Goal: Task Accomplishment & Management: Complete application form

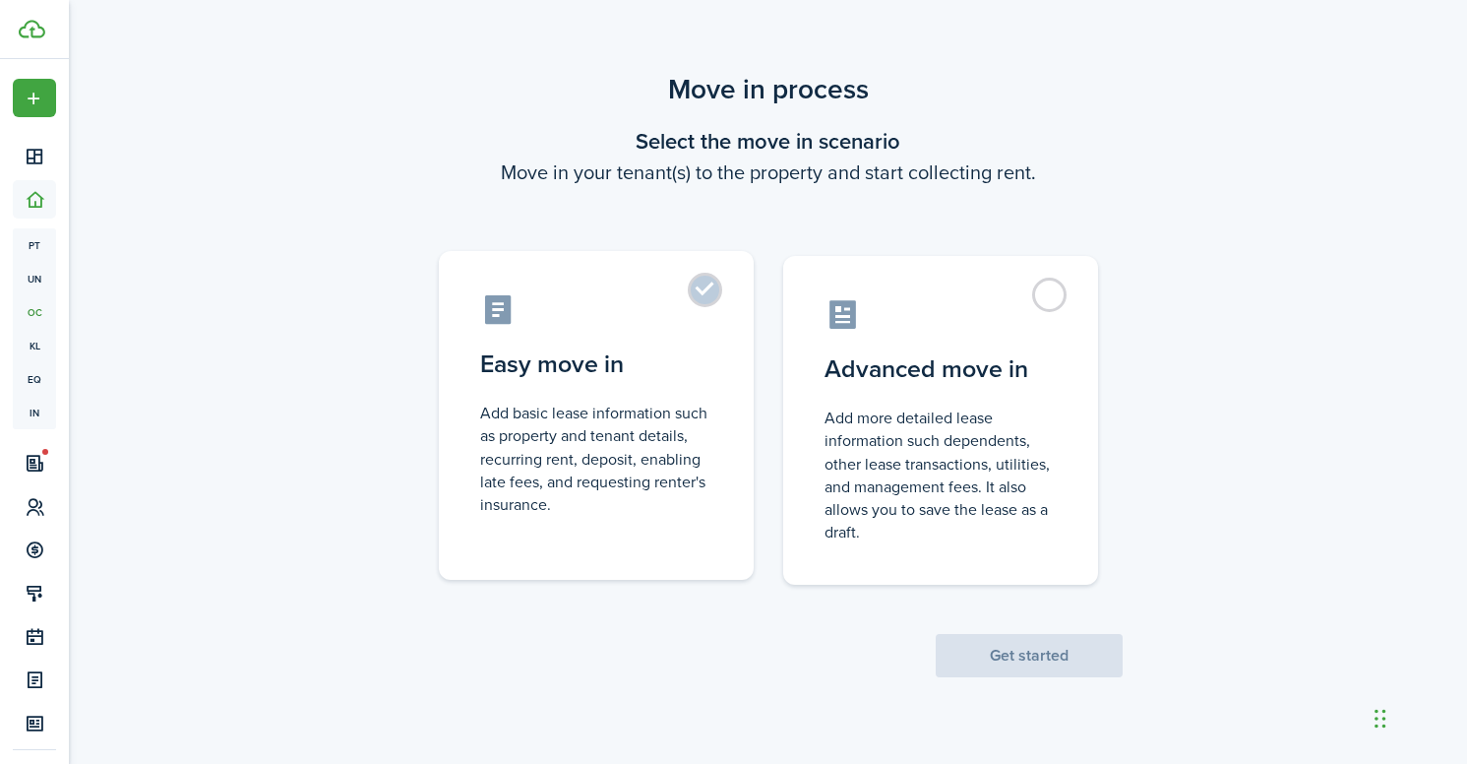
click at [724, 293] on label "Easy move in Add basic lease information such as property and tenant details, r…" at bounding box center [596, 415] width 315 height 329
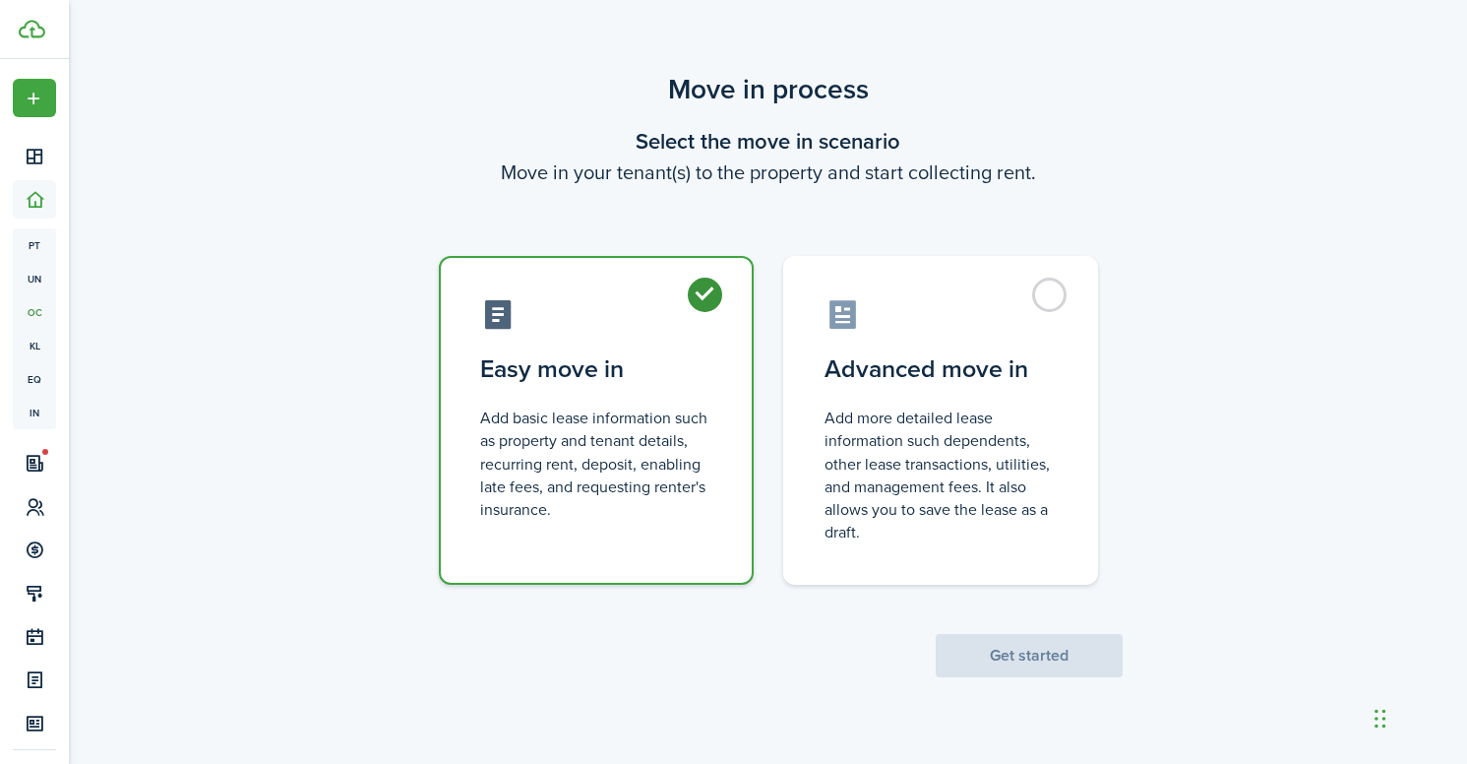
radio input "true"
click at [1018, 664] on button "Get started" at bounding box center [1029, 655] width 187 height 43
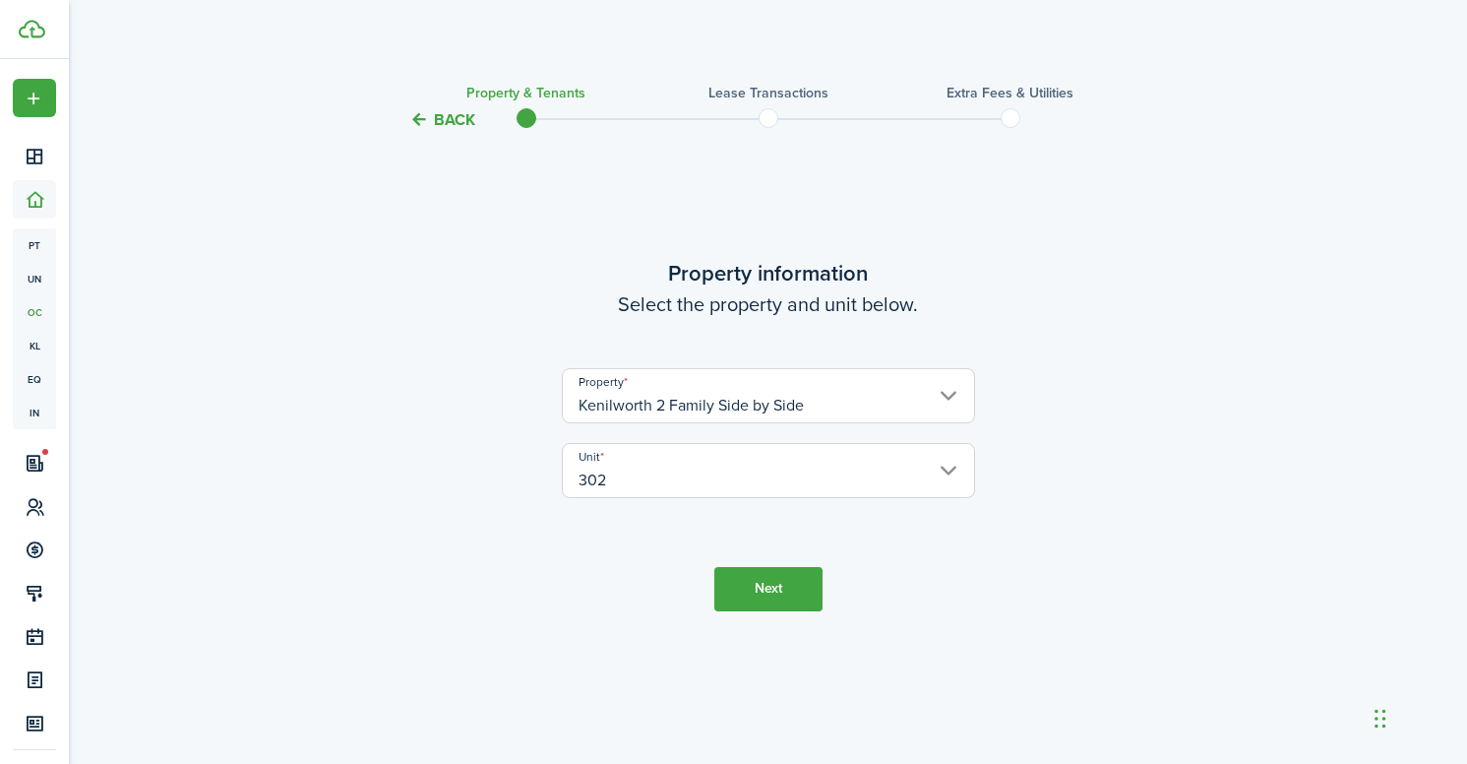
click at [750, 592] on button "Next" at bounding box center [768, 589] width 108 height 44
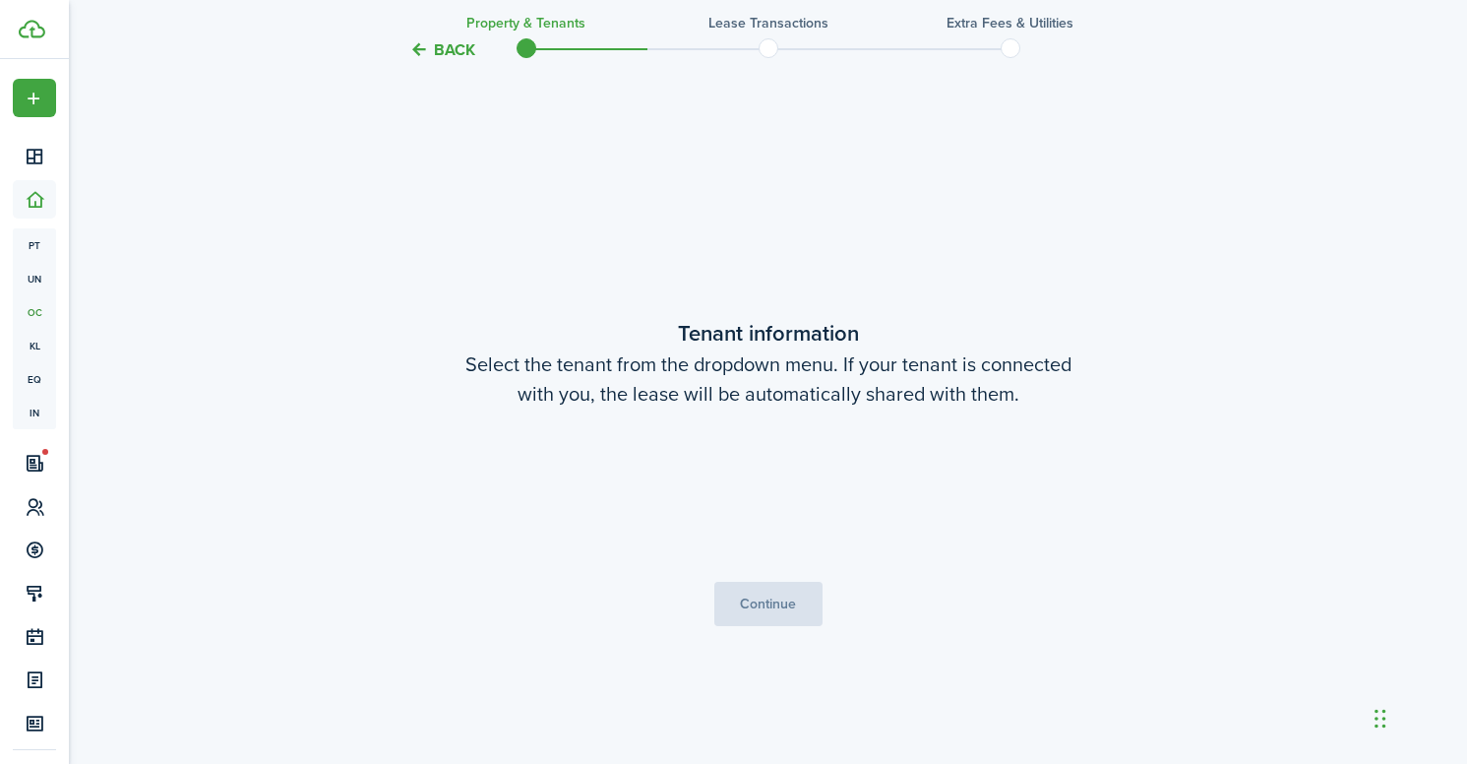
scroll to position [632, 0]
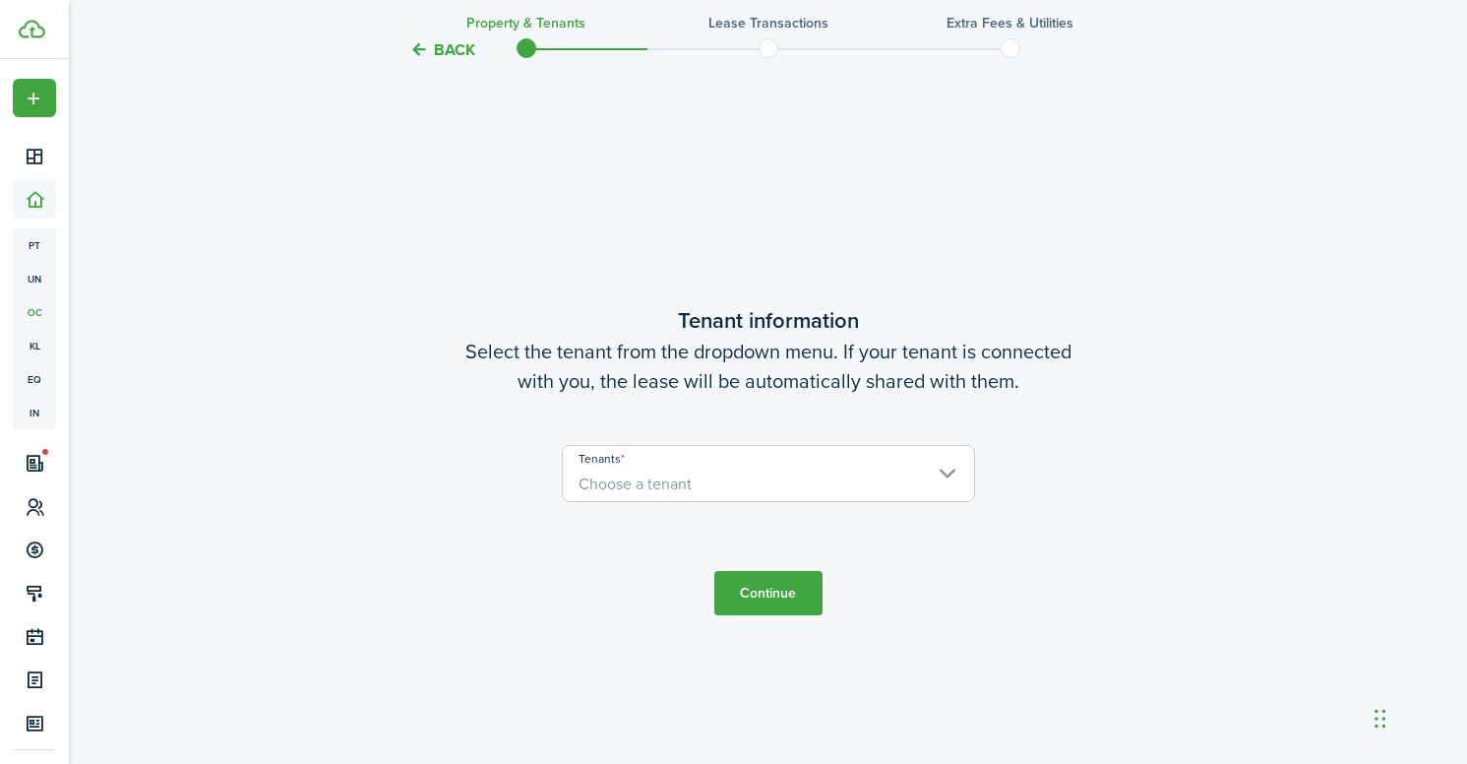
click at [741, 467] on span "Choose a tenant" at bounding box center [768, 483] width 411 height 33
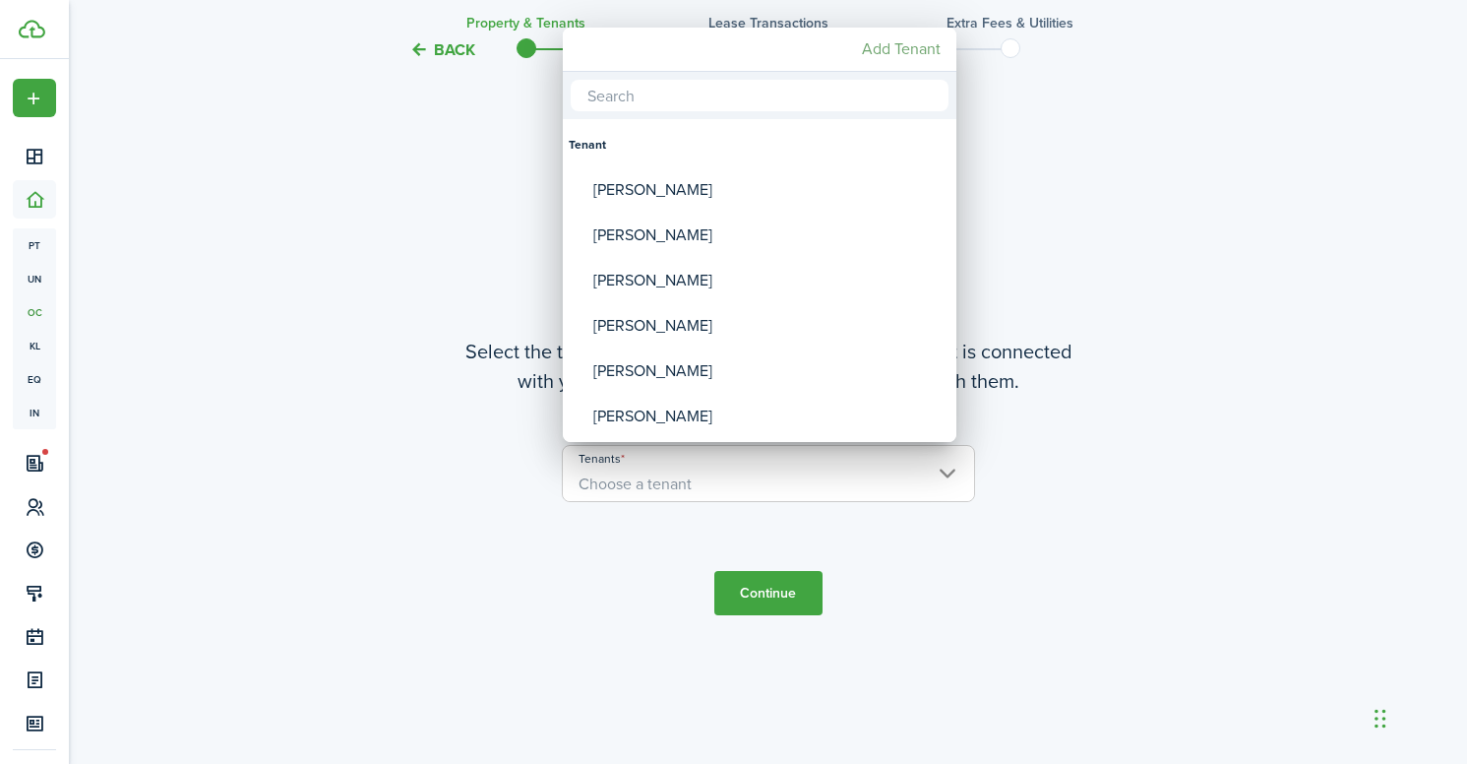
click at [890, 53] on mbsc-button "Add Tenant" at bounding box center [901, 48] width 94 height 35
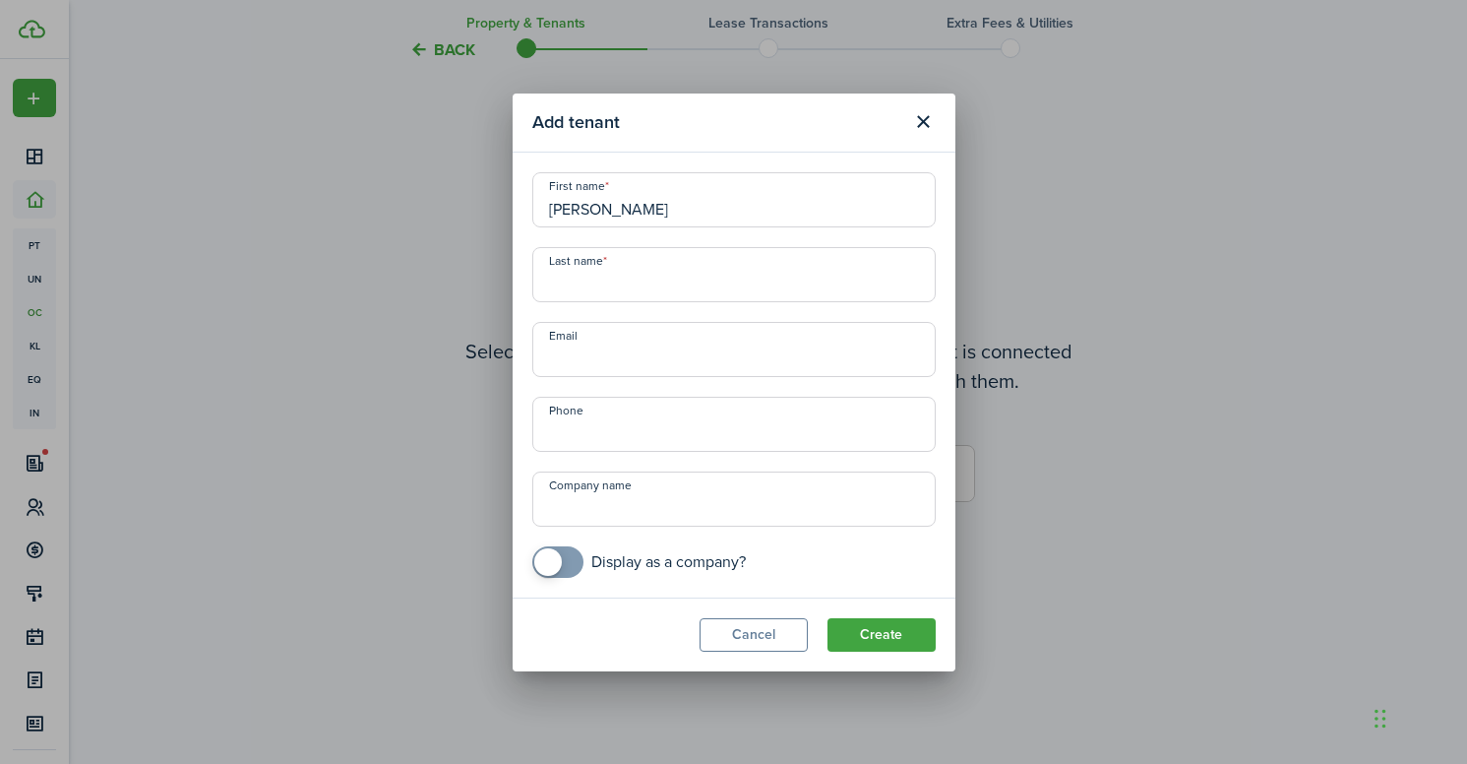
type input "[PERSON_NAME]"
type input "[EMAIL_ADDRESS][DOMAIN_NAME]"
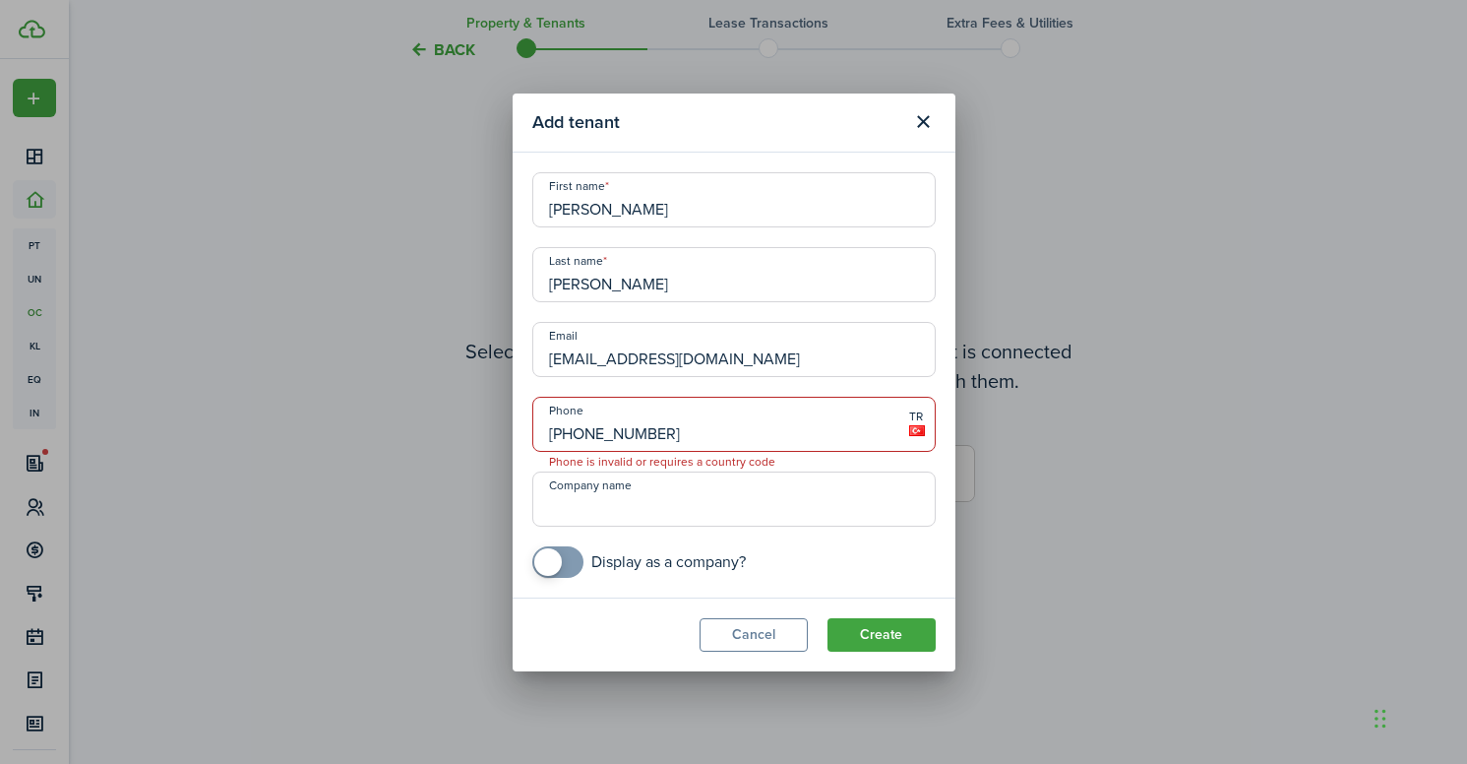
type input "[PHONE_NUMBER]"
click at [579, 431] on input "[PHONE_NUMBER]" at bounding box center [733, 424] width 403 height 55
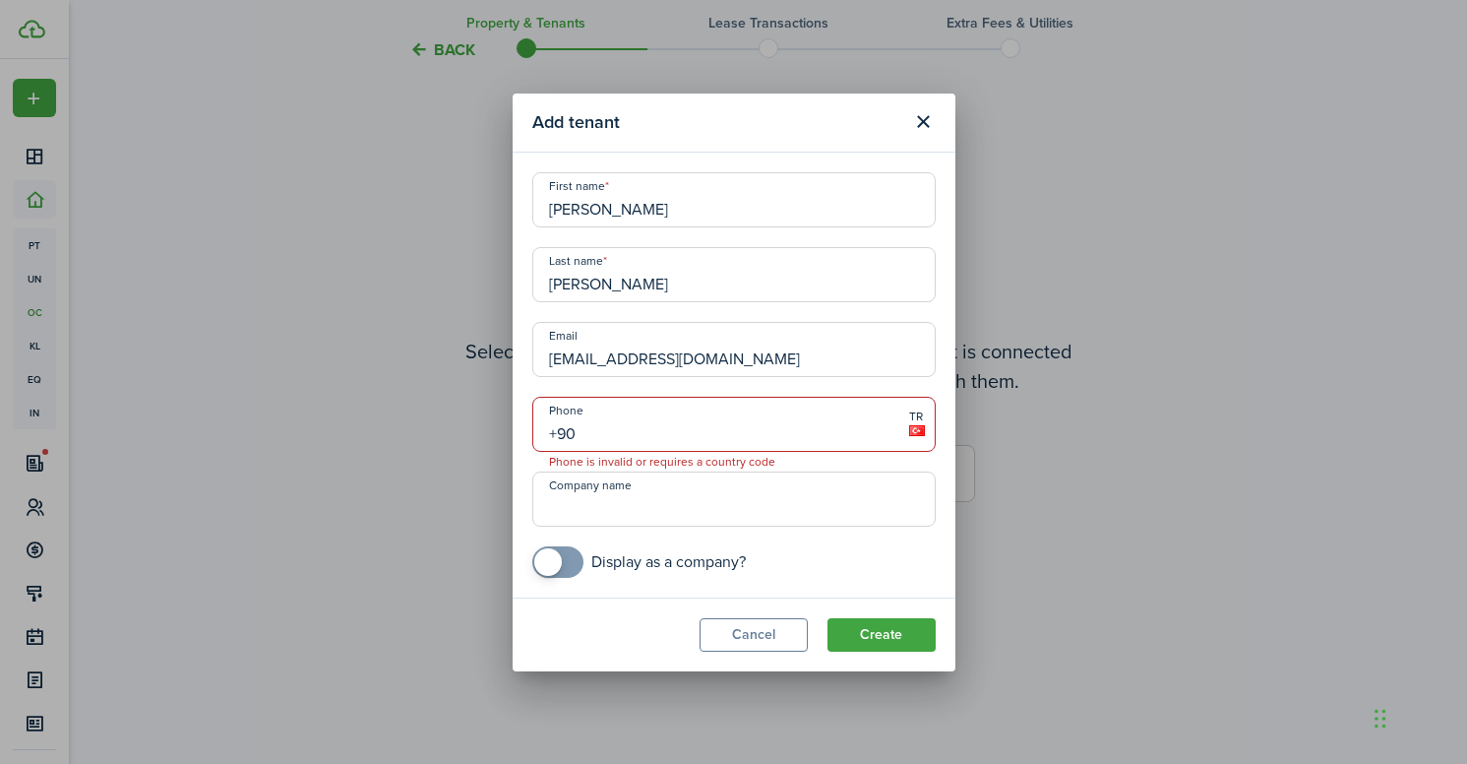
type input "+9"
type input "[PHONE_NUMBER]"
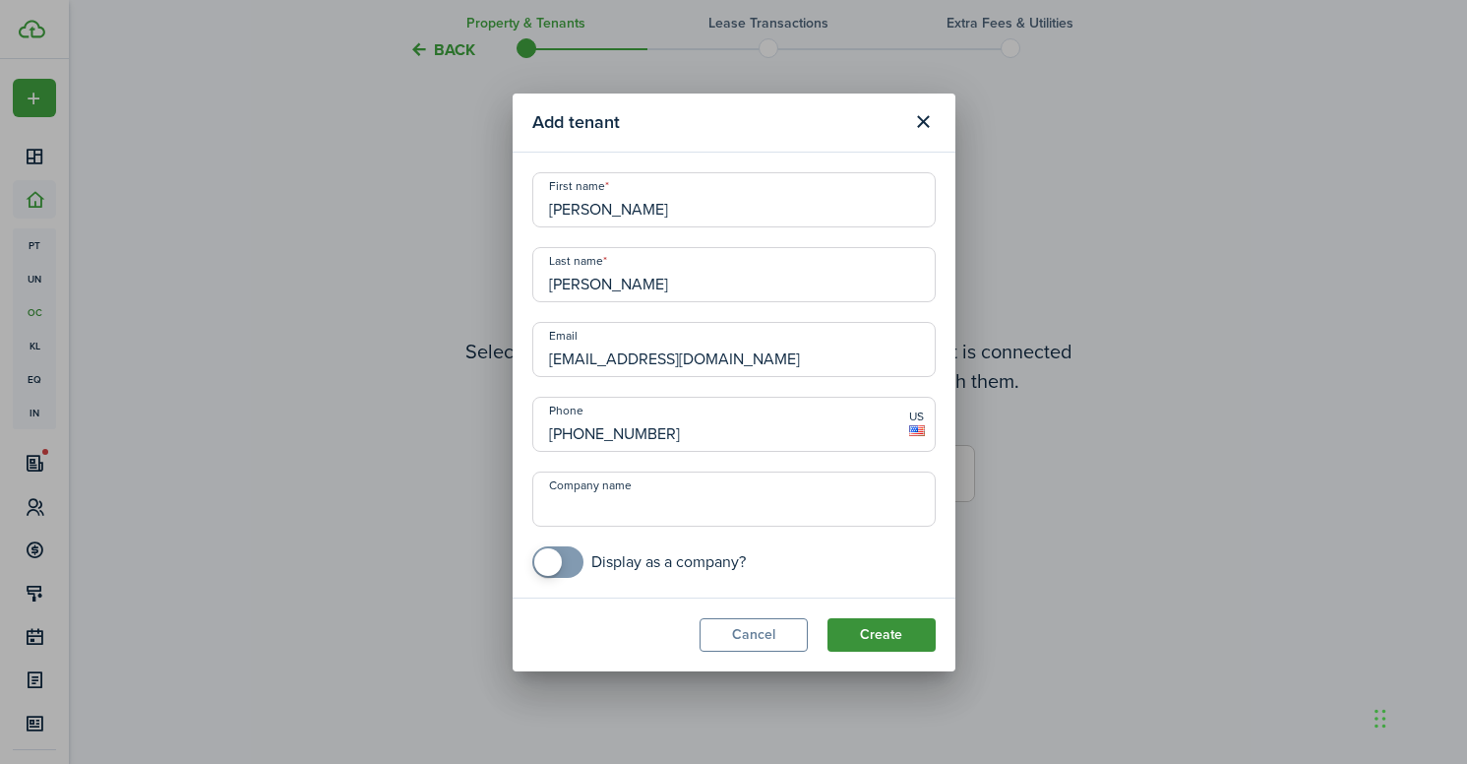
click at [910, 640] on button "Create" at bounding box center [881, 634] width 108 height 33
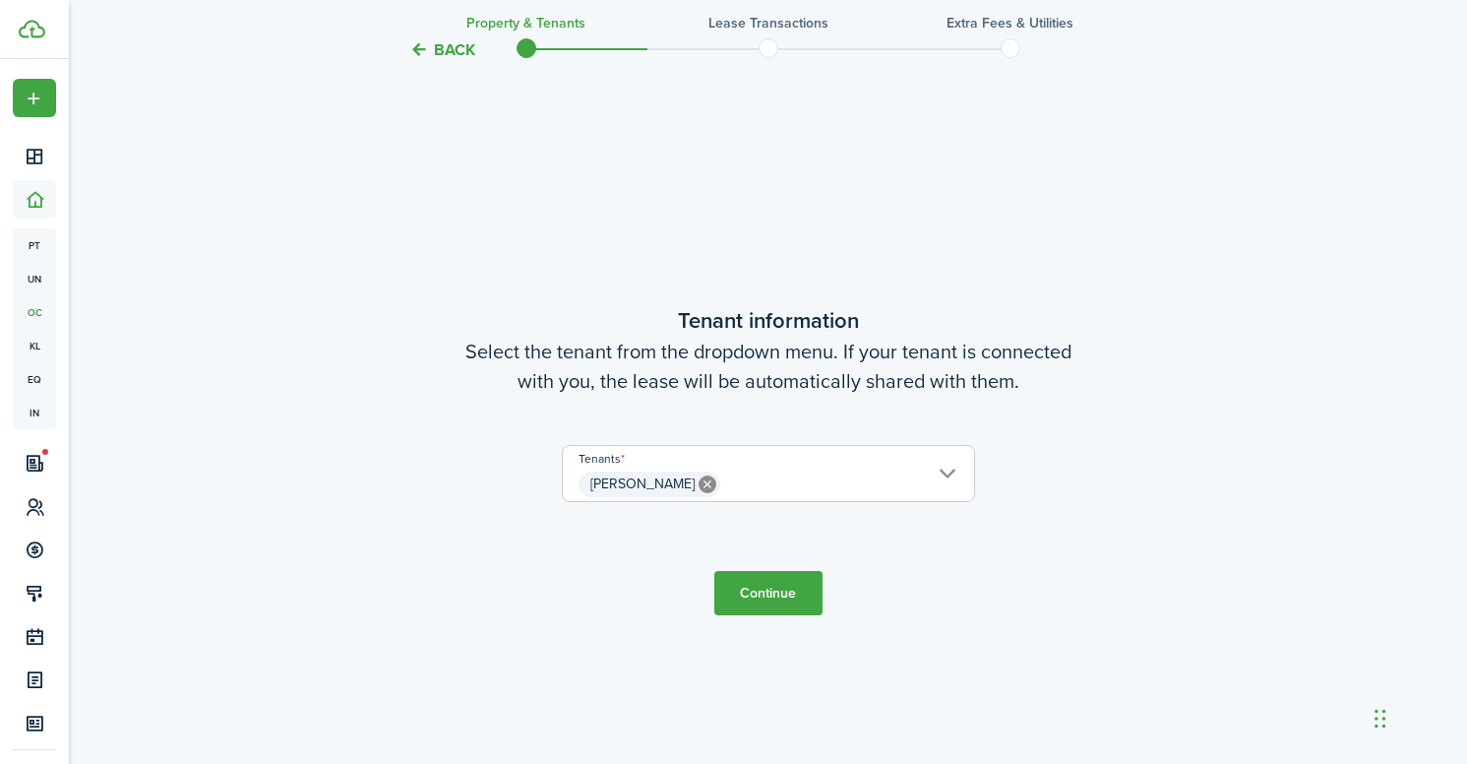
click at [736, 600] on button "Continue" at bounding box center [768, 593] width 108 height 44
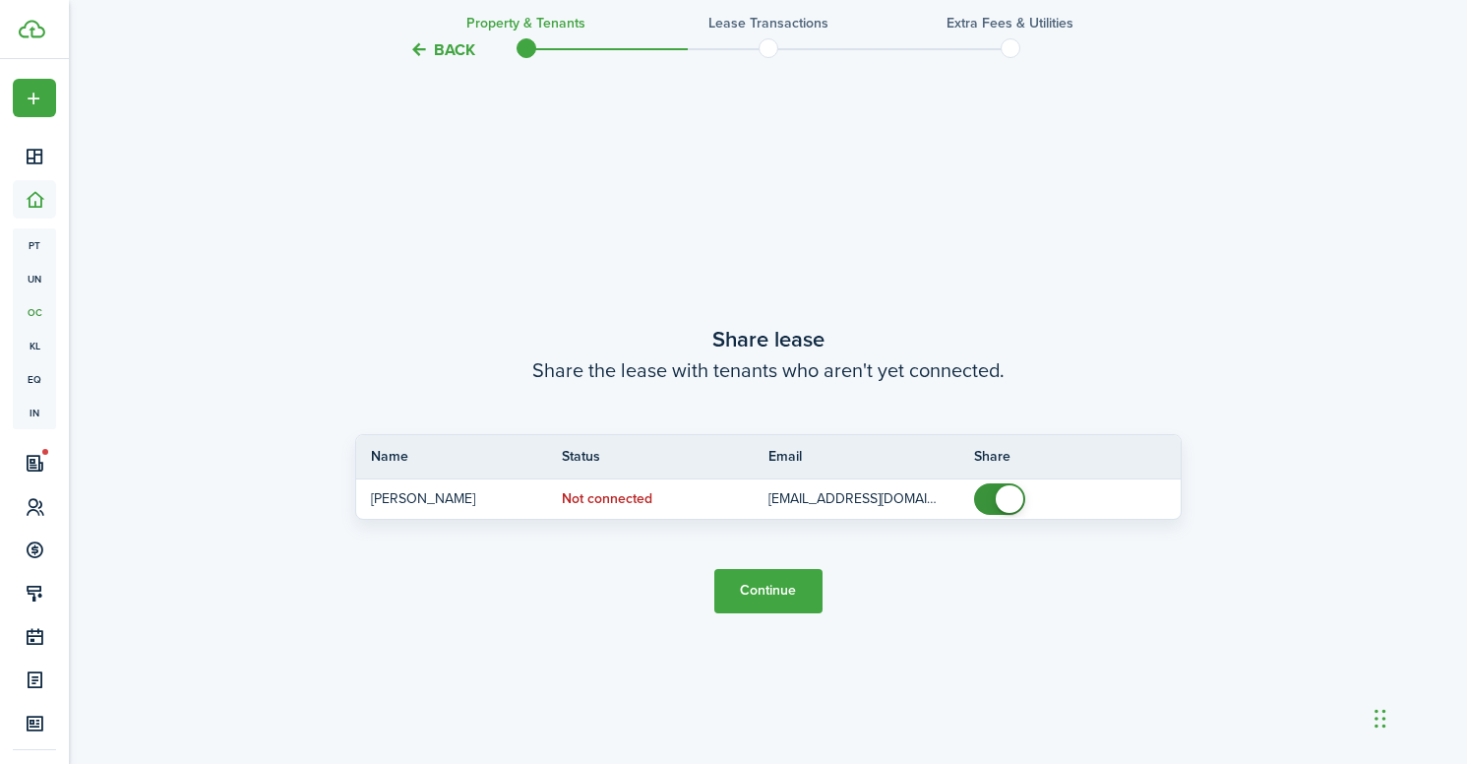
scroll to position [1395, 0]
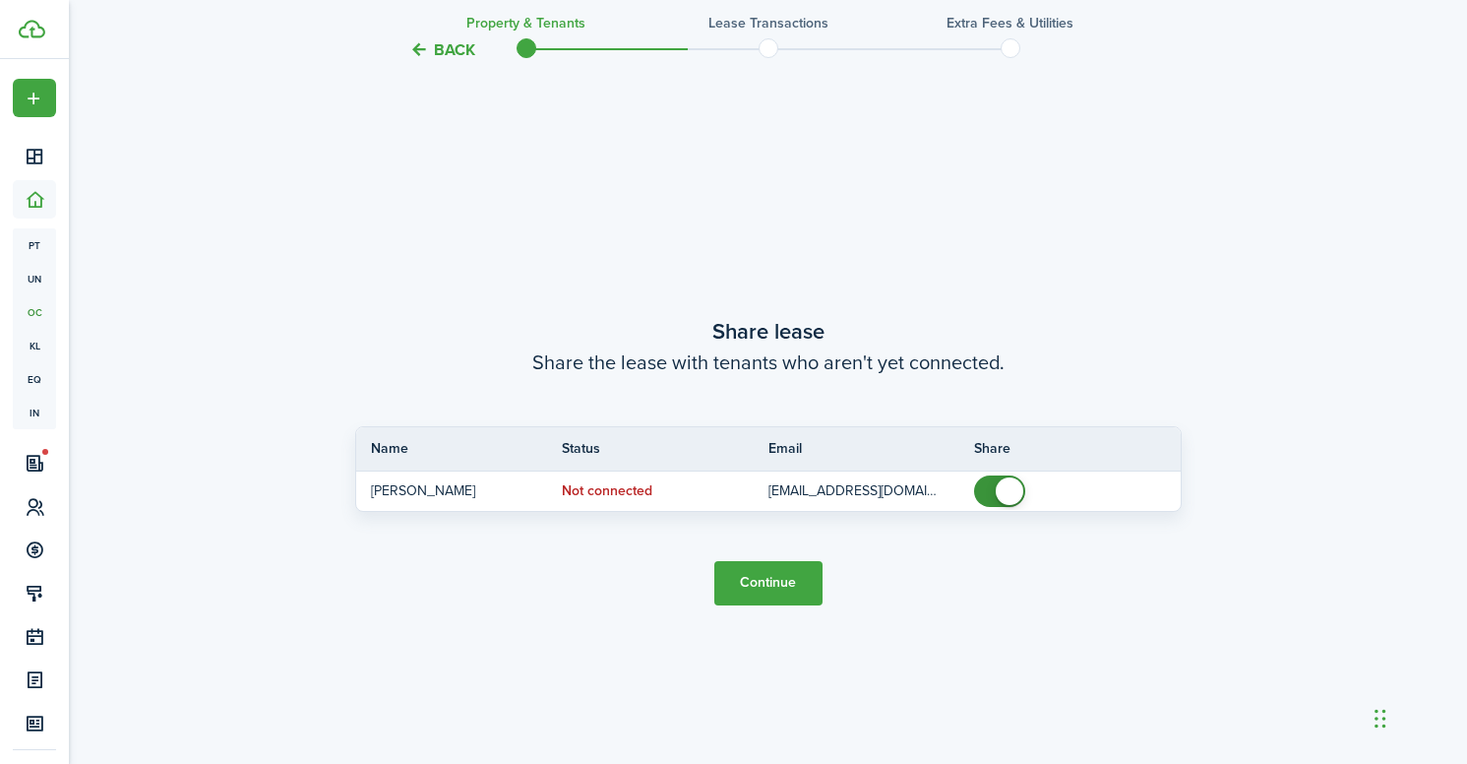
click at [761, 573] on button "Continue" at bounding box center [768, 583] width 108 height 44
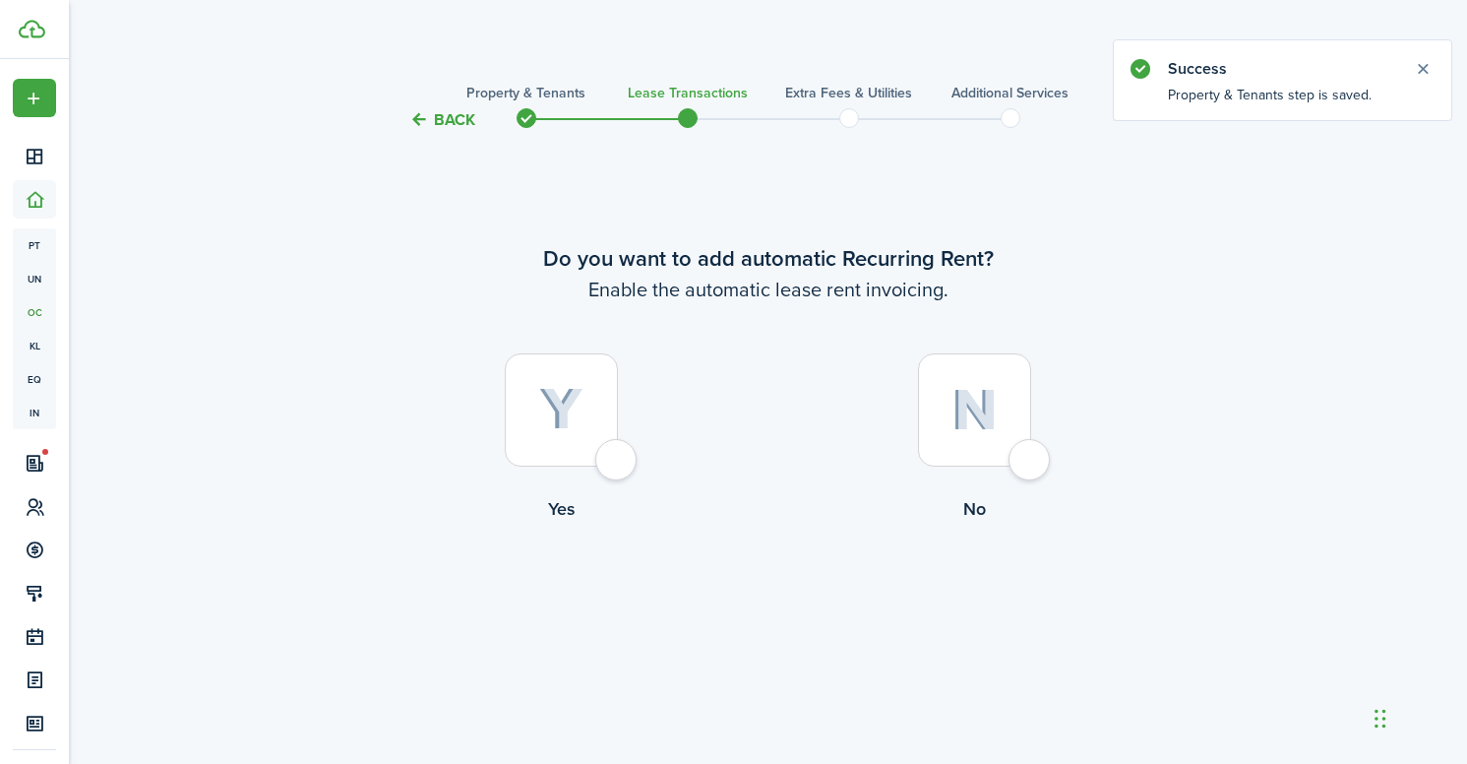
click at [618, 466] on div at bounding box center [561, 409] width 113 height 113
radio input "true"
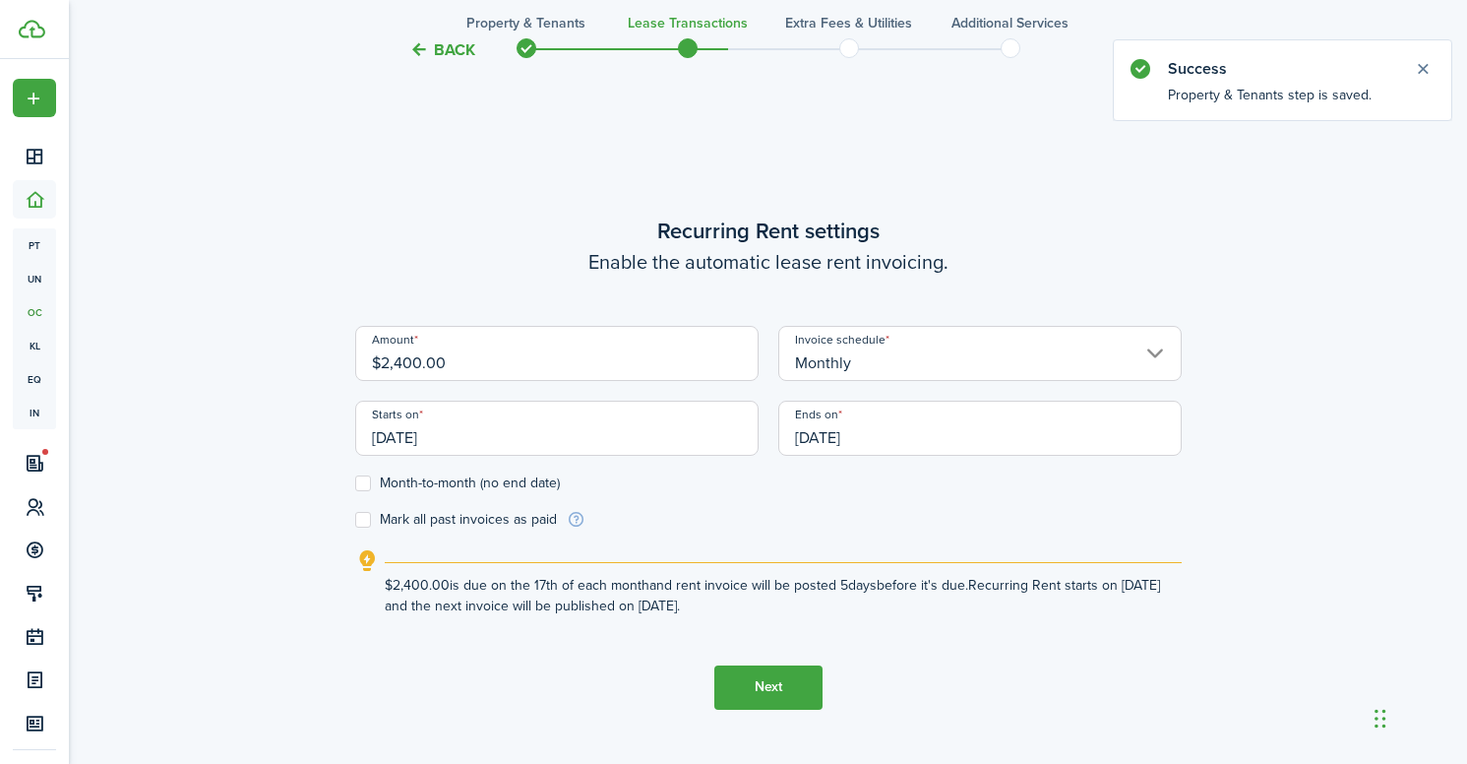
scroll to position [632, 0]
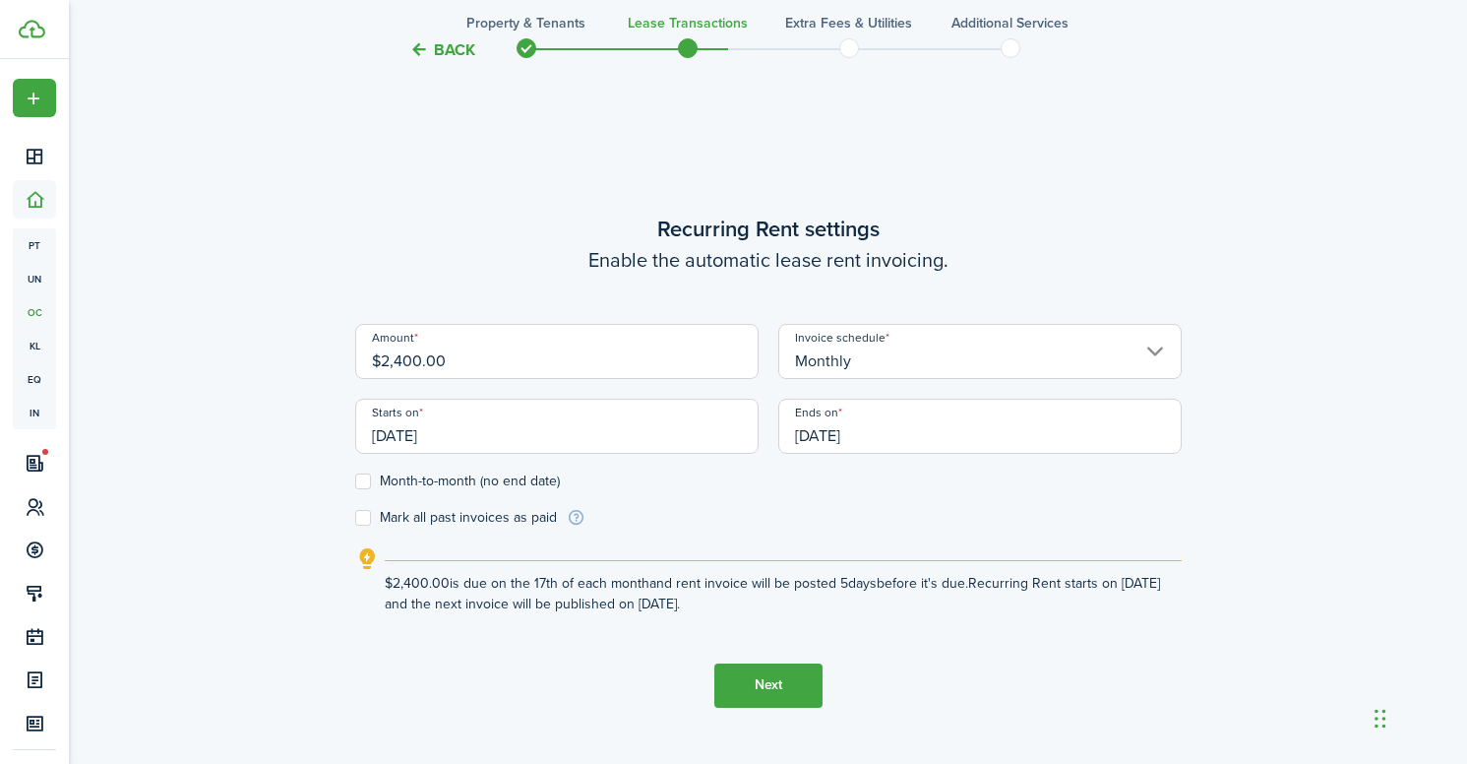
click at [623, 446] on input "[DATE]" at bounding box center [556, 425] width 403 height 55
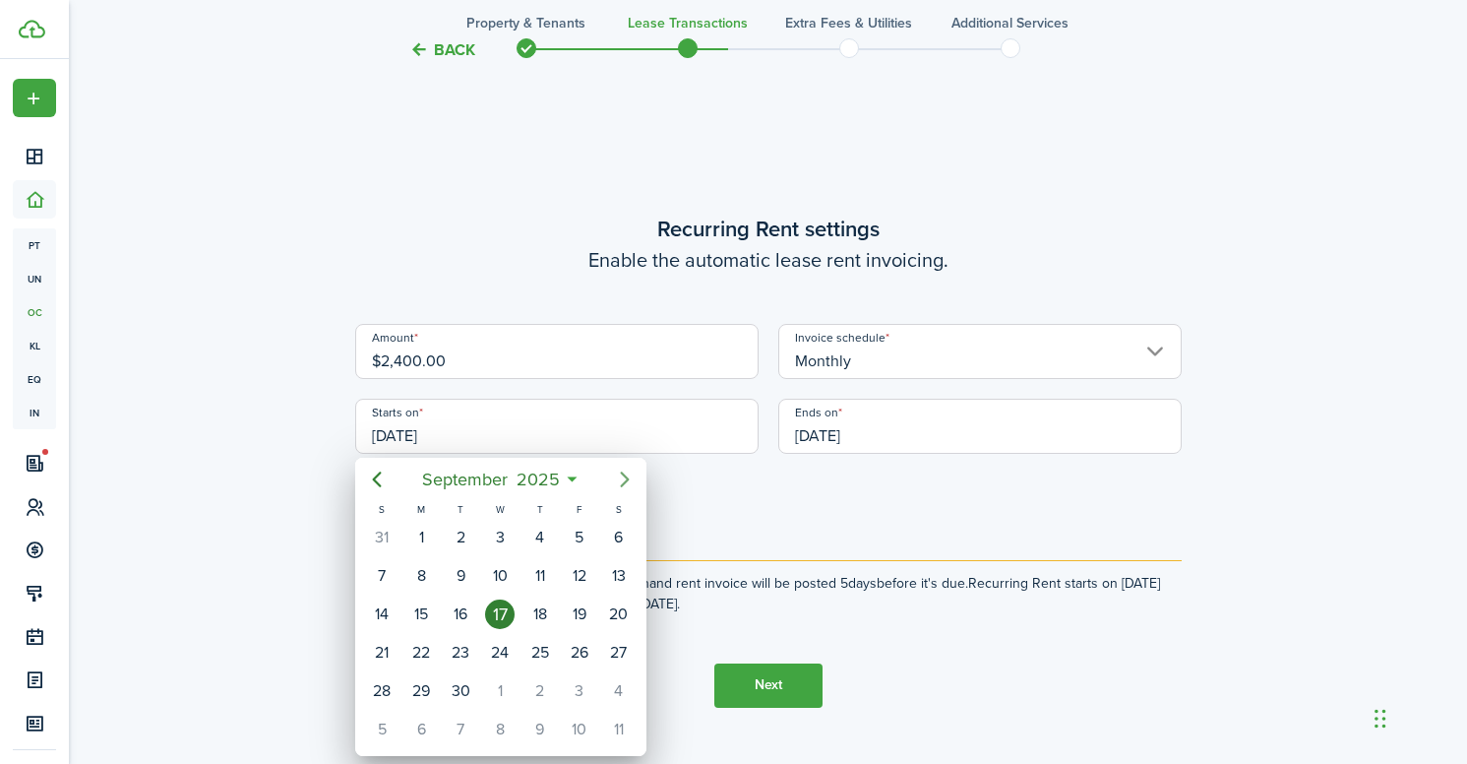
click at [622, 476] on icon "Next page" at bounding box center [625, 479] width 24 height 24
click at [505, 531] on div "1" at bounding box center [500, 537] width 30 height 30
type input "[DATE]"
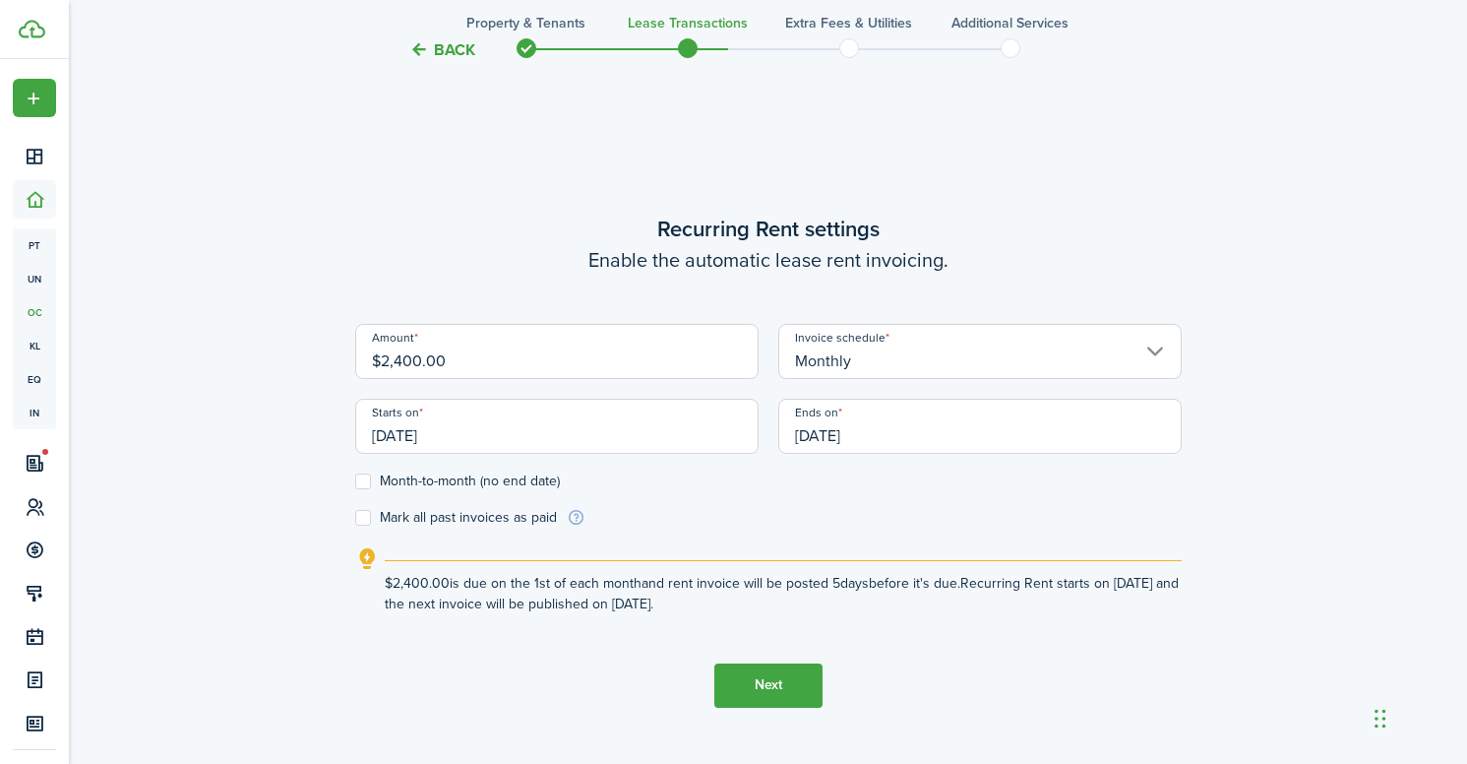
click at [854, 431] on input "[DATE]" at bounding box center [979, 425] width 403 height 55
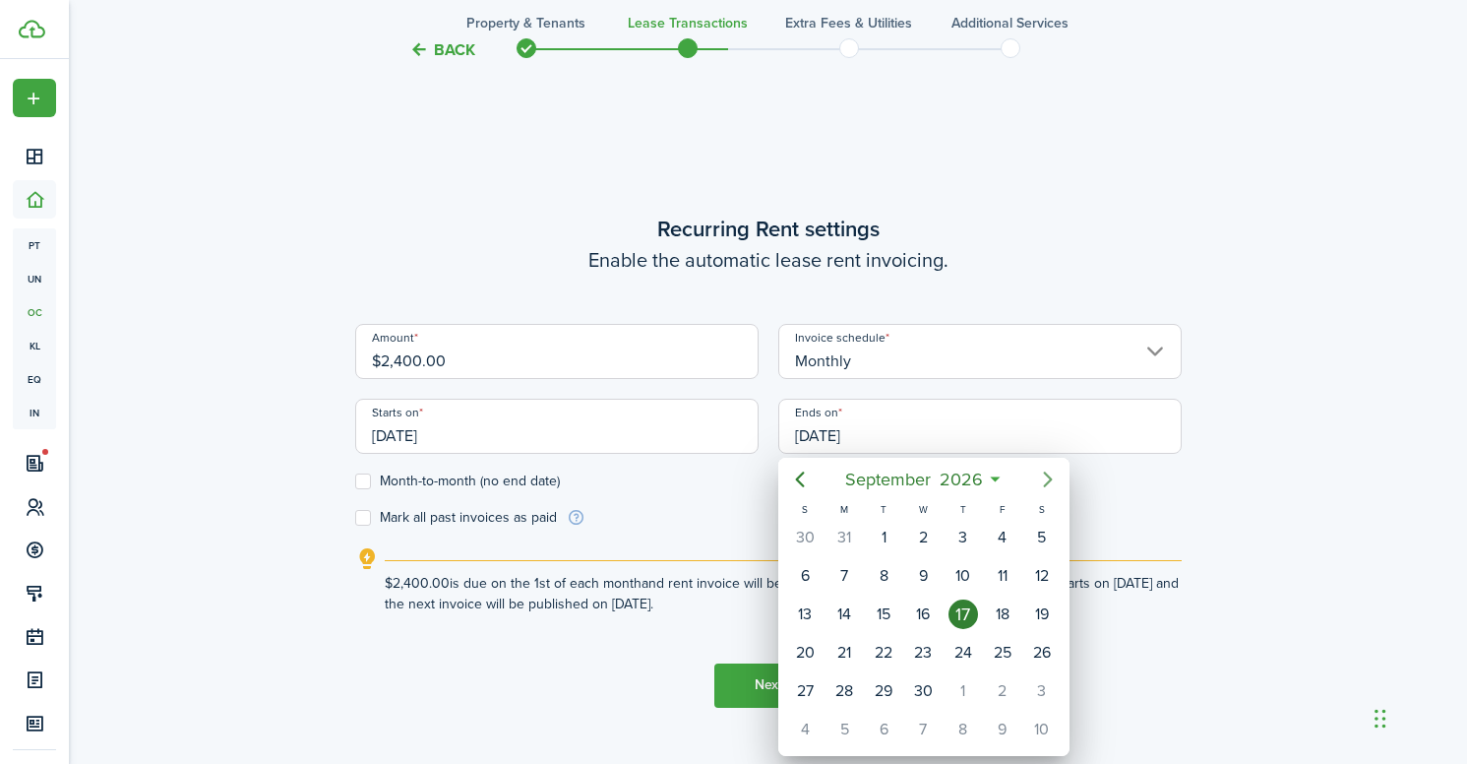
click at [1039, 482] on icon "Next page" at bounding box center [1048, 479] width 24 height 24
click at [1039, 481] on icon "Next page" at bounding box center [1048, 479] width 24 height 24
click at [799, 480] on icon "Previous page" at bounding box center [800, 479] width 24 height 24
click at [799, 480] on icon "Previous page" at bounding box center [799, 479] width 9 height 16
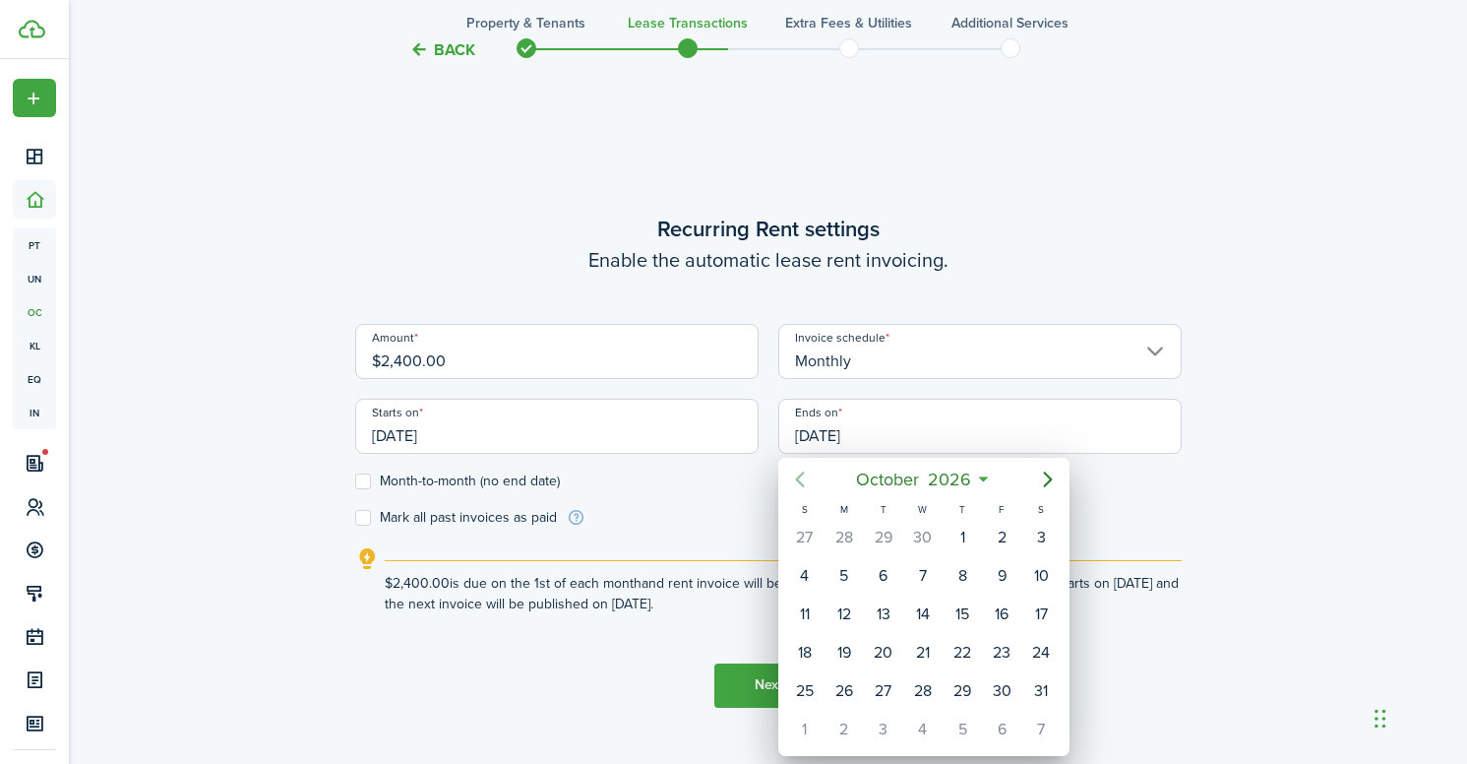
click at [799, 480] on icon "Previous page" at bounding box center [799, 479] width 9 height 16
click at [1042, 610] on div "15" at bounding box center [1041, 614] width 30 height 30
type input "[DATE]"
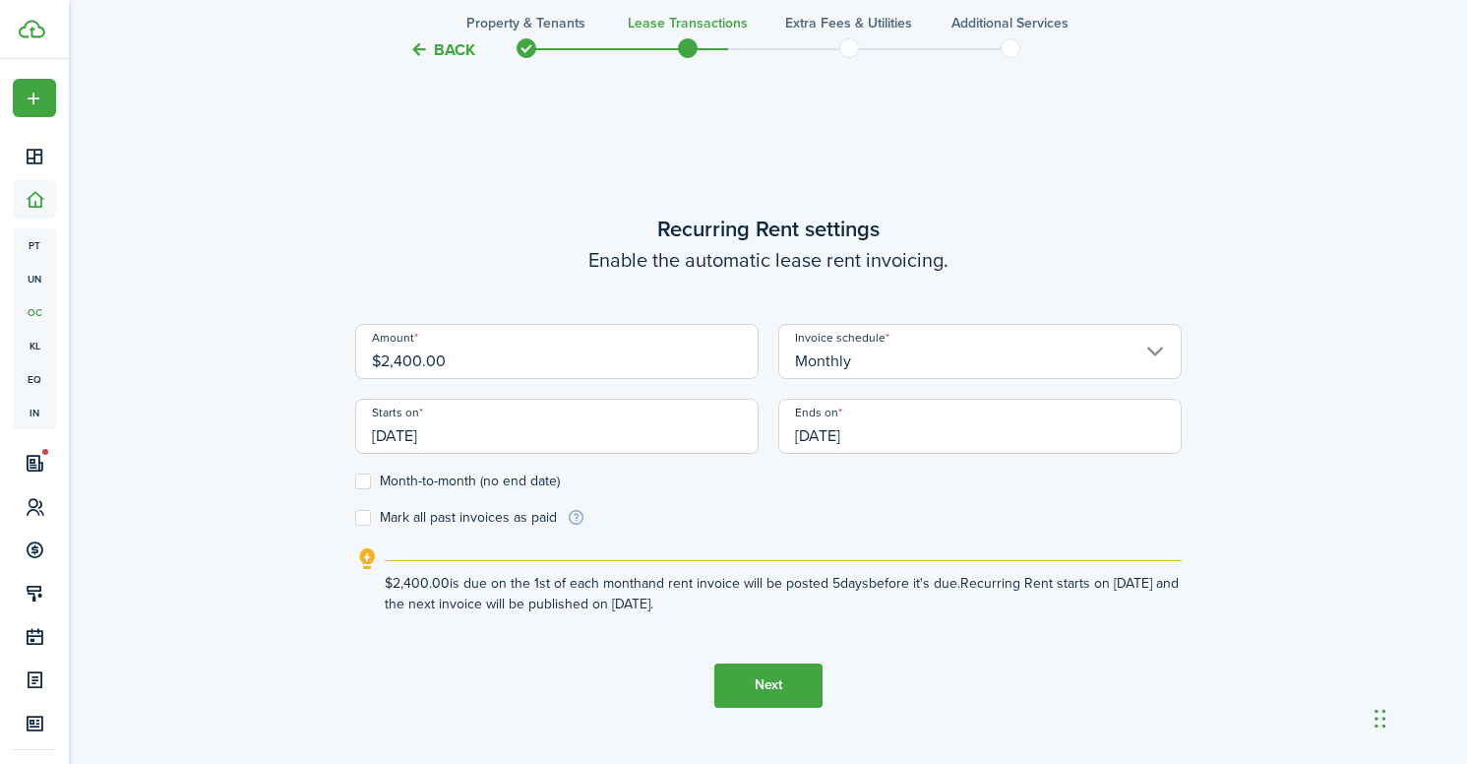
click at [927, 506] on form "Amount $2,400.00 Invoice schedule Monthly Starts on [DATE] Ends on [DATE] Month…" at bounding box center [768, 426] width 827 height 204
click at [420, 517] on label "Mark all past invoices as paid" at bounding box center [456, 518] width 202 height 16
click at [355, 517] on input "Mark all past invoices as paid" at bounding box center [354, 517] width 1 height 1
click at [502, 518] on label "Mark all past invoices as paid" at bounding box center [456, 518] width 202 height 16
click at [355, 518] on input "Mark all past invoices as paid" at bounding box center [354, 517] width 1 height 1
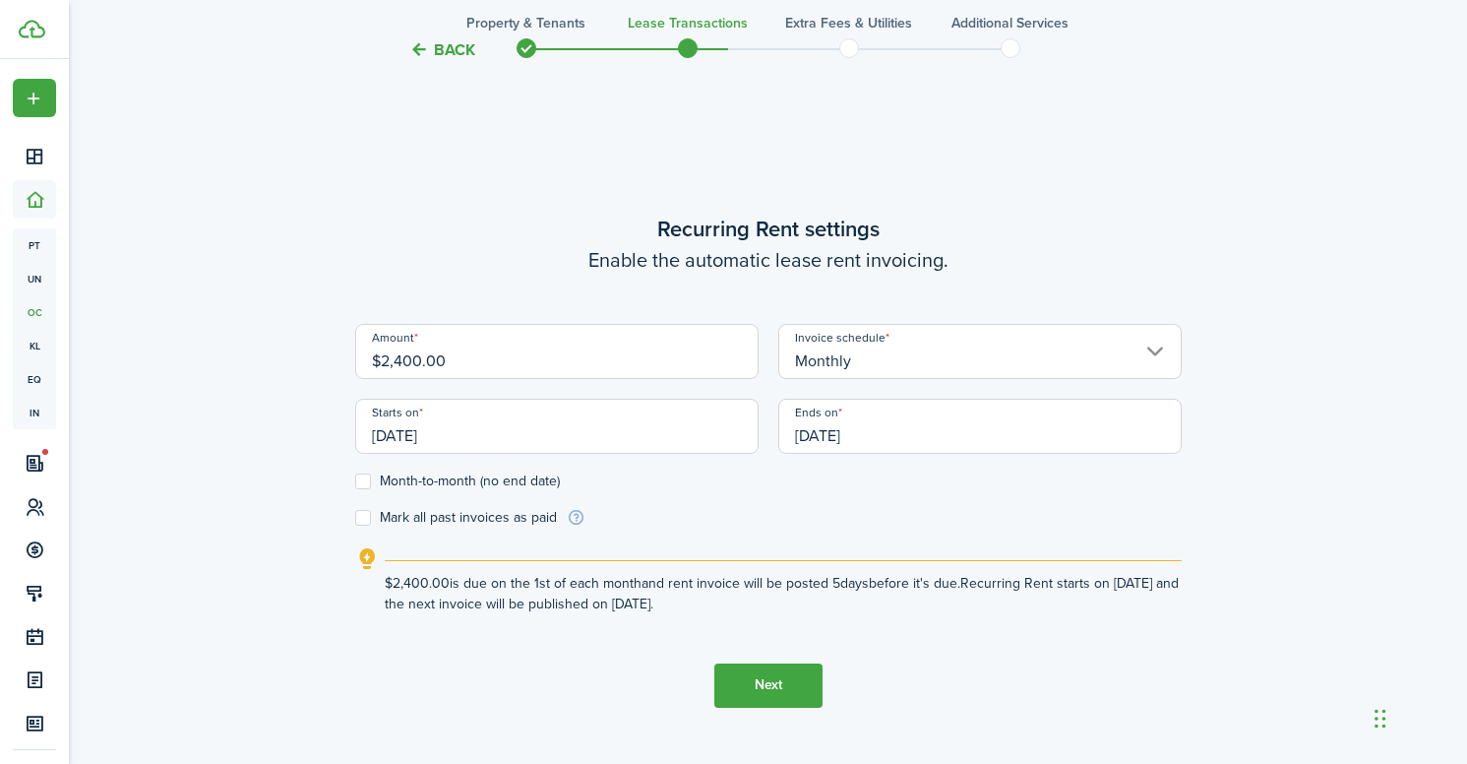
click at [502, 518] on label "Mark all past invoices as paid" at bounding box center [456, 518] width 202 height 16
click at [355, 518] on input "Mark all past invoices as paid" at bounding box center [354, 517] width 1 height 1
checkbox input "true"
click at [763, 686] on button "Next" at bounding box center [768, 685] width 108 height 44
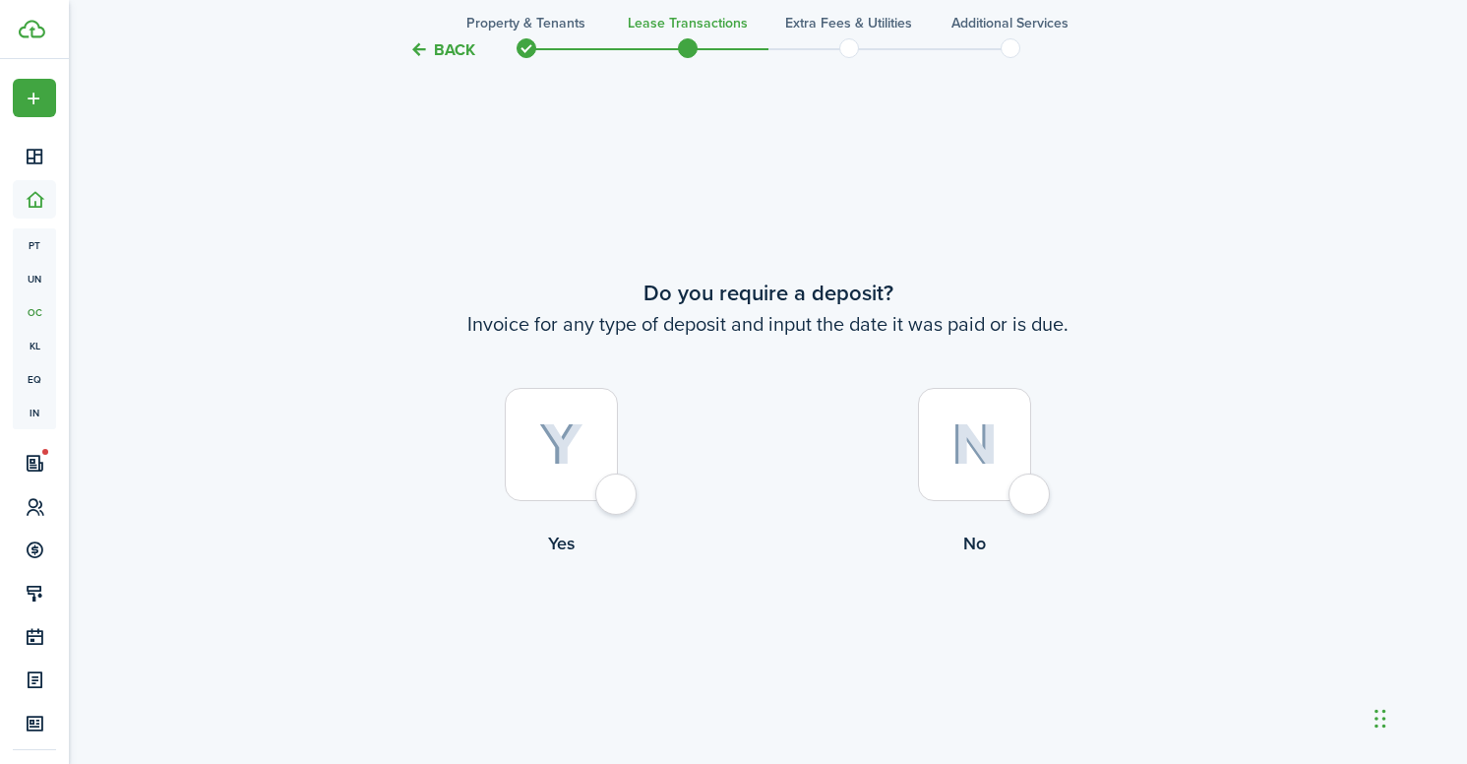
scroll to position [1395, 0]
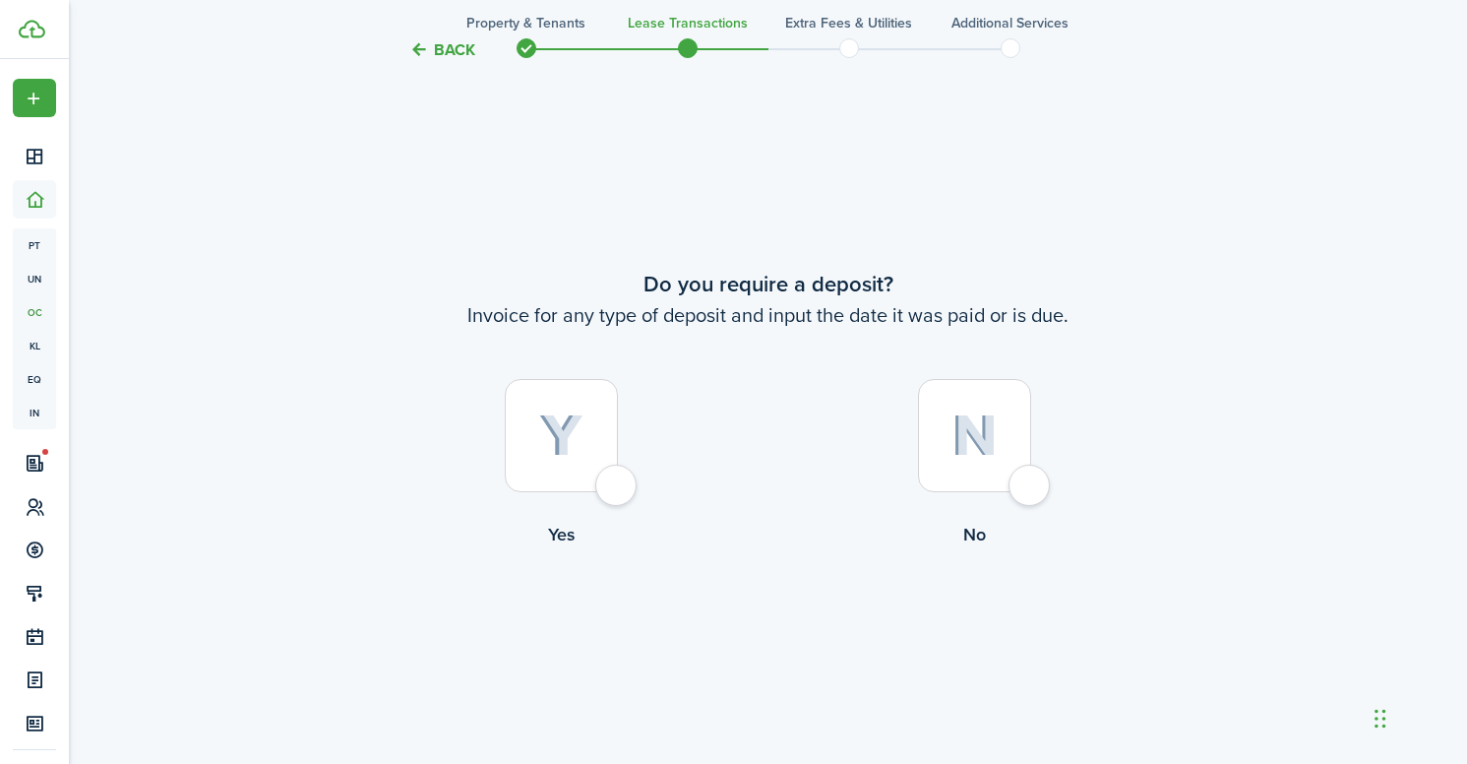
click at [617, 483] on div at bounding box center [561, 435] width 113 height 113
radio input "true"
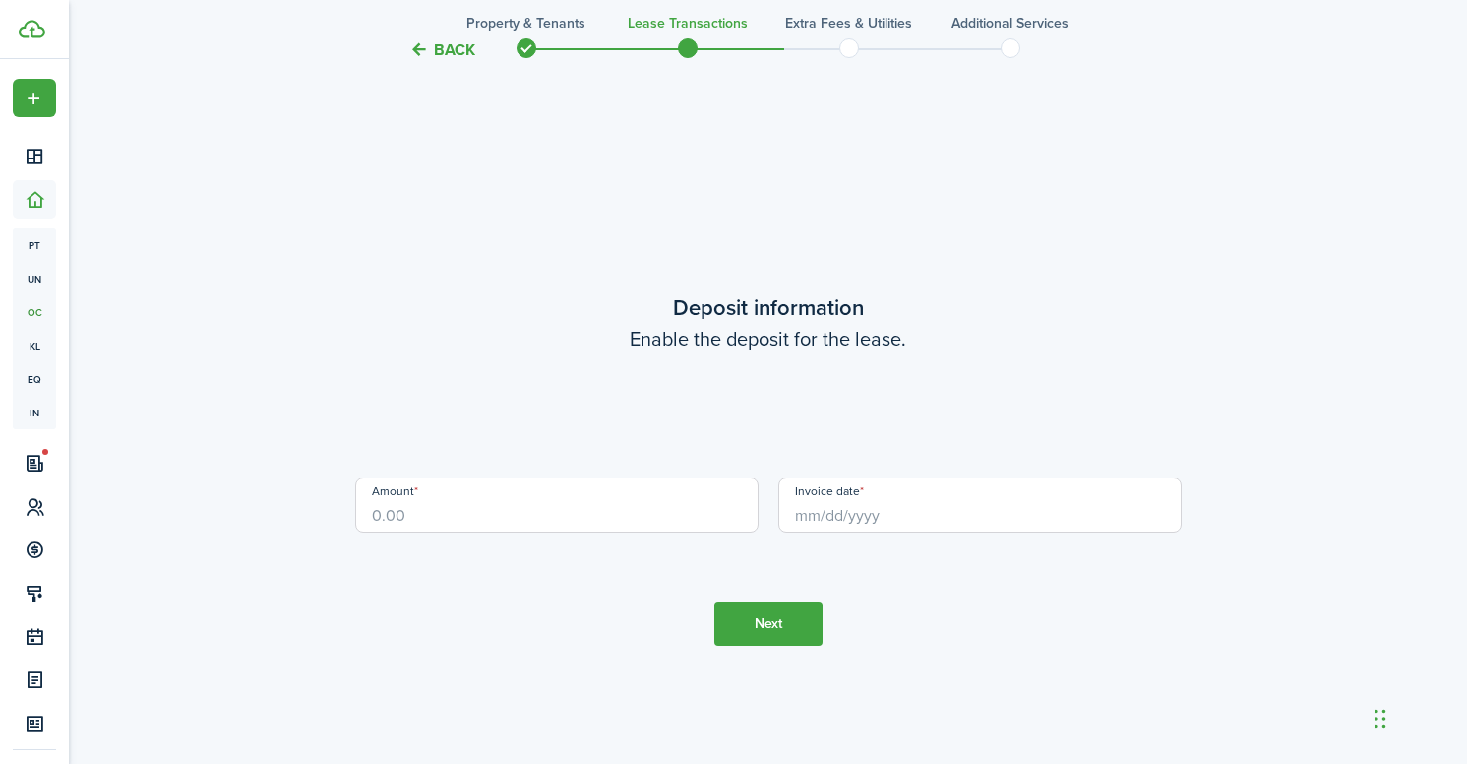
scroll to position [2159, 0]
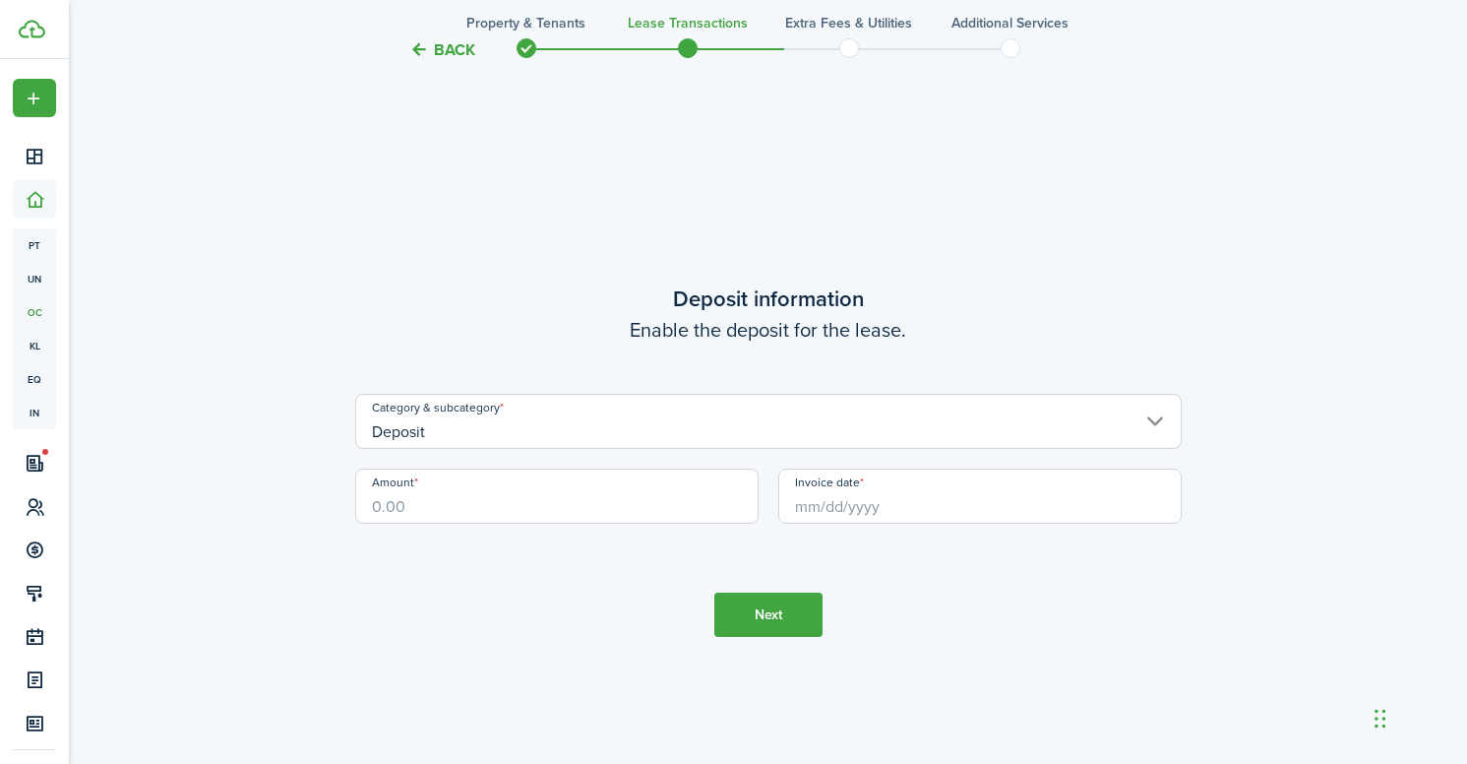
click at [587, 490] on input "Amount" at bounding box center [556, 495] width 403 height 55
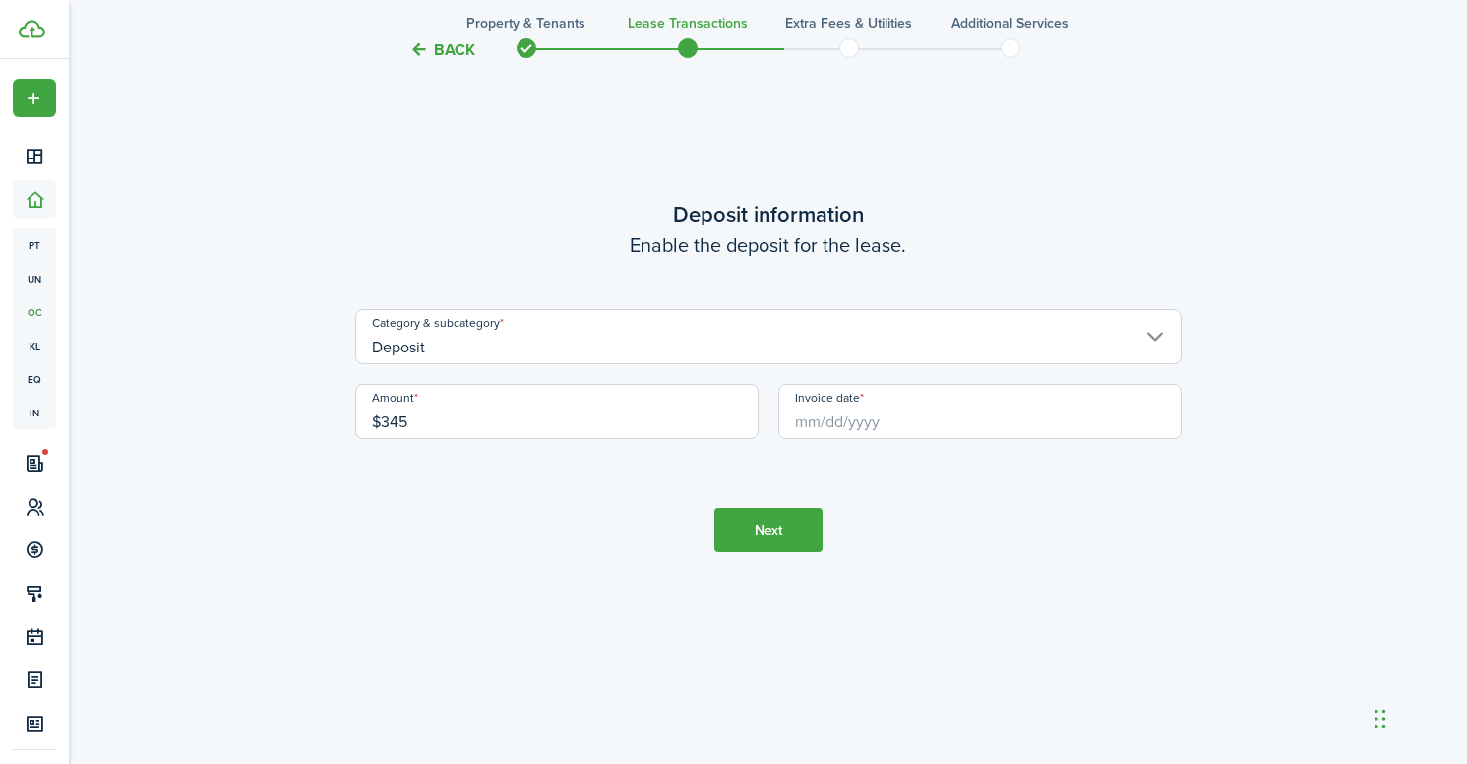
scroll to position [2236, 0]
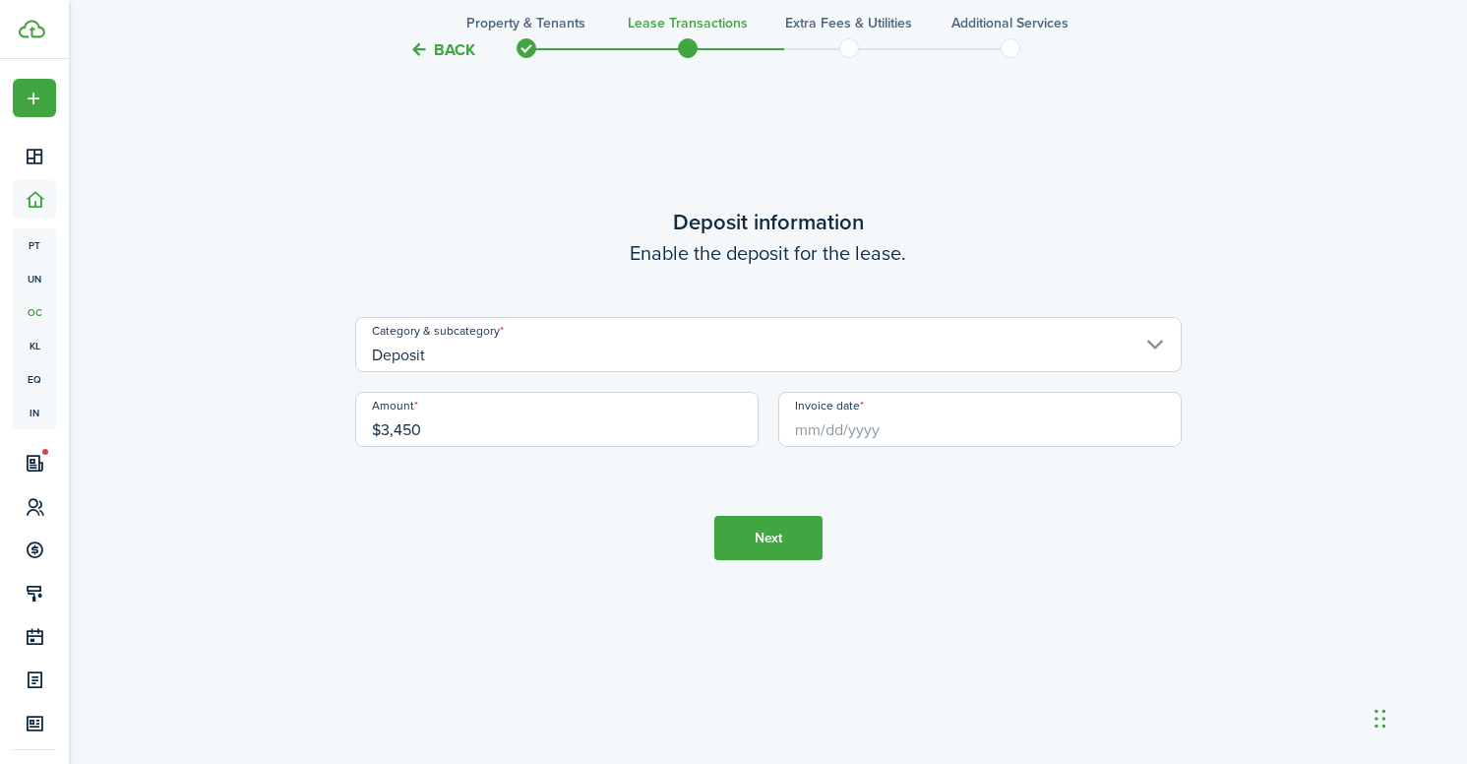
click at [968, 412] on input "Invoice date" at bounding box center [979, 419] width 403 height 55
type input "$3,450.00"
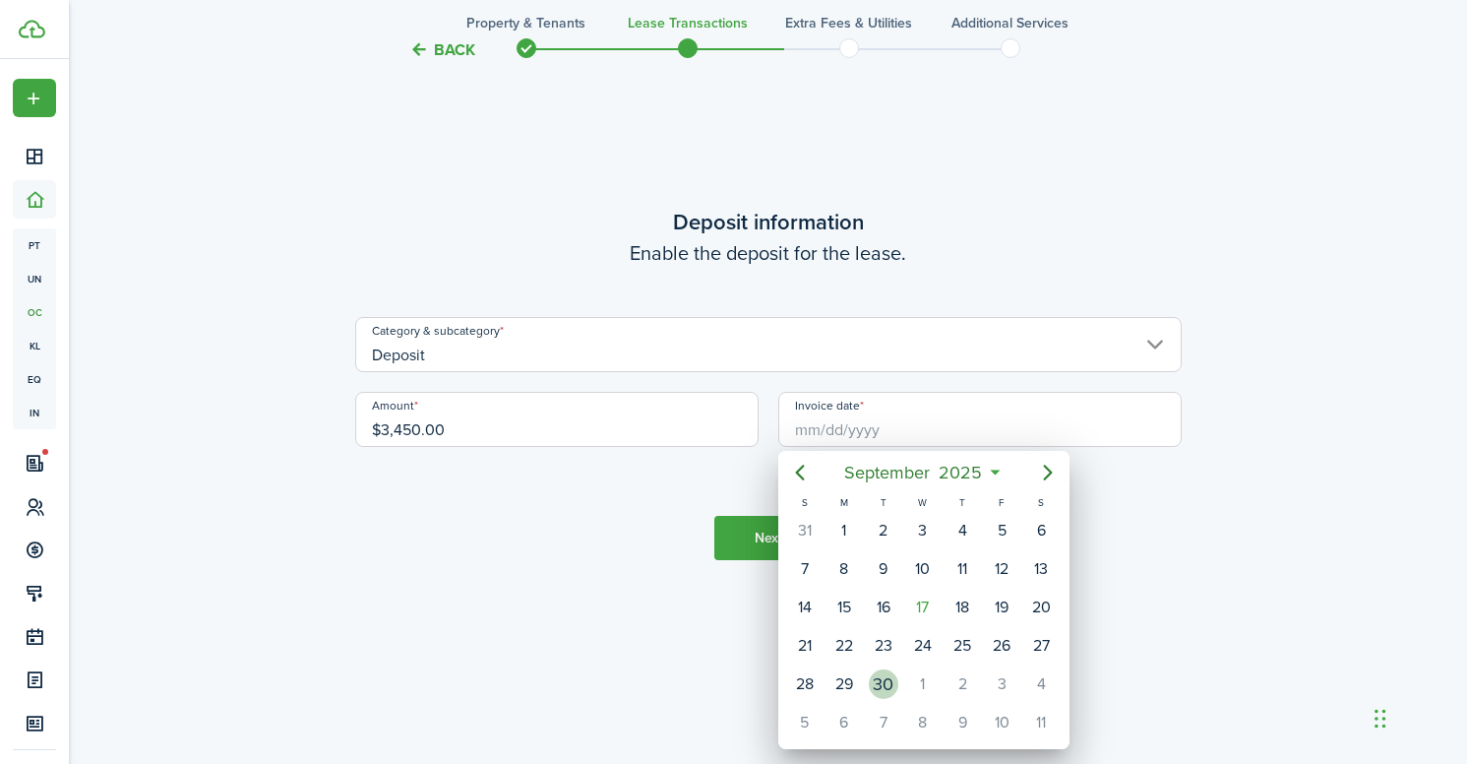
click at [872, 682] on div "30" at bounding box center [884, 684] width 30 height 30
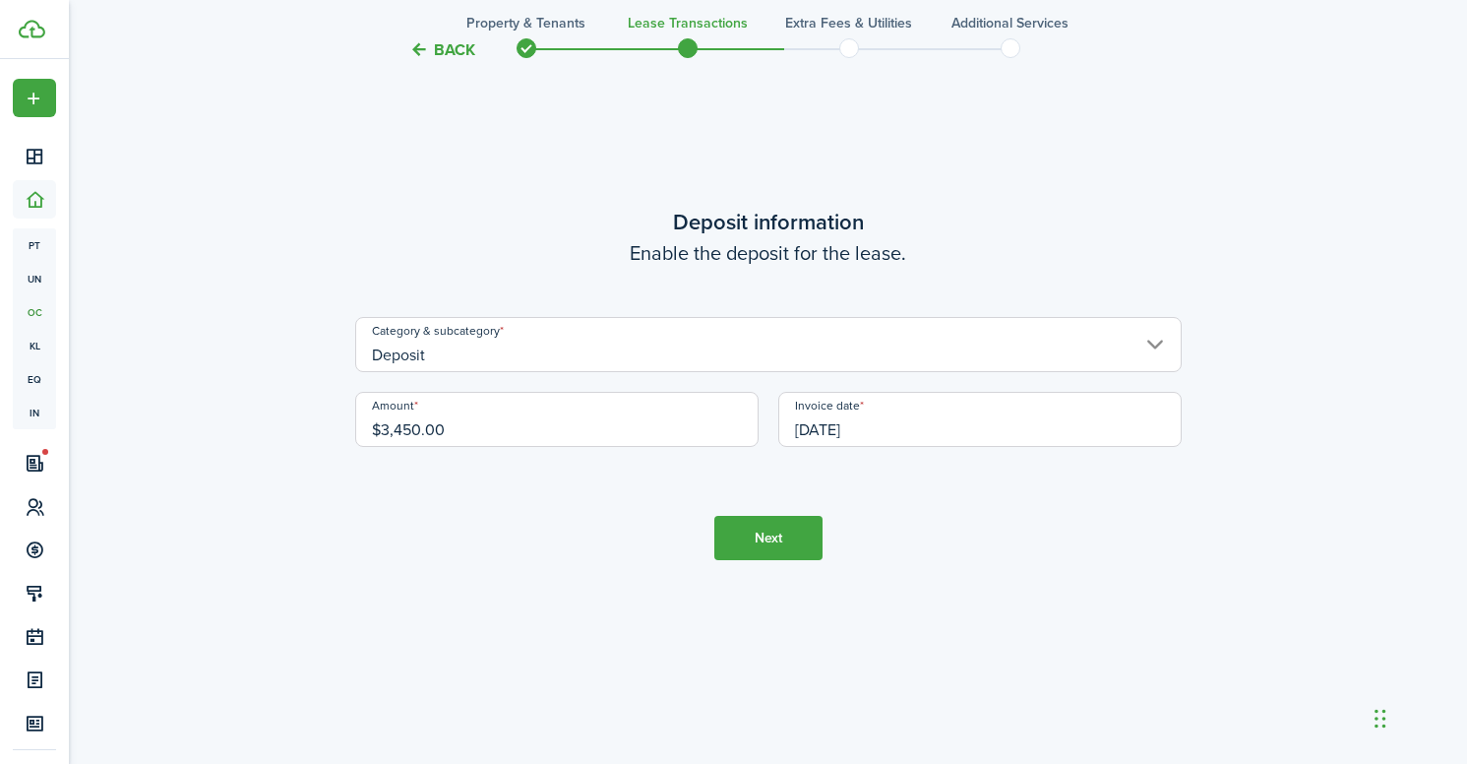
click at [810, 449] on div "Invoice date [DATE]" at bounding box center [979, 429] width 423 height 75
click at [811, 438] on input "[DATE]" at bounding box center [979, 419] width 403 height 55
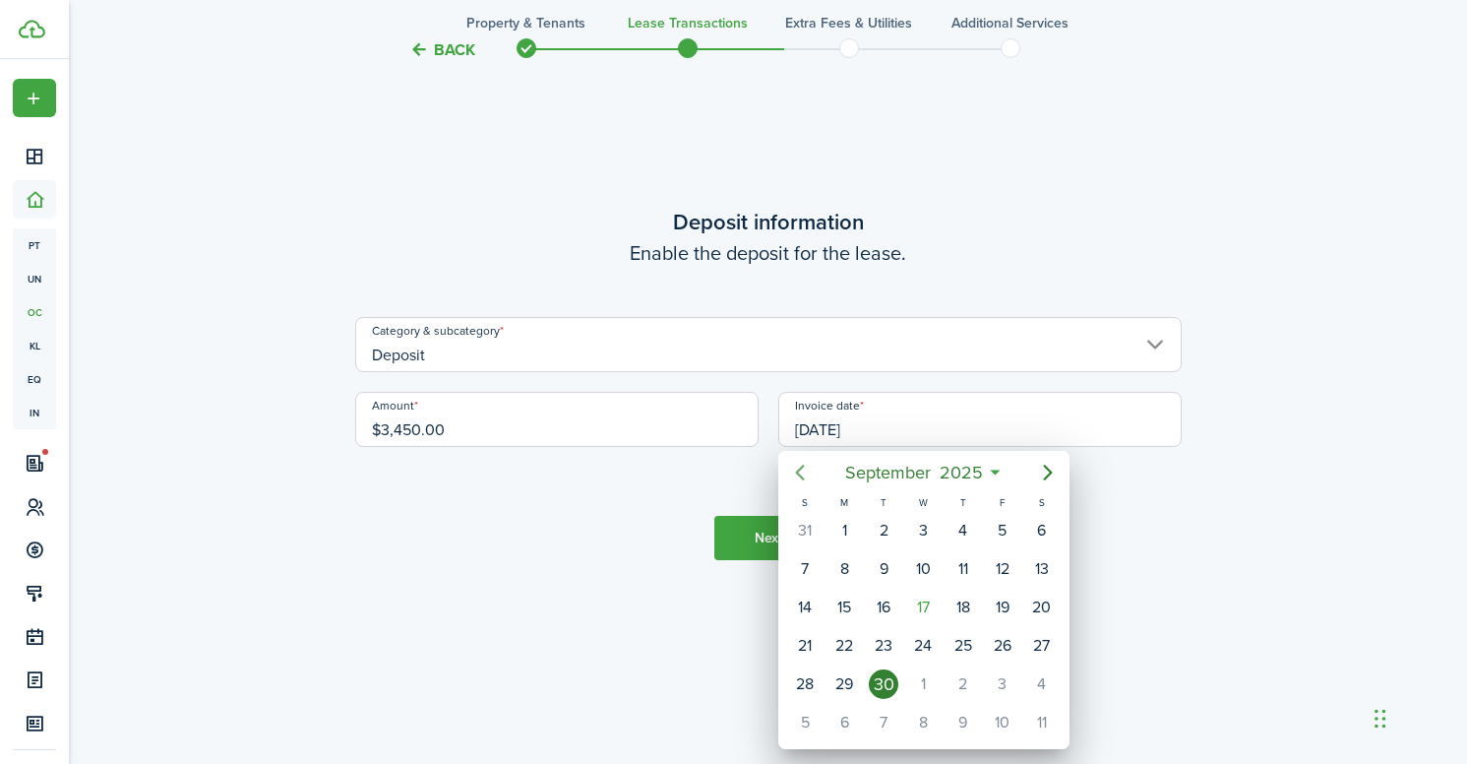
click at [800, 469] on icon "Previous page" at bounding box center [799, 472] width 9 height 16
click at [1049, 680] on div "30" at bounding box center [1041, 684] width 30 height 30
type input "[DATE]"
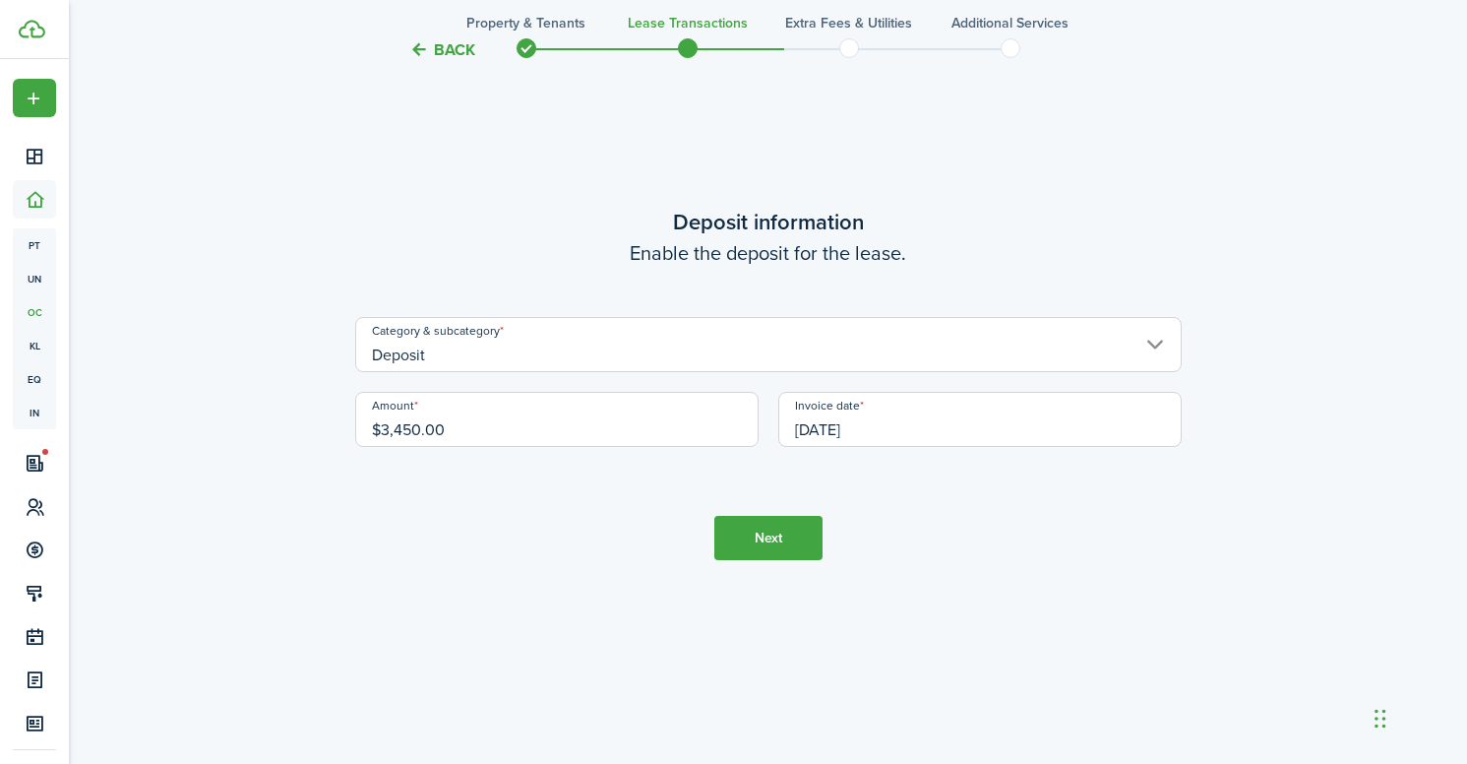
click at [773, 537] on button "Next" at bounding box center [768, 538] width 108 height 44
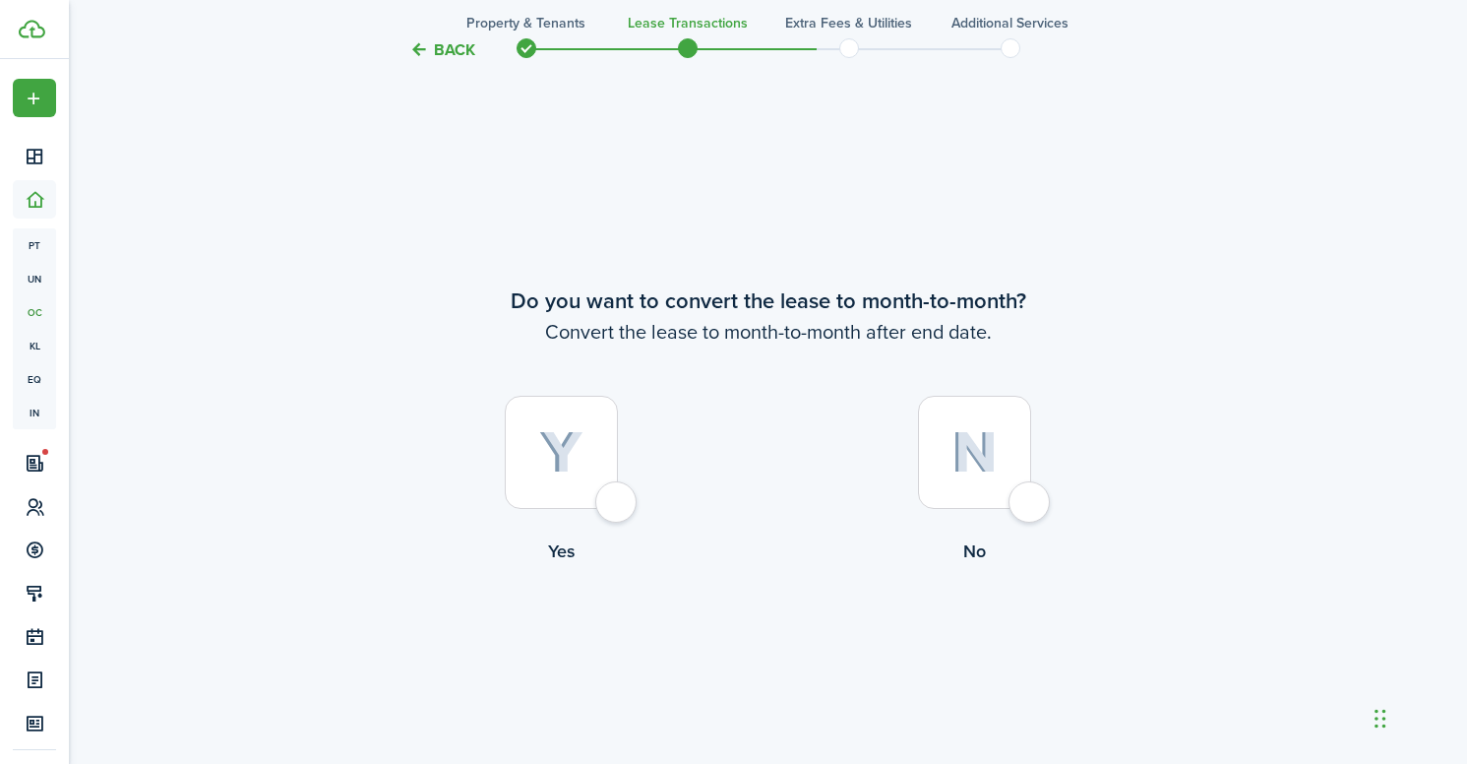
scroll to position [2922, 0]
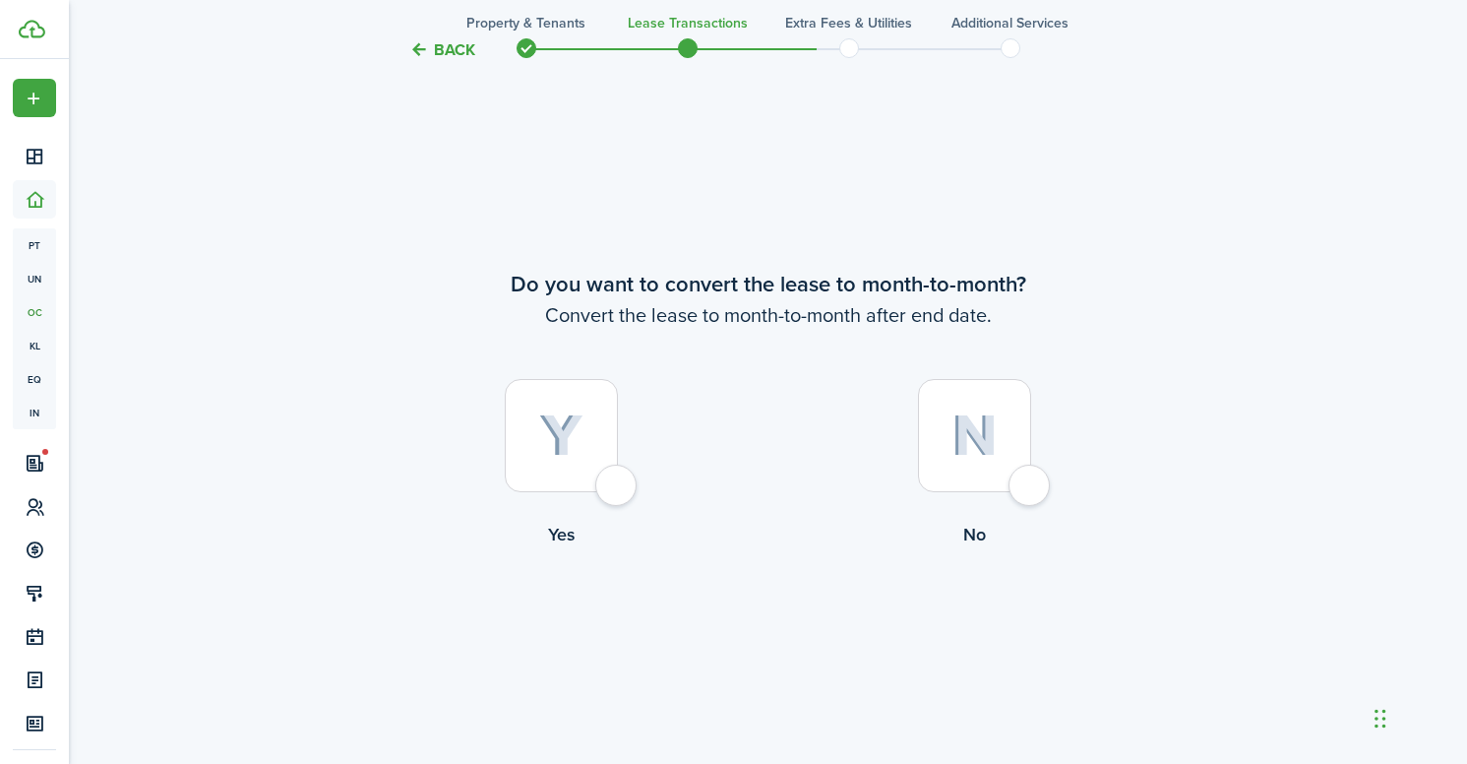
click at [618, 478] on div at bounding box center [561, 435] width 113 height 113
radio input "true"
click at [755, 628] on button "Continue" at bounding box center [768, 629] width 108 height 44
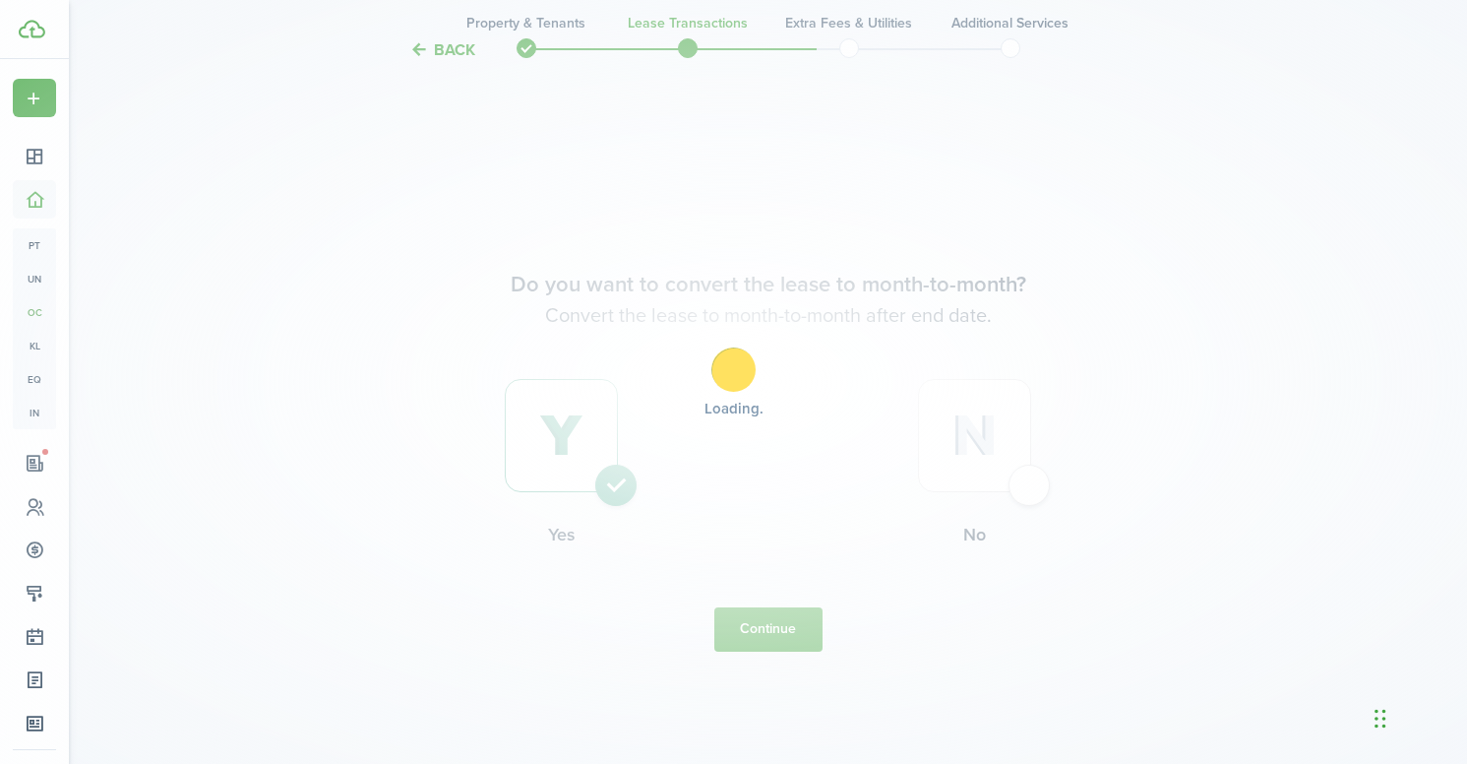
scroll to position [0, 0]
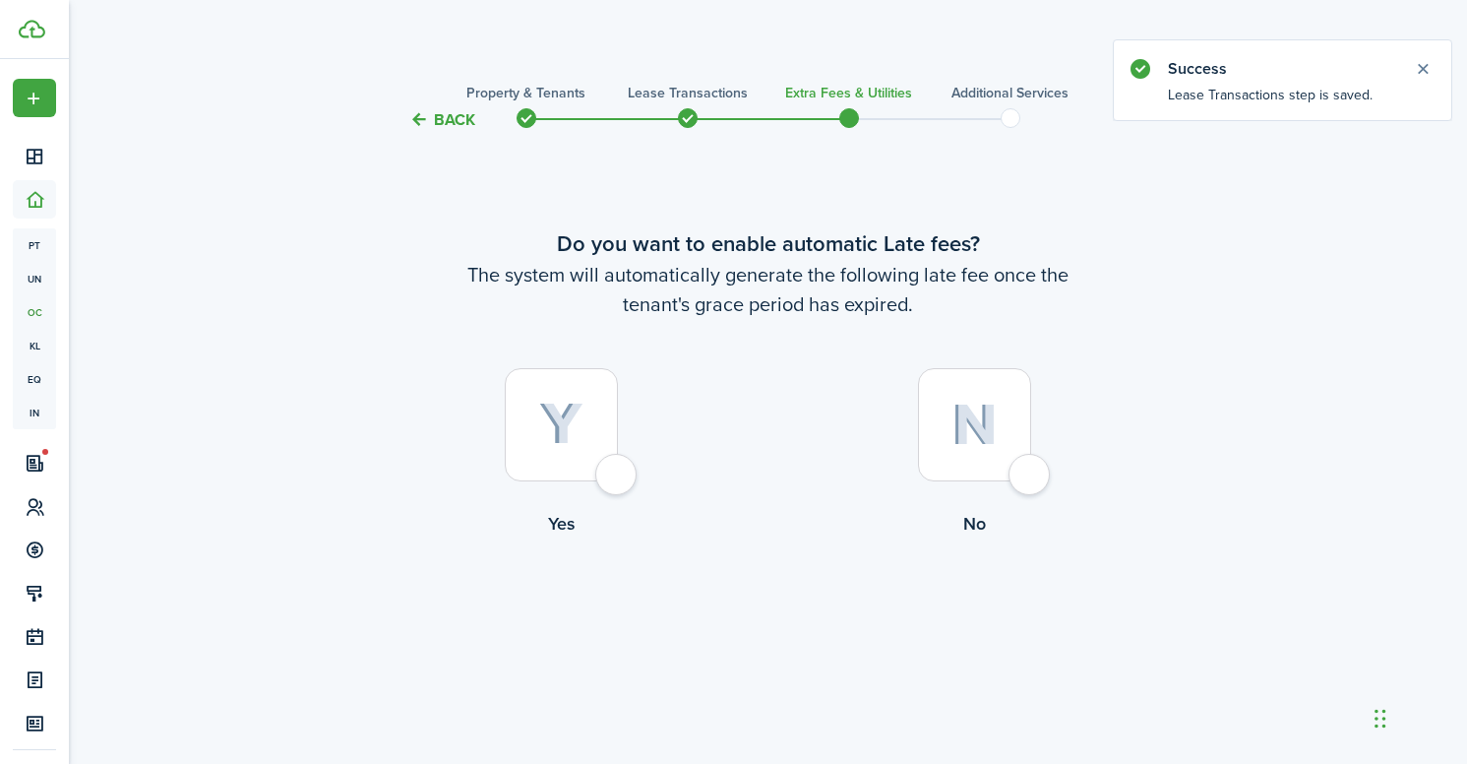
click at [631, 491] on label "Yes" at bounding box center [561, 457] width 413 height 178
radio input "true"
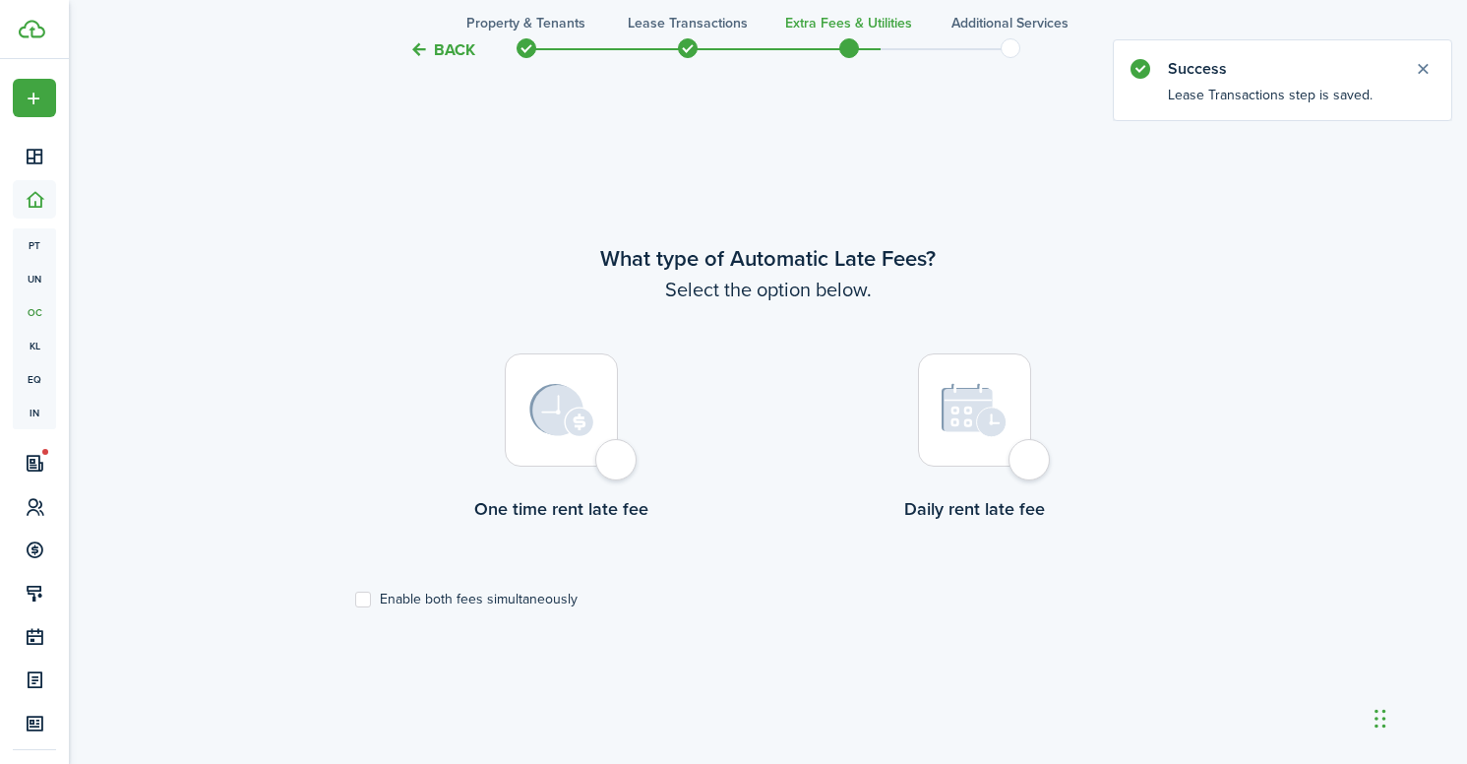
scroll to position [632, 0]
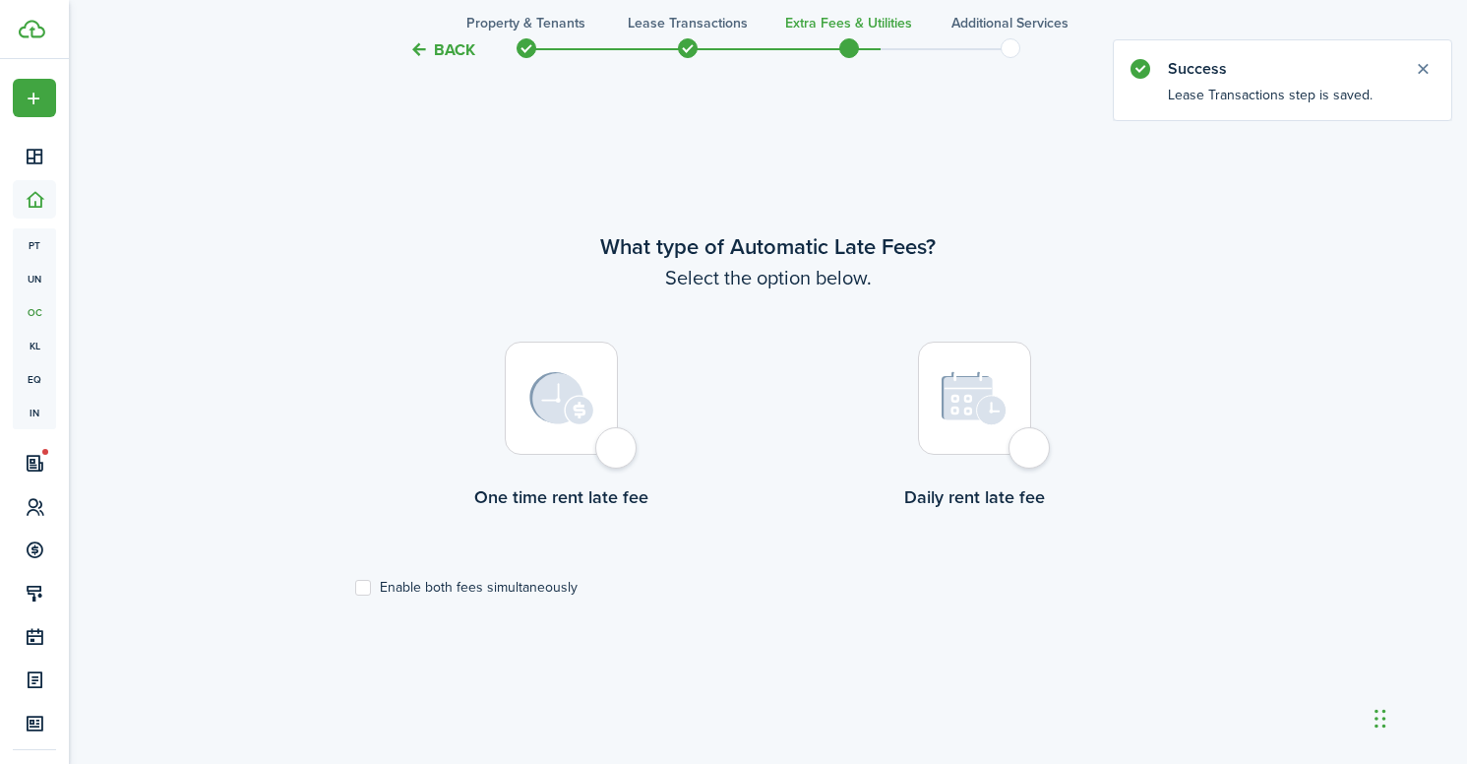
click at [618, 449] on div at bounding box center [561, 397] width 113 height 113
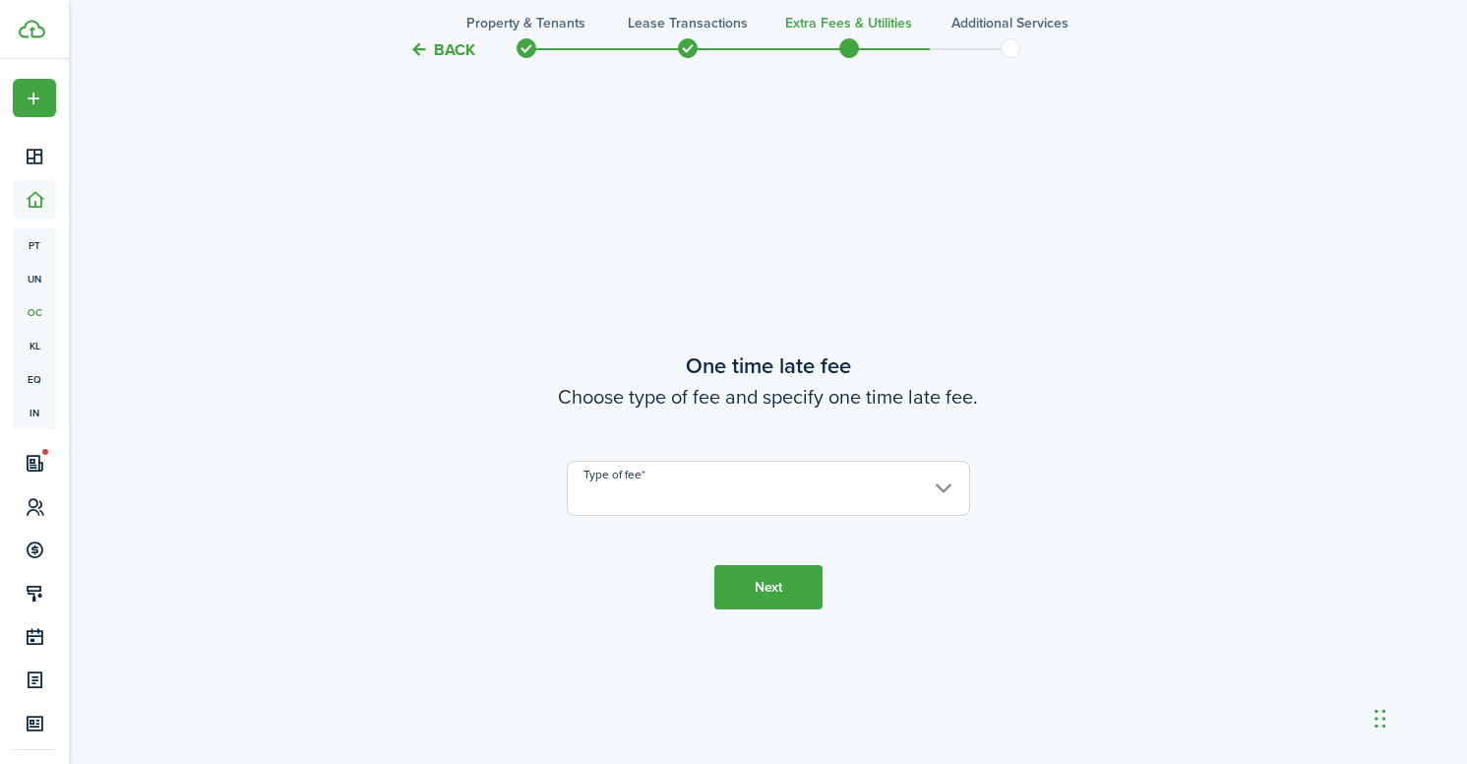
scroll to position [1395, 0]
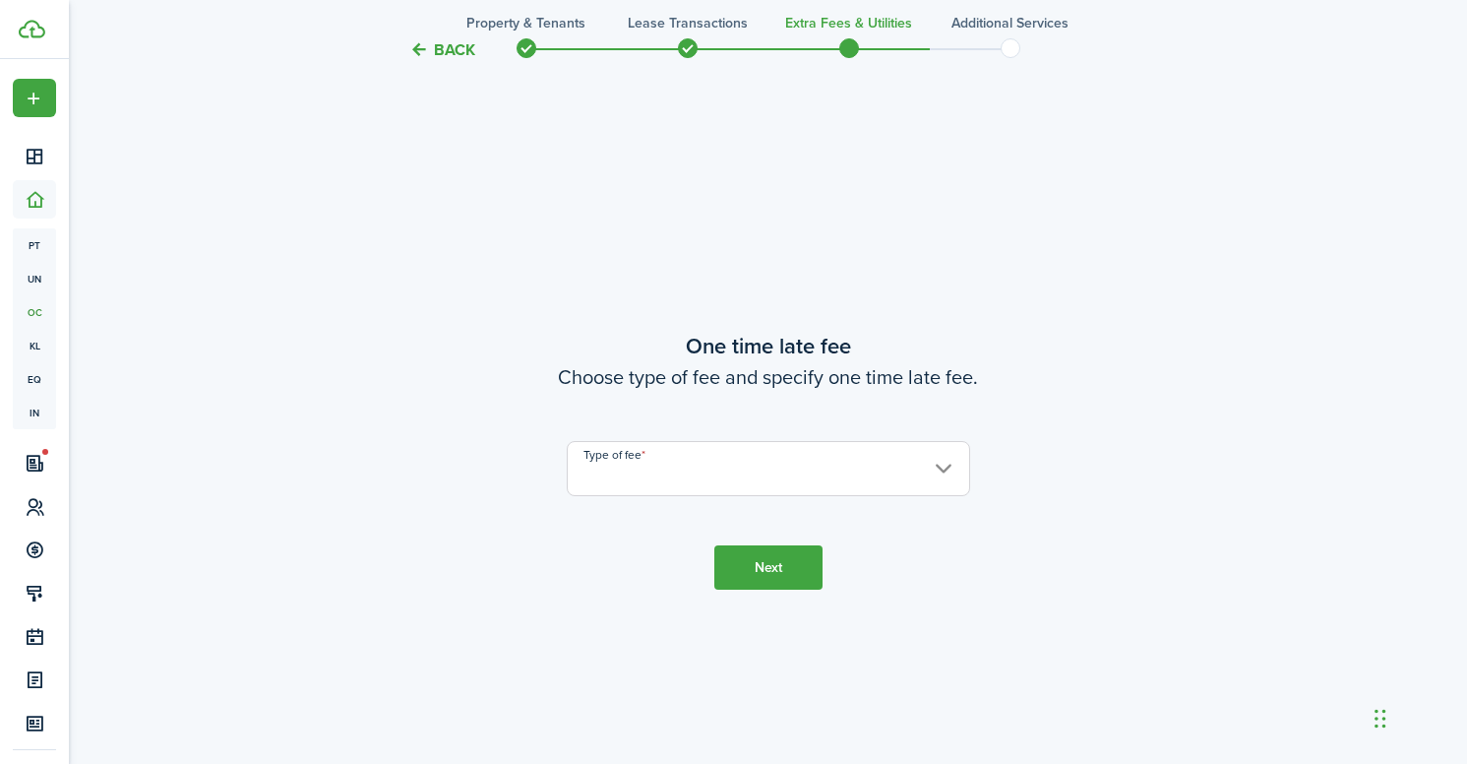
click at [811, 467] on input "Type of fee" at bounding box center [768, 468] width 403 height 55
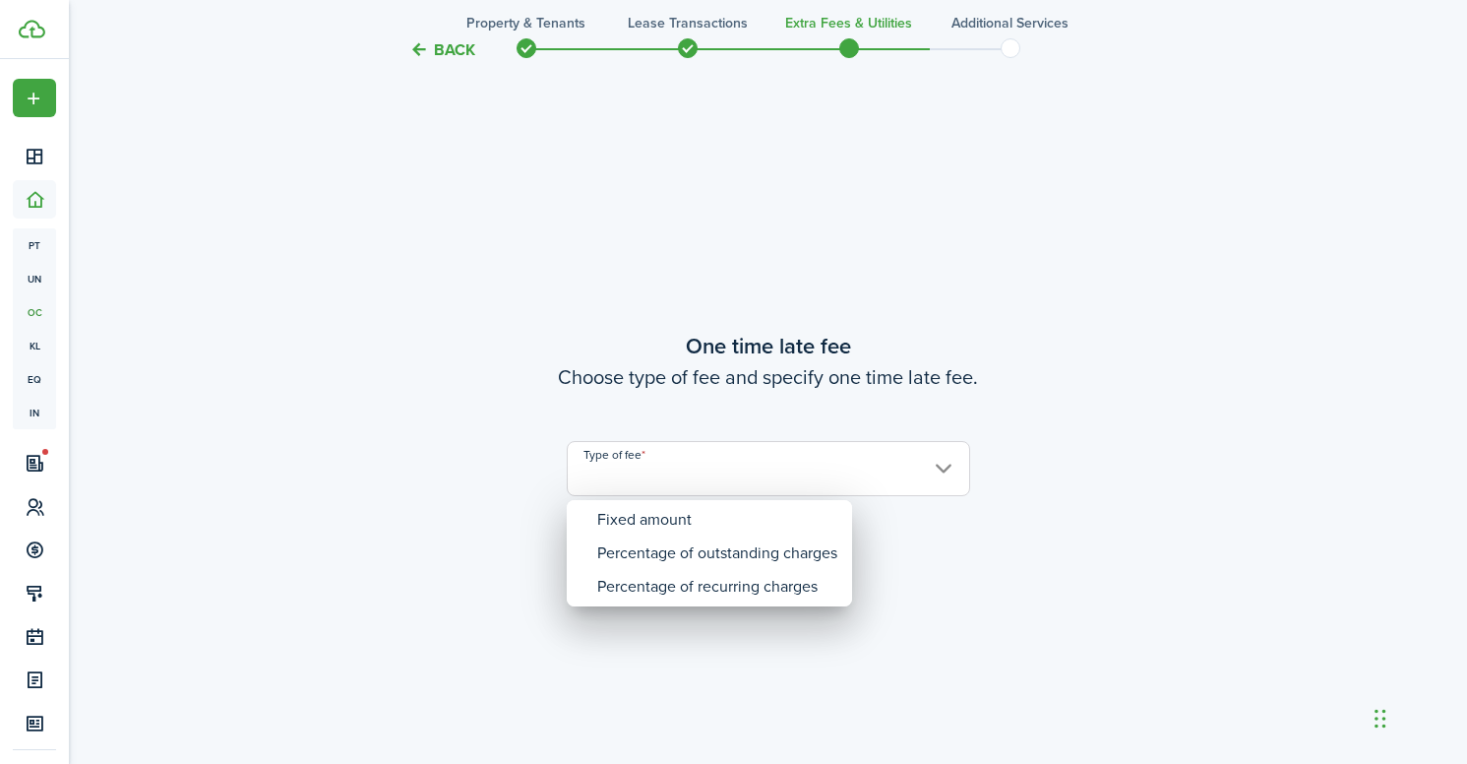
click at [818, 378] on div at bounding box center [734, 382] width 1782 height 1078
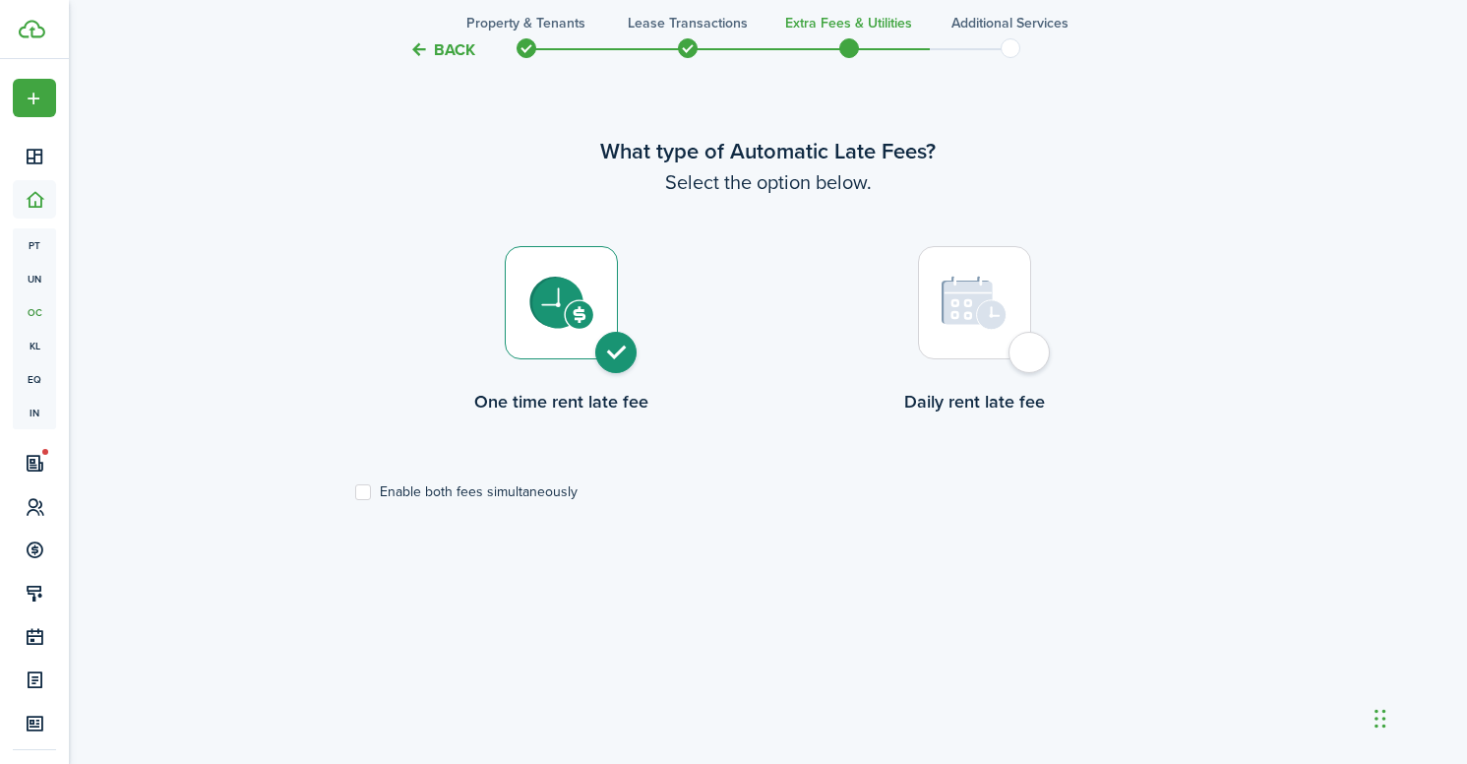
click at [1031, 356] on div at bounding box center [974, 302] width 113 height 113
radio input "false"
radio input "true"
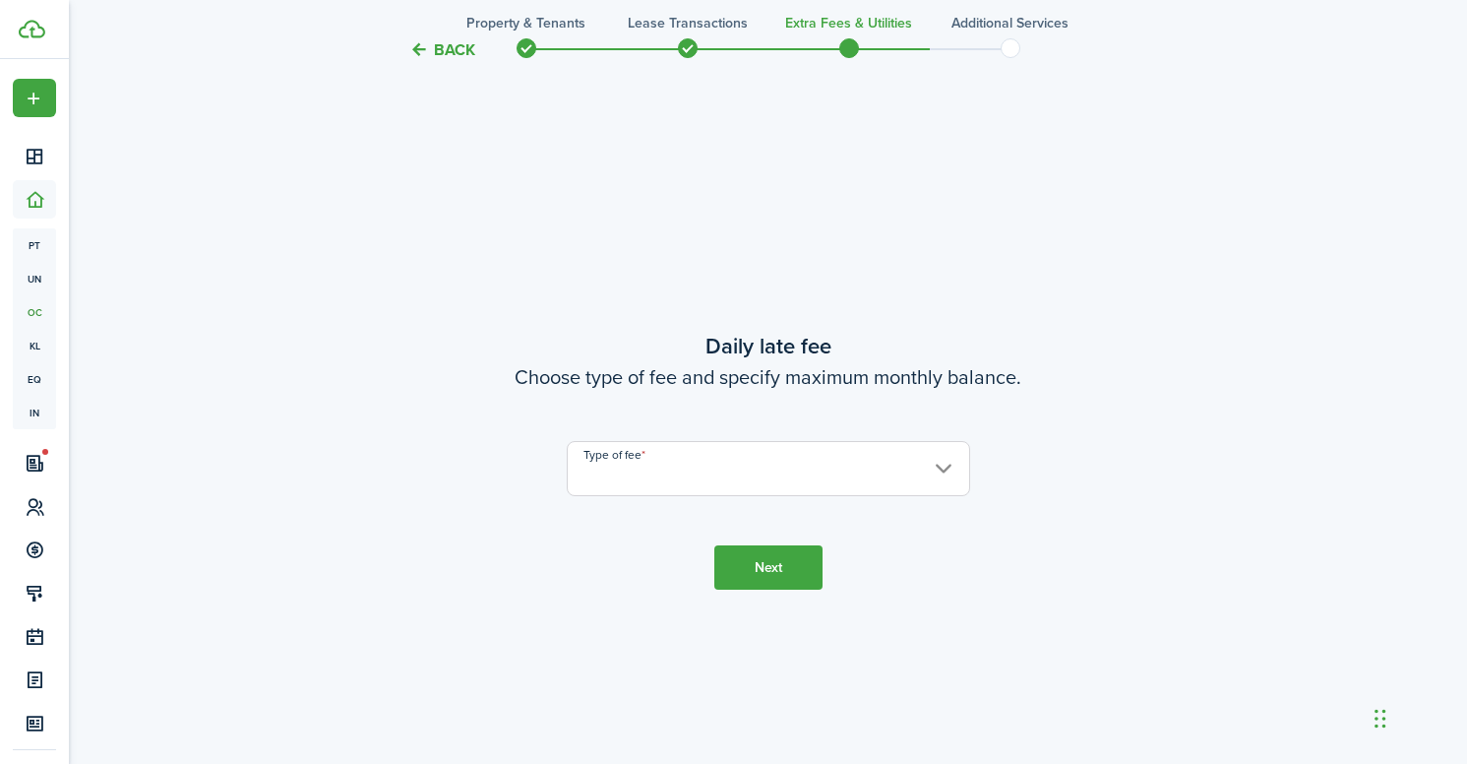
click at [770, 463] on input "Type of fee" at bounding box center [768, 468] width 403 height 55
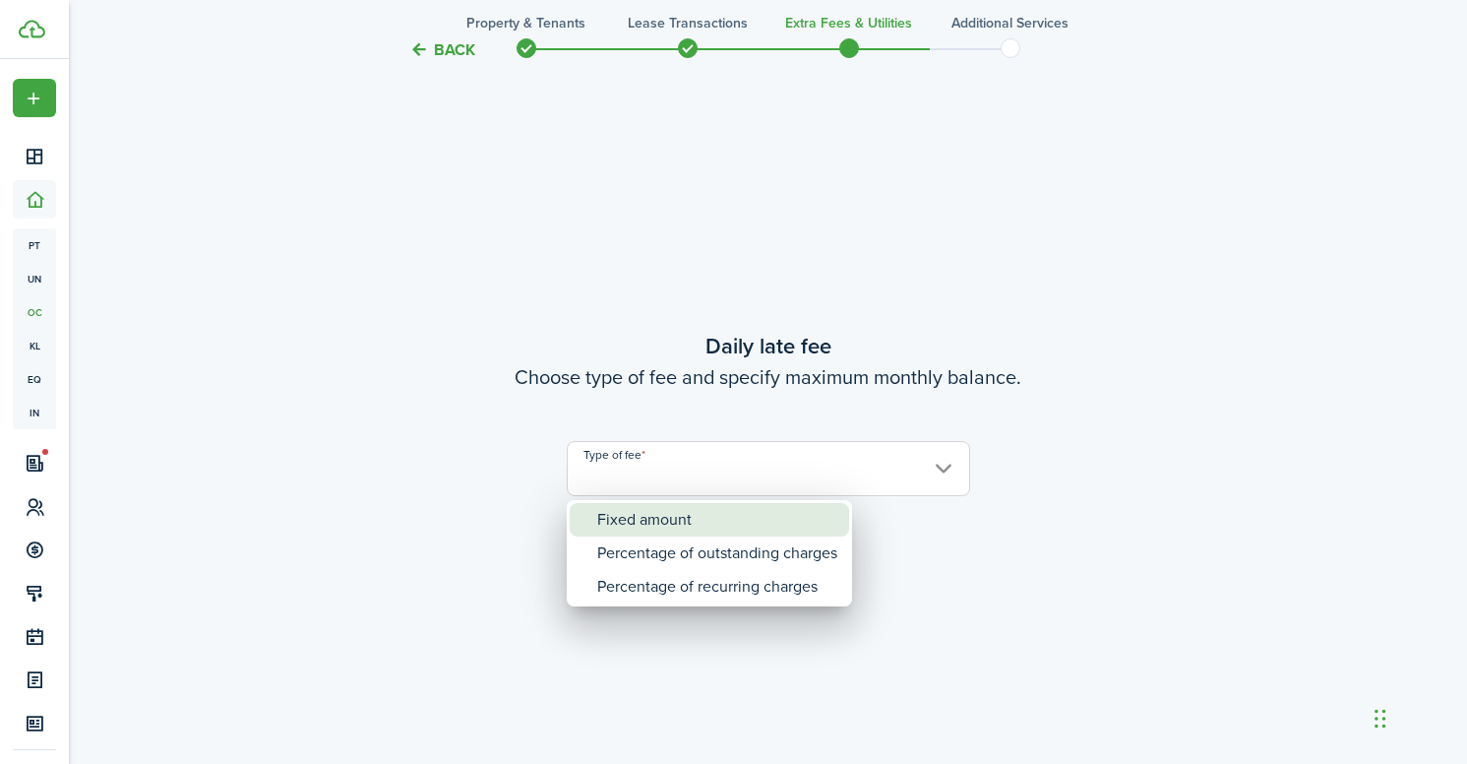
click at [750, 512] on div "Fixed amount" at bounding box center [717, 519] width 240 height 33
type input "Fixed amount"
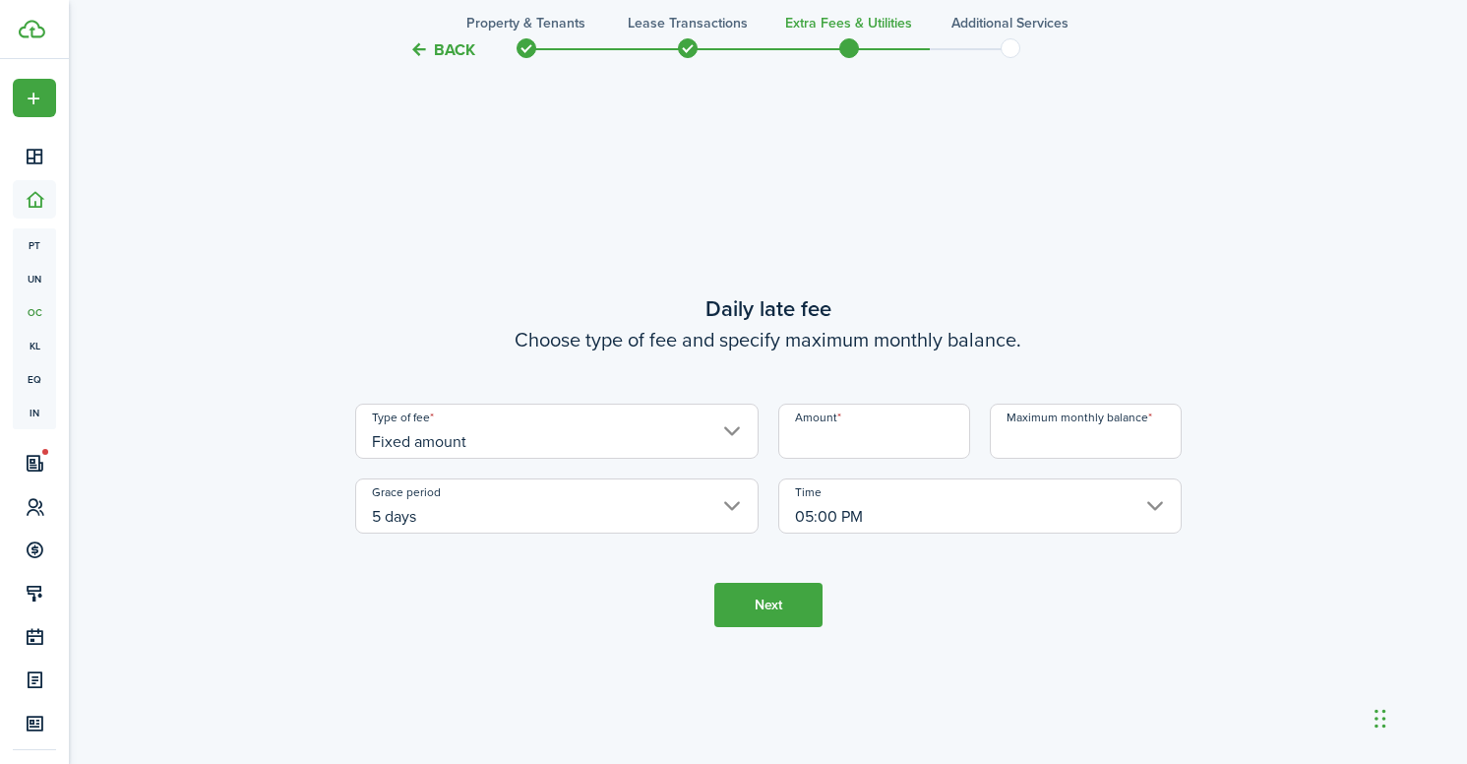
click at [835, 440] on input "Amount" at bounding box center [874, 430] width 192 height 55
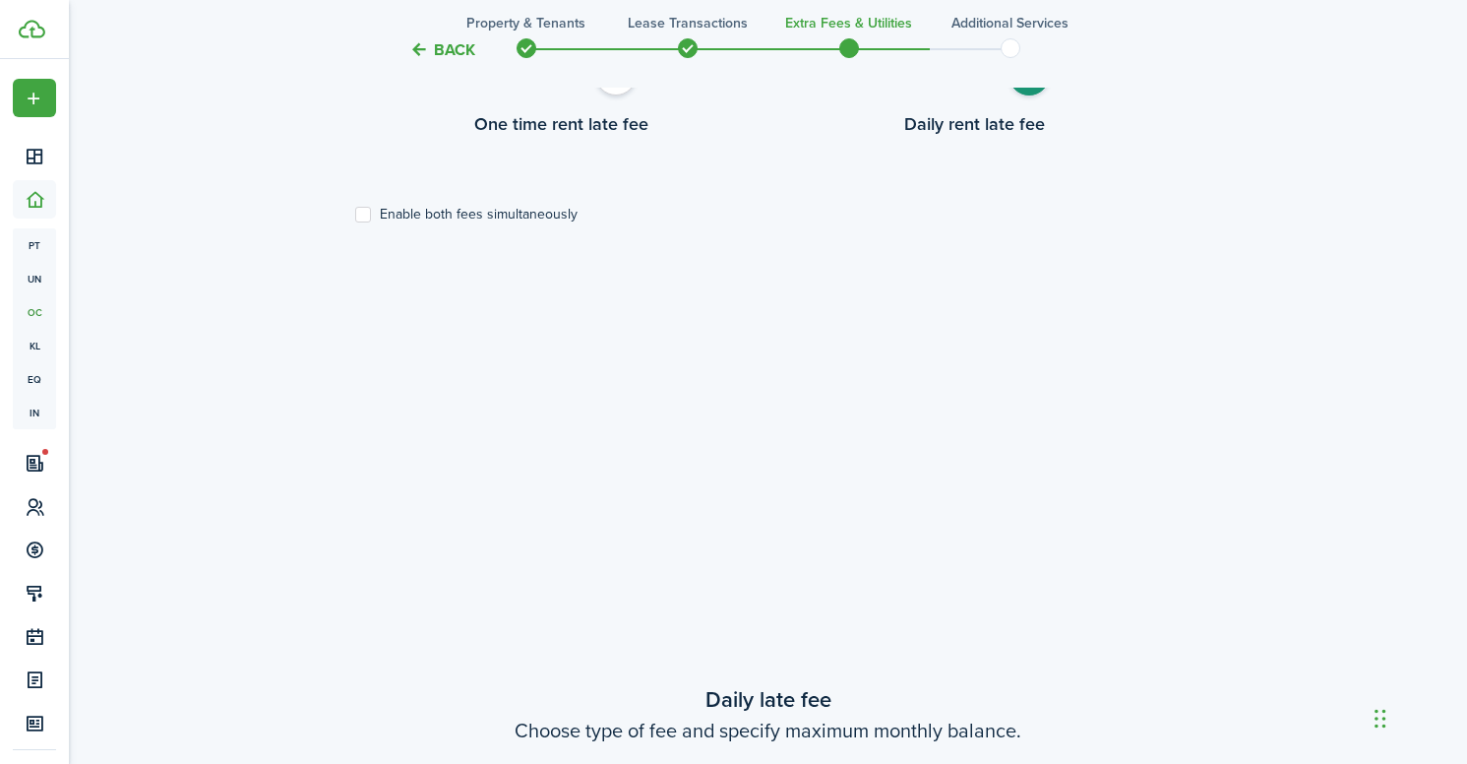
scroll to position [582, 0]
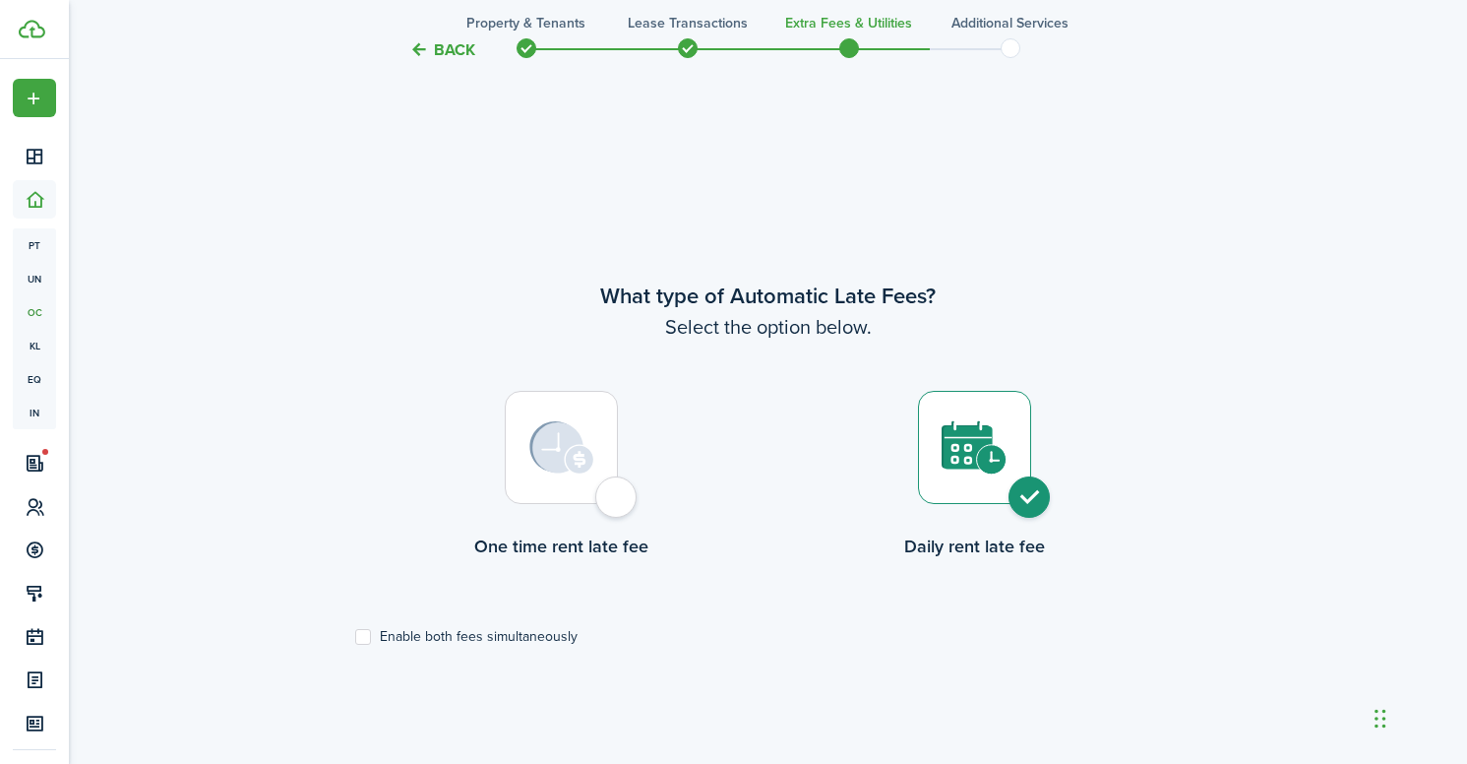
click at [618, 499] on div at bounding box center [561, 447] width 113 height 113
radio input "true"
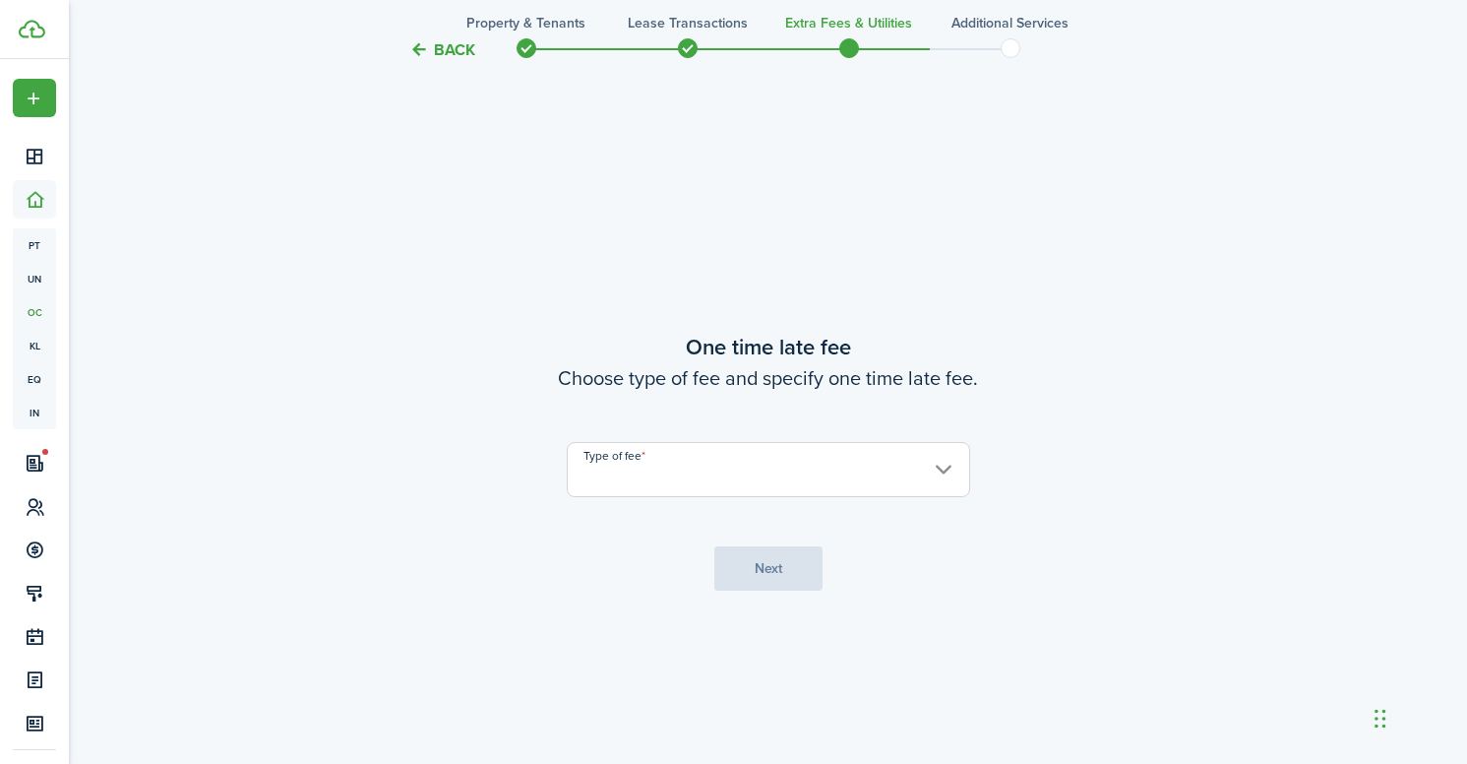
scroll to position [1395, 0]
click at [653, 486] on input "Type of fee" at bounding box center [768, 468] width 403 height 55
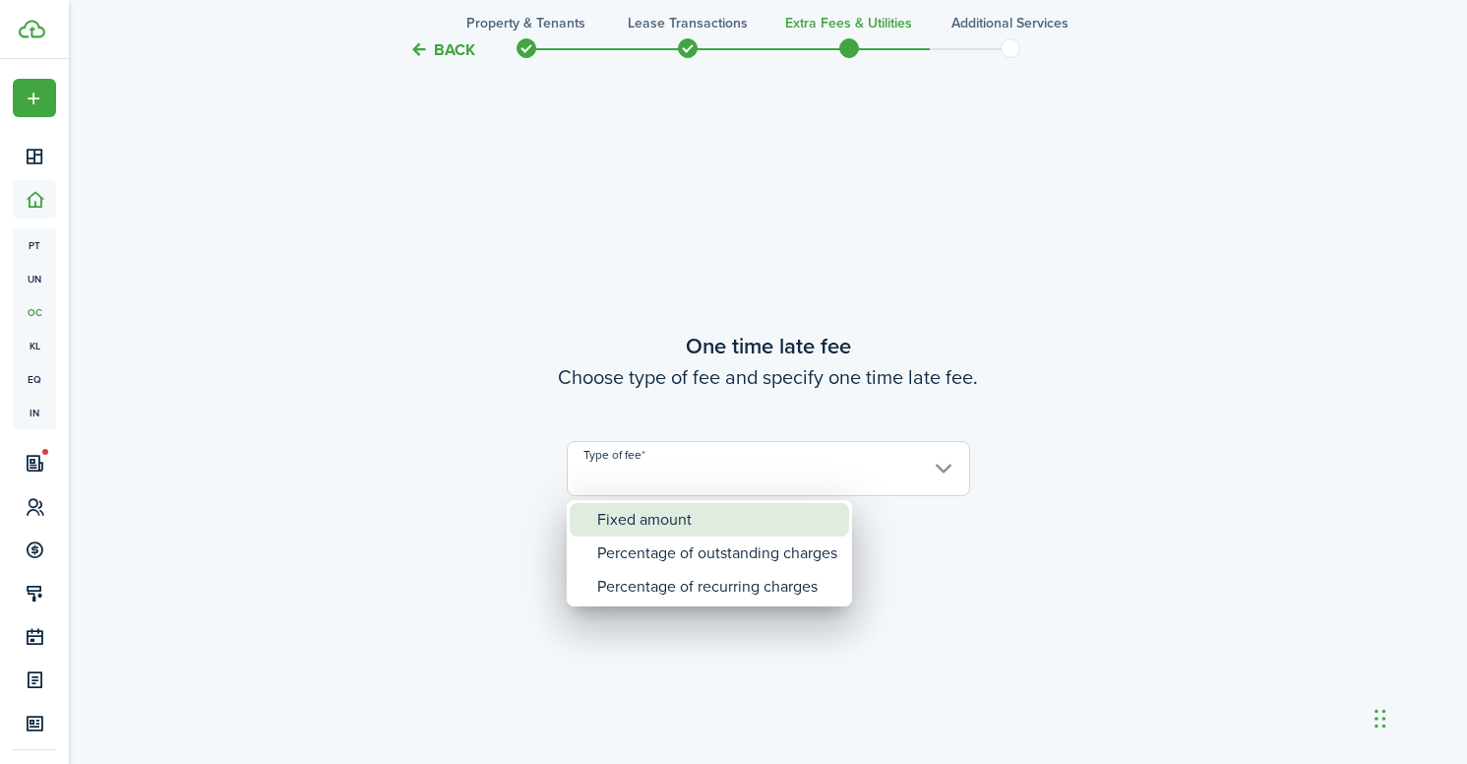
click at [653, 525] on div "Fixed amount" at bounding box center [717, 519] width 240 height 33
type input "Fixed amount"
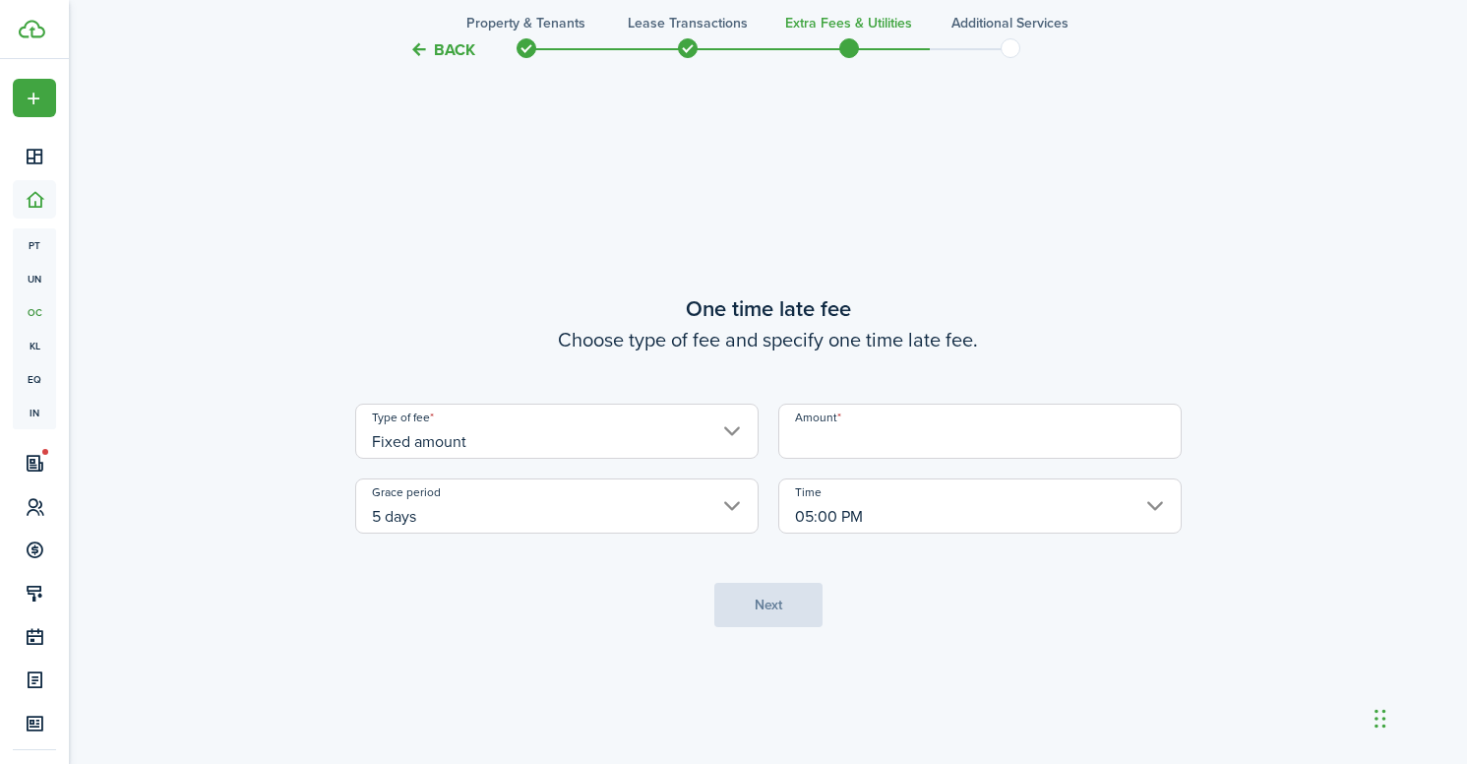
click at [835, 433] on input "Amount" at bounding box center [979, 430] width 403 height 55
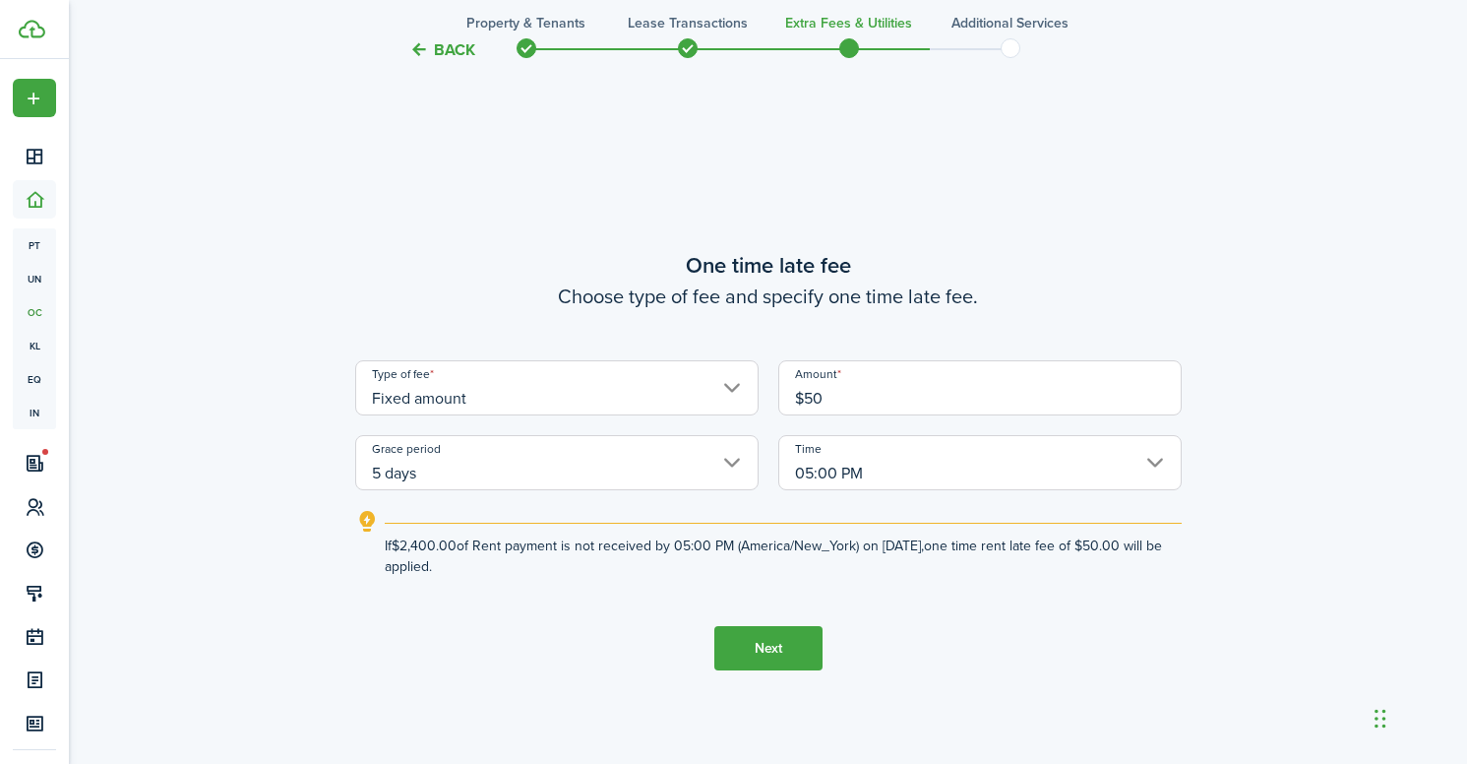
type input "$50.00"
click at [668, 444] on input "5 days" at bounding box center [556, 462] width 403 height 55
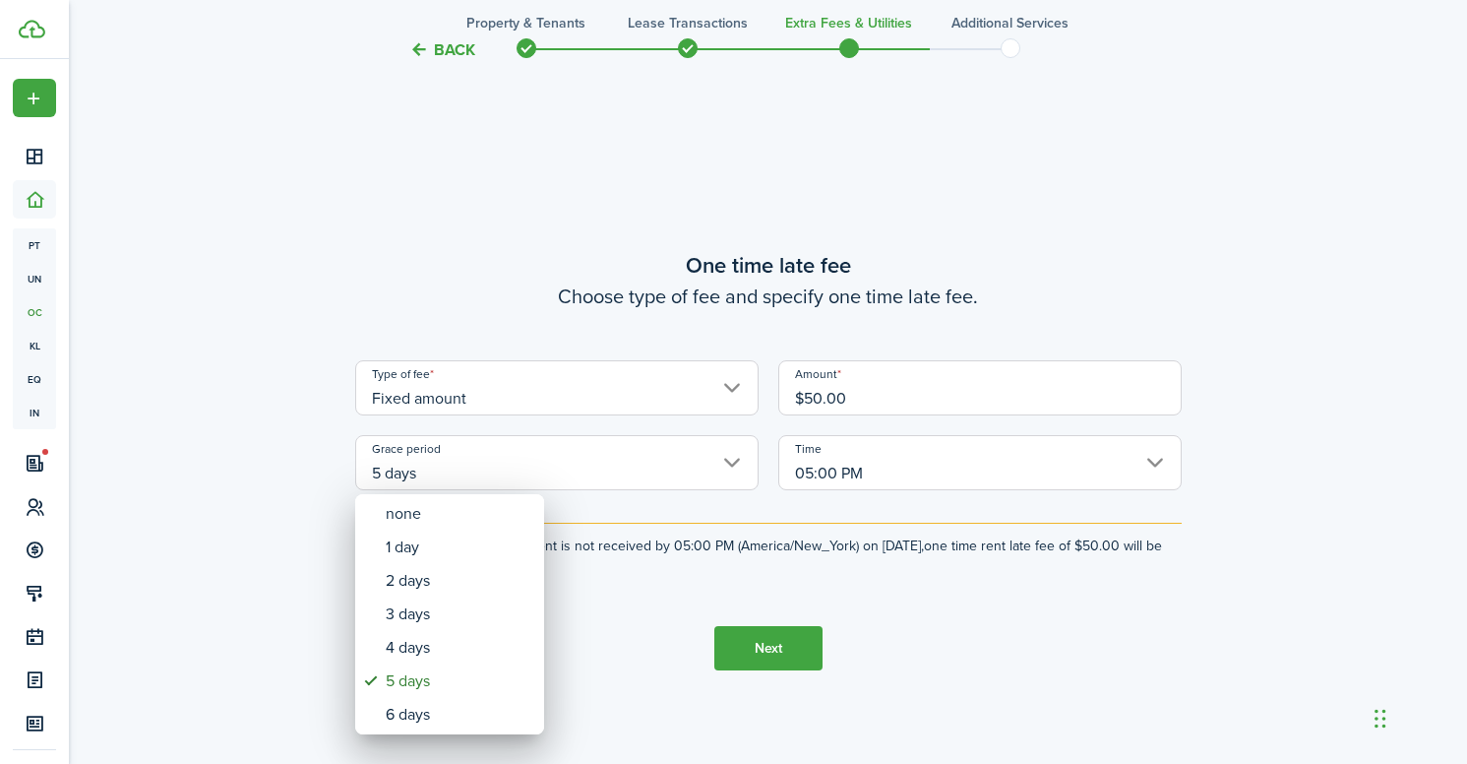
click at [668, 444] on div at bounding box center [734, 382] width 1782 height 1078
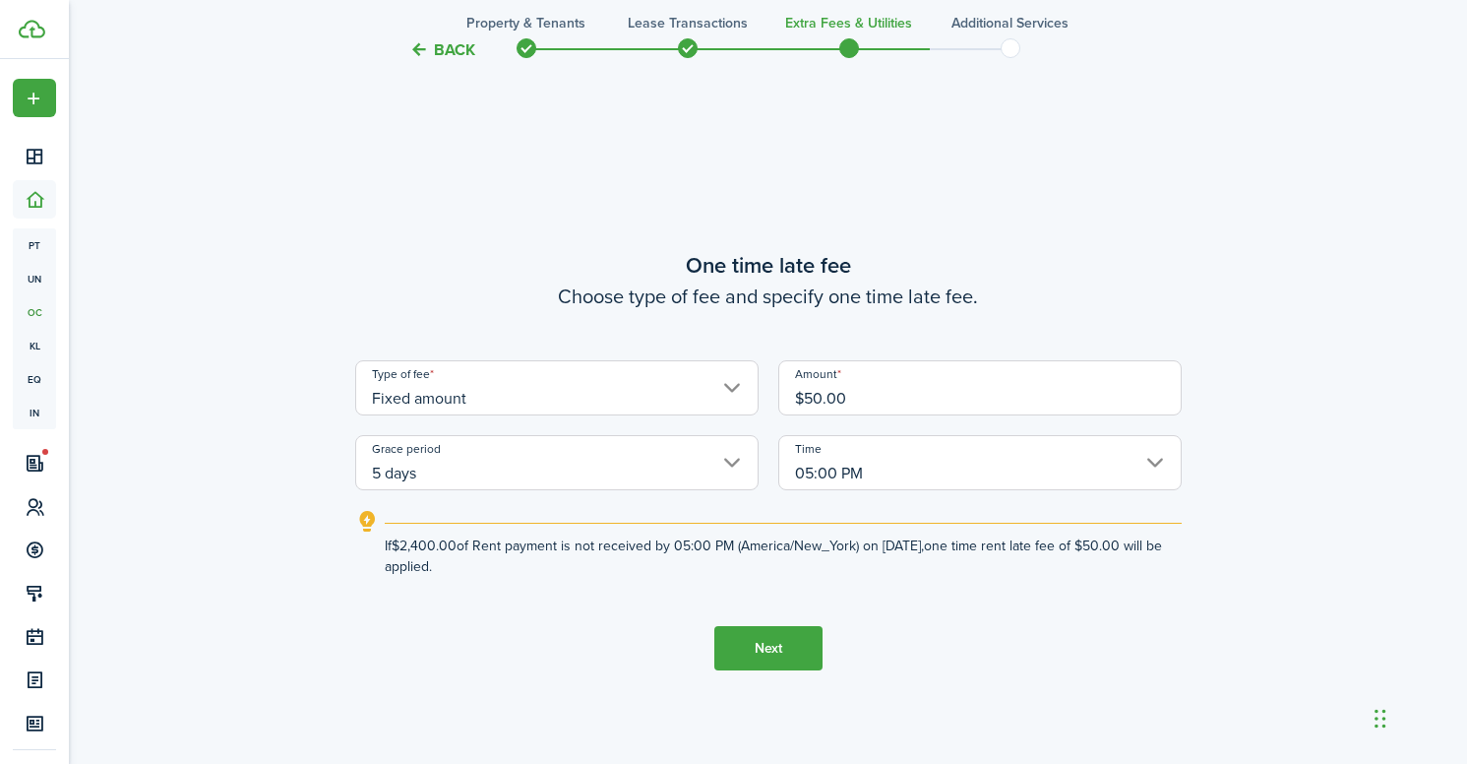
click at [850, 464] on input "05:00 PM" at bounding box center [979, 462] width 403 height 55
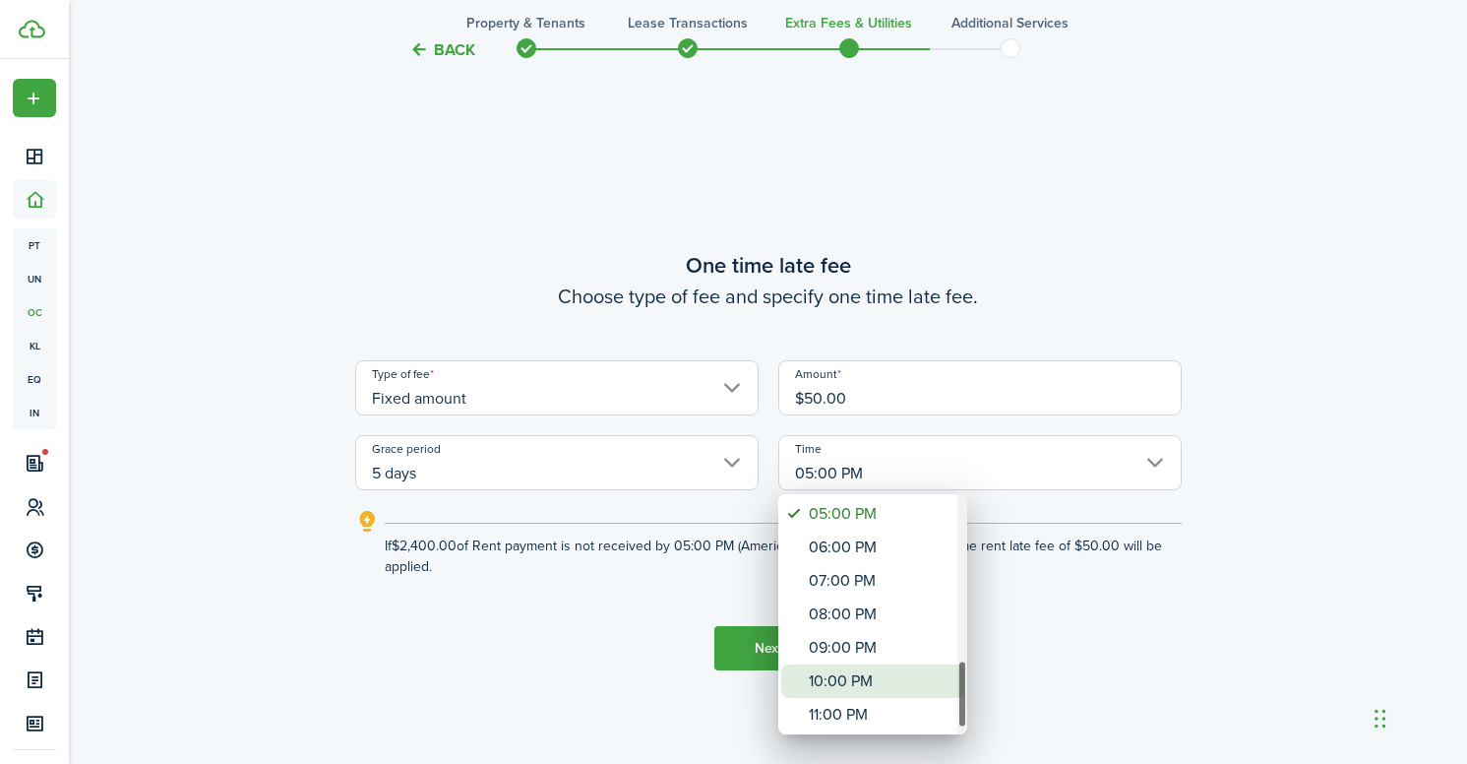
click at [842, 666] on div "10:00 PM" at bounding box center [881, 680] width 144 height 33
type input "10:00 PM"
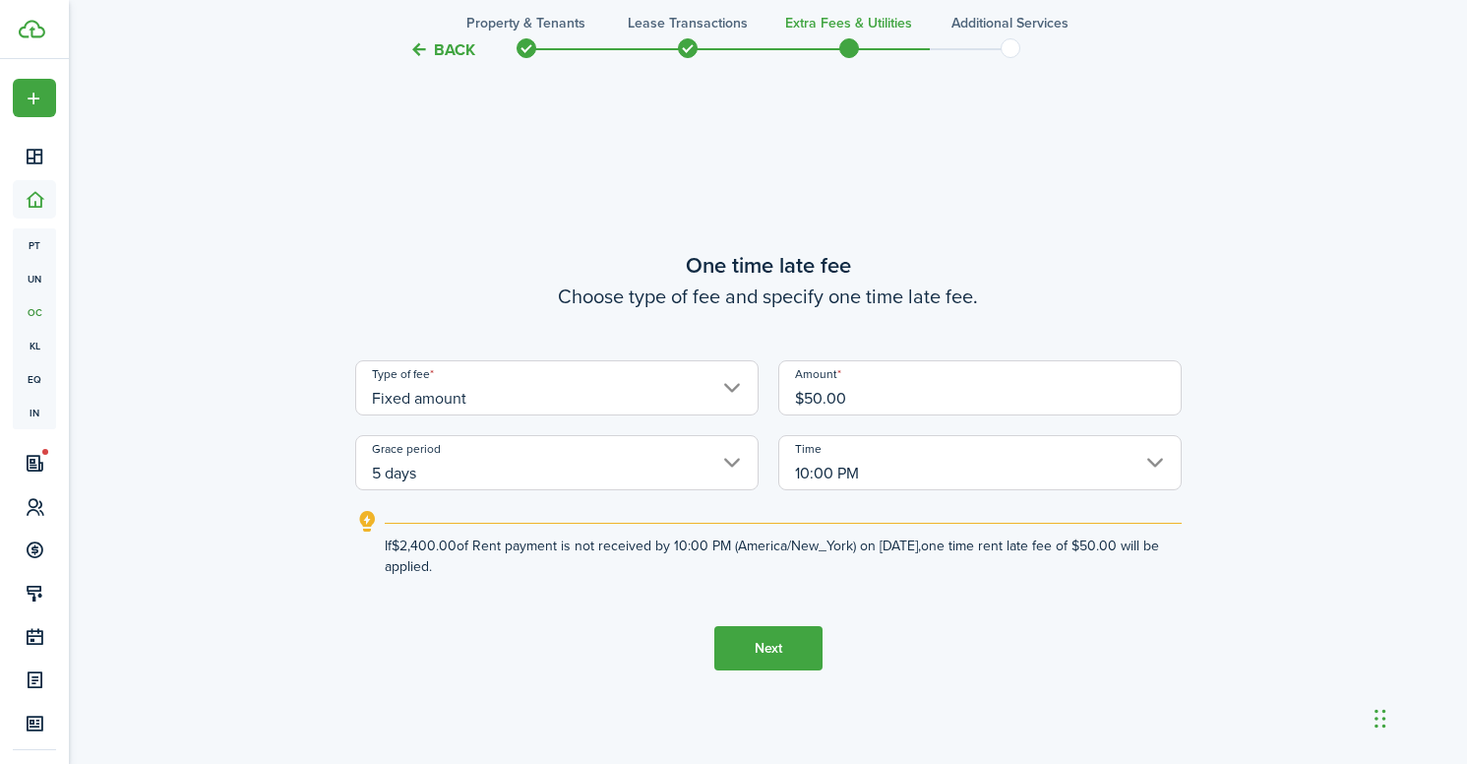
click at [922, 568] on explanation-description "If $2,400.00 of Rent payment is not received by 10:00 PM (America/New_York) on …" at bounding box center [783, 555] width 797 height 41
click at [765, 650] on button "Next" at bounding box center [768, 648] width 108 height 44
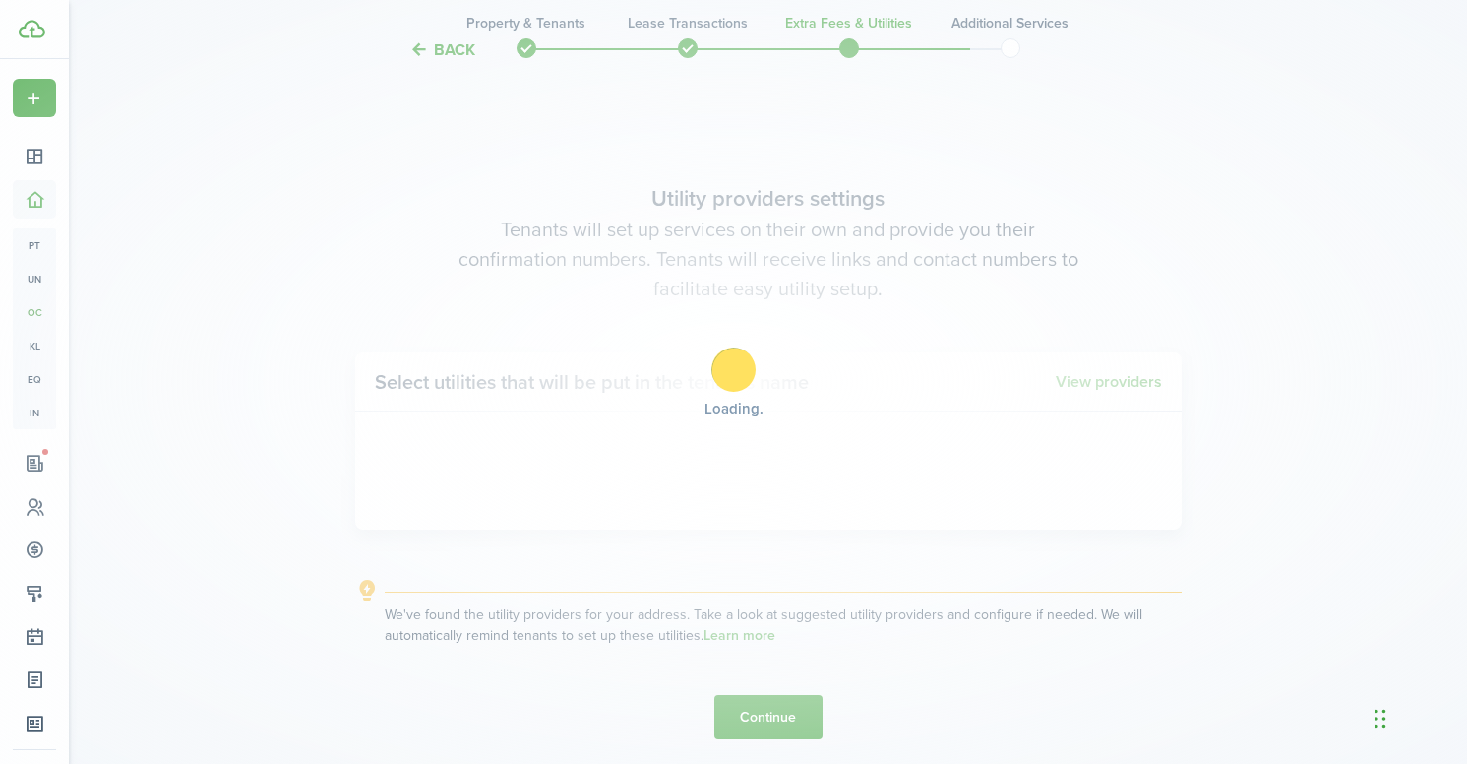
scroll to position [2159, 0]
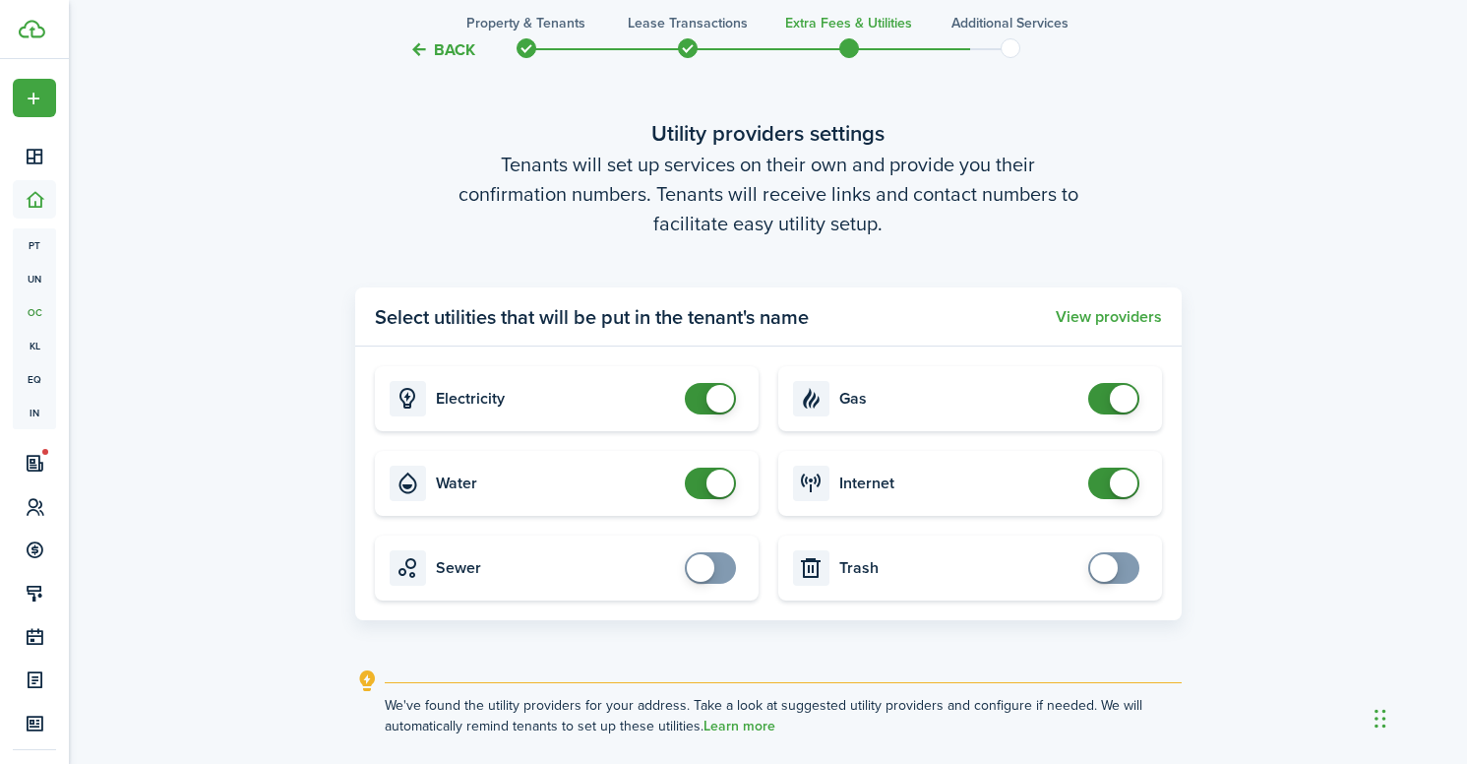
checkbox input "false"
click at [705, 490] on span at bounding box center [711, 482] width 20 height 31
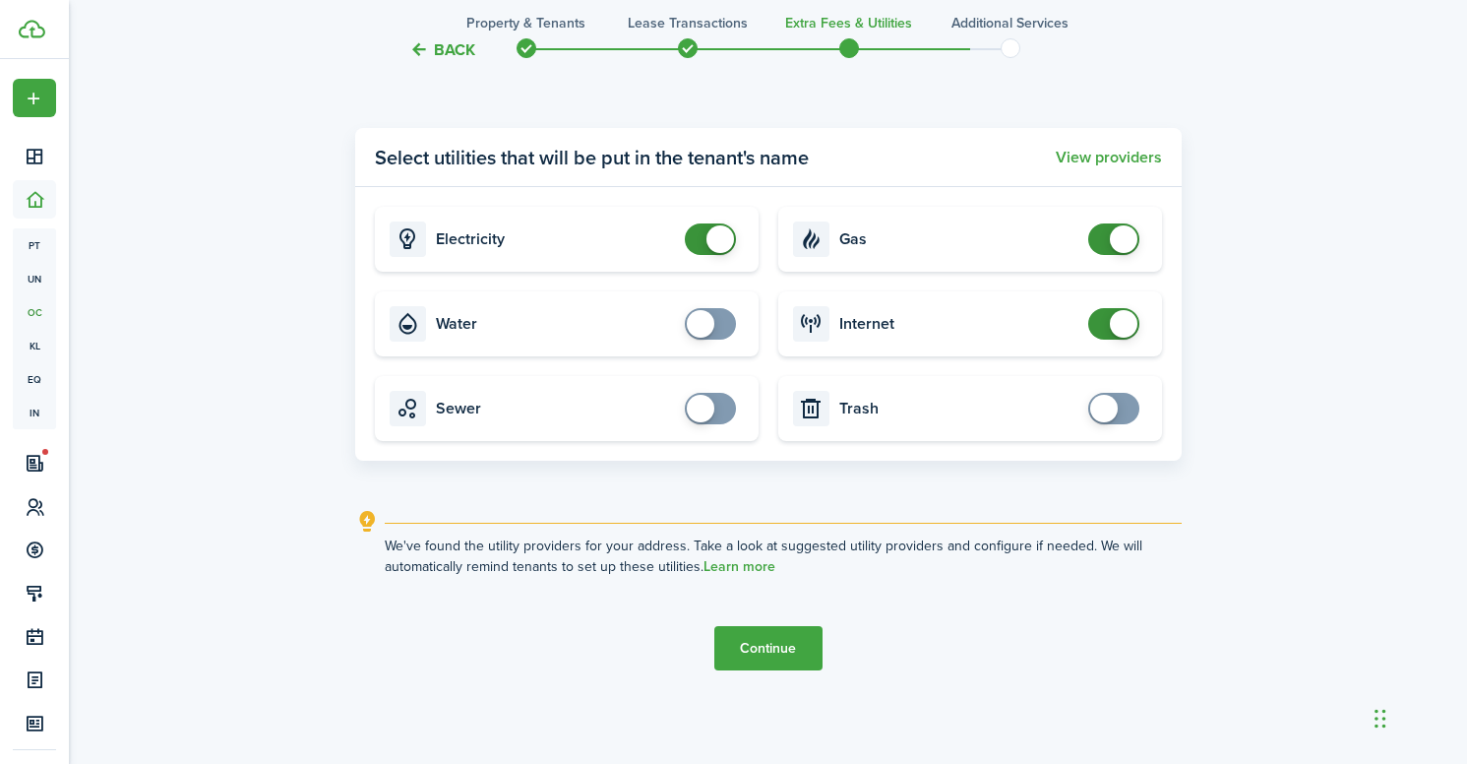
scroll to position [2318, 0]
click at [766, 641] on button "Continue" at bounding box center [768, 648] width 108 height 44
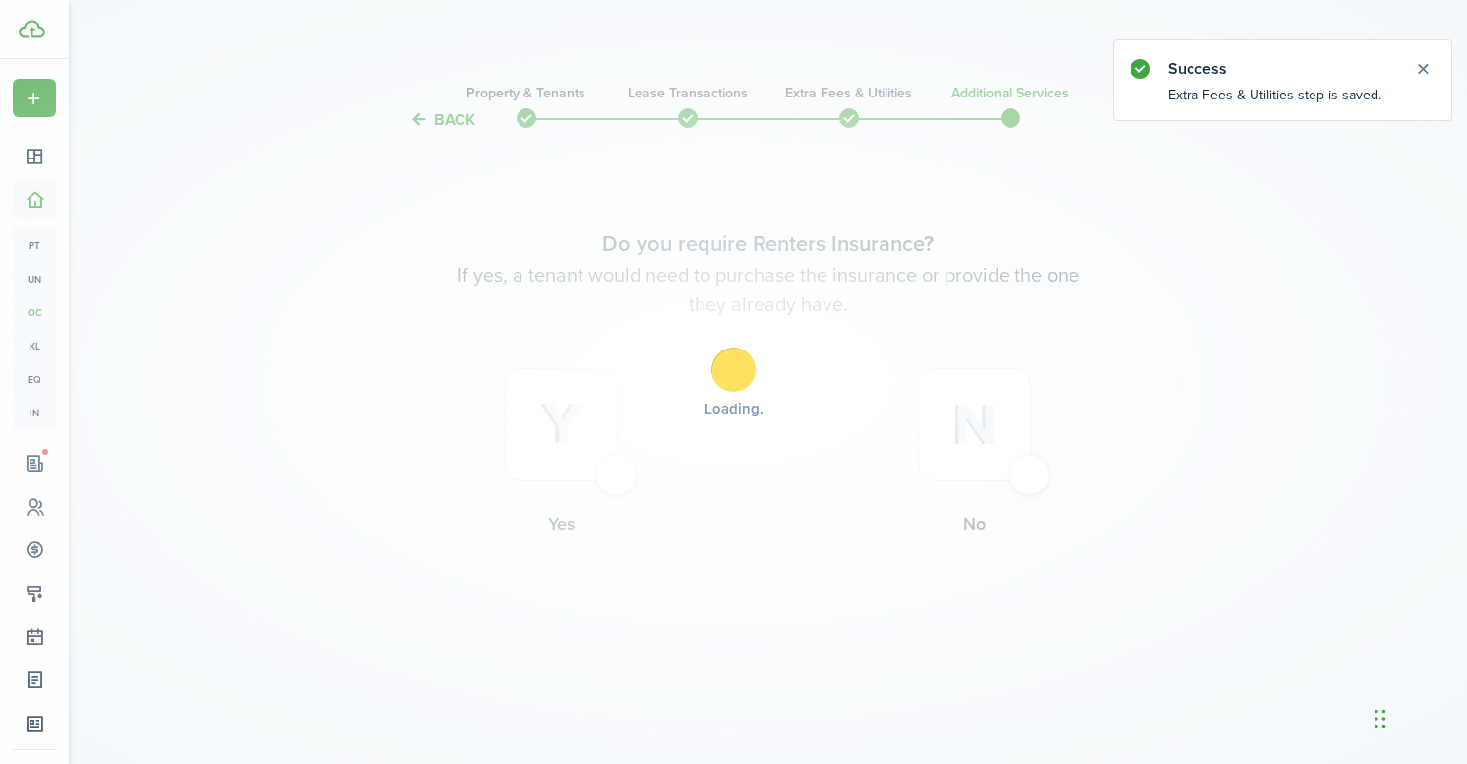
scroll to position [0, 0]
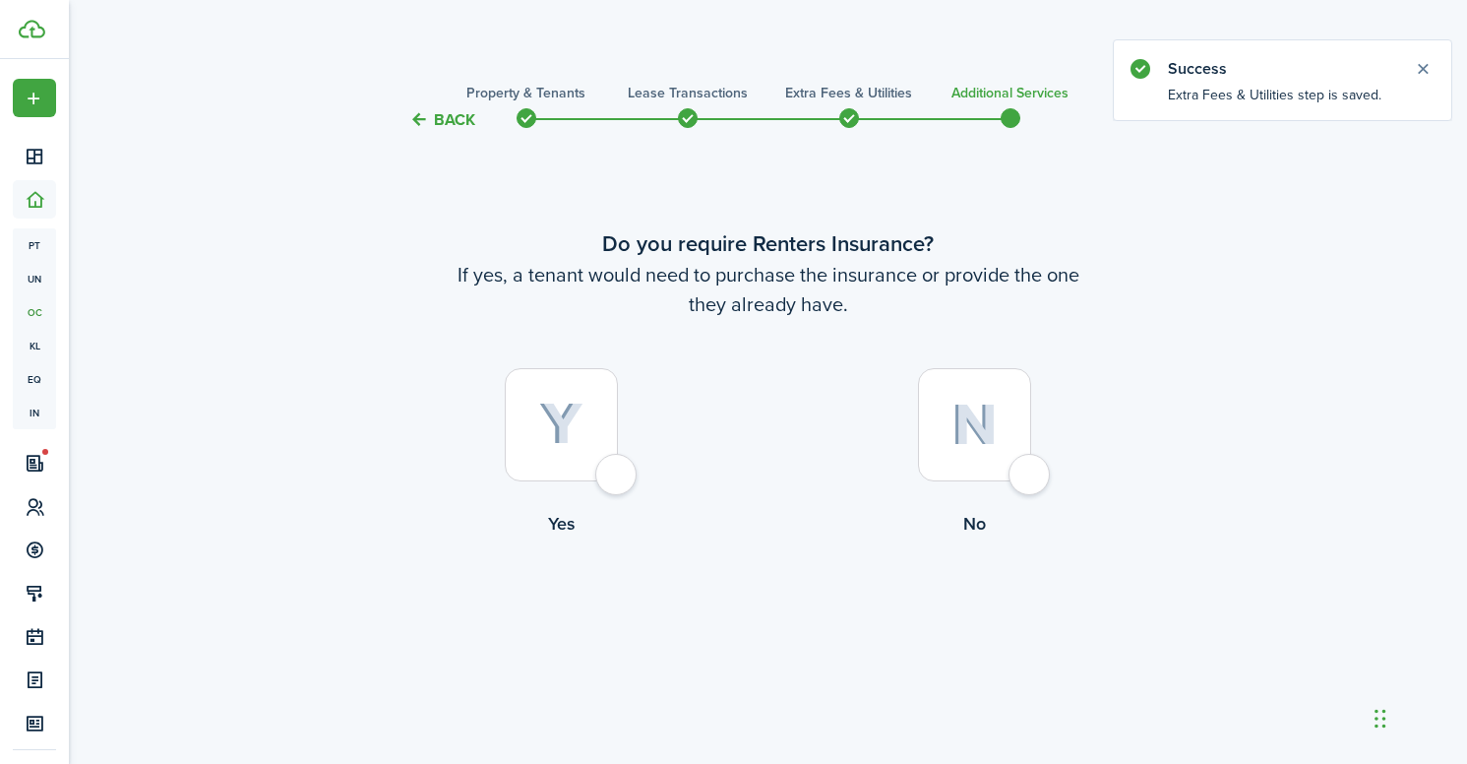
click at [614, 481] on div at bounding box center [561, 424] width 113 height 113
radio input "true"
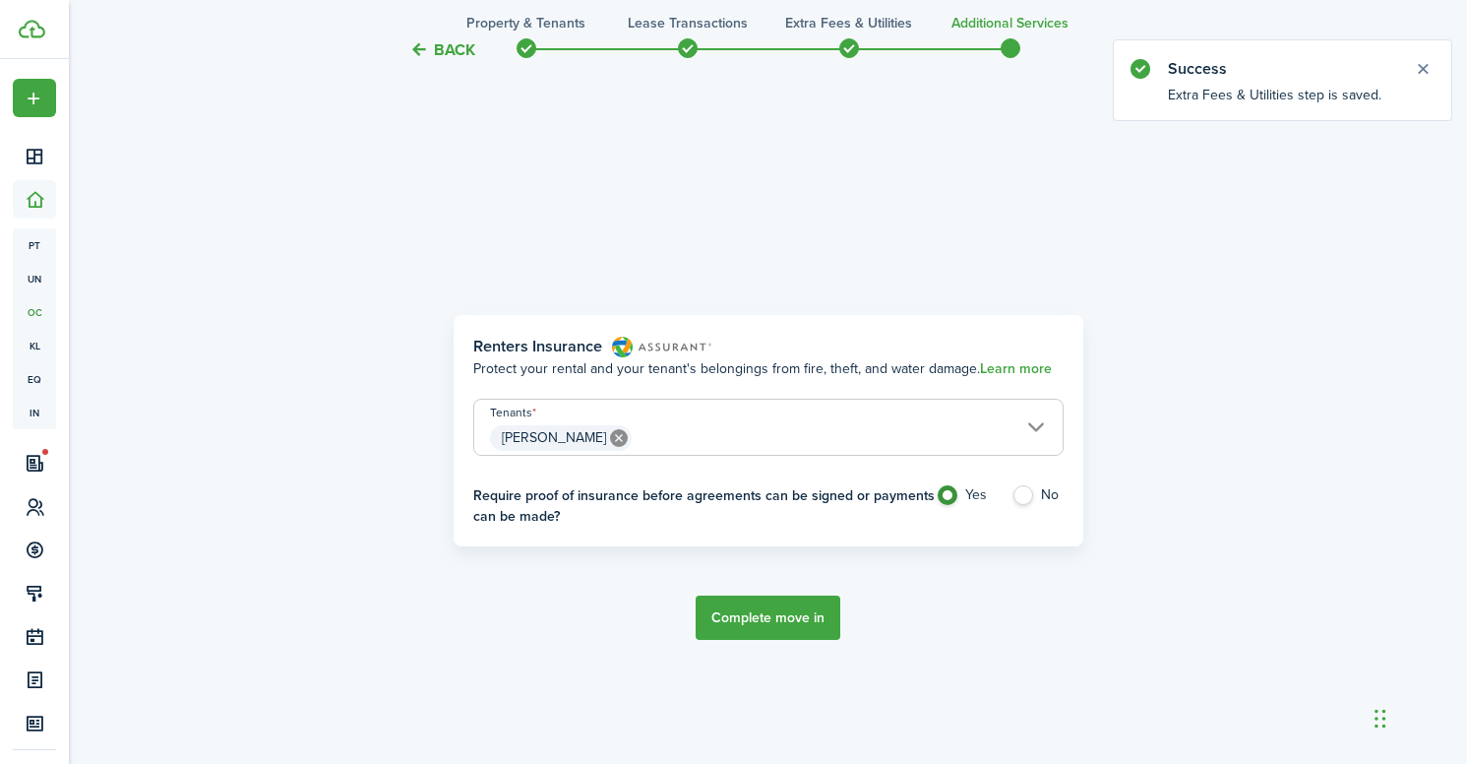
scroll to position [632, 0]
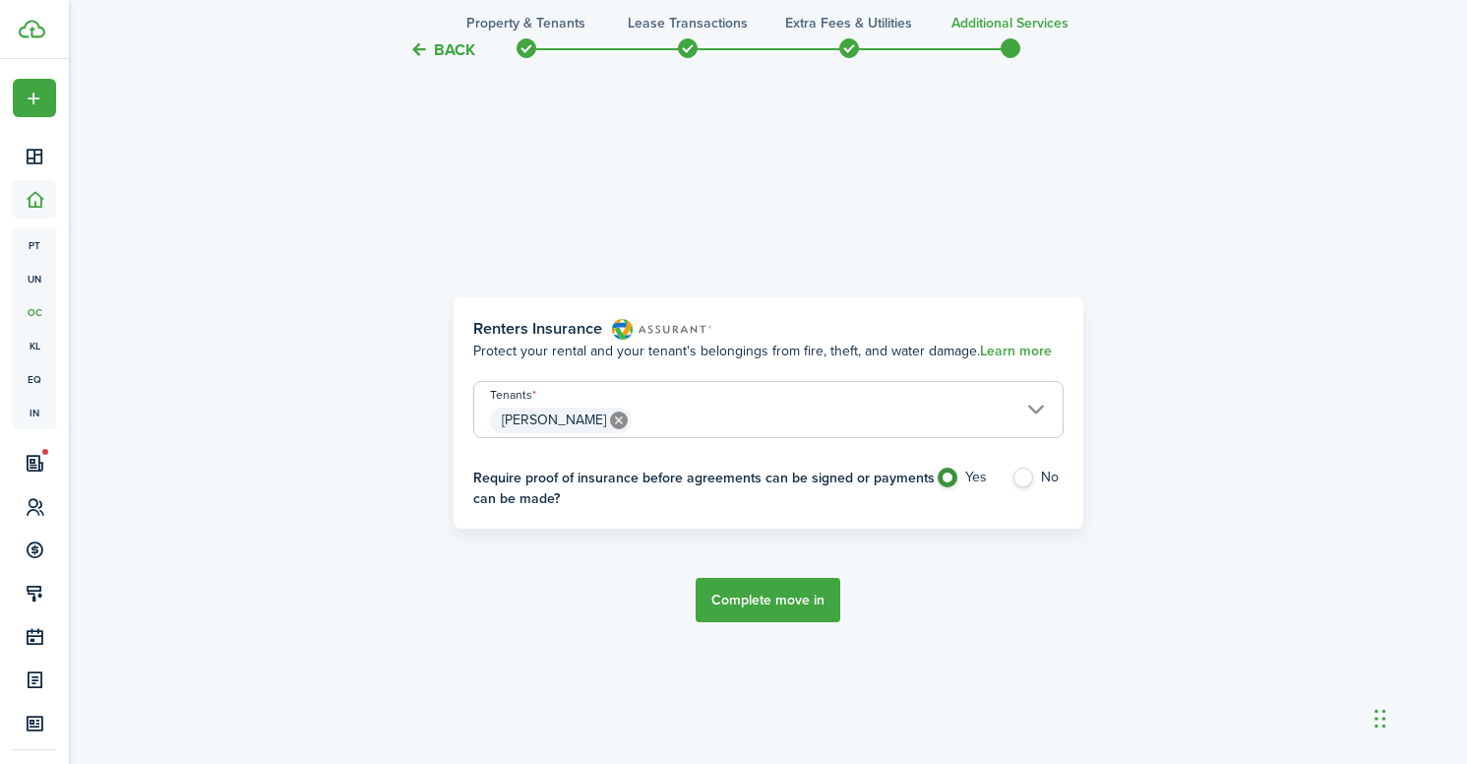
click at [1016, 469] on label "No" at bounding box center [1037, 482] width 52 height 30
radio input "false"
radio input "true"
click at [760, 605] on button "Complete move in" at bounding box center [768, 600] width 145 height 44
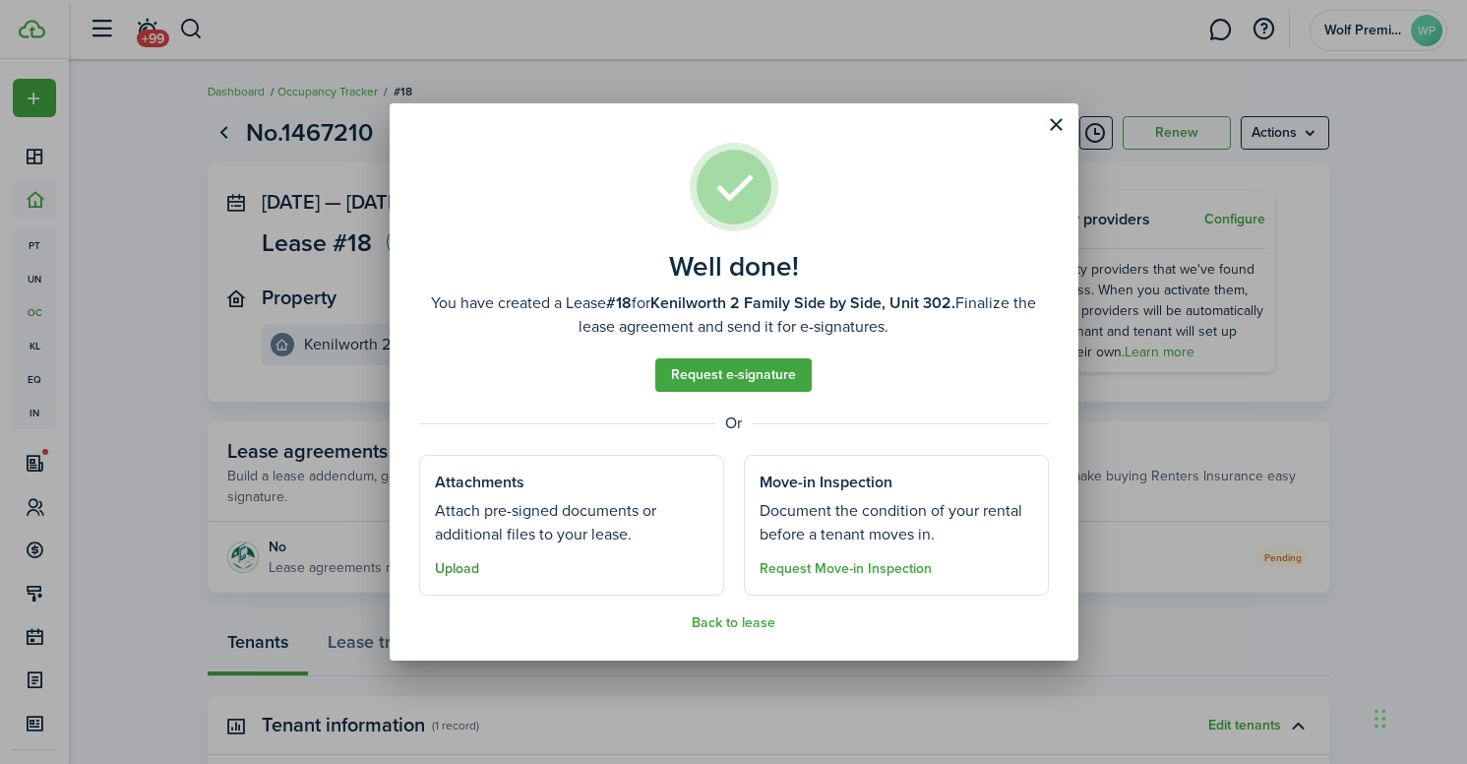
click at [465, 577] on button "Upload" at bounding box center [457, 569] width 44 height 16
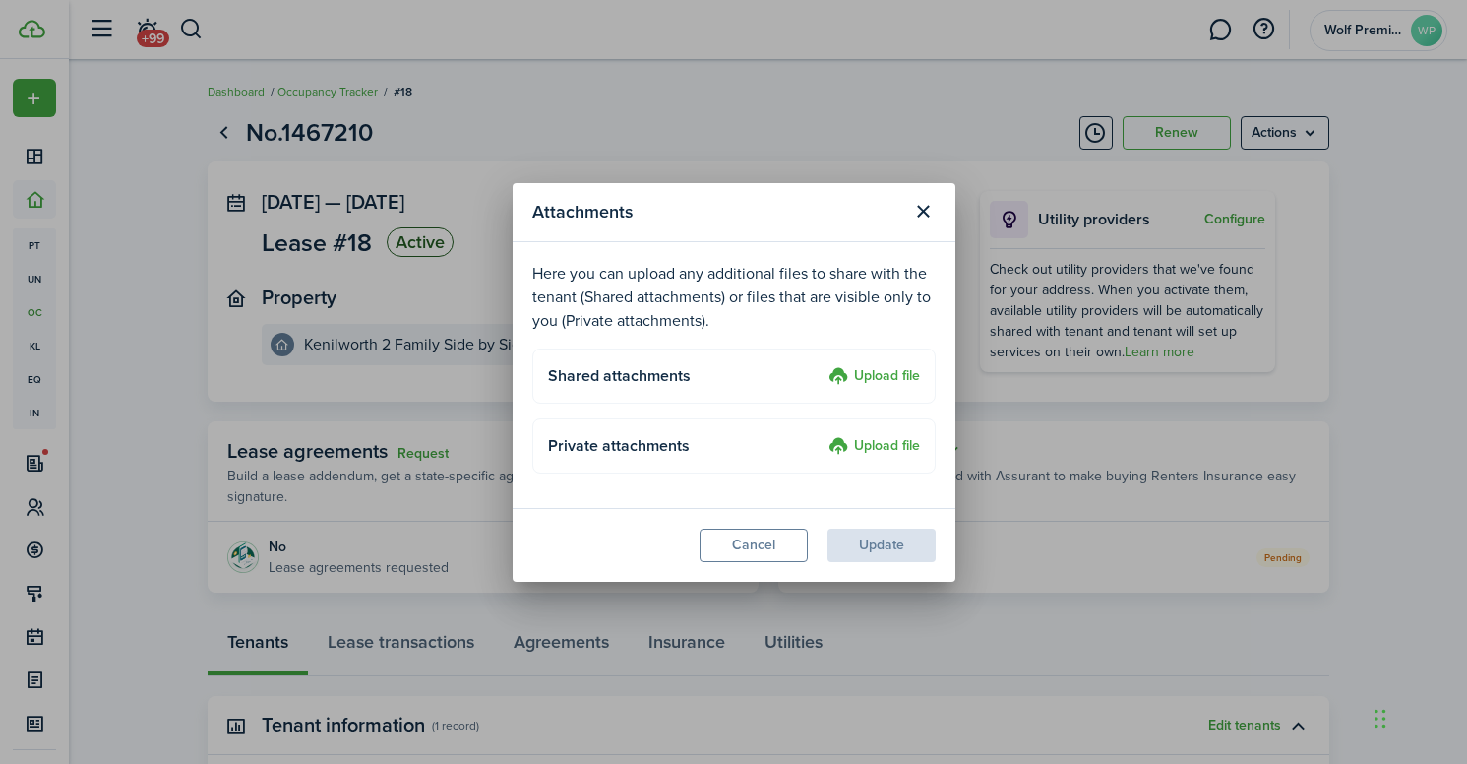
click at [860, 372] on label "Upload file" at bounding box center [874, 377] width 92 height 24
click at [822, 365] on input "Upload file" at bounding box center [822, 365] width 0 height 0
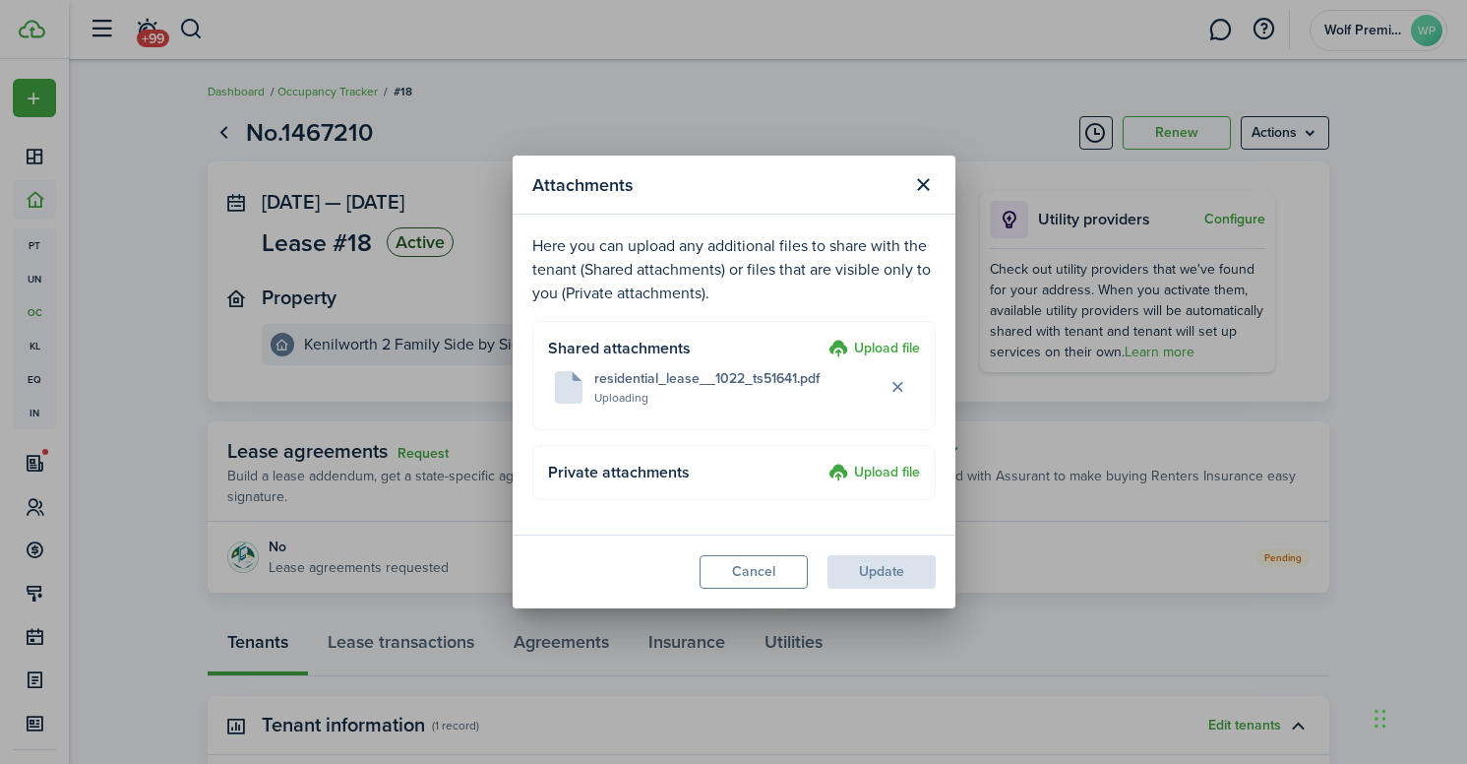
click at [870, 470] on label "Upload file" at bounding box center [874, 473] width 92 height 24
click at [822, 461] on input "Upload file" at bounding box center [822, 461] width 0 height 0
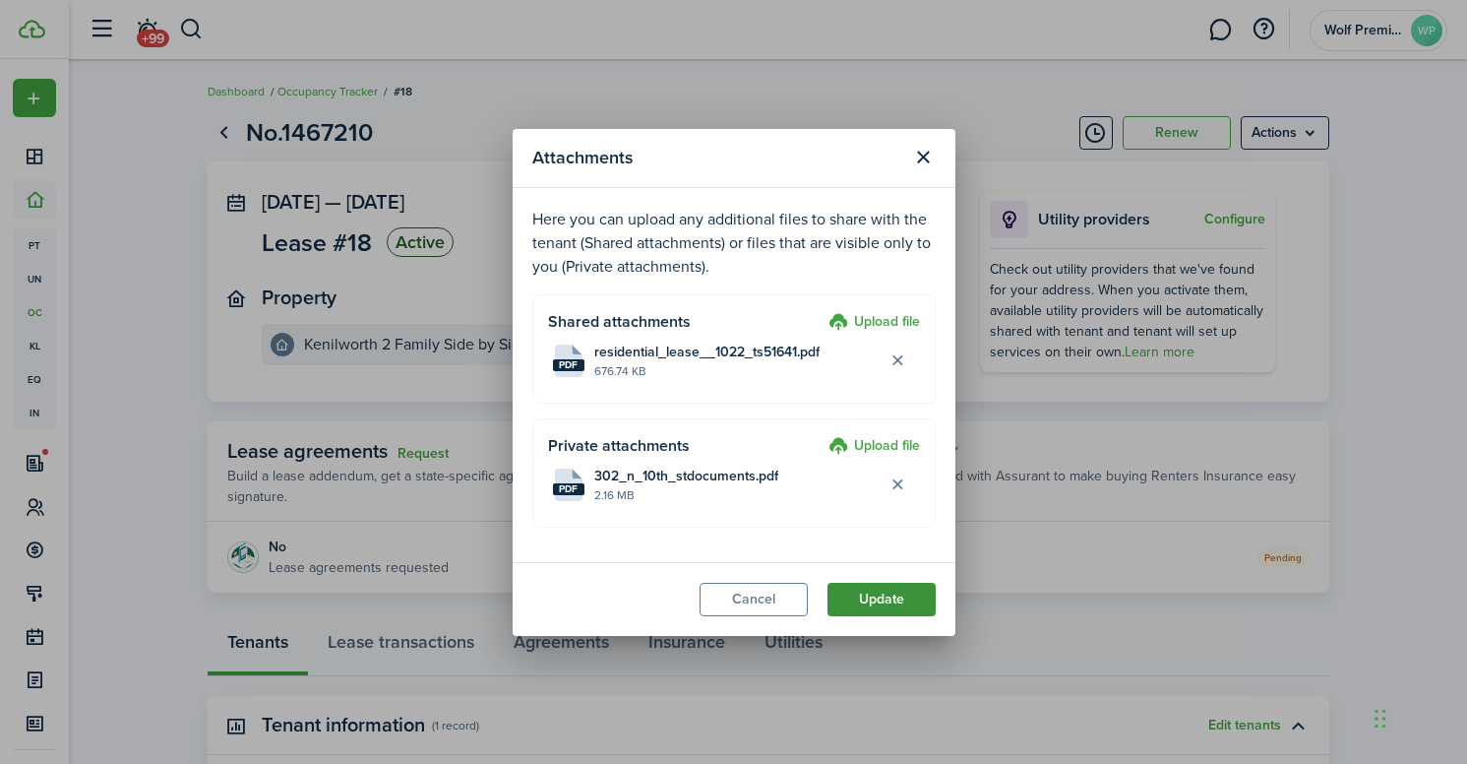
click at [906, 596] on button "Update" at bounding box center [881, 598] width 108 height 33
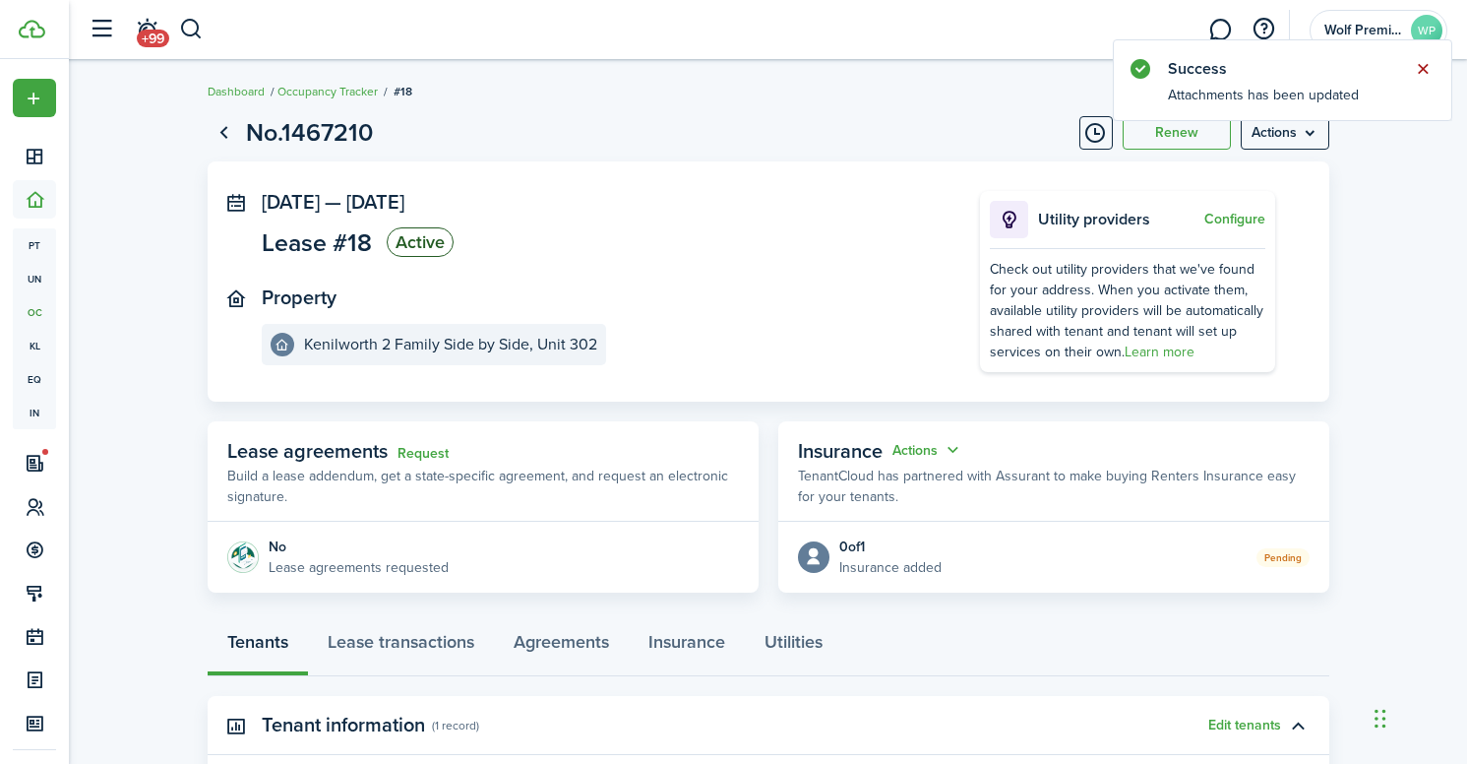
click at [1424, 70] on button "Close notify" at bounding box center [1423, 69] width 28 height 28
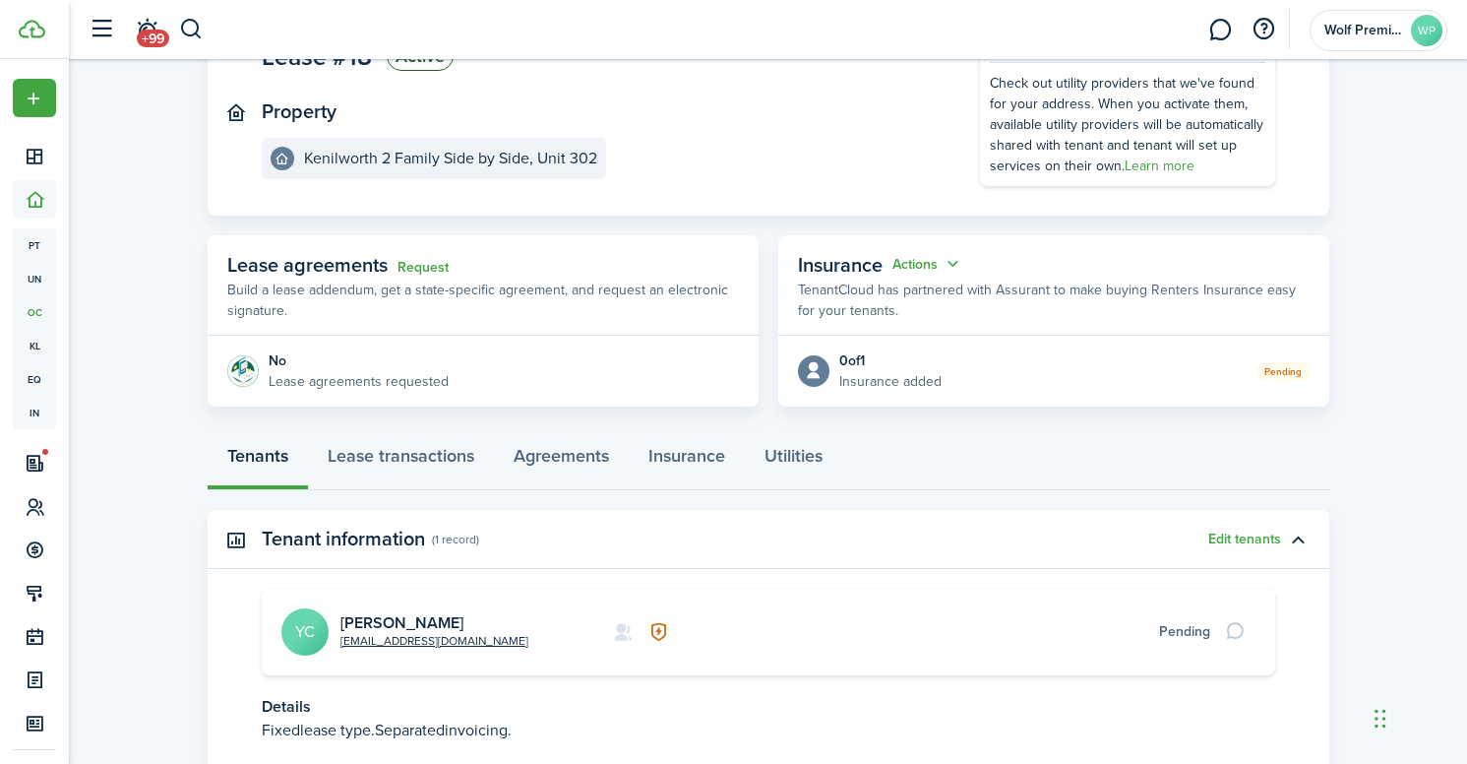
scroll to position [185, 0]
click at [917, 268] on button "Actions" at bounding box center [927, 265] width 71 height 23
click at [906, 291] on button "Edit" at bounding box center [879, 302] width 172 height 34
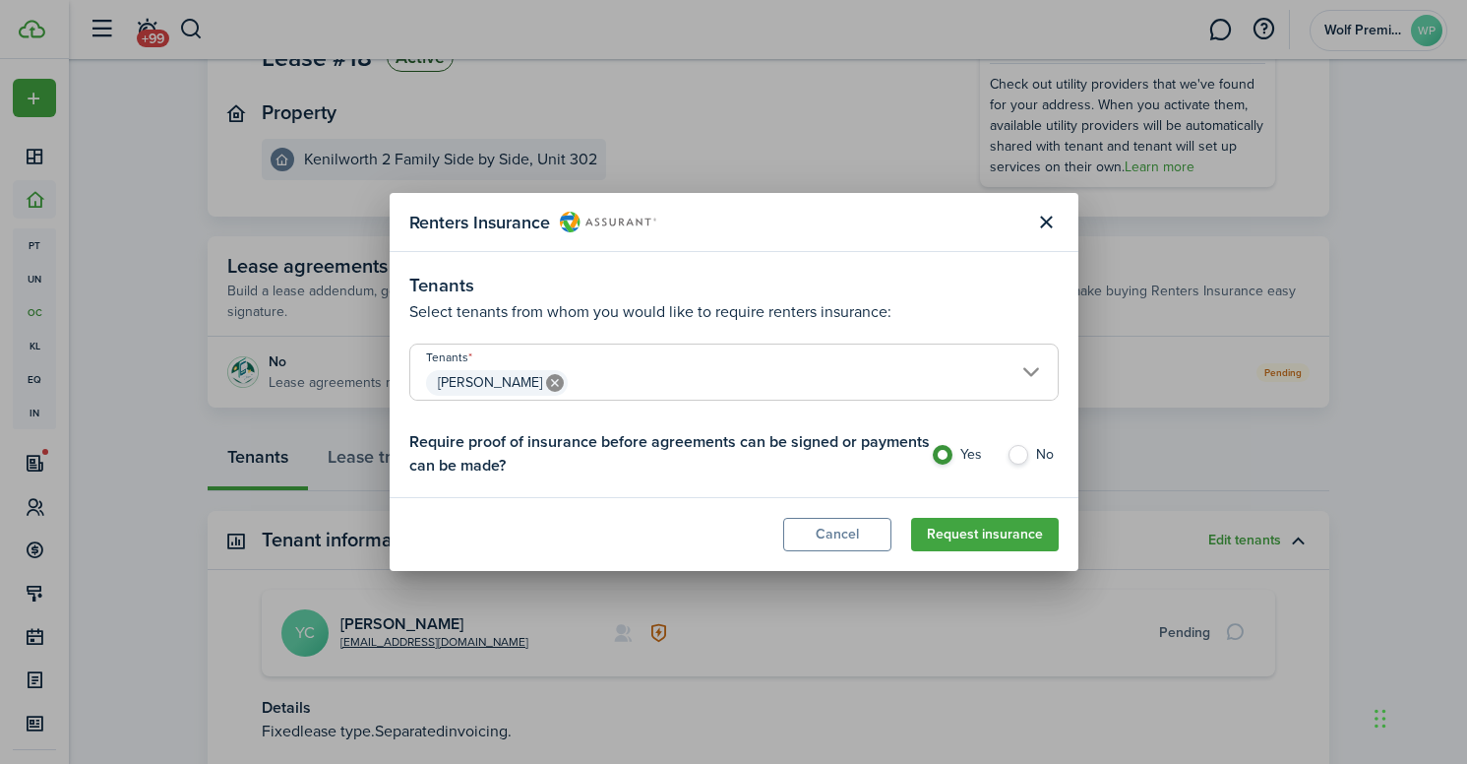
click at [1007, 465] on label "No" at bounding box center [1033, 460] width 52 height 30
radio input "false"
radio input "true"
click at [862, 534] on button "Cancel" at bounding box center [837, 534] width 108 height 33
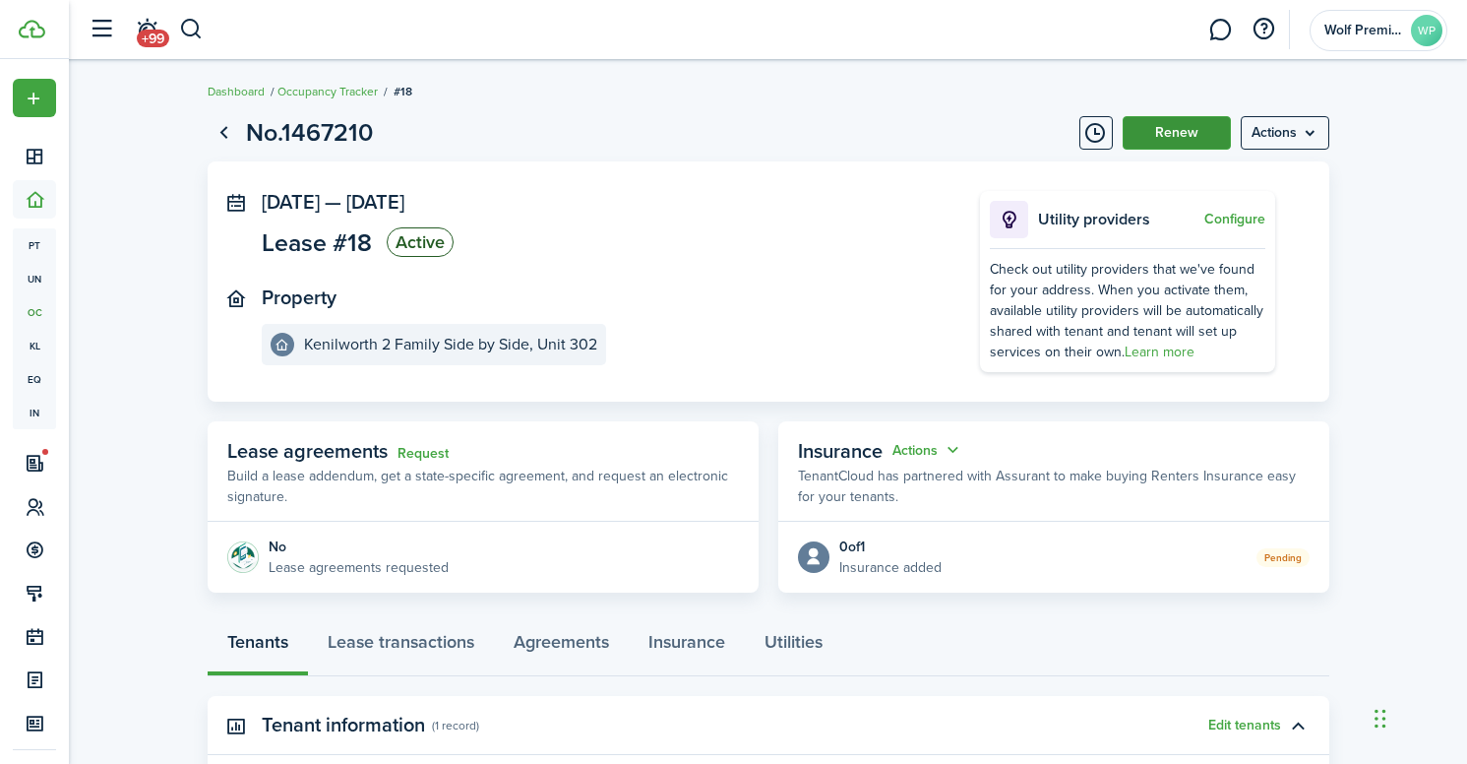
scroll to position [0, 0]
click at [420, 652] on link "Lease transactions" at bounding box center [401, 646] width 186 height 59
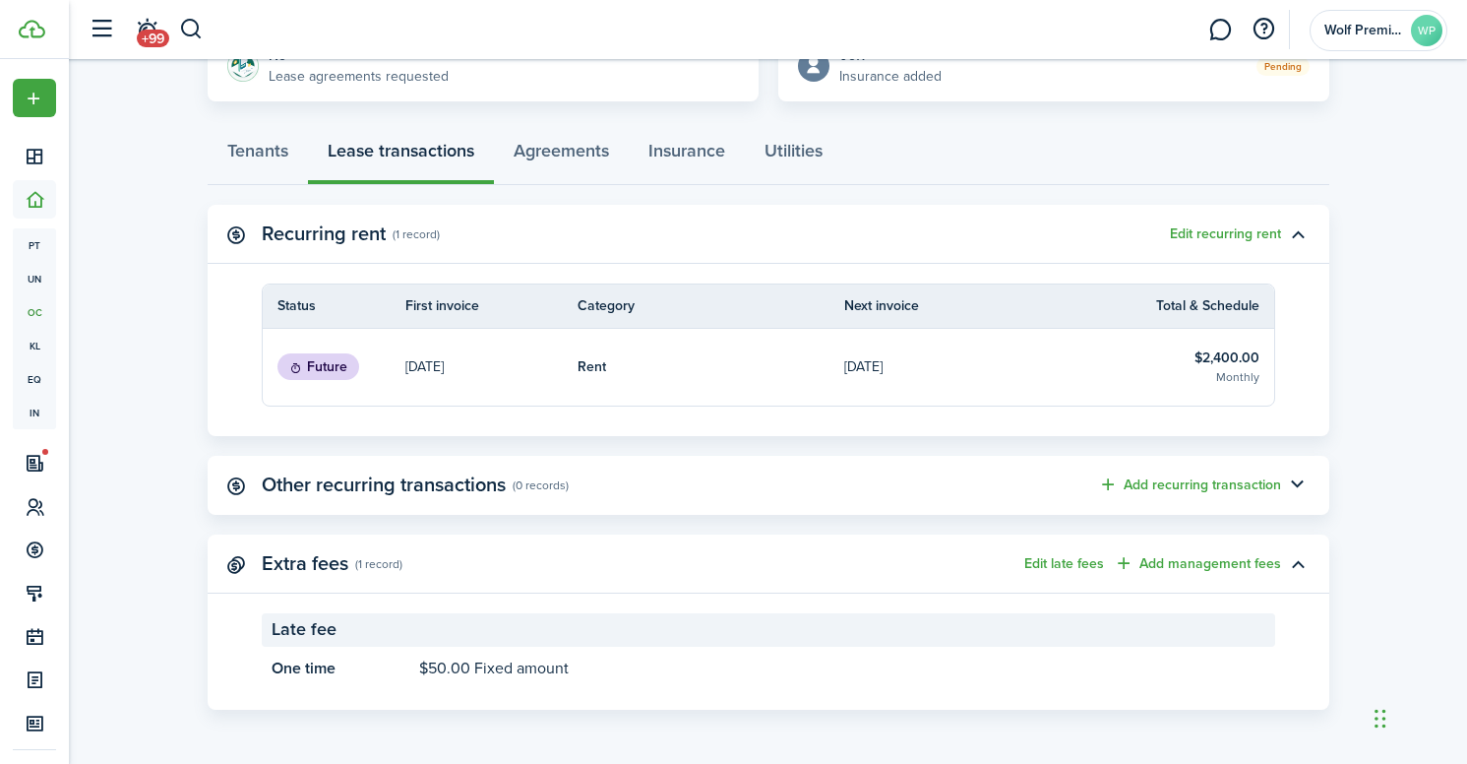
scroll to position [490, 0]
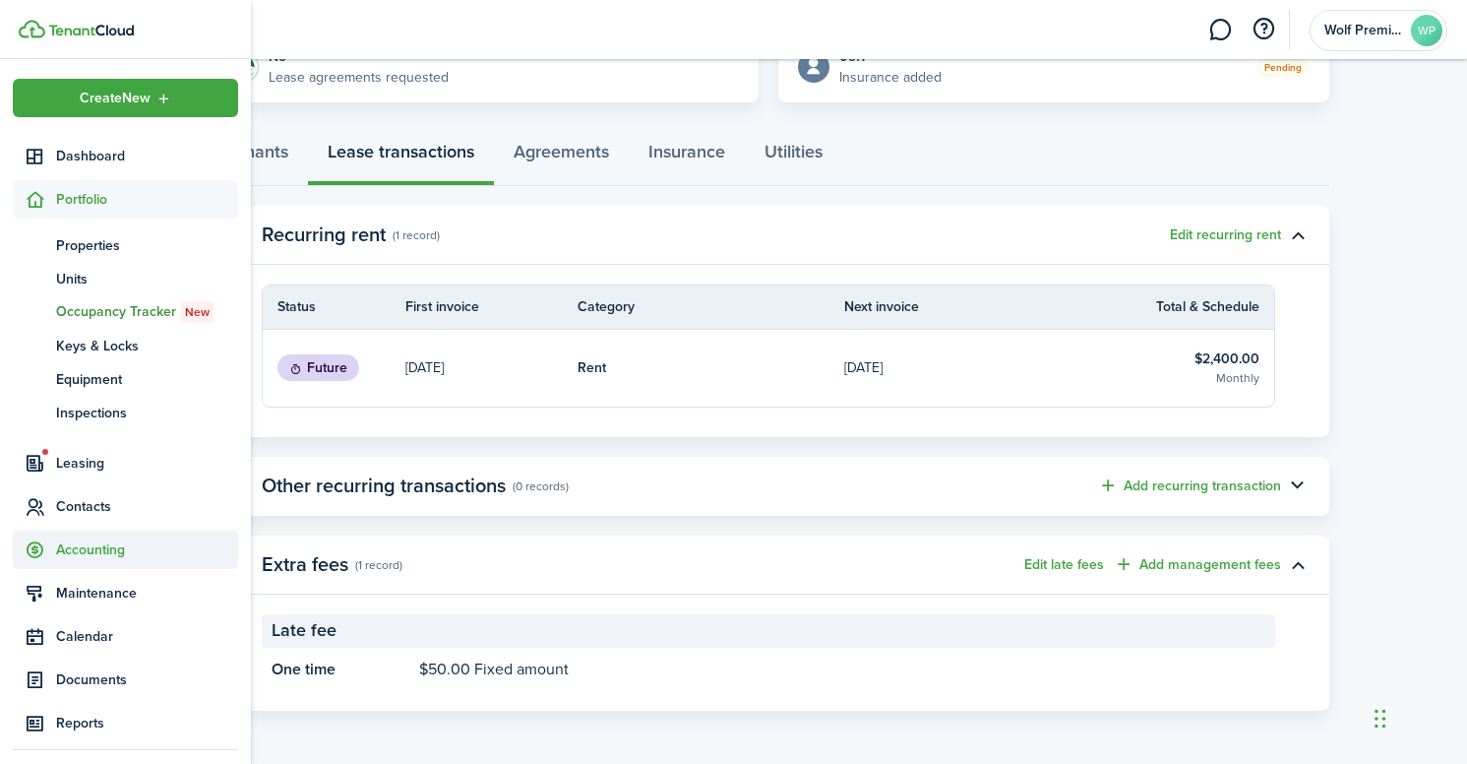
click at [74, 553] on span "Accounting" at bounding box center [147, 549] width 182 height 21
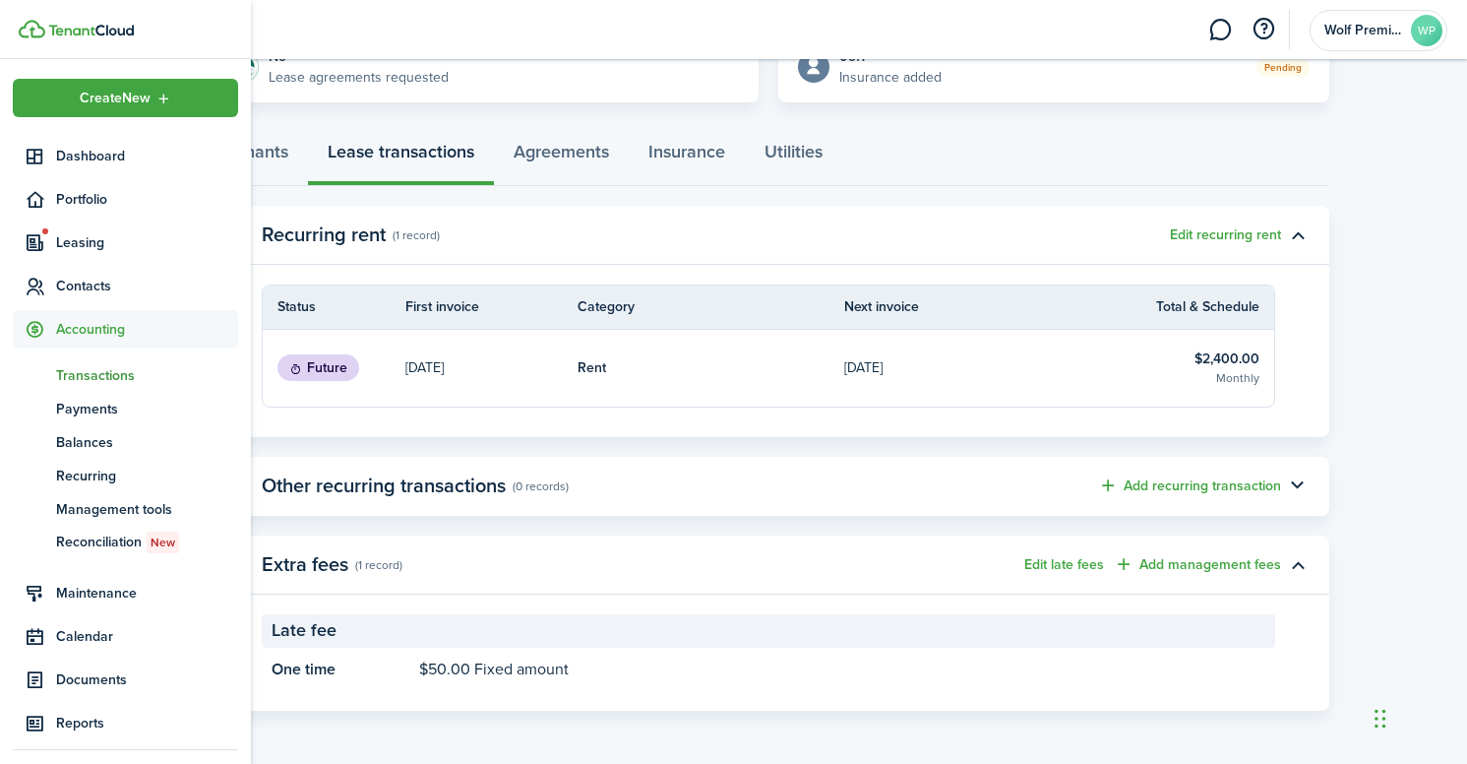
click at [78, 370] on span "Transactions" at bounding box center [147, 375] width 182 height 21
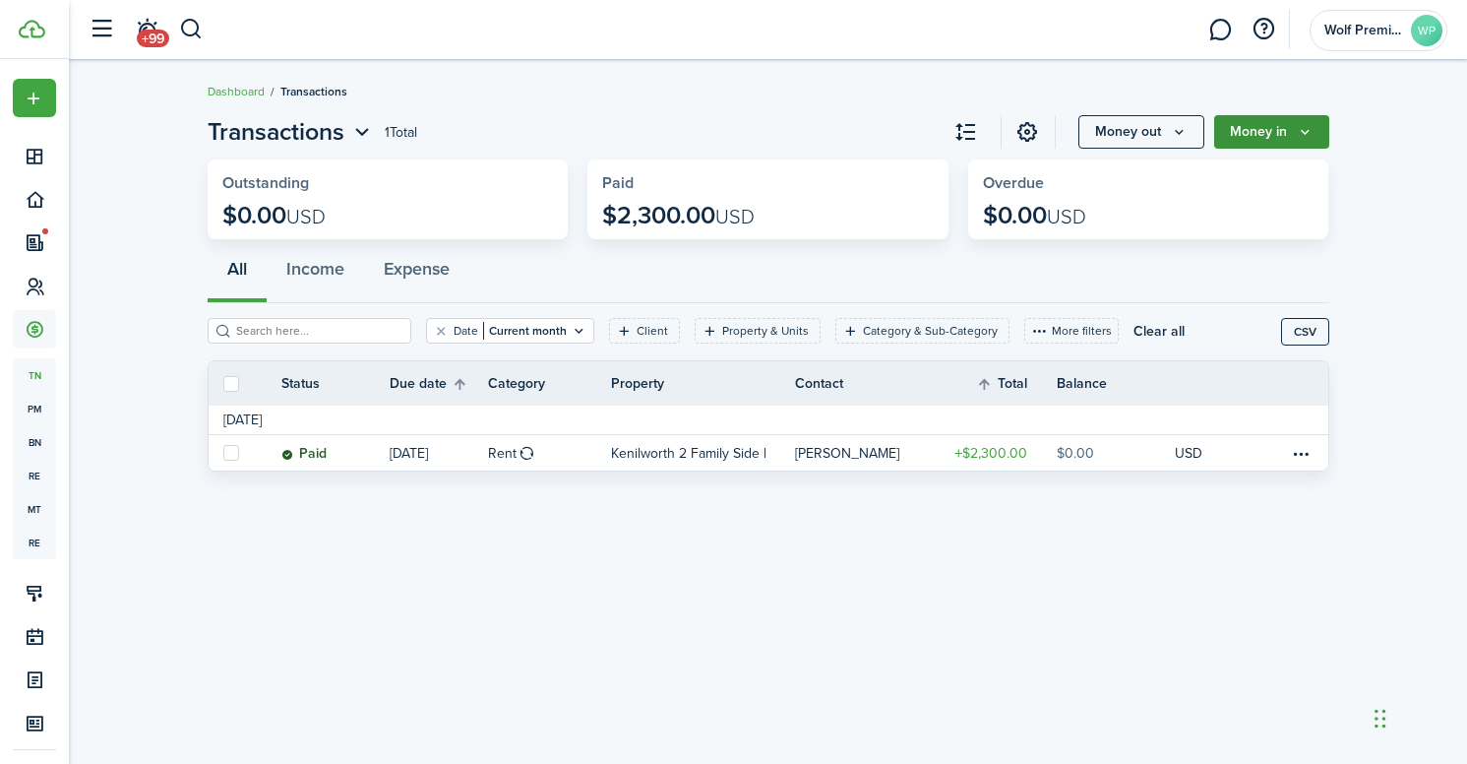
click at [1265, 130] on button "Money in" at bounding box center [1271, 131] width 115 height 33
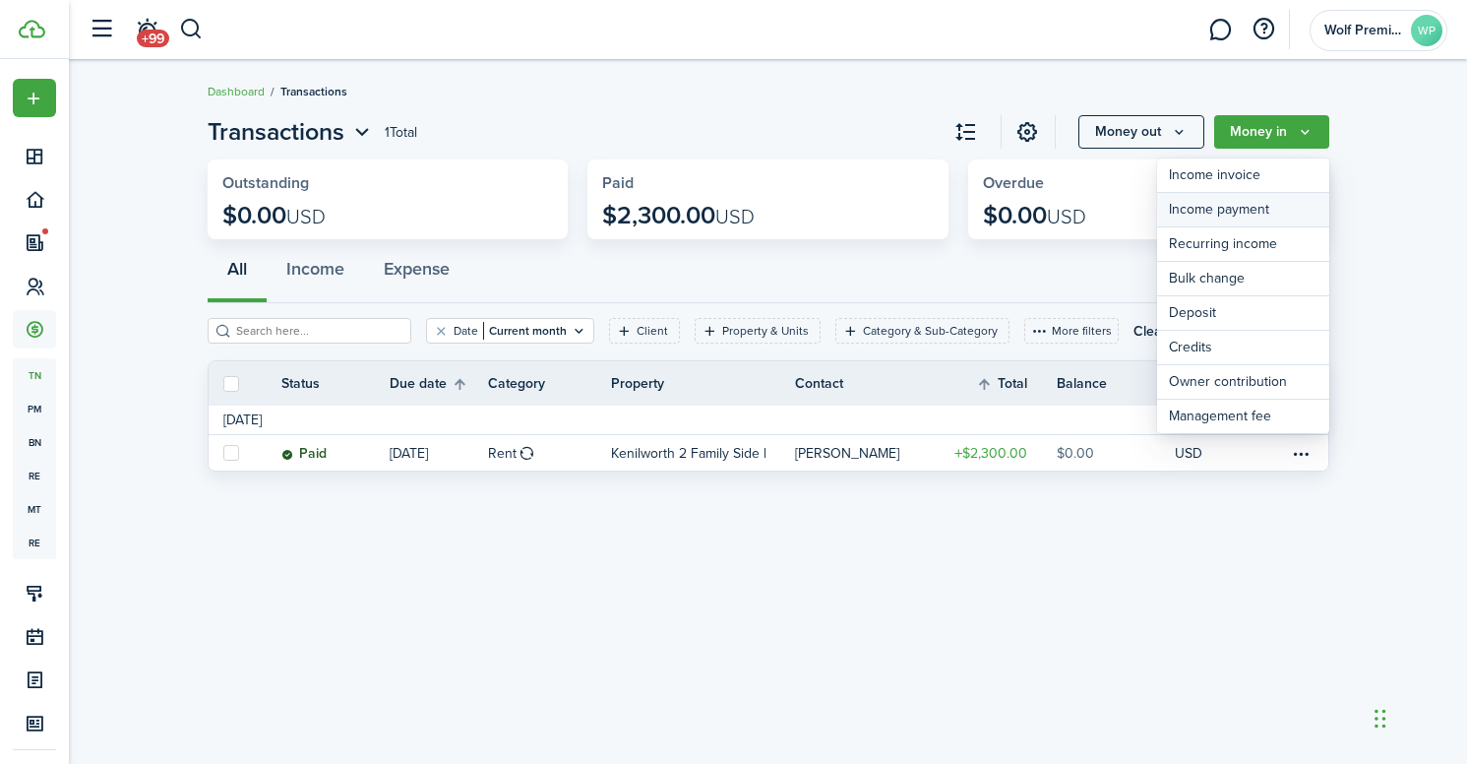
click at [1258, 199] on link "Income payment" at bounding box center [1243, 210] width 172 height 34
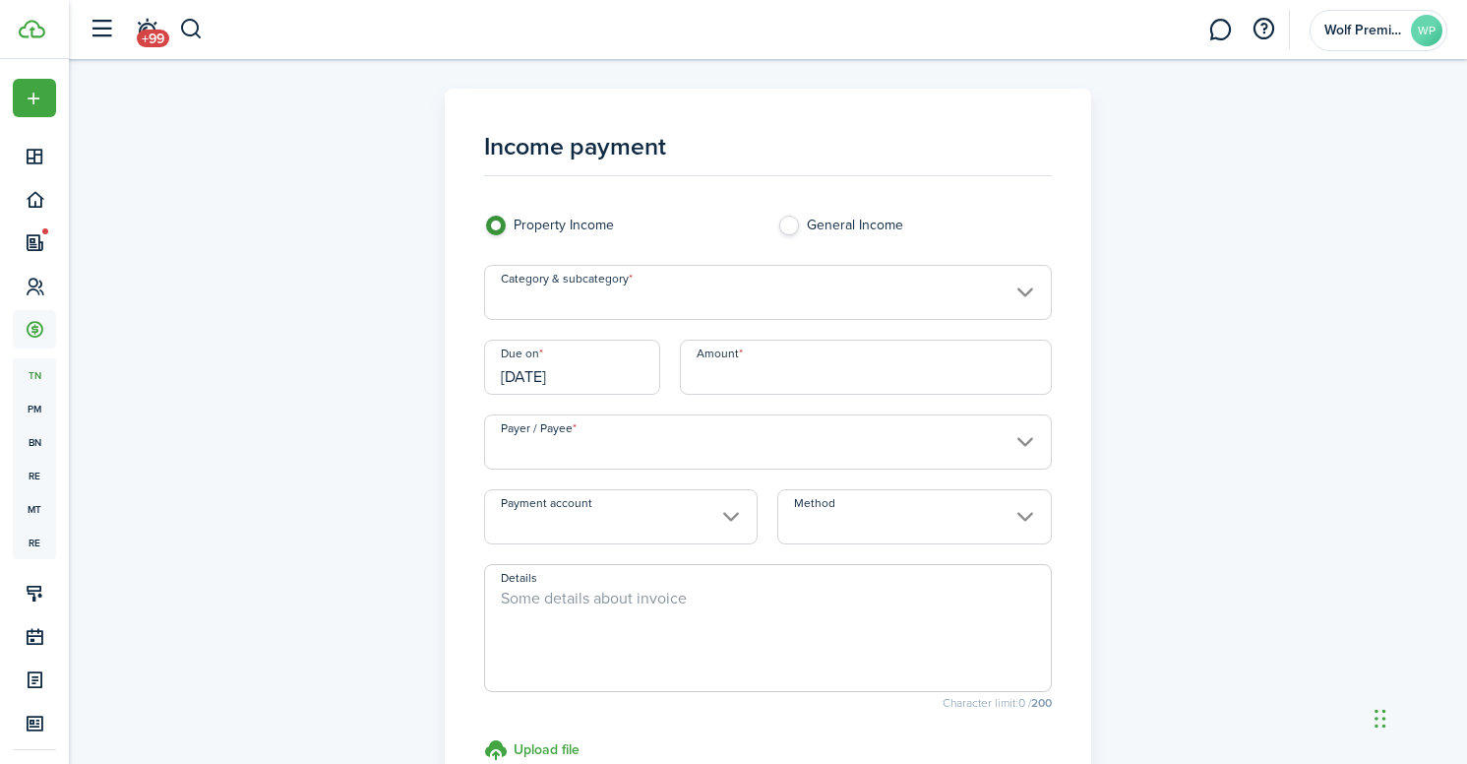
click at [647, 295] on input "Category & subcategory" at bounding box center [768, 292] width 568 height 55
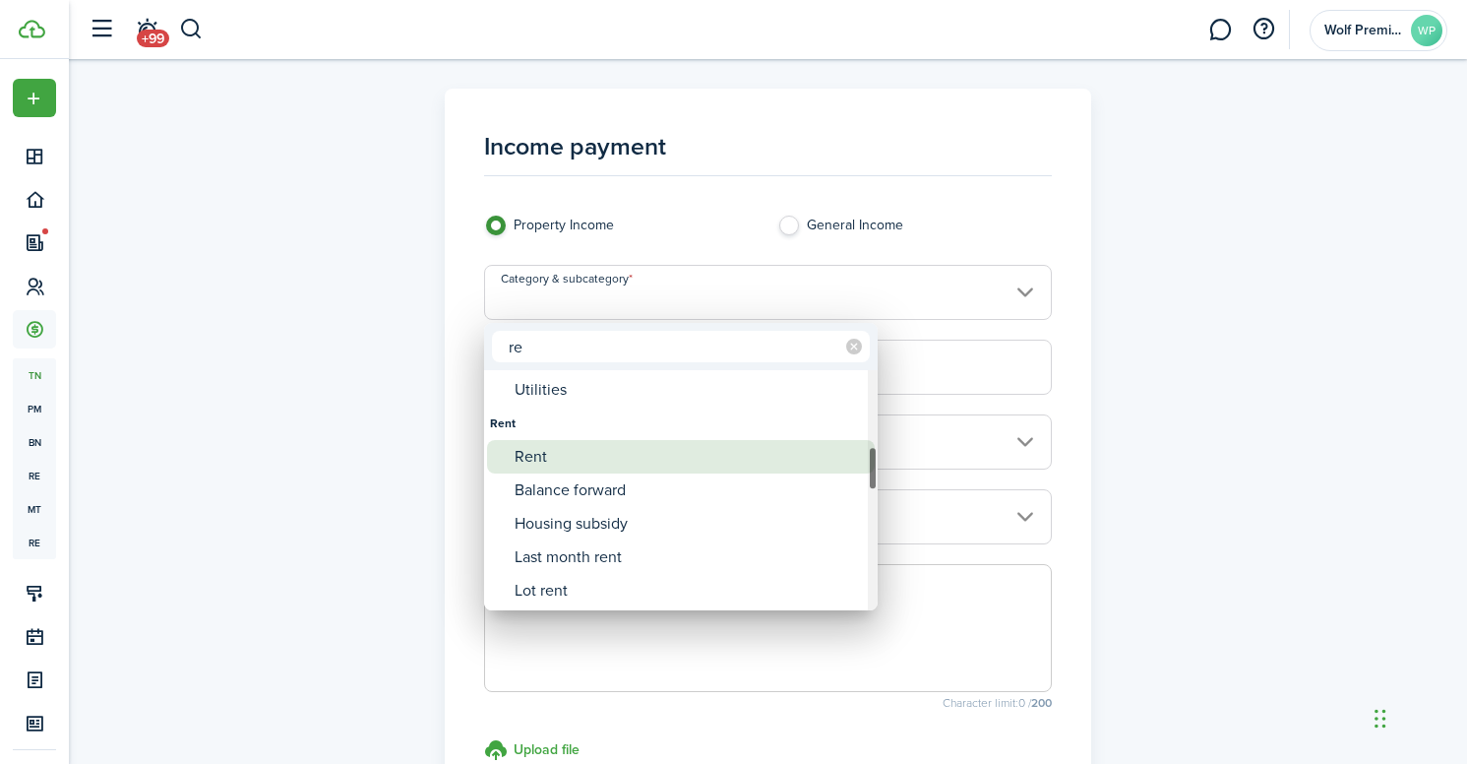
type input "re"
click at [540, 456] on div "Rent" at bounding box center [689, 456] width 348 height 33
type input "Rent"
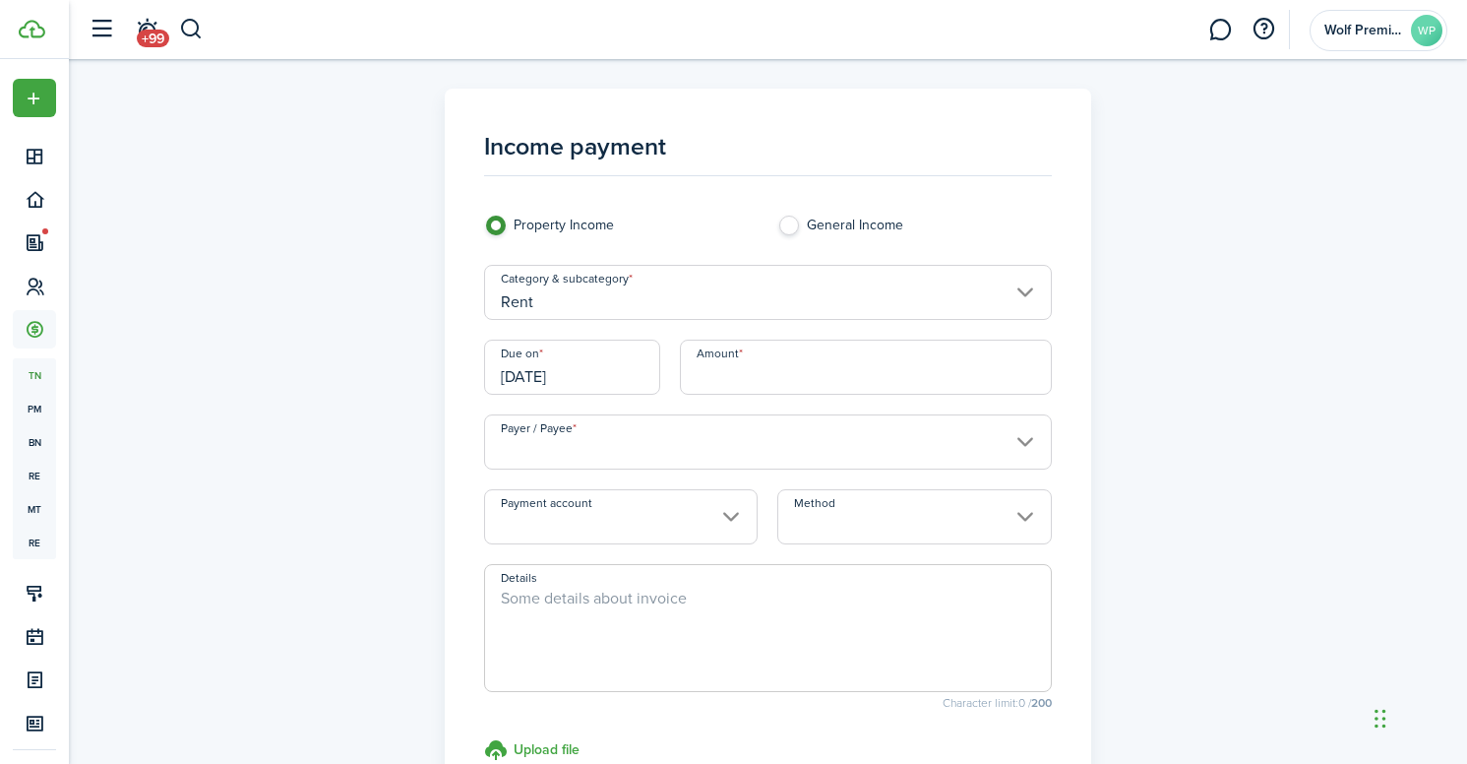
click at [616, 368] on input "[DATE]" at bounding box center [572, 366] width 176 height 55
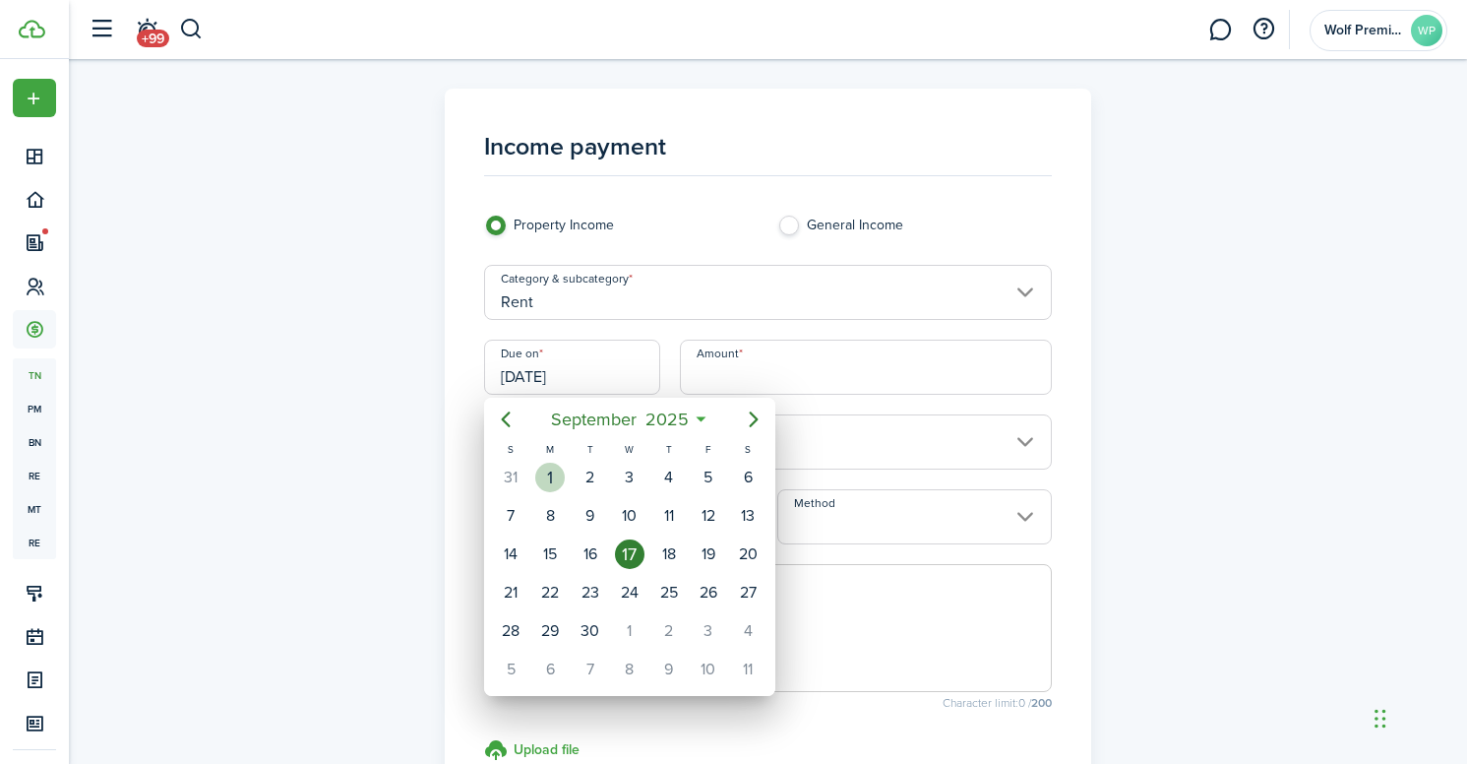
click at [547, 473] on div "1" at bounding box center [550, 477] width 30 height 30
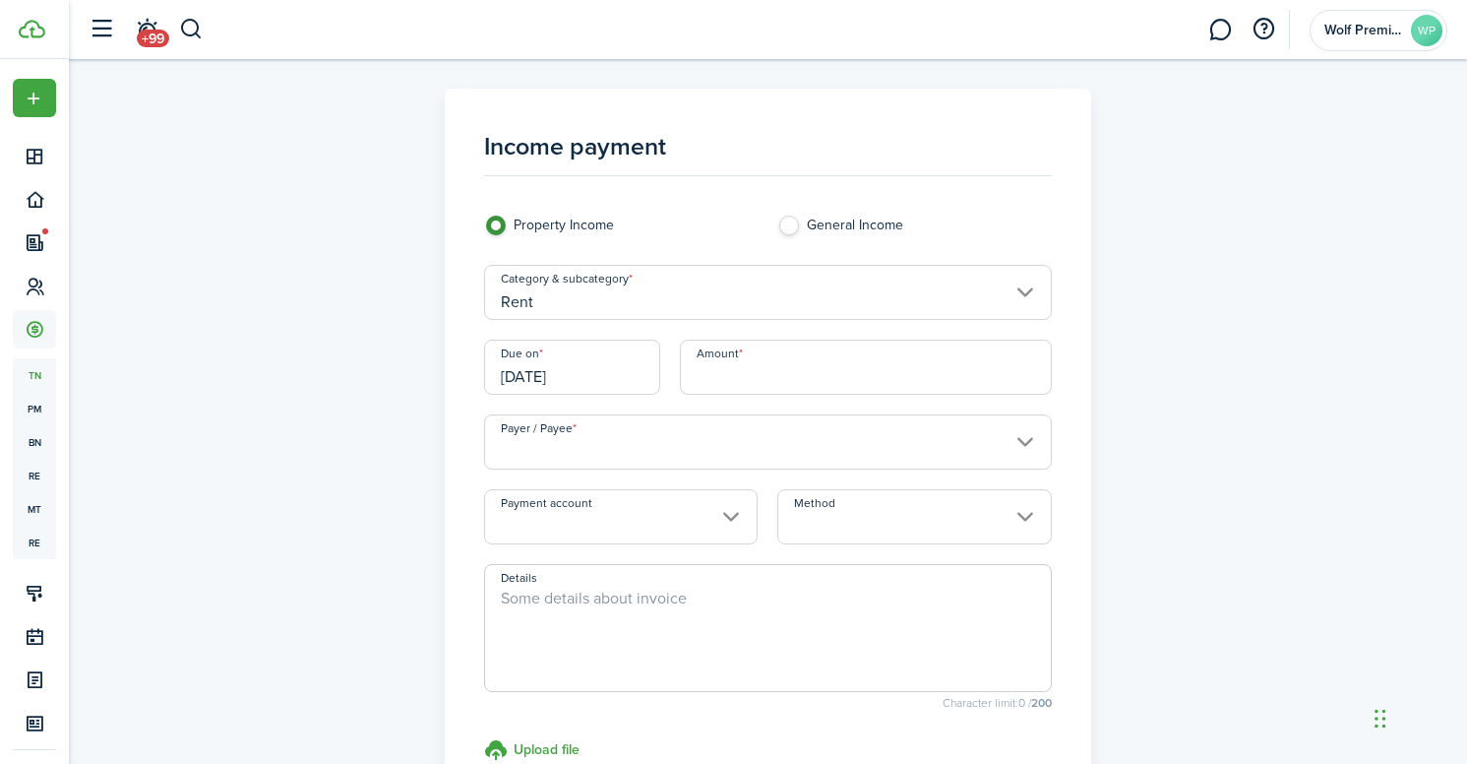
type input "[DATE]"
click at [714, 382] on input "Amount" at bounding box center [866, 366] width 372 height 55
click at [684, 434] on input "Payer / Payee" at bounding box center [768, 441] width 568 height 55
type input "$2,400.00"
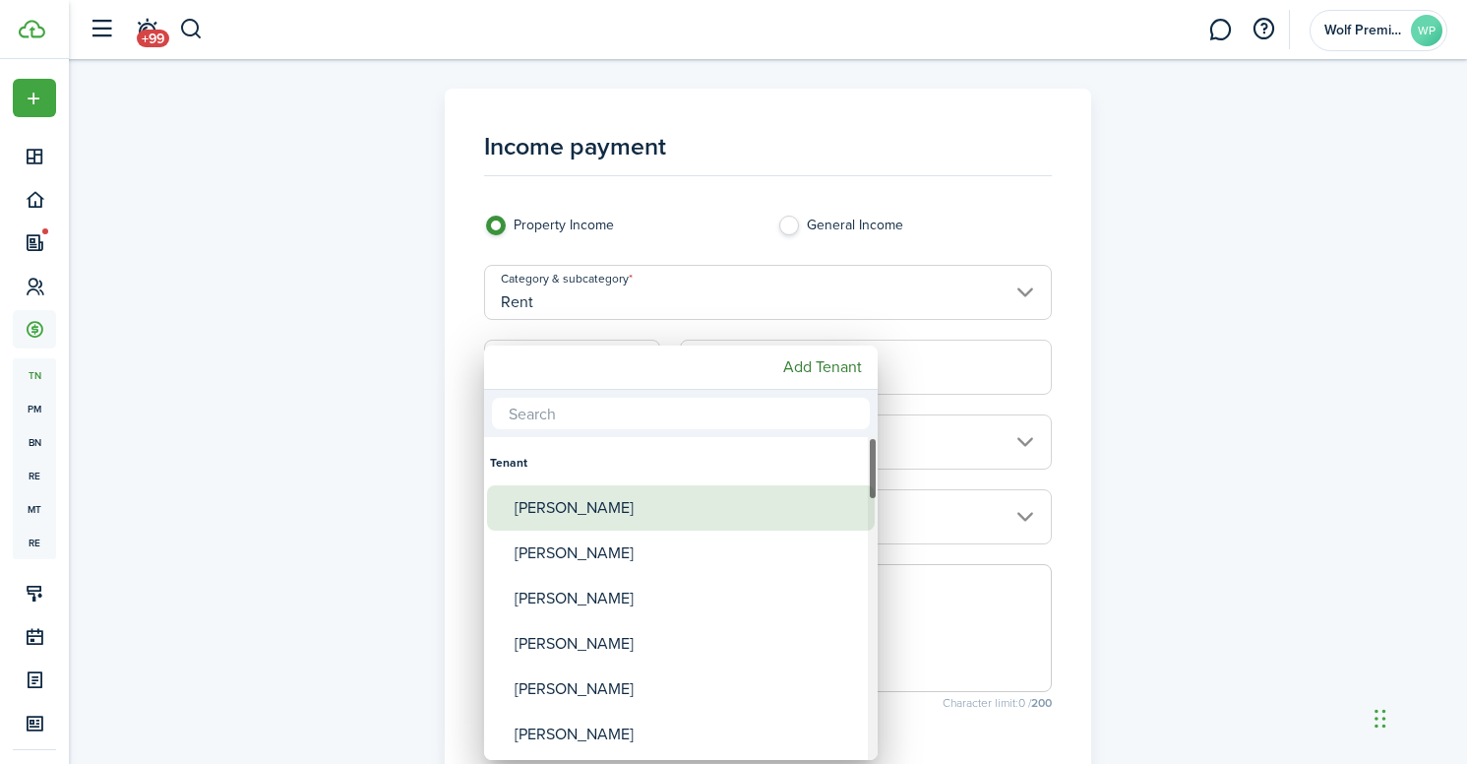
click at [658, 498] on div "[PERSON_NAME]" at bounding box center [689, 507] width 348 height 45
type input "[PERSON_NAME]"
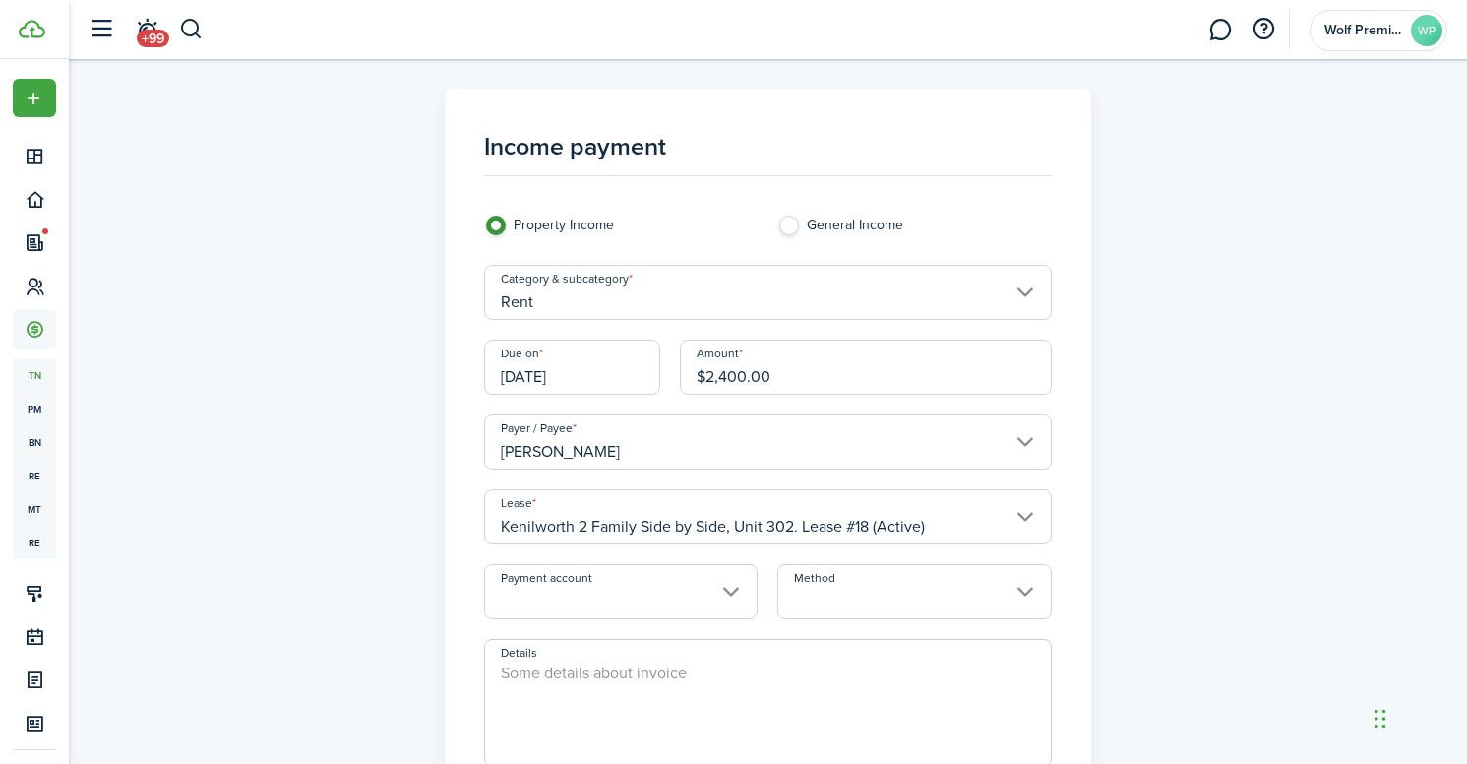
click at [620, 587] on input "Payment account" at bounding box center [621, 591] width 274 height 55
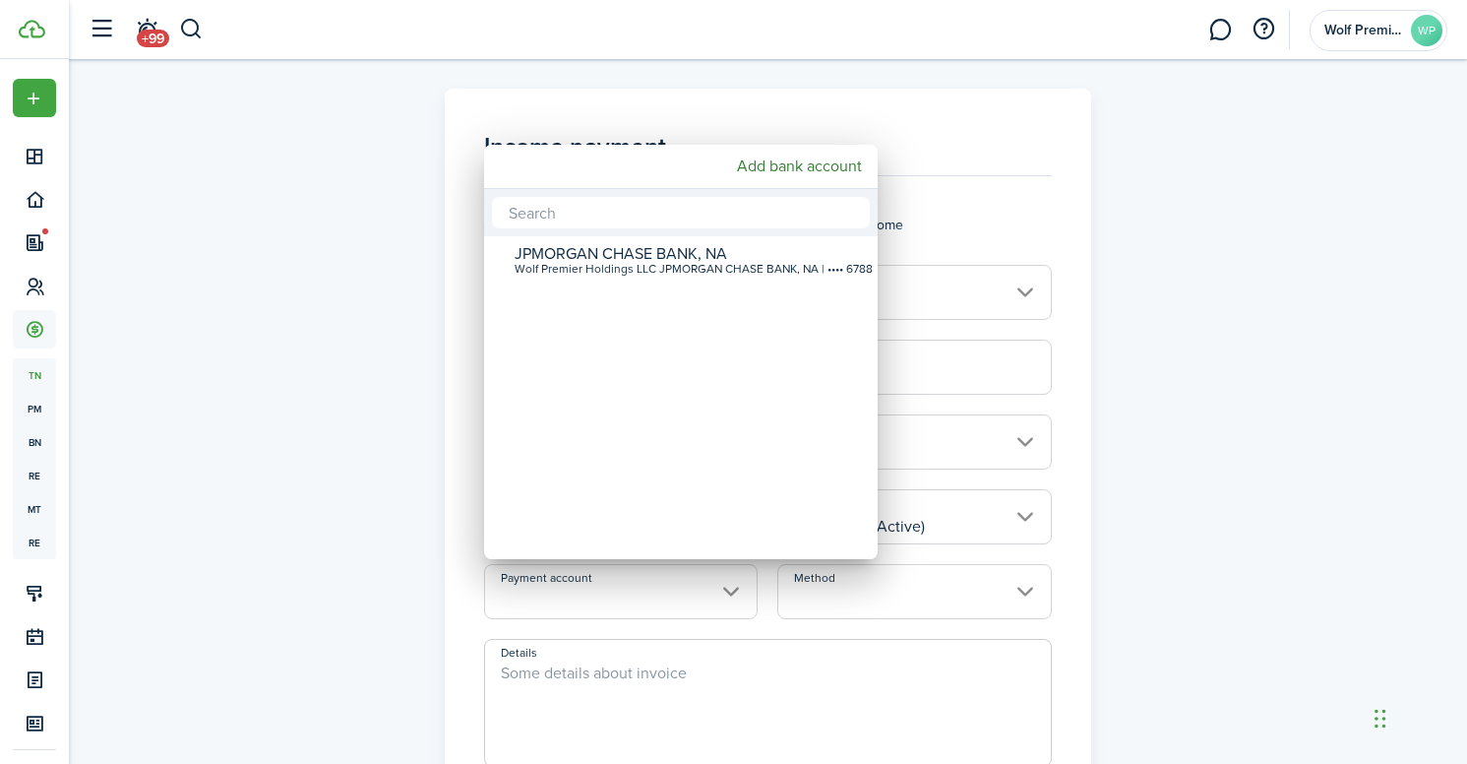
click at [1011, 201] on div at bounding box center [734, 382] width 1782 height 1078
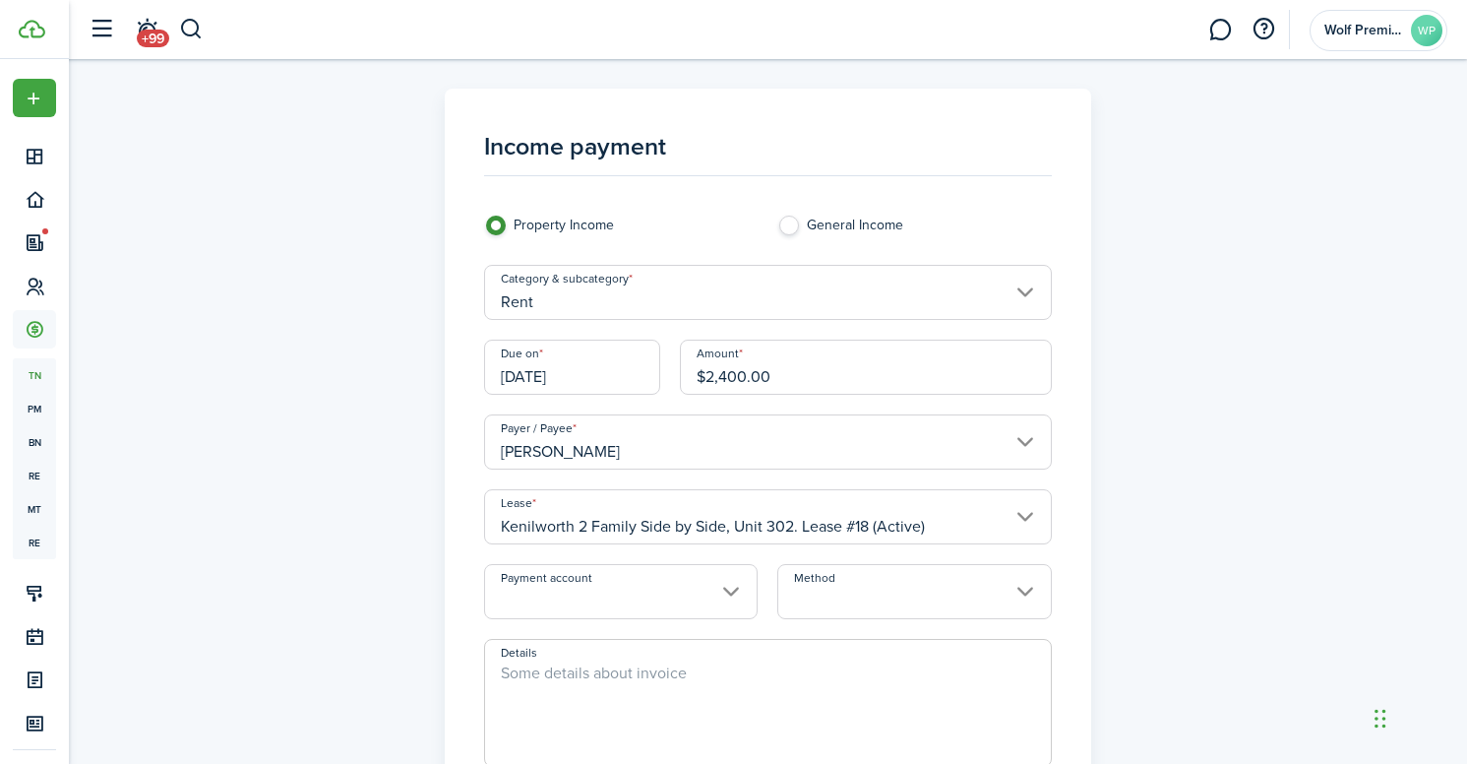
click at [799, 573] on input "Method" at bounding box center [914, 591] width 274 height 55
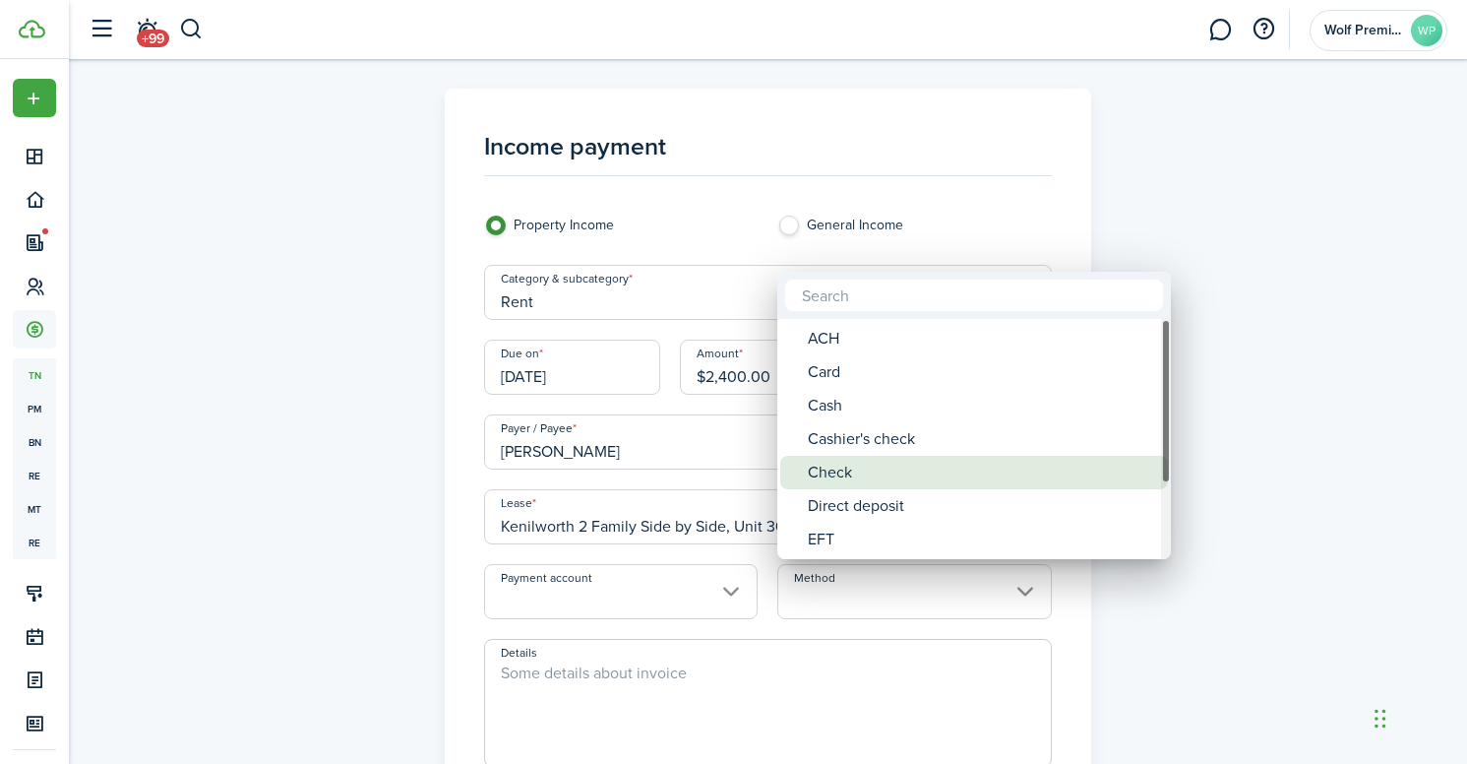
click at [859, 477] on div "Check" at bounding box center [982, 472] width 348 height 33
type input "Check"
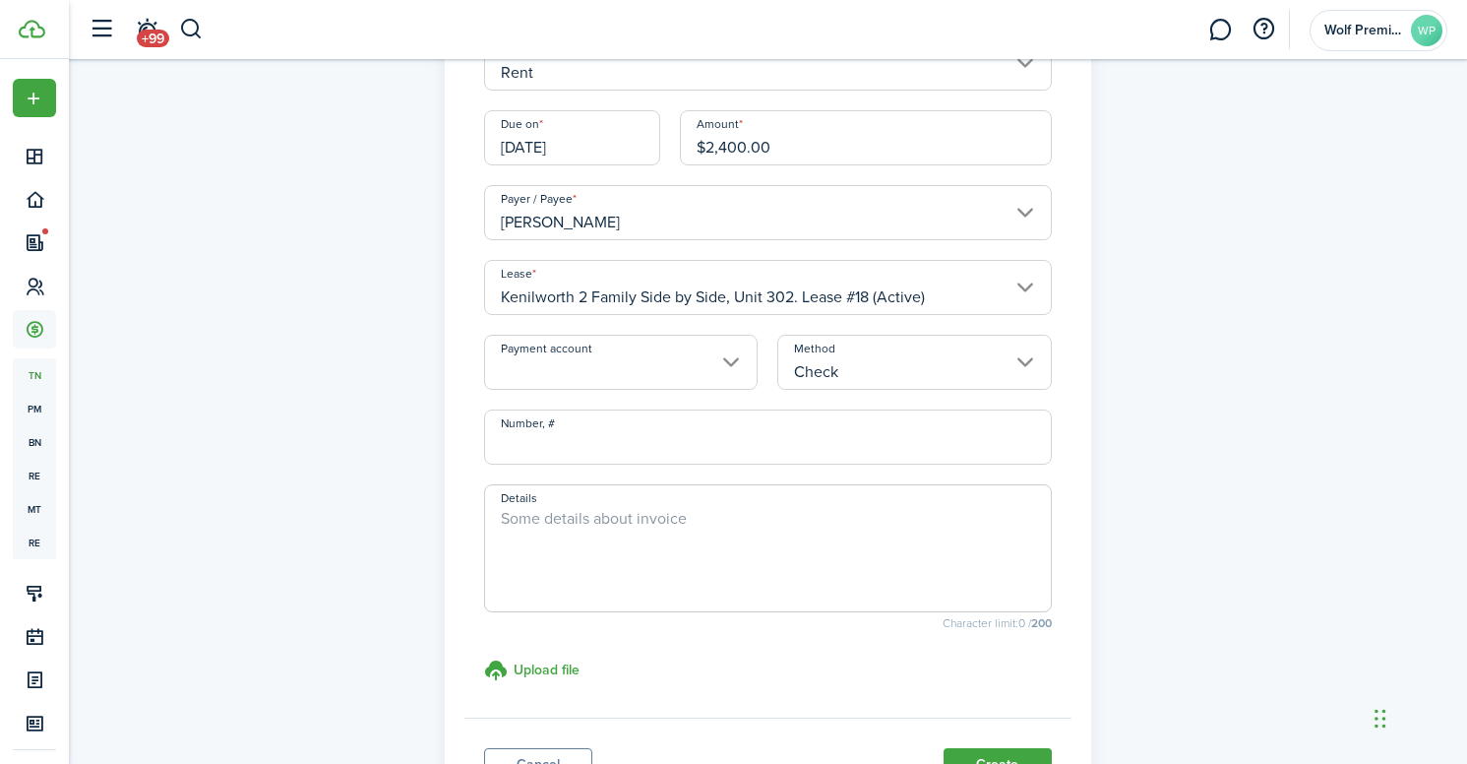
scroll to position [230, 0]
click at [643, 443] on input "Number, #" at bounding box center [768, 435] width 568 height 55
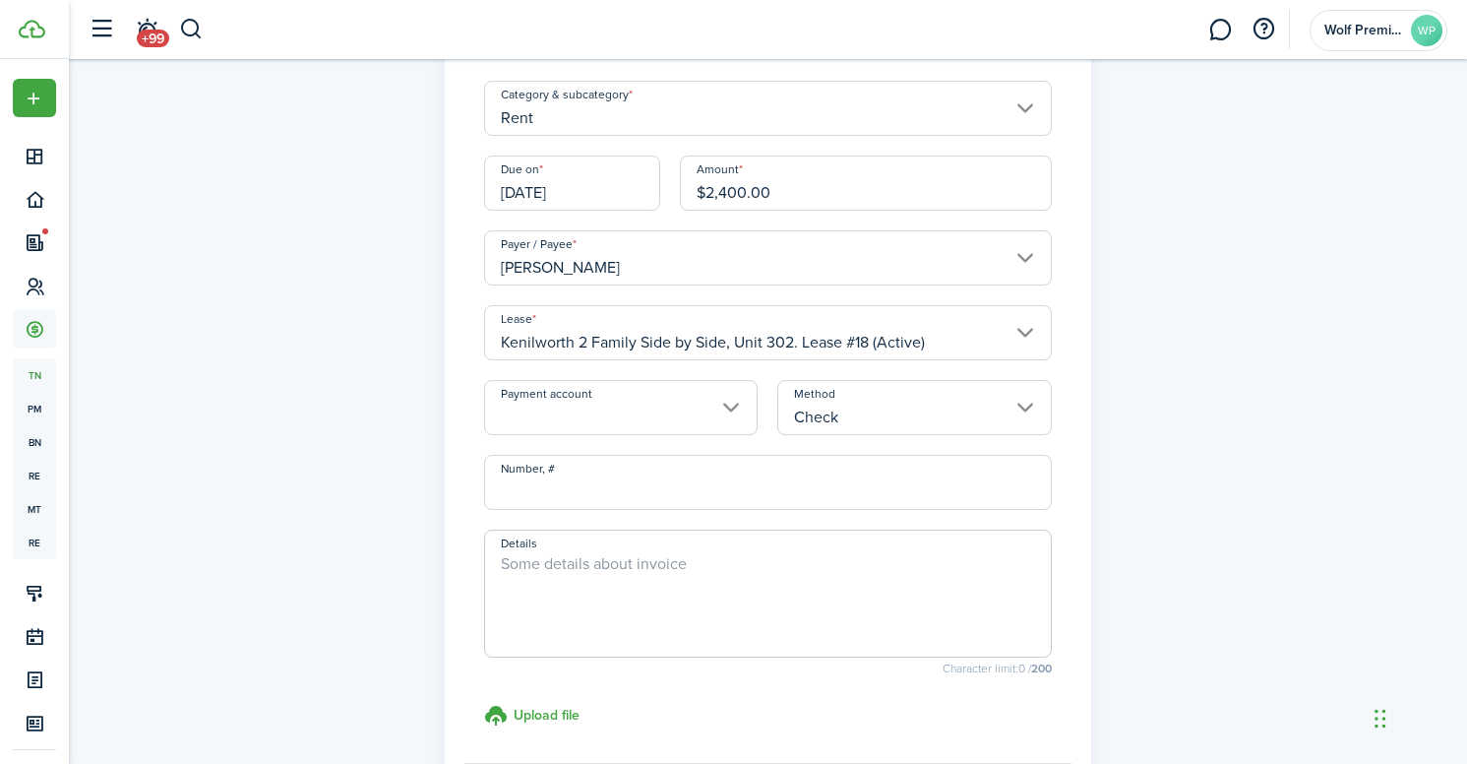
scroll to position [186, 0]
type input "8"
type input "86969577-3"
click at [667, 599] on textarea "Details" at bounding box center [768, 597] width 566 height 94
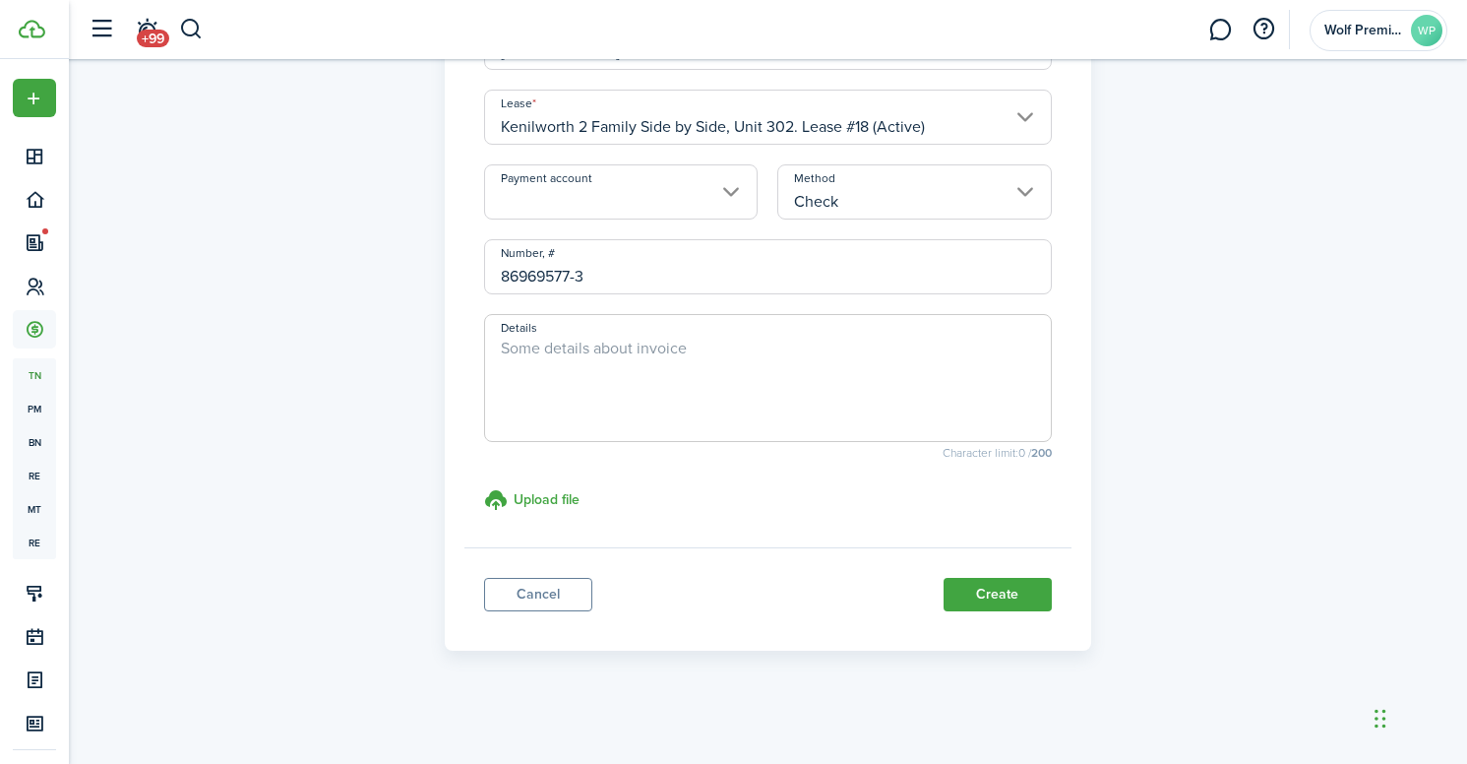
scroll to position [398, 0]
click at [980, 587] on button "Create" at bounding box center [998, 595] width 108 height 33
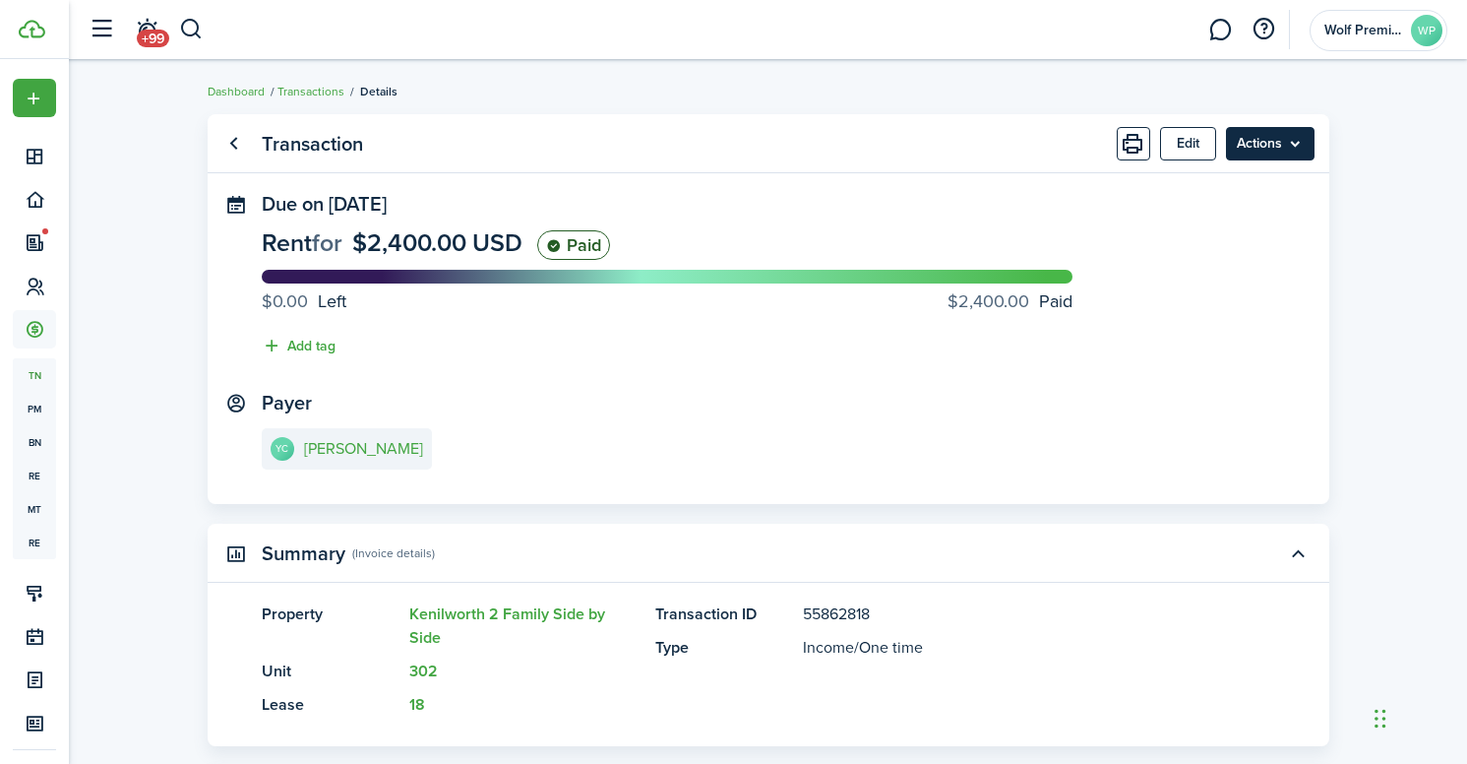
click at [1277, 147] on menu-btn "Actions" at bounding box center [1270, 143] width 89 height 33
click at [875, 518] on transaction-view-wrapper "Transaction Edit Actions Due on [DATE] Rent for $2,400.00 USD Paid $0.00 Left $…" at bounding box center [768, 575] width 1141 height 942
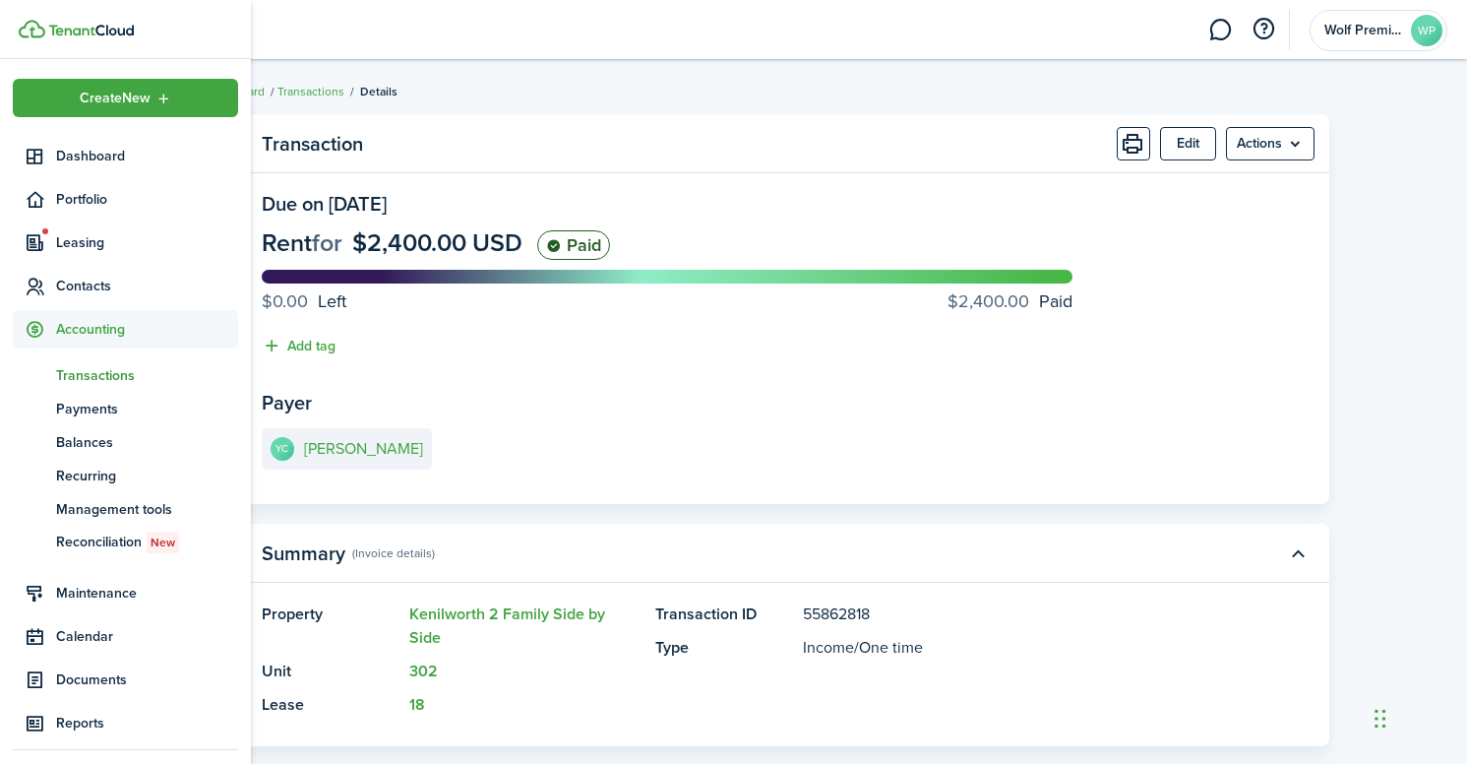
click at [86, 378] on span "Transactions" at bounding box center [147, 375] width 182 height 21
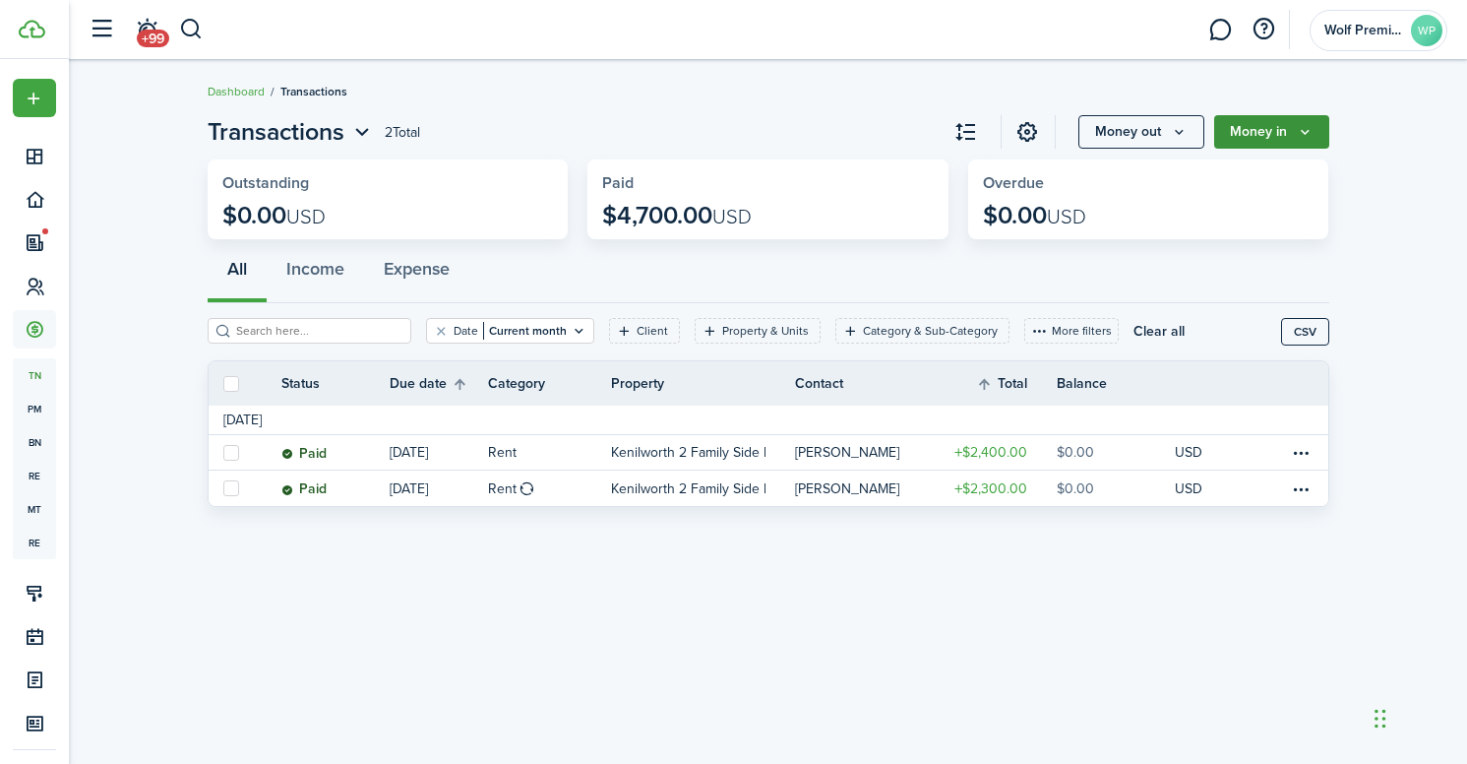
click at [1278, 139] on button "Money in" at bounding box center [1271, 131] width 115 height 33
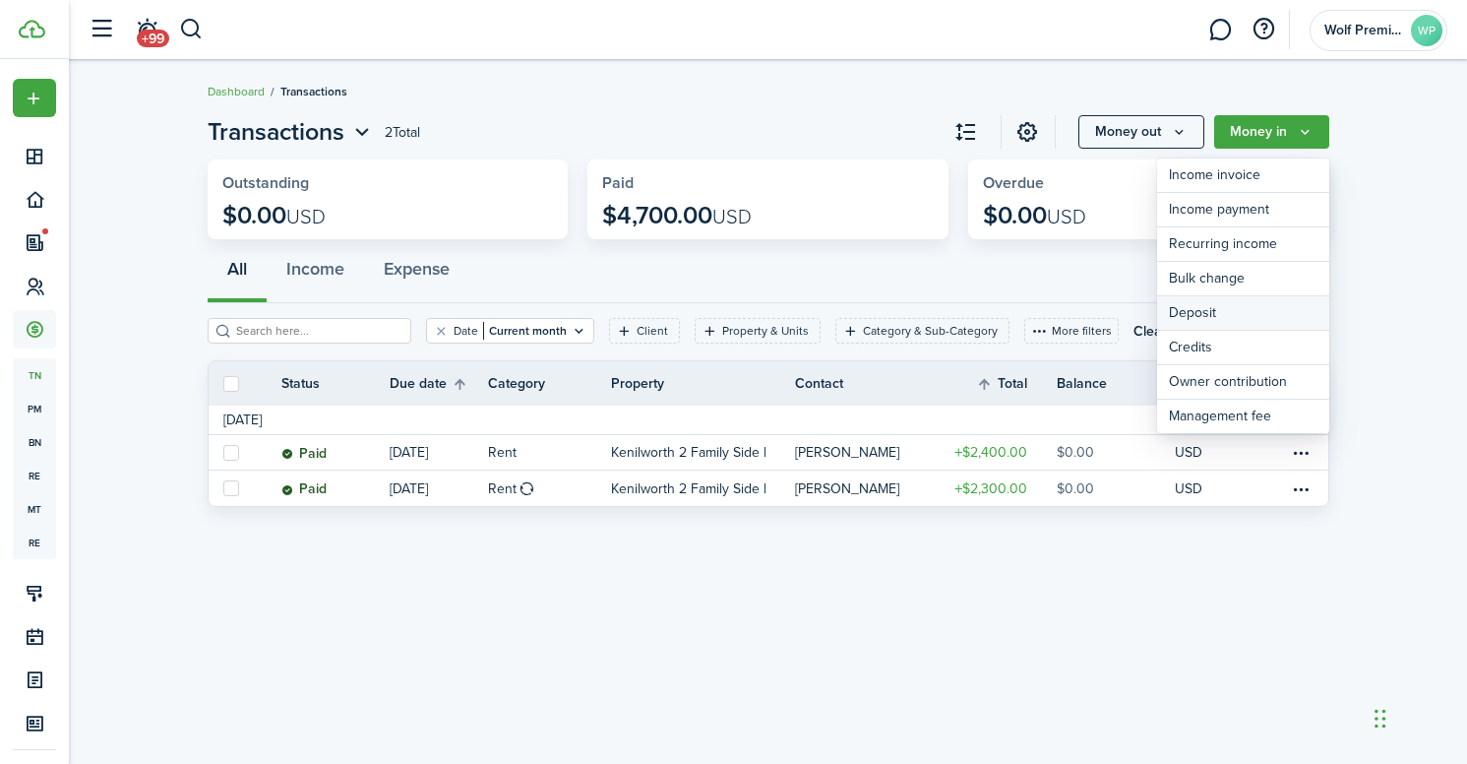
click at [1242, 318] on link "Deposit" at bounding box center [1243, 313] width 172 height 34
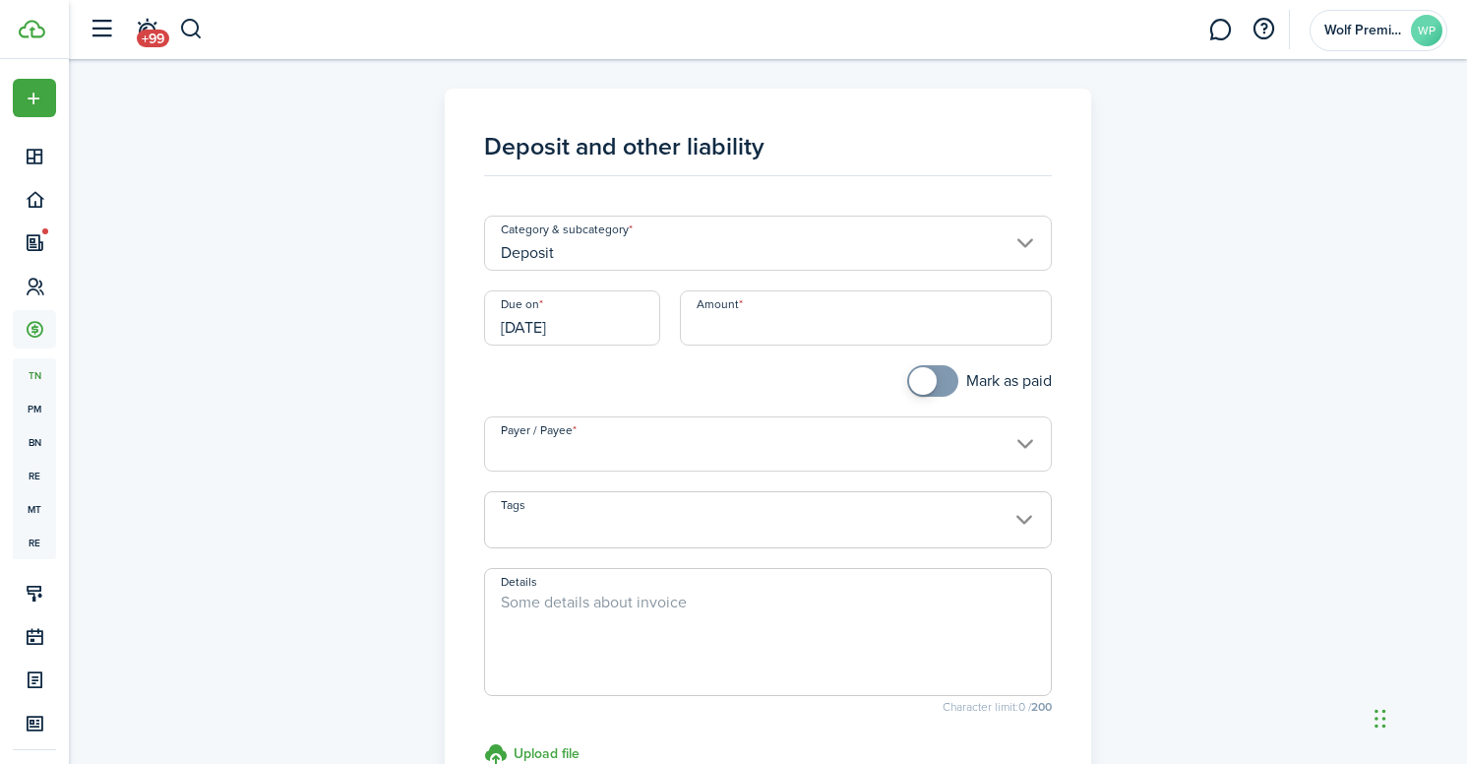
click at [719, 244] on input "Deposit" at bounding box center [768, 242] width 568 height 55
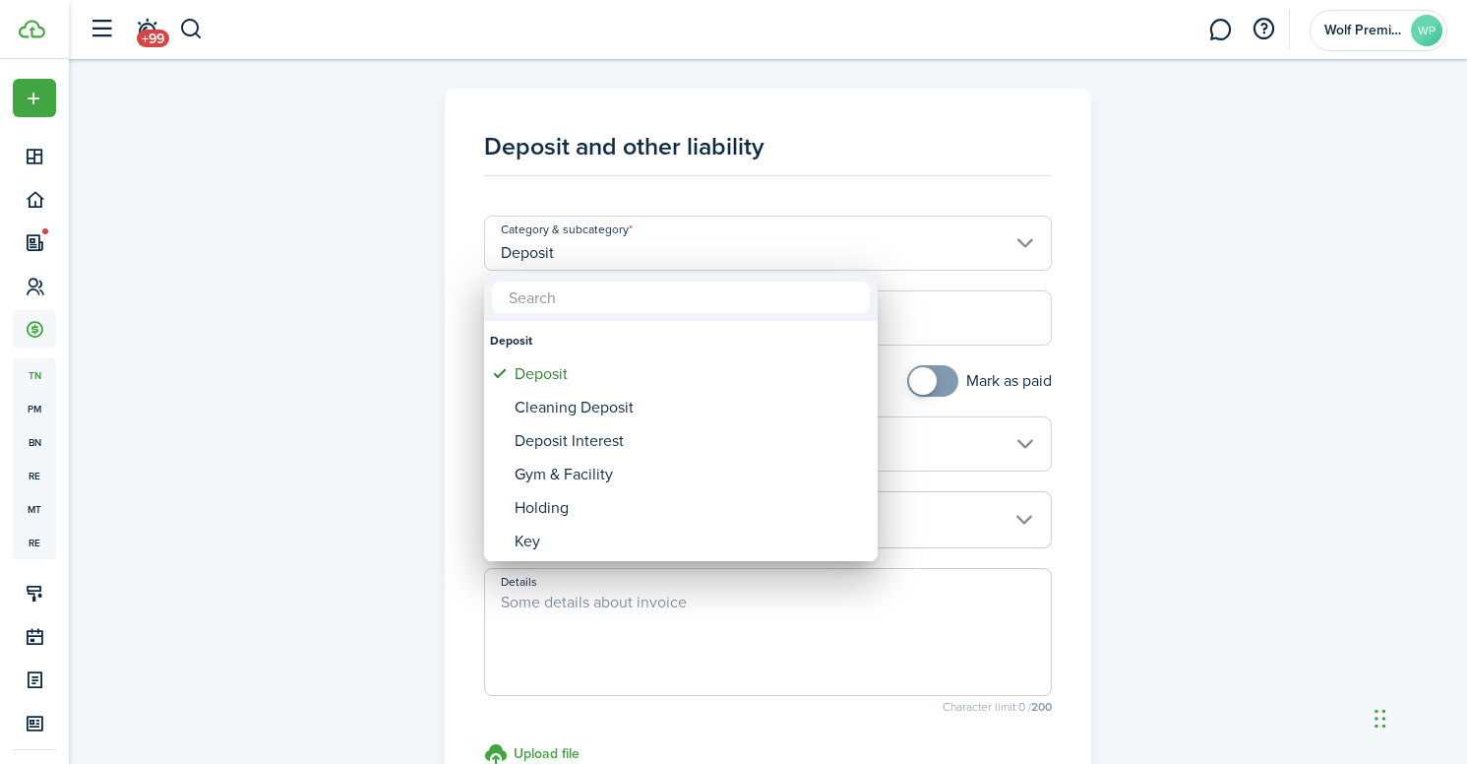
click at [719, 244] on div at bounding box center [734, 382] width 1782 height 1078
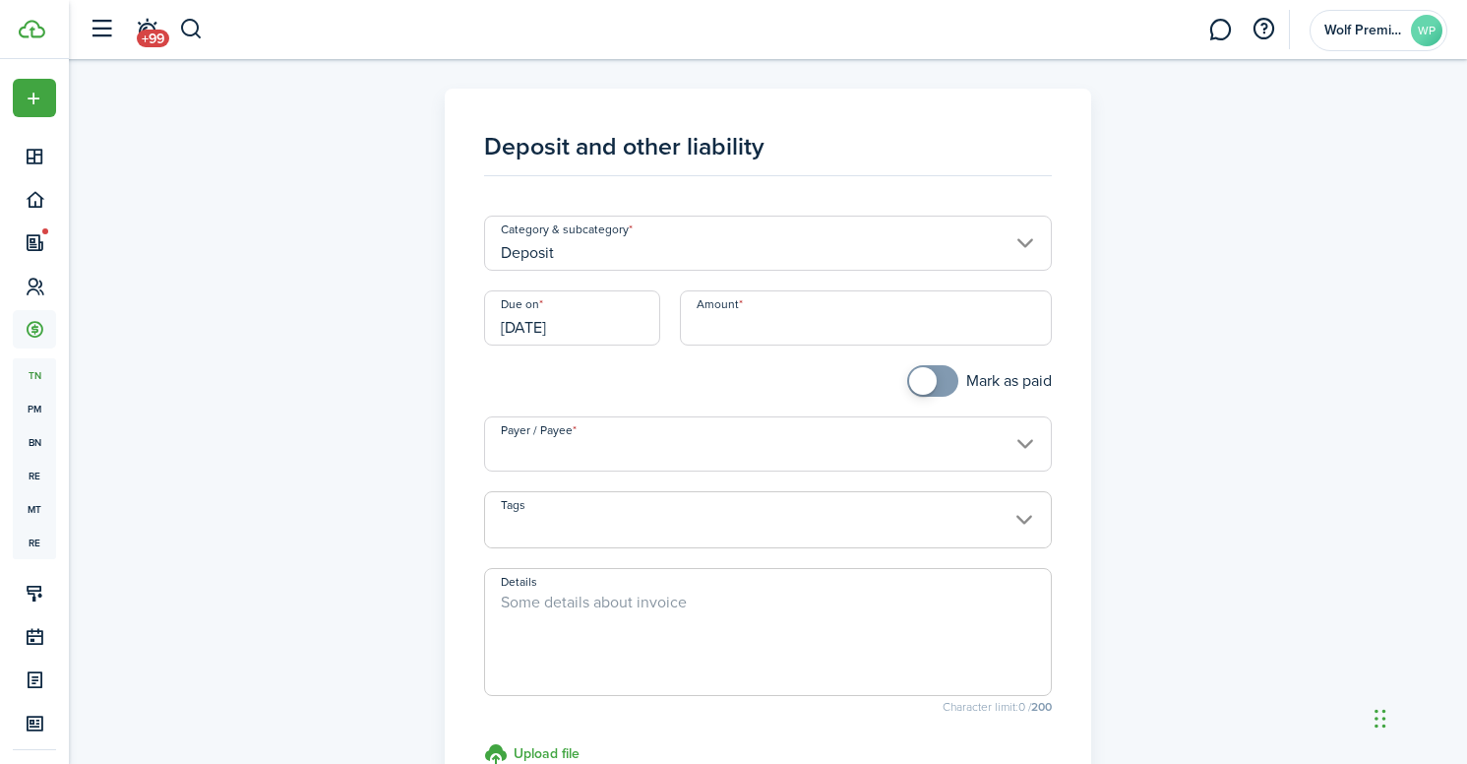
click at [610, 313] on input "[DATE]" at bounding box center [572, 317] width 176 height 55
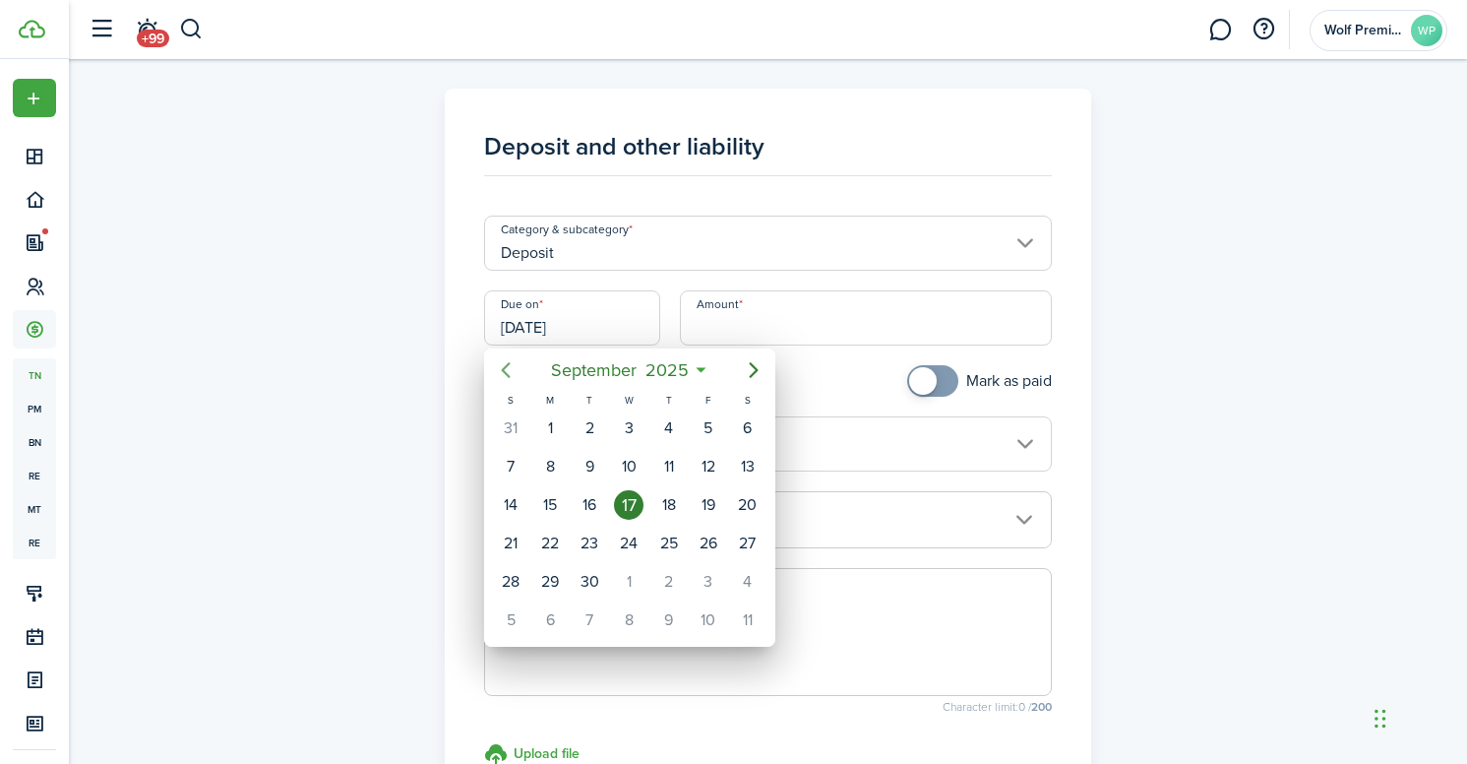
click at [521, 370] on mbsc-button "Previous page" at bounding box center [505, 369] width 39 height 39
click at [626, 505] on div "13" at bounding box center [630, 505] width 30 height 30
type input "[DATE]"
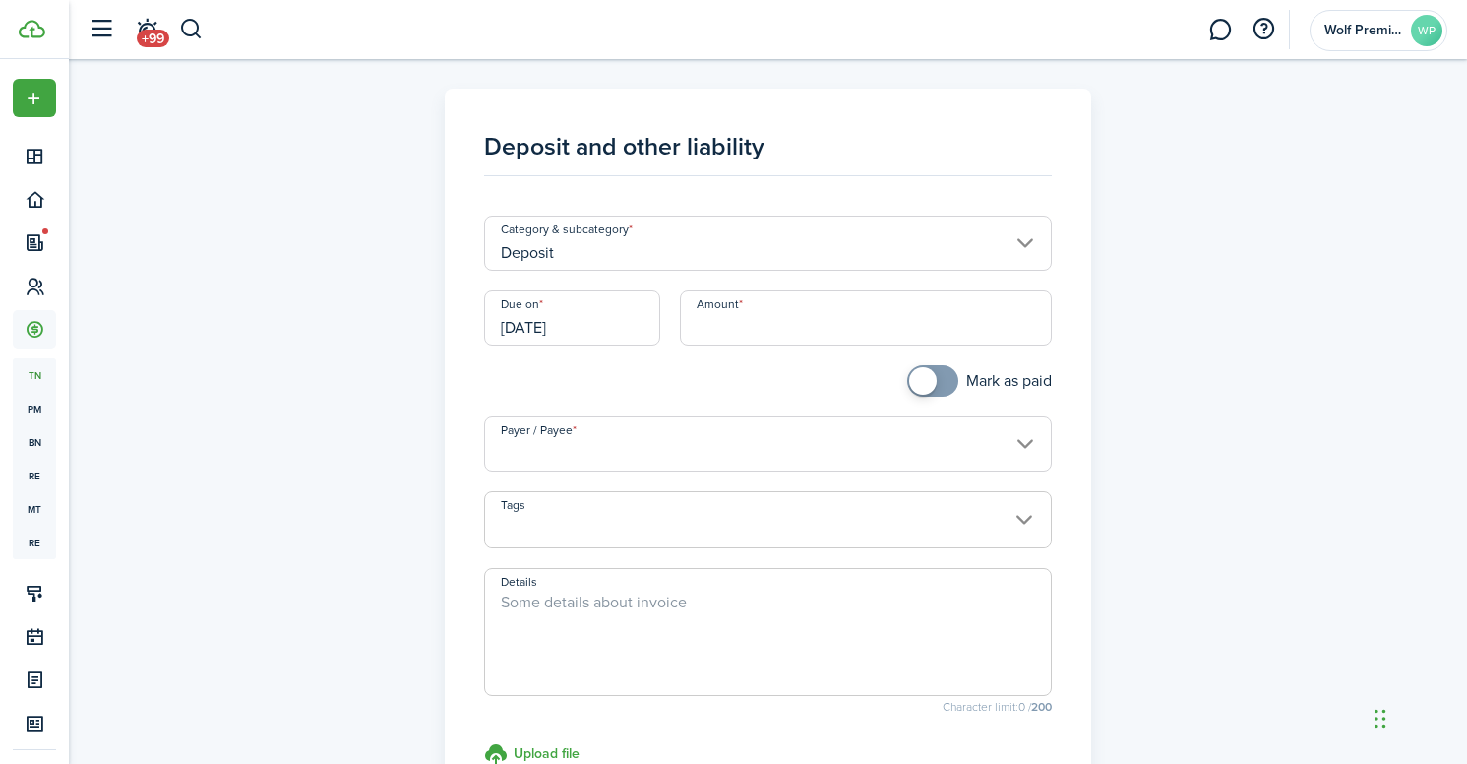
click at [750, 307] on input "Amount" at bounding box center [866, 317] width 372 height 55
click at [689, 420] on input "Payer / Payee" at bounding box center [768, 443] width 568 height 55
type input "$3,450.00"
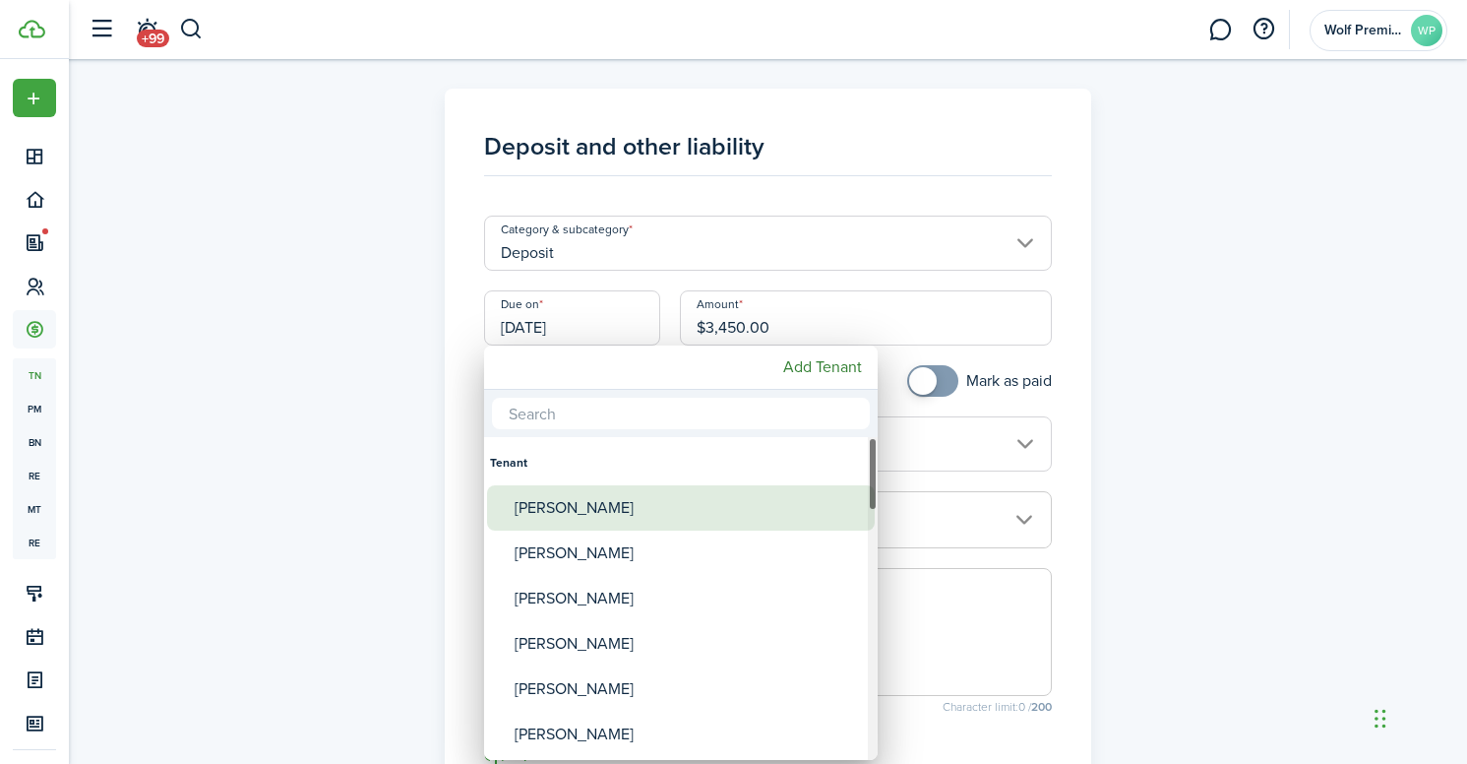
click at [625, 510] on div "[PERSON_NAME]" at bounding box center [689, 507] width 348 height 45
type input "[PERSON_NAME]"
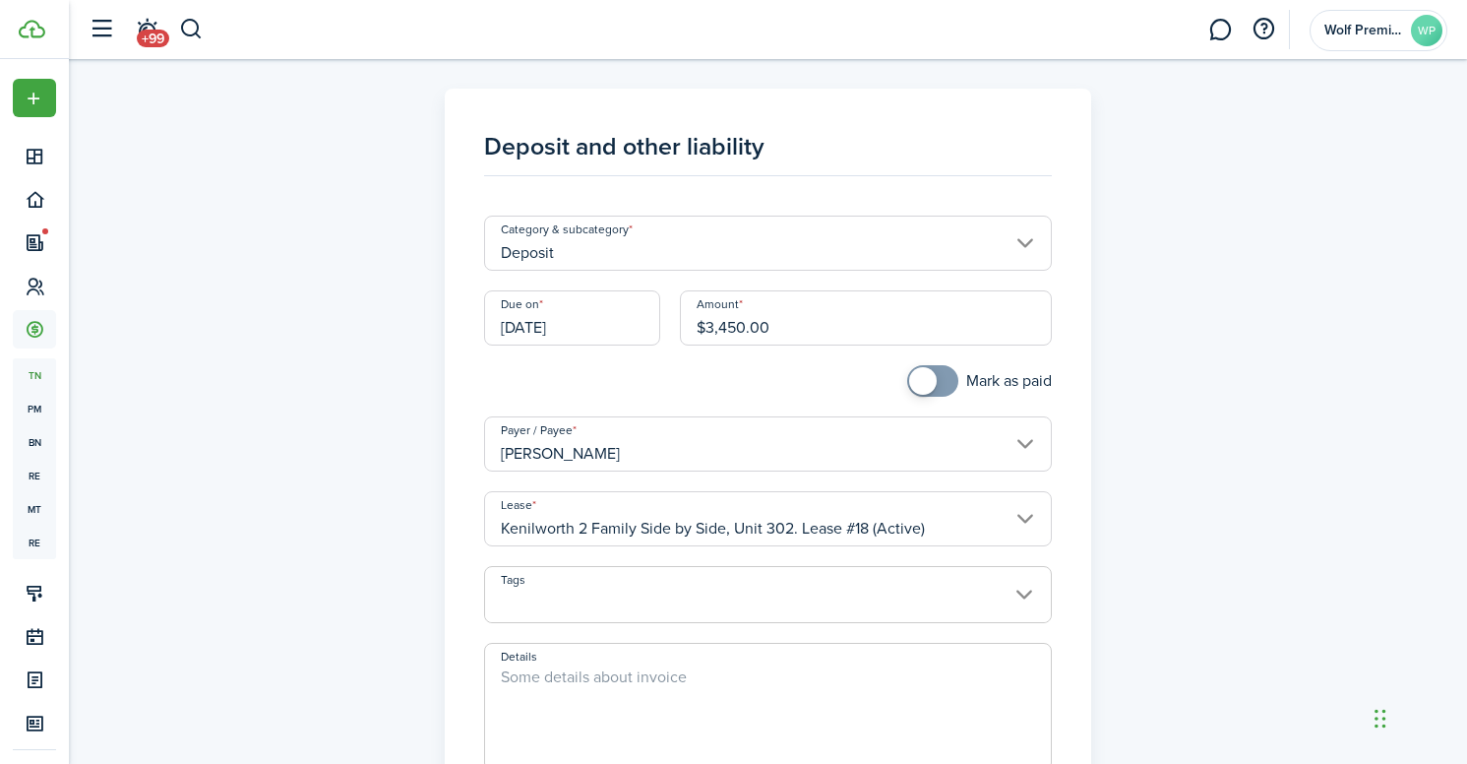
checkbox input "true"
click at [928, 380] on span at bounding box center [923, 381] width 28 height 28
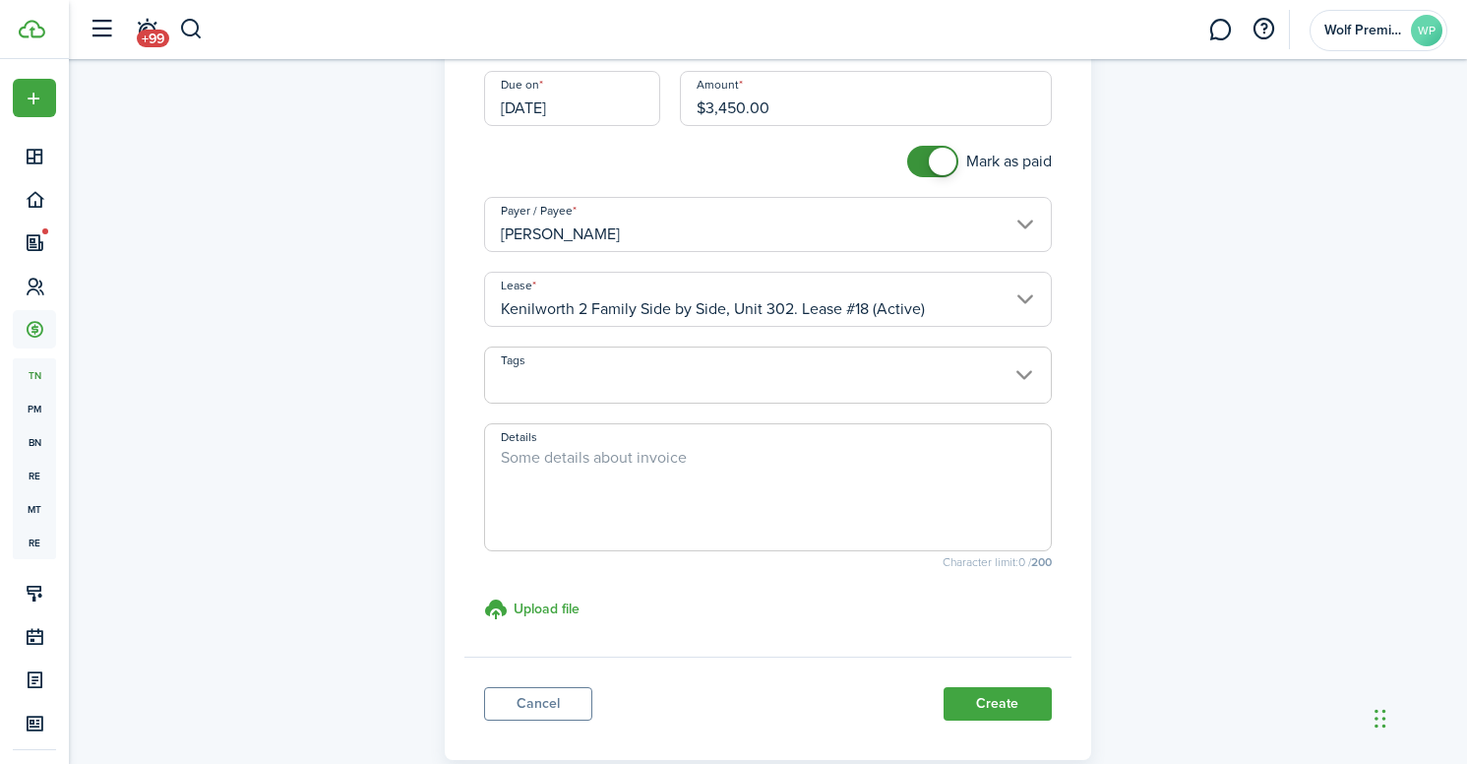
scroll to position [294, 0]
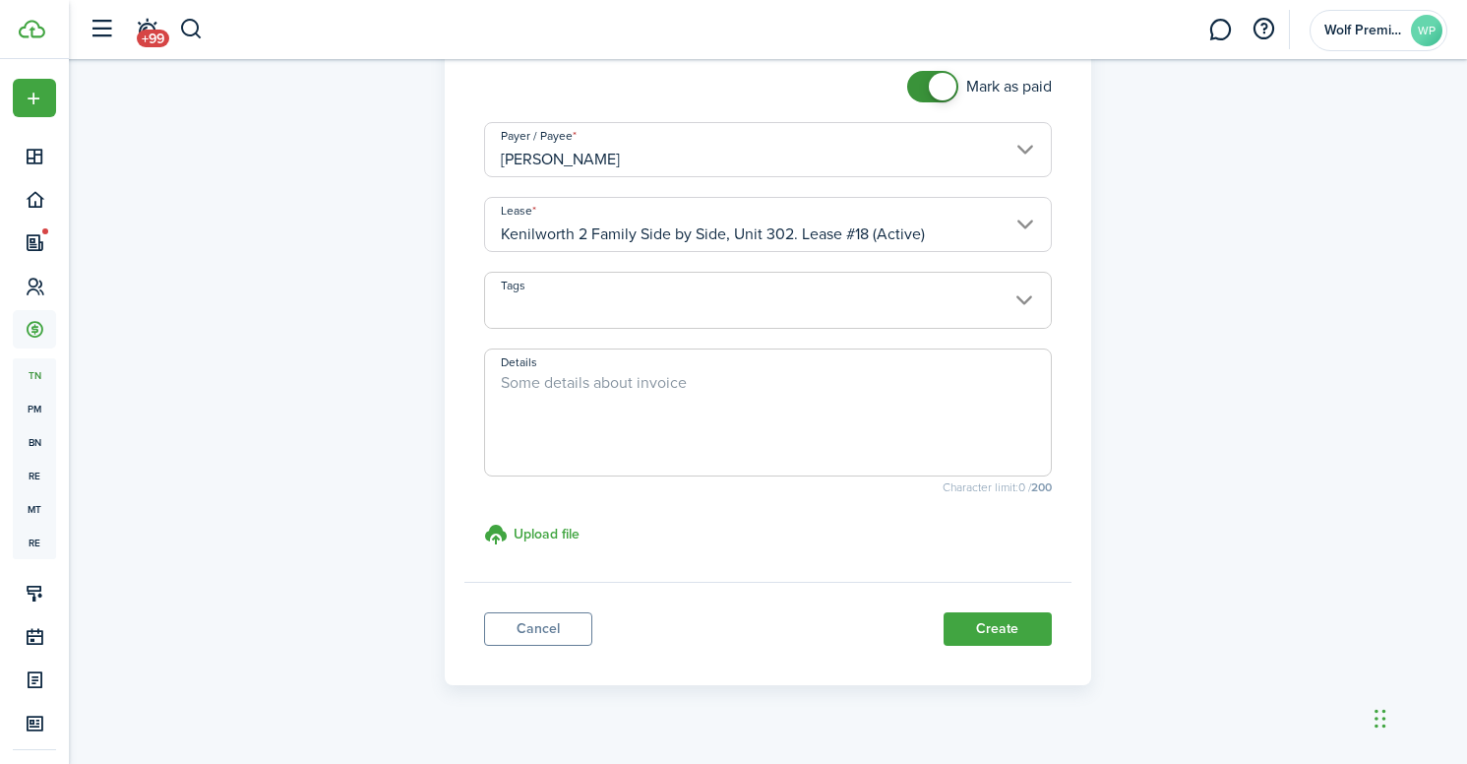
click at [662, 374] on textarea "Details" at bounding box center [768, 418] width 566 height 94
type textarea "C"
type textarea "E"
type textarea "TD Bank Check # 86969576-2"
click at [1006, 627] on button "Create" at bounding box center [998, 628] width 108 height 33
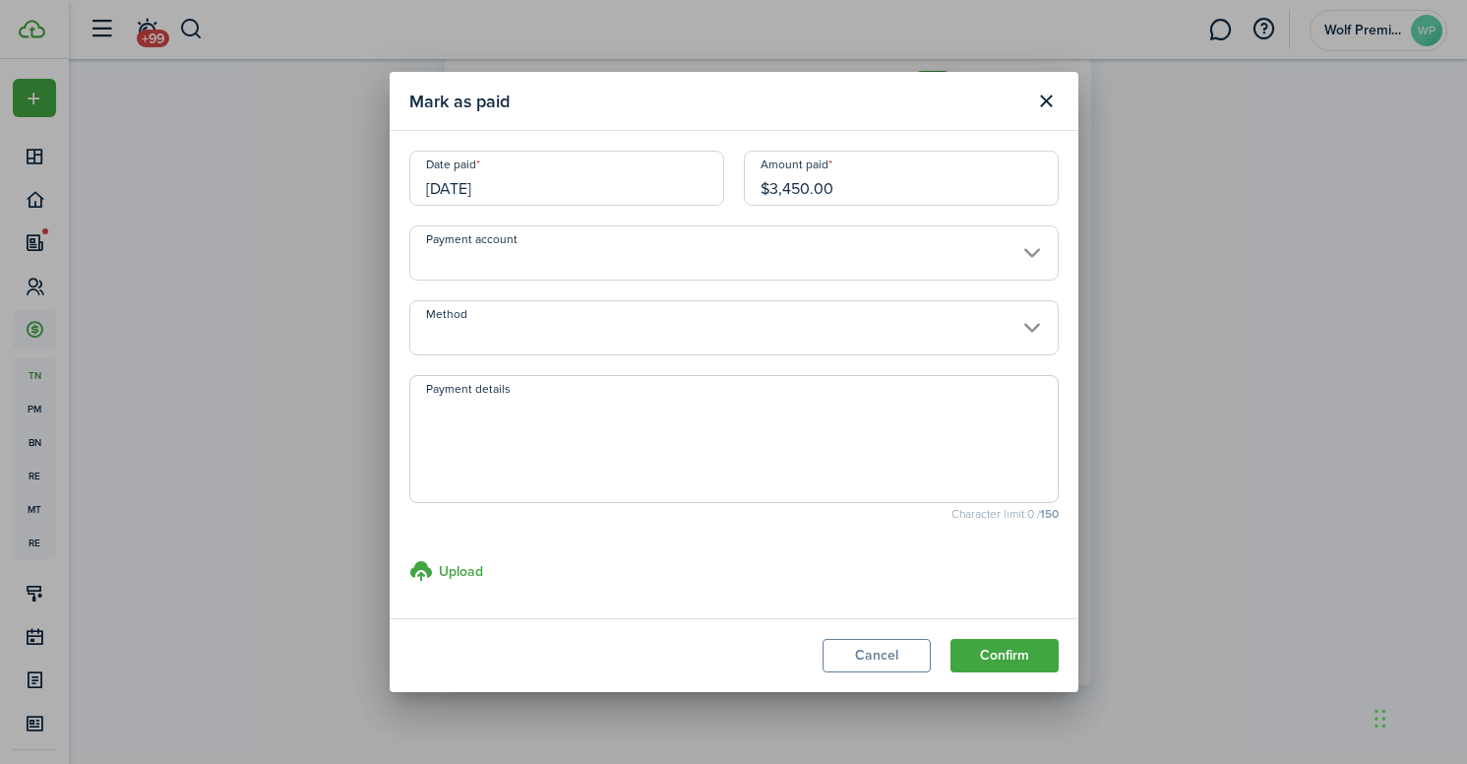
click at [522, 262] on input "Payment account" at bounding box center [733, 252] width 649 height 55
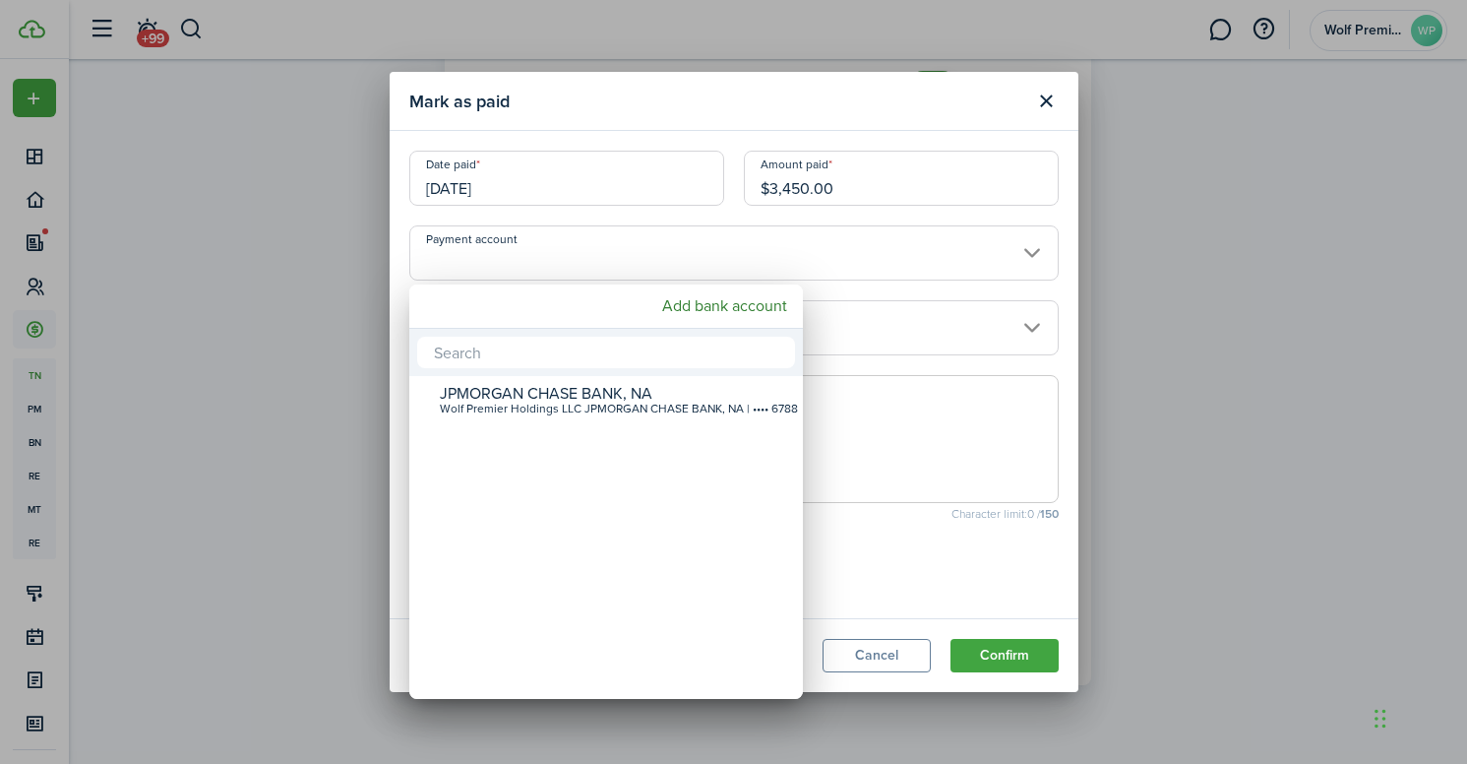
click at [833, 265] on div at bounding box center [734, 382] width 1782 height 1078
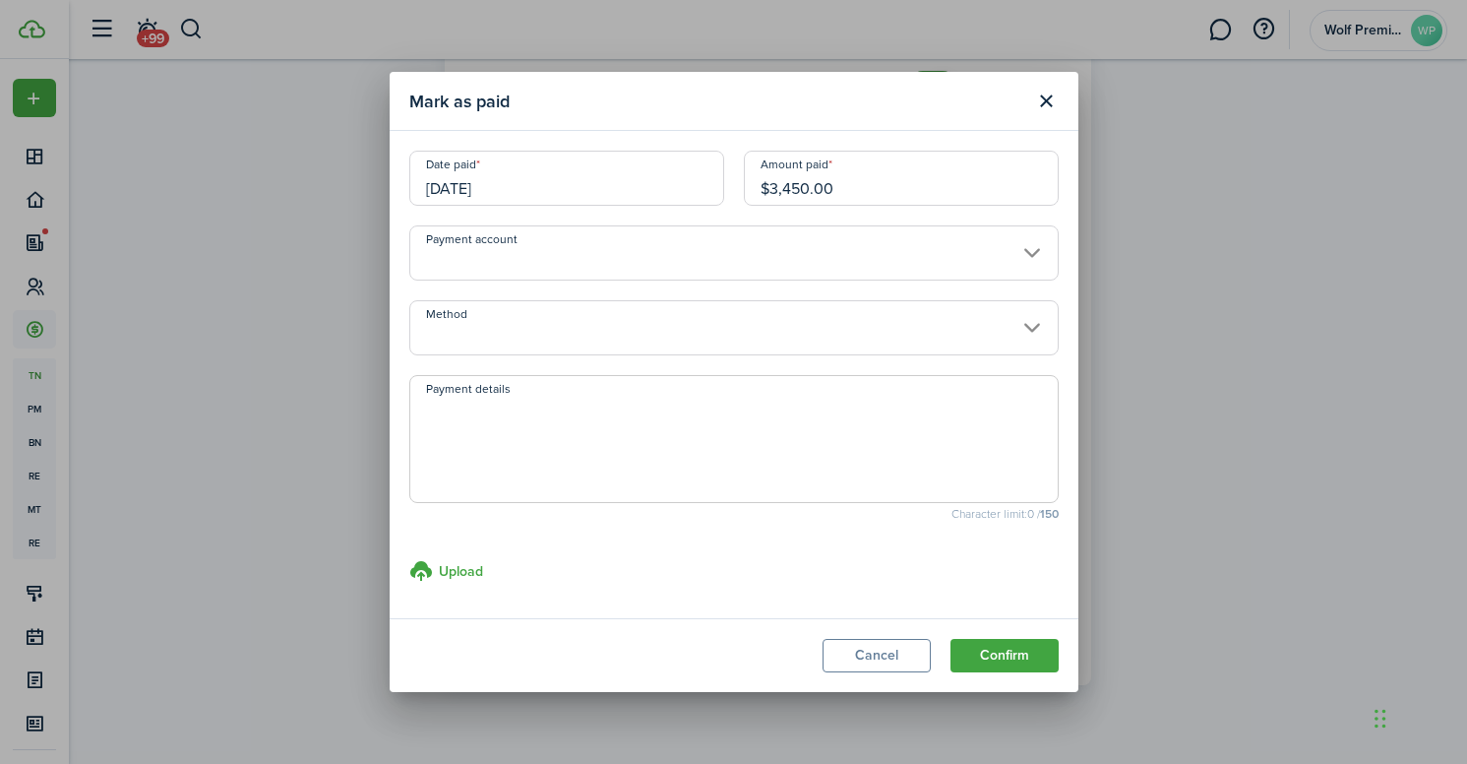
click at [745, 340] on input "Method" at bounding box center [733, 327] width 649 height 55
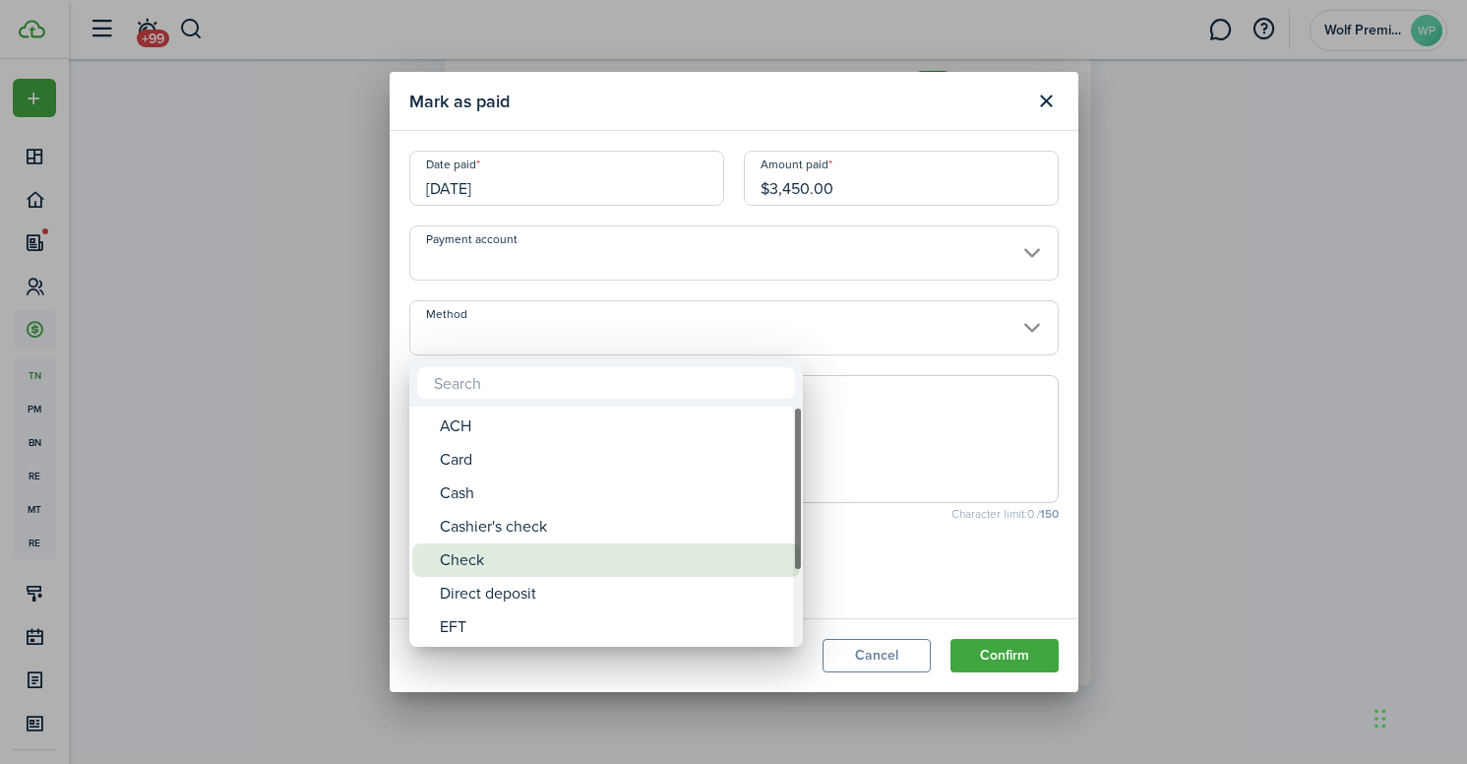
click at [520, 565] on div "Check" at bounding box center [614, 559] width 348 height 33
type input "Check"
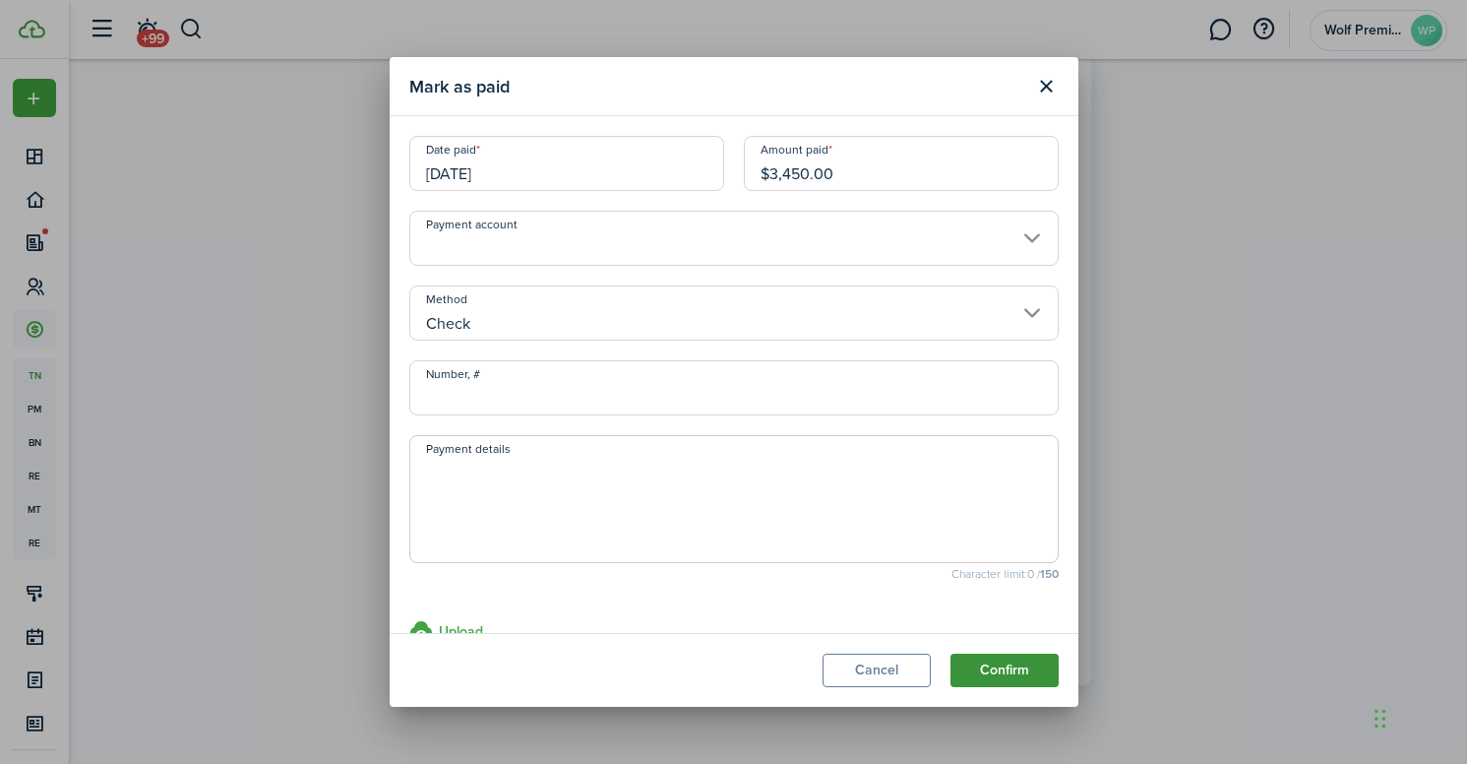
click at [977, 668] on button "Confirm" at bounding box center [1004, 669] width 108 height 33
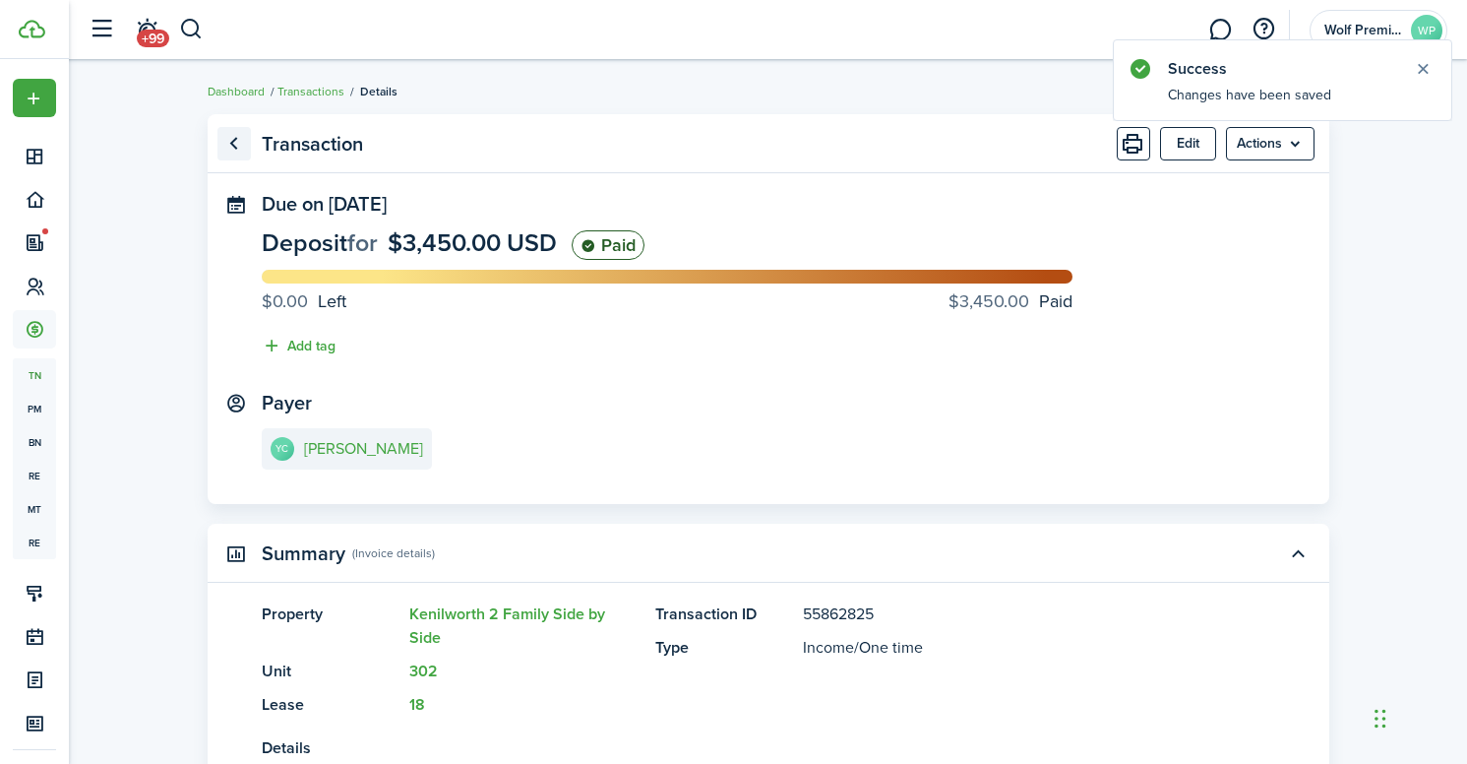
click at [237, 143] on link "Go back" at bounding box center [233, 143] width 33 height 33
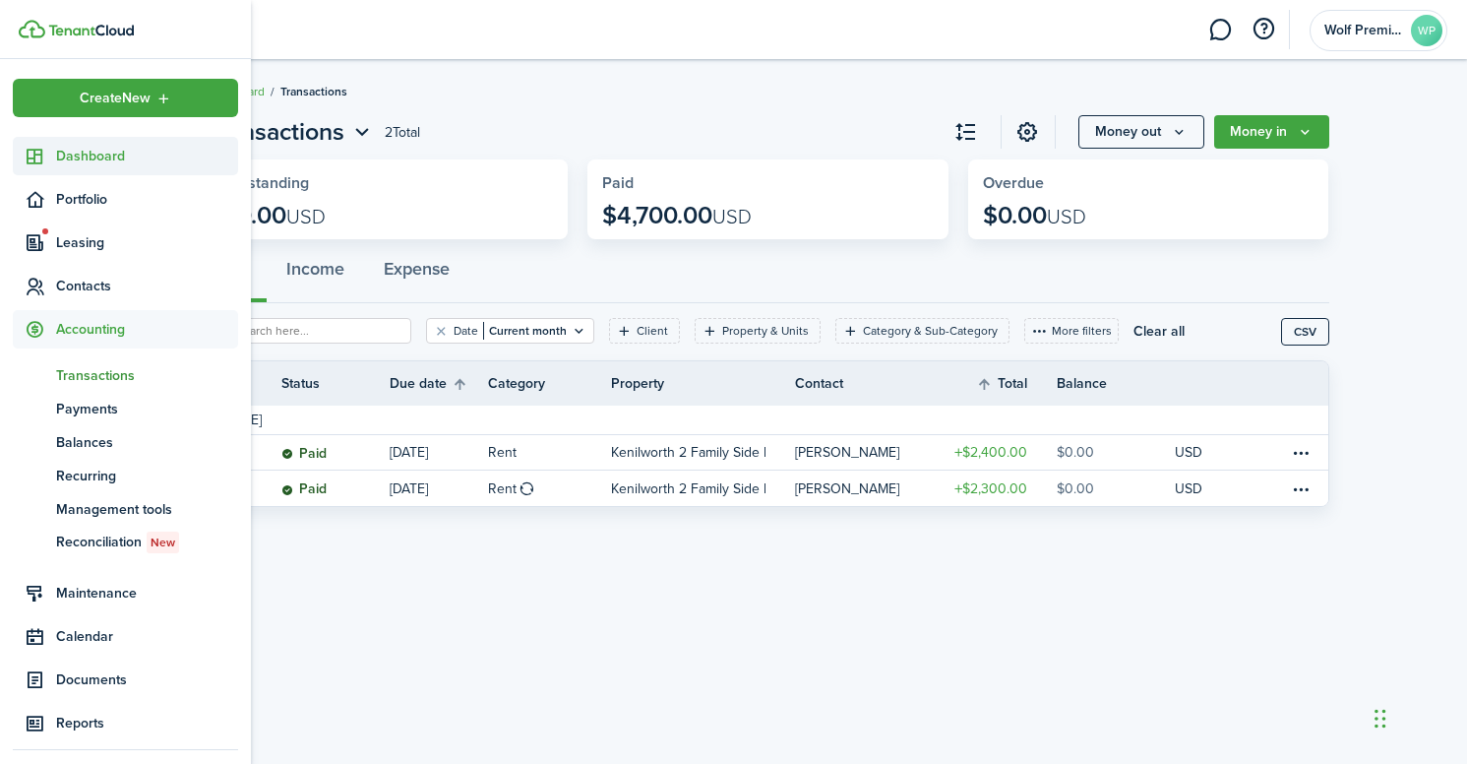
click at [77, 158] on span "Dashboard" at bounding box center [147, 156] width 182 height 21
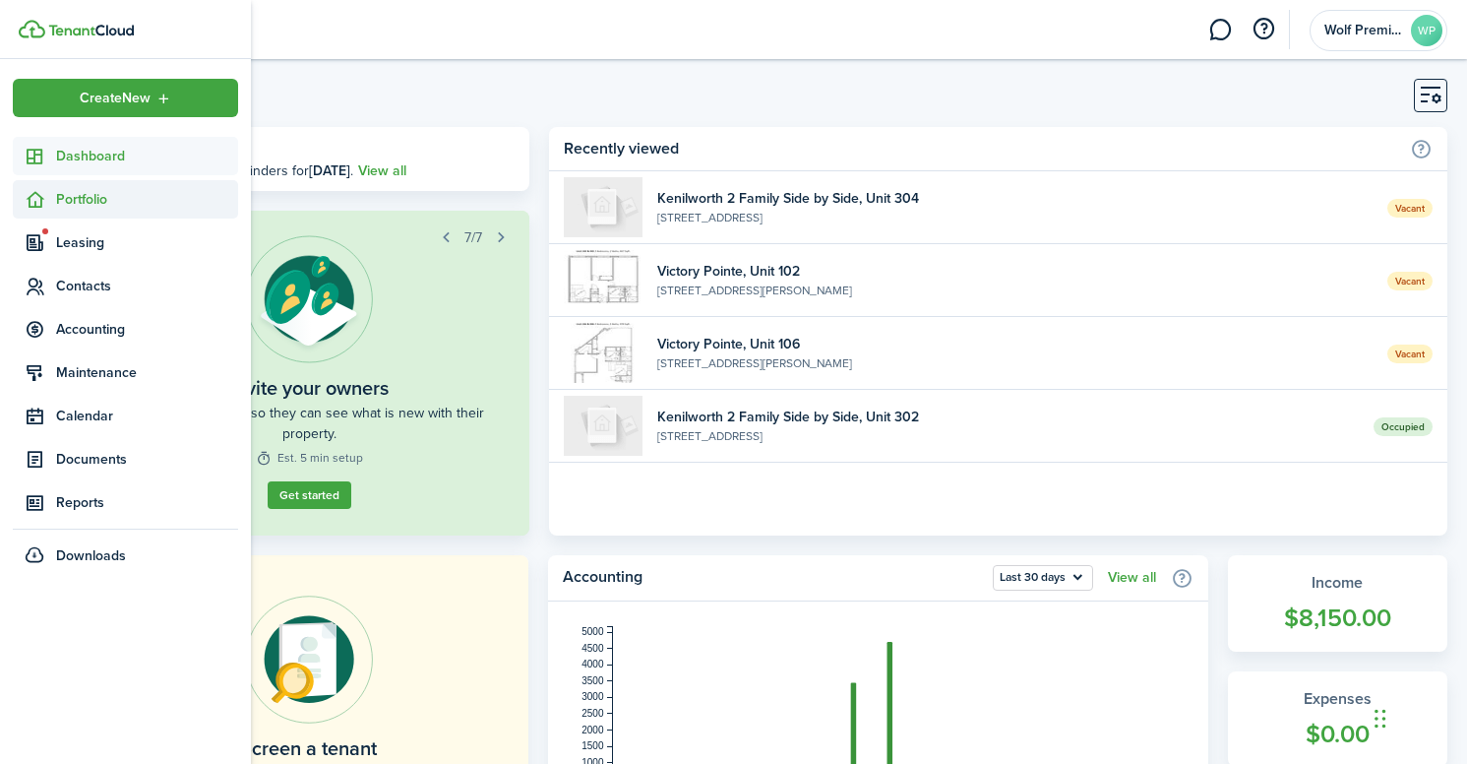
click at [79, 204] on span "Portfolio" at bounding box center [147, 199] width 182 height 21
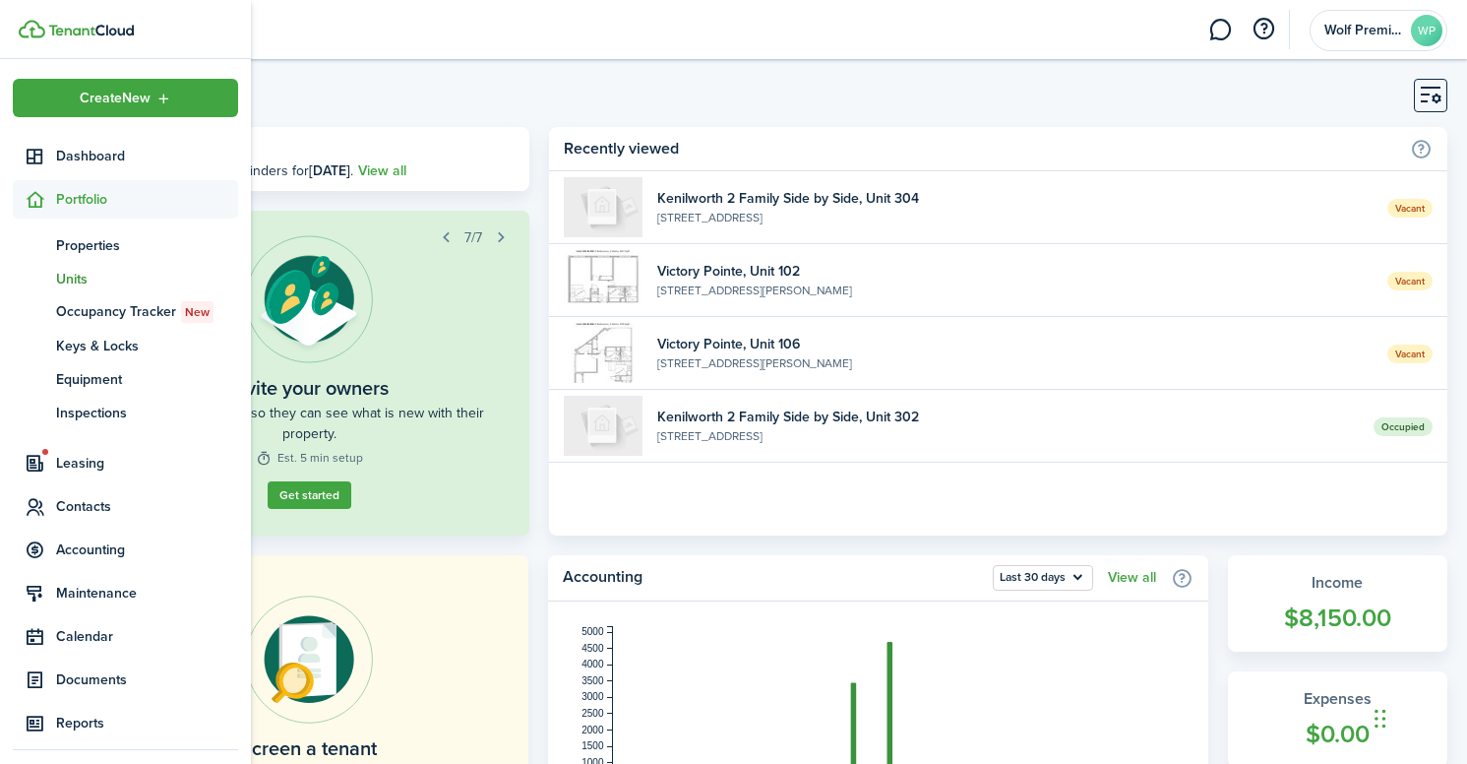
click at [81, 277] on span "Units" at bounding box center [147, 279] width 182 height 21
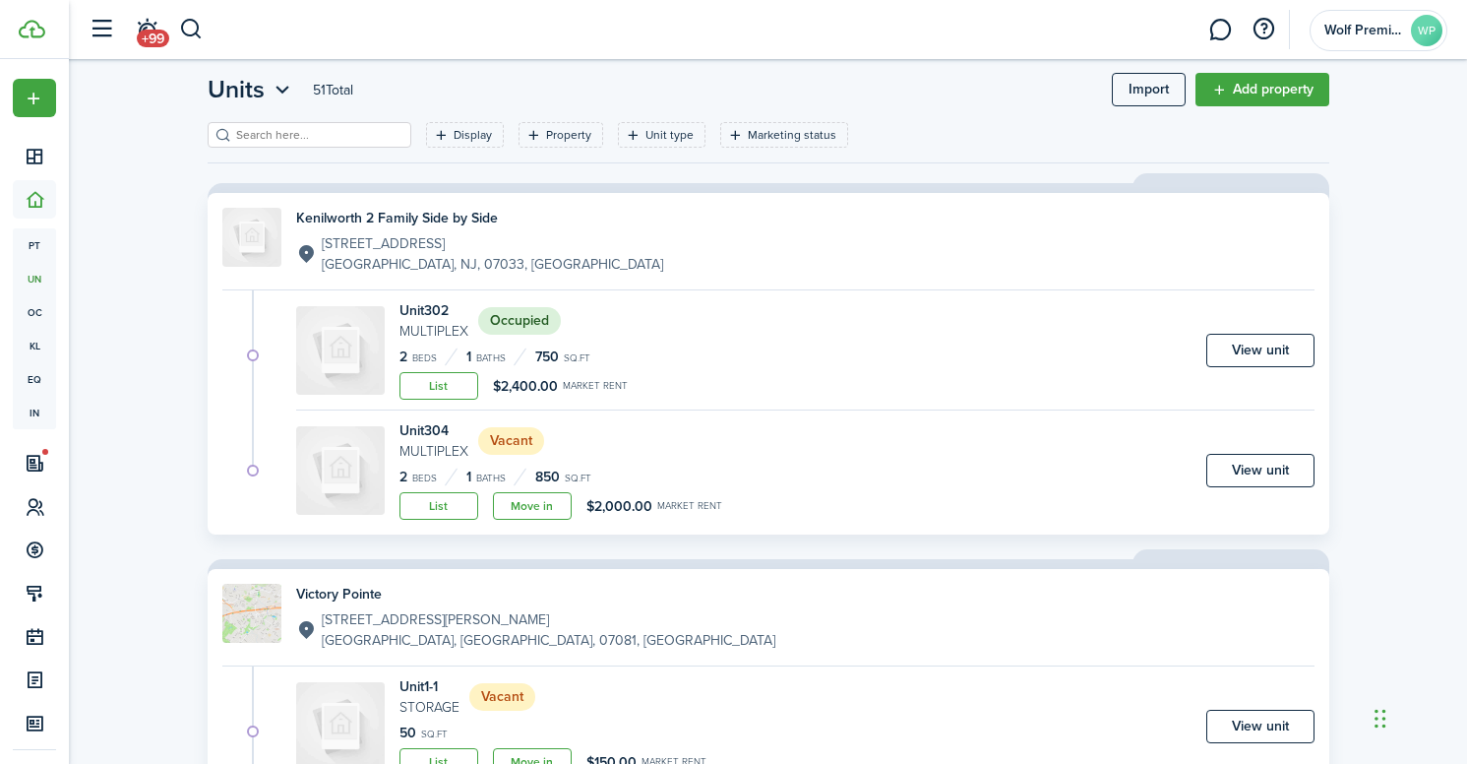
scroll to position [55, 0]
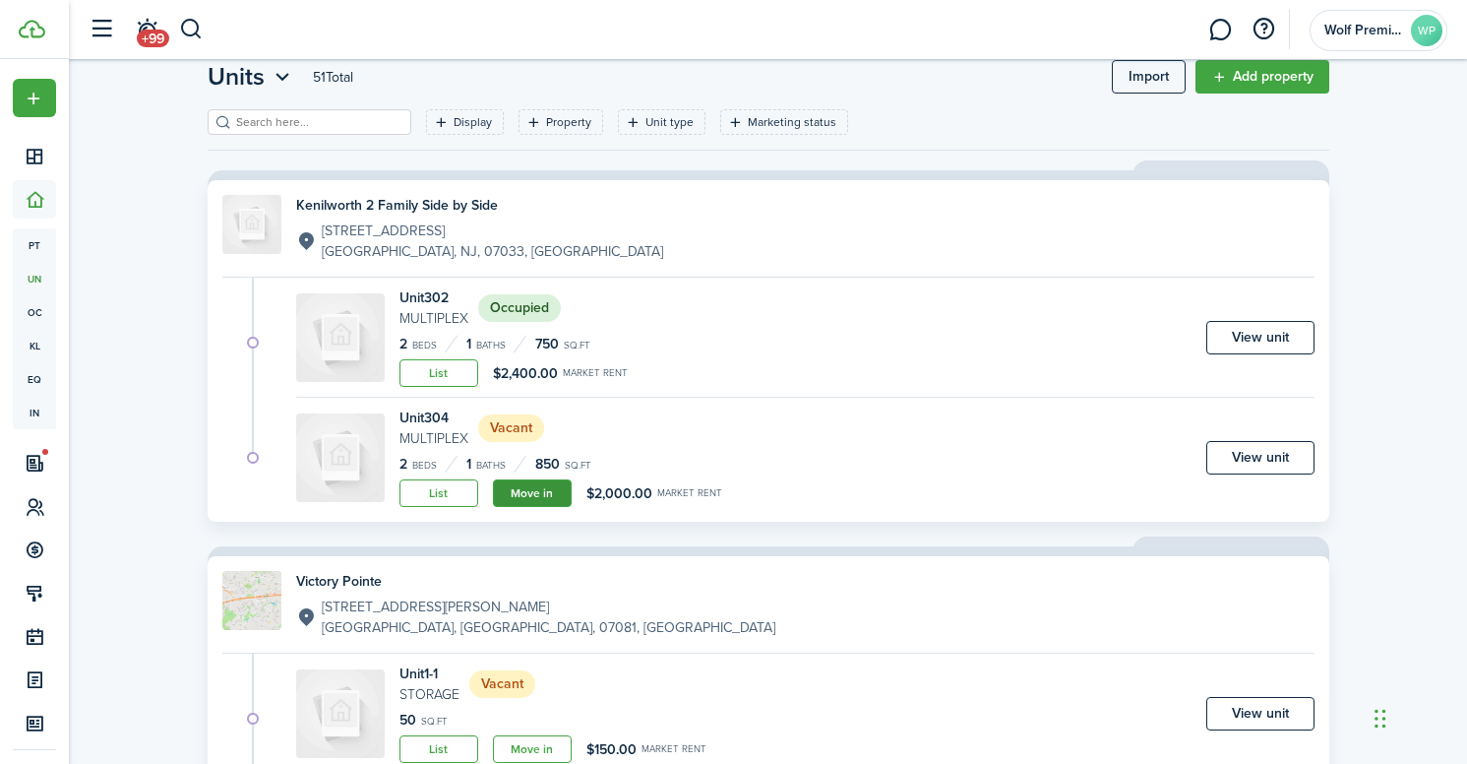
click at [536, 490] on link "Move in" at bounding box center [532, 493] width 79 height 28
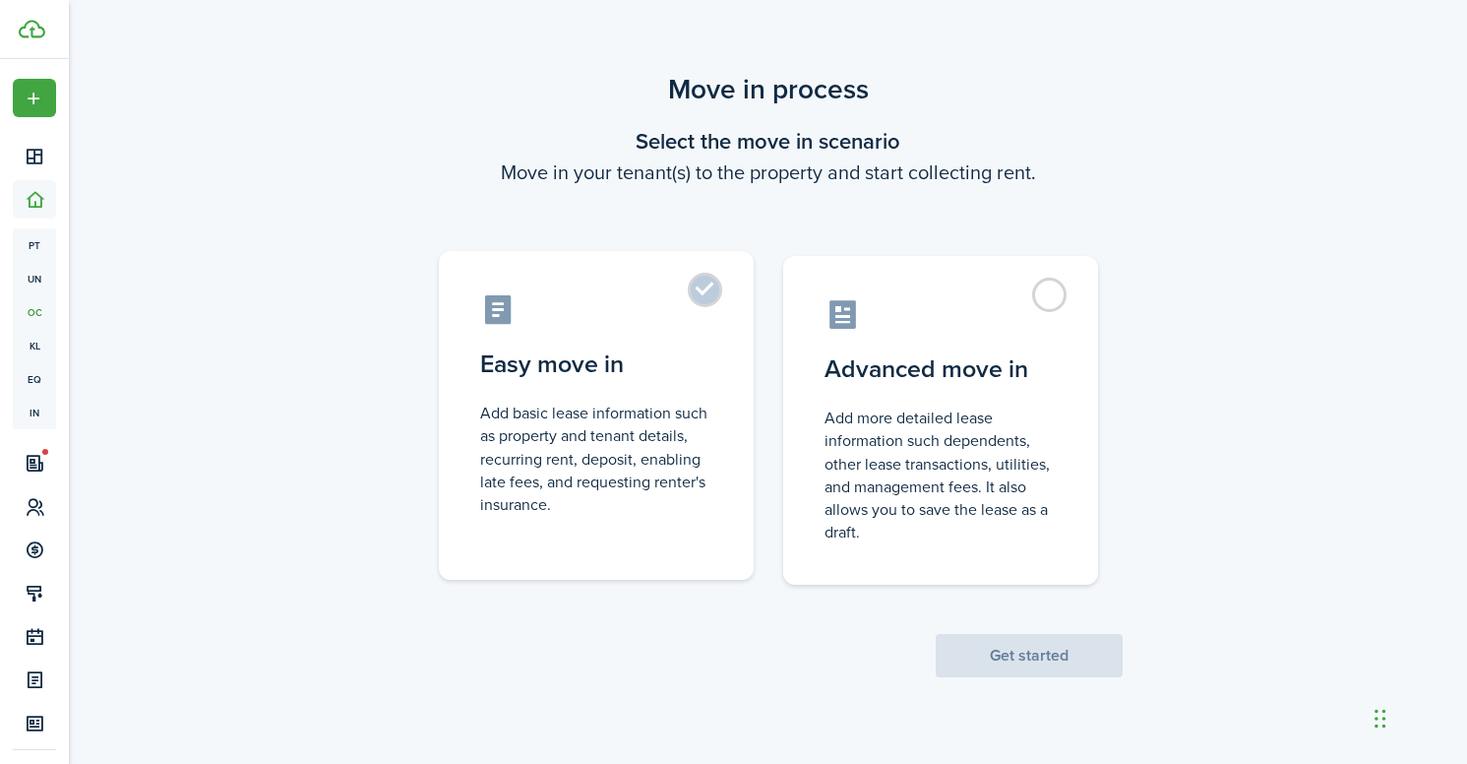
click at [701, 290] on label "Easy move in Add basic lease information such as property and tenant details, r…" at bounding box center [596, 415] width 315 height 329
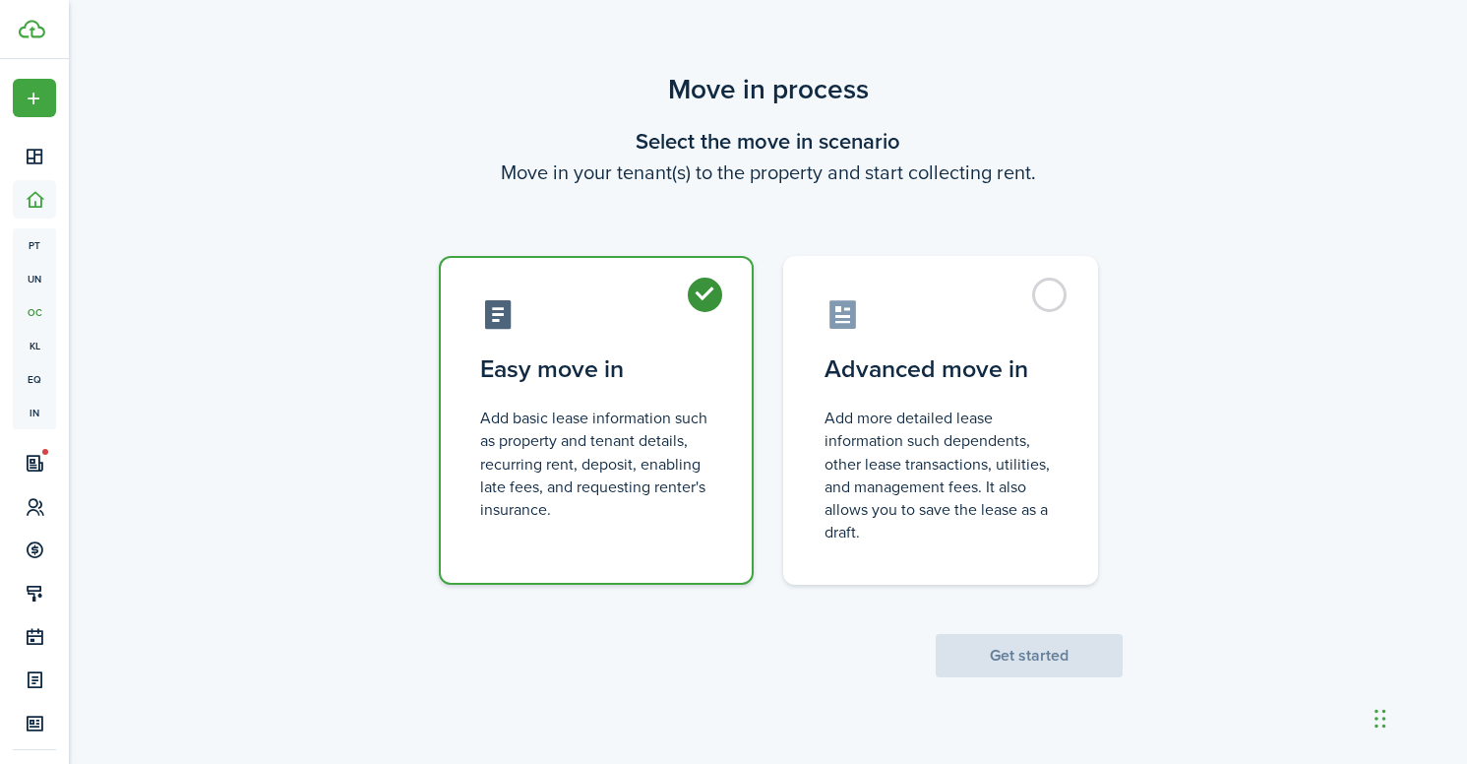
radio input "true"
click at [1017, 653] on button "Get started" at bounding box center [1029, 655] width 187 height 43
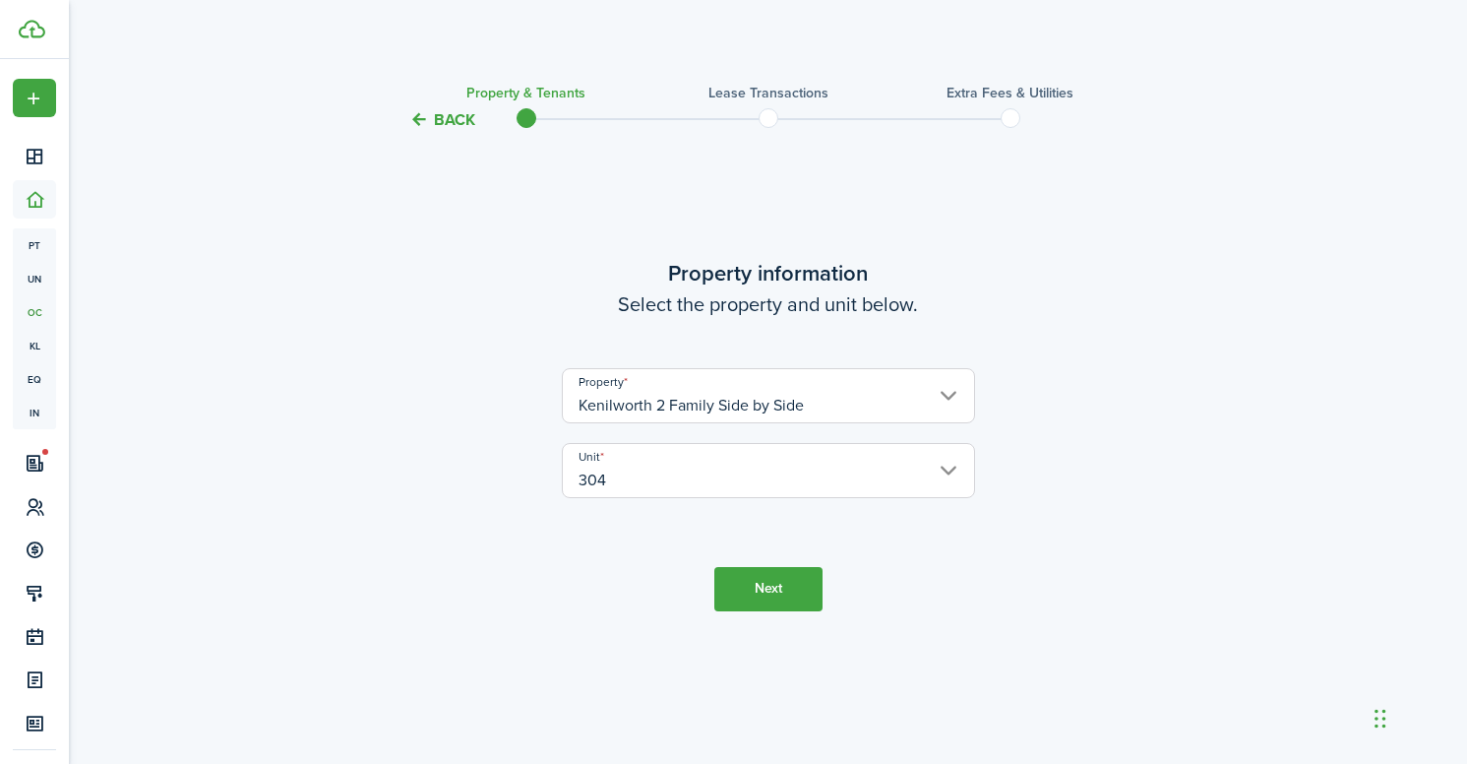
click at [748, 466] on input "304" at bounding box center [768, 470] width 413 height 55
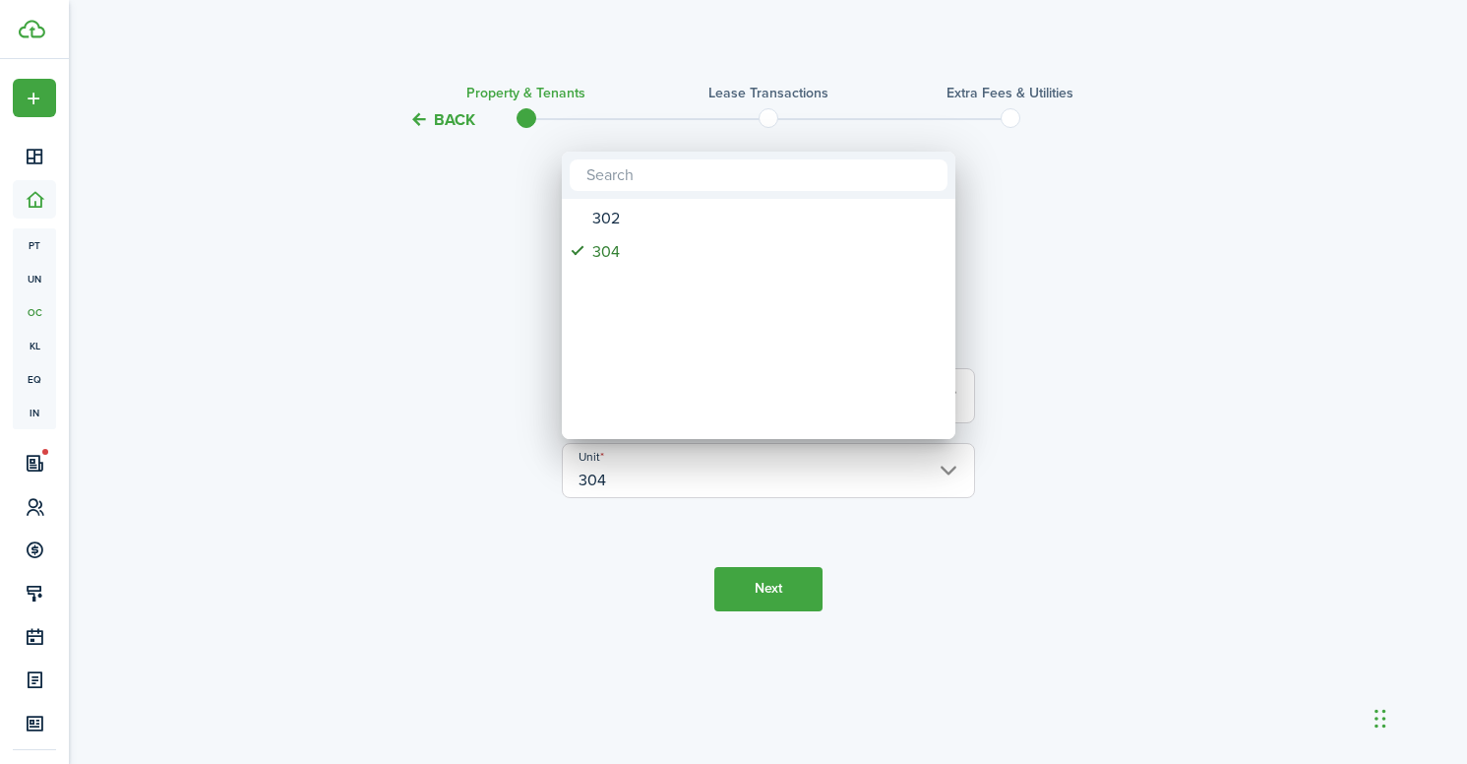
click at [748, 466] on div at bounding box center [734, 382] width 1782 height 1078
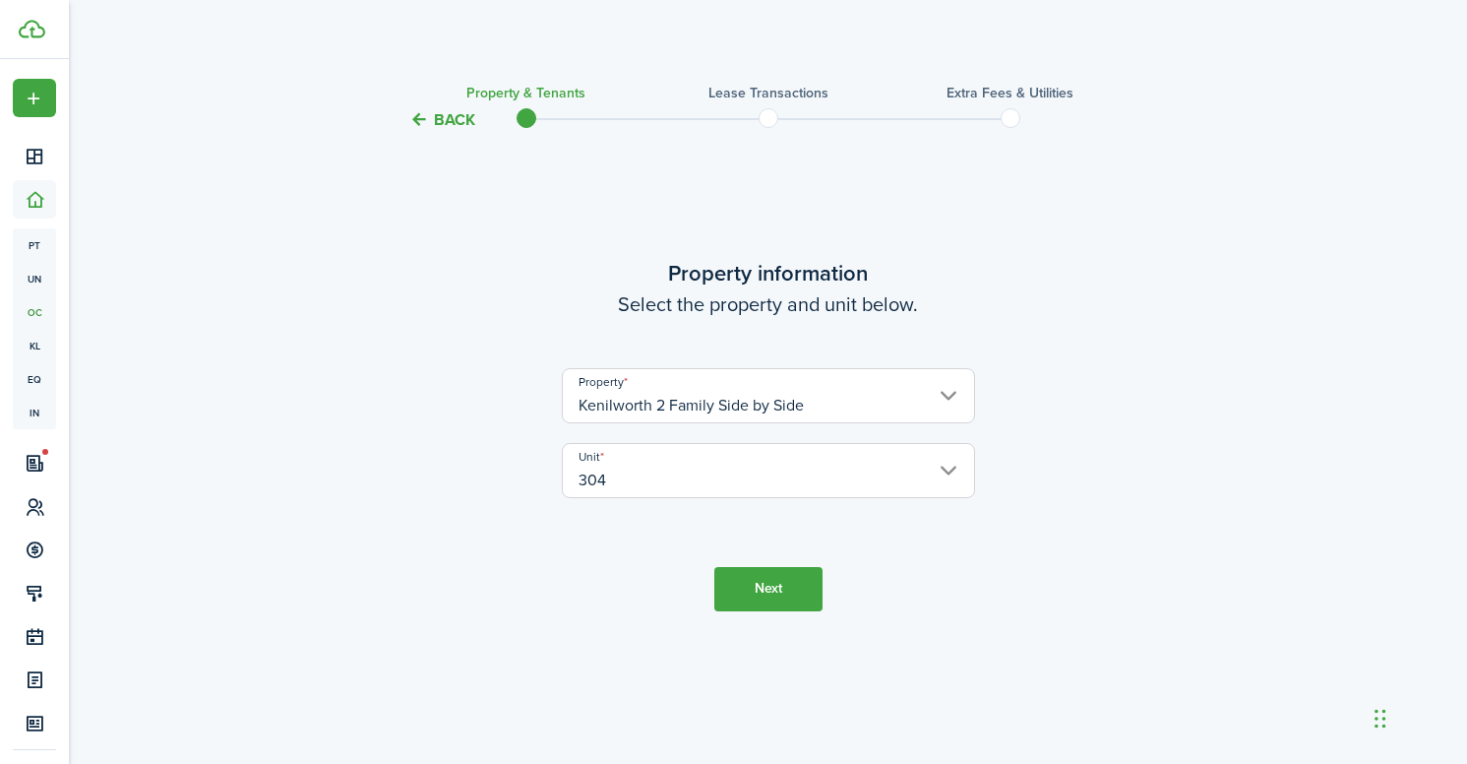
click at [762, 580] on button "Next" at bounding box center [768, 589] width 108 height 44
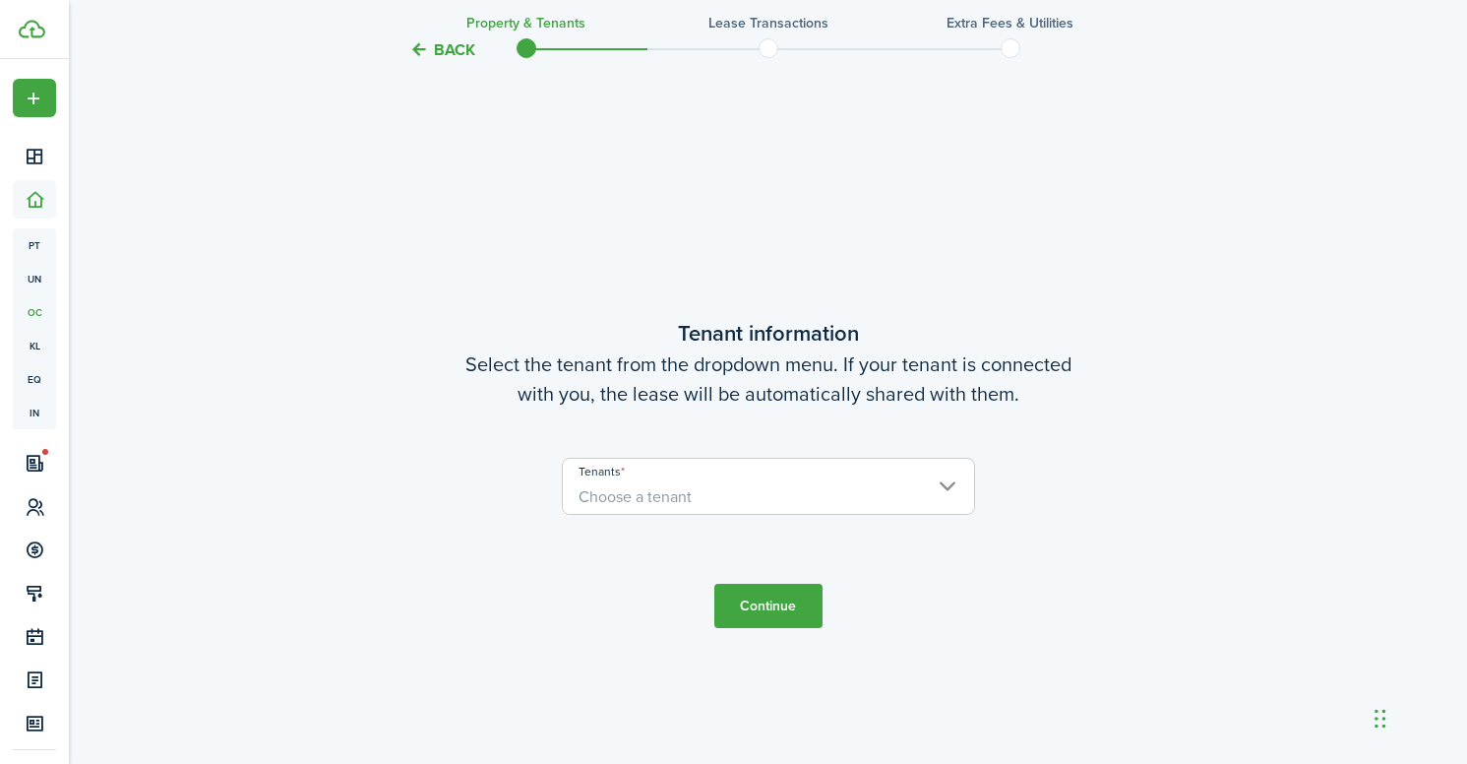
scroll to position [632, 0]
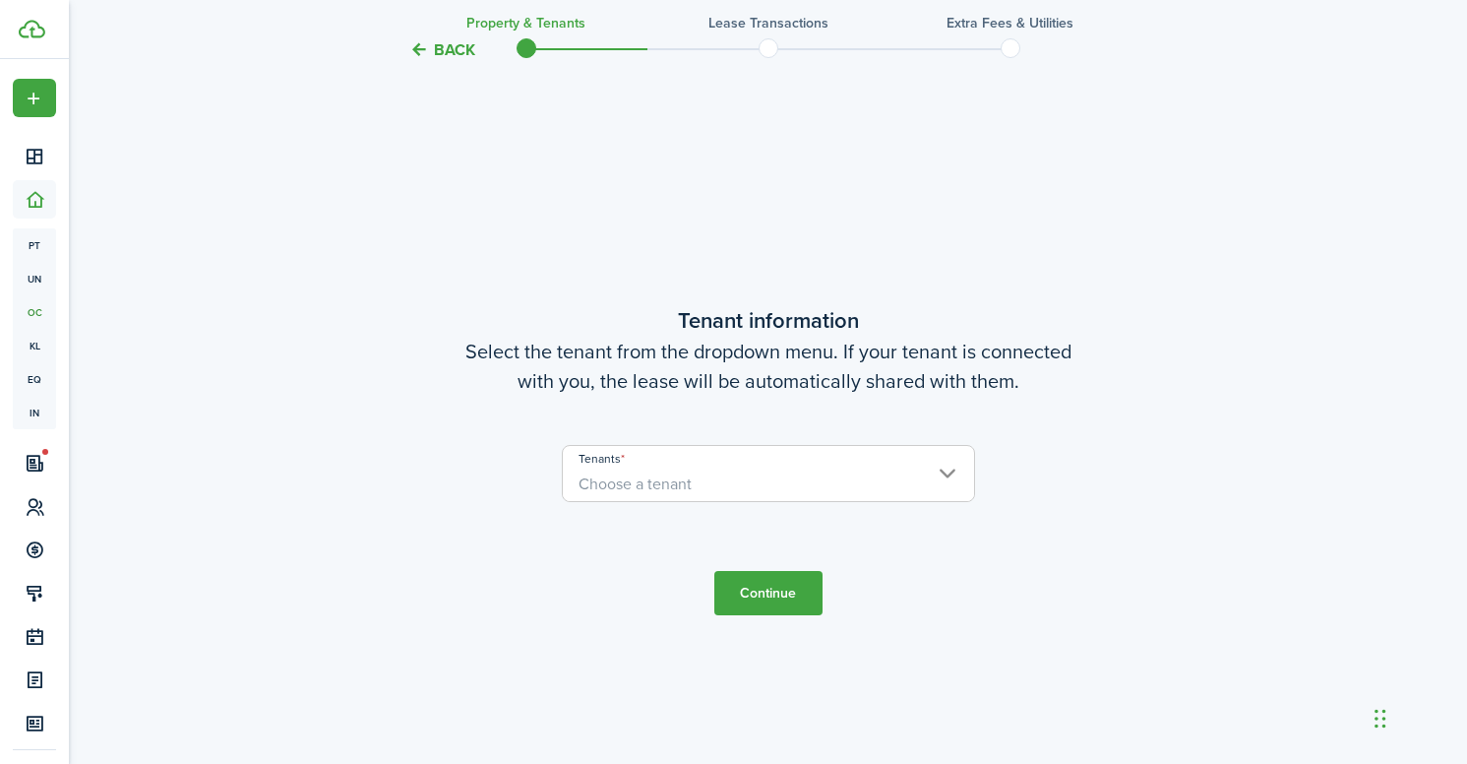
click at [732, 476] on span "Choose a tenant" at bounding box center [768, 483] width 411 height 33
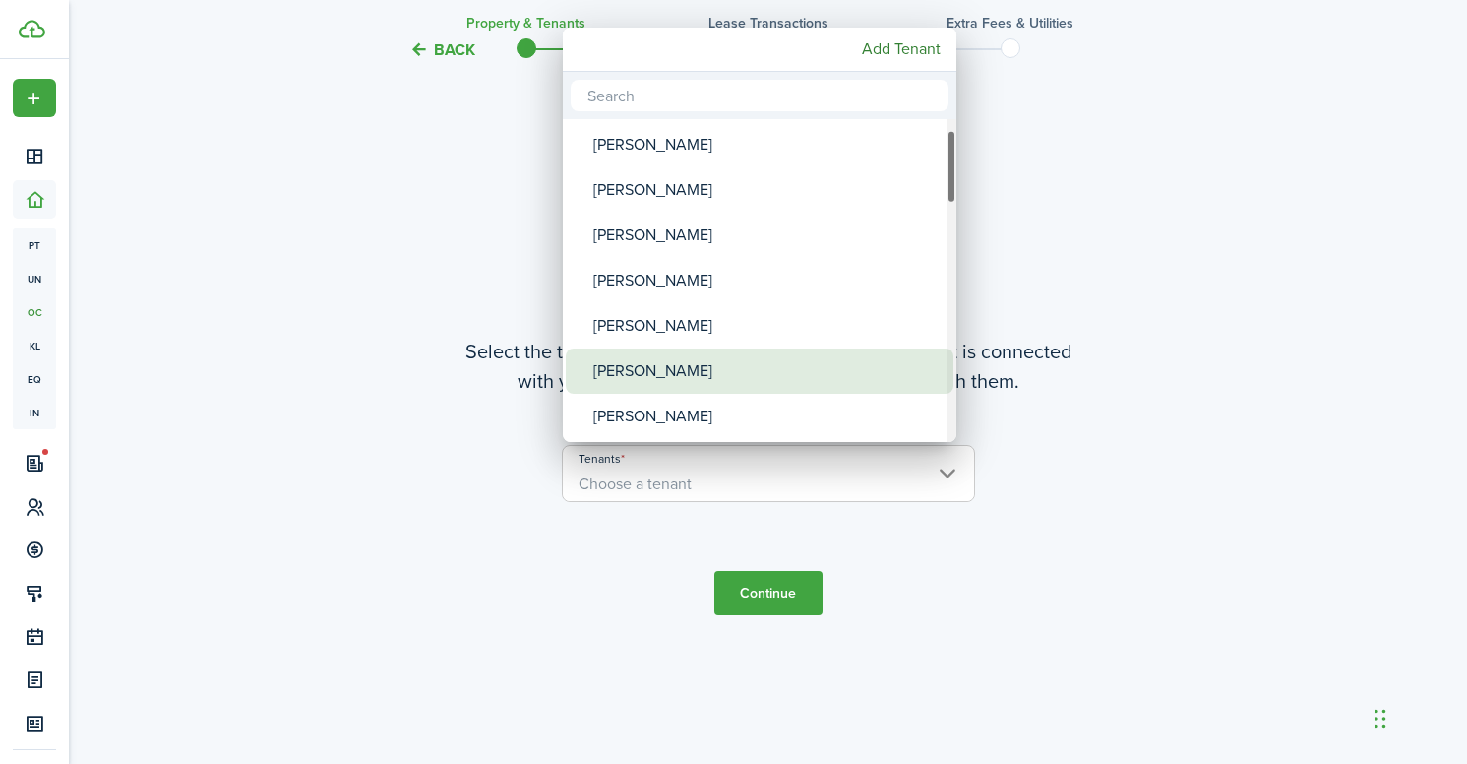
click at [689, 357] on div "[PERSON_NAME]" at bounding box center [767, 370] width 348 height 45
type input "[PERSON_NAME]"
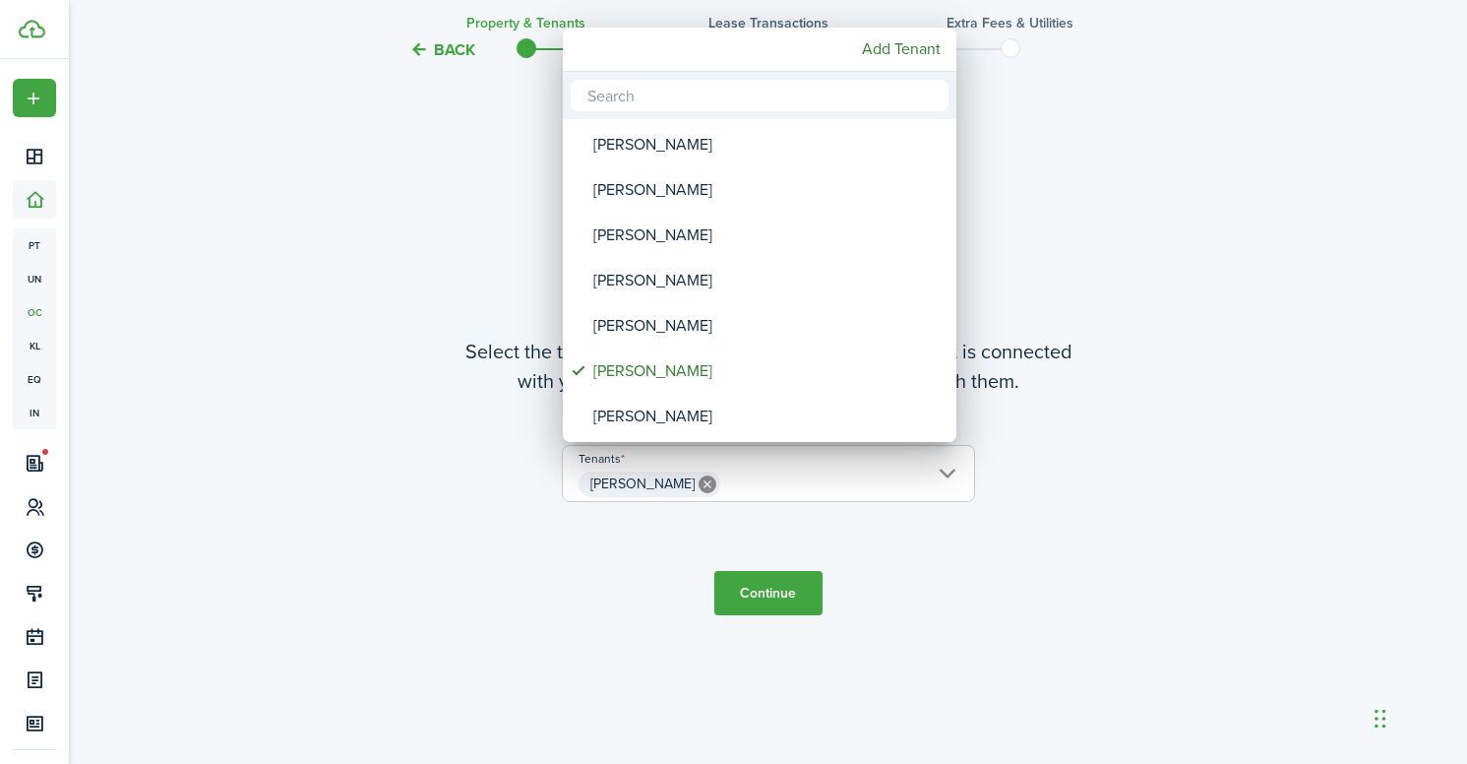
click at [749, 591] on div at bounding box center [734, 382] width 1782 height 1078
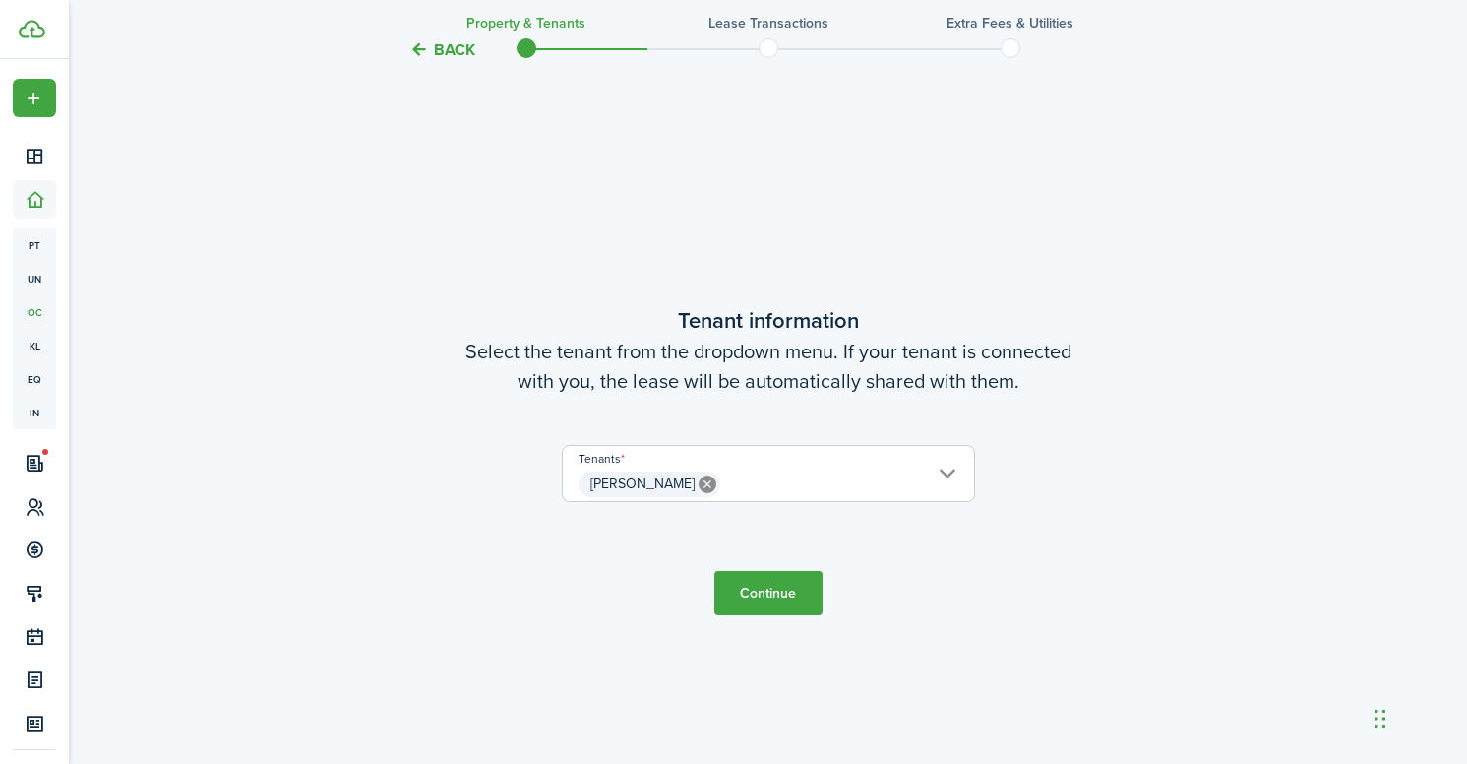
click at [736, 590] on button "Continue" at bounding box center [768, 593] width 108 height 44
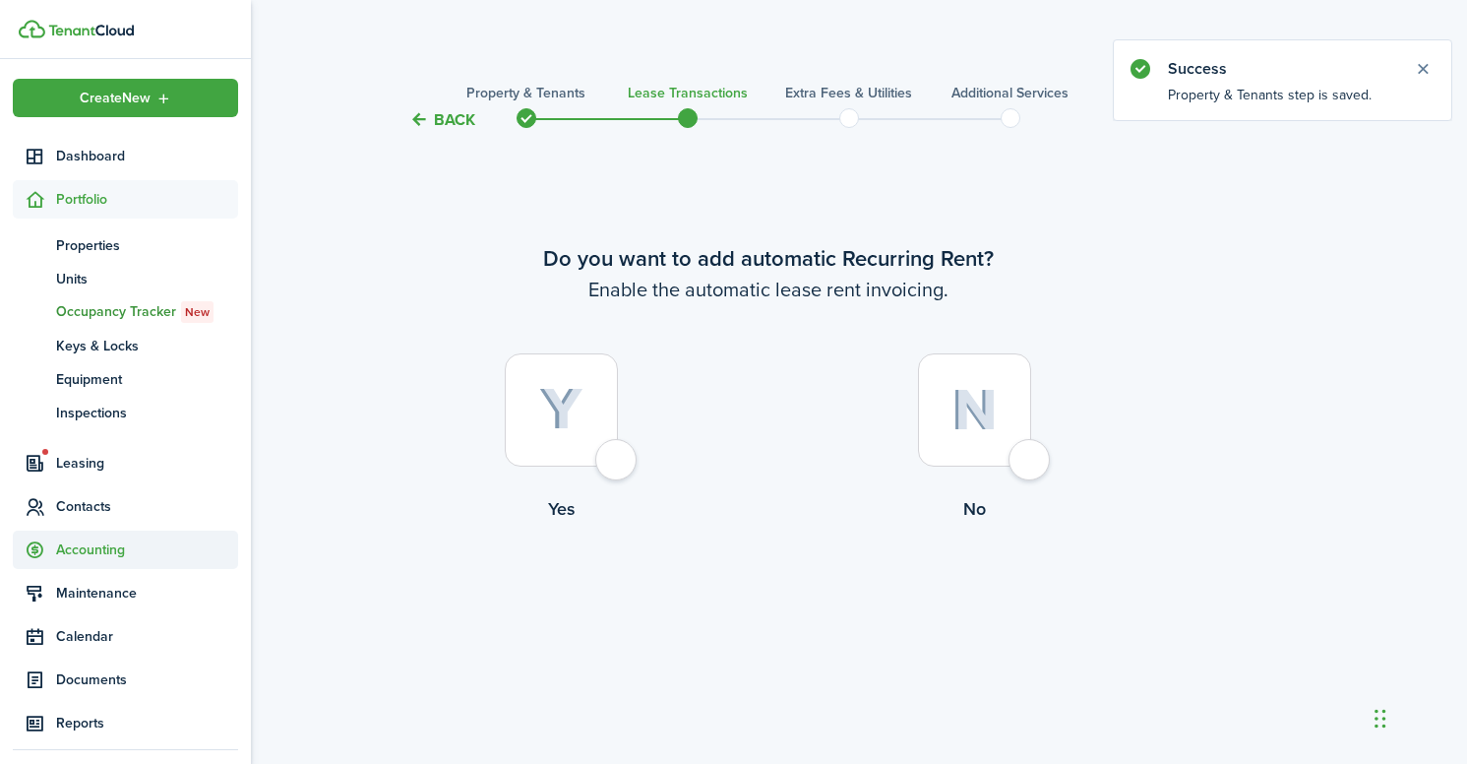
click at [82, 549] on span "Accounting" at bounding box center [147, 549] width 182 height 21
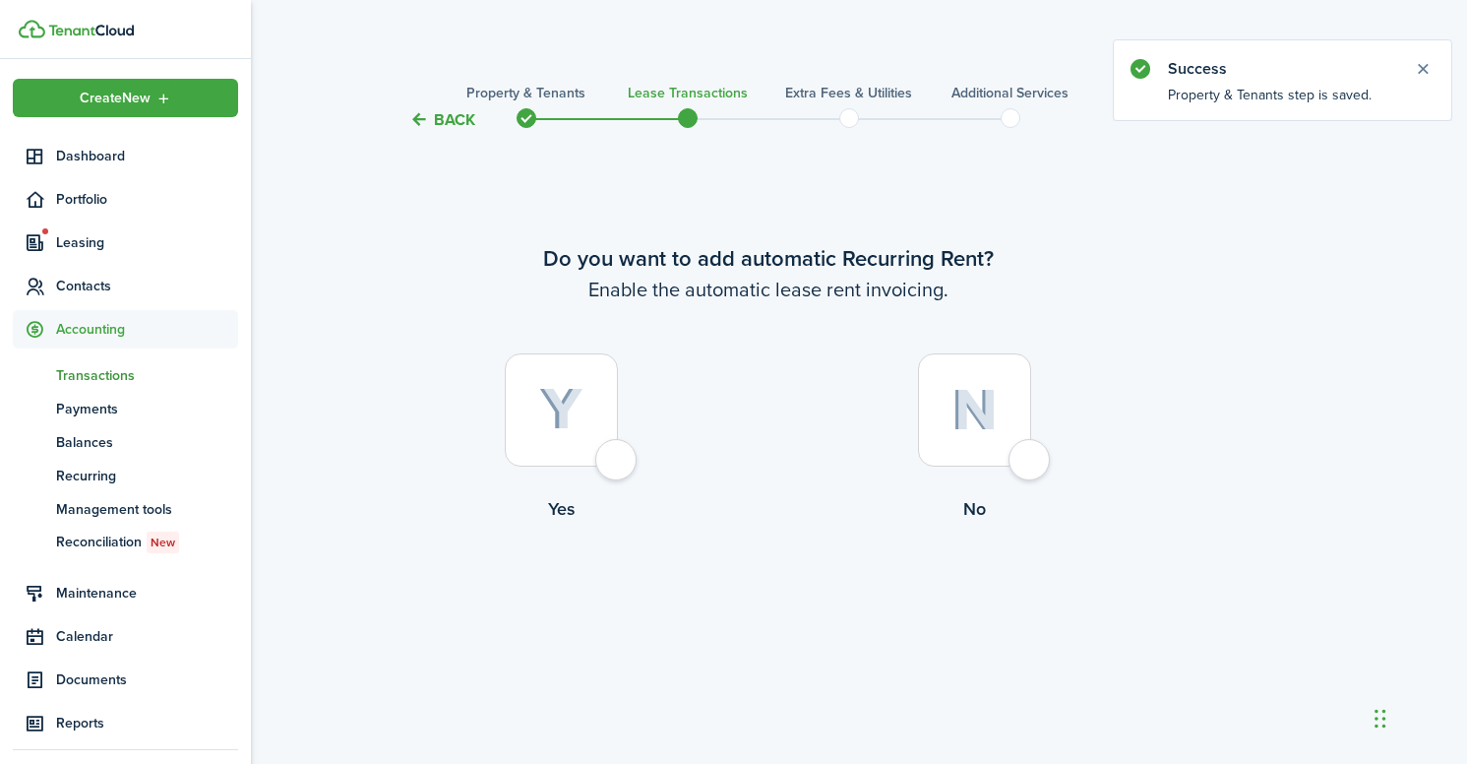
click at [93, 378] on span "Transactions" at bounding box center [147, 375] width 182 height 21
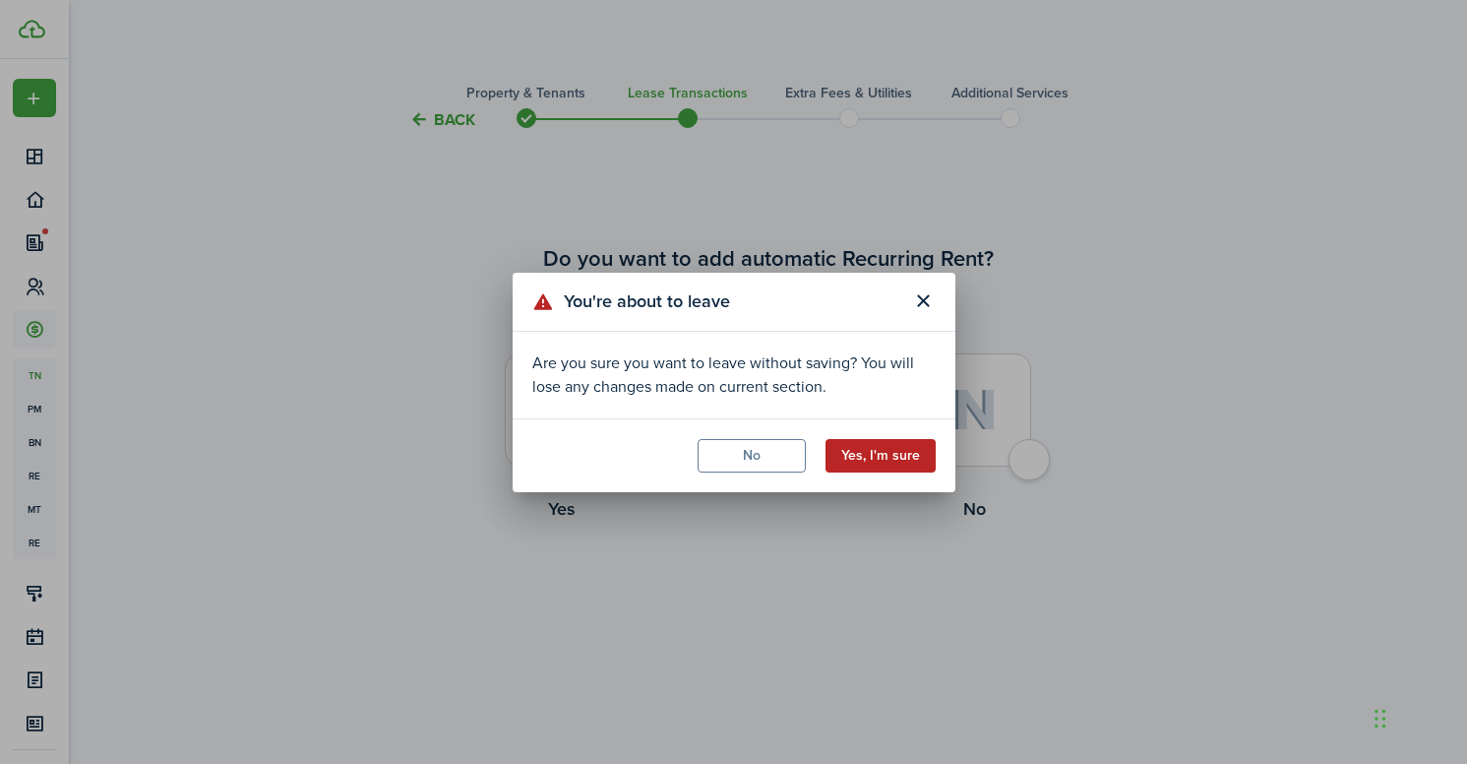
click at [879, 449] on button "Yes, I'm sure" at bounding box center [881, 455] width 110 height 33
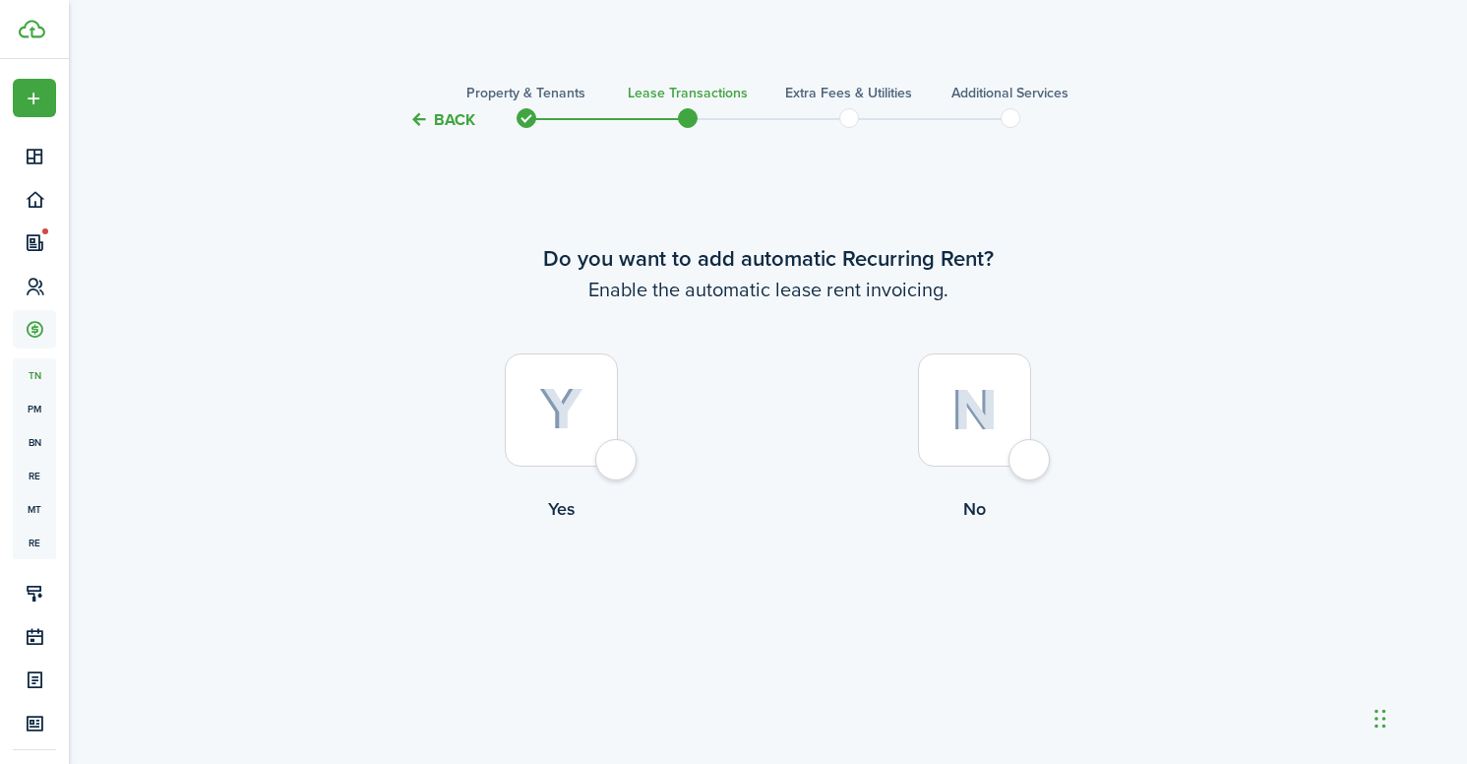
click at [879, 449] on div "You're about to leave Are you sure you want to leave without saving? You will l…" at bounding box center [733, 382] width 1467 height 764
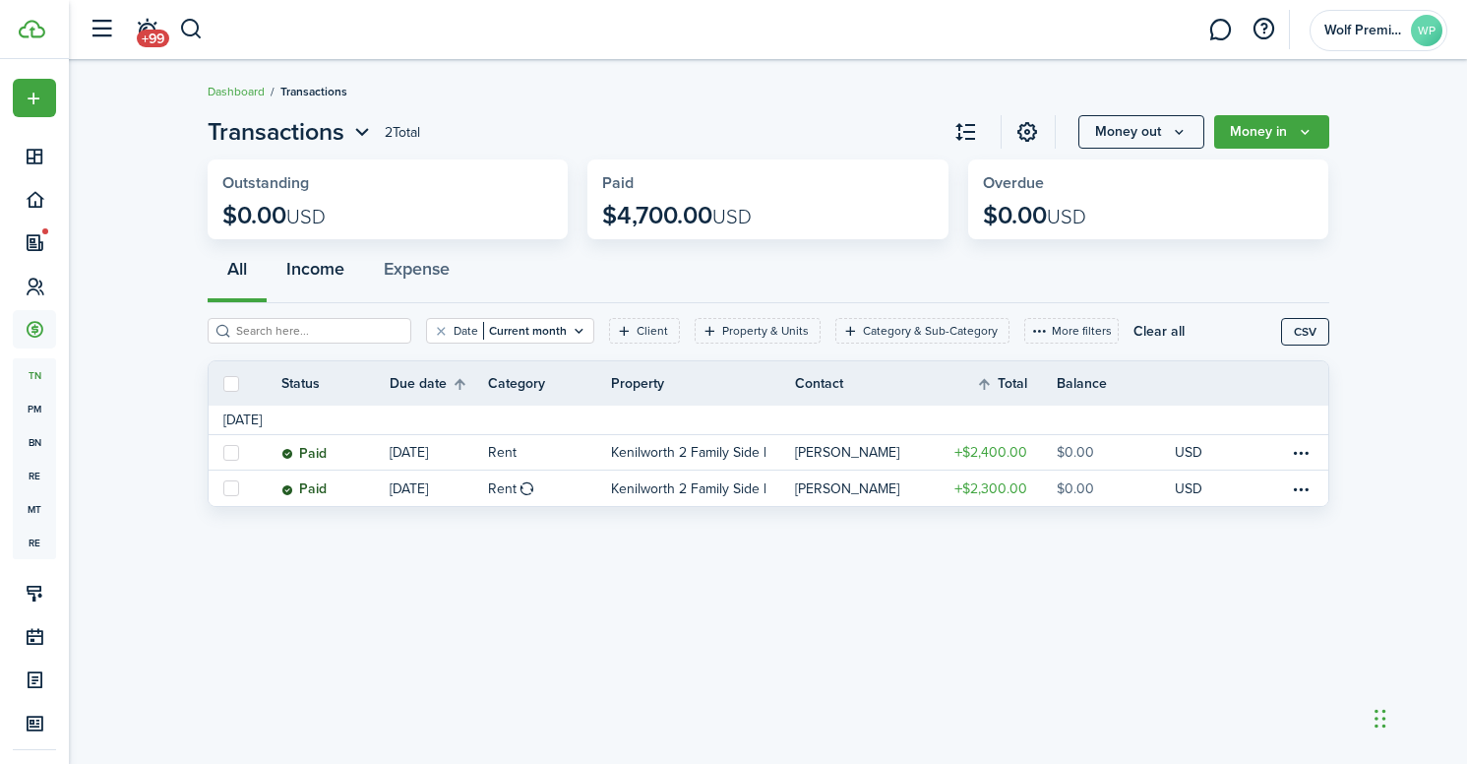
click at [311, 266] on button "Income" at bounding box center [315, 273] width 97 height 59
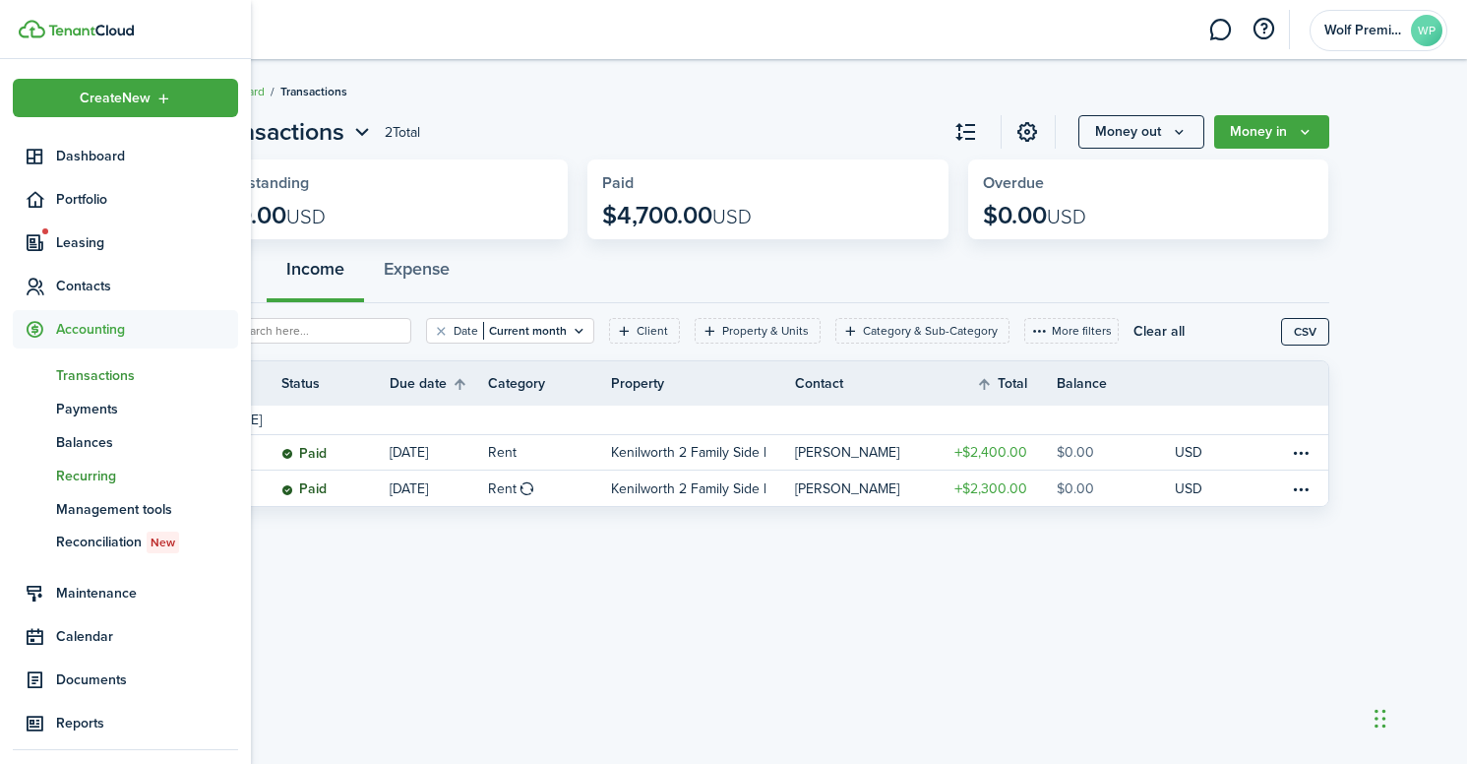
click at [72, 465] on span "Recurring" at bounding box center [147, 475] width 182 height 21
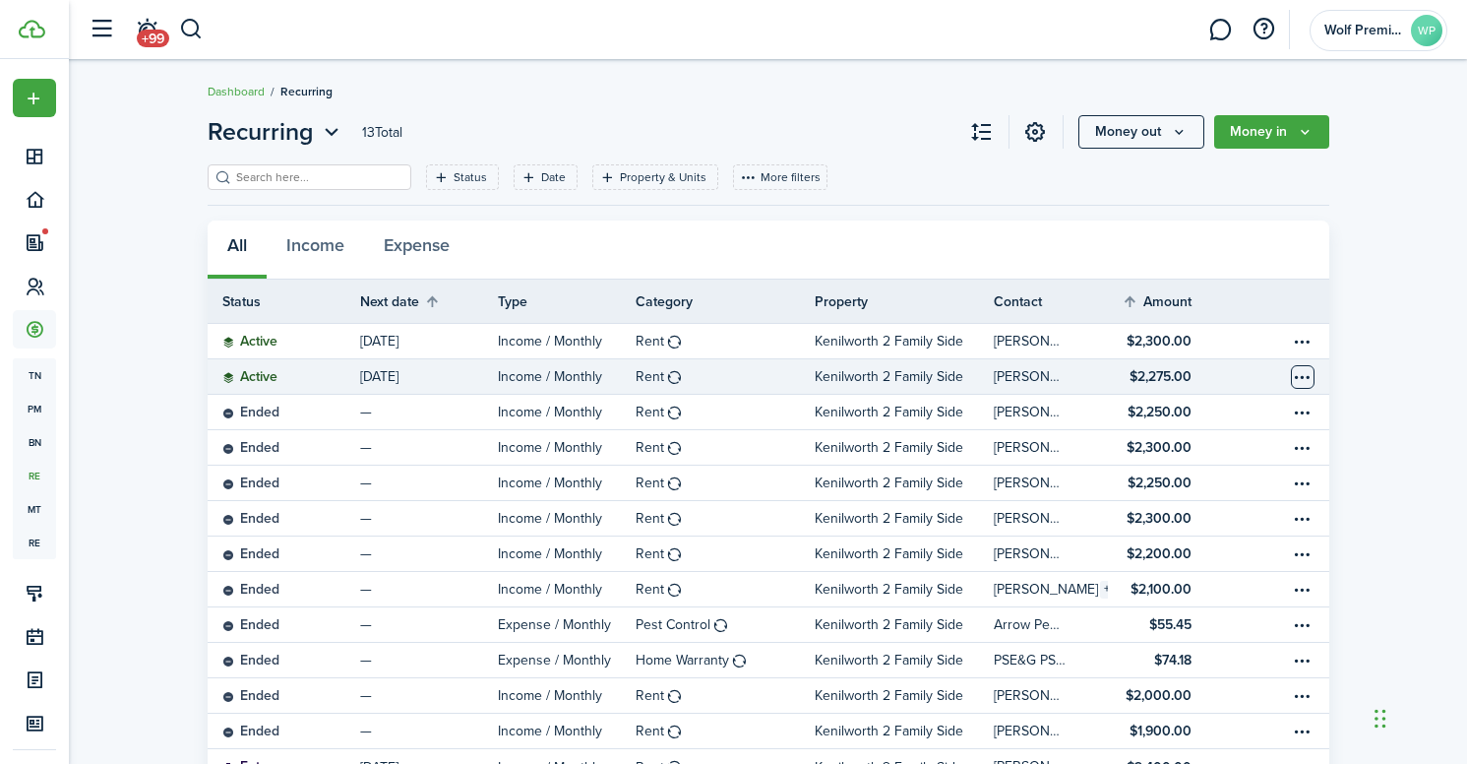
click at [1314, 372] on table-menu-btn-icon "Open menu" at bounding box center [1303, 377] width 24 height 24
click at [1012, 376] on table-profile-info-text "[PERSON_NAME]" at bounding box center [1030, 377] width 72 height 16
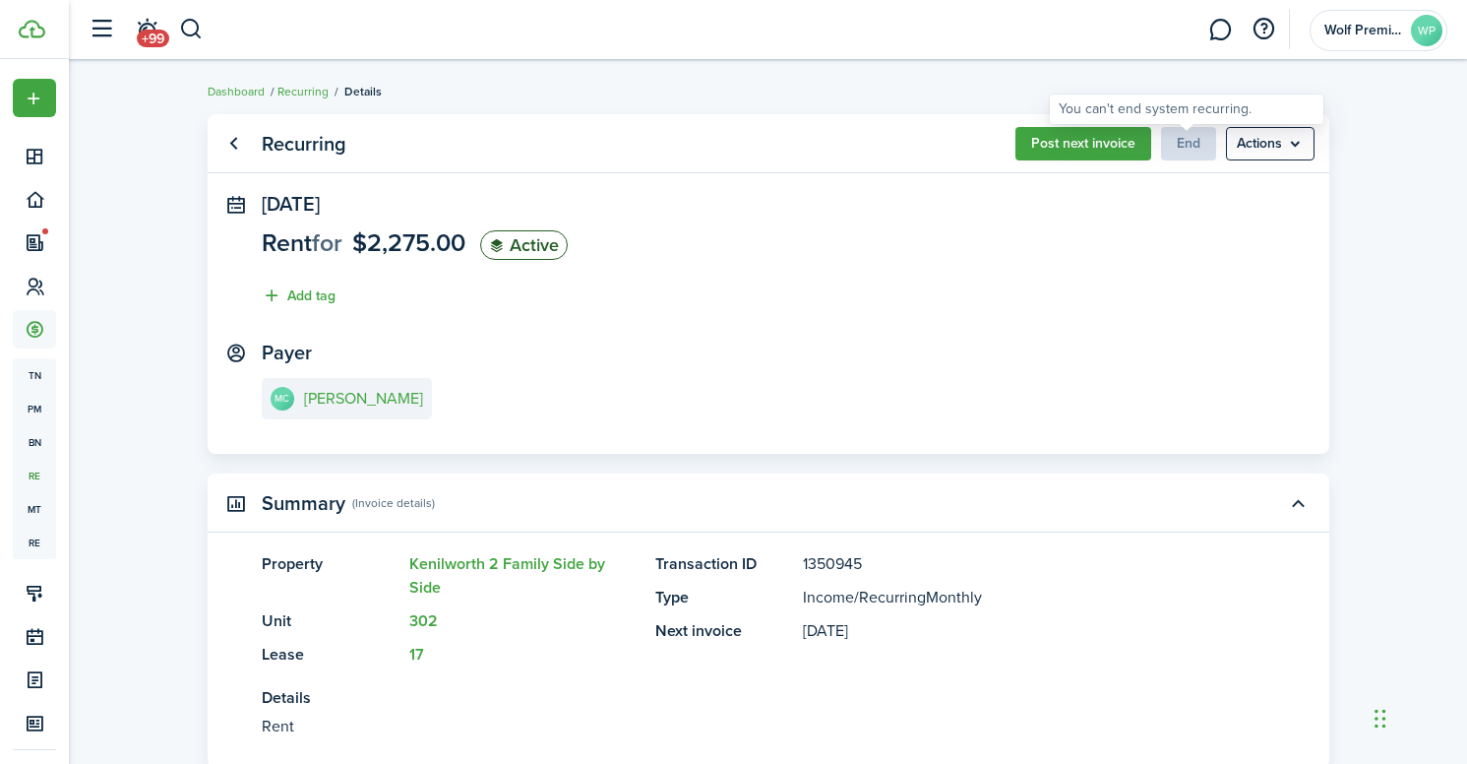
click at [1188, 140] on span "End" at bounding box center [1188, 143] width 55 height 21
click at [1183, 145] on span "End" at bounding box center [1188, 143] width 55 height 21
click at [1284, 153] on menu-btn "Actions" at bounding box center [1270, 143] width 89 height 33
click at [1023, 331] on panel-main-body "[DATE] Rent for $2,275.00 Active Add tag Payer MC [PERSON_NAME]" at bounding box center [769, 323] width 1122 height 261
click at [229, 145] on link "Go back" at bounding box center [233, 143] width 33 height 33
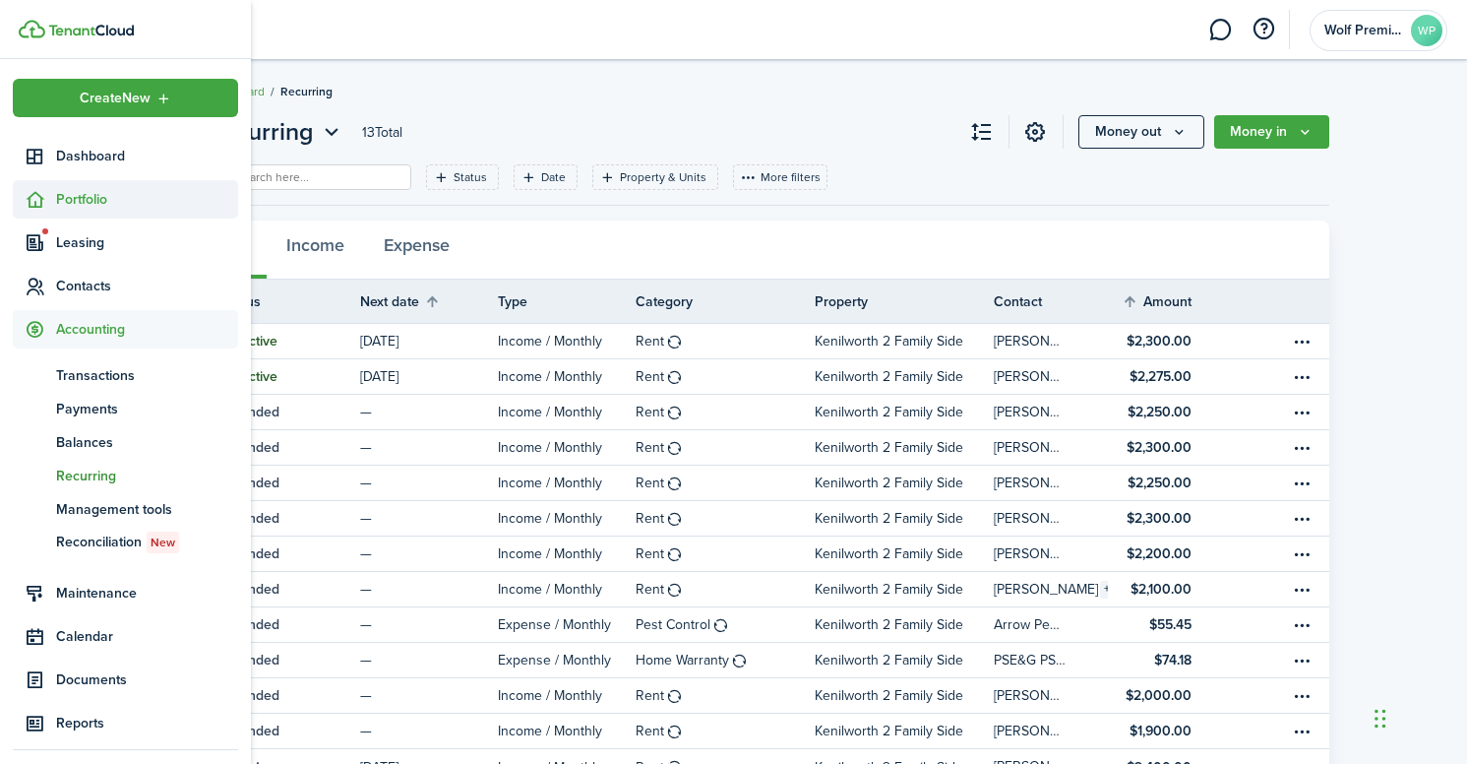
click at [87, 205] on span "Portfolio" at bounding box center [147, 199] width 182 height 21
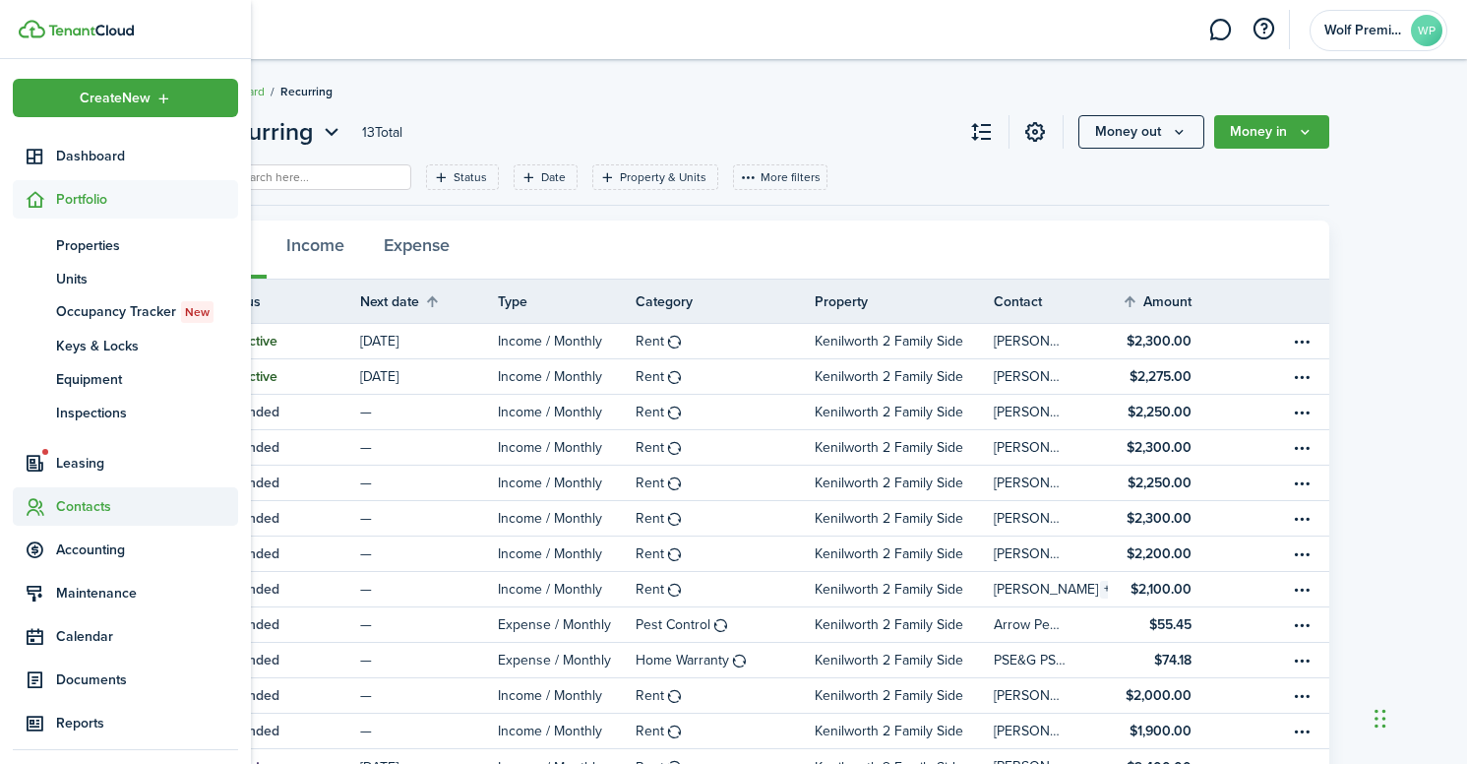
click at [88, 523] on span "Contacts" at bounding box center [125, 506] width 225 height 38
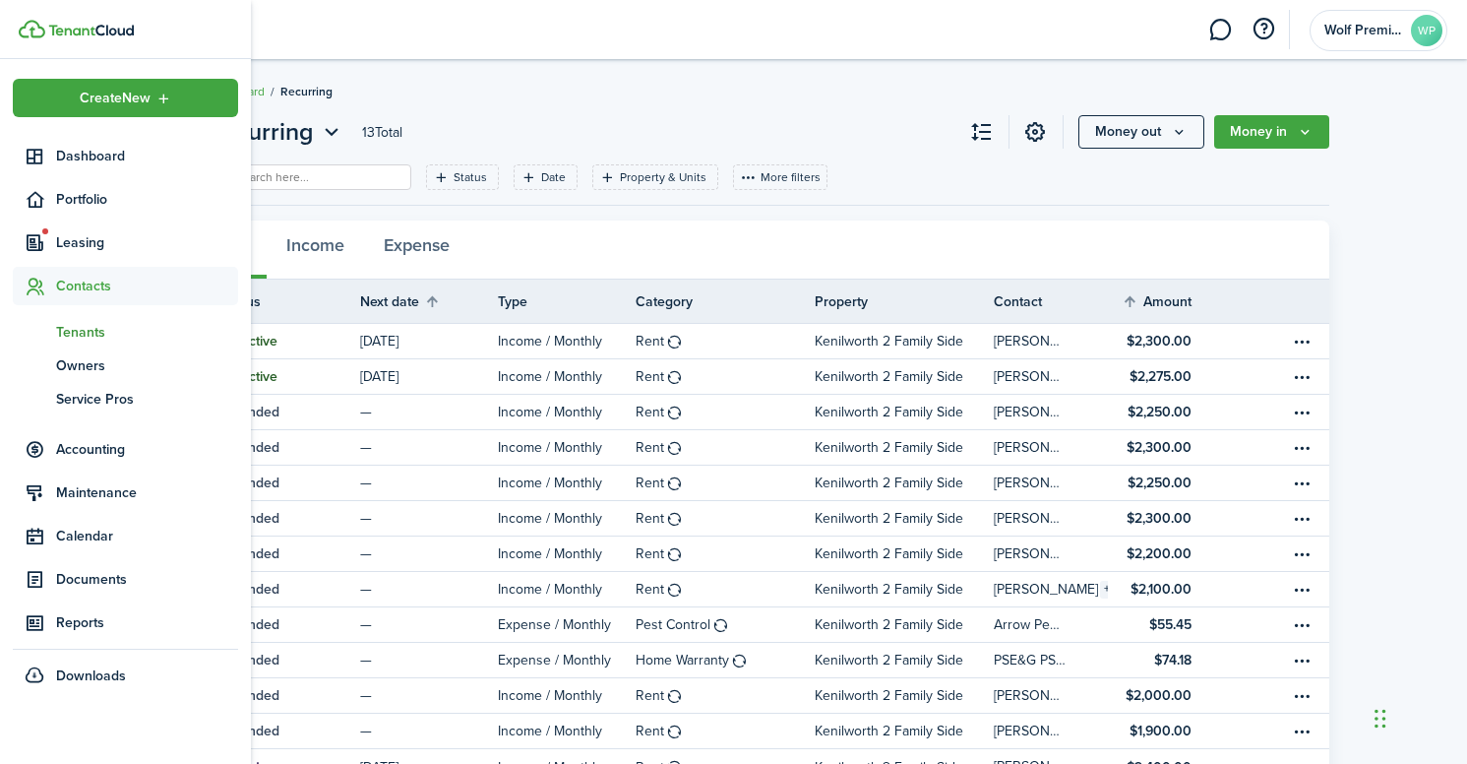
click at [74, 333] on span "Tenants" at bounding box center [147, 332] width 182 height 21
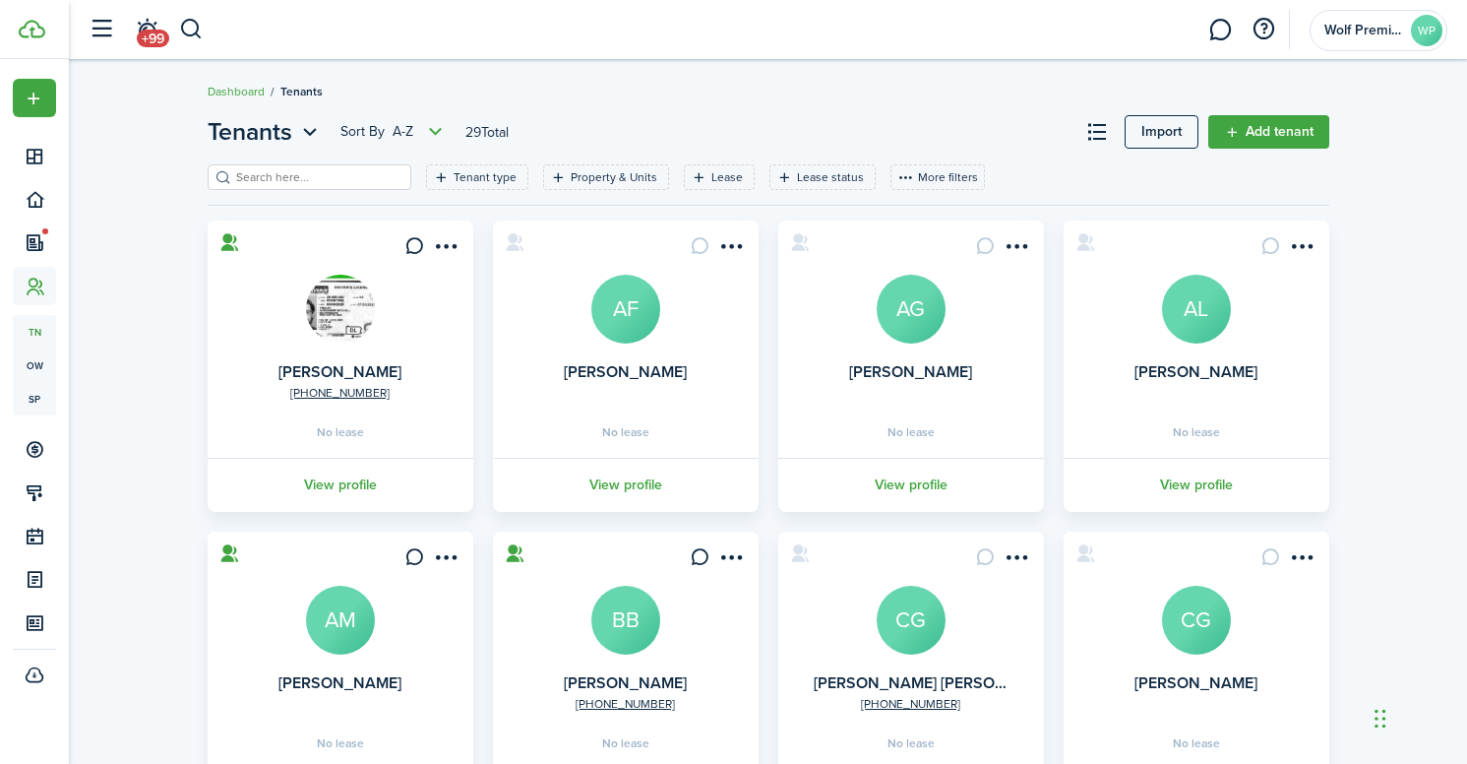
click at [382, 189] on filter-search at bounding box center [310, 177] width 204 height 26
click at [375, 182] on input "search" at bounding box center [317, 177] width 173 height 19
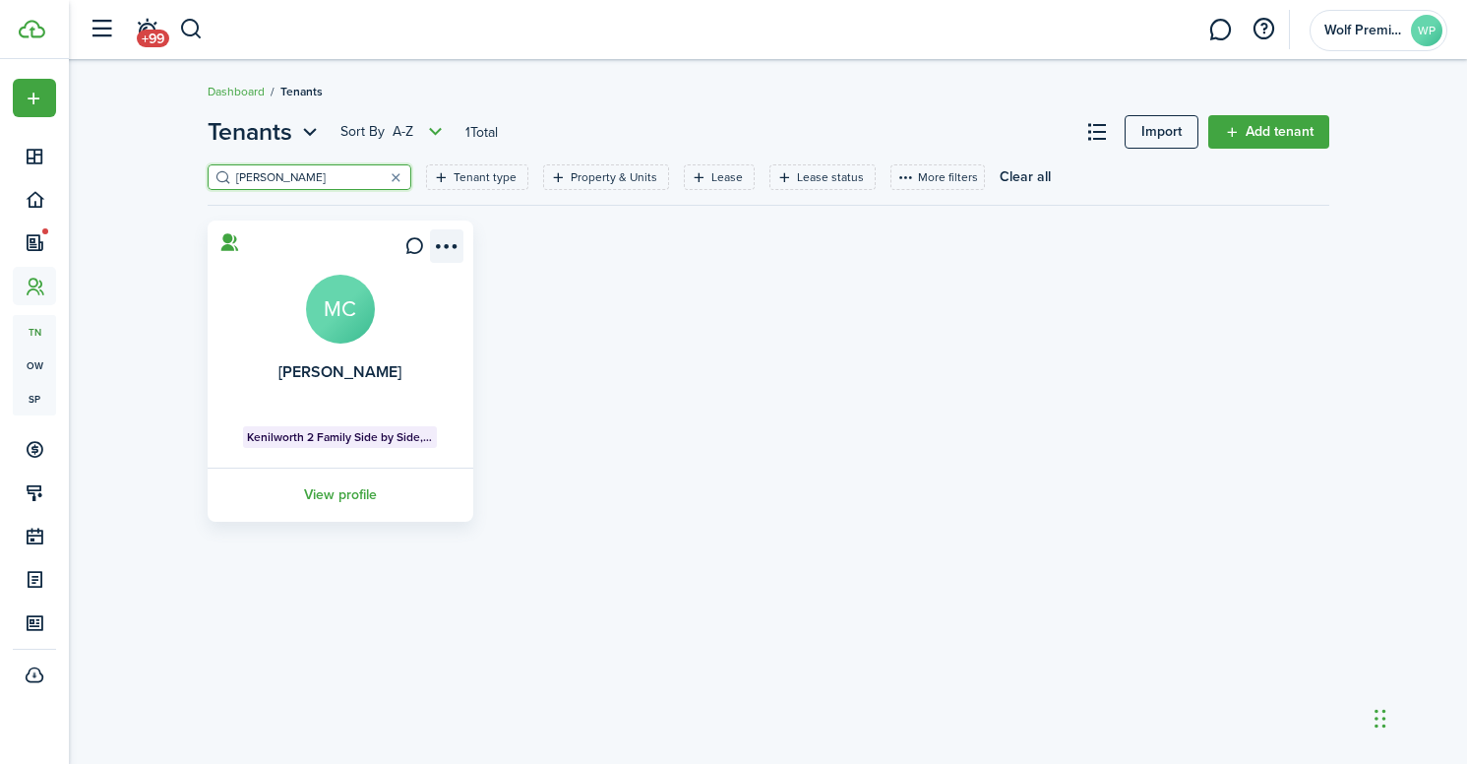
type input "[PERSON_NAME]"
click at [455, 245] on menu-btn-icon "Open menu" at bounding box center [446, 245] width 33 height 33
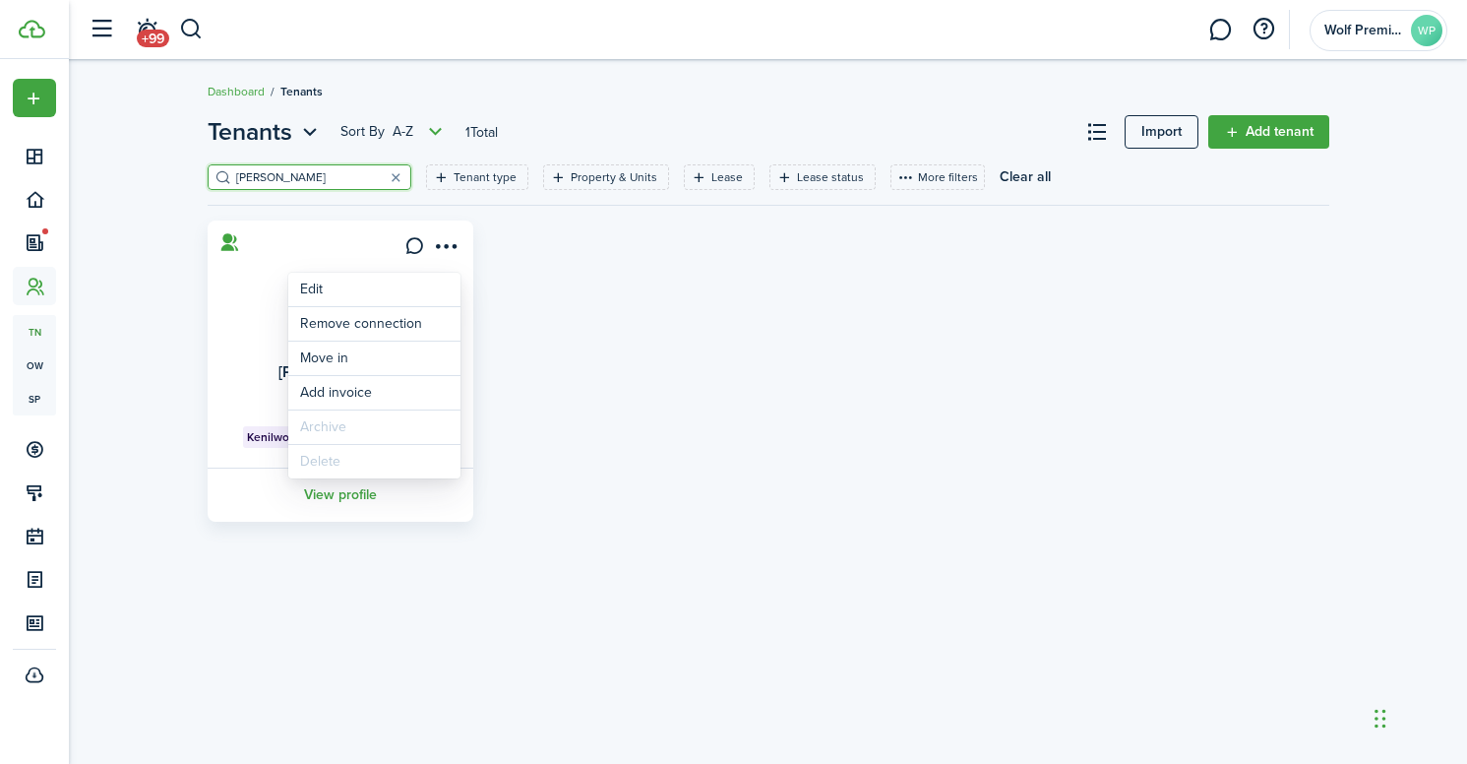
click at [649, 329] on div "[PERSON_NAME] MC [PERSON_NAME] 2 Family Side by Side, Unit 302 View profile" at bounding box center [768, 370] width 1141 height 301
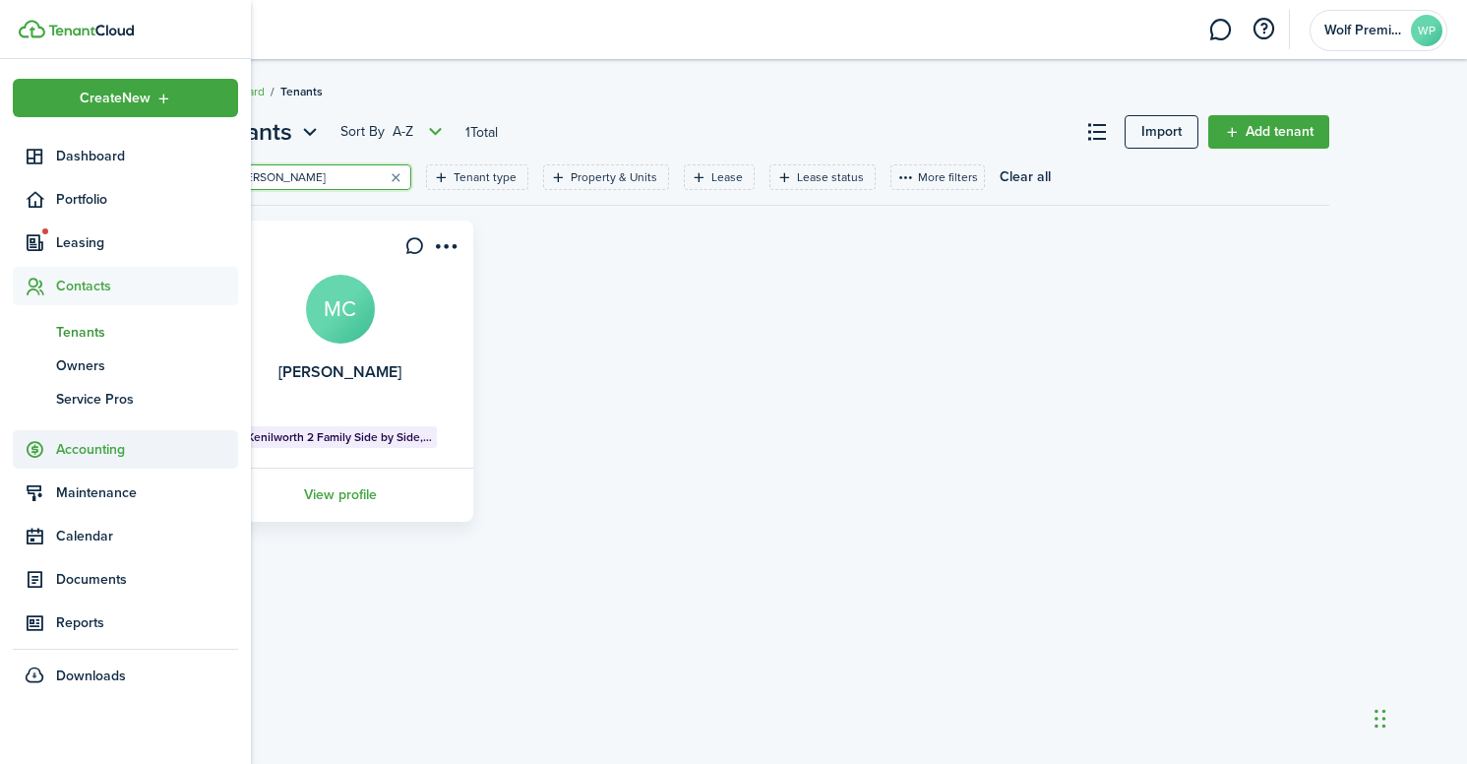
click at [125, 447] on span "Accounting" at bounding box center [147, 449] width 182 height 21
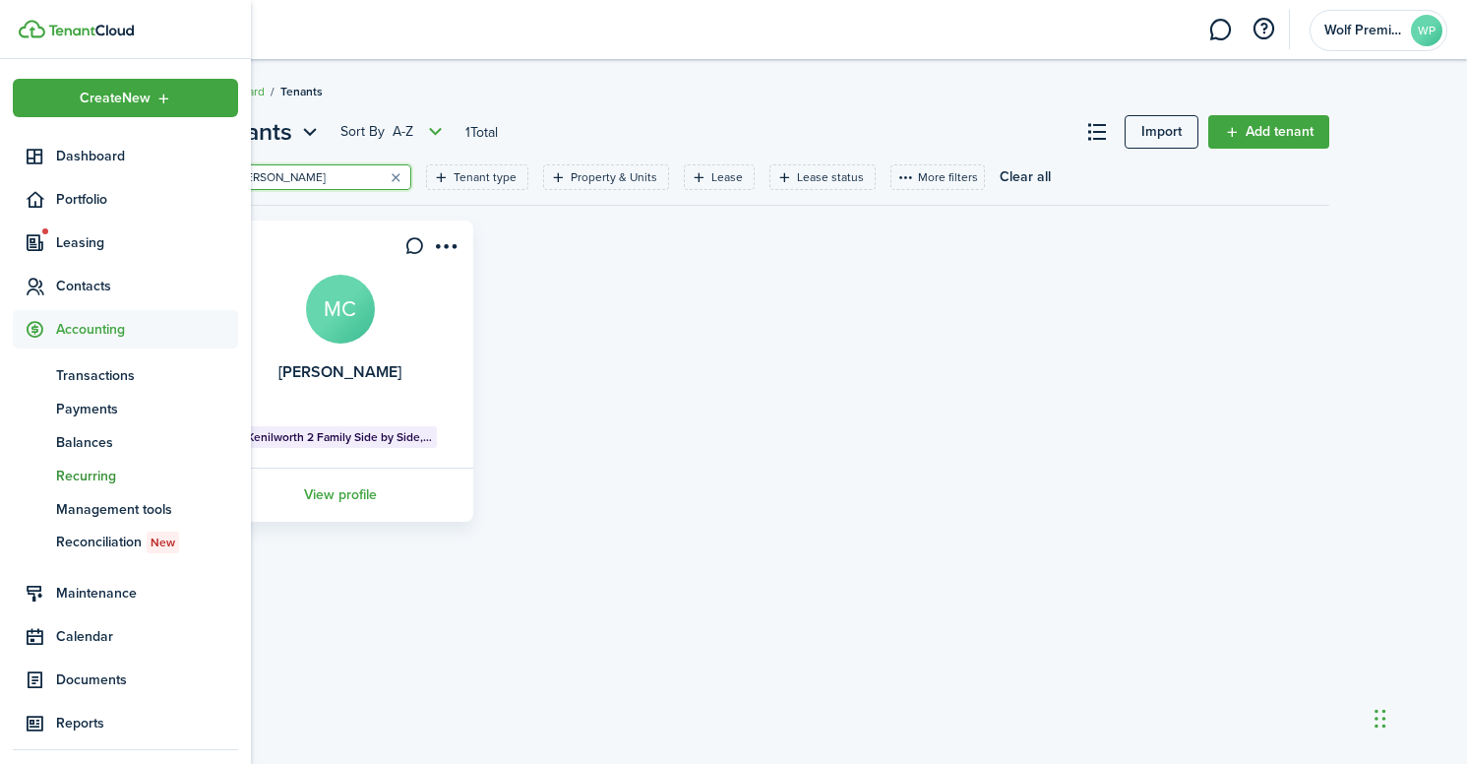
click at [100, 477] on span "Recurring" at bounding box center [147, 475] width 182 height 21
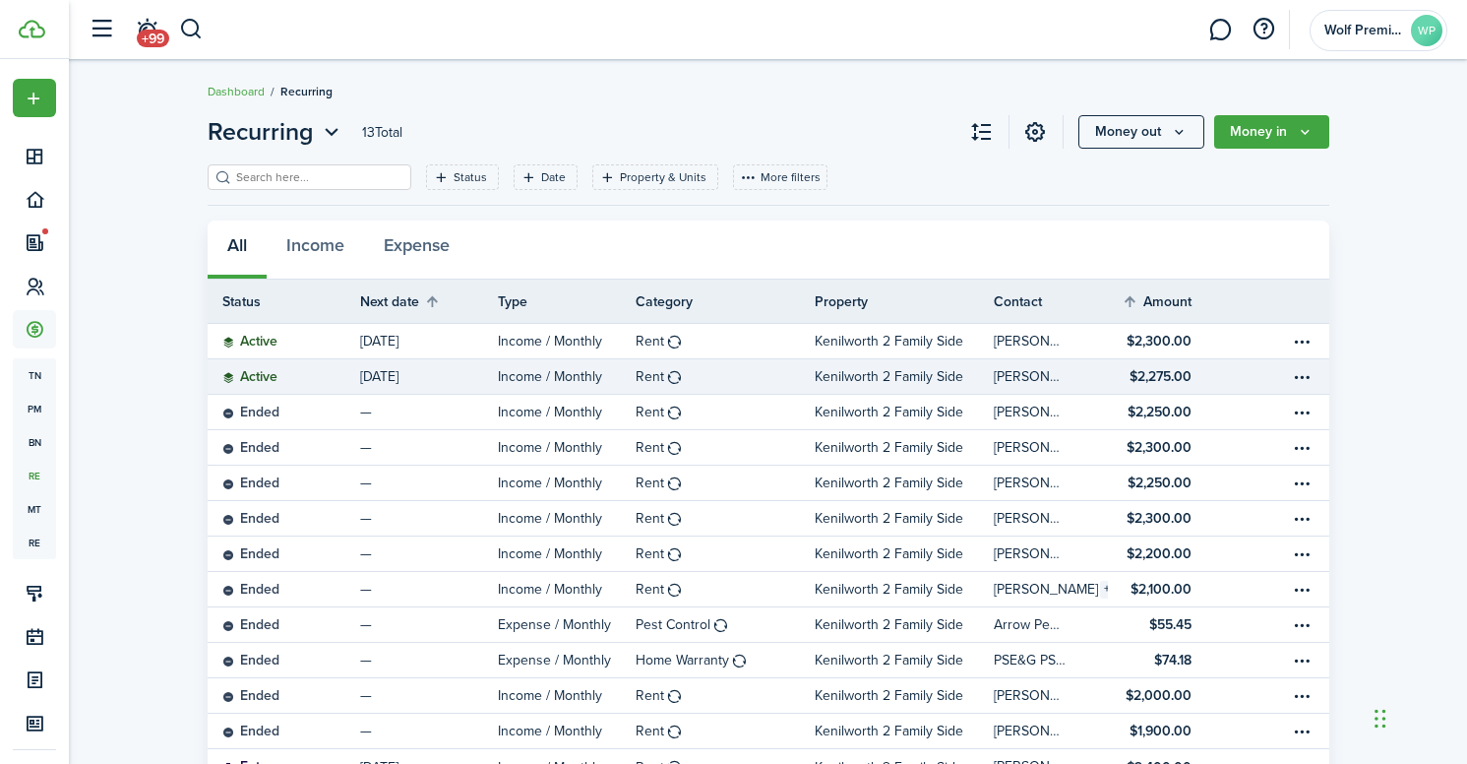
click at [269, 377] on status "Active" at bounding box center [249, 377] width 55 height 16
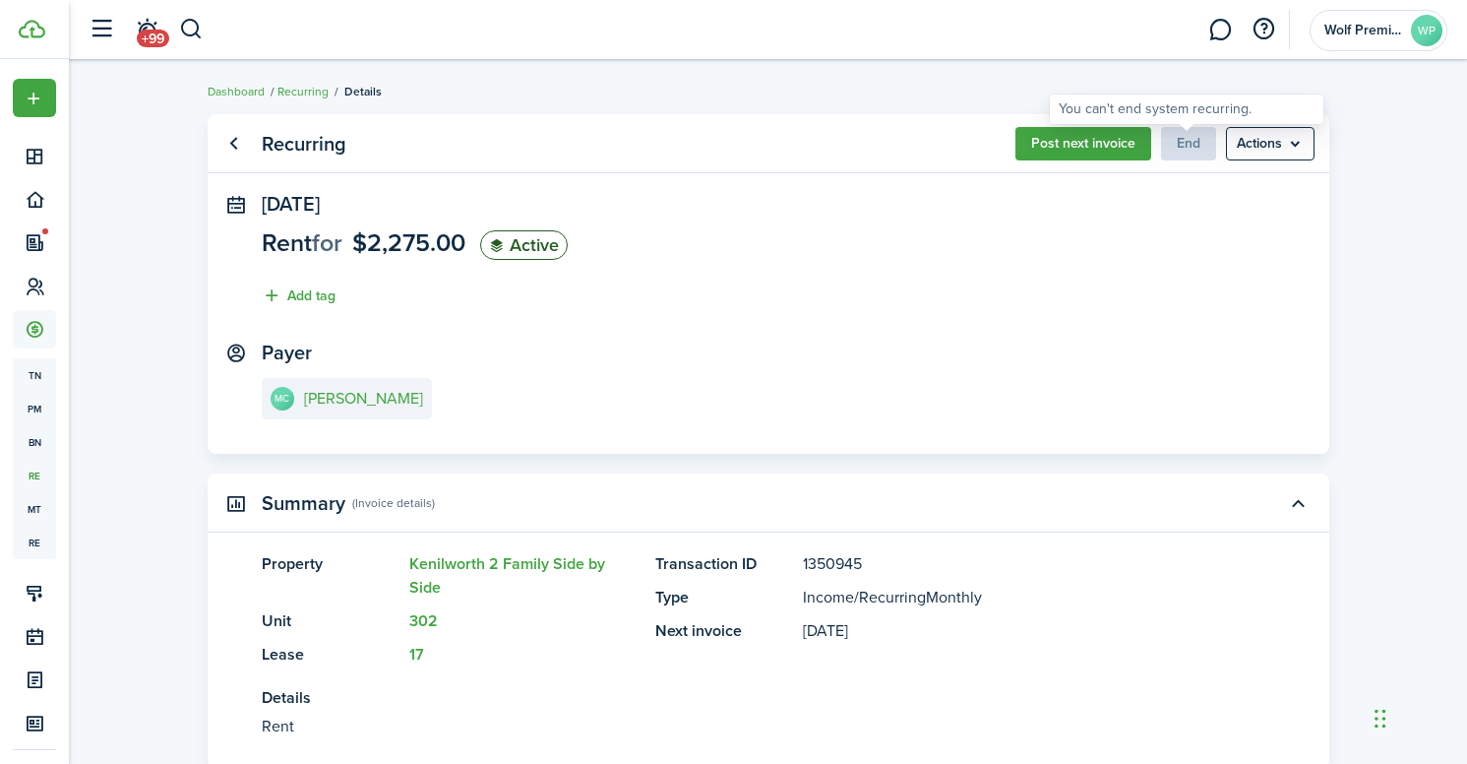
click at [1204, 151] on span "End" at bounding box center [1188, 143] width 55 height 21
click at [1235, 151] on menu-btn "Actions" at bounding box center [1270, 143] width 89 height 33
click at [1085, 279] on panel-main-section "[DATE] Rent for $2,275.00 Active Add tag" at bounding box center [768, 255] width 1013 height 124
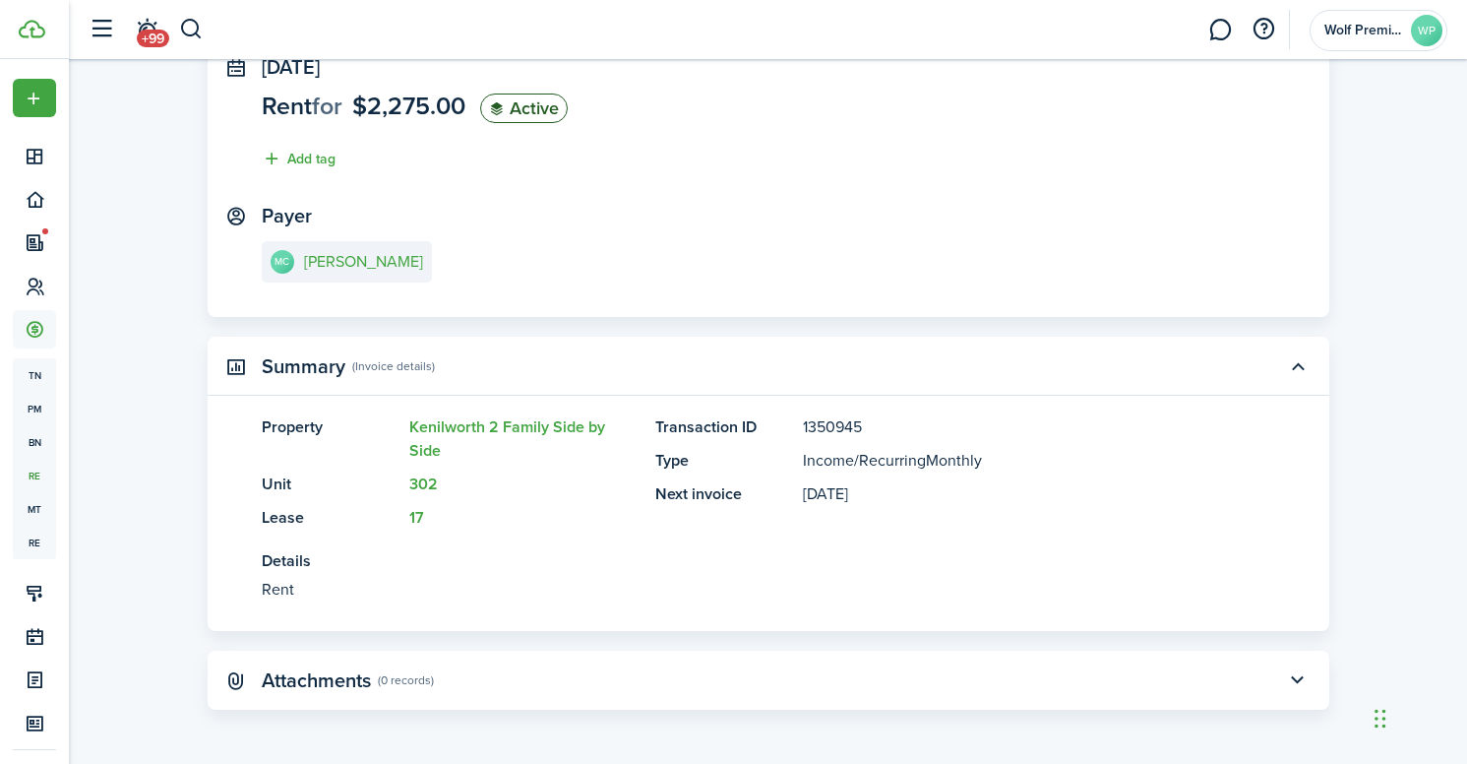
scroll to position [136, 0]
click at [500, 428] on link "Kenilworth 2 Family Side by Side" at bounding box center [507, 439] width 196 height 46
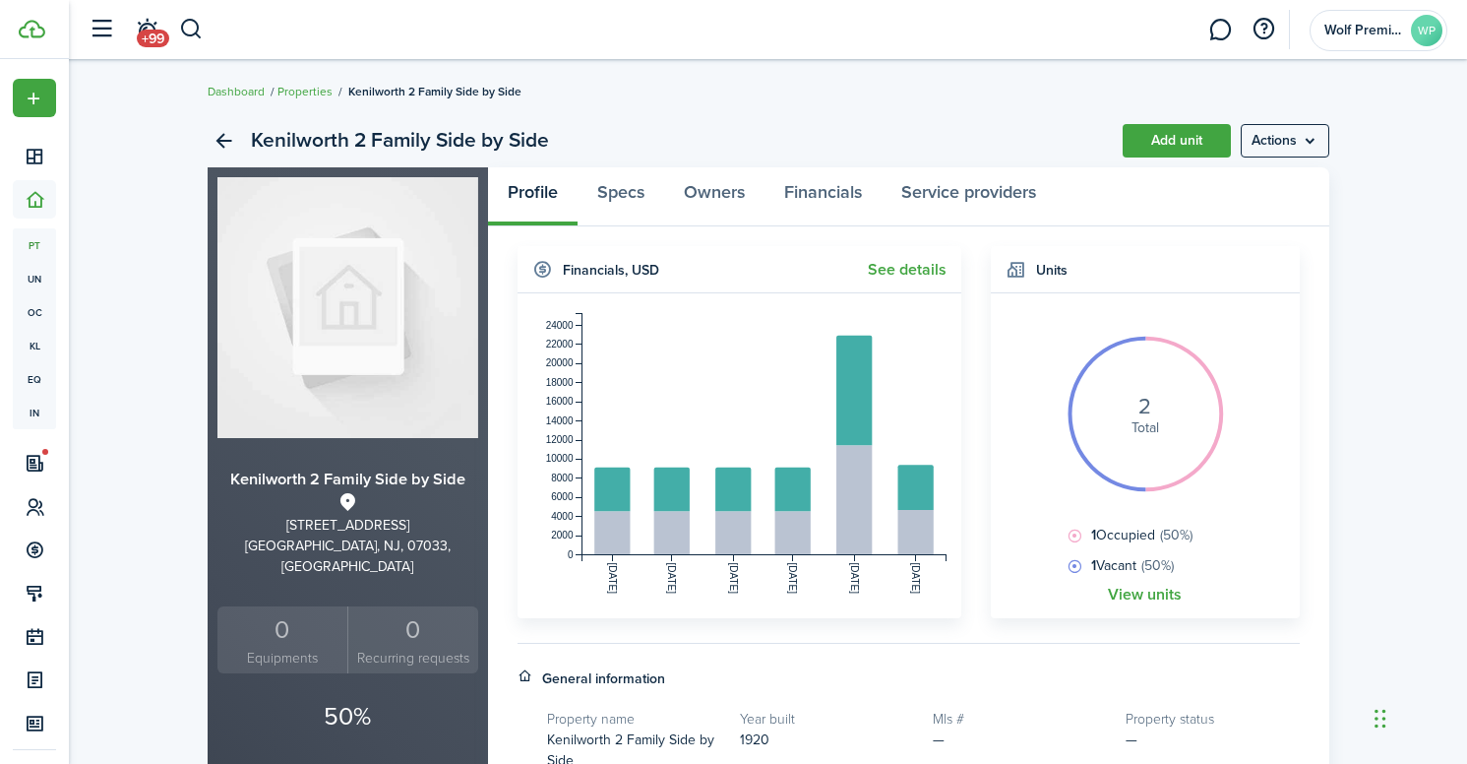
click at [1267, 157] on div "Kenilworth 2 Family Side by Side Add unit Actions" at bounding box center [769, 140] width 1122 height 53
click at [1272, 147] on menu-btn "Actions" at bounding box center [1285, 140] width 89 height 33
click at [1256, 179] on link "Edit property" at bounding box center [1243, 183] width 172 height 33
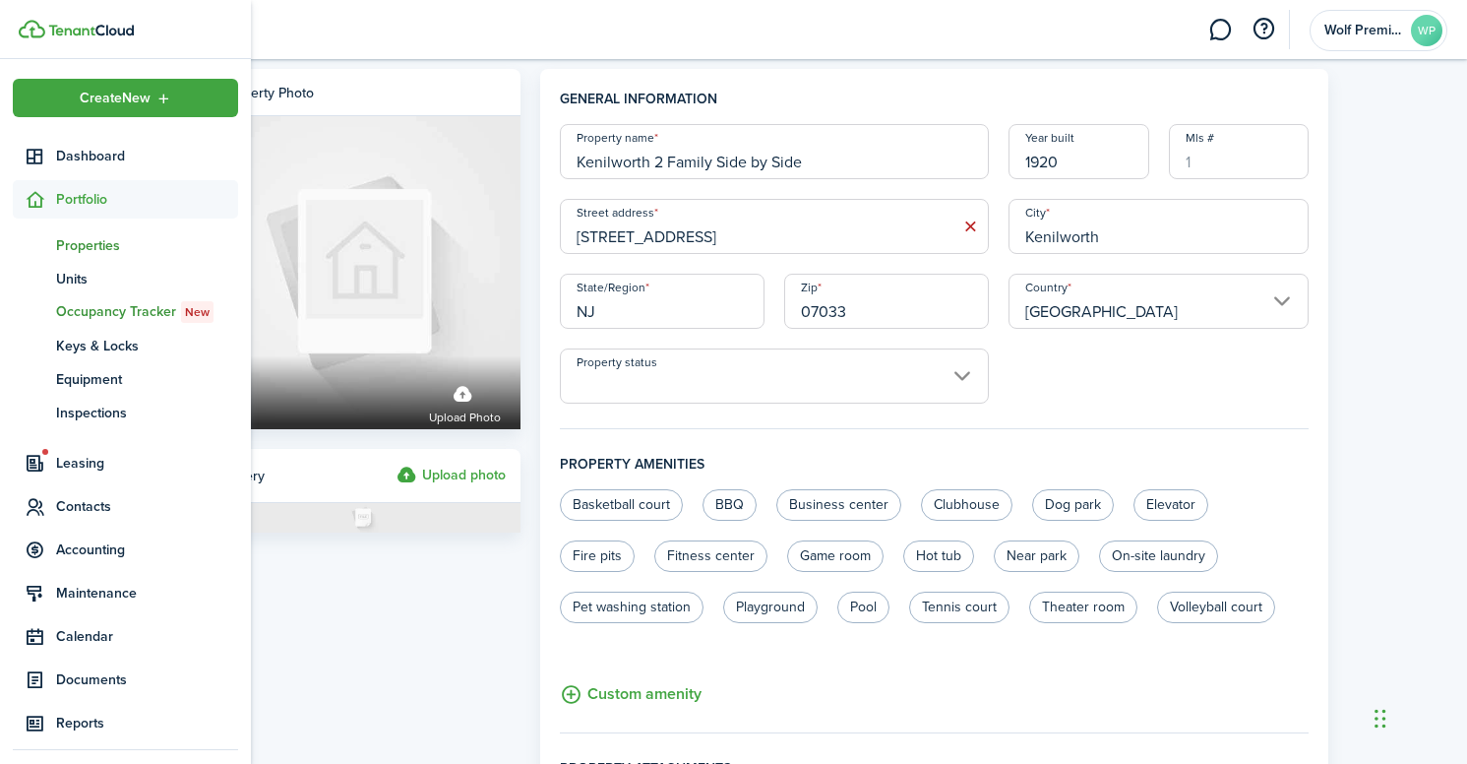
click at [73, 312] on span "Occupancy Tracker New" at bounding box center [147, 312] width 182 height 22
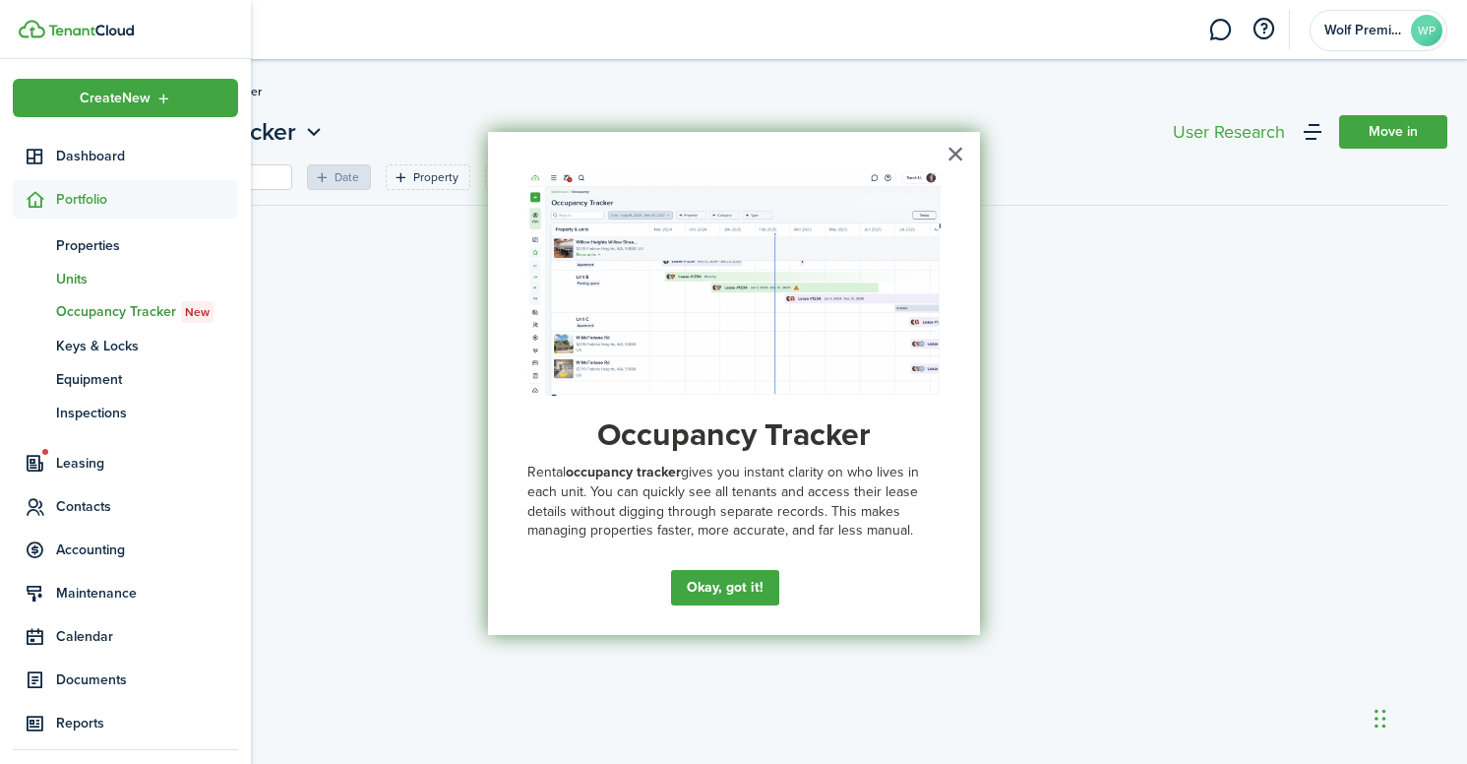
click at [70, 279] on span "Units" at bounding box center [147, 279] width 182 height 21
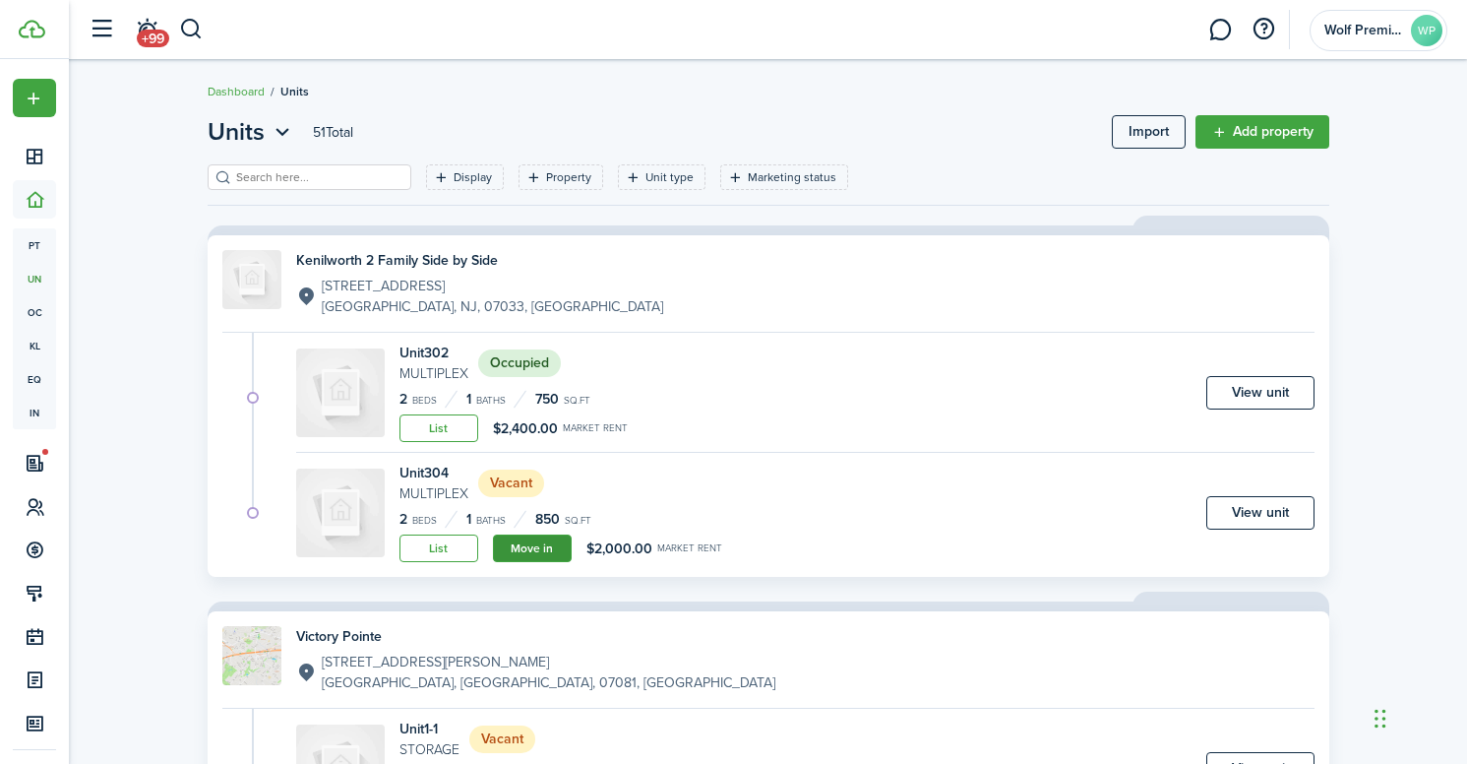
click at [517, 543] on link "Move in" at bounding box center [532, 548] width 79 height 28
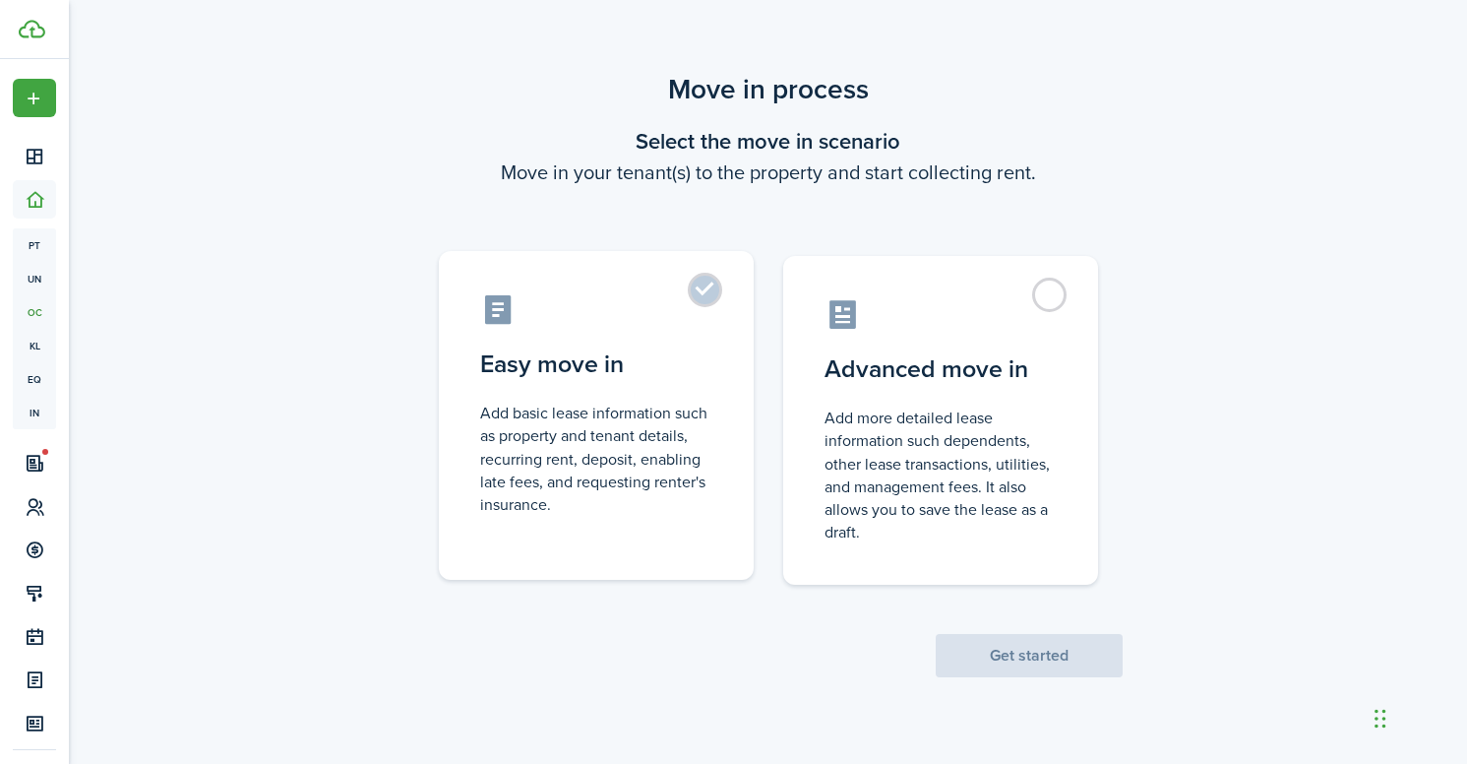
click at [733, 316] on label "Easy move in Add basic lease information such as property and tenant details, r…" at bounding box center [596, 415] width 315 height 329
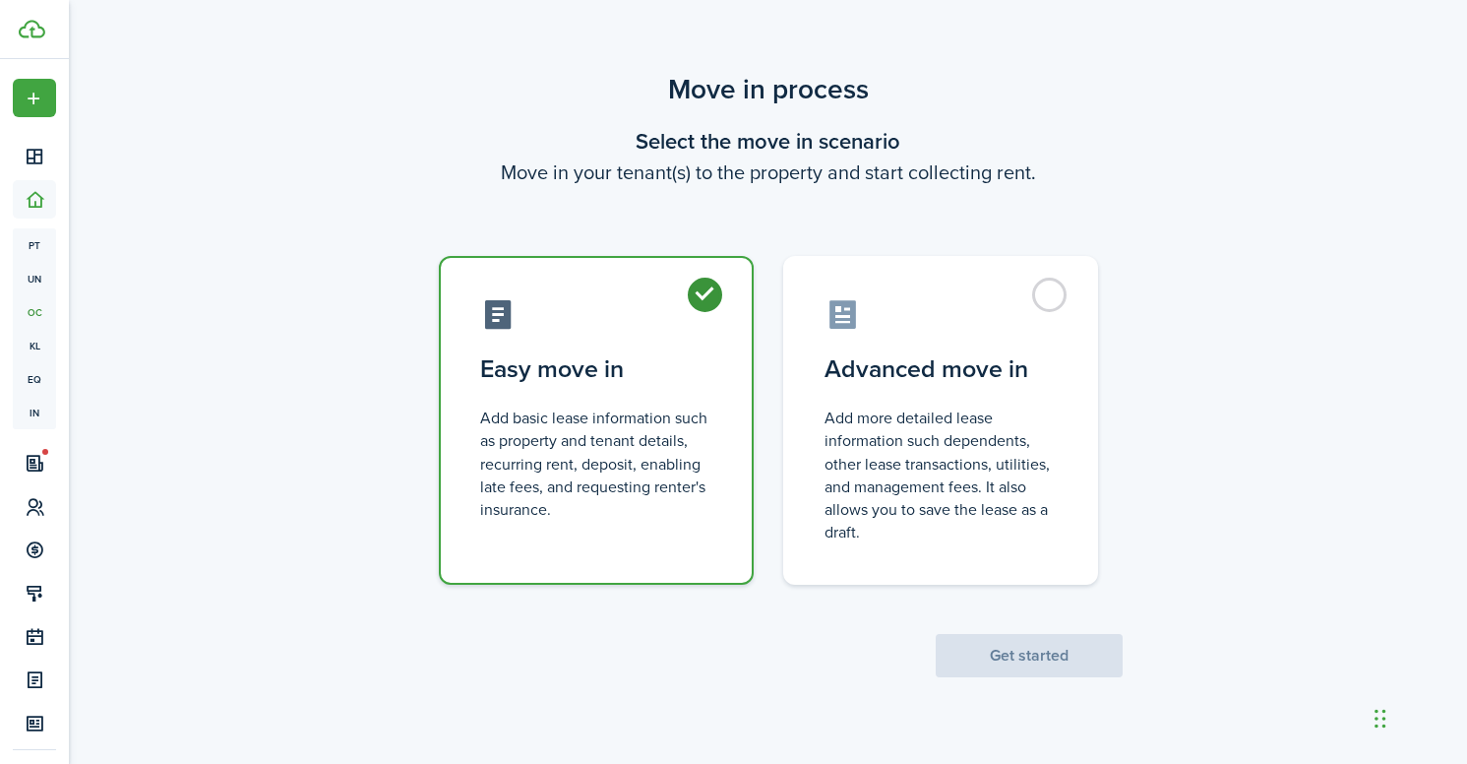
radio input "true"
click at [1100, 675] on button "Get started" at bounding box center [1029, 655] width 187 height 43
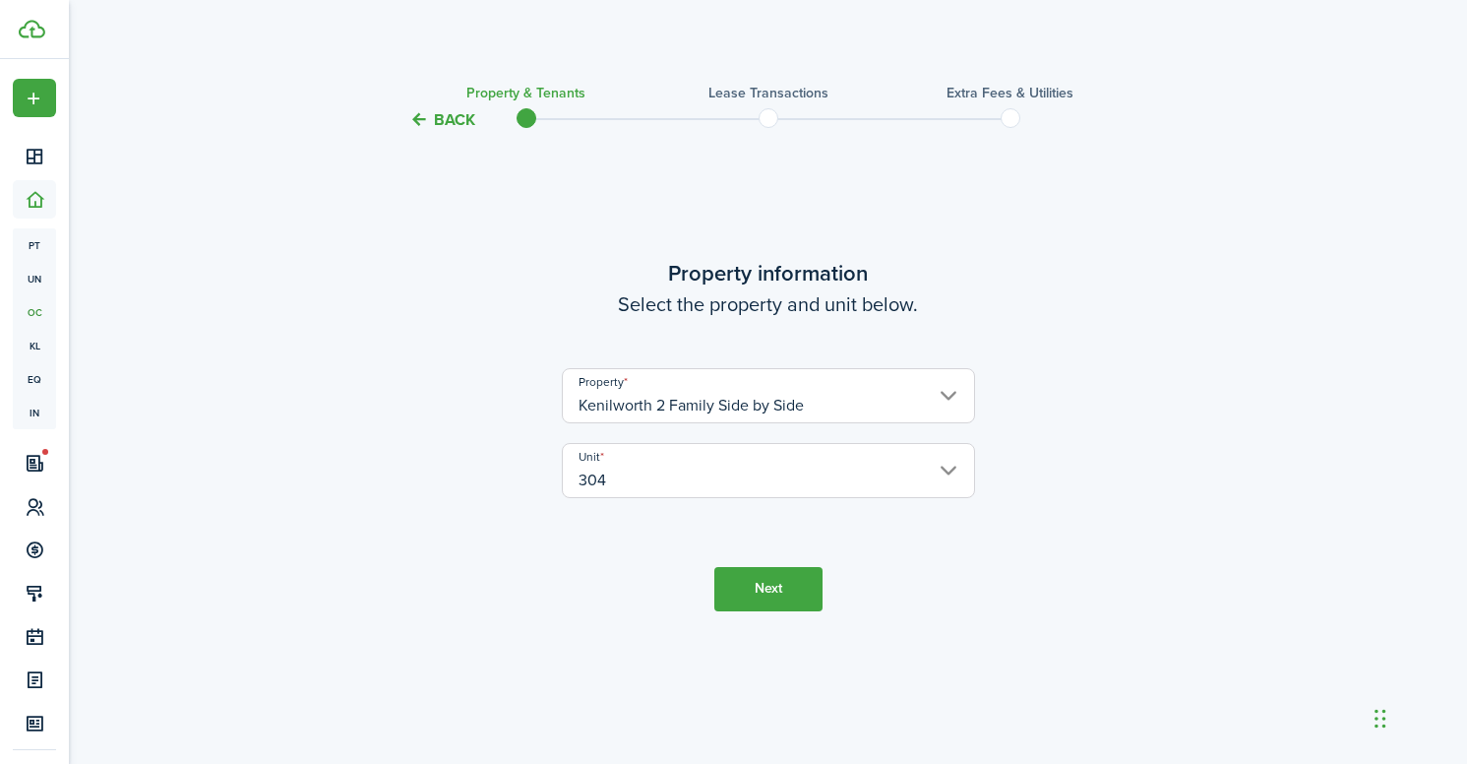
click at [759, 464] on input "304" at bounding box center [768, 470] width 413 height 55
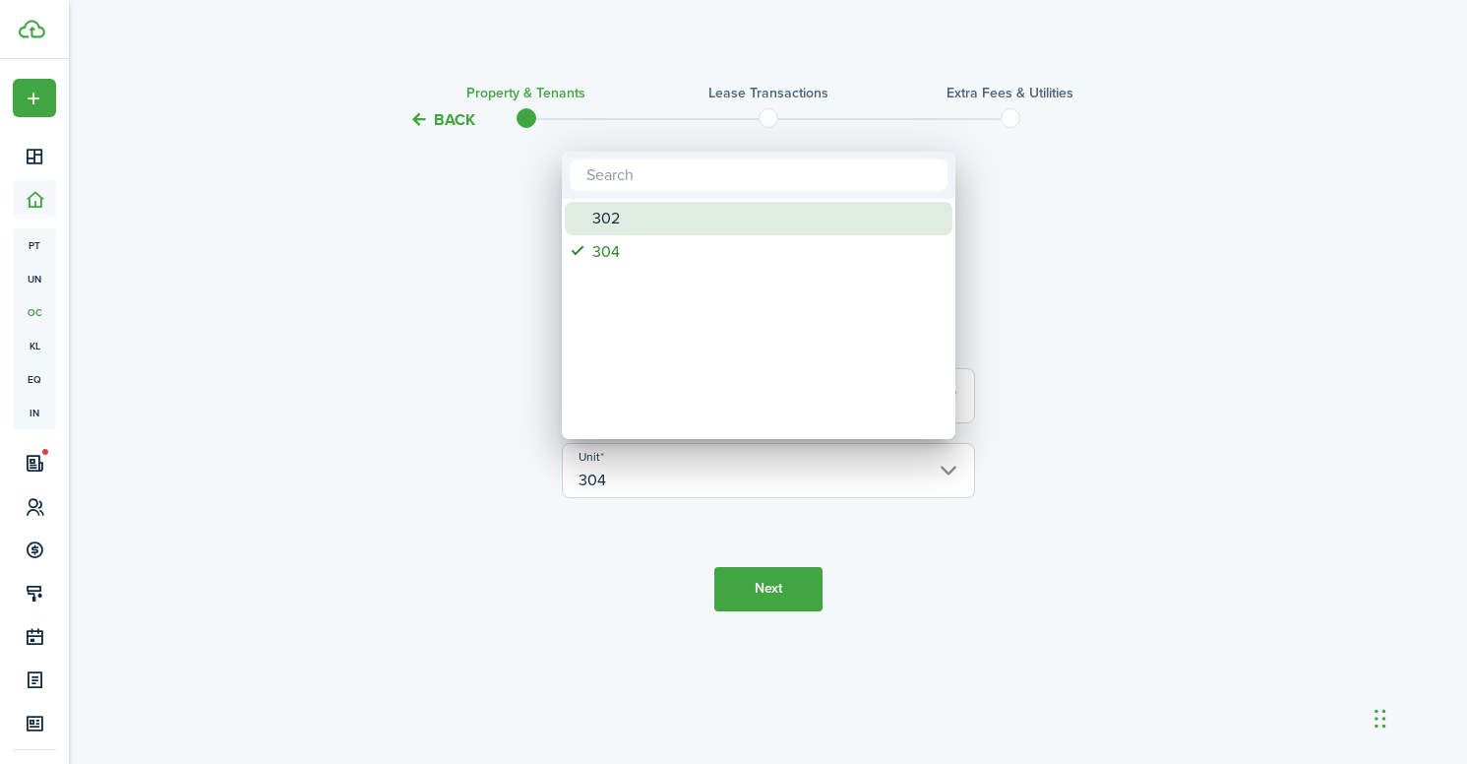
click at [719, 216] on div "302" at bounding box center [766, 218] width 348 height 33
type input "302"
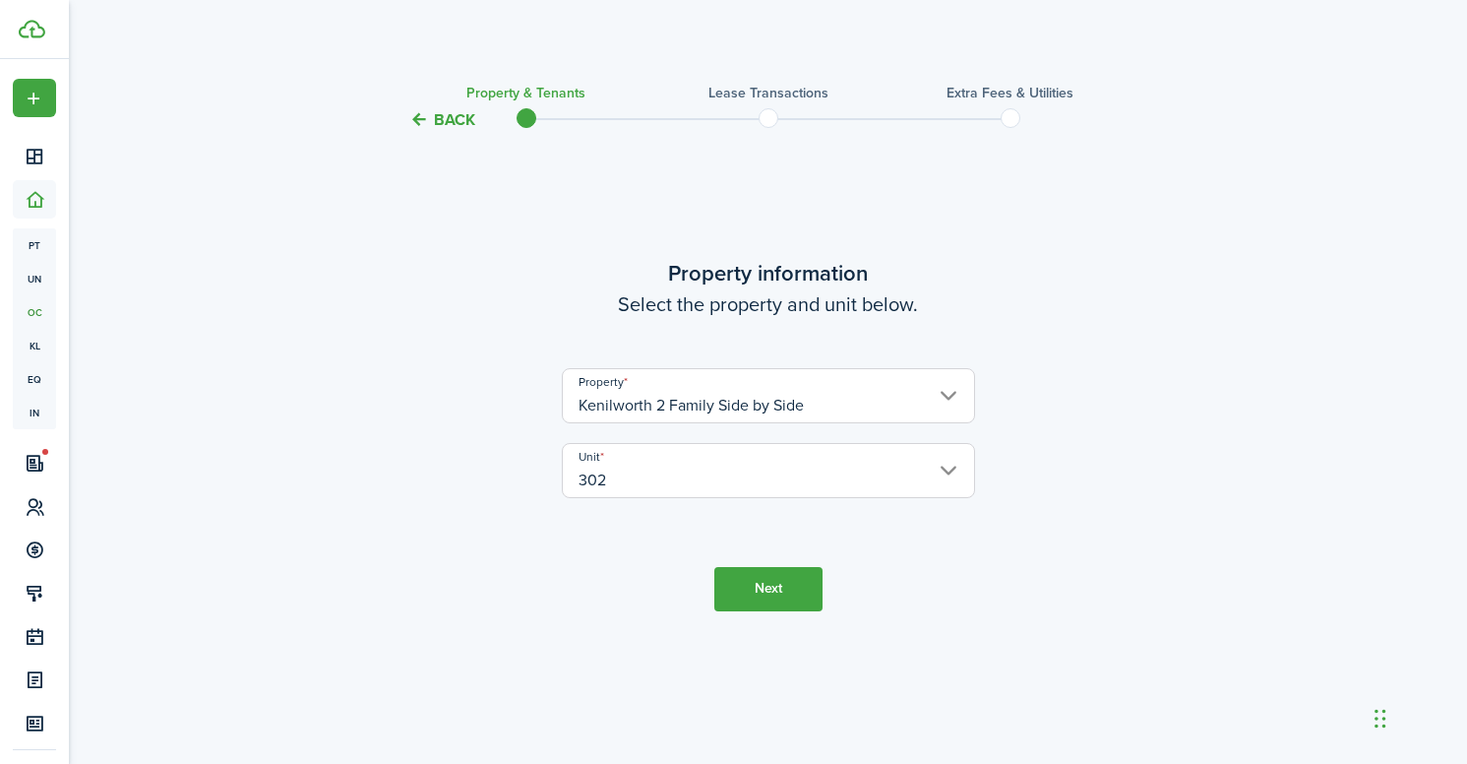
click at [746, 614] on tc-wizard-step "Property information Select the property and unit below. Property Kenilworth 2 …" at bounding box center [768, 433] width 827 height 552
click at [753, 585] on button "Next" at bounding box center [768, 589] width 108 height 44
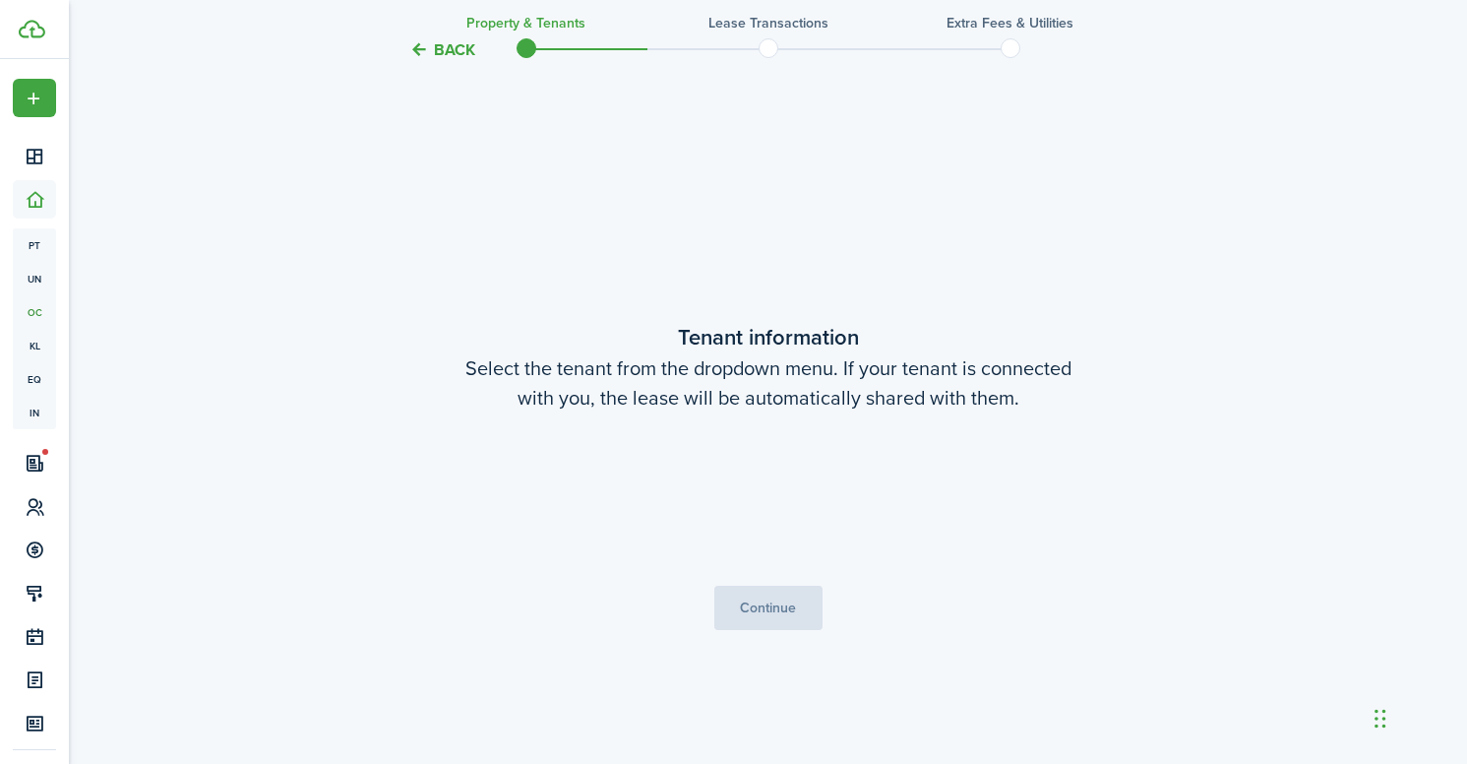
scroll to position [632, 0]
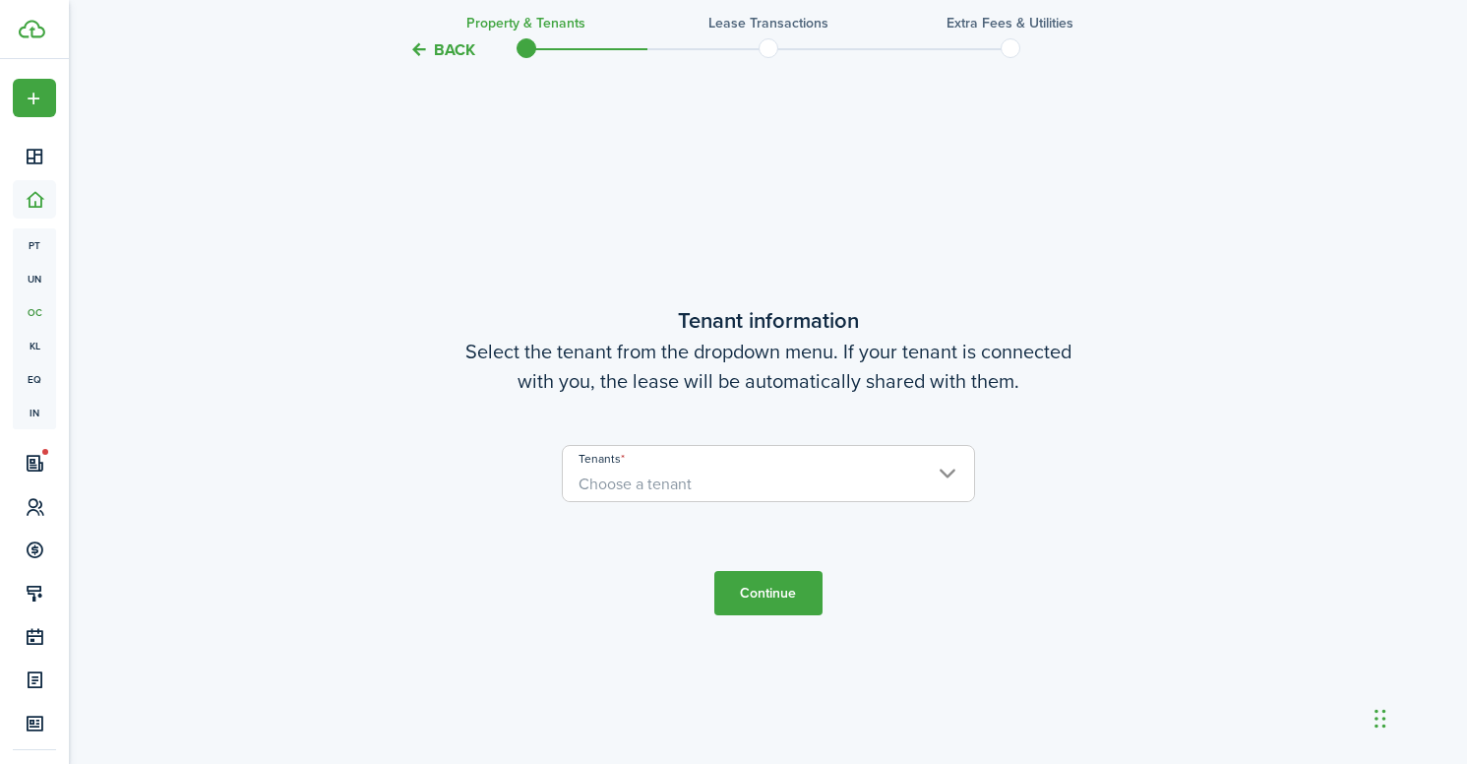
click at [700, 468] on span "Choose a tenant" at bounding box center [768, 483] width 411 height 33
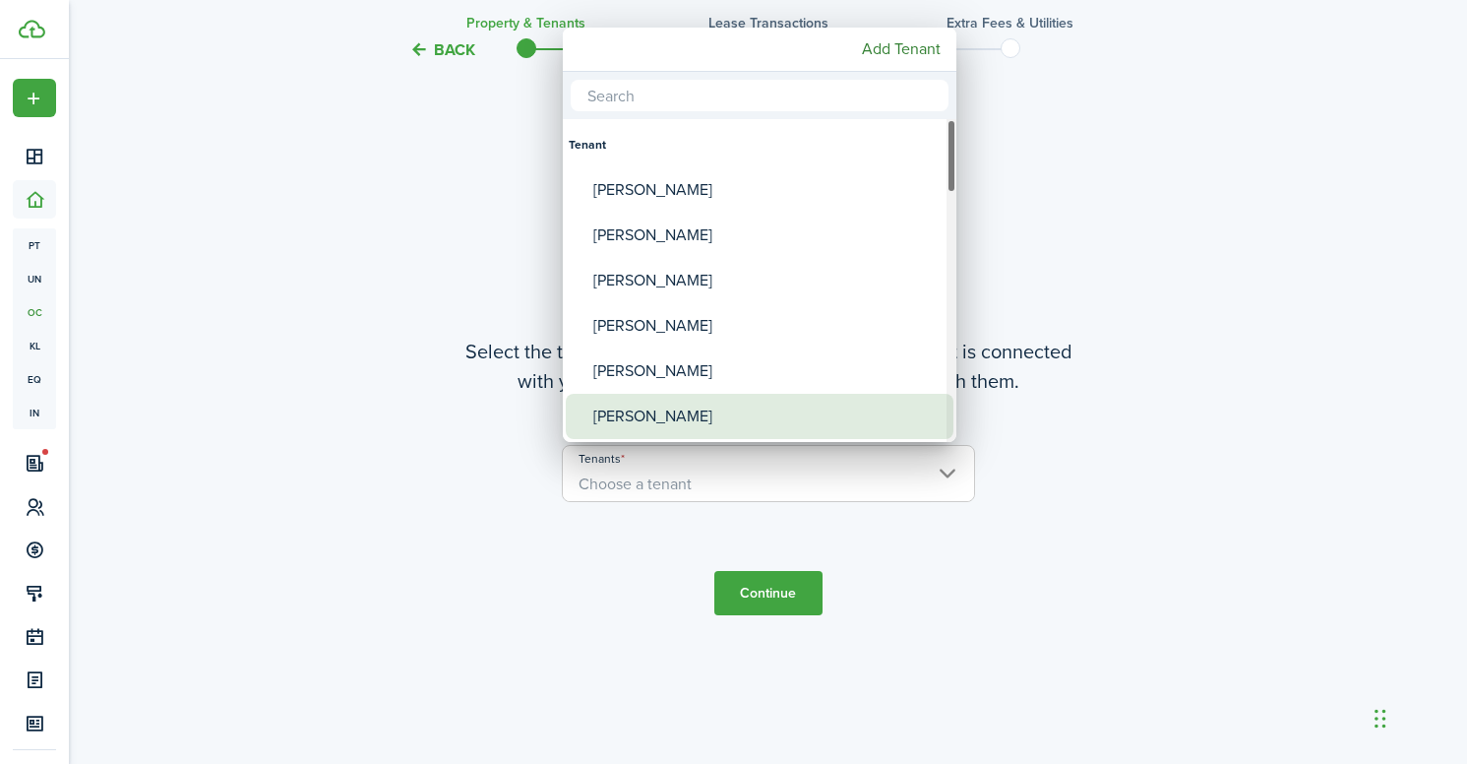
click at [676, 410] on div "[PERSON_NAME]" at bounding box center [767, 416] width 348 height 45
type input "[PERSON_NAME]"
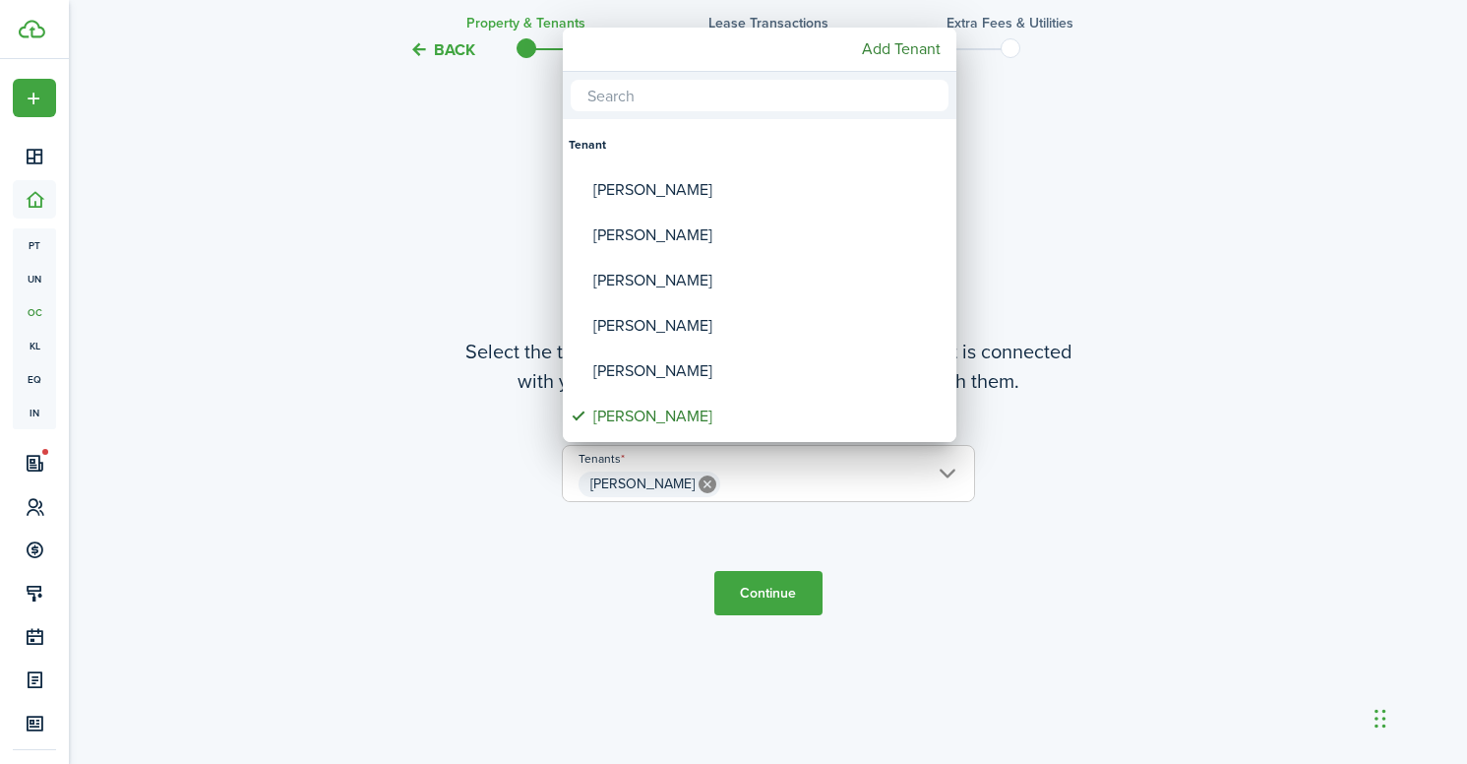
click at [729, 587] on div at bounding box center [734, 382] width 1782 height 1078
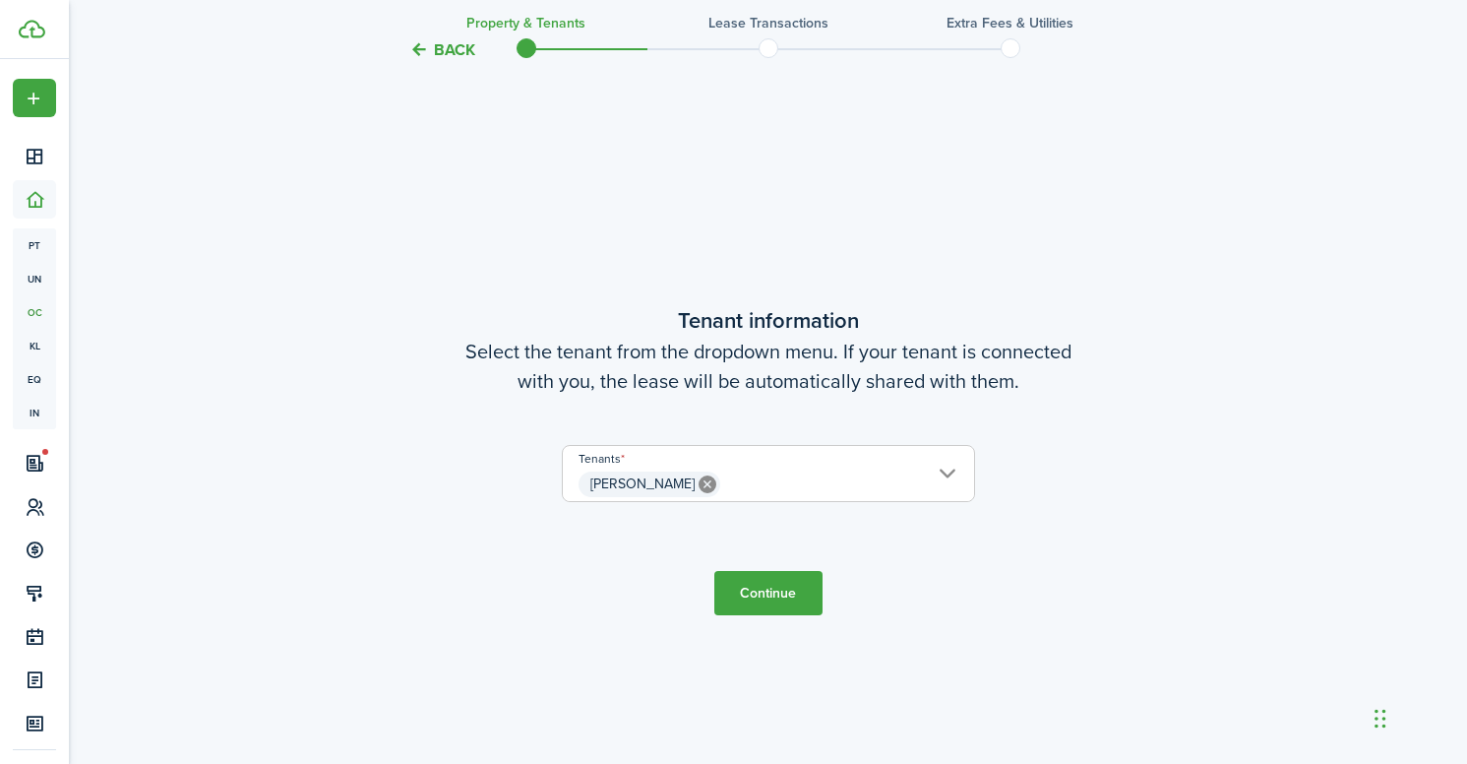
click at [766, 595] on button "Continue" at bounding box center [768, 593] width 108 height 44
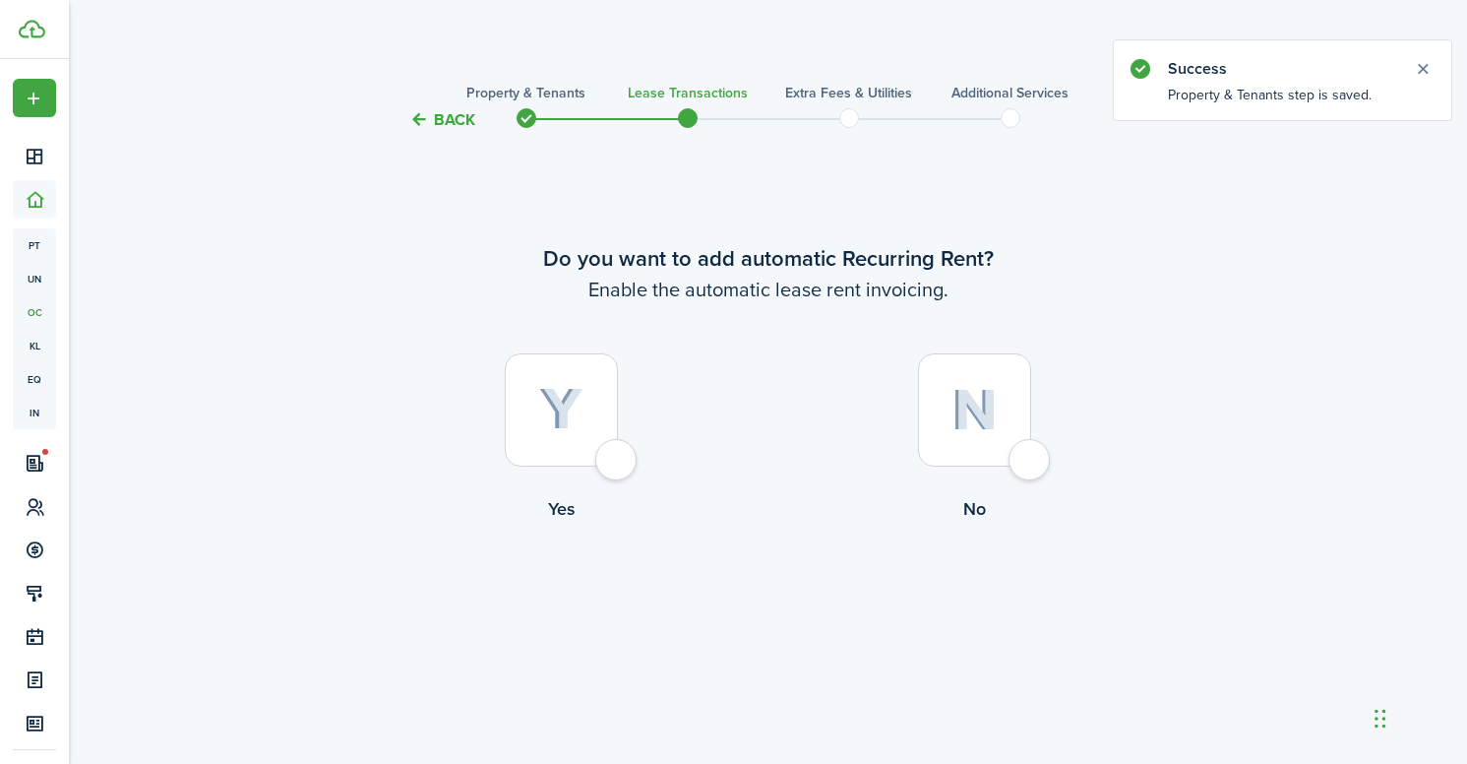
click at [994, 450] on div at bounding box center [974, 409] width 113 height 113
radio input "true"
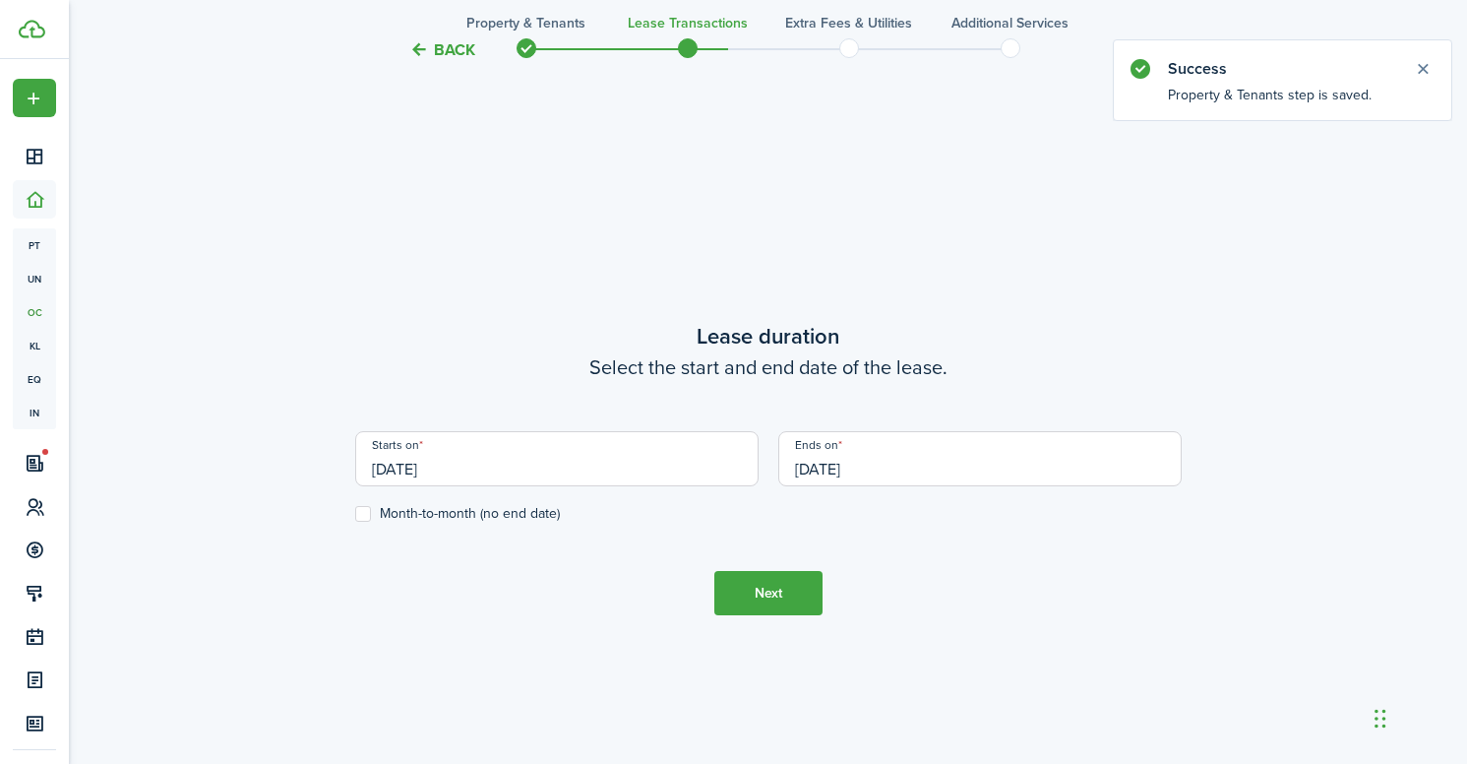
scroll to position [632, 0]
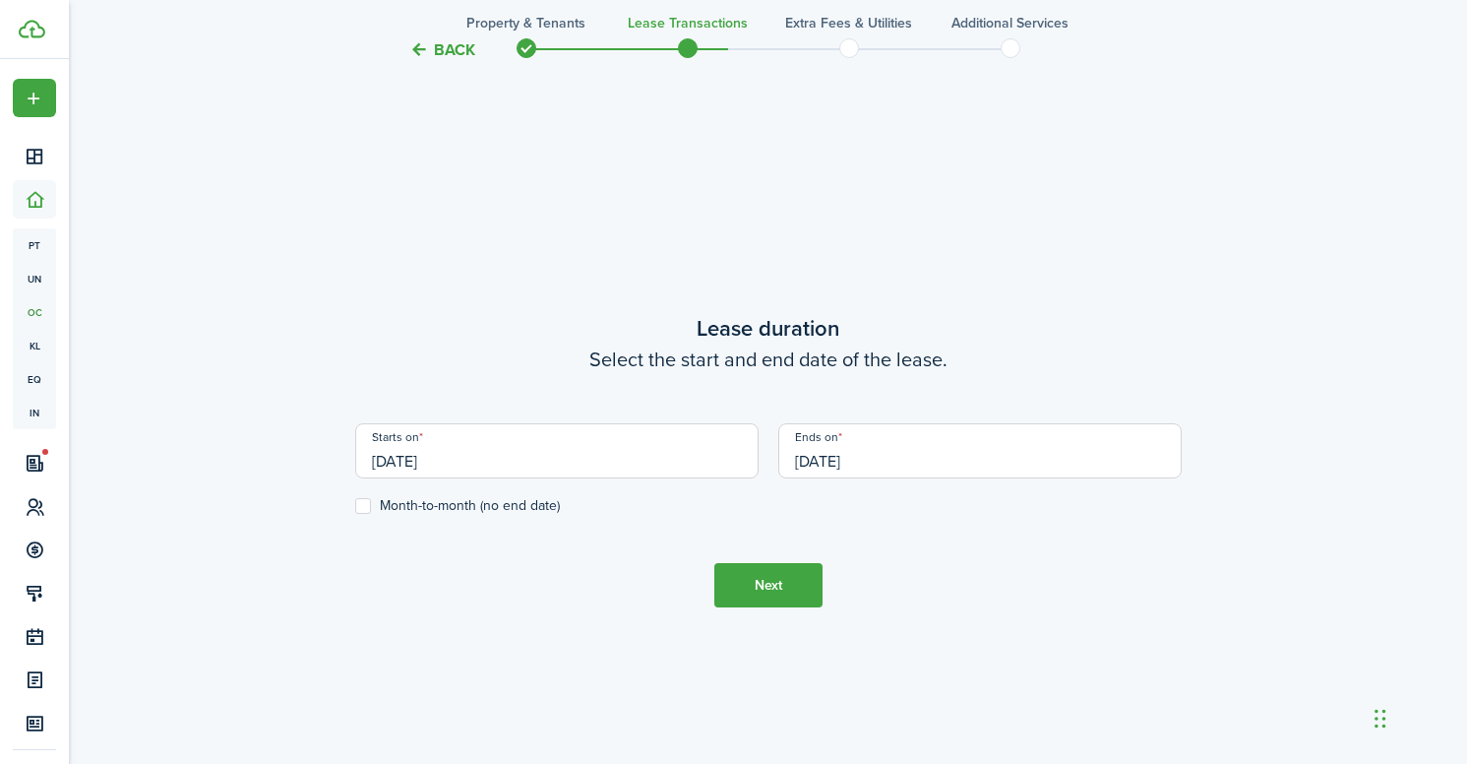
click at [648, 449] on input "[DATE]" at bounding box center [556, 450] width 403 height 55
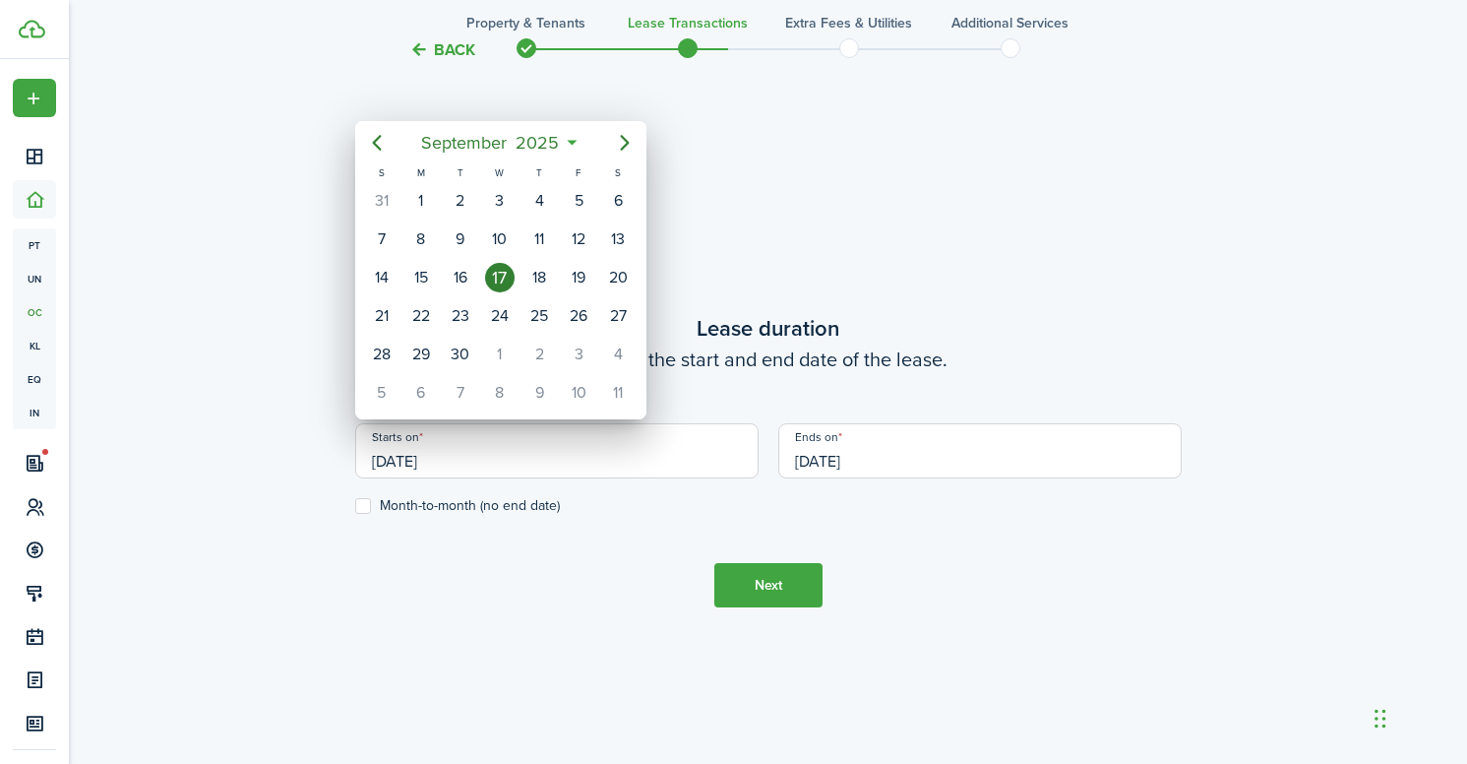
click at [326, 119] on div at bounding box center [734, 382] width 1782 height 1078
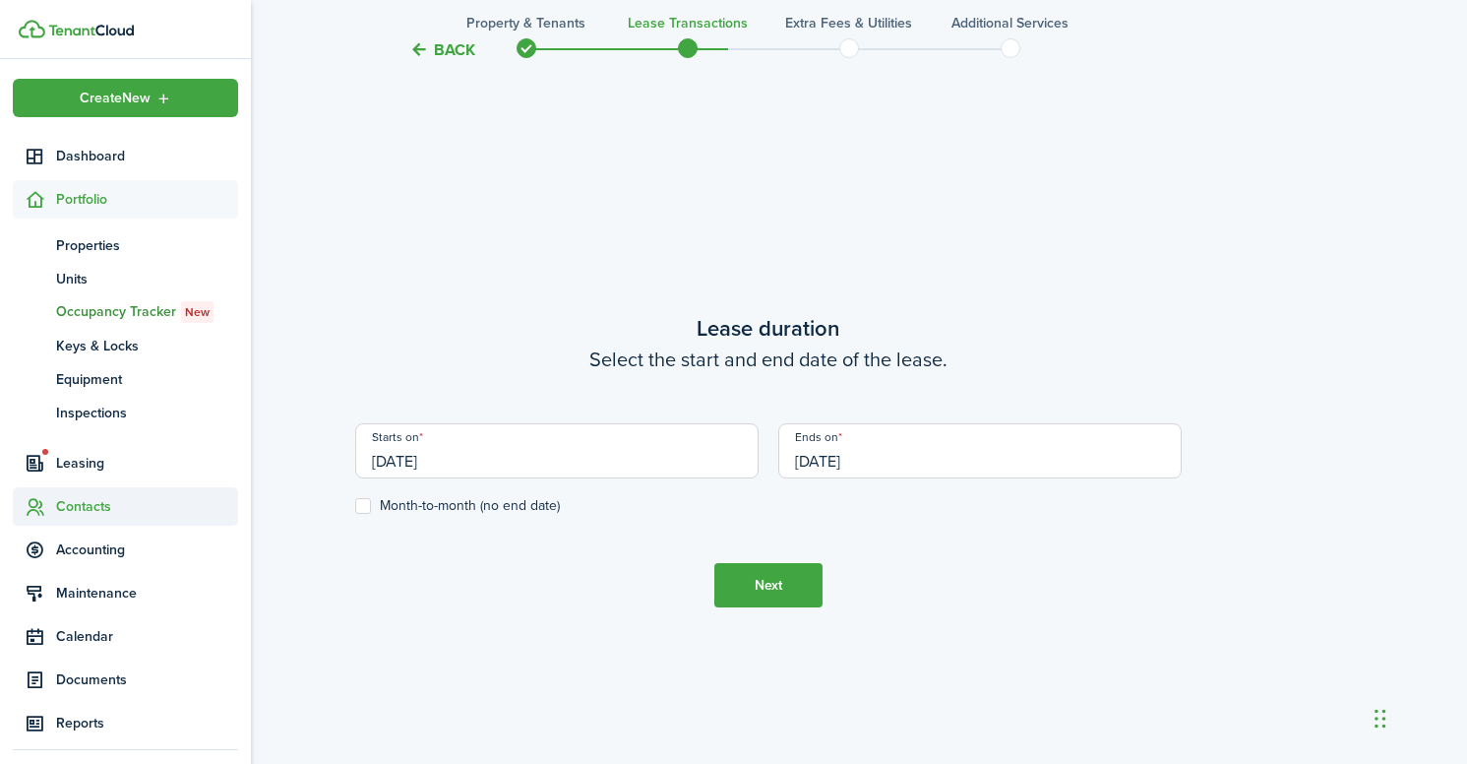
click at [73, 495] on span "Contacts" at bounding box center [125, 506] width 225 height 38
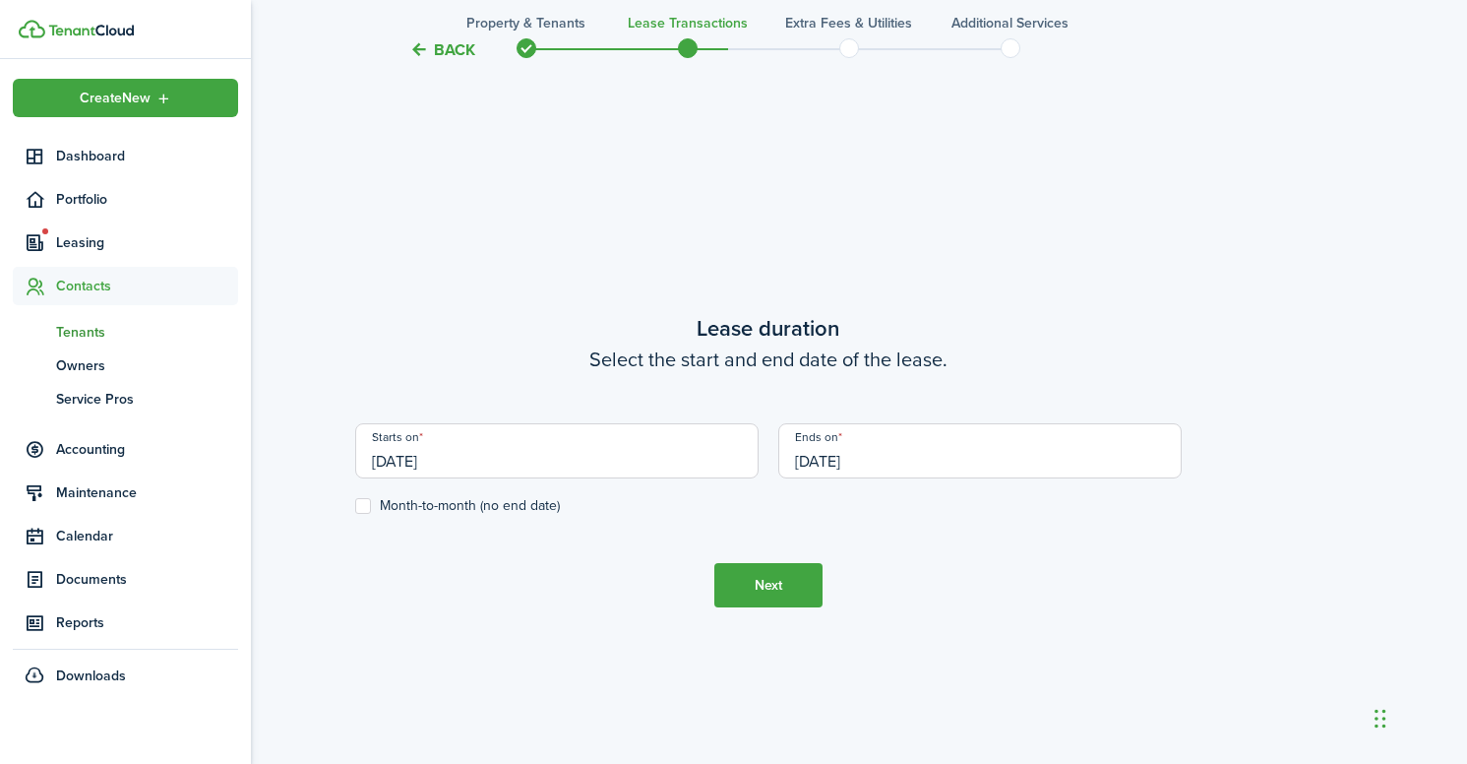
click at [89, 330] on span "Tenants" at bounding box center [147, 332] width 182 height 21
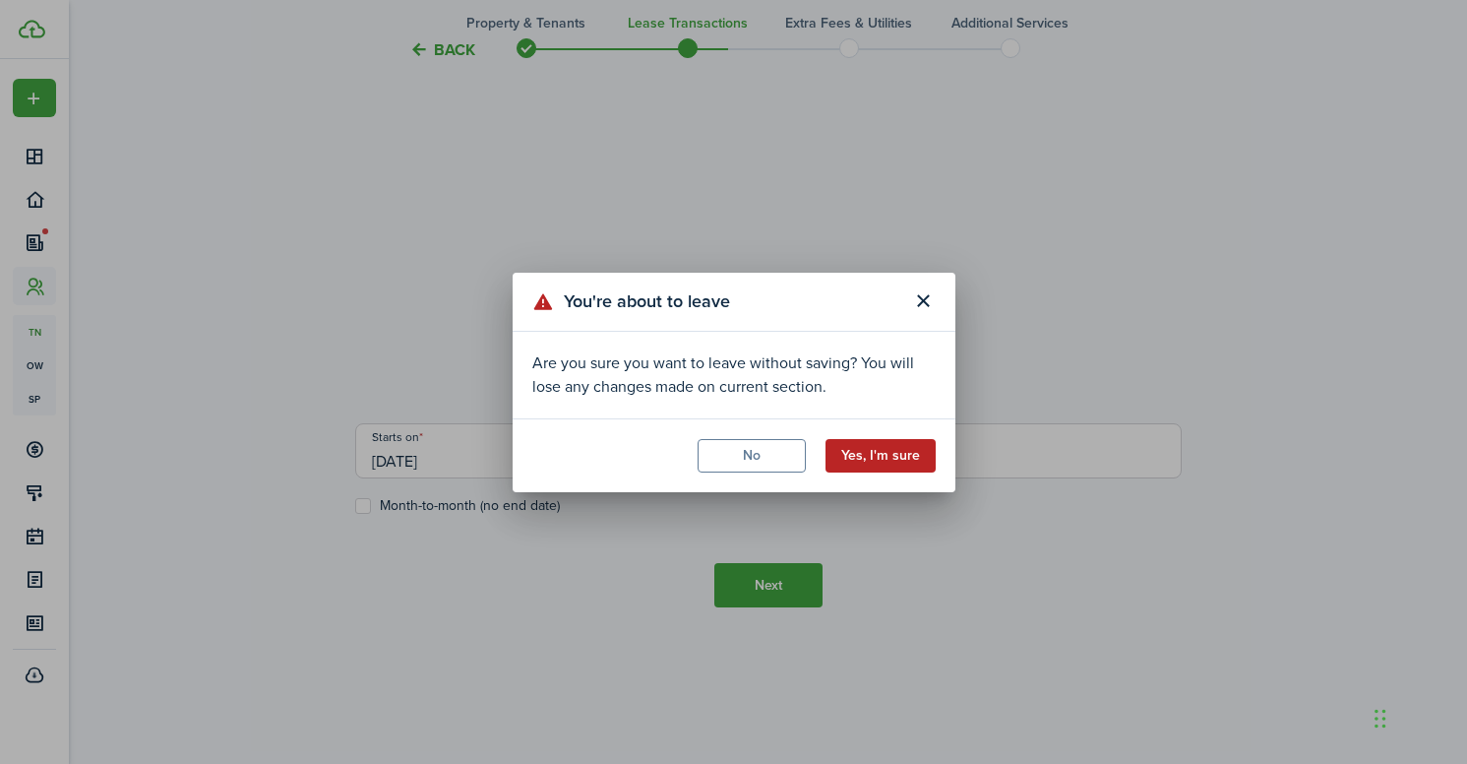
click at [864, 450] on button "Yes, I'm sure" at bounding box center [881, 455] width 110 height 33
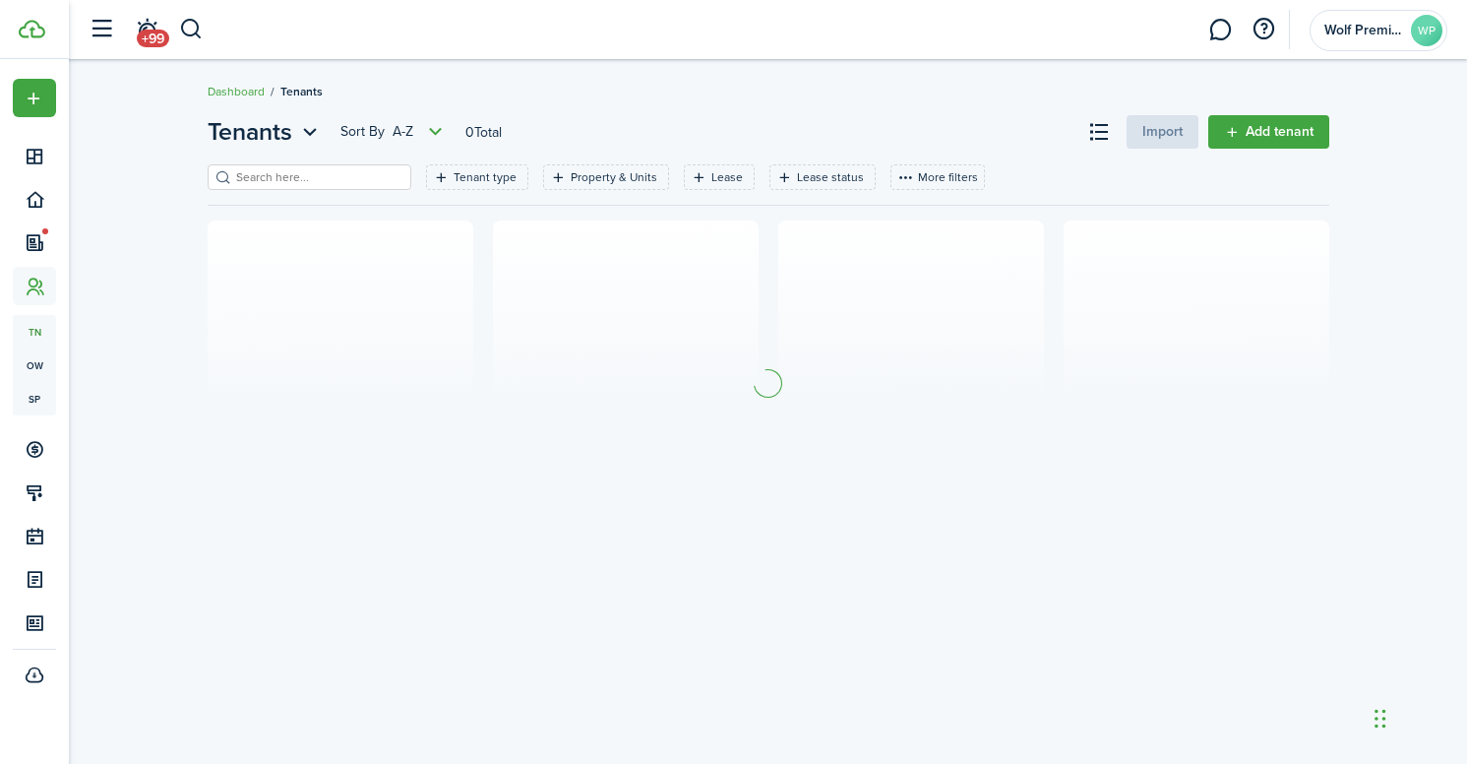
click at [363, 173] on input "search" at bounding box center [317, 177] width 173 height 19
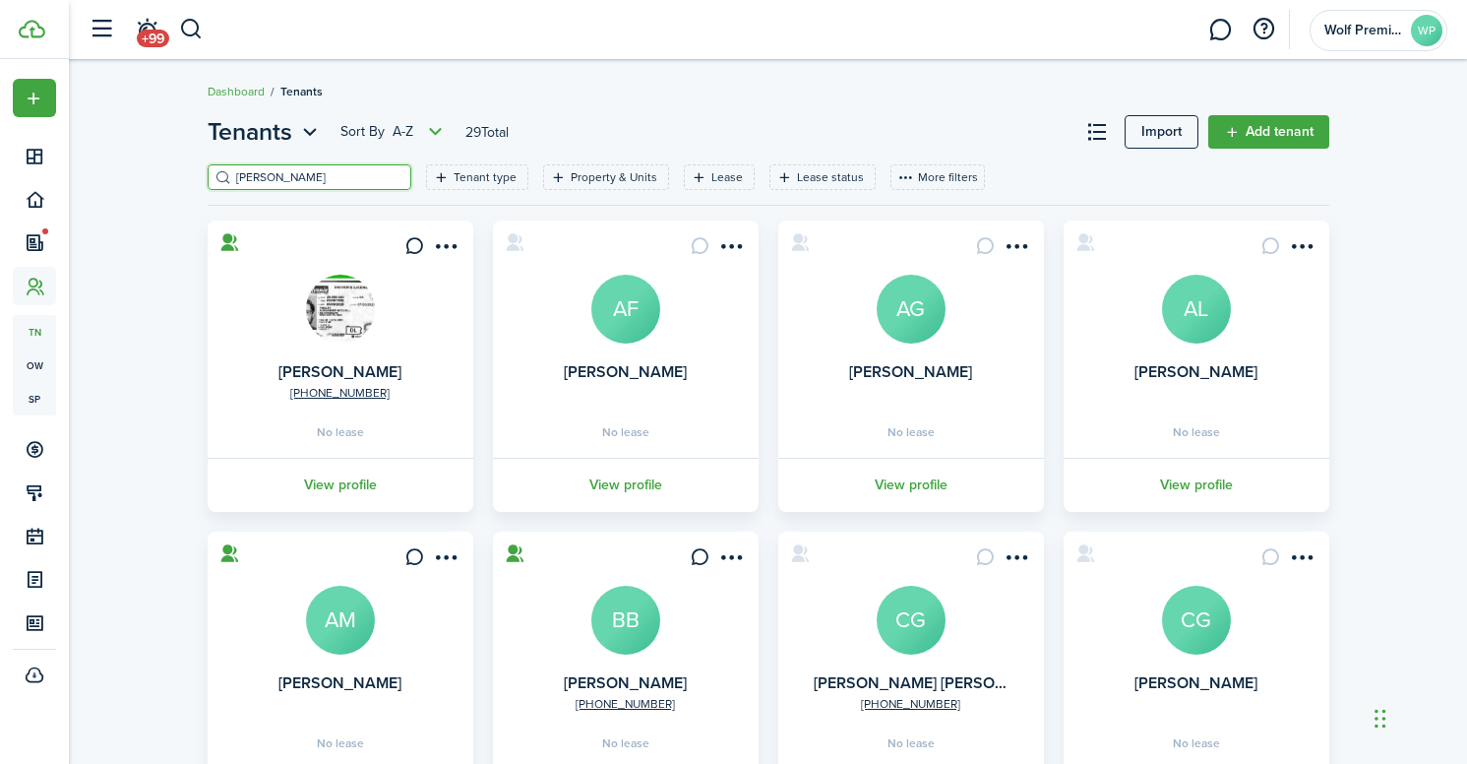
type input "[PERSON_NAME]"
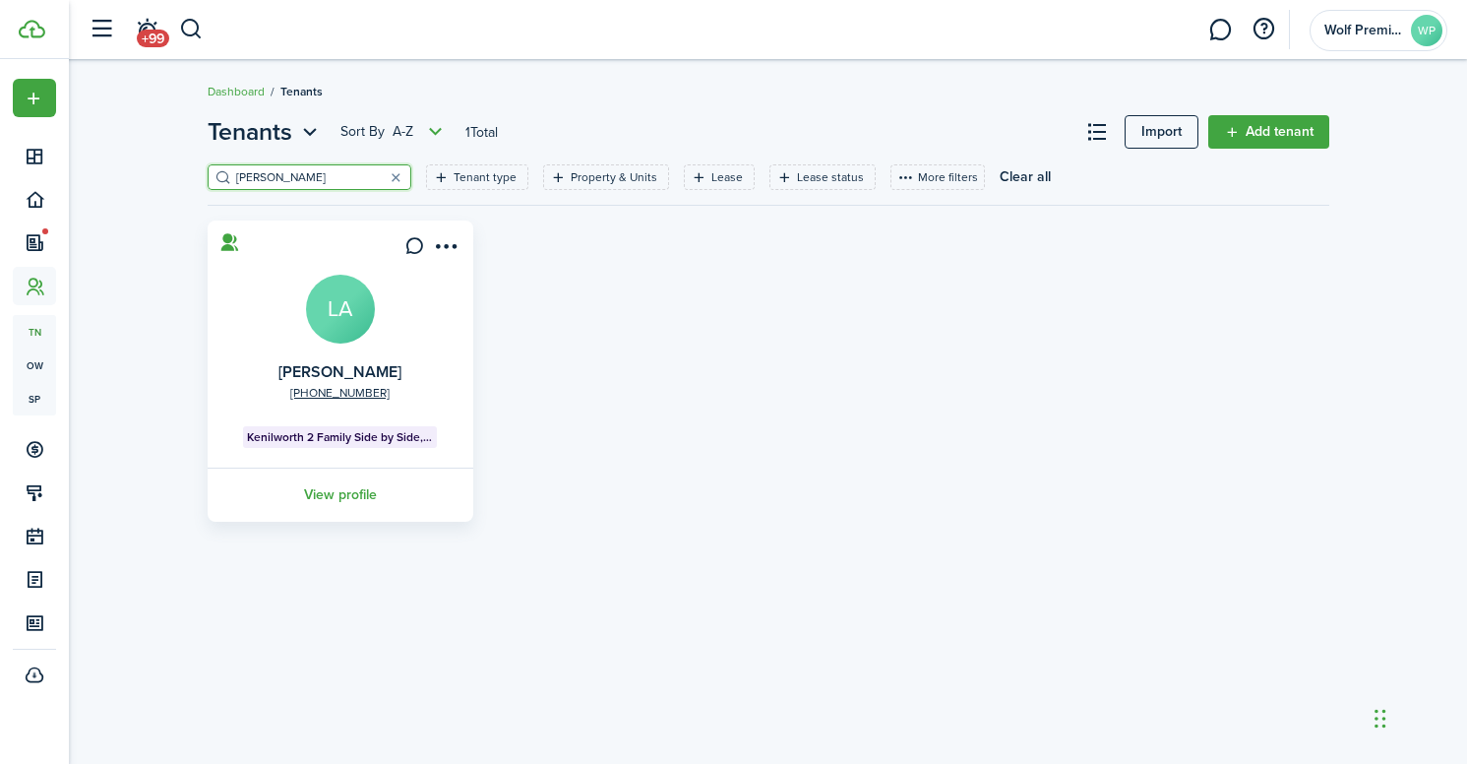
click at [294, 321] on card "[PHONE_NUMBER] [PERSON_NAME] LA Kenilworth 2 Family Side by Side, Unit 302 View…" at bounding box center [341, 370] width 266 height 301
click at [331, 326] on avatar-text "LA" at bounding box center [340, 309] width 69 height 69
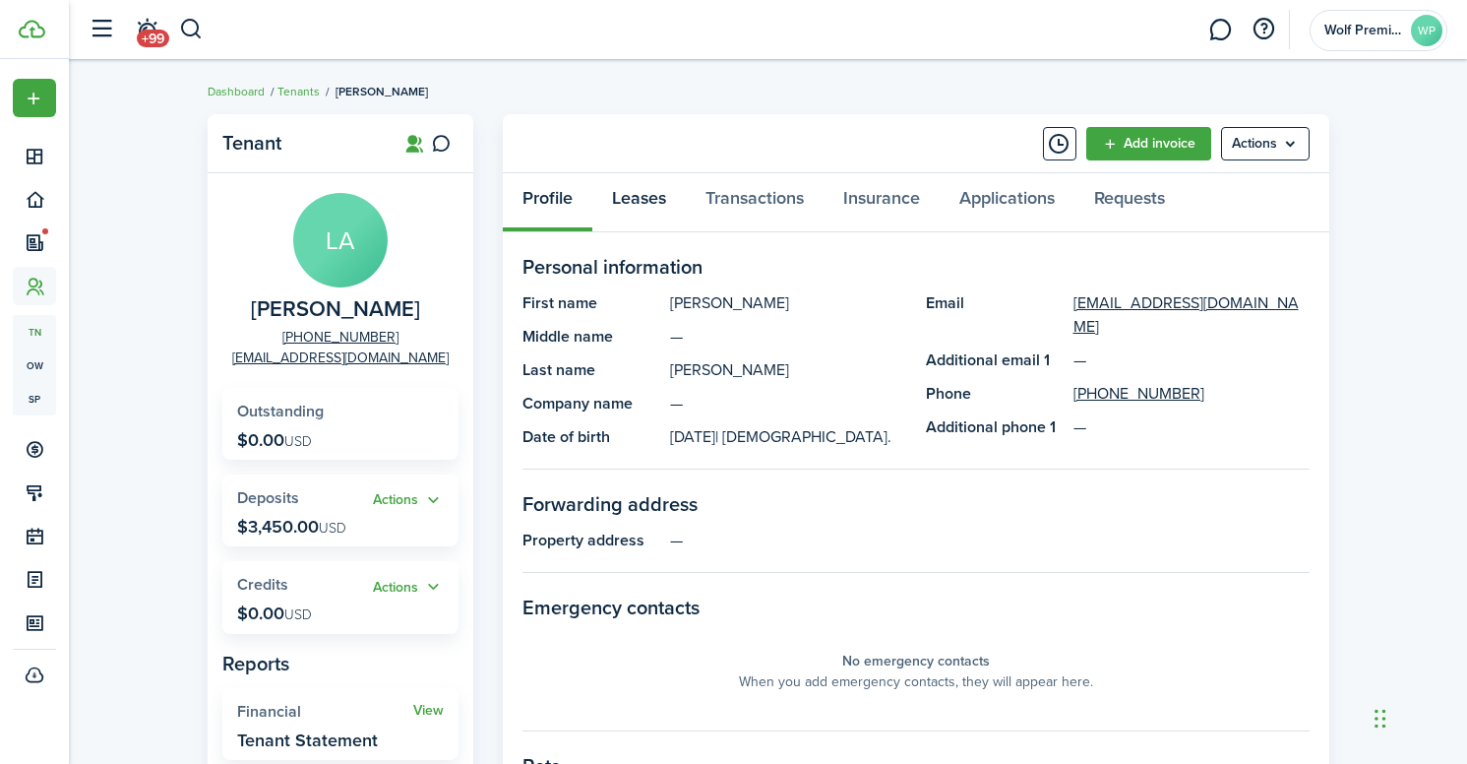
click at [621, 209] on link "Leases" at bounding box center [638, 202] width 93 height 59
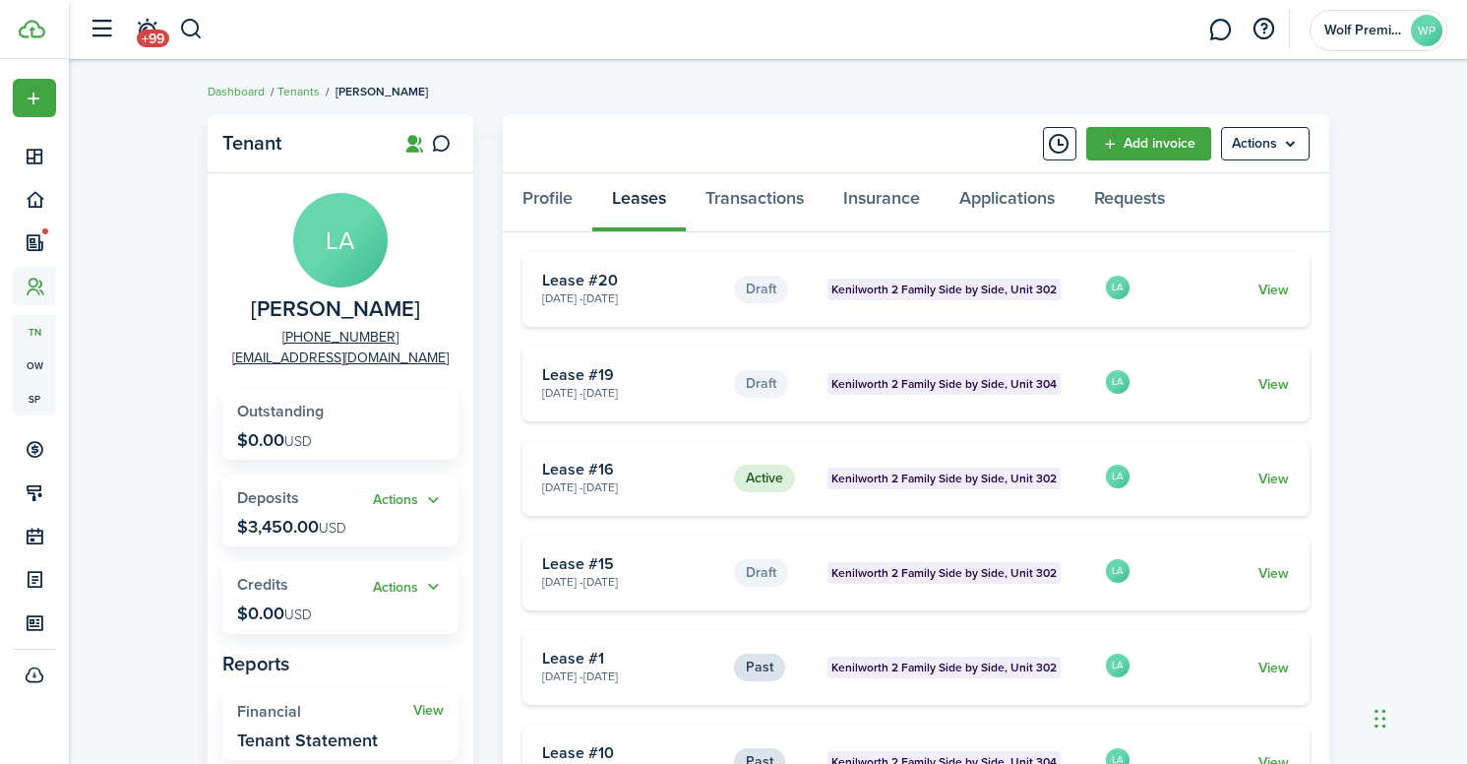
click at [931, 486] on span "Kenilworth 2 Family Side by Side, Unit 302" at bounding box center [943, 478] width 225 height 18
click at [1261, 482] on link "View" at bounding box center [1273, 478] width 31 height 21
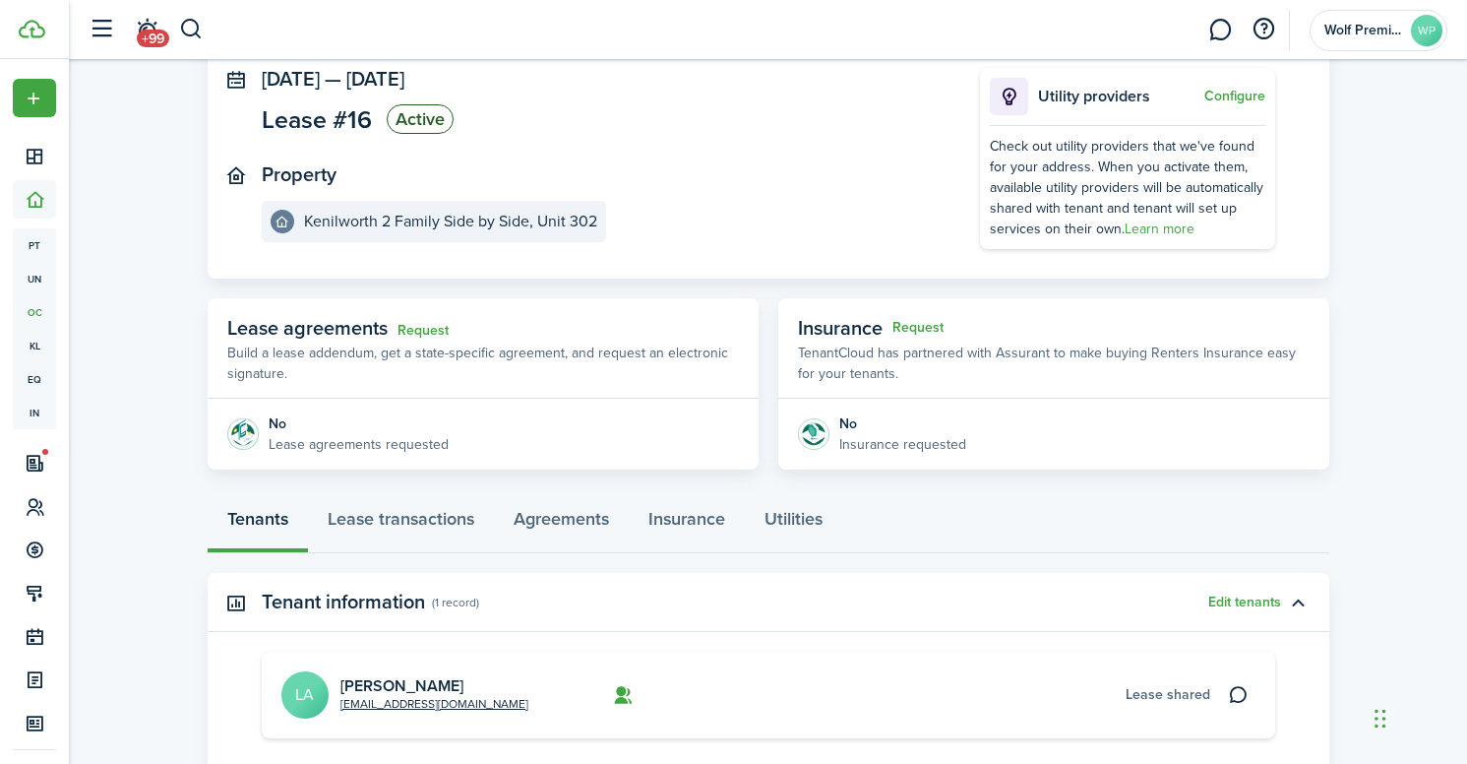
scroll to position [189, 0]
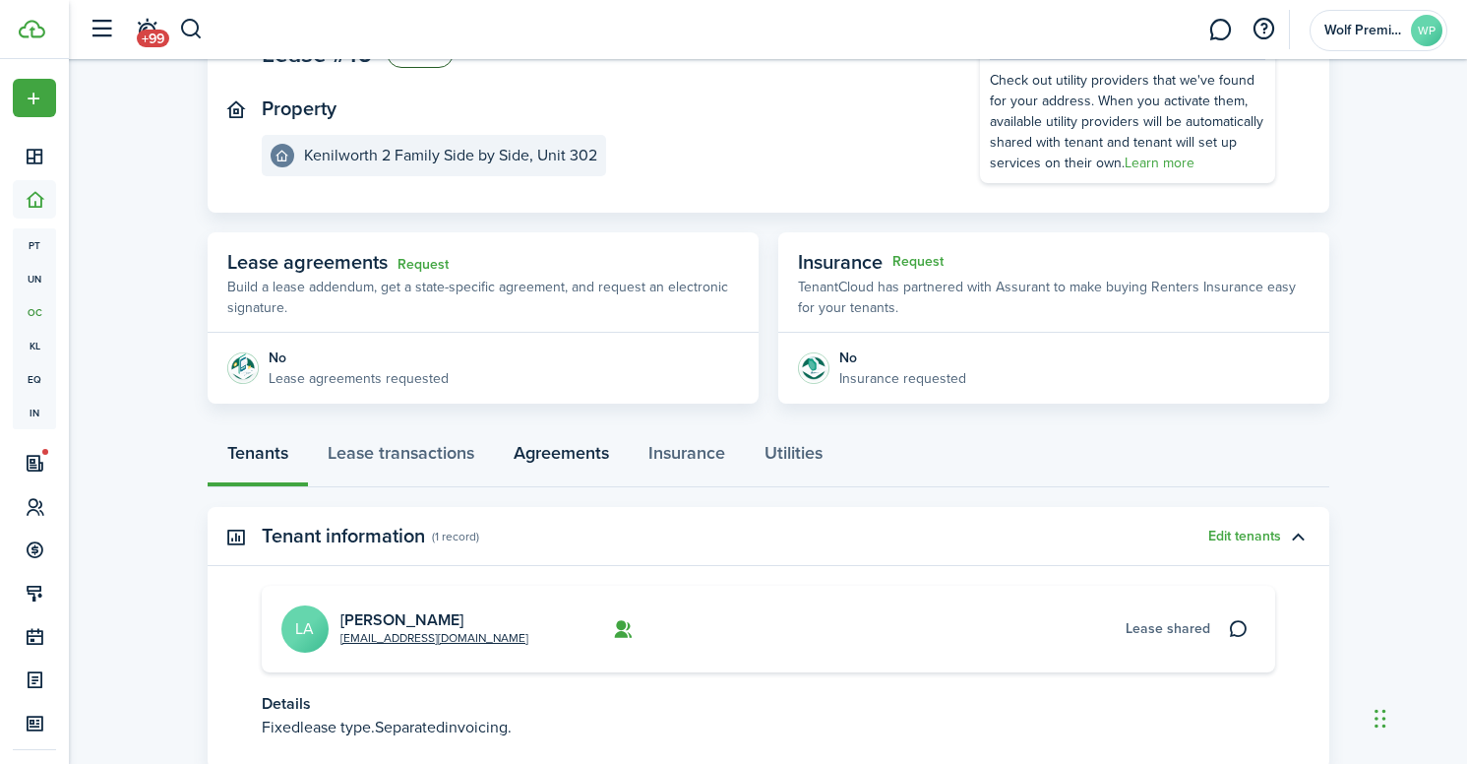
click at [556, 455] on link "Agreements" at bounding box center [561, 457] width 135 height 59
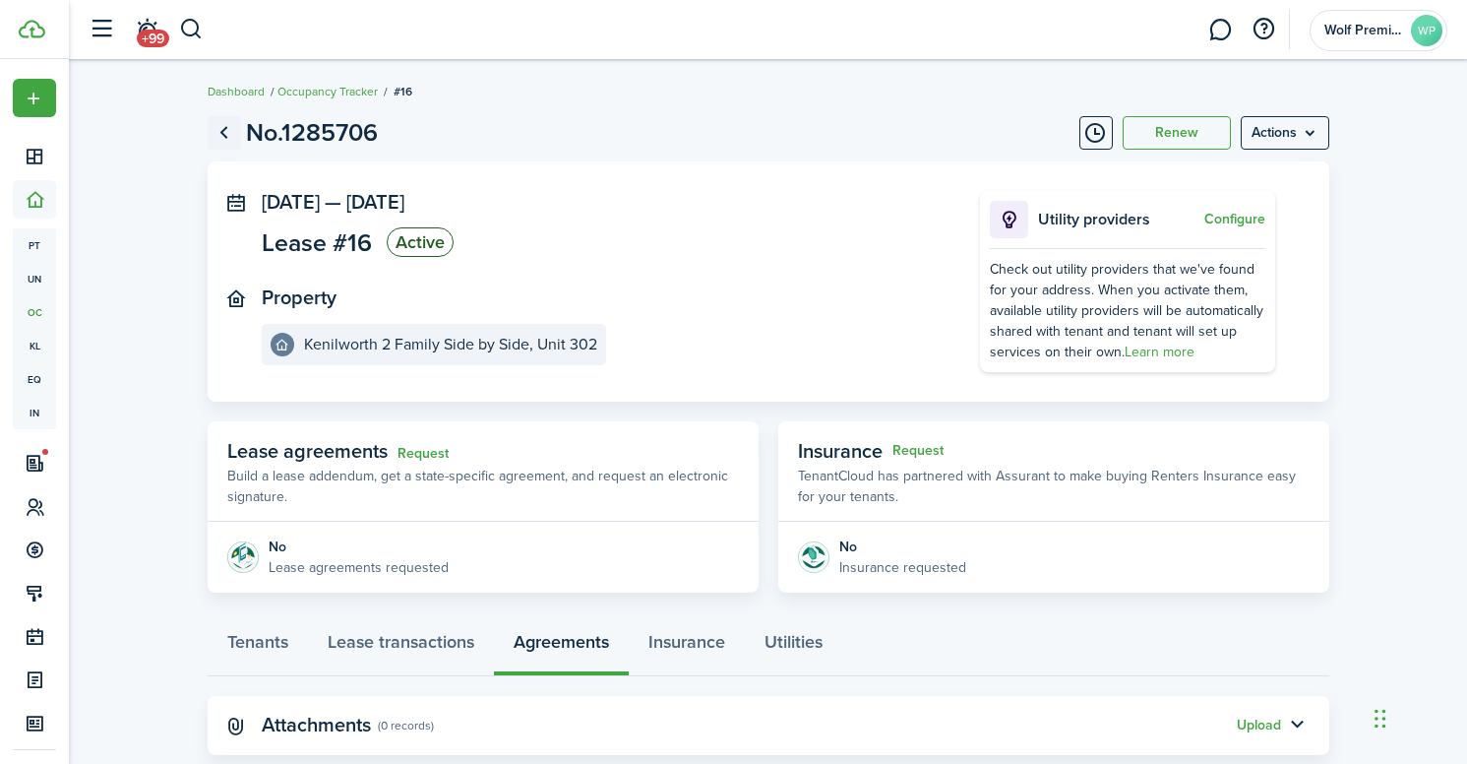
click at [228, 137] on link "Go back" at bounding box center [224, 132] width 33 height 33
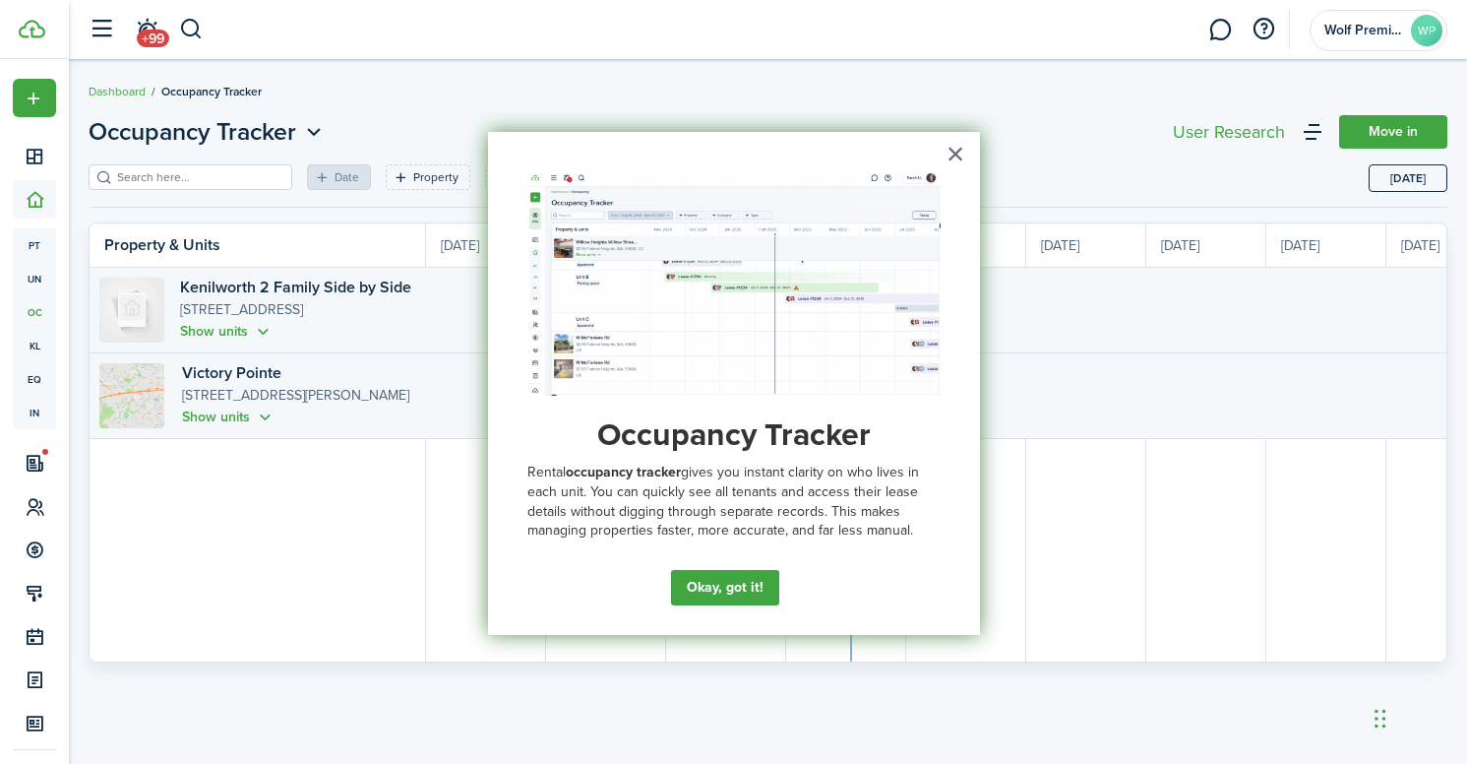
scroll to position [0, 360]
click at [947, 162] on button "×" at bounding box center [956, 153] width 19 height 31
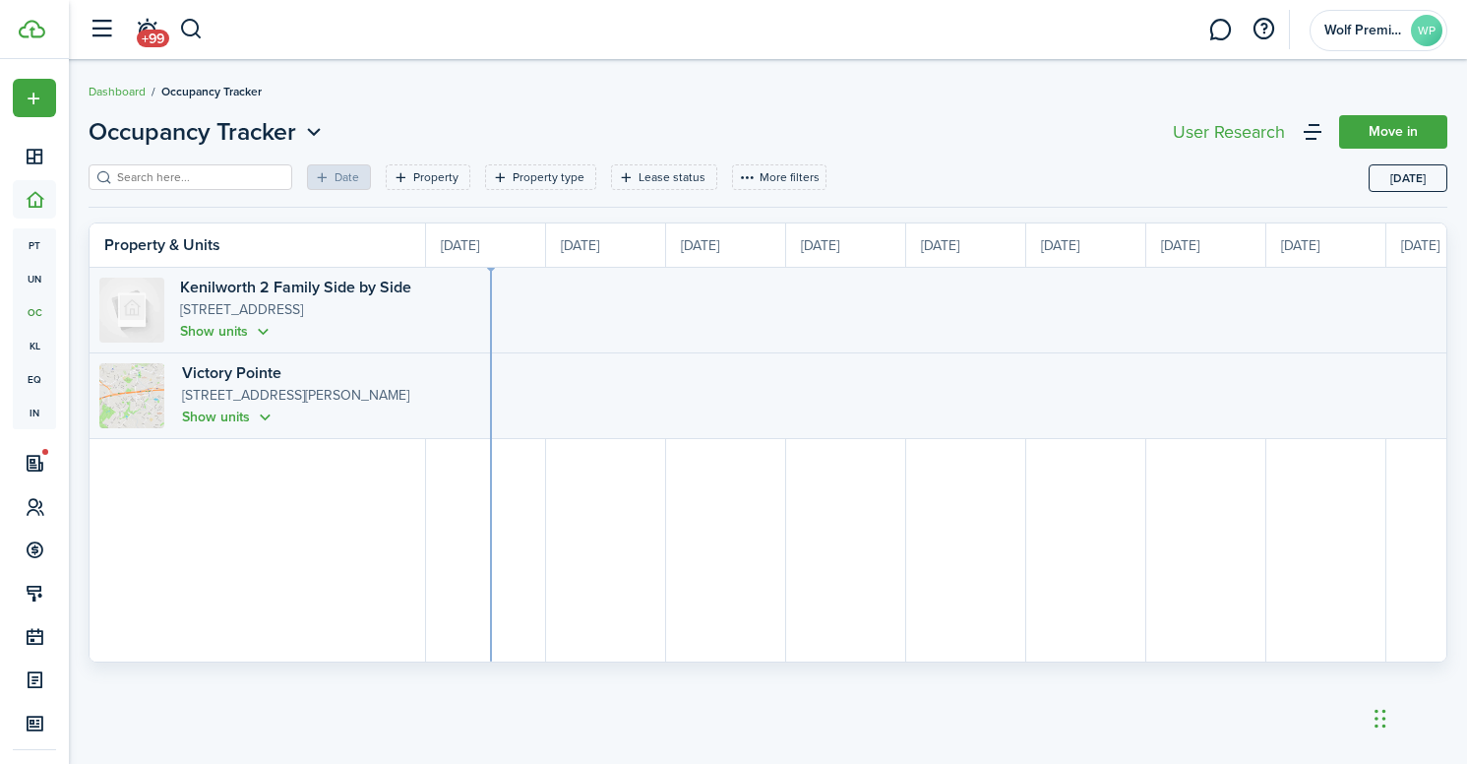
click at [1301, 0] on header-wrapper "+99 Wolf Premier Holdings LLC WP" at bounding box center [763, 29] width 1369 height 59
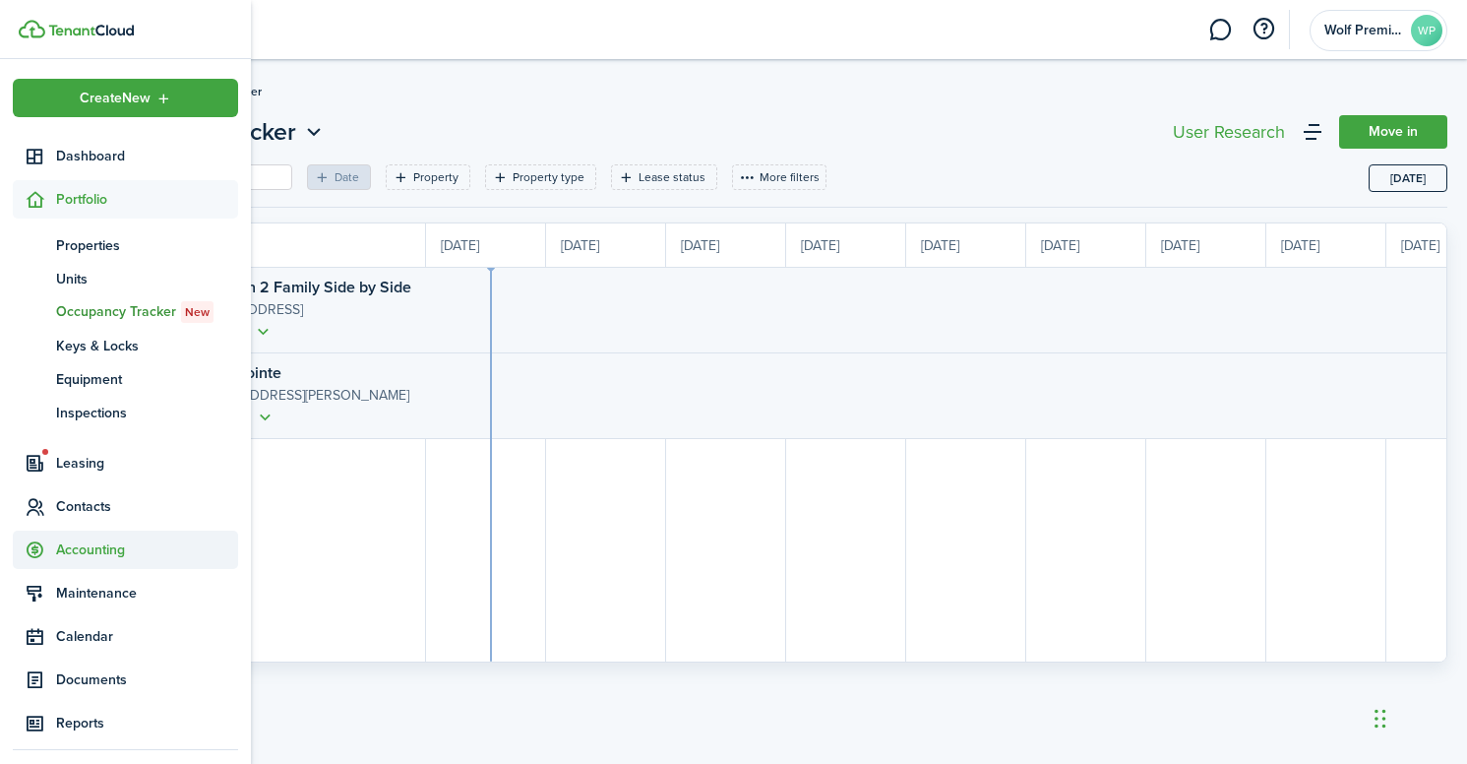
click at [80, 565] on span "Accounting" at bounding box center [125, 549] width 225 height 38
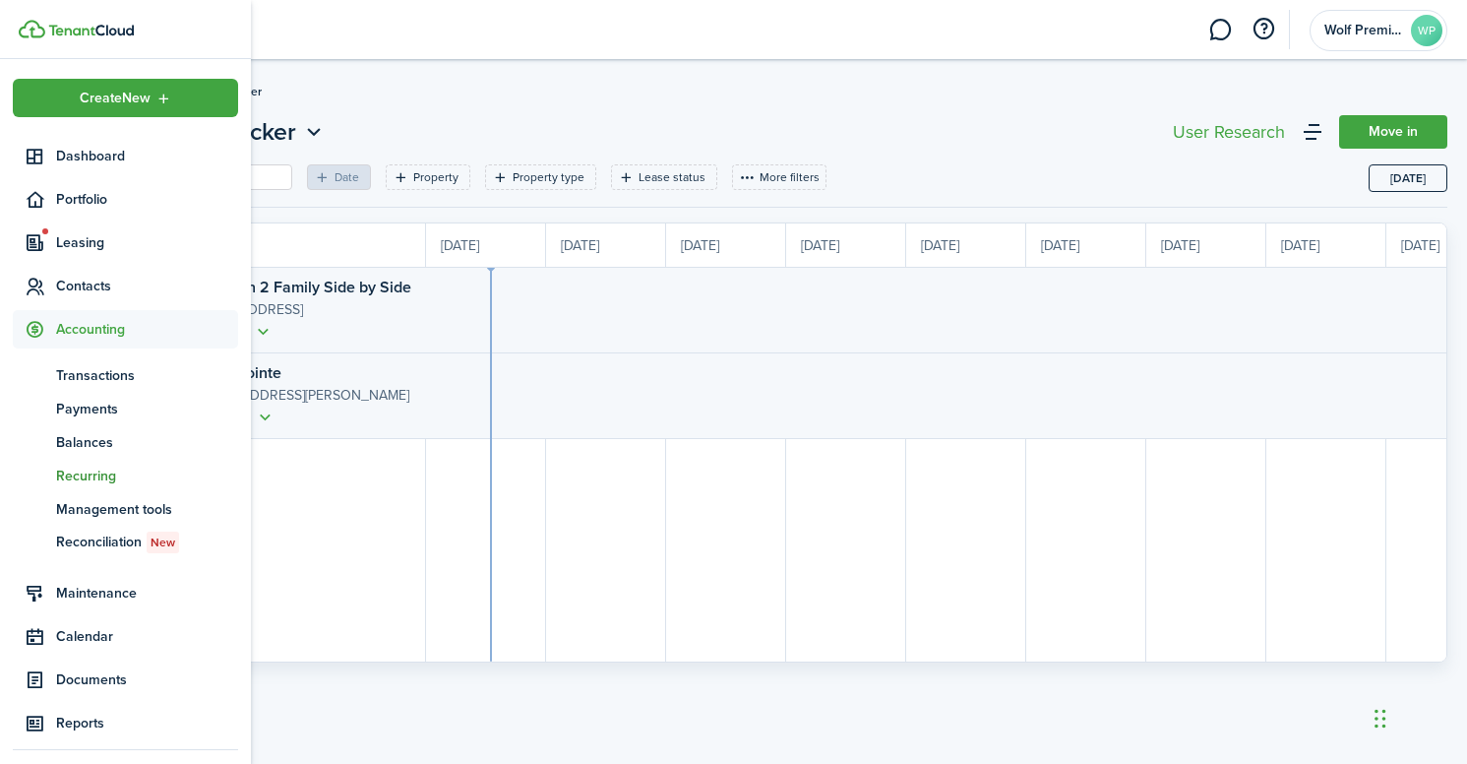
click at [91, 469] on span "Recurring" at bounding box center [147, 475] width 182 height 21
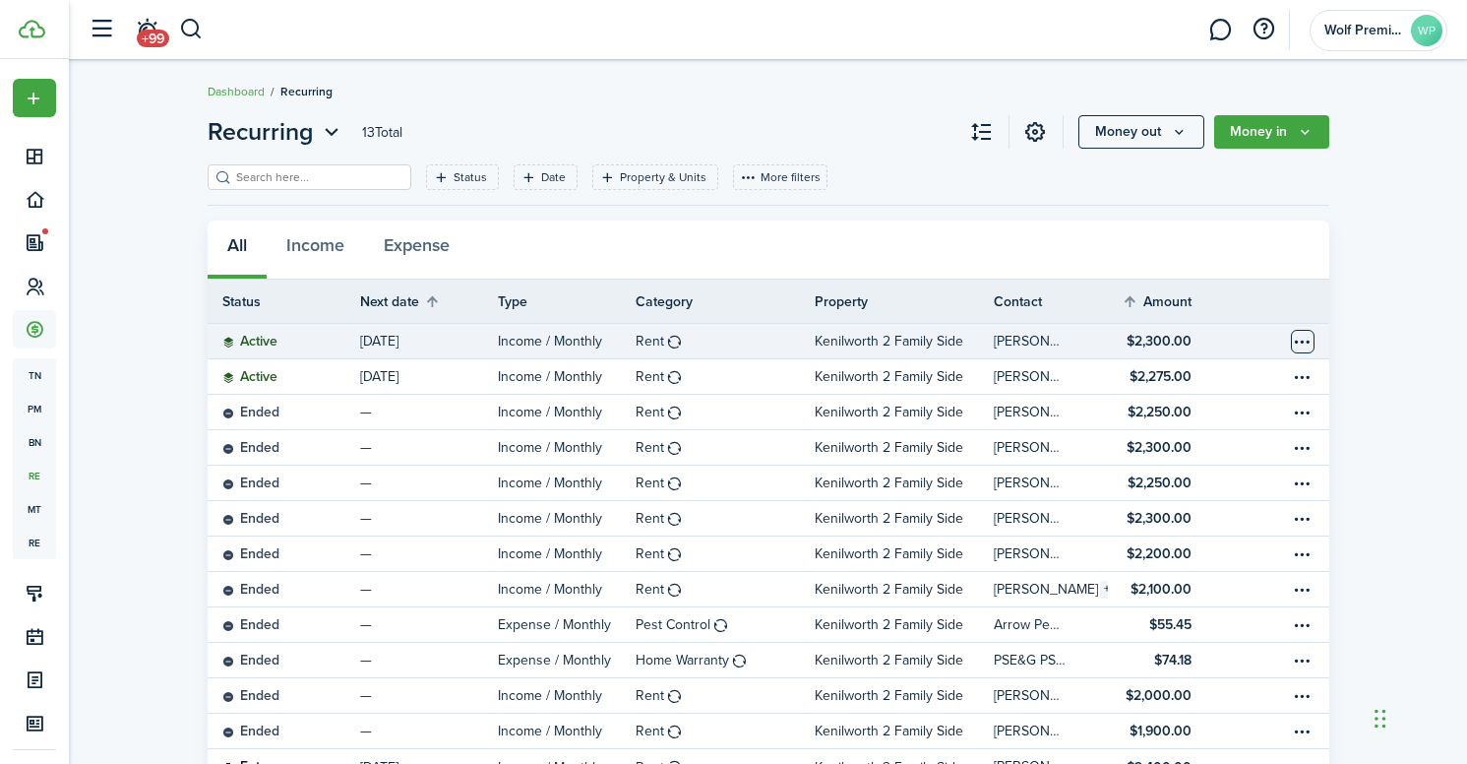
click at [1302, 337] on table-menu-btn-icon "Open menu" at bounding box center [1303, 342] width 24 height 24
click at [1008, 344] on table-profile-info-text "[PERSON_NAME]" at bounding box center [1030, 342] width 72 height 16
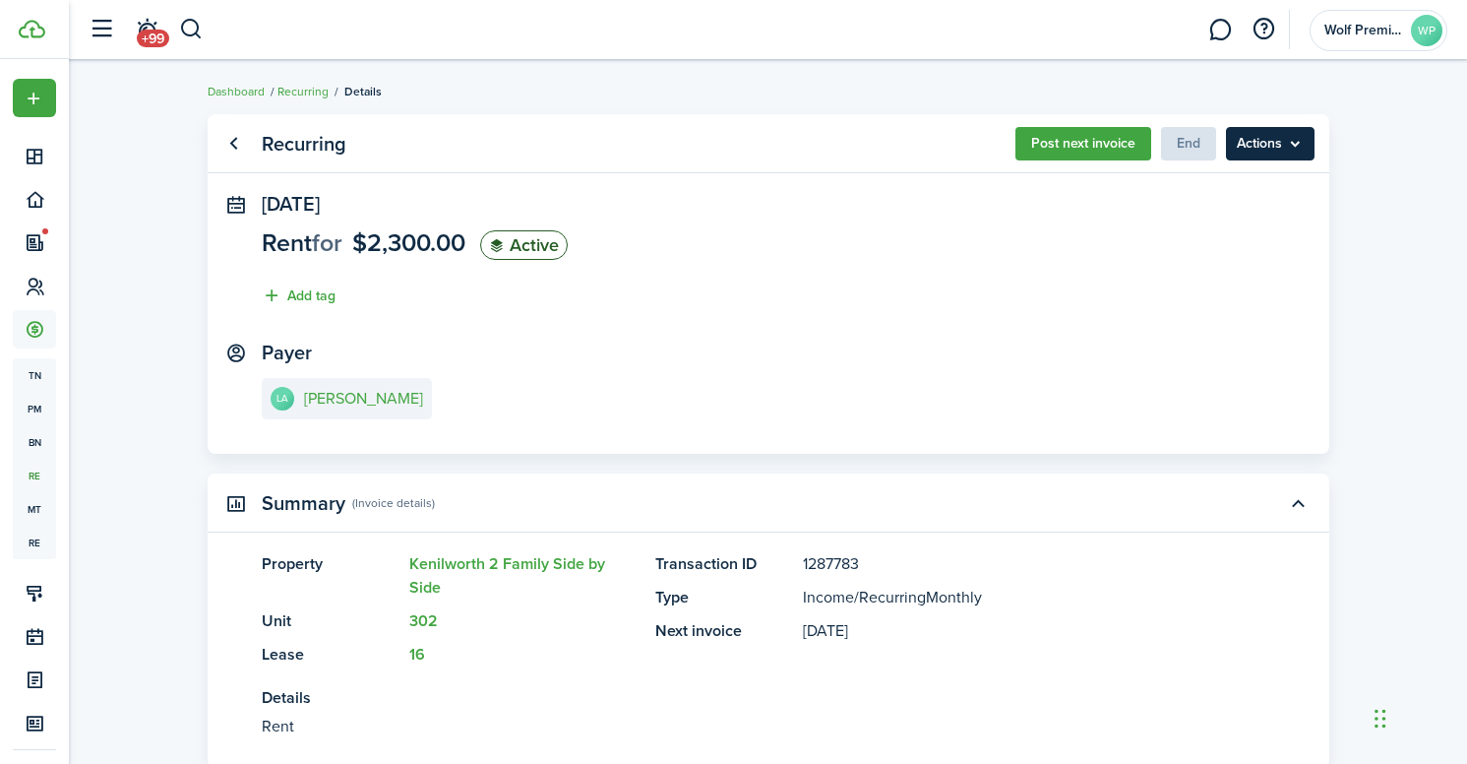
click at [1270, 145] on menu-btn "Actions" at bounding box center [1270, 143] width 89 height 33
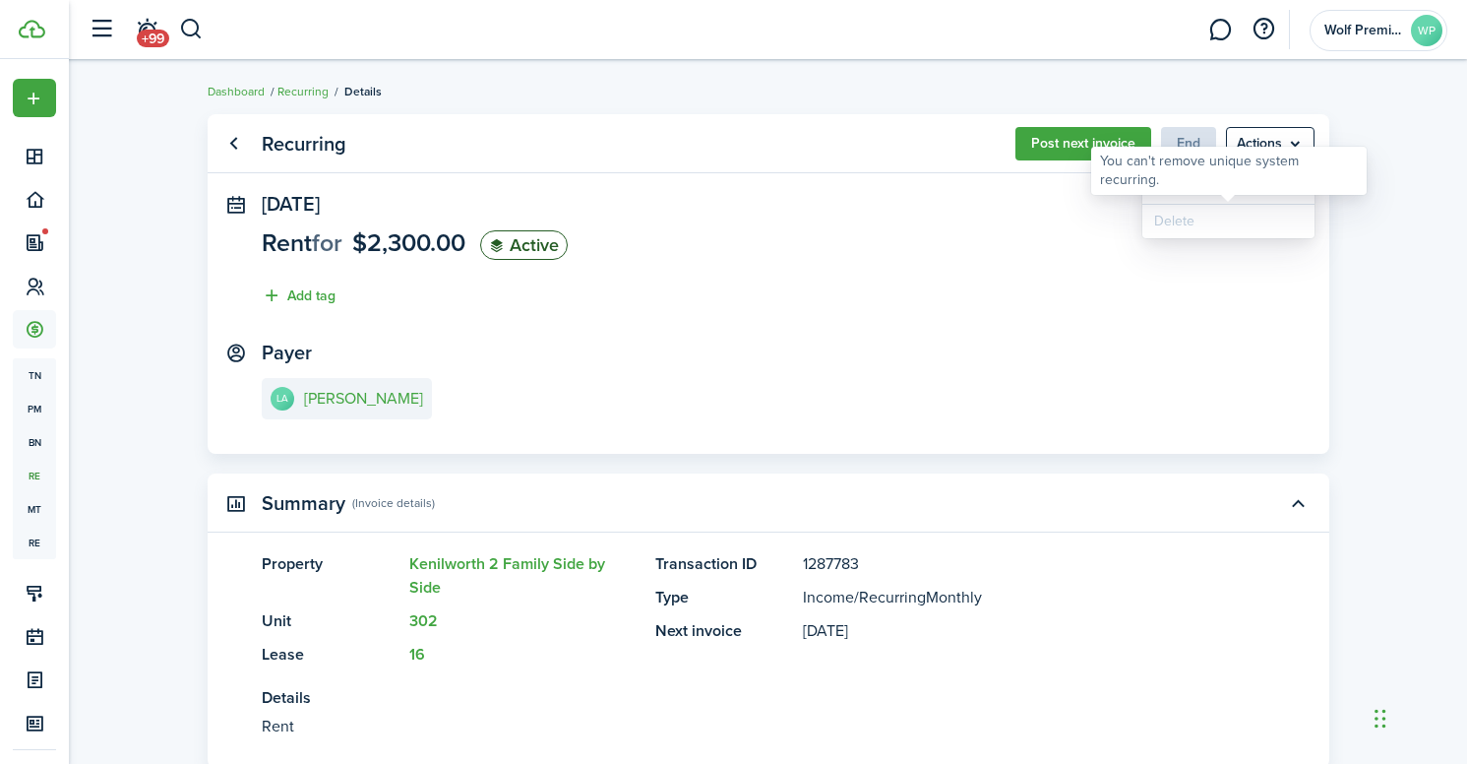
click at [583, 348] on panel-main-section "Payer LA [PERSON_NAME]" at bounding box center [768, 383] width 1013 height 84
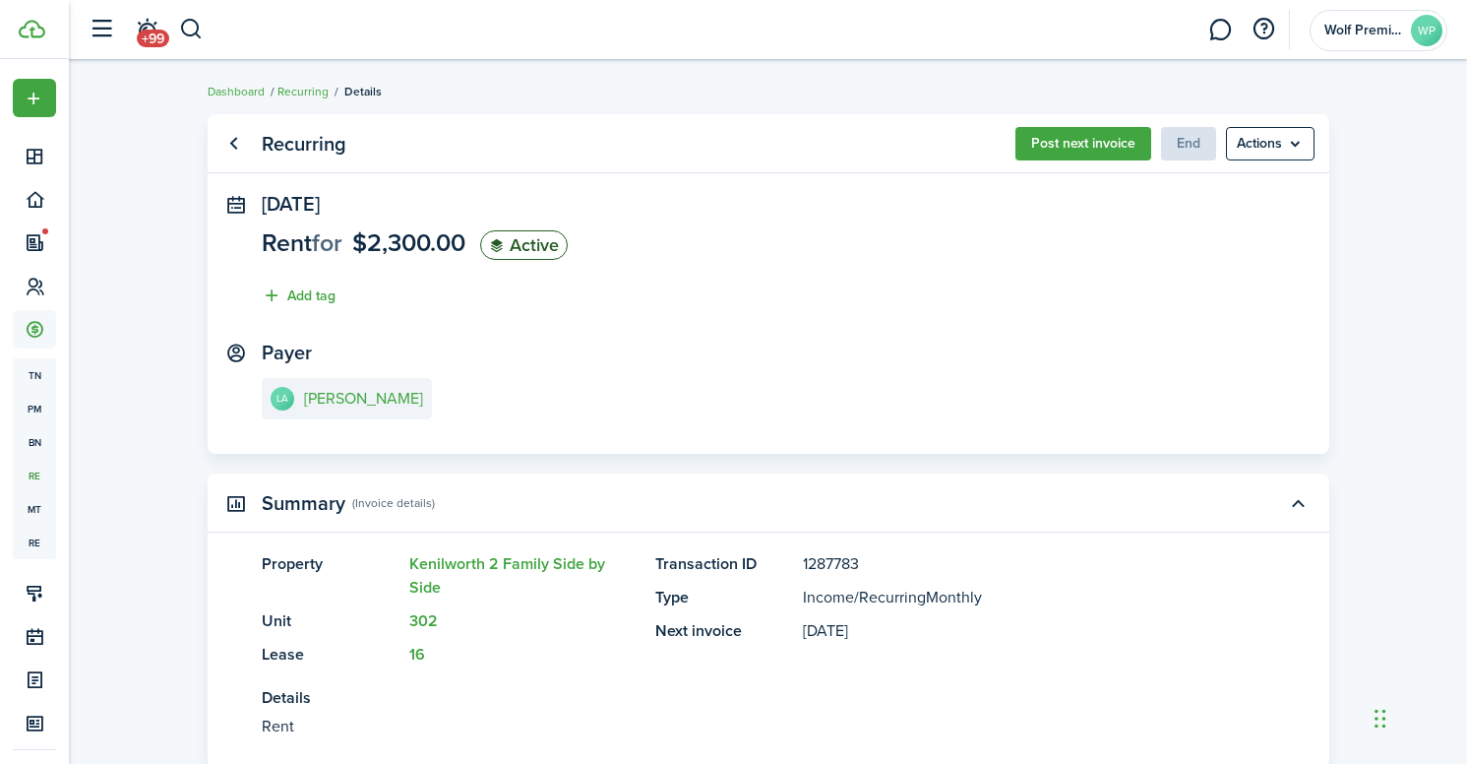
click at [556, 242] on status "Active" at bounding box center [524, 245] width 88 height 30
click at [373, 242] on span "$2,300.00" at bounding box center [408, 242] width 113 height 36
click at [308, 87] on link "Recurring" at bounding box center [302, 92] width 51 height 18
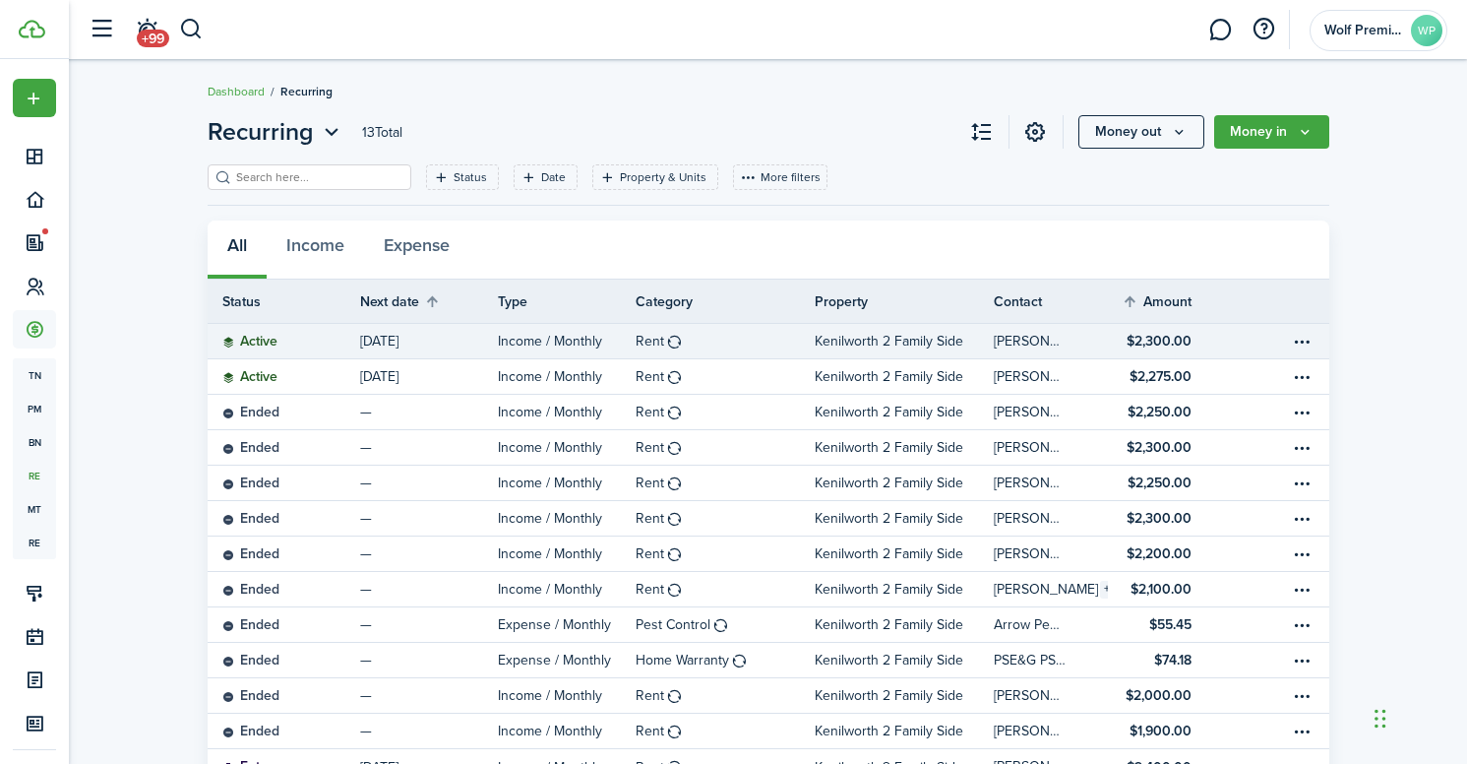
click at [229, 341] on icon at bounding box center [228, 343] width 13 height 12
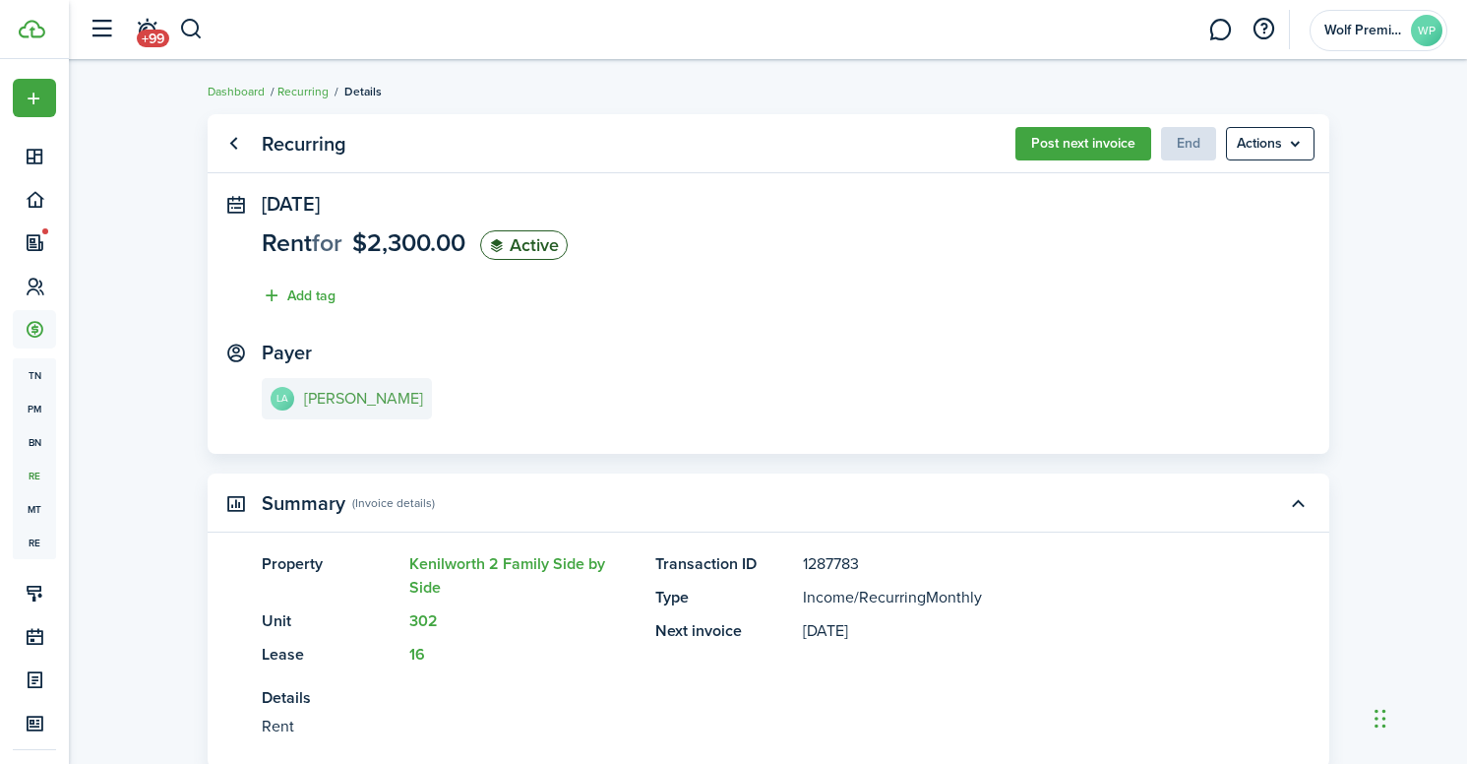
click at [328, 396] on e-details-info-title "[PERSON_NAME]" at bounding box center [363, 399] width 119 height 18
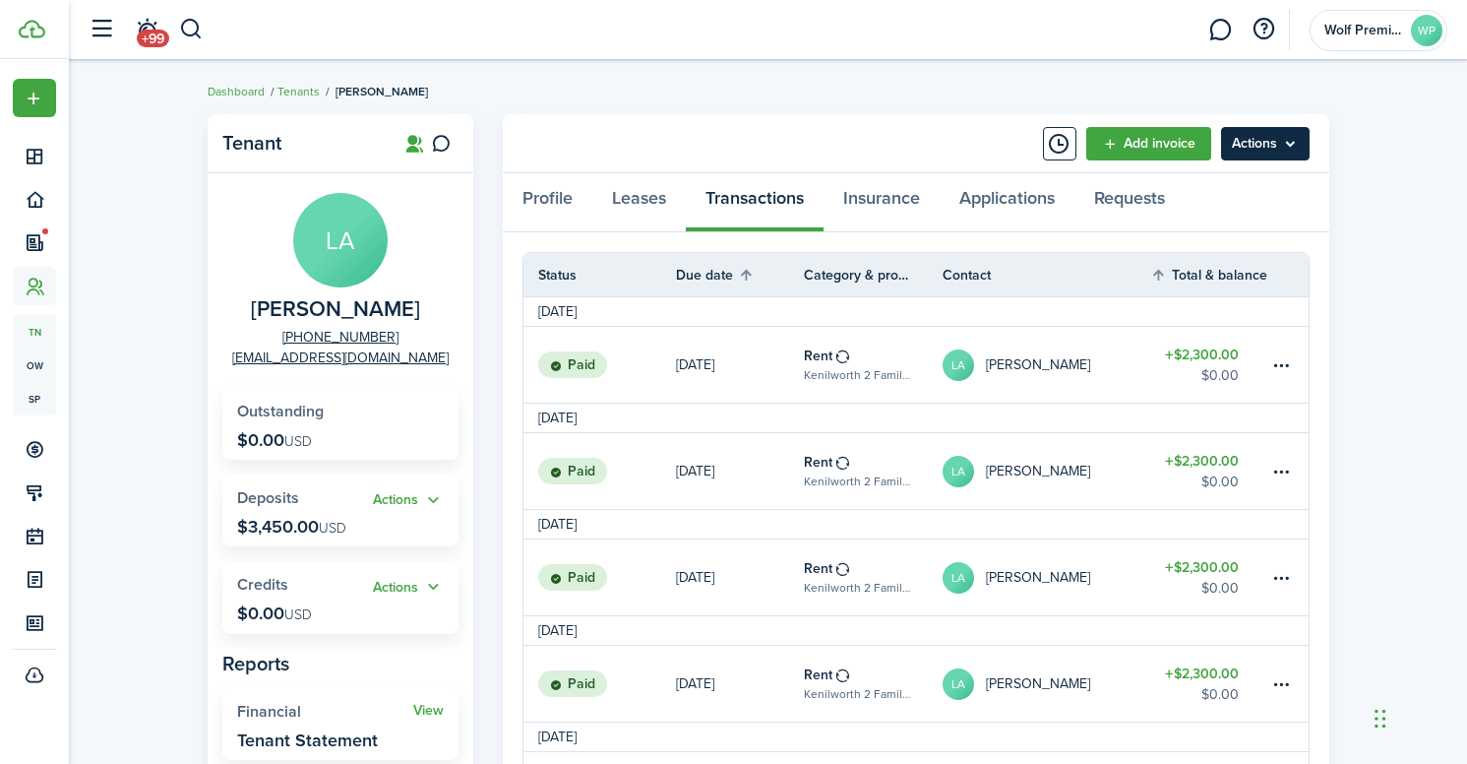
click at [1303, 135] on menu-btn "Actions" at bounding box center [1265, 143] width 89 height 33
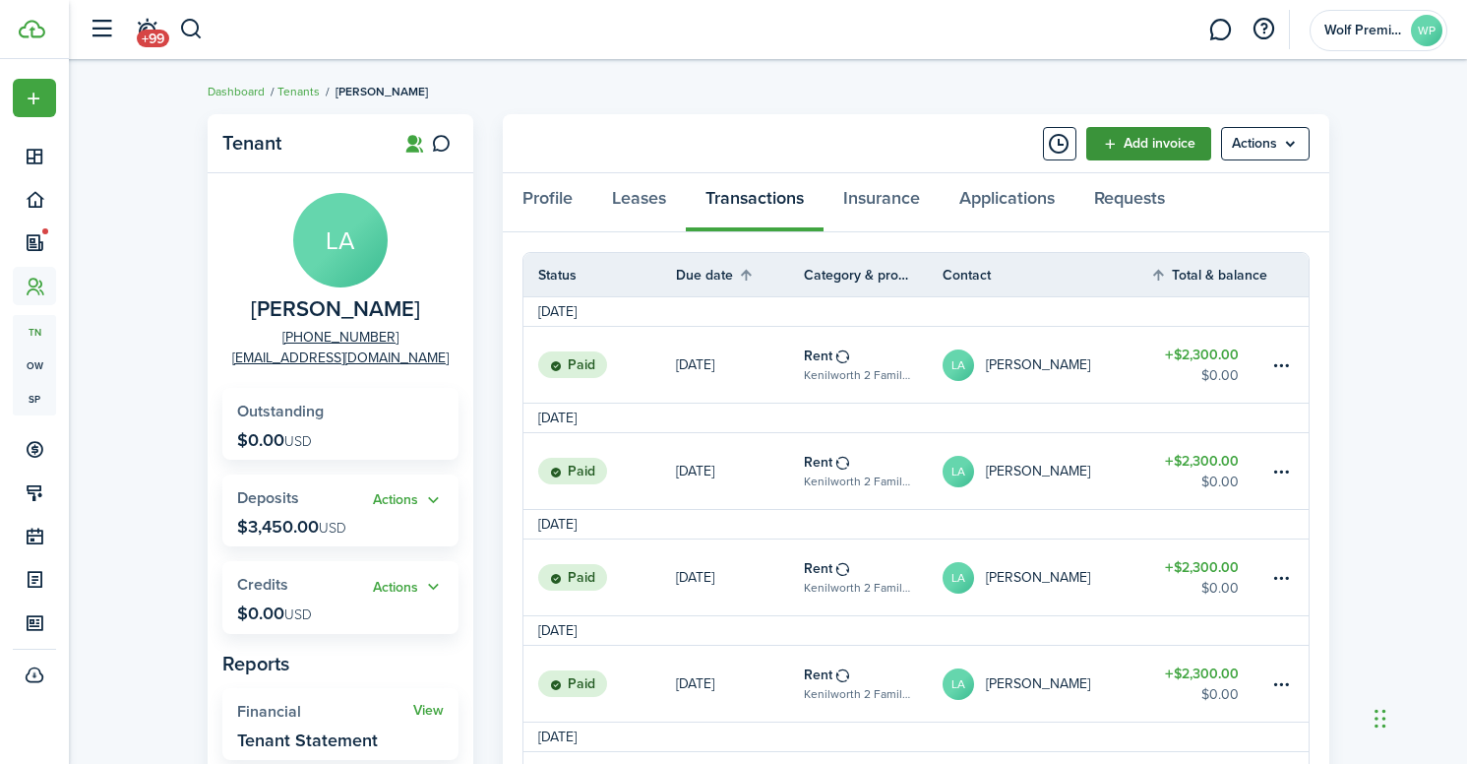
click at [1139, 152] on link "Add invoice" at bounding box center [1148, 143] width 125 height 33
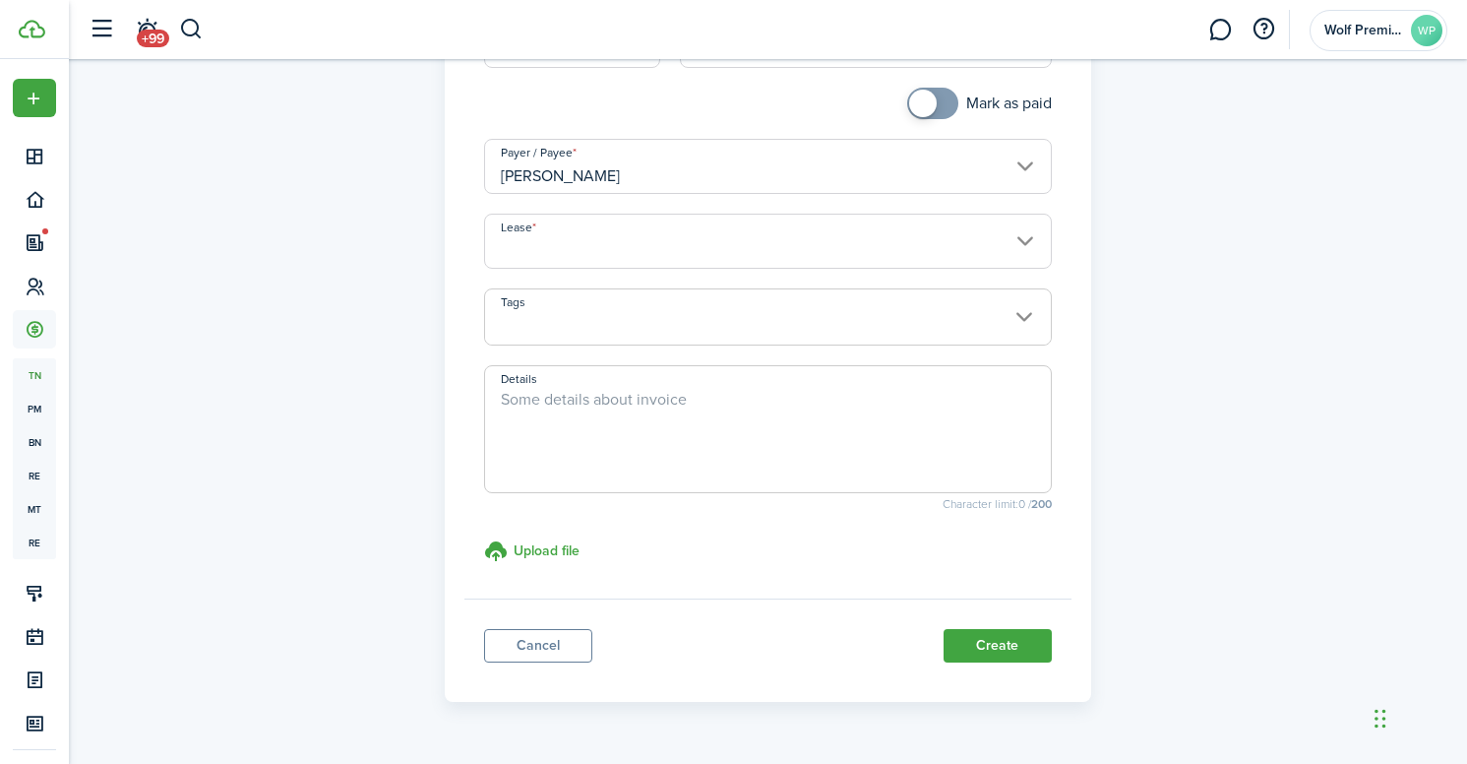
scroll to position [329, 0]
click at [511, 652] on link "Cancel" at bounding box center [538, 643] width 108 height 33
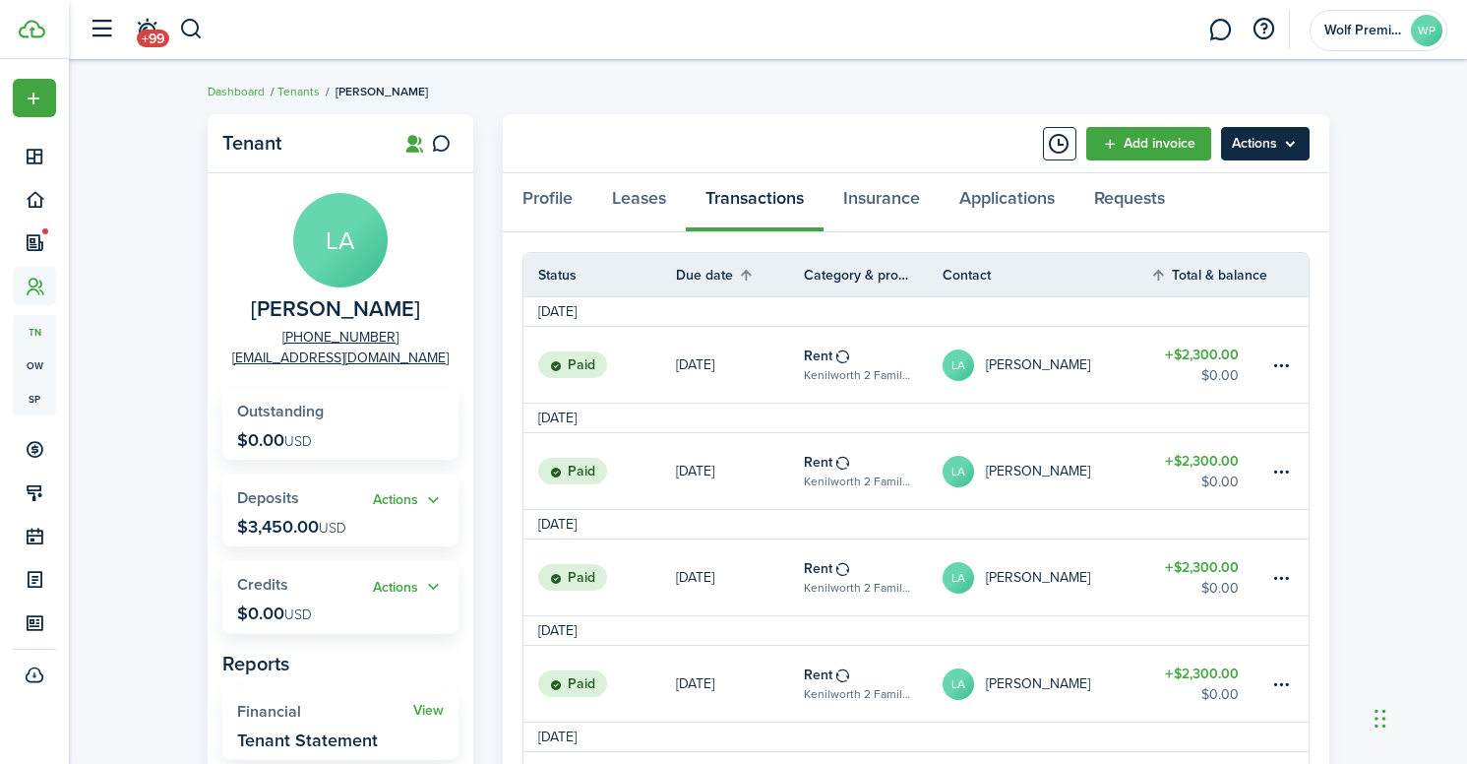
click at [1292, 153] on menu-btn "Actions" at bounding box center [1265, 143] width 89 height 33
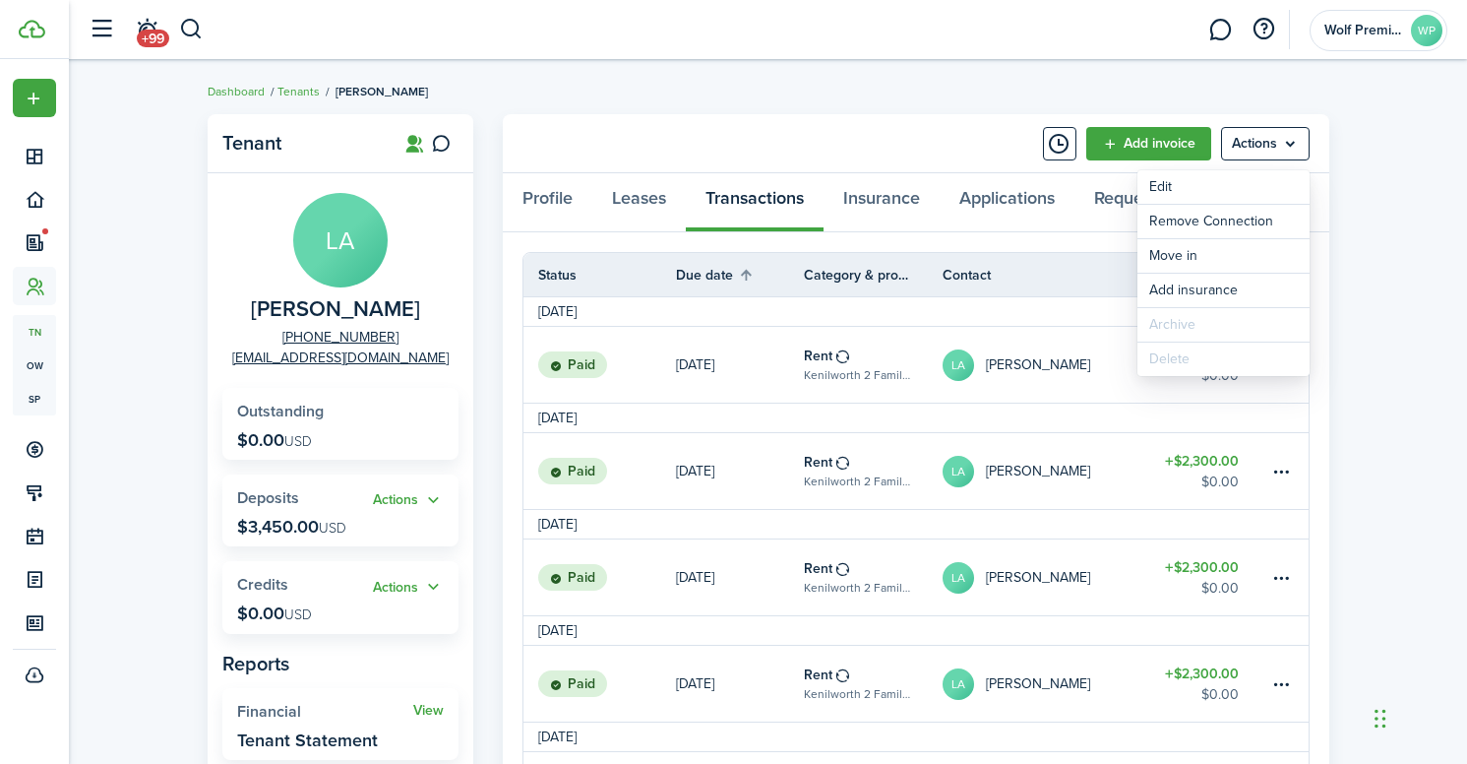
click at [863, 146] on panel-main-header "Add invoice Actions" at bounding box center [916, 143] width 827 height 59
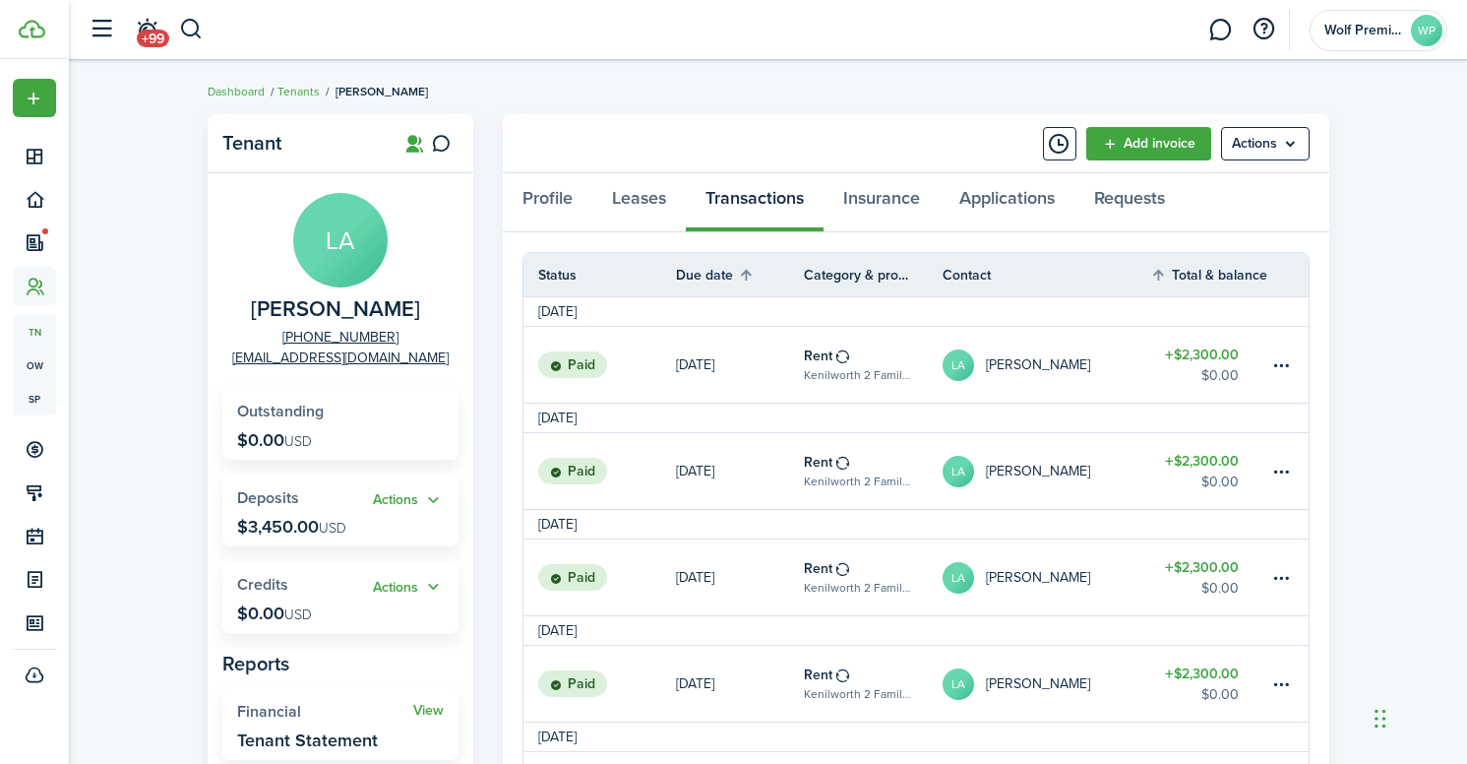
click at [335, 250] on avatar-text "LA" at bounding box center [340, 240] width 94 height 94
click at [413, 498] on button "Actions" at bounding box center [408, 500] width 71 height 23
click at [567, 370] on status "Paid" at bounding box center [572, 365] width 69 height 28
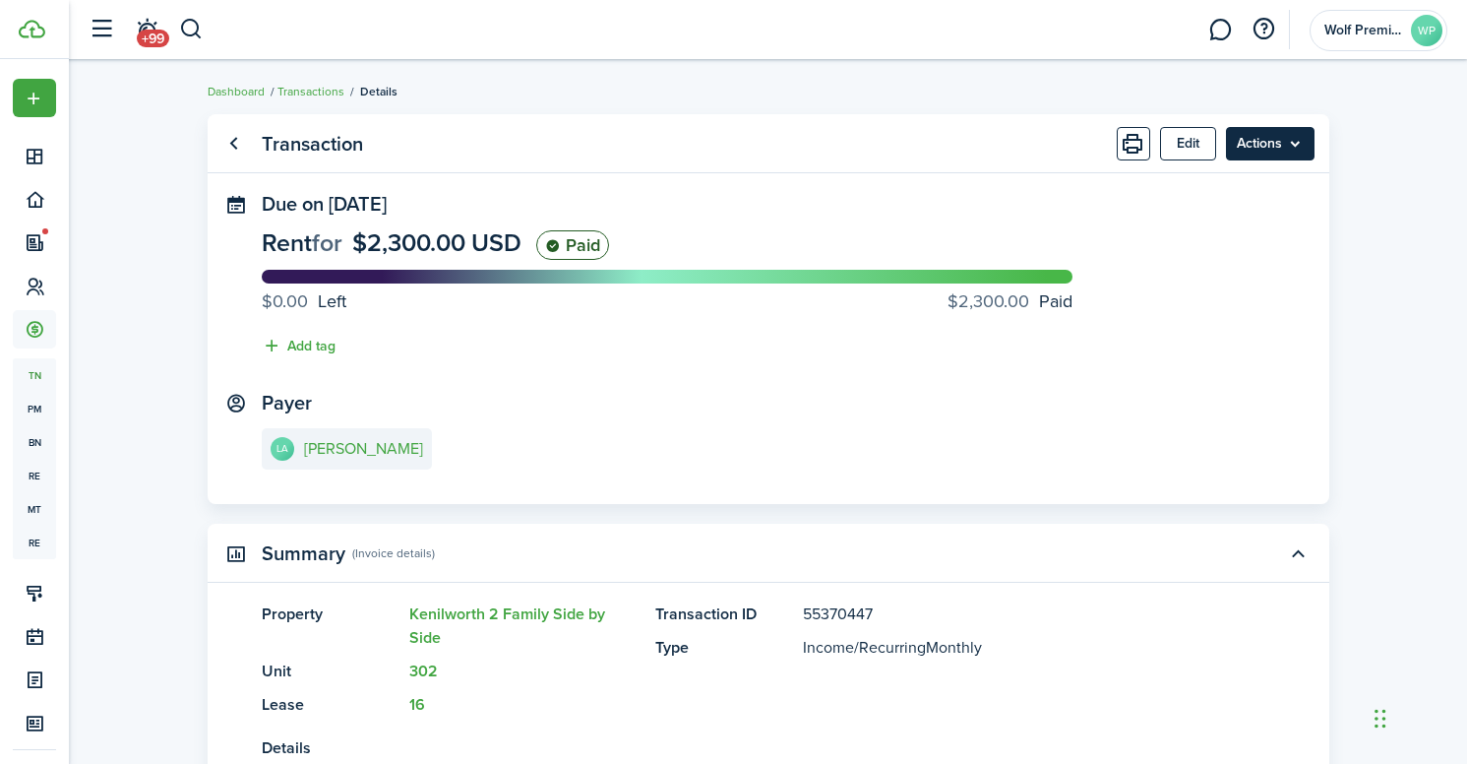
click at [1273, 141] on menu-btn "Actions" at bounding box center [1270, 143] width 89 height 33
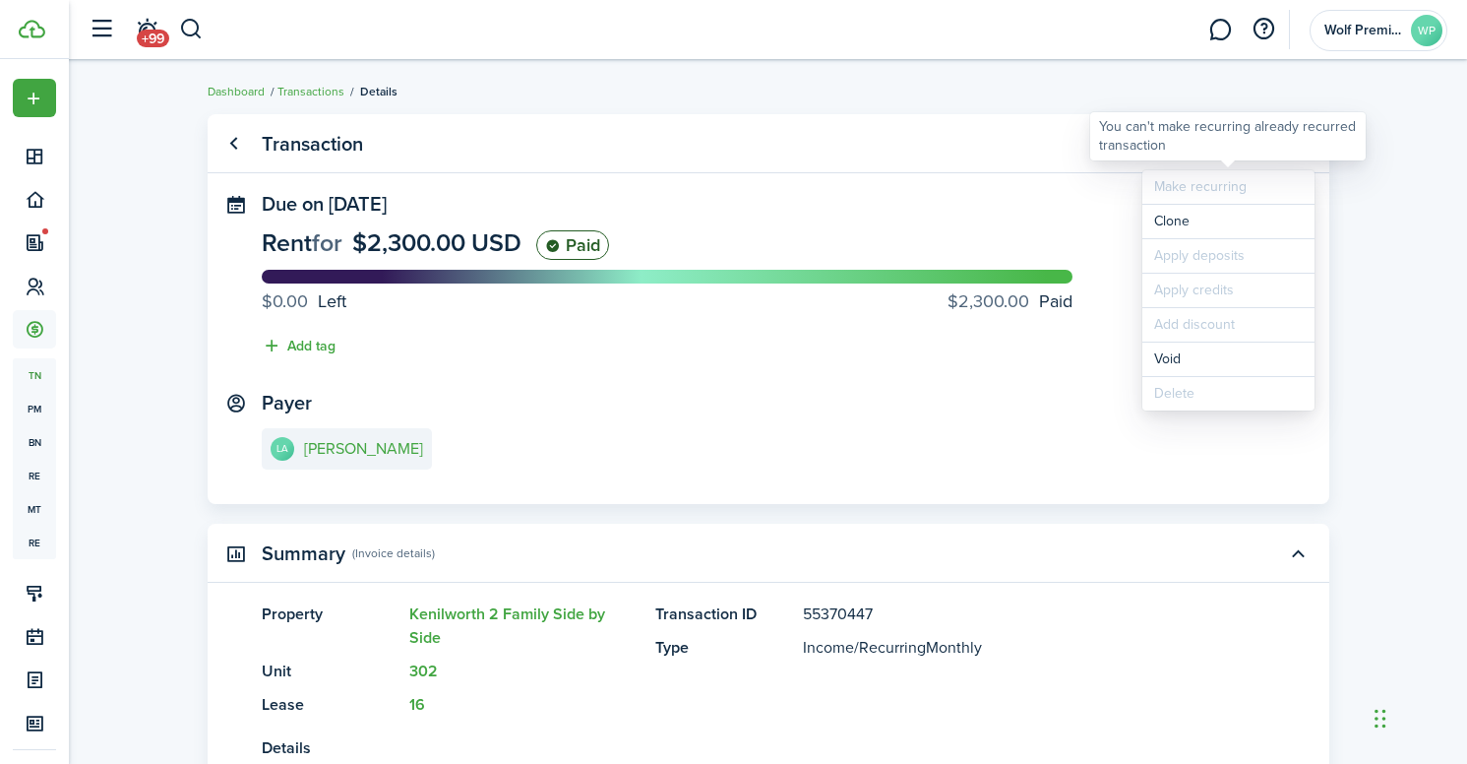
click at [1203, 137] on div "You can't make recurring already recurred transaction" at bounding box center [1228, 136] width 258 height 38
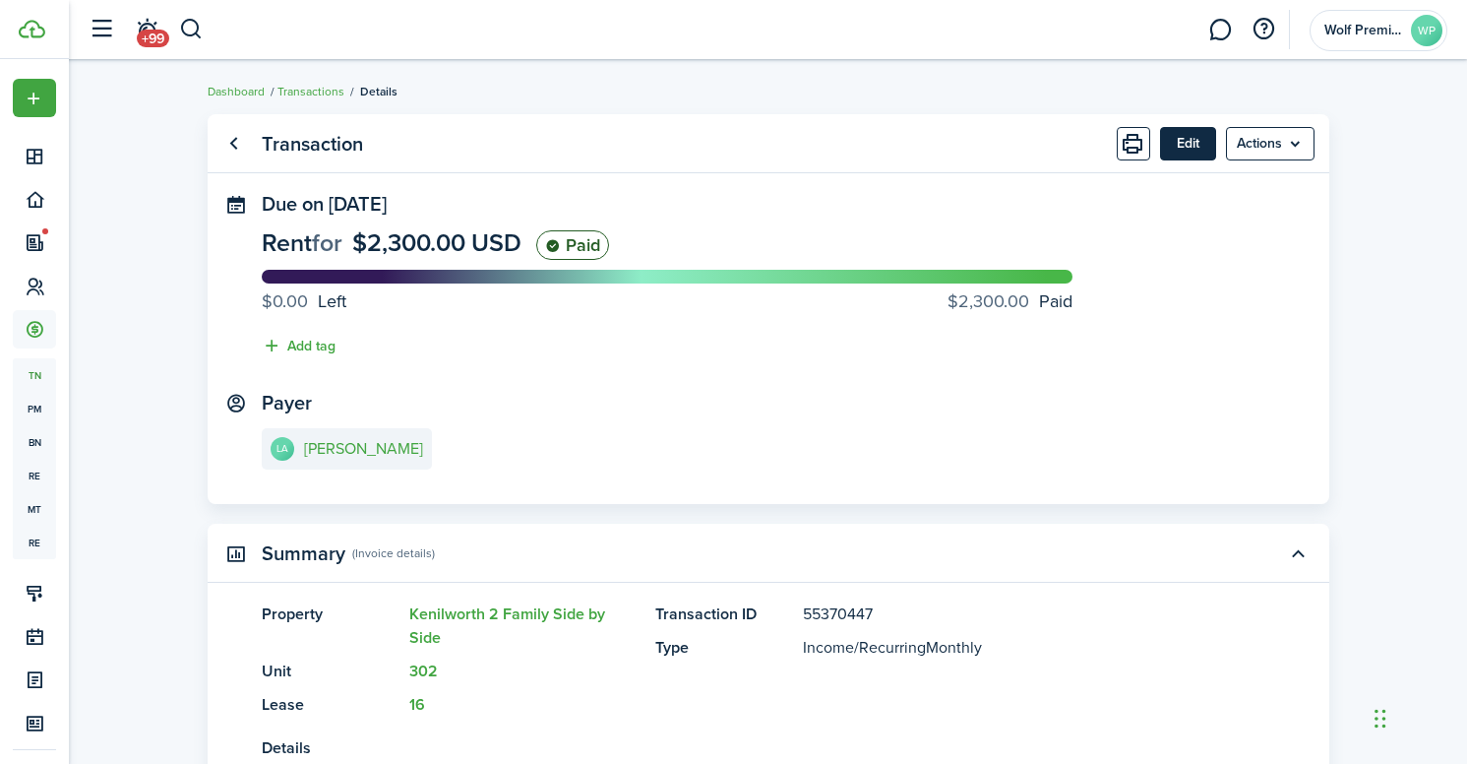
click at [1192, 137] on button "Edit" at bounding box center [1188, 143] width 56 height 33
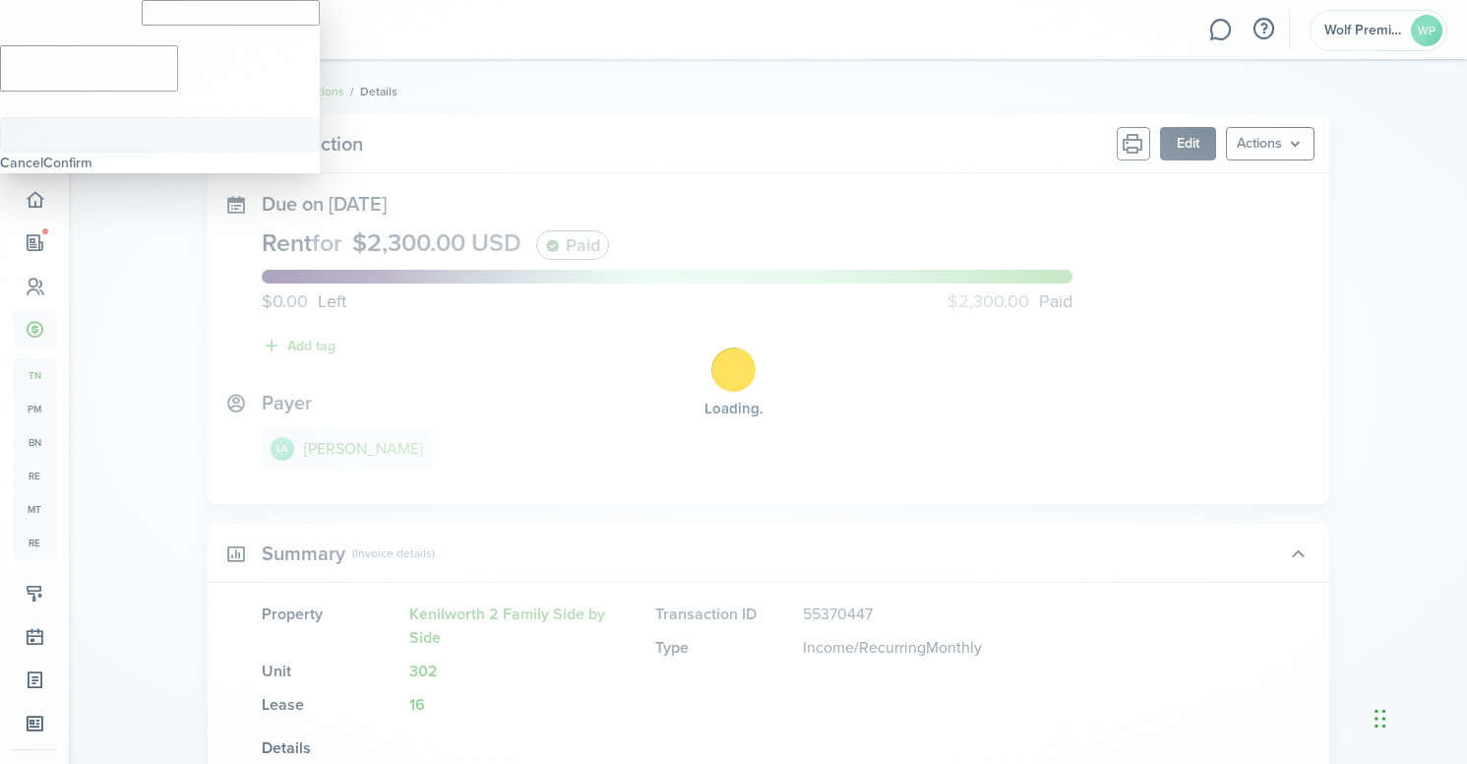
type input "$2,300.00"
type textarea "Rent Payment for [DATE]."
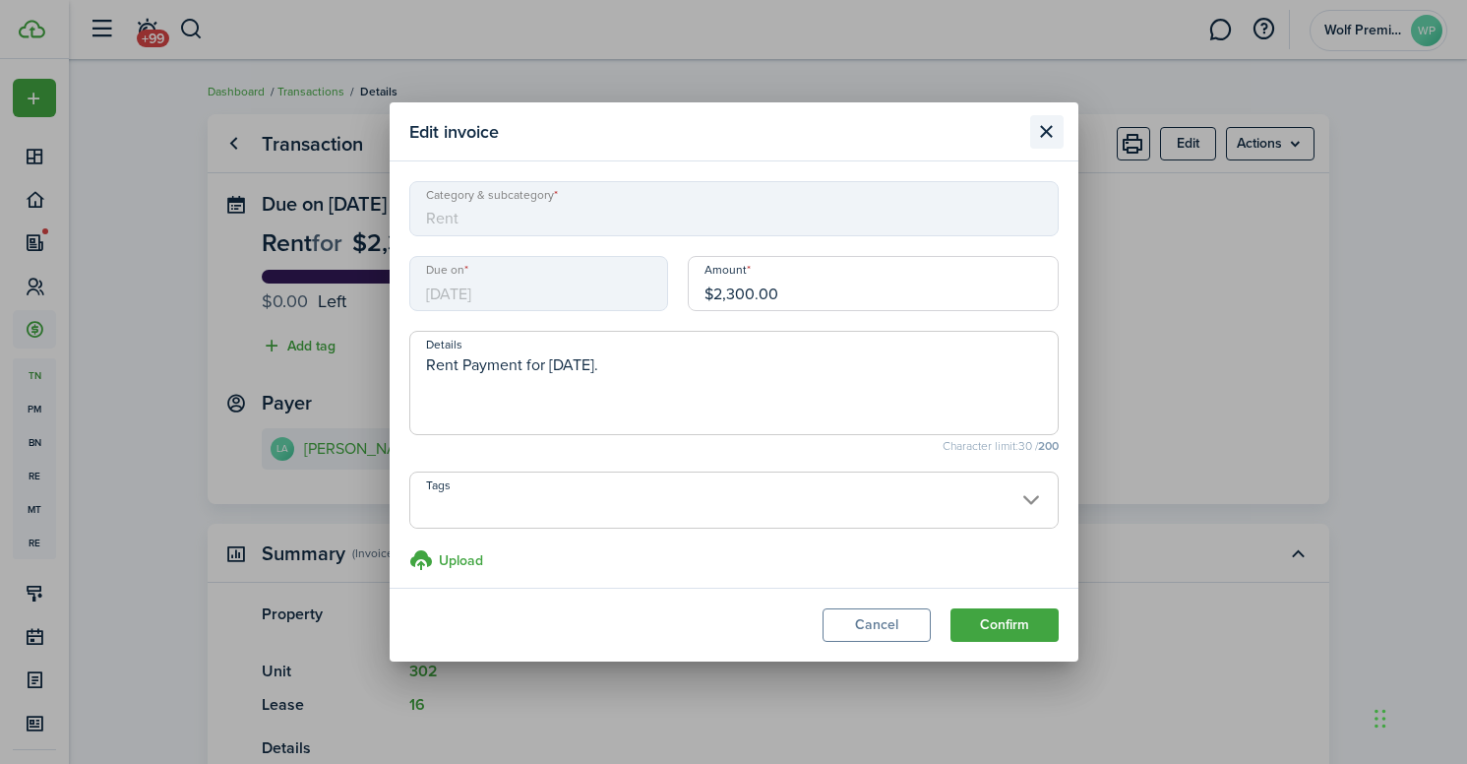
click at [1047, 138] on button "Close modal" at bounding box center [1046, 131] width 33 height 33
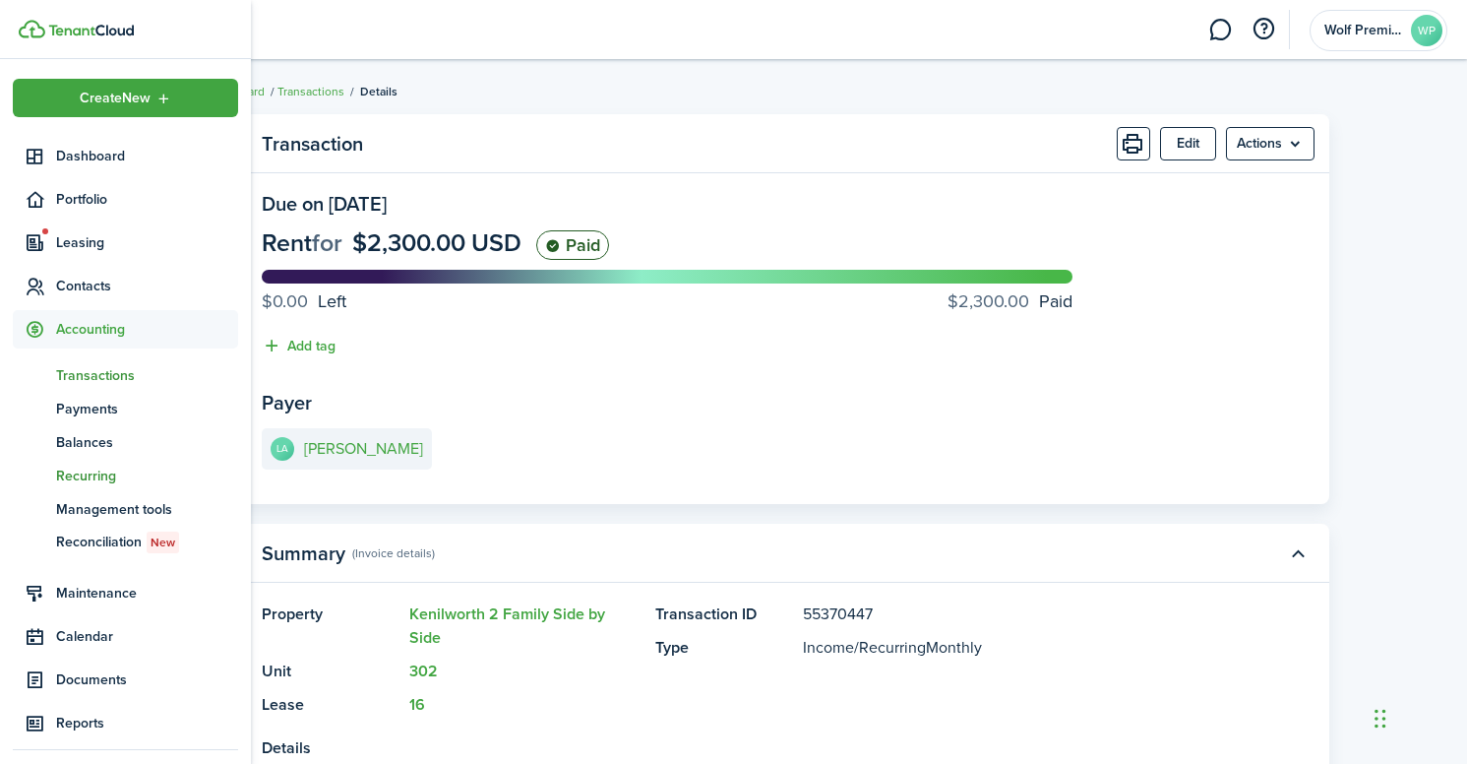
click at [96, 474] on span "Recurring" at bounding box center [147, 475] width 182 height 21
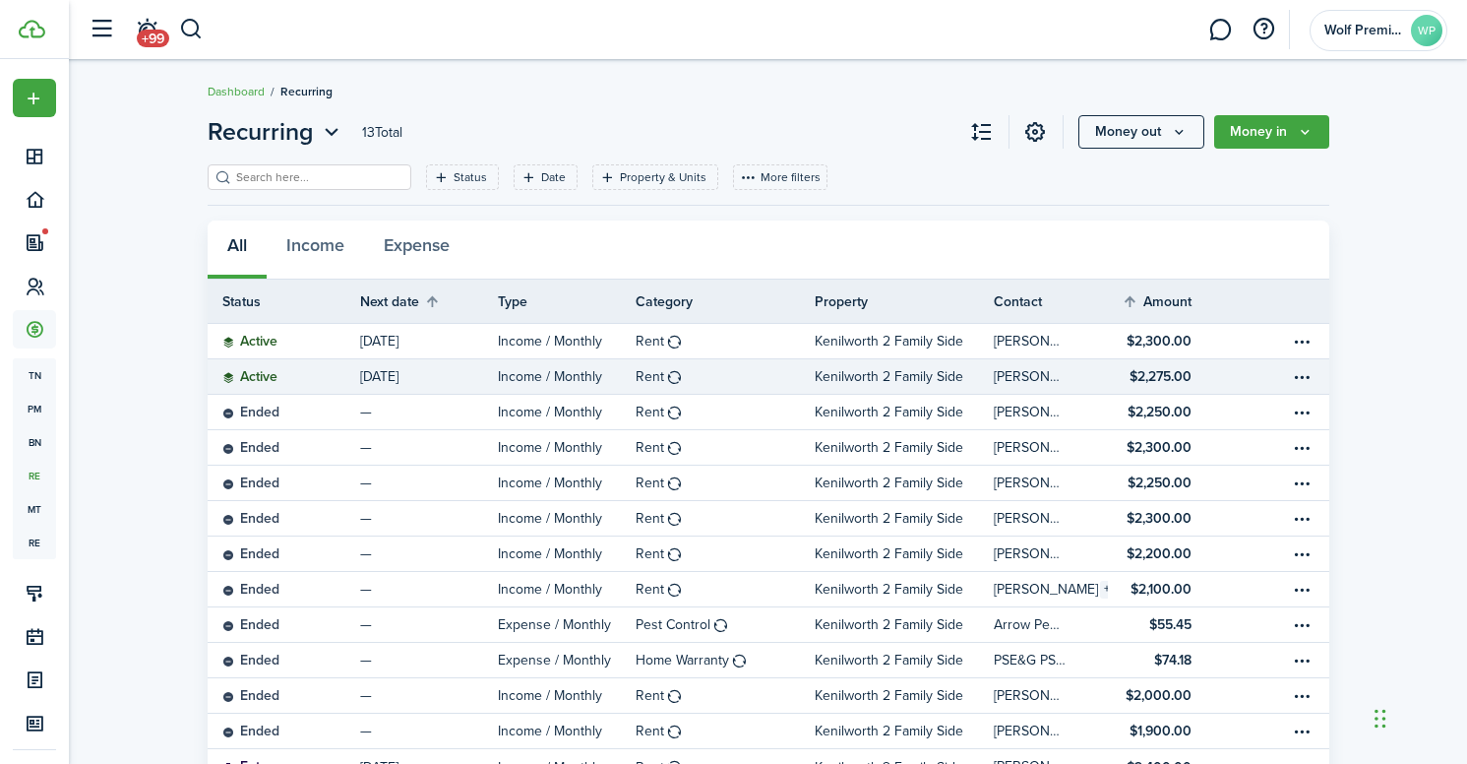
click at [495, 378] on link "[DATE]" at bounding box center [429, 376] width 138 height 34
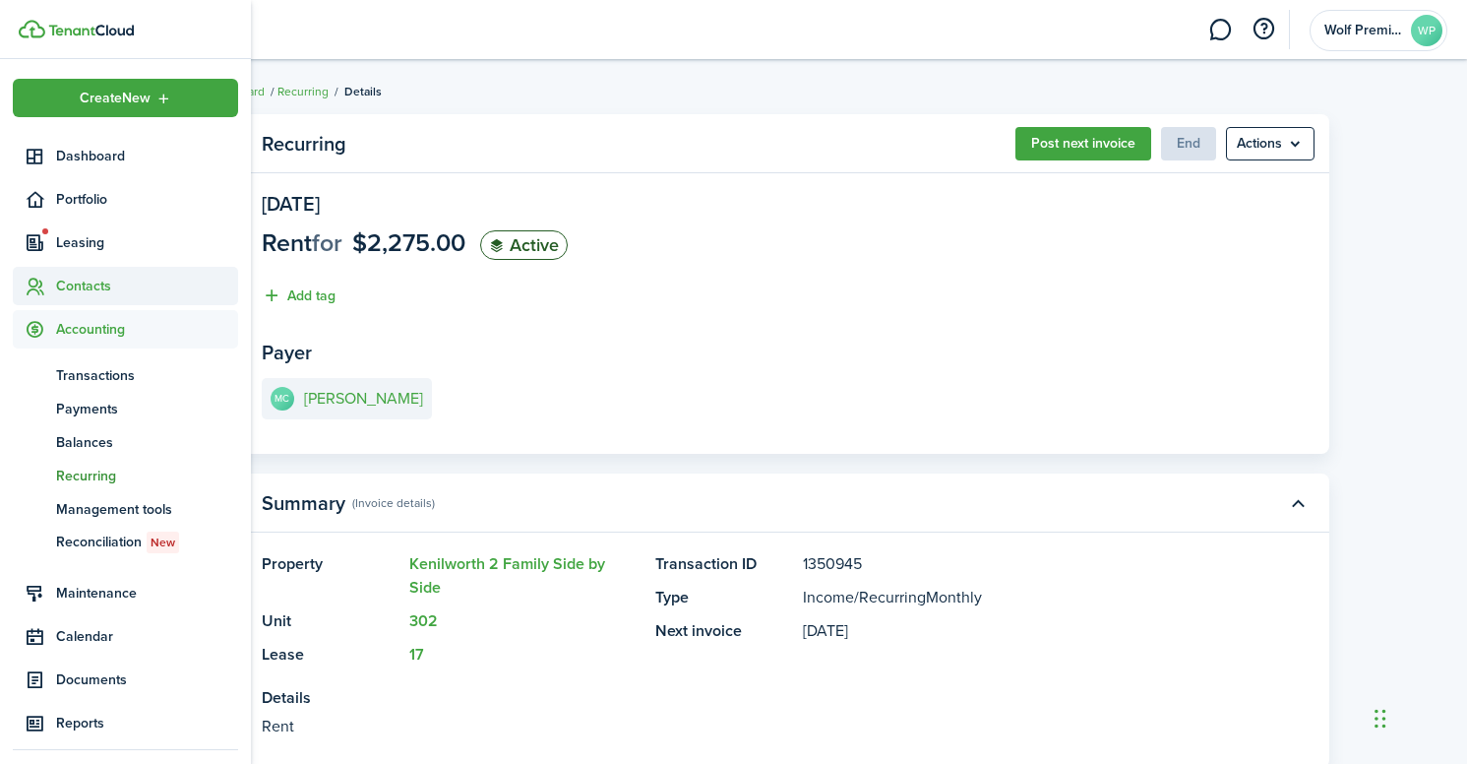
click at [87, 293] on span "Contacts" at bounding box center [147, 286] width 182 height 21
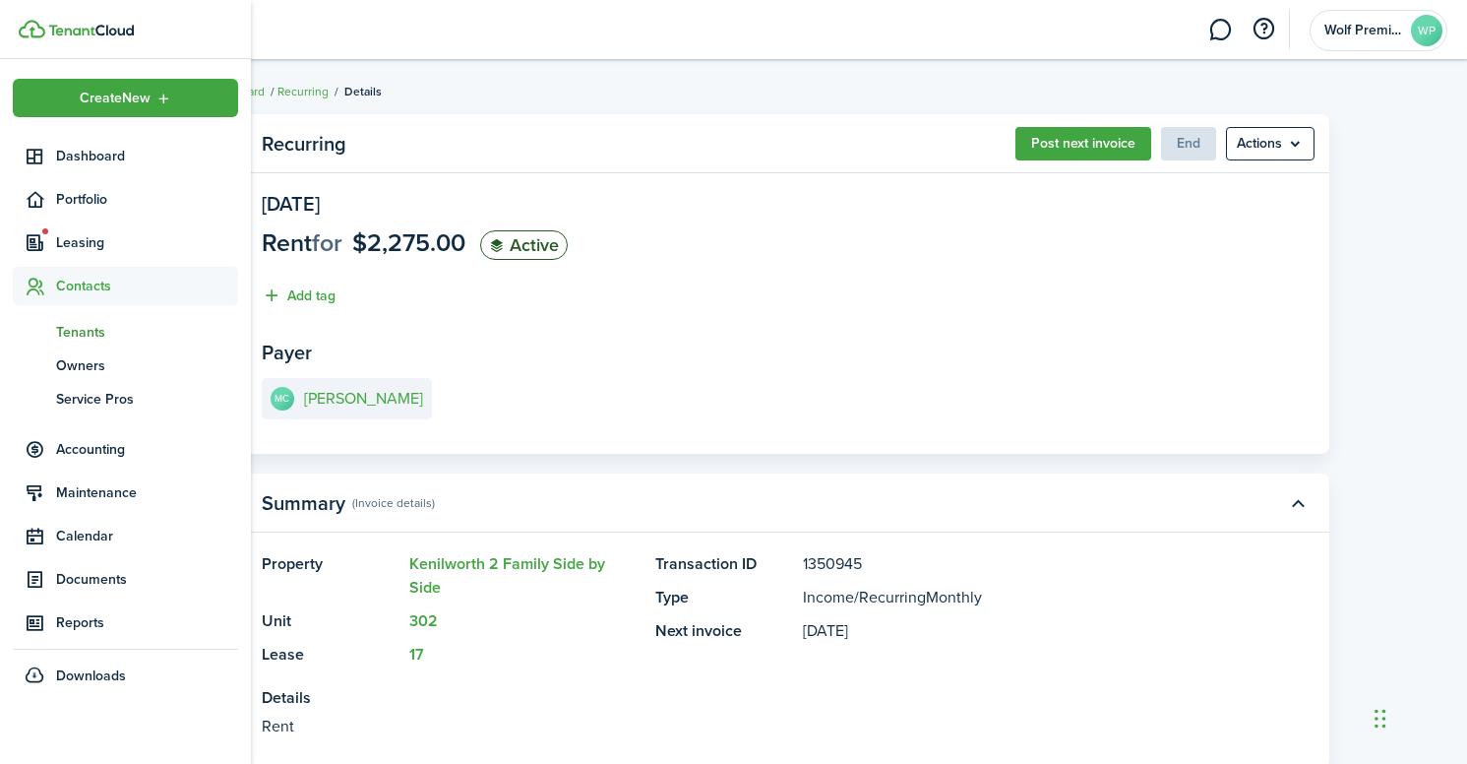
click at [84, 330] on span "Tenants" at bounding box center [147, 332] width 182 height 21
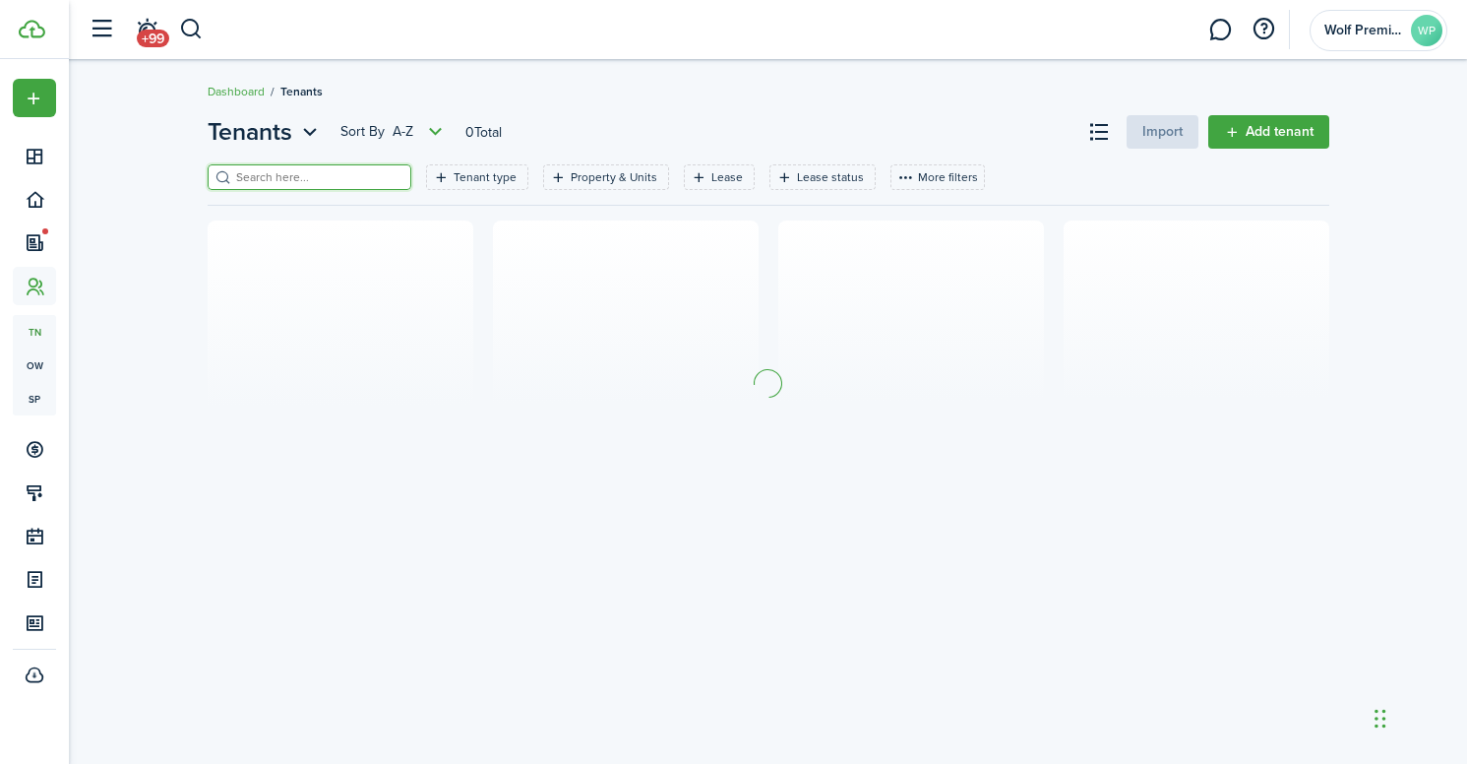
click at [298, 173] on input "search" at bounding box center [317, 177] width 173 height 19
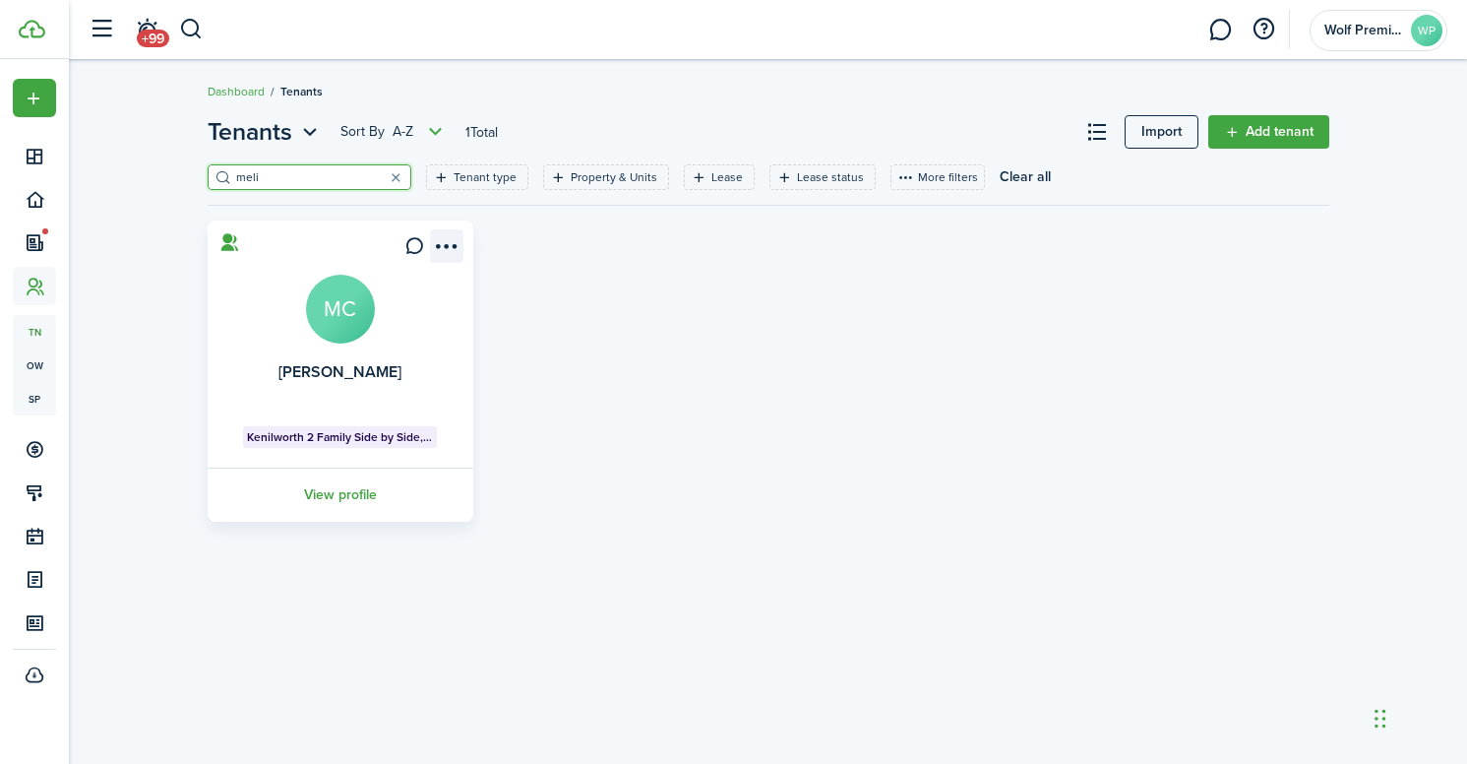
type input "meli"
click at [443, 255] on menu-btn-icon "Open menu" at bounding box center [446, 245] width 33 height 33
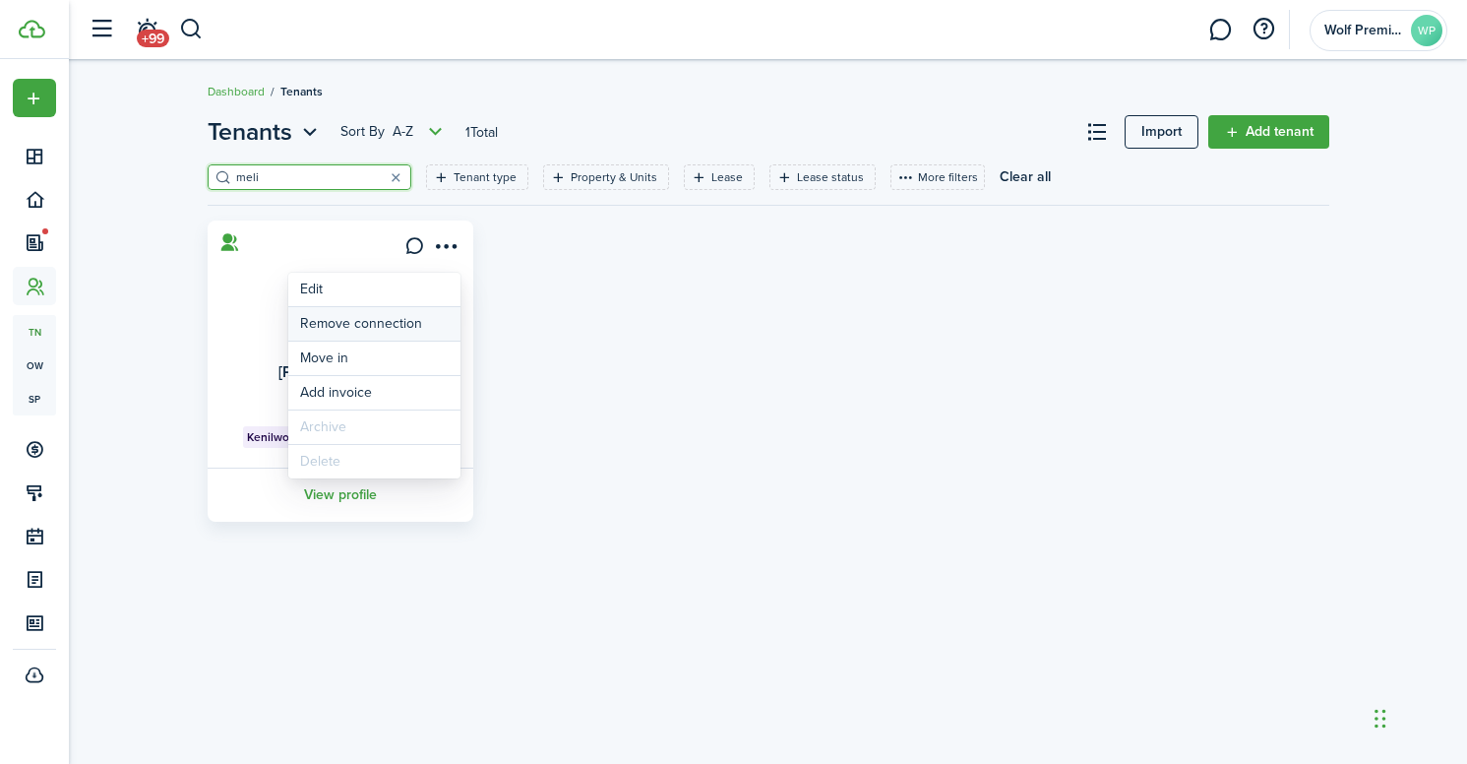
click at [415, 313] on button "Remove connection" at bounding box center [374, 323] width 172 height 33
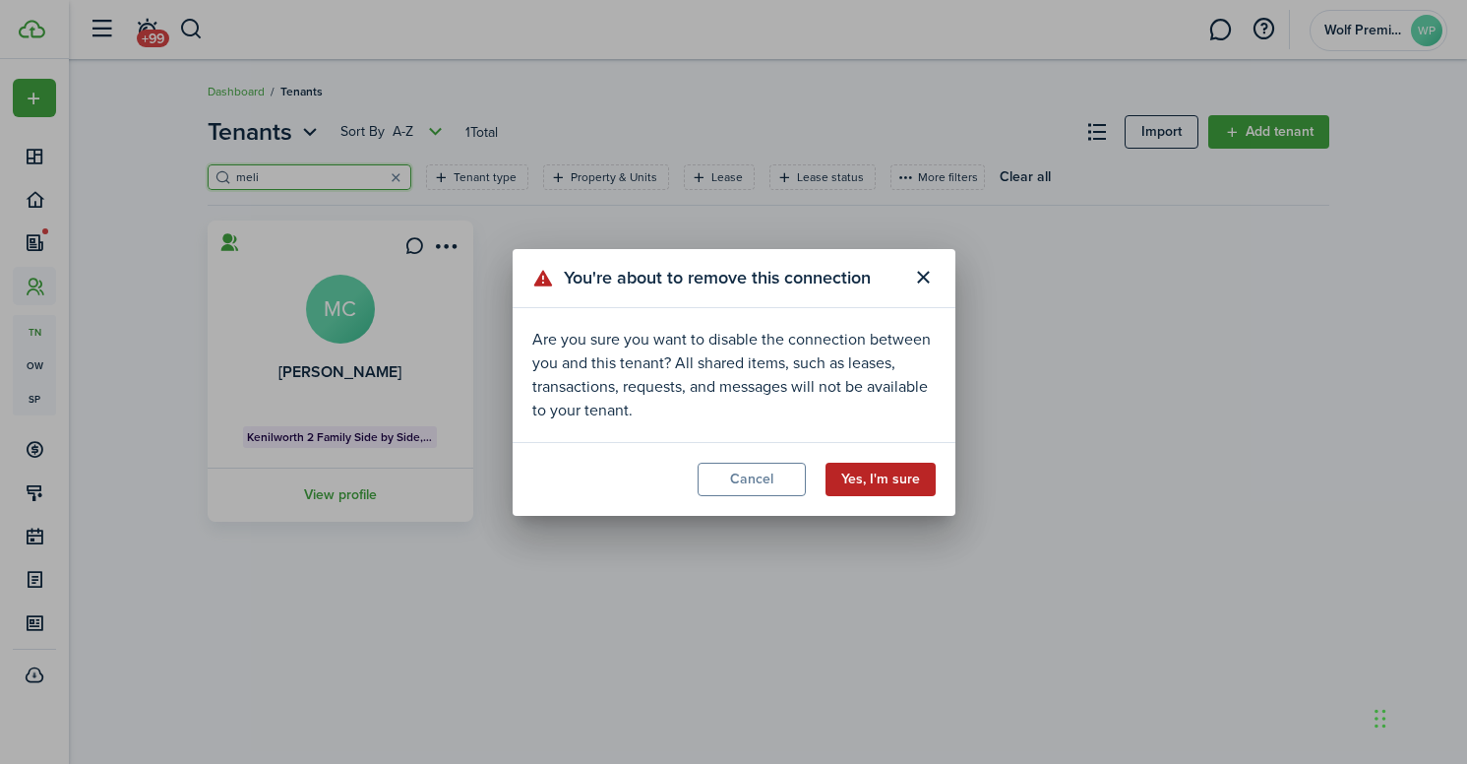
click at [891, 476] on button "Yes, I'm sure" at bounding box center [881, 478] width 110 height 33
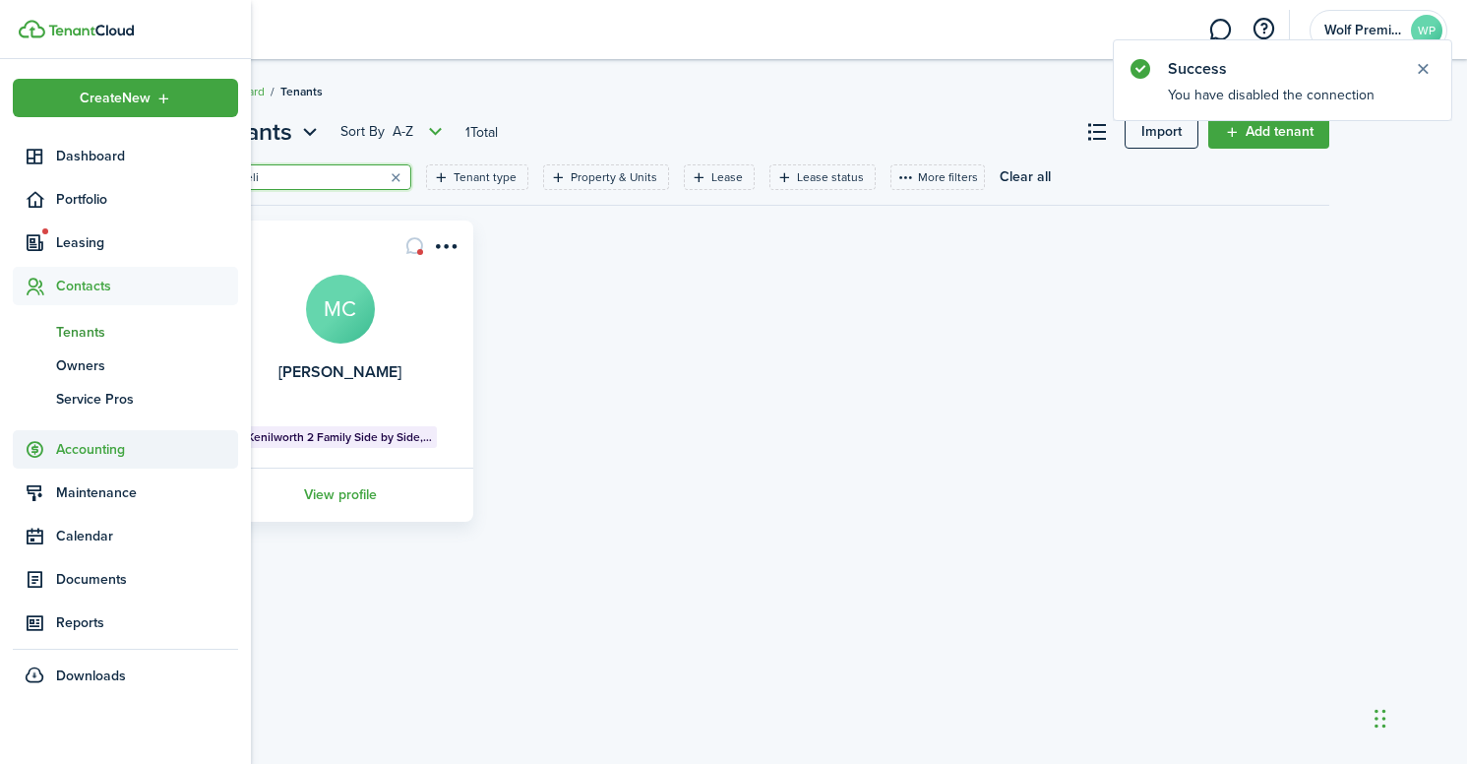
click at [101, 451] on span "Accounting" at bounding box center [147, 449] width 182 height 21
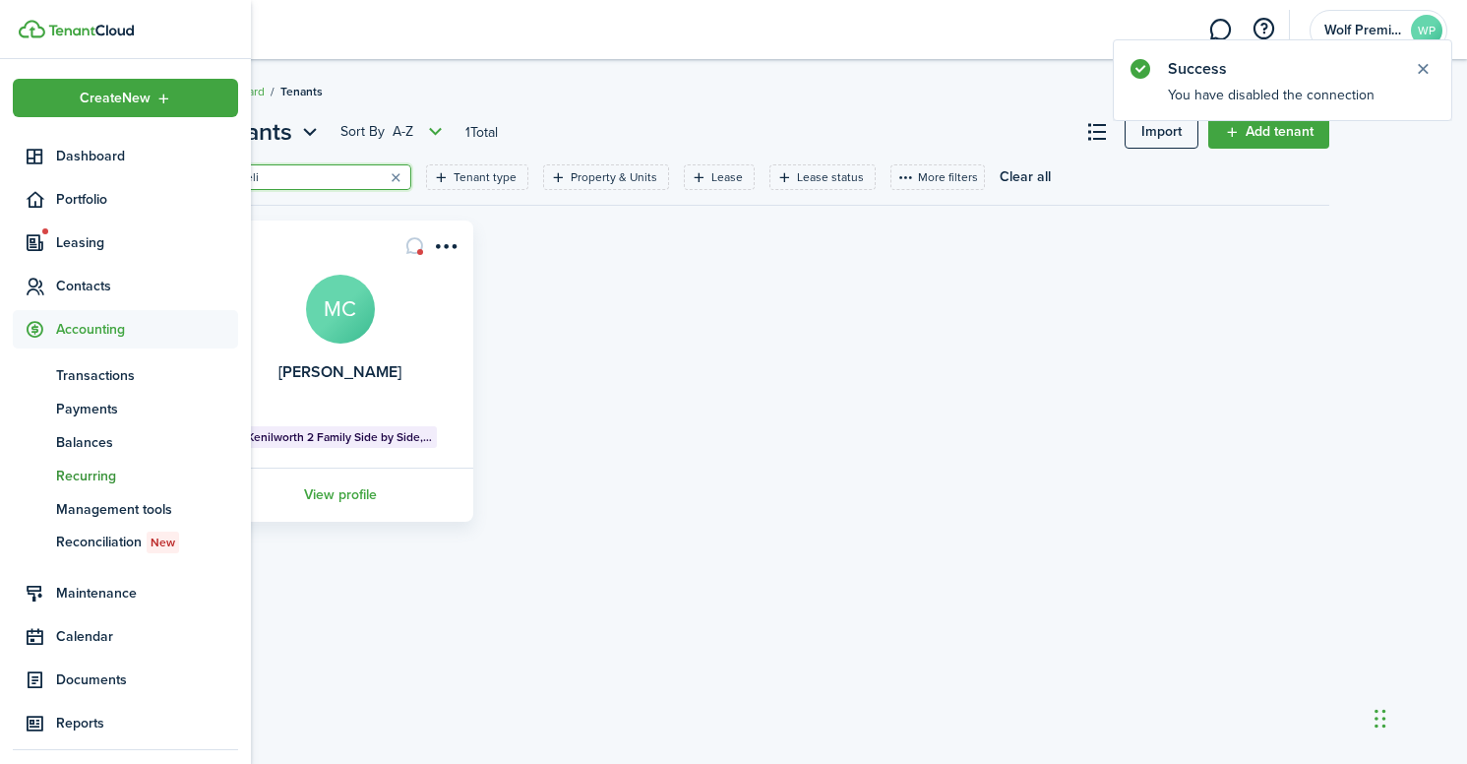
click at [85, 471] on span "Recurring" at bounding box center [147, 475] width 182 height 21
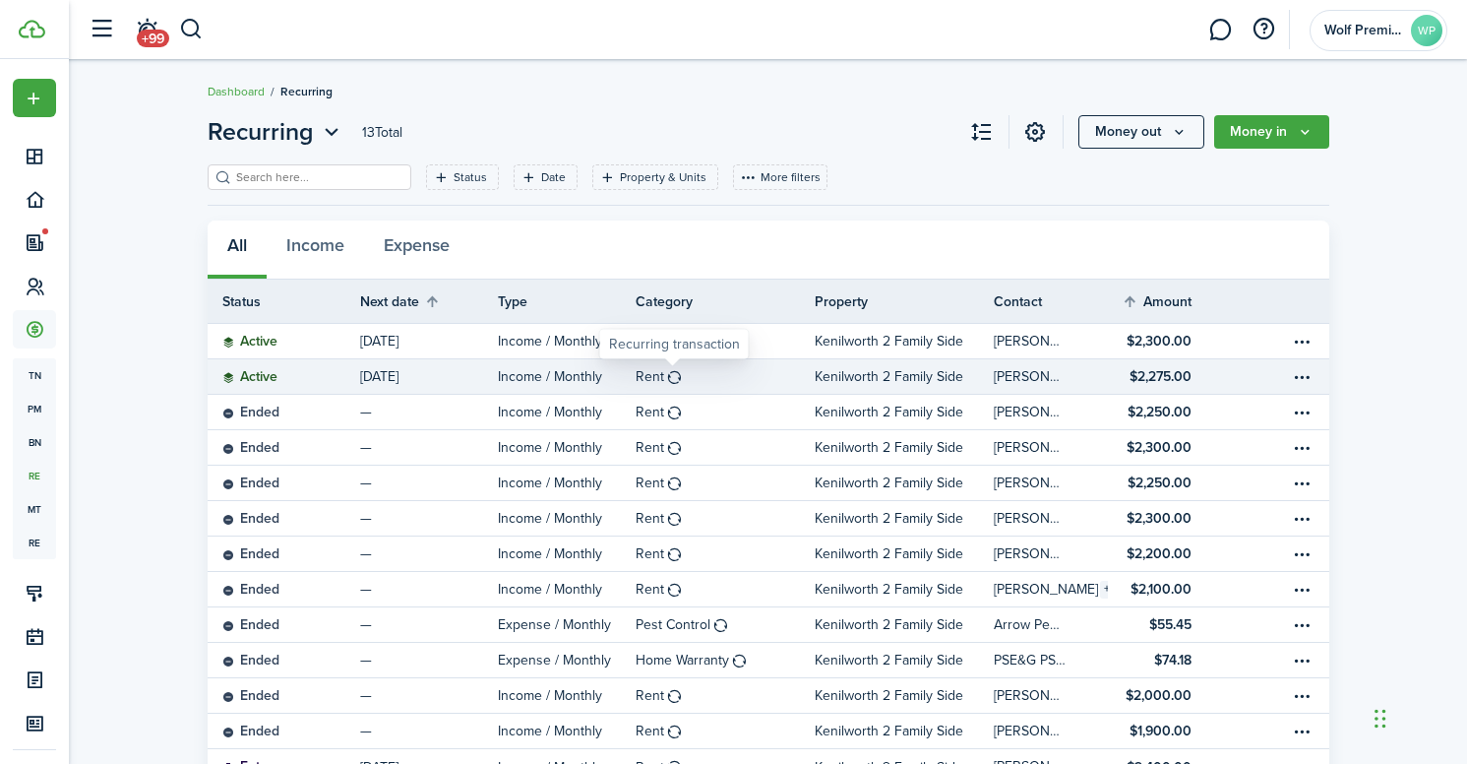
click at [669, 372] on table-icon at bounding box center [674, 377] width 17 height 16
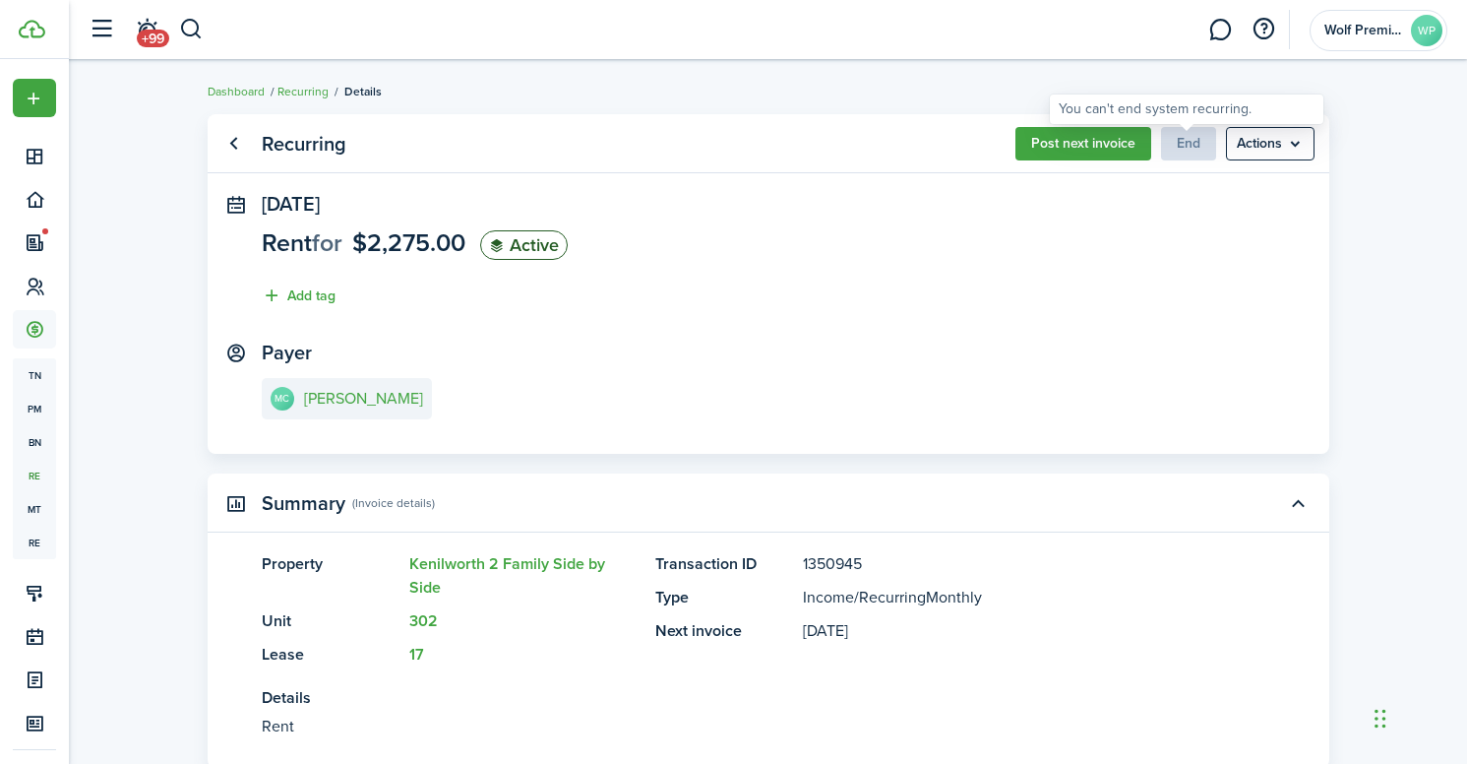
click at [1201, 147] on span "End" at bounding box center [1188, 143] width 55 height 21
click at [1062, 311] on panel-main-section "[DATE] Rent for $2,275.00 Active Add tag" at bounding box center [768, 255] width 1013 height 124
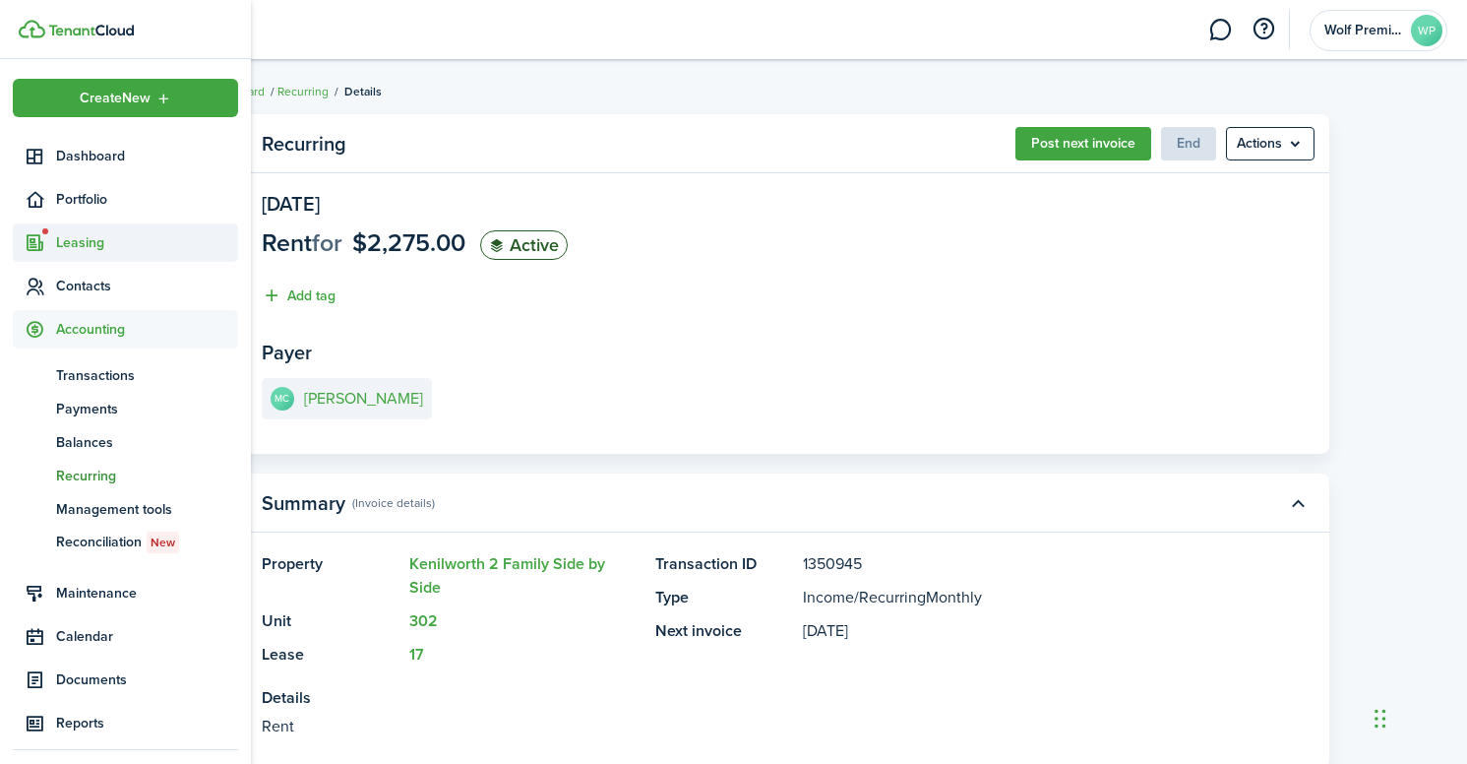
click at [94, 242] on span "Leasing" at bounding box center [147, 242] width 182 height 21
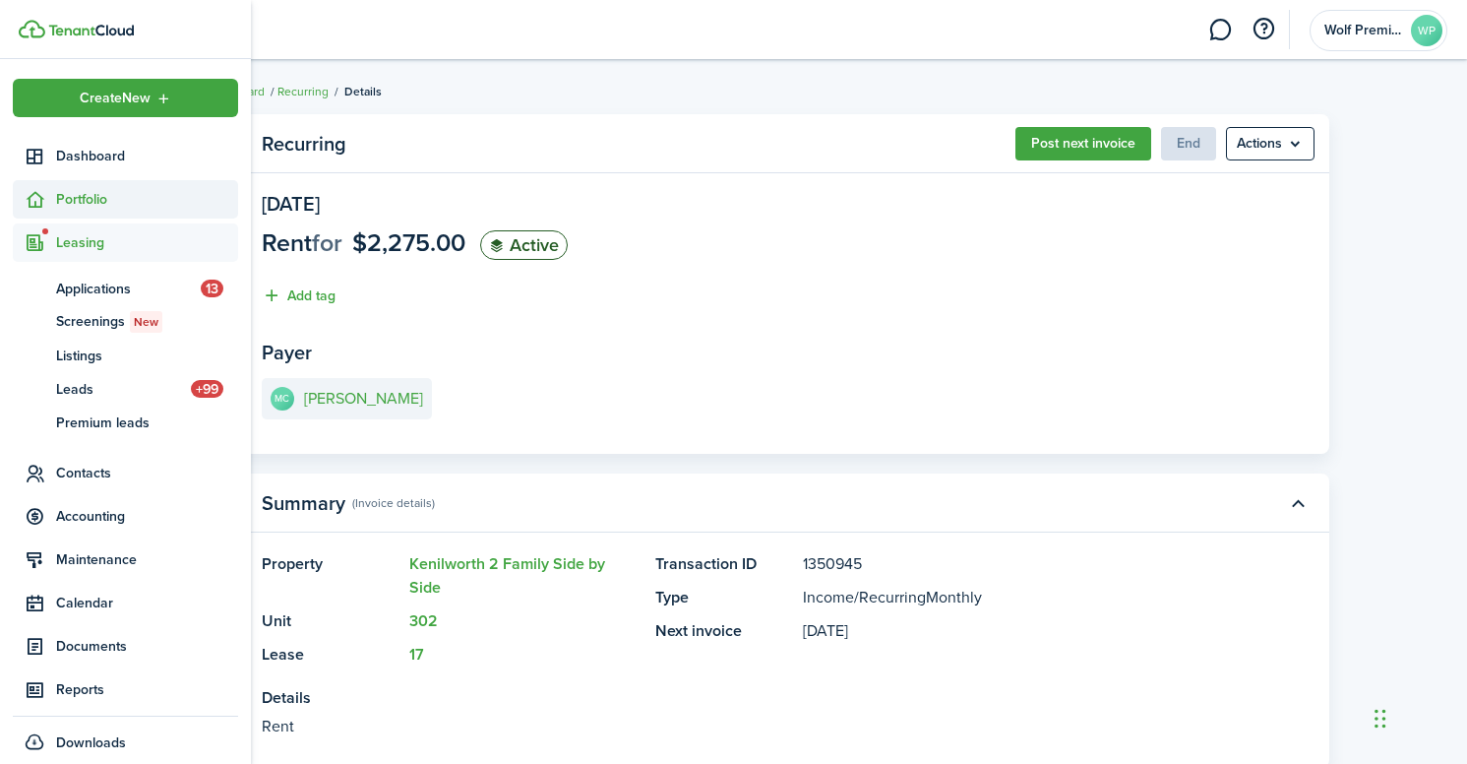
click at [120, 189] on span "Portfolio" at bounding box center [147, 199] width 182 height 21
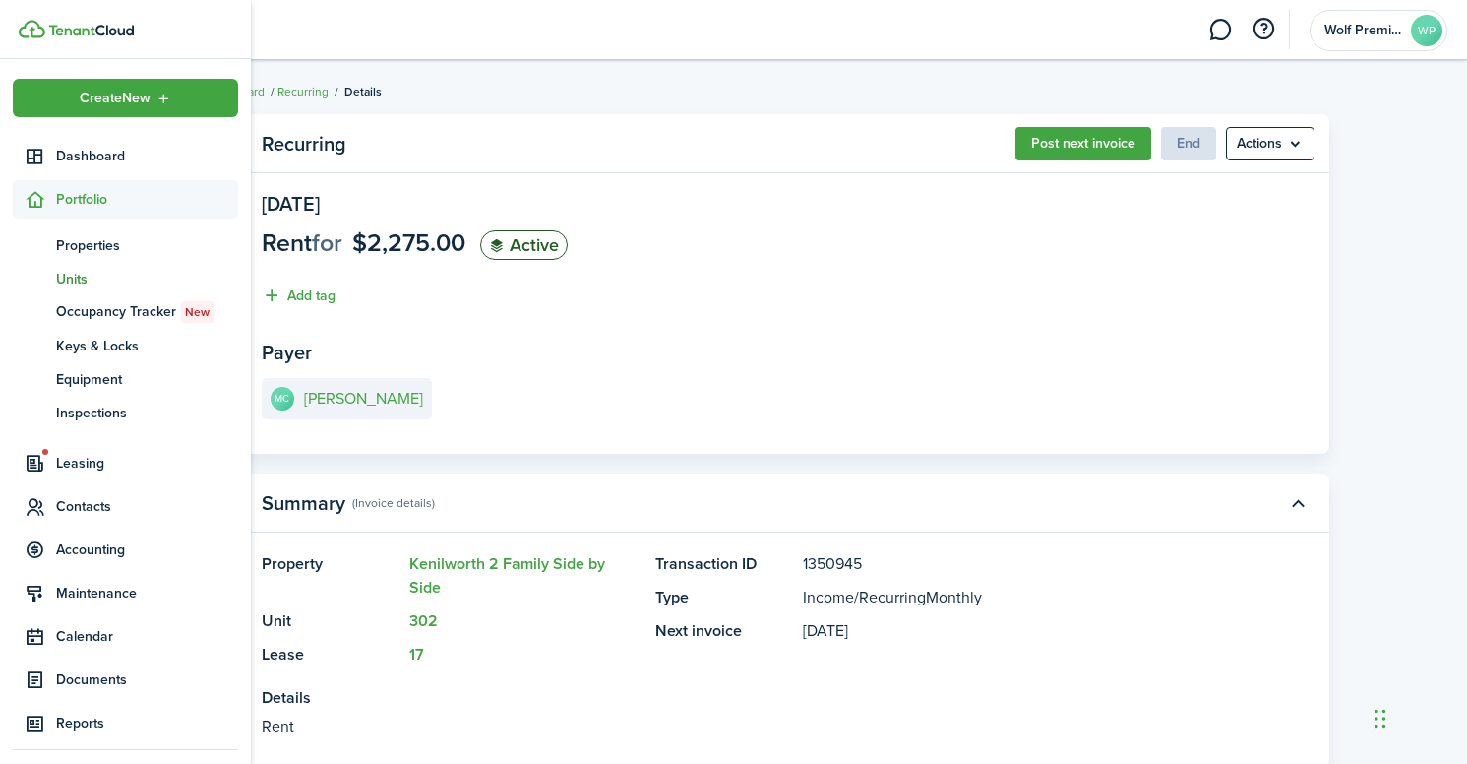
click at [81, 276] on span "Units" at bounding box center [147, 279] width 182 height 21
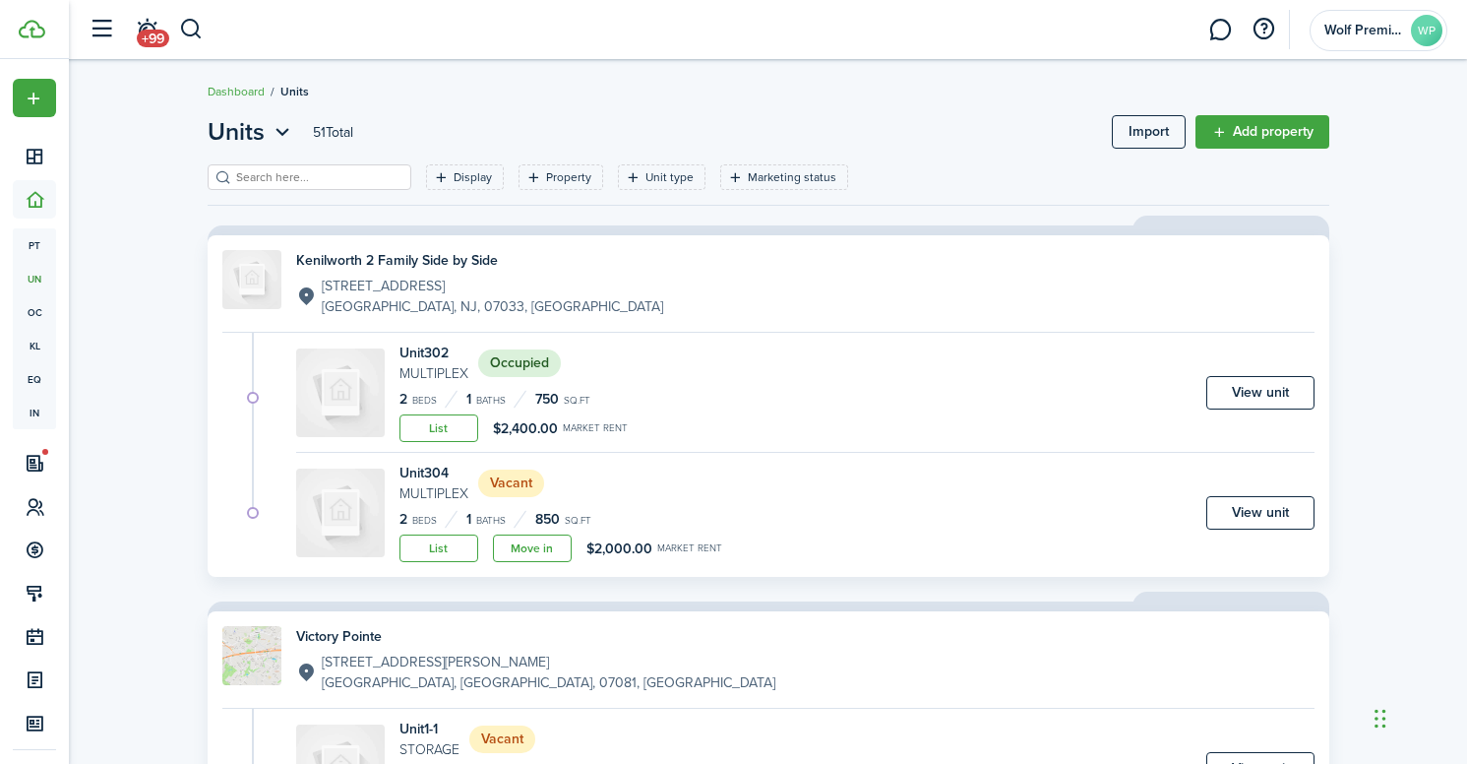
click at [287, 179] on input "search" at bounding box center [317, 177] width 173 height 19
type input "[PERSON_NAME]"
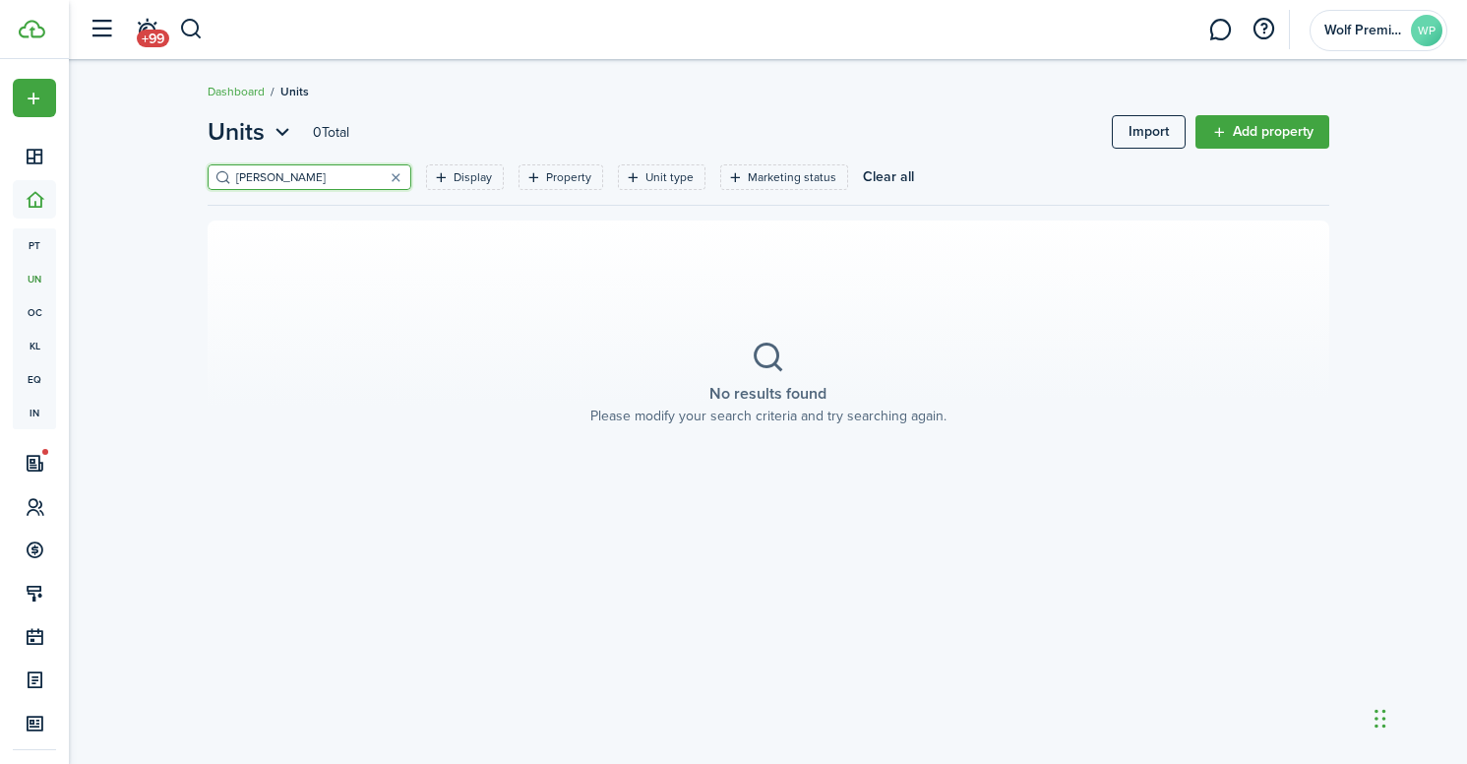
click at [324, 170] on input "[PERSON_NAME]" at bounding box center [317, 177] width 173 height 19
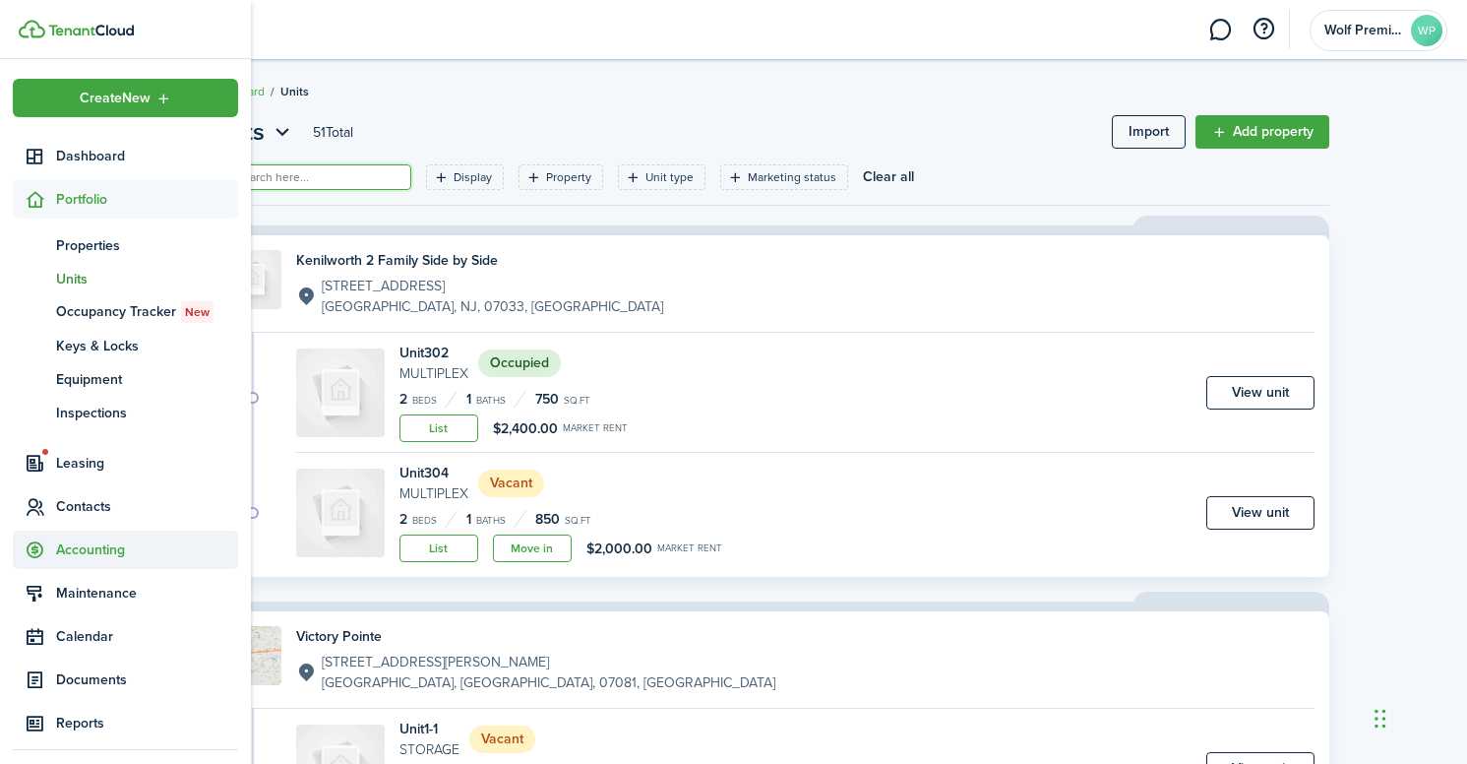
click at [92, 544] on span "Accounting" at bounding box center [147, 549] width 182 height 21
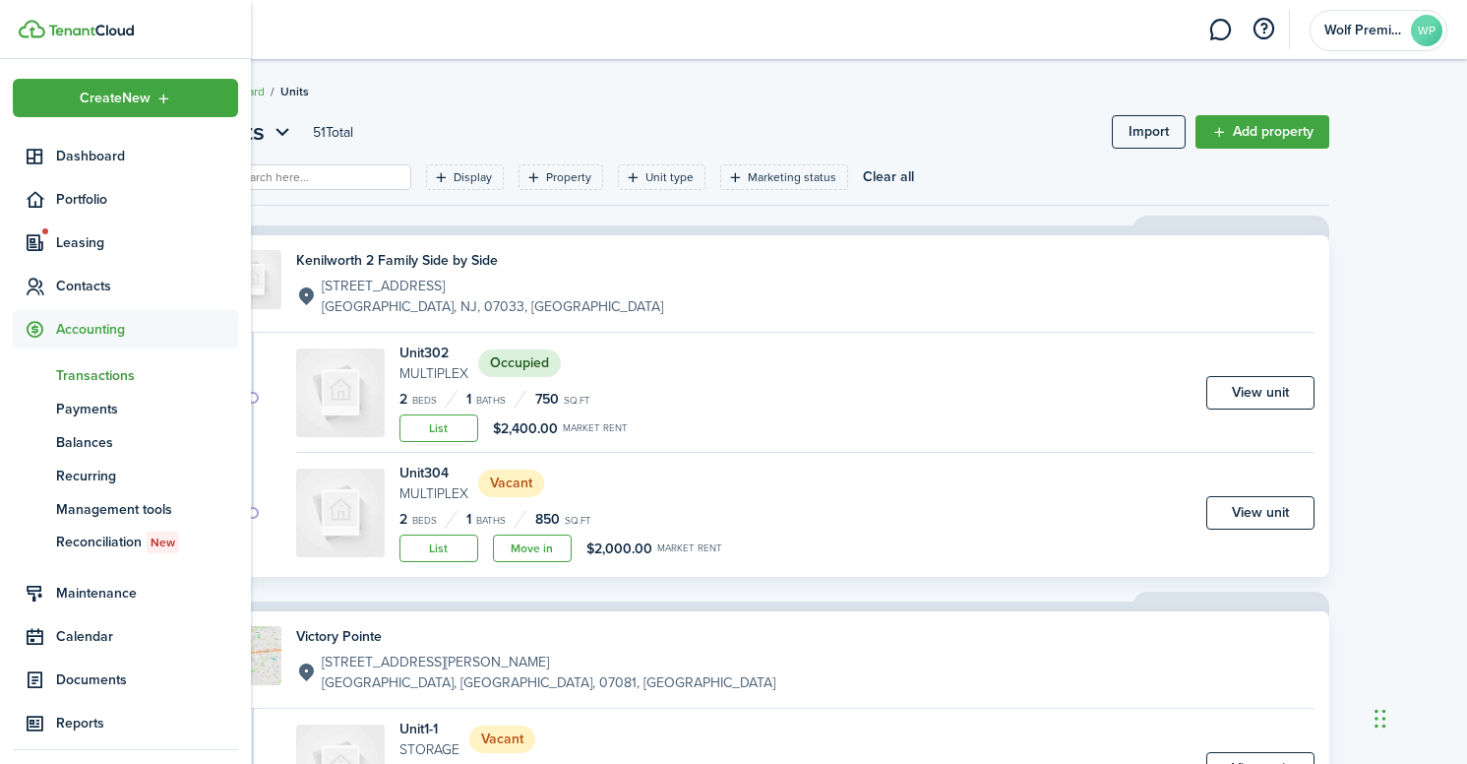
click at [92, 375] on span "Transactions" at bounding box center [147, 375] width 182 height 21
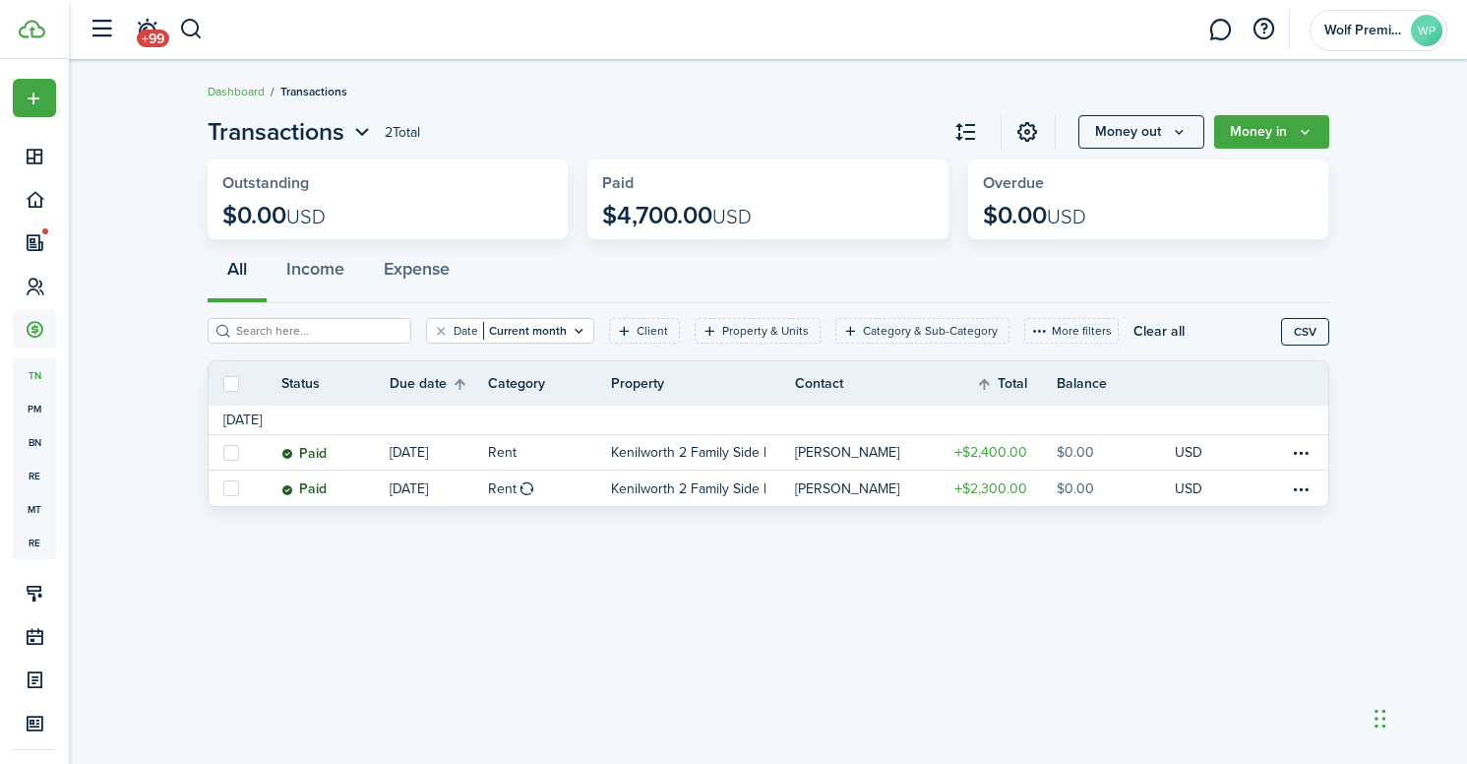
click at [514, 569] on div "Transactions 2 Total Money out Money in Outstanding $0.00 USD Paid $4,700.00 US…" at bounding box center [768, 411] width 1398 height 615
click at [1259, 132] on button "Money in" at bounding box center [1271, 131] width 115 height 33
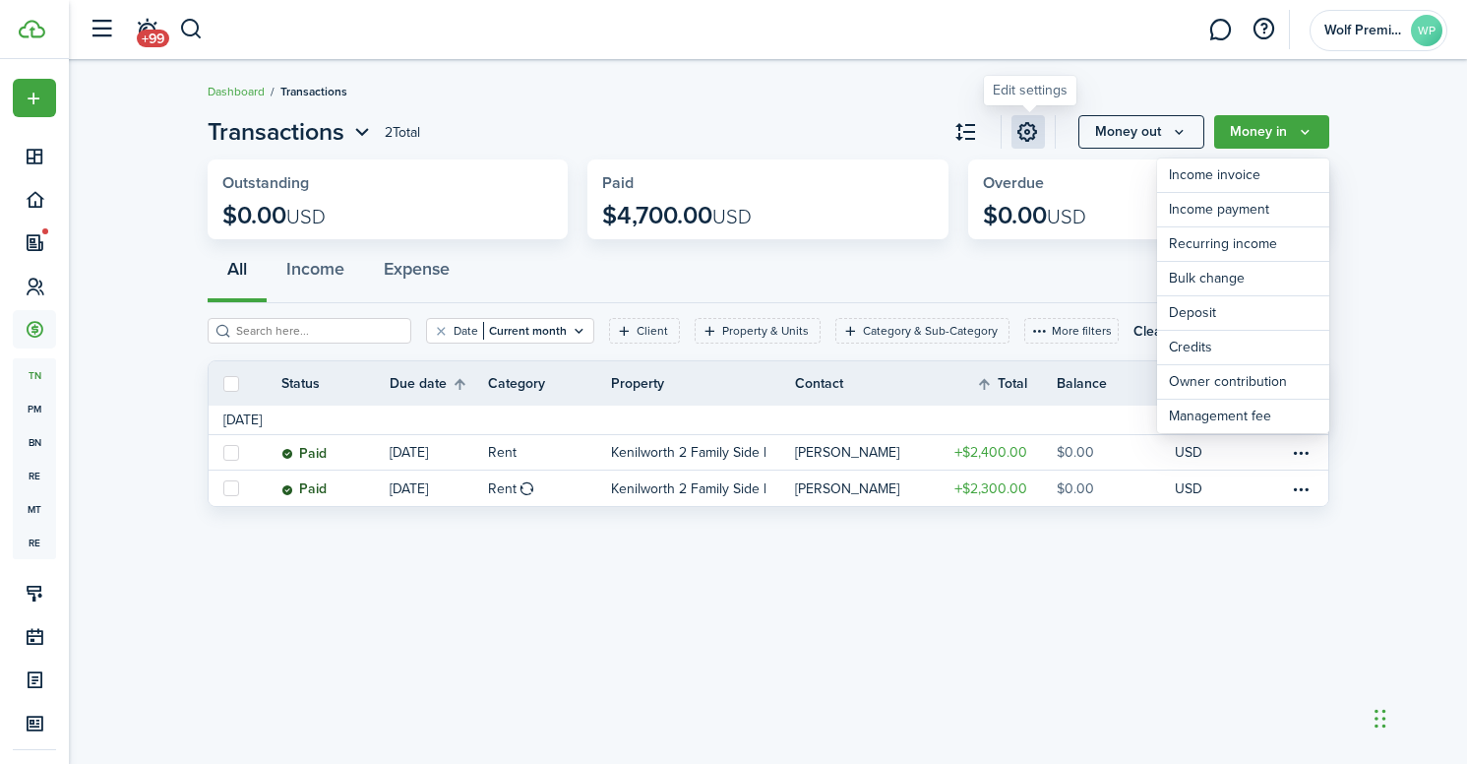
click at [1036, 138] on link at bounding box center [1027, 131] width 33 height 33
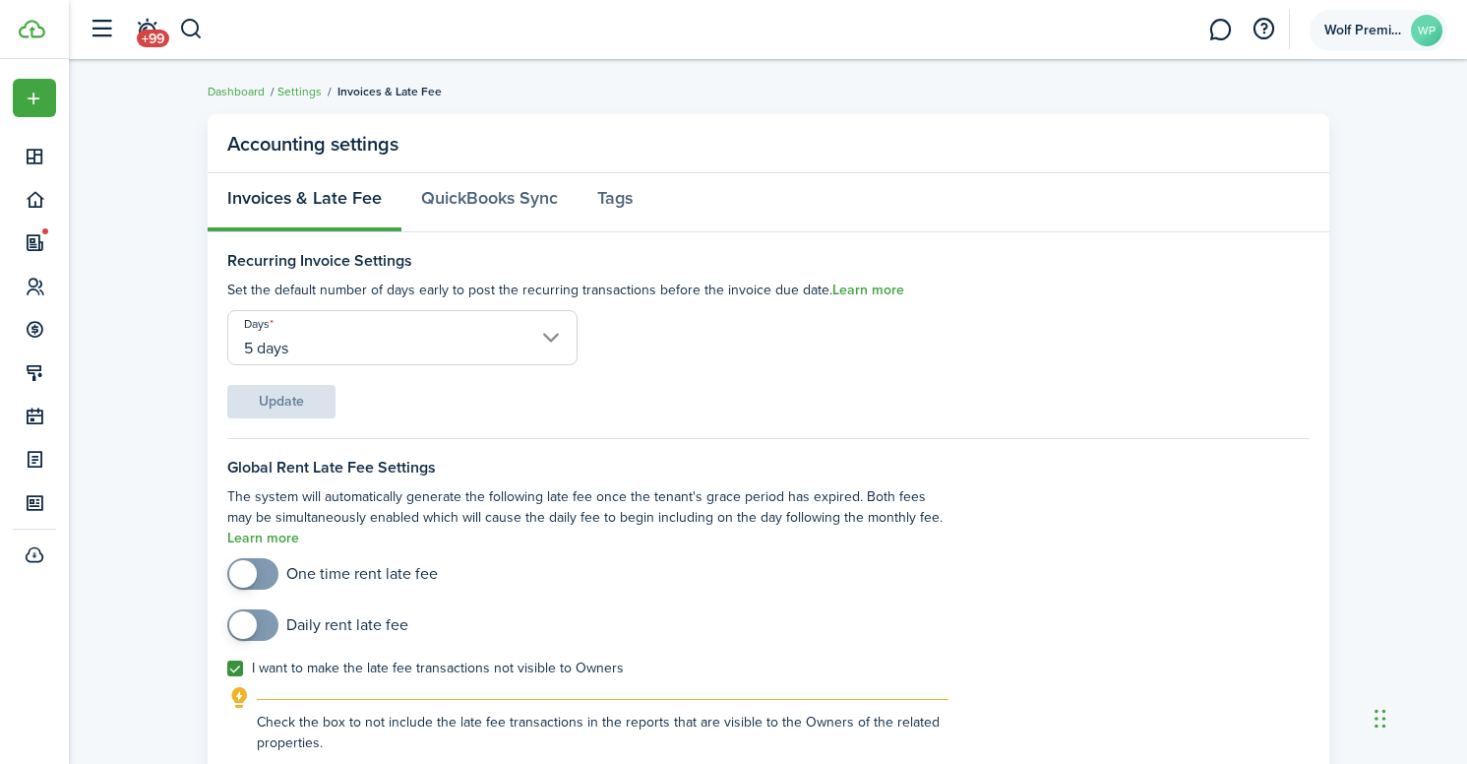
click at [1341, 32] on span "Wolf Premier Holdings LLC" at bounding box center [1363, 31] width 79 height 14
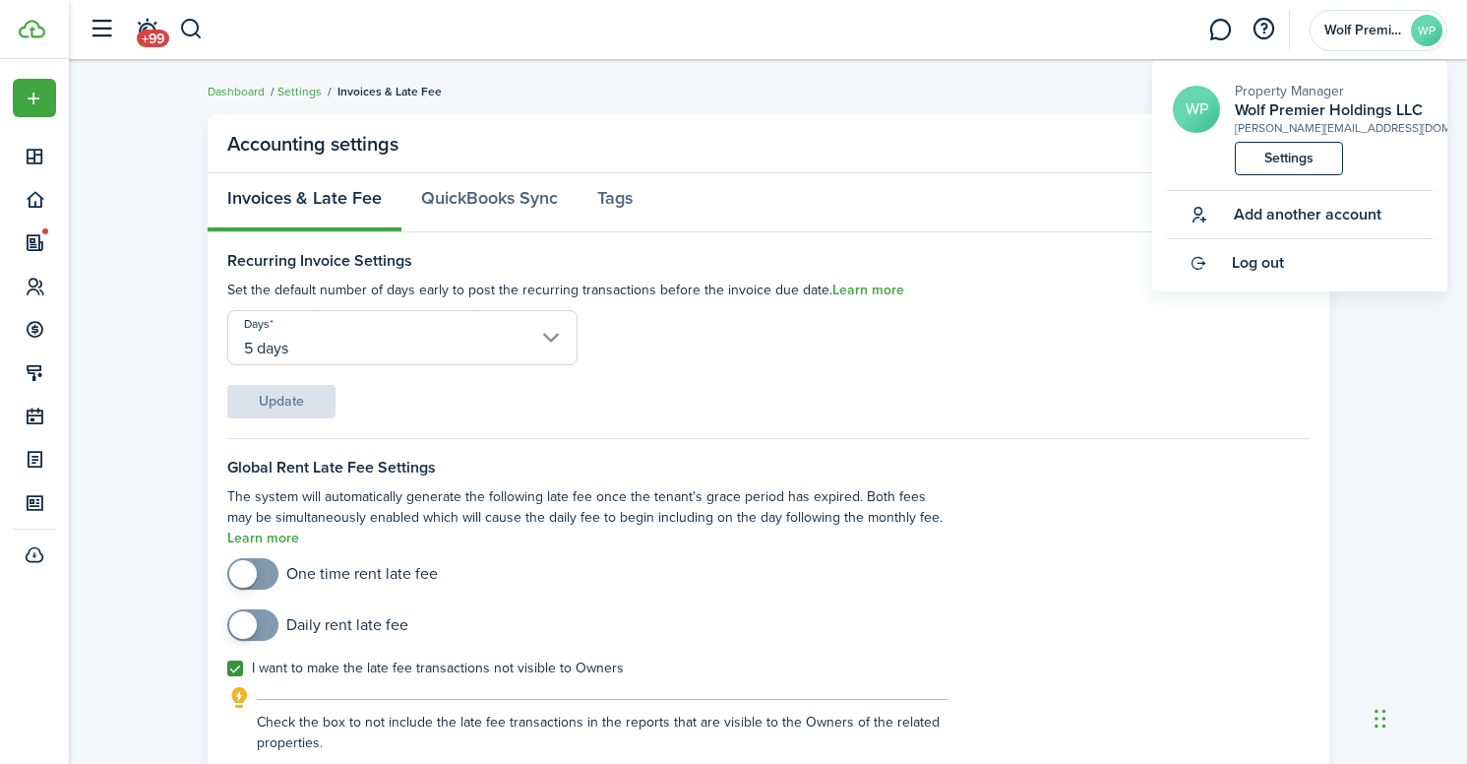
click at [94, 182] on accounting-layout "Accounting settings Invoices & Late Fee QuickBooks Sync Tags Recurring Invoice …" at bounding box center [768, 631] width 1398 height 1055
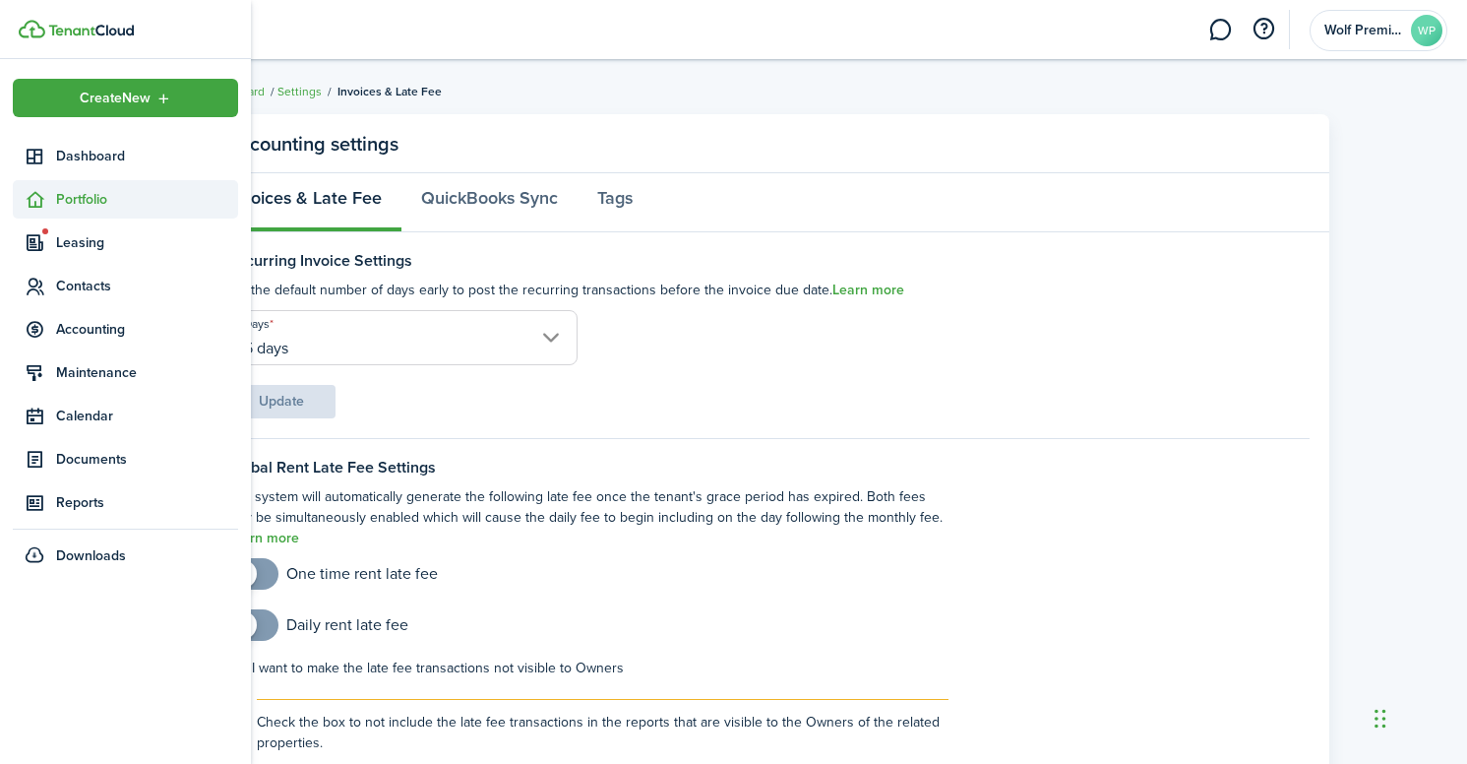
click at [33, 197] on icon at bounding box center [35, 200] width 21 height 20
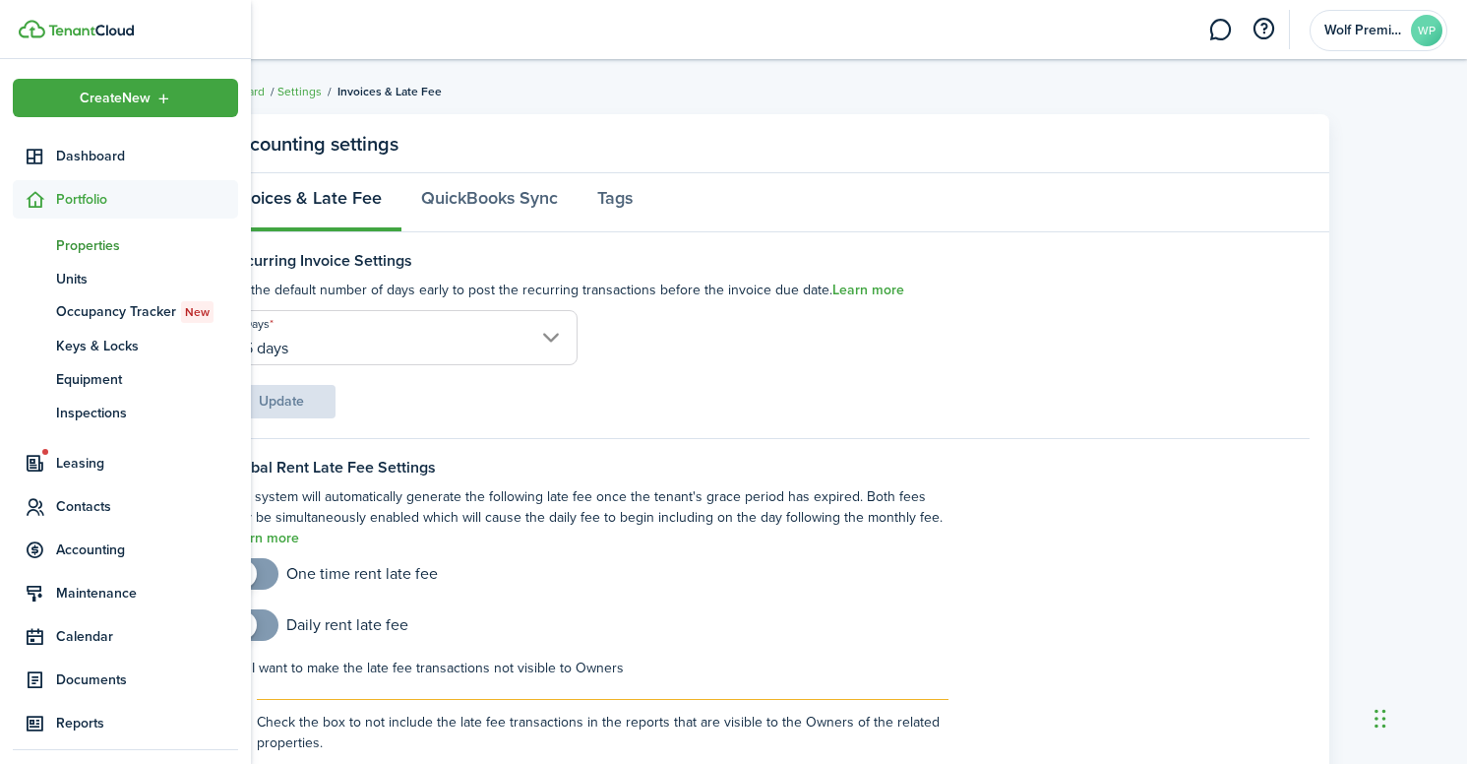
click at [85, 249] on span "Properties" at bounding box center [147, 245] width 182 height 21
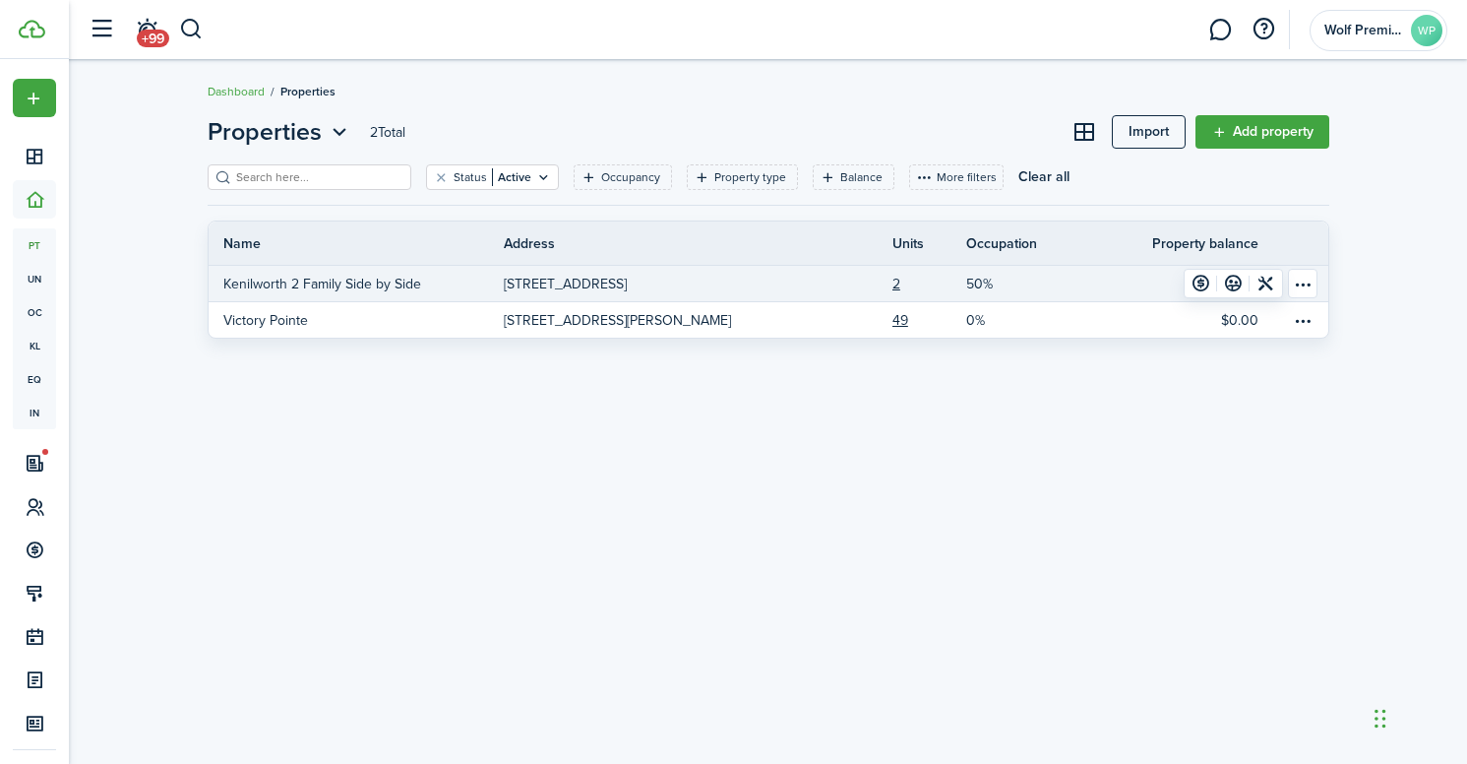
click at [412, 288] on p "Kenilworth 2 Family Side by Side" at bounding box center [322, 284] width 198 height 21
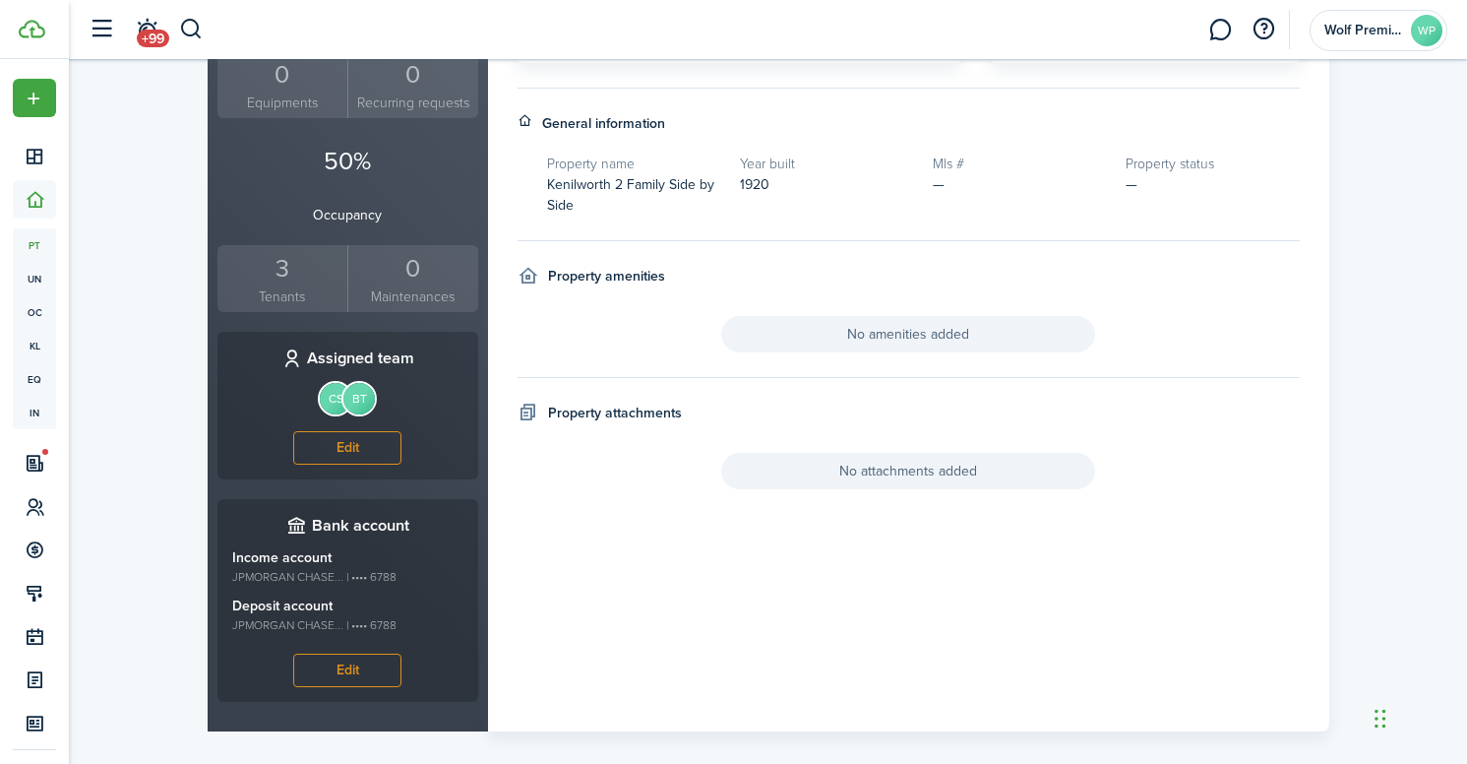
scroll to position [553, 0]
click at [292, 288] on small "Tenants" at bounding box center [282, 298] width 121 height 21
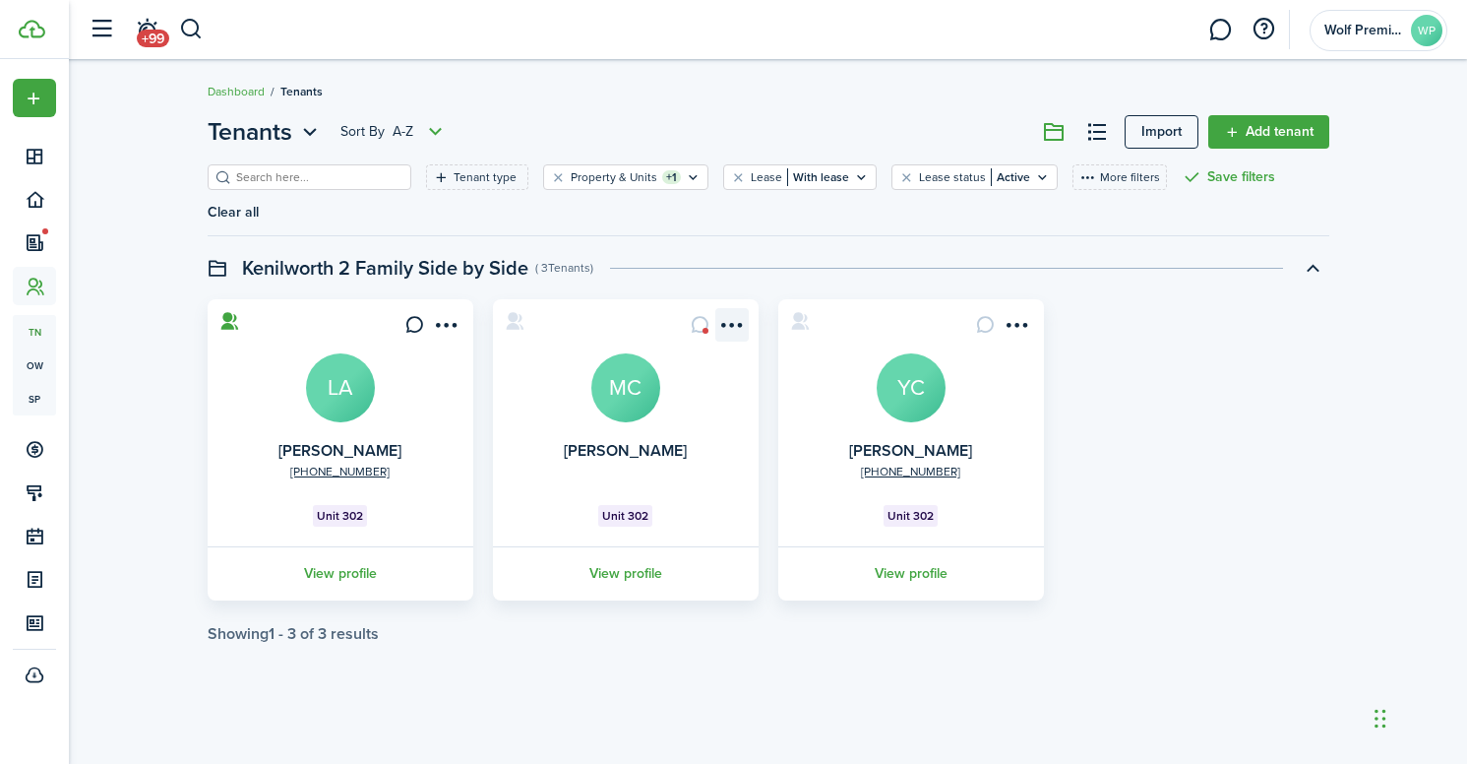
click at [723, 323] on menu-btn-icon "Open menu" at bounding box center [731, 324] width 33 height 33
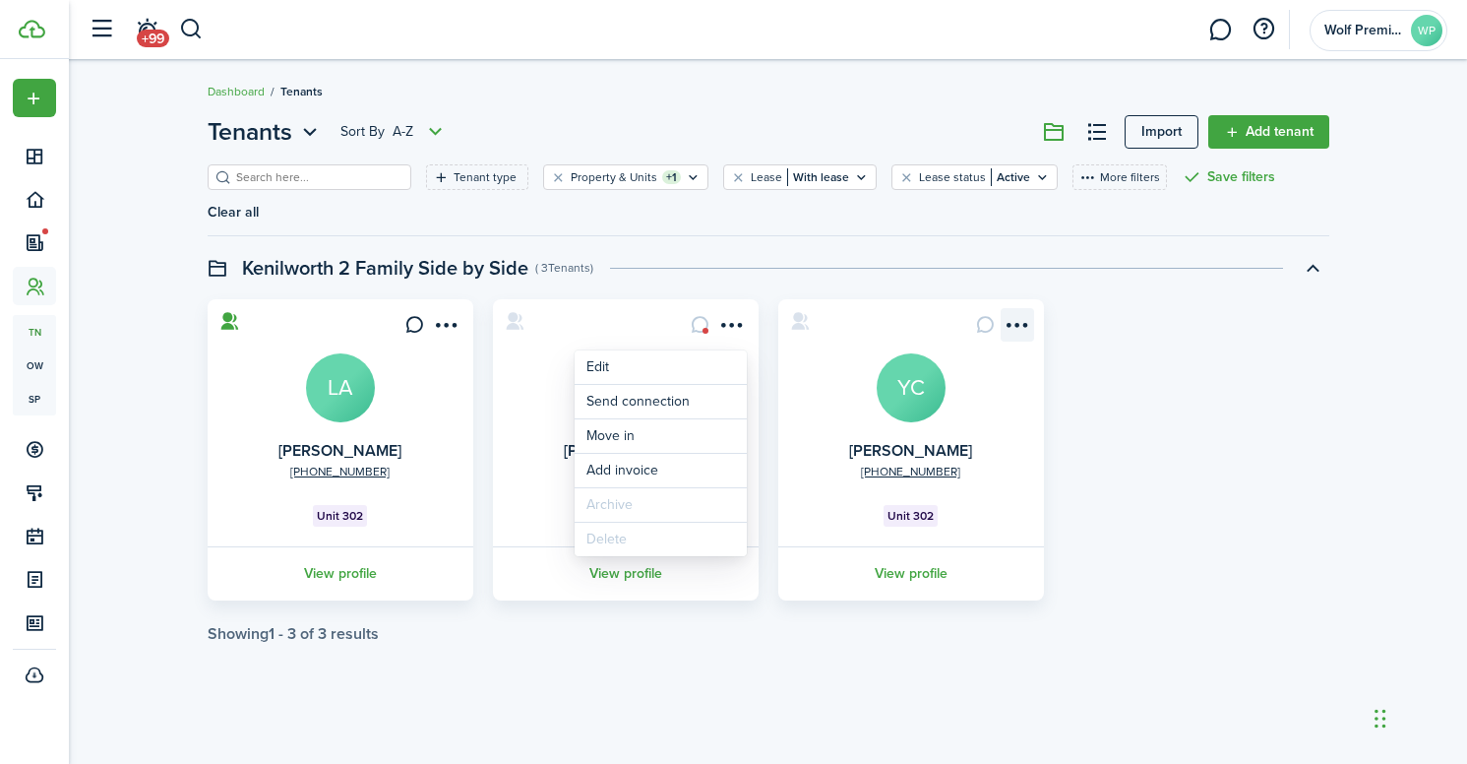
click at [1016, 324] on menu-btn-icon "Open menu" at bounding box center [1017, 324] width 33 height 33
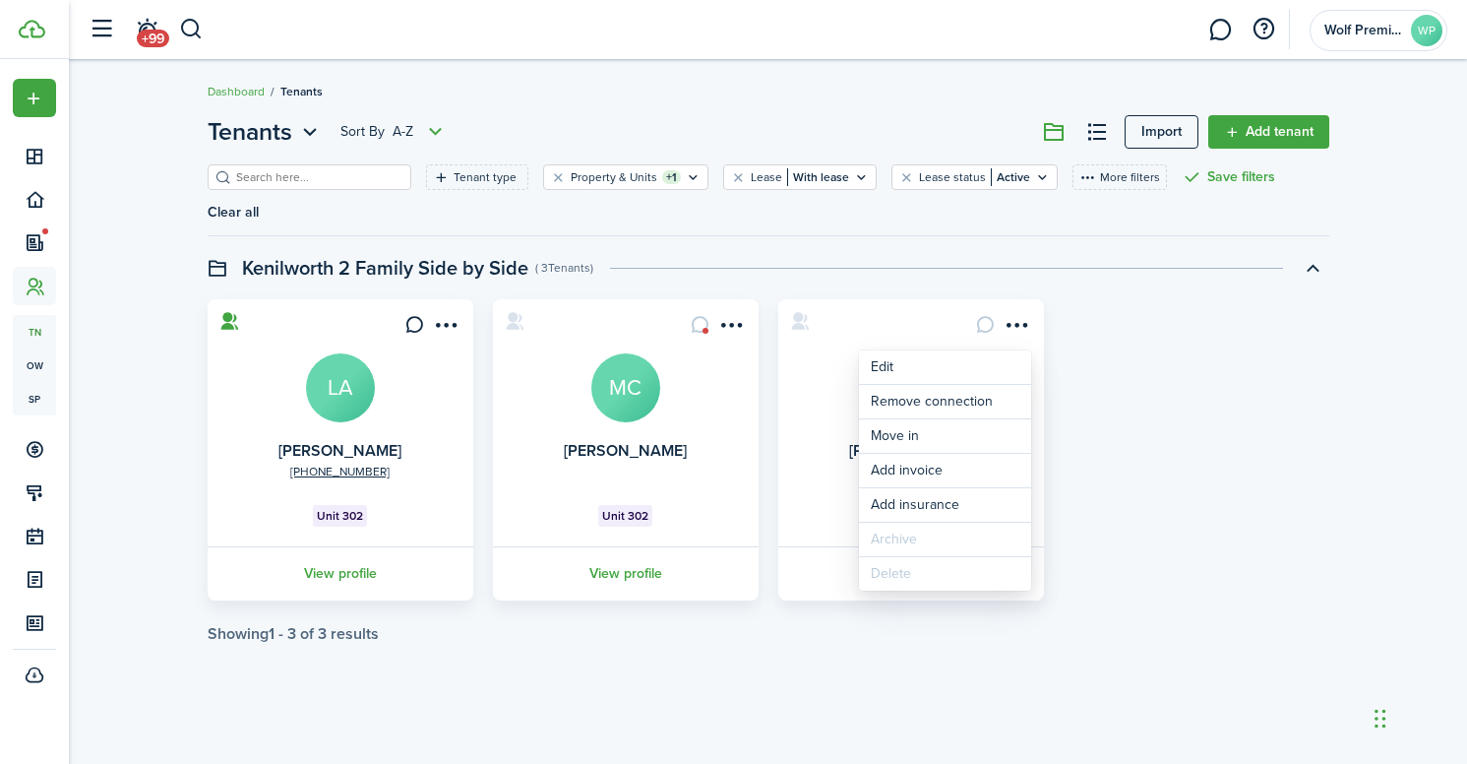
click at [810, 506] on card "[PHONE_NUMBER] Yan [PERSON_NAME] [PERSON_NAME] Unit 302 View profile" at bounding box center [911, 449] width 266 height 301
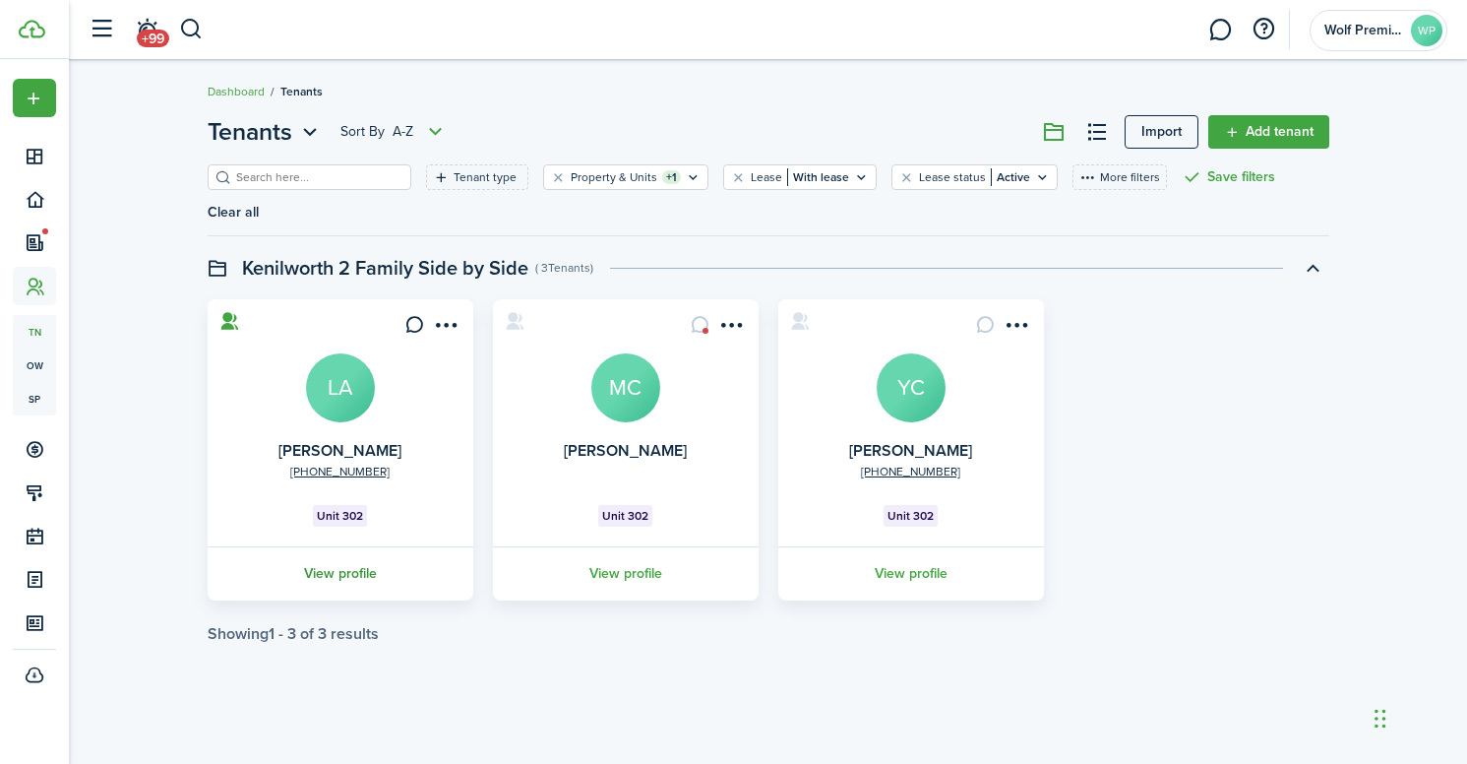
click at [354, 570] on link "View profile" at bounding box center [341, 573] width 272 height 54
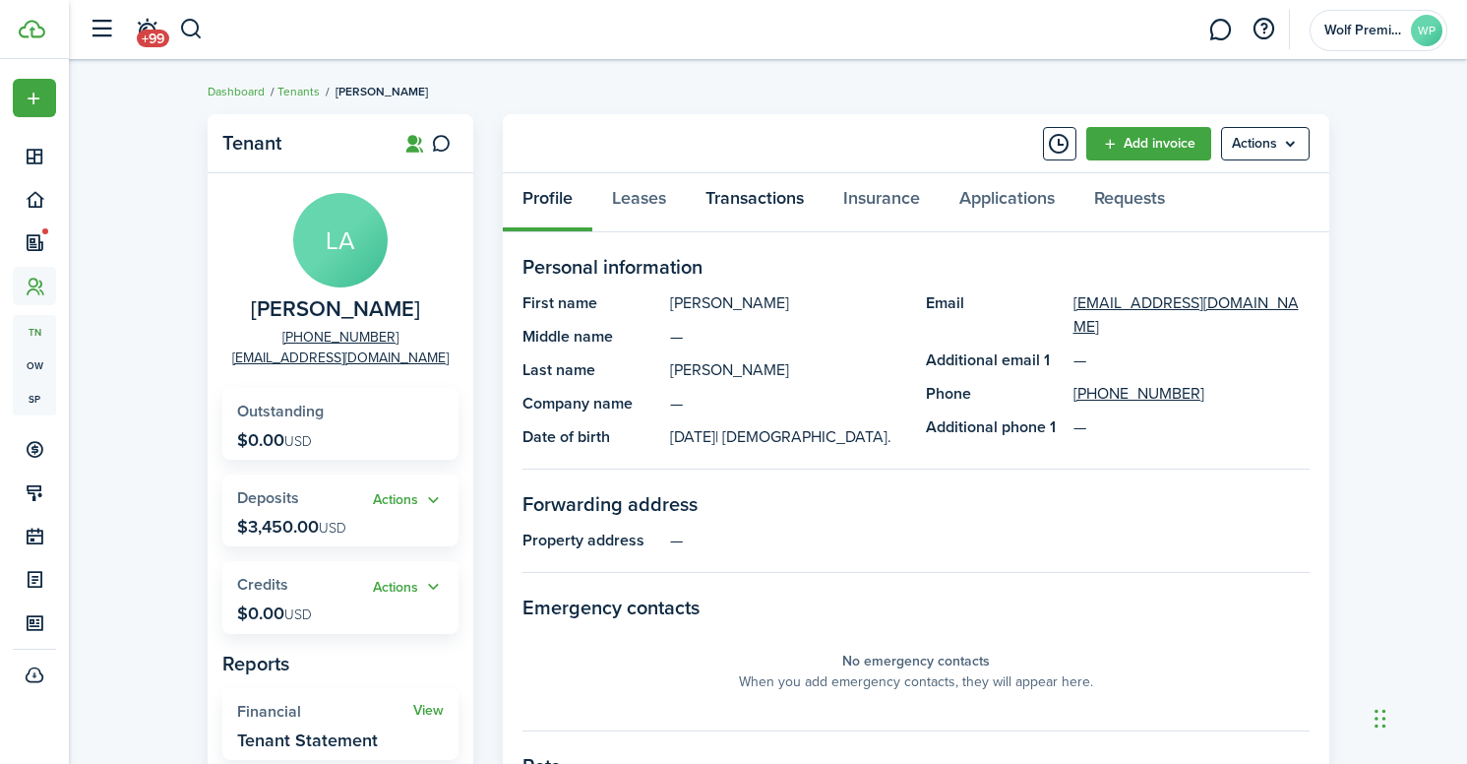
click at [741, 204] on link "Transactions" at bounding box center [755, 202] width 138 height 59
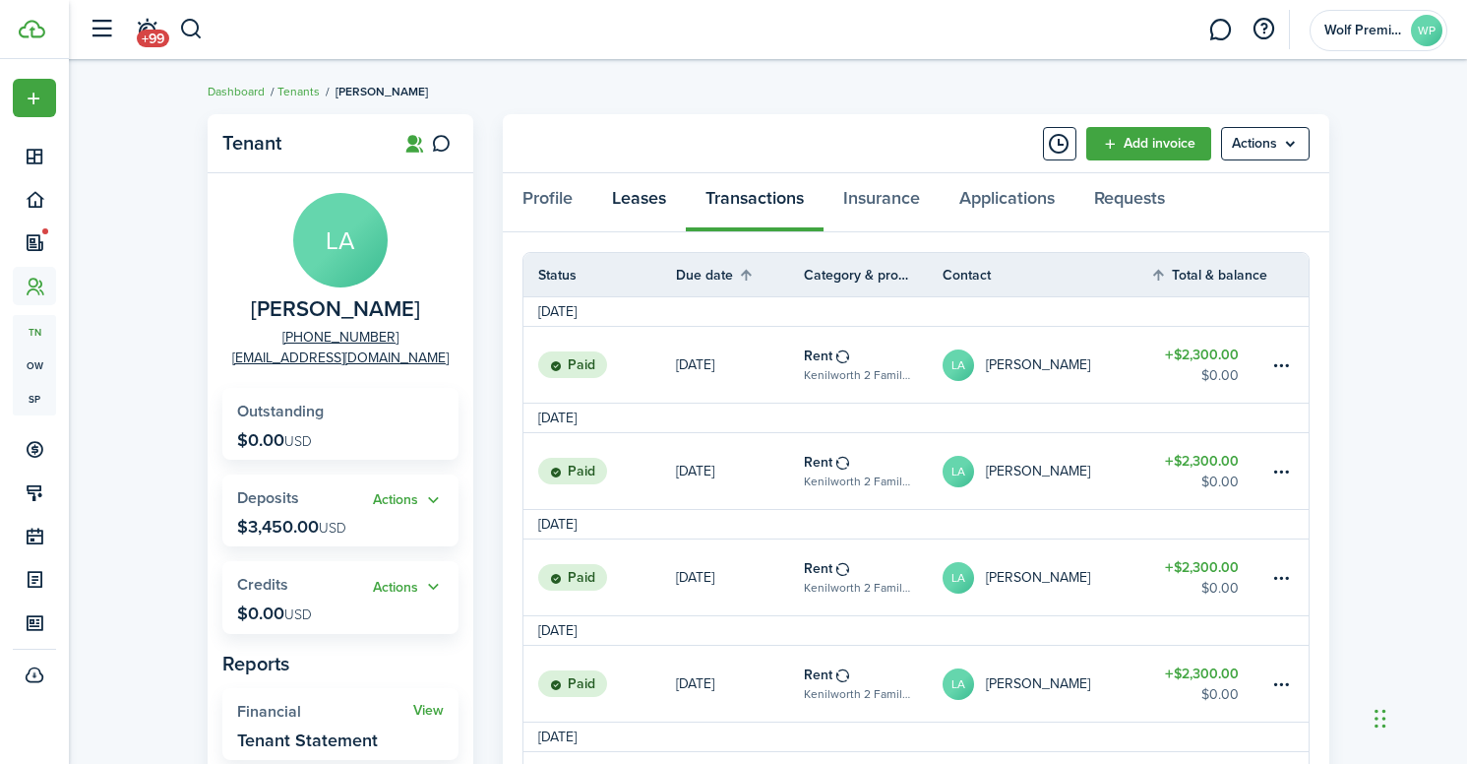
click at [643, 204] on link "Leases" at bounding box center [638, 202] width 93 height 59
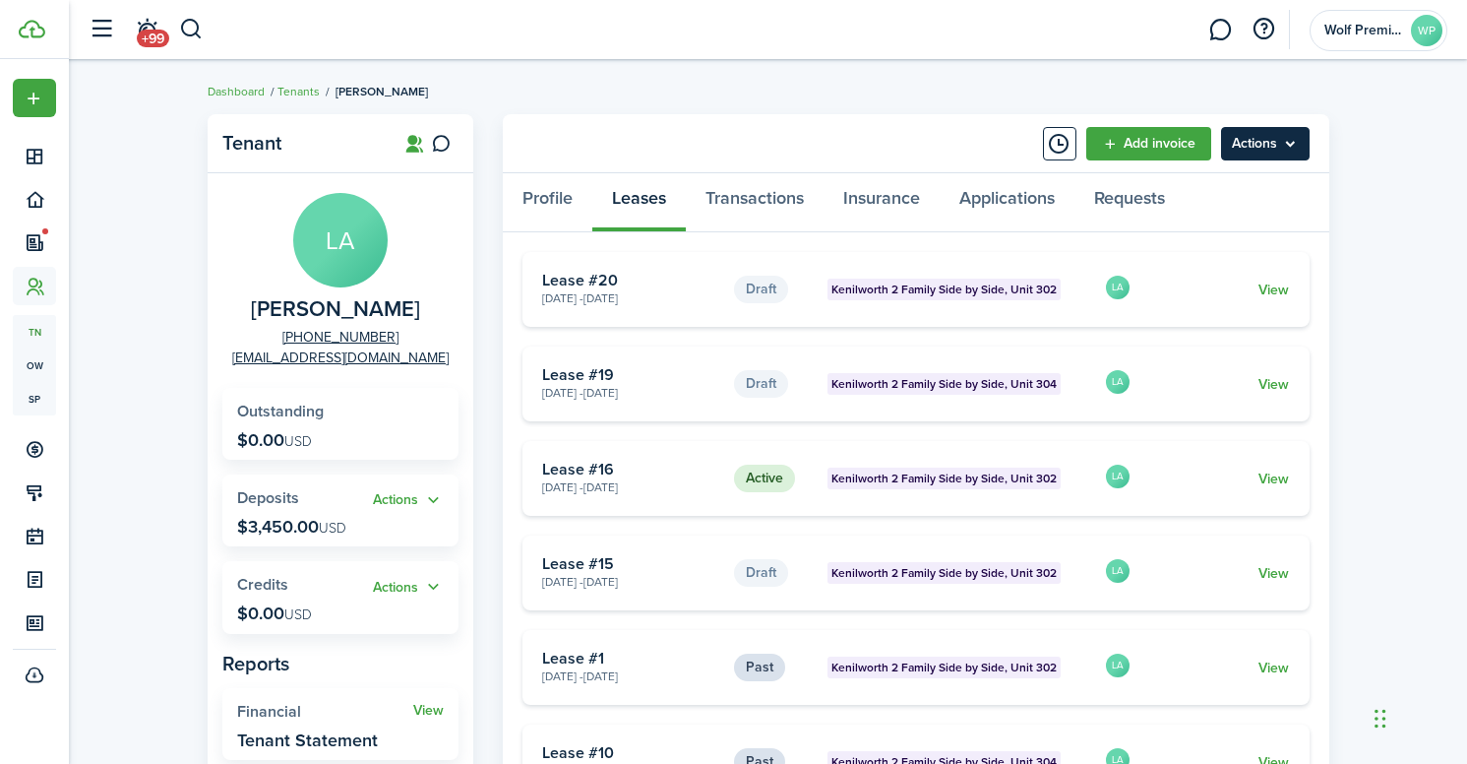
click at [1259, 135] on menu-btn "Actions" at bounding box center [1265, 143] width 89 height 33
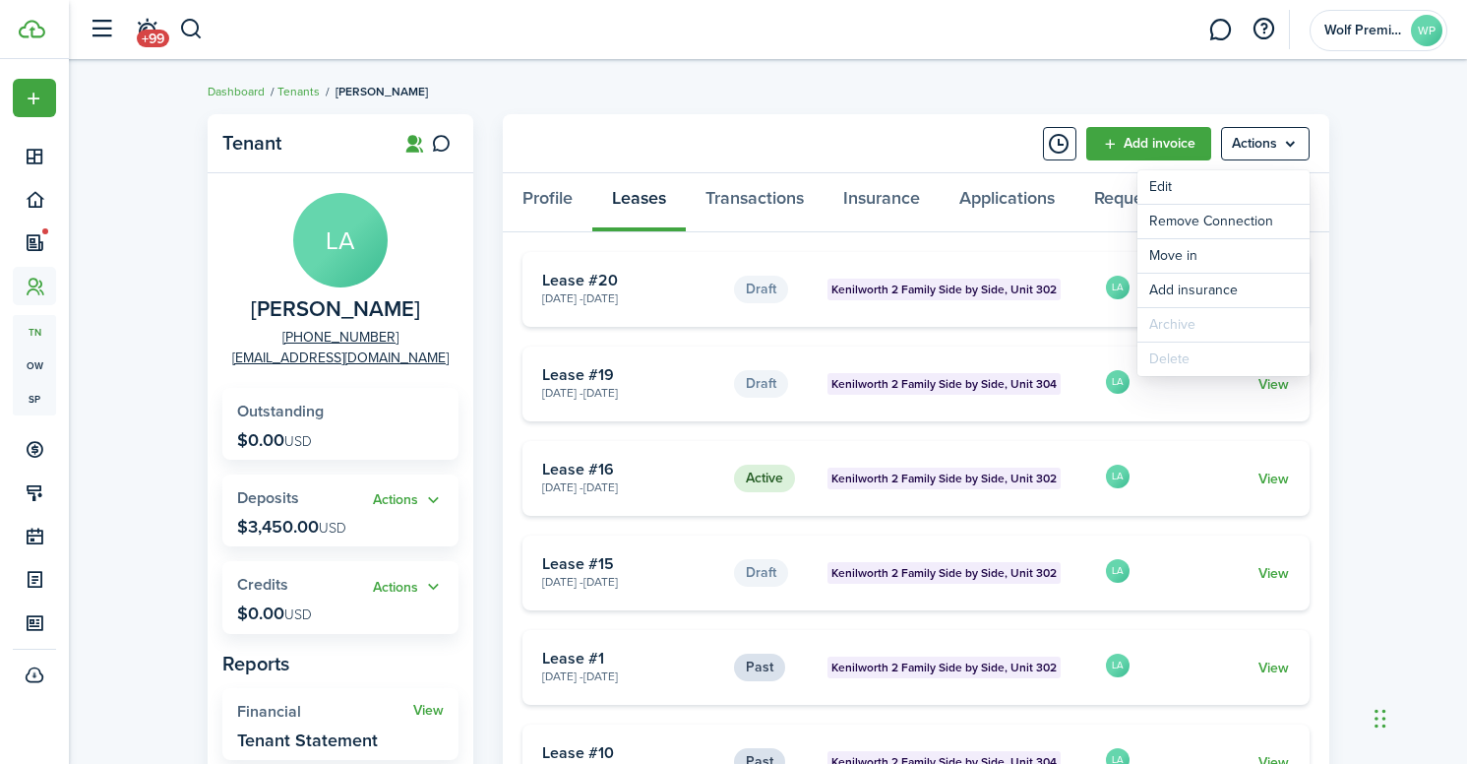
click at [1362, 305] on div "Tenant LA [PERSON_NAME]-Mendo [PHONE_NUMBER] [EMAIL_ADDRESS][DOMAIN_NAME] Outst…" at bounding box center [768, 624] width 1398 height 1041
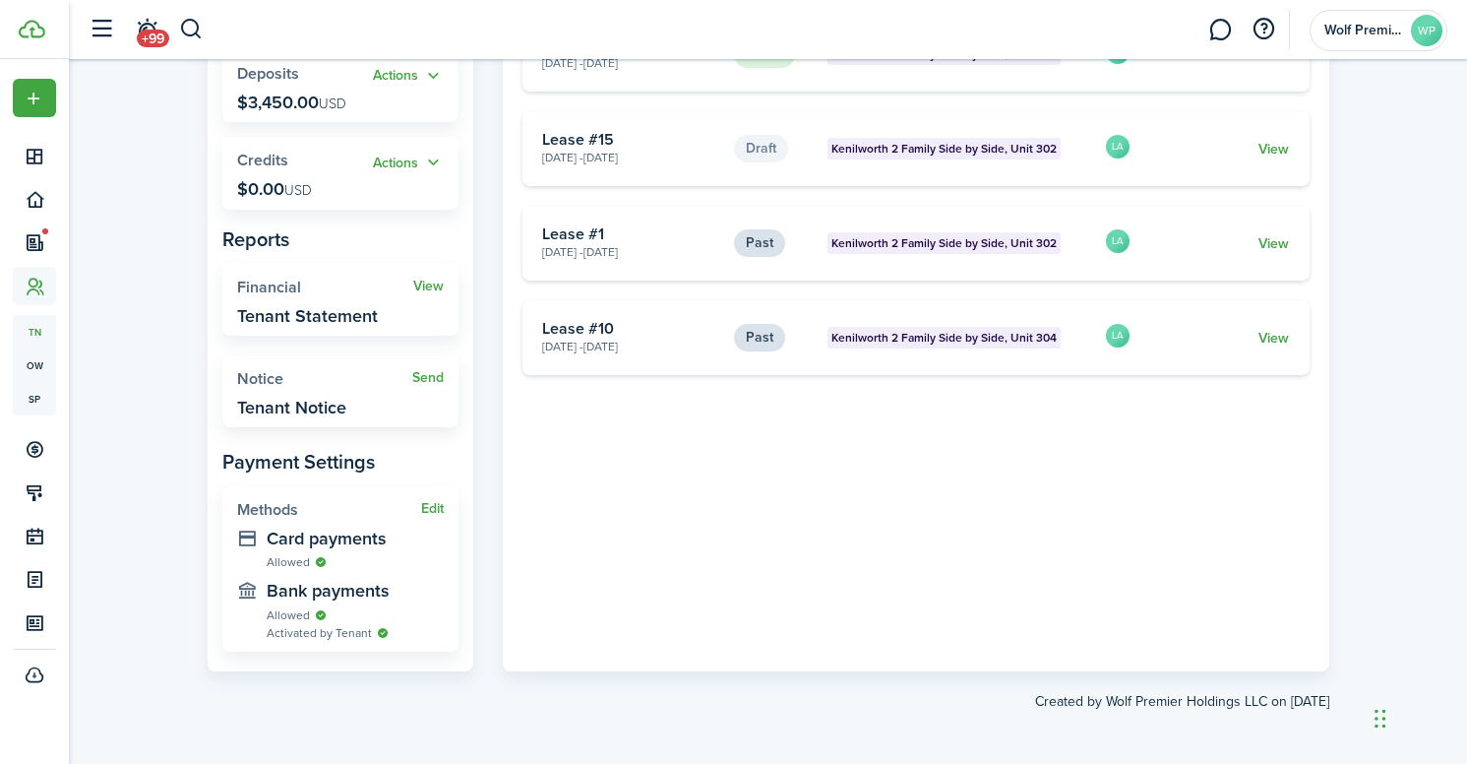
scroll to position [423, 0]
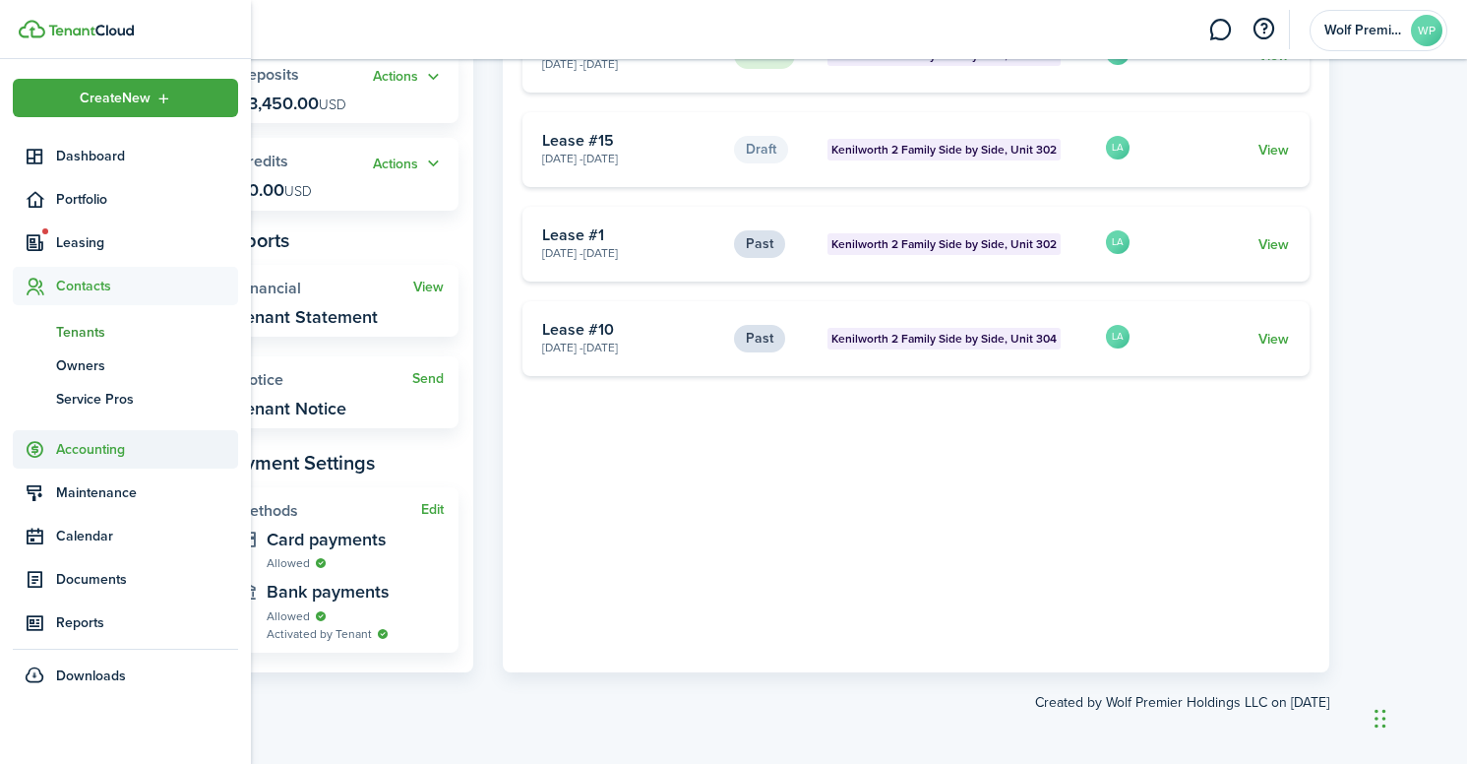
click at [48, 452] on sidebar-link-icon at bounding box center [34, 449] width 43 height 21
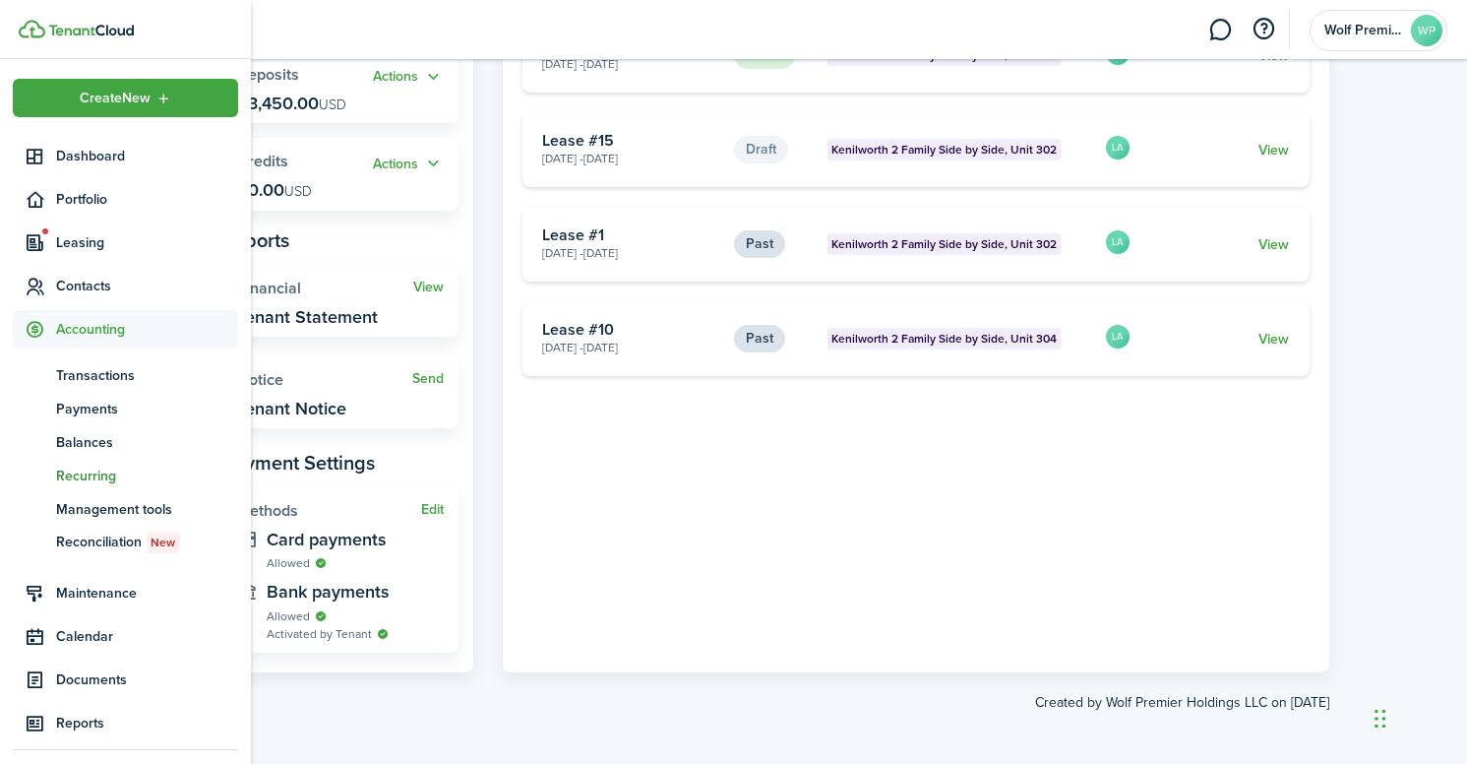
click at [76, 472] on span "Recurring" at bounding box center [147, 475] width 182 height 21
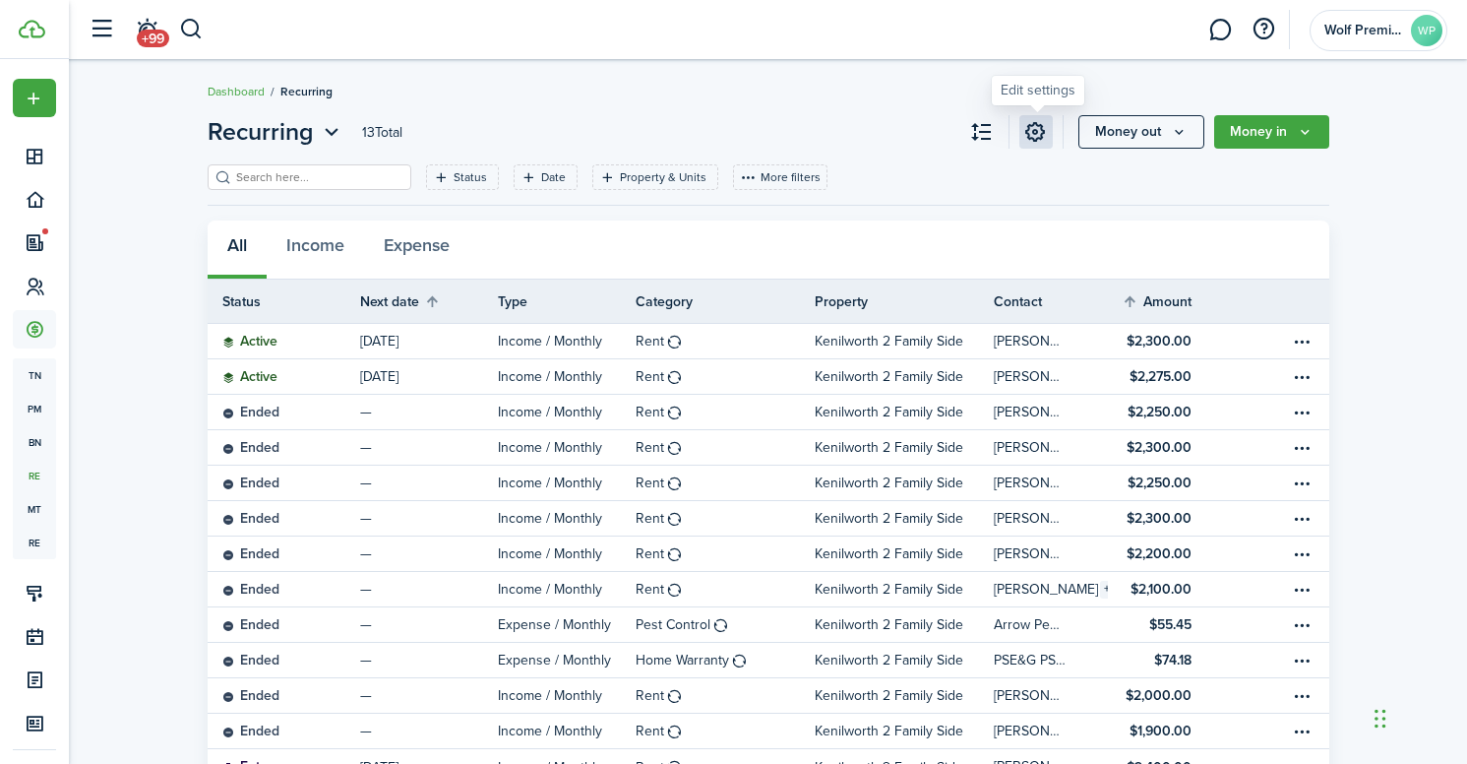
click at [1029, 124] on link at bounding box center [1035, 131] width 33 height 33
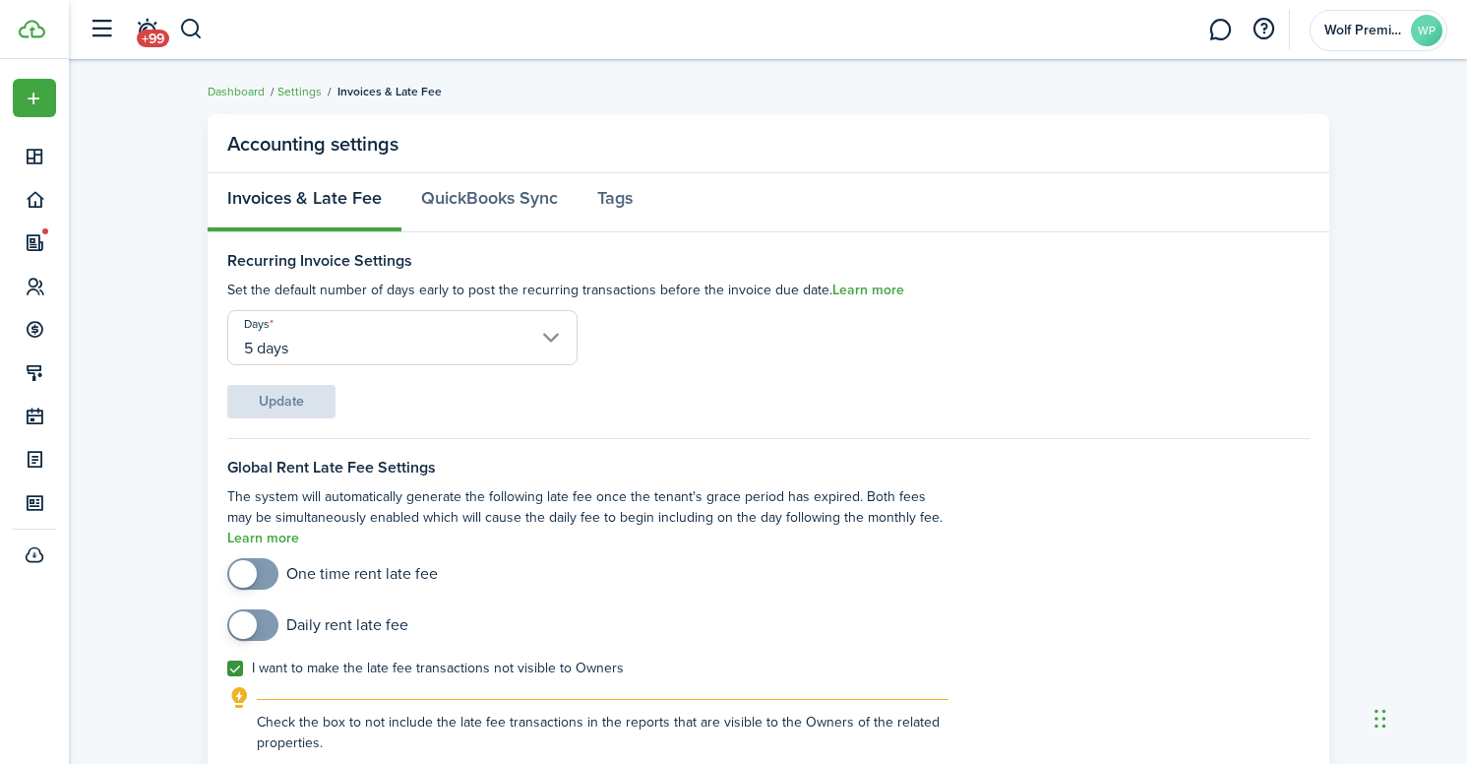
click at [297, 82] on ul "Dashboard Settings Invoices & Late Fee" at bounding box center [325, 92] width 234 height 26
click at [297, 91] on link "Settings" at bounding box center [299, 92] width 44 height 18
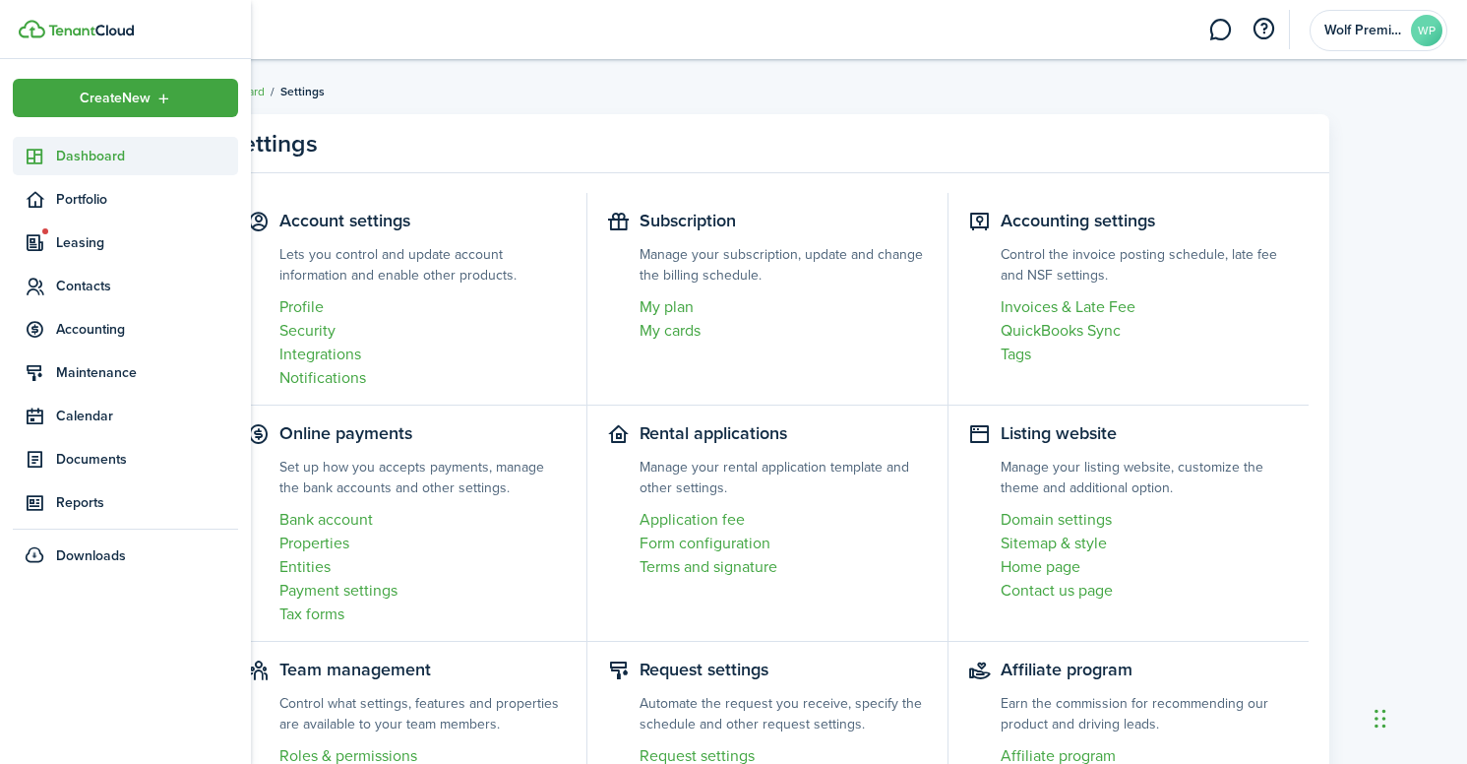
click at [65, 155] on span "Dashboard" at bounding box center [147, 156] width 182 height 21
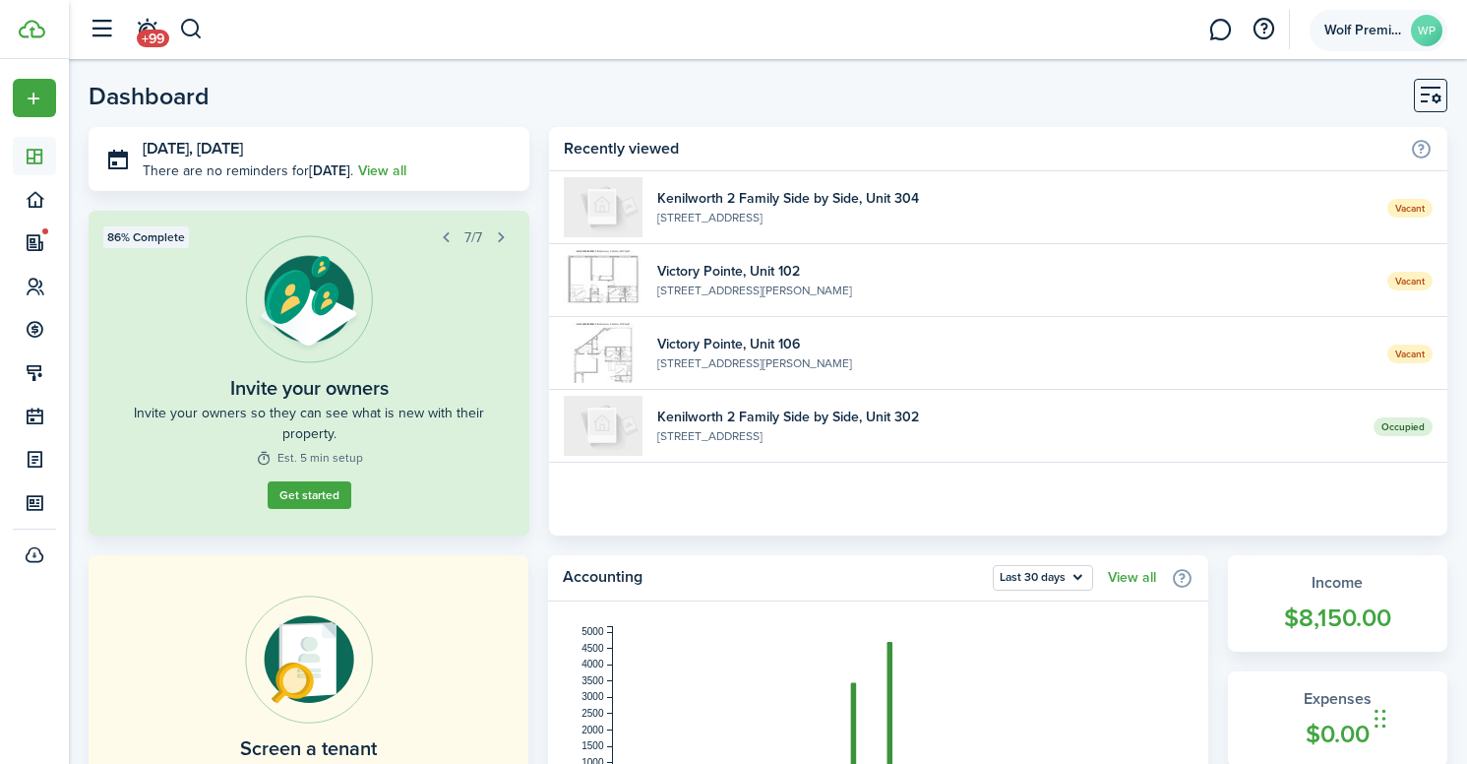
click at [1404, 20] on account-user-avatar "Wolf Premier Holdings LLC WP" at bounding box center [1379, 30] width 138 height 41
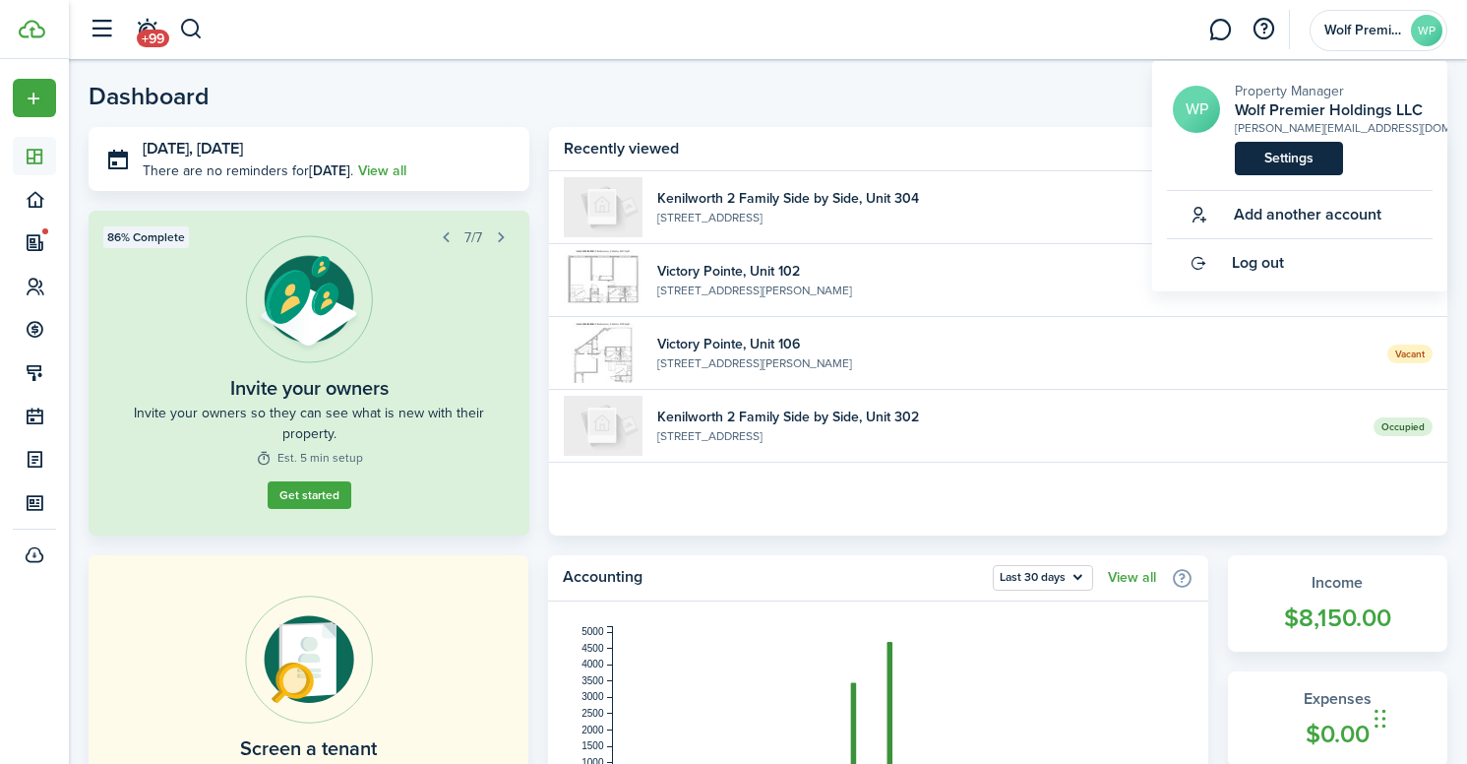
click at [1284, 156] on link "Settings" at bounding box center [1289, 158] width 108 height 33
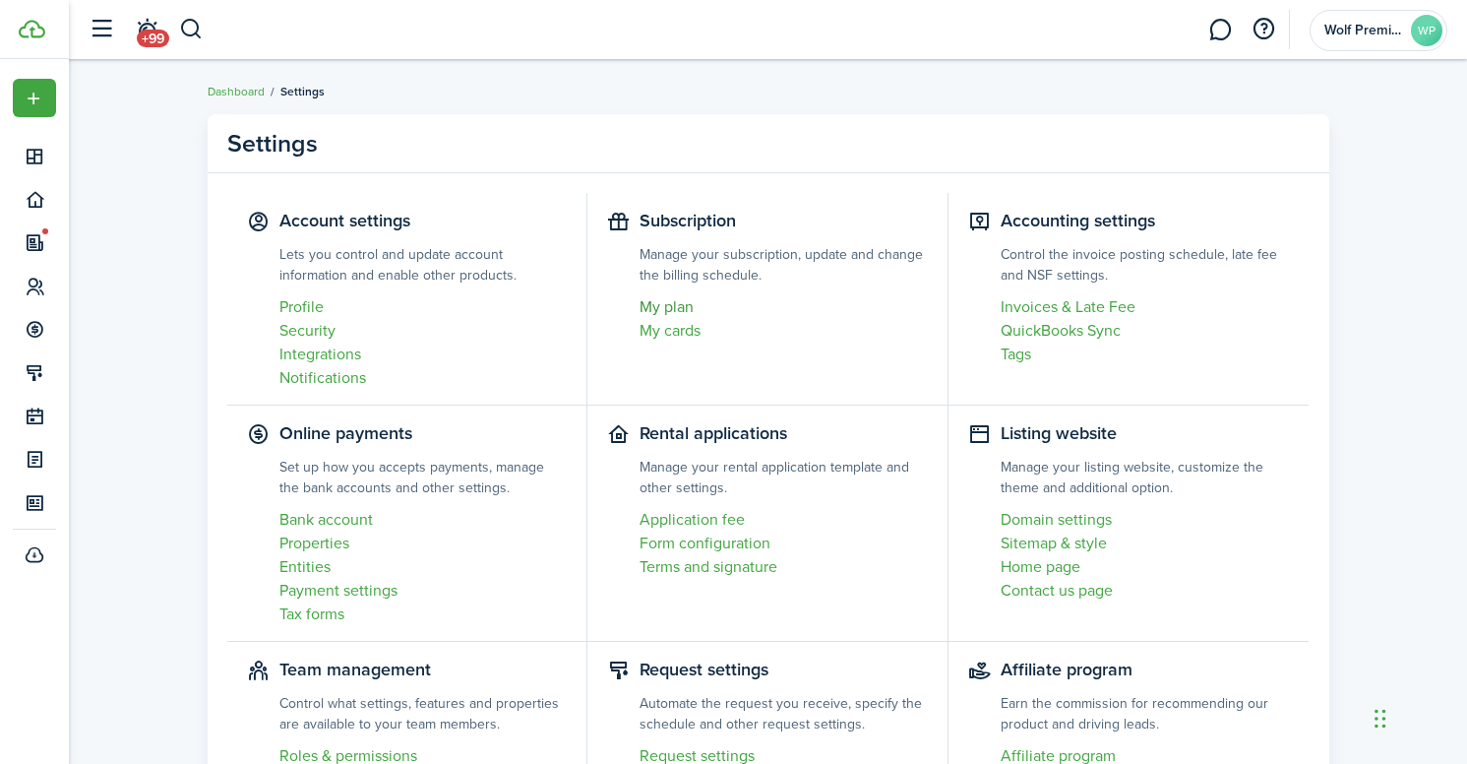
click at [671, 313] on link "My plan" at bounding box center [784, 307] width 288 height 24
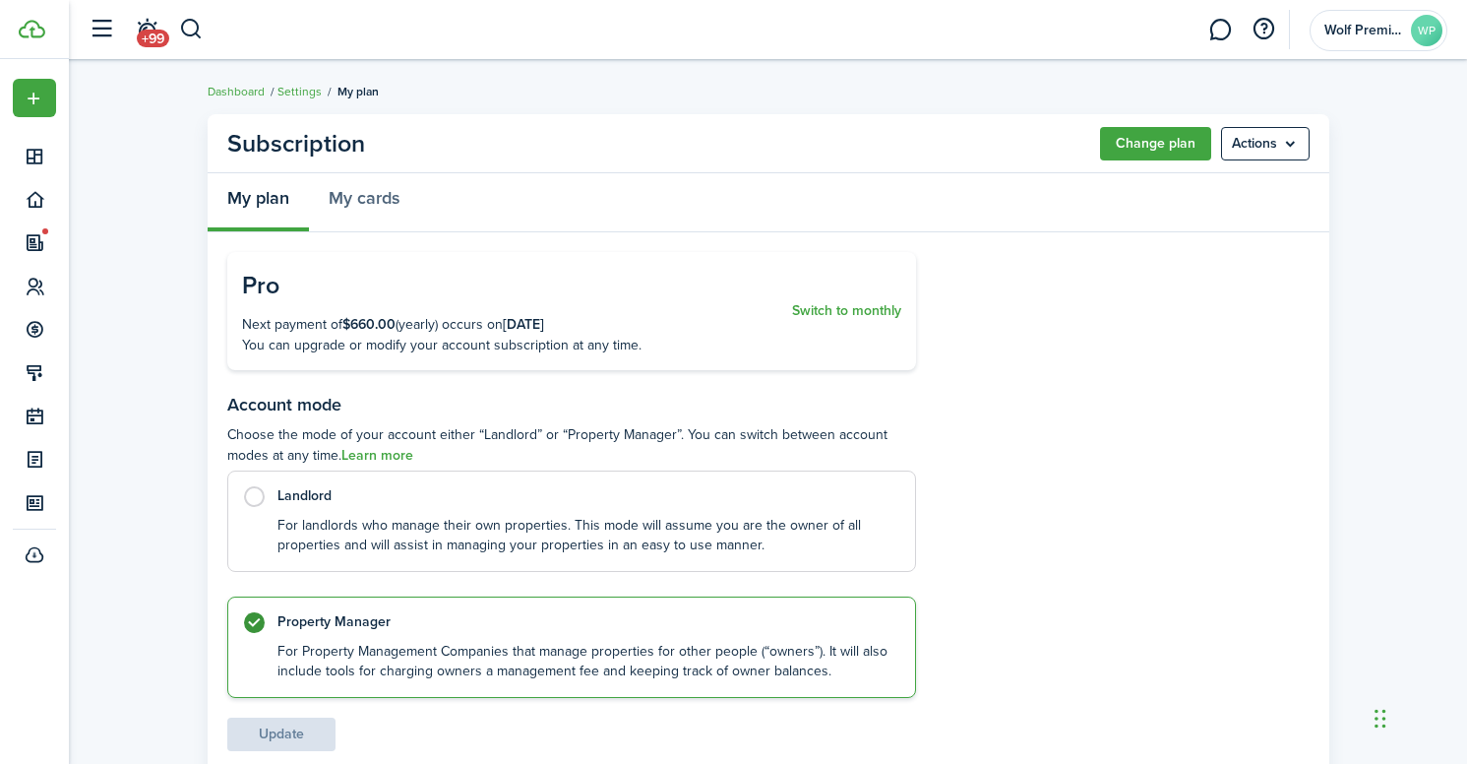
click at [697, 516] on p "For landlords who manage their own properties. This mode will assume you are th…" at bounding box center [586, 536] width 618 height 40
radio input "true"
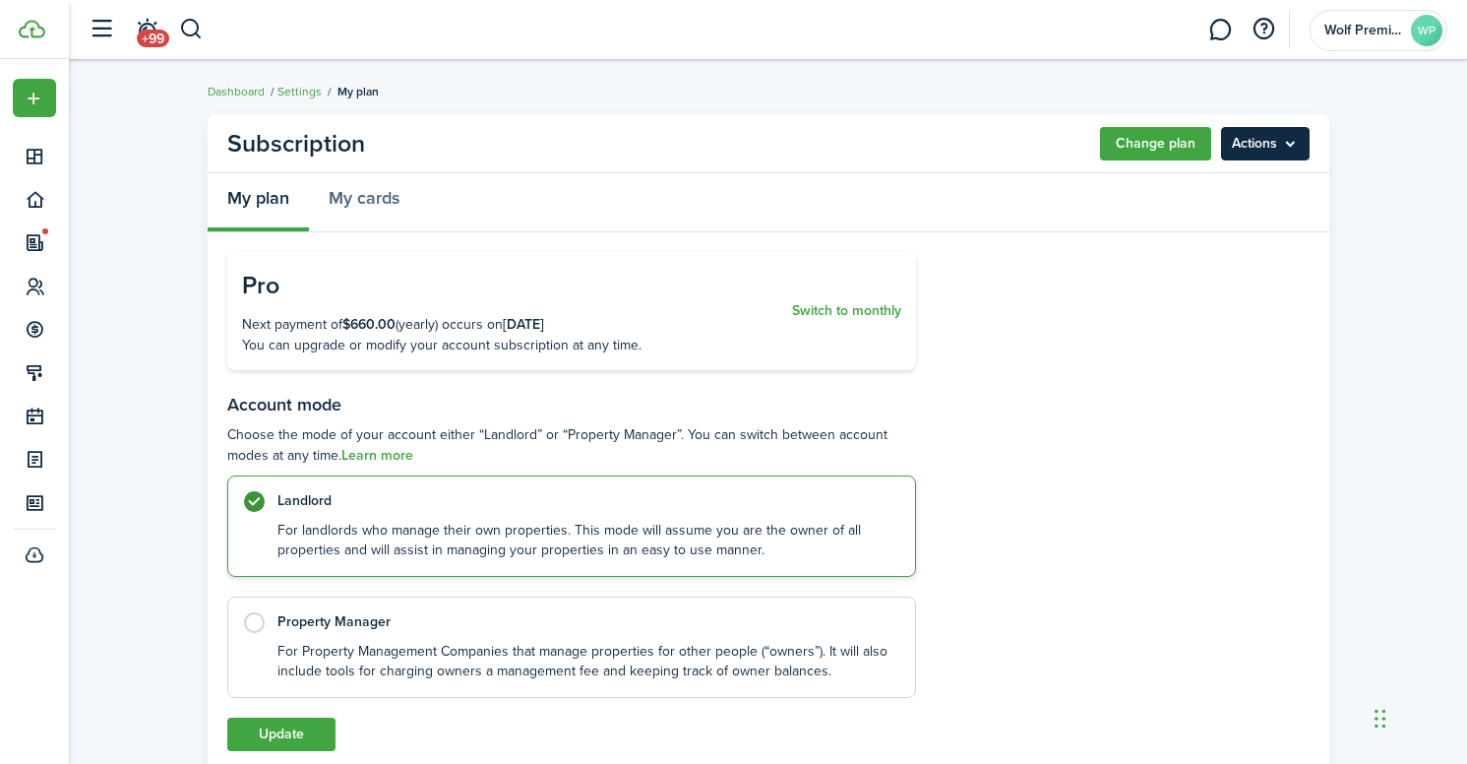
click at [1226, 155] on menu-btn "Actions" at bounding box center [1265, 143] width 89 height 33
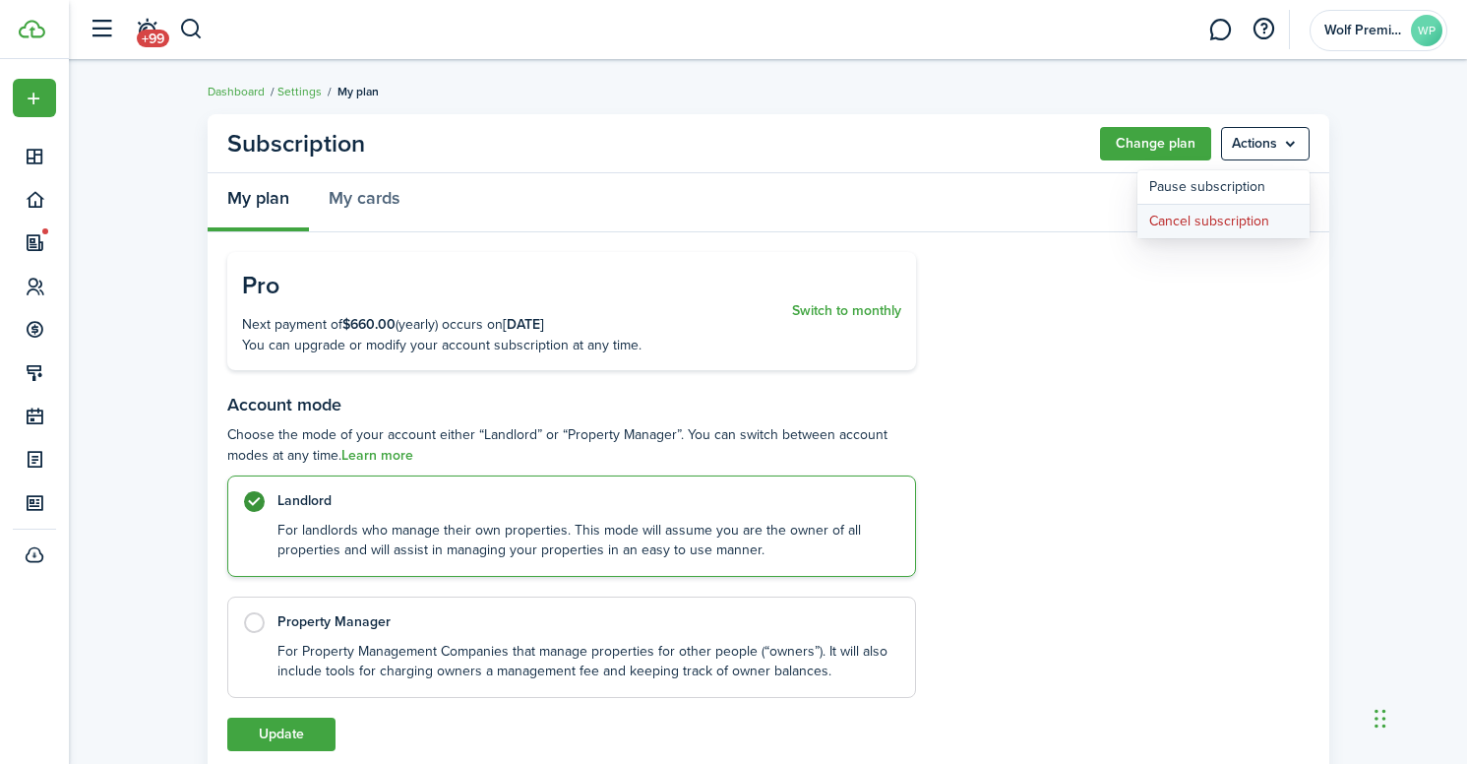
click at [1220, 214] on button "Cancel subscription" at bounding box center [1223, 221] width 172 height 33
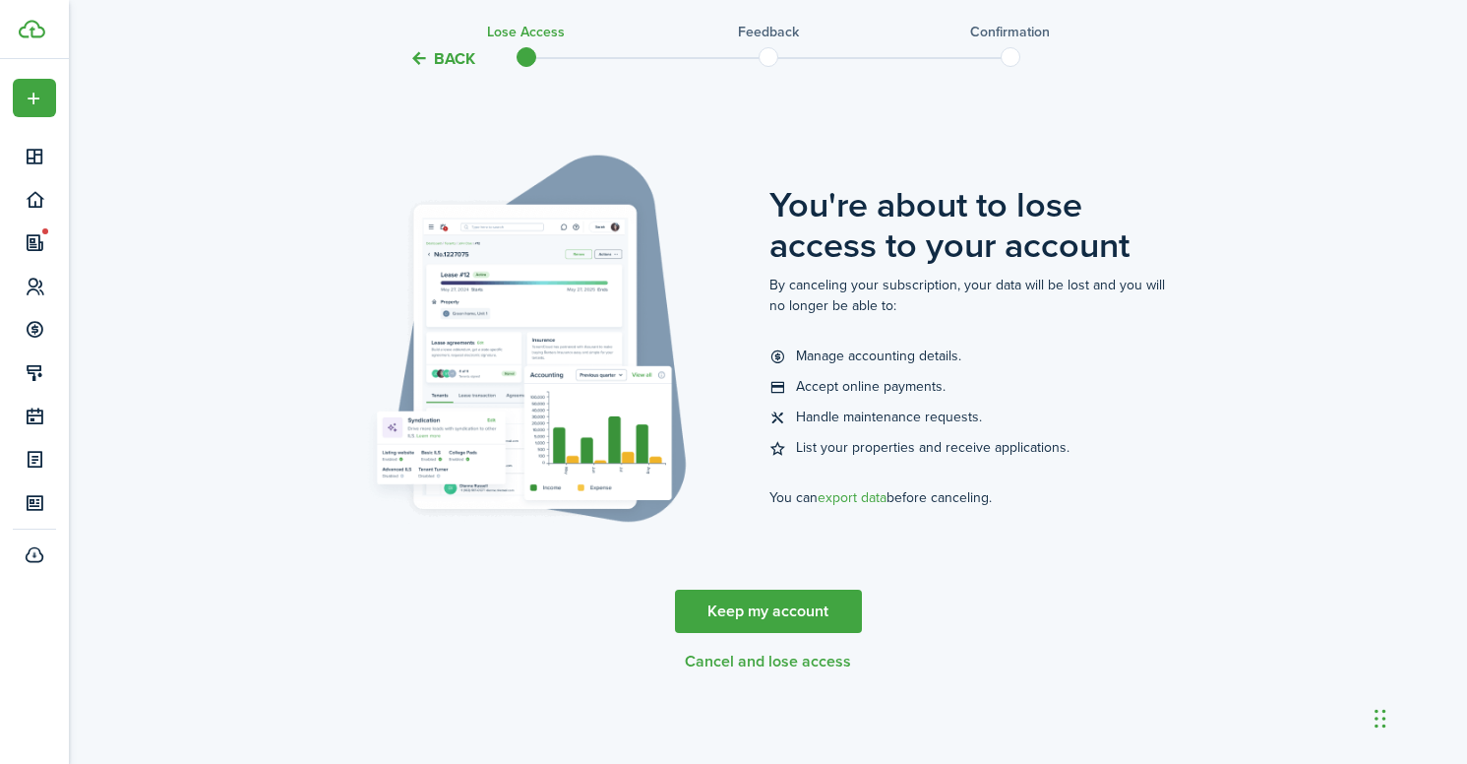
scroll to position [61, 0]
click at [425, 57] on button "Back" at bounding box center [442, 58] width 66 height 21
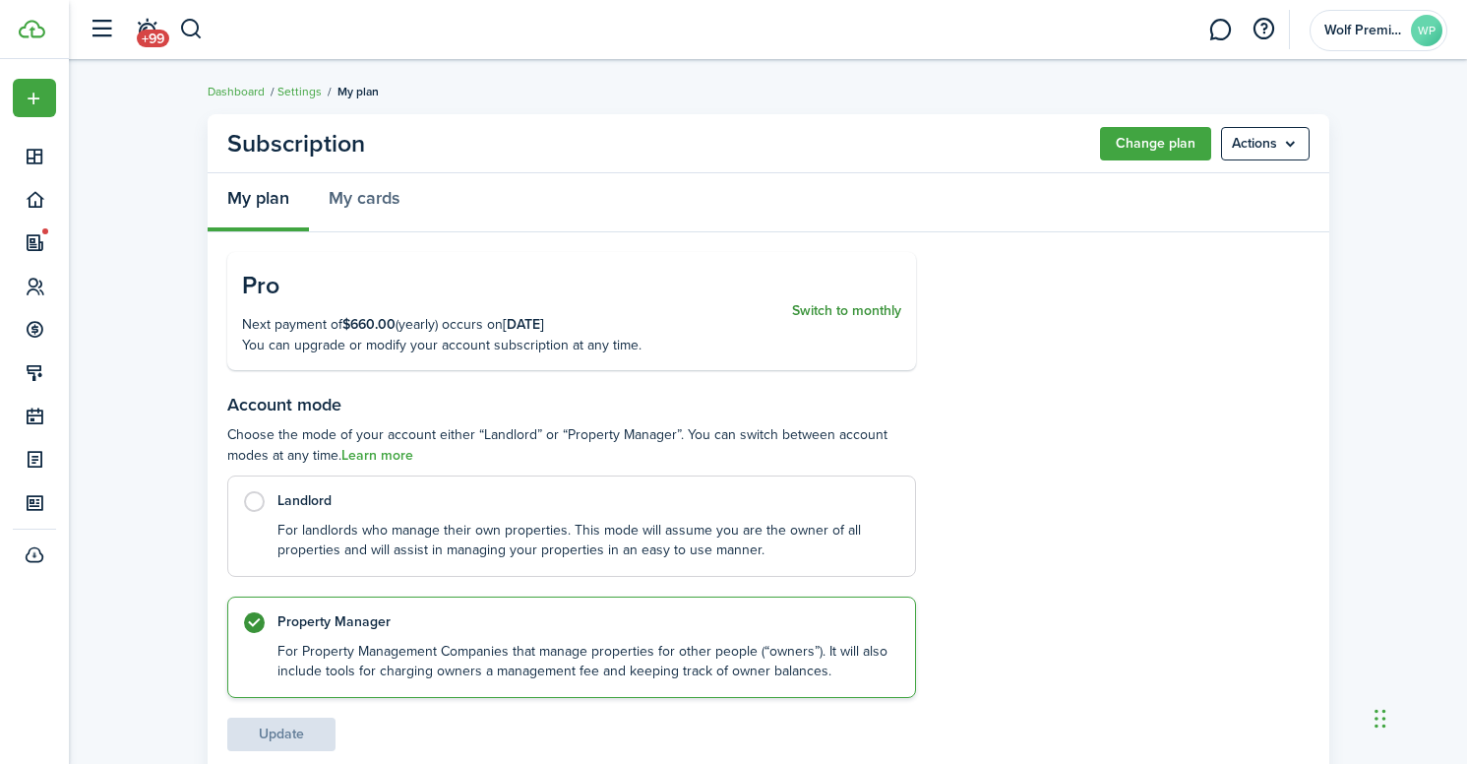
click at [844, 307] on button "Switch to monthly" at bounding box center [846, 311] width 109 height 89
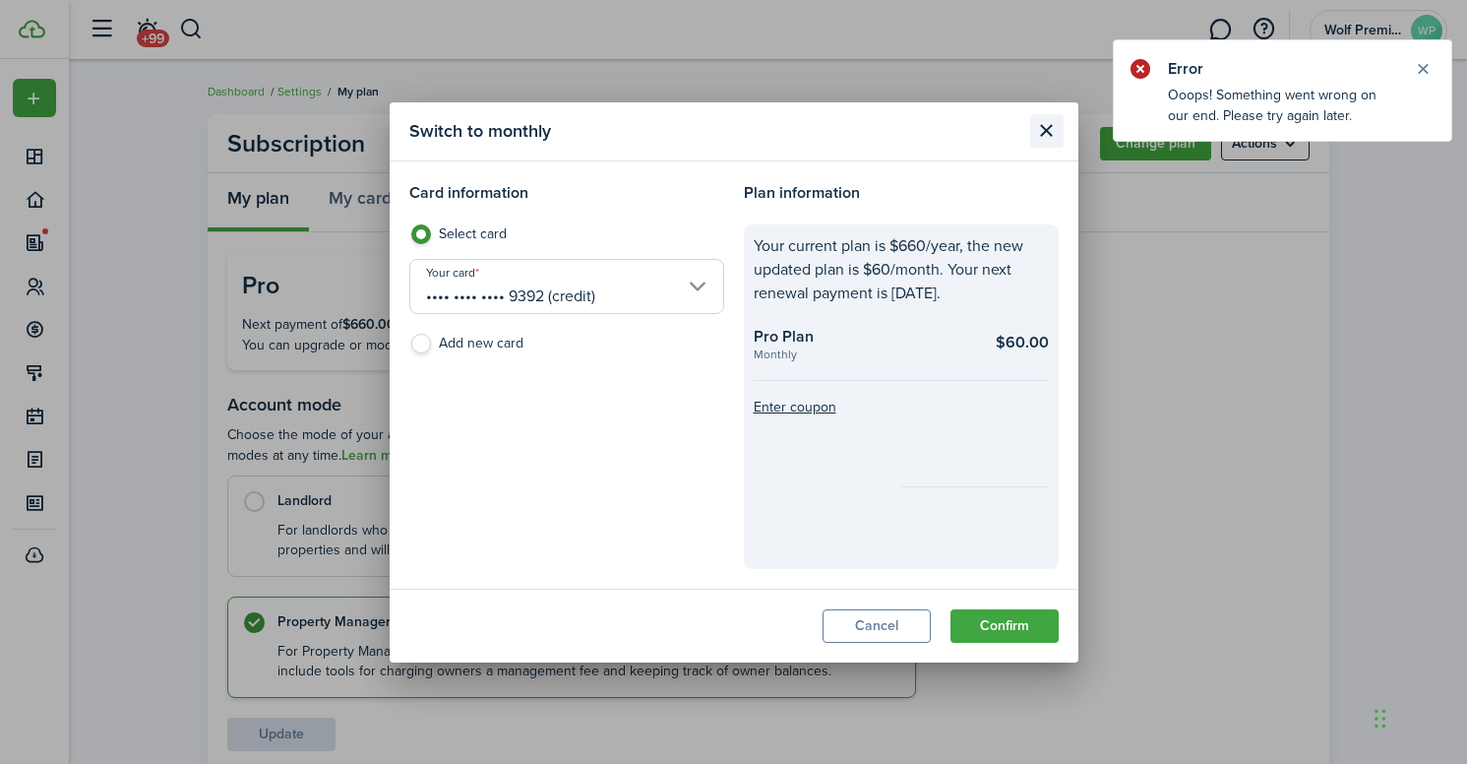
click at [1046, 131] on button "Close modal" at bounding box center [1046, 130] width 33 height 33
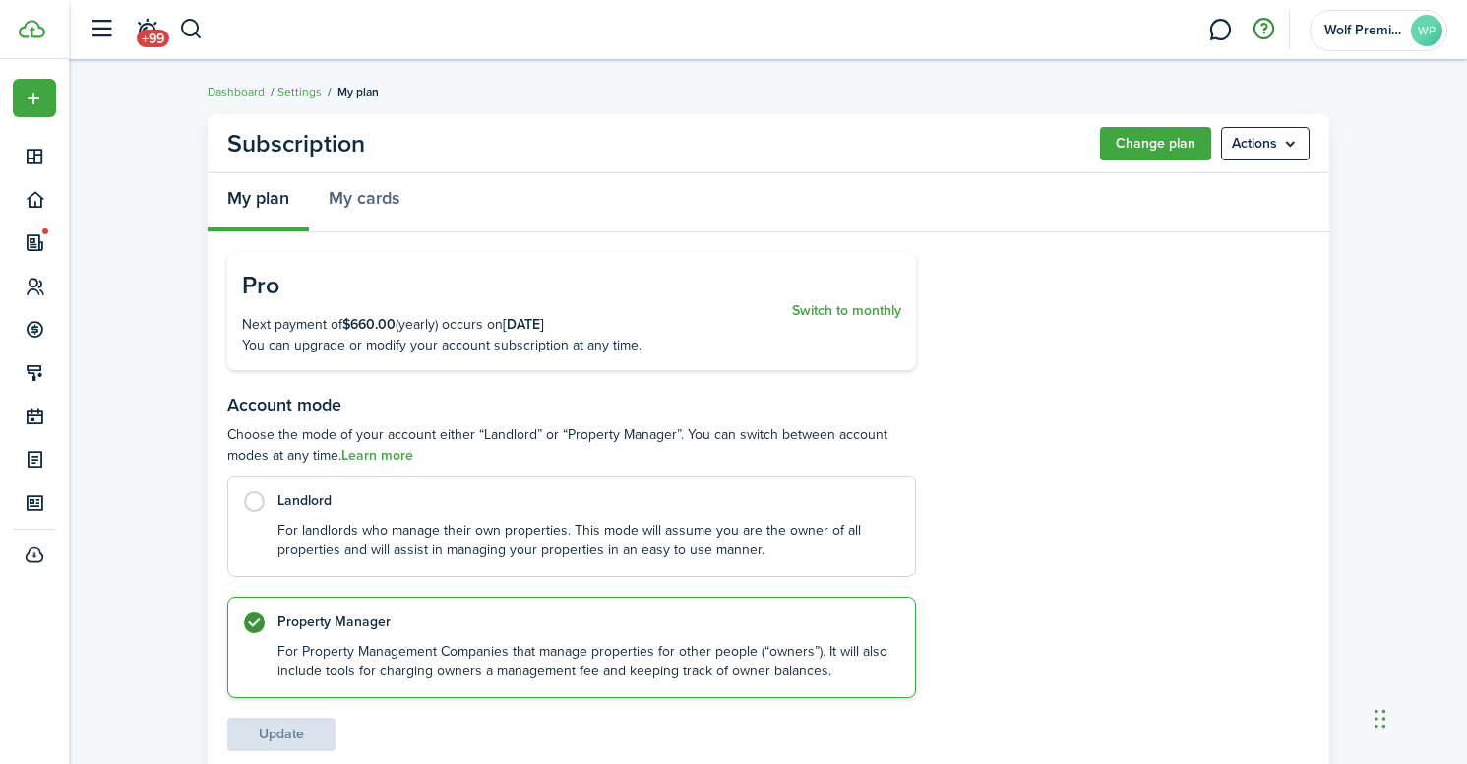
click at [1278, 25] on button "button" at bounding box center [1263, 29] width 33 height 33
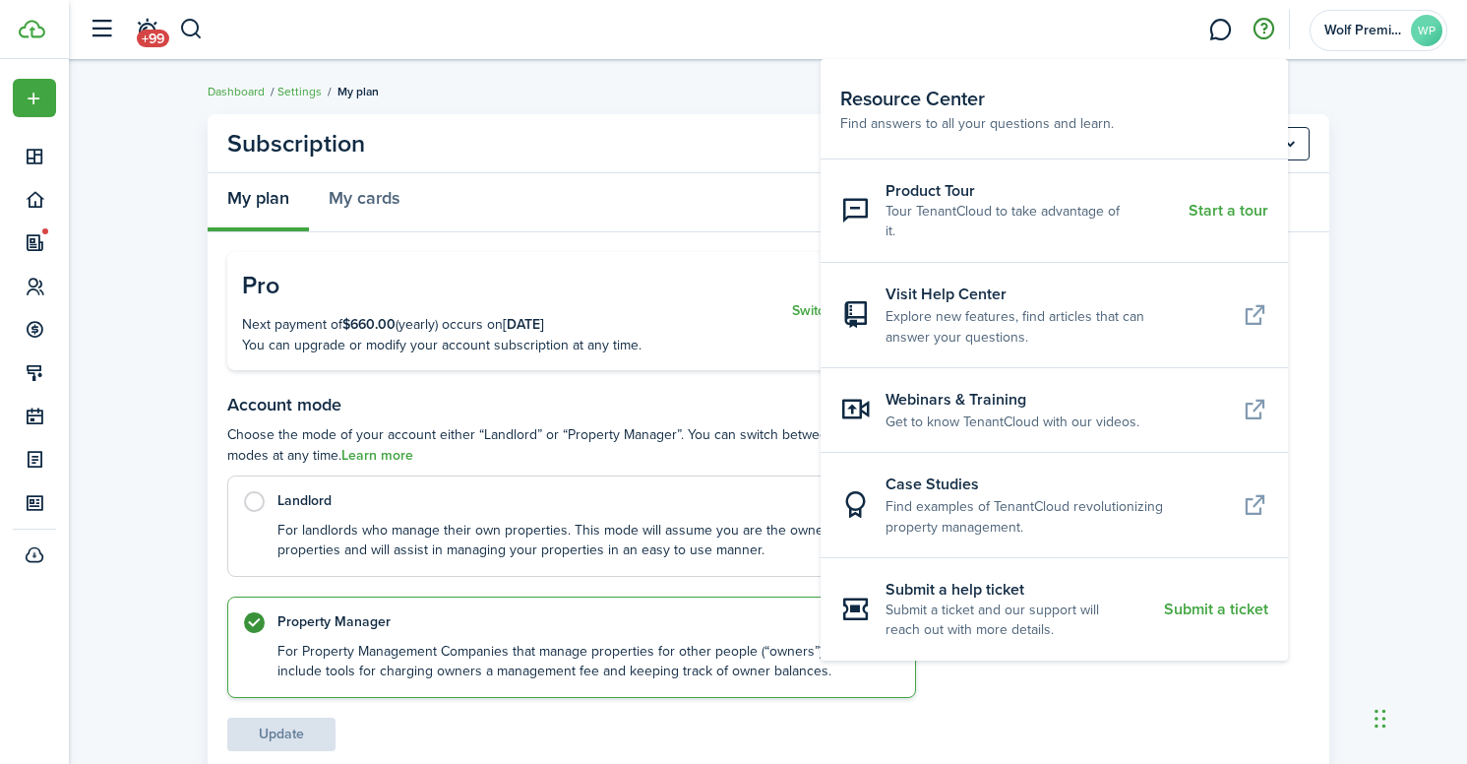
click at [308, 243] on panel-main-body "Pro Next payment of $660.00 (yearly) occurs on [DATE] You can upgrade or modify…" at bounding box center [769, 761] width 1122 height 1059
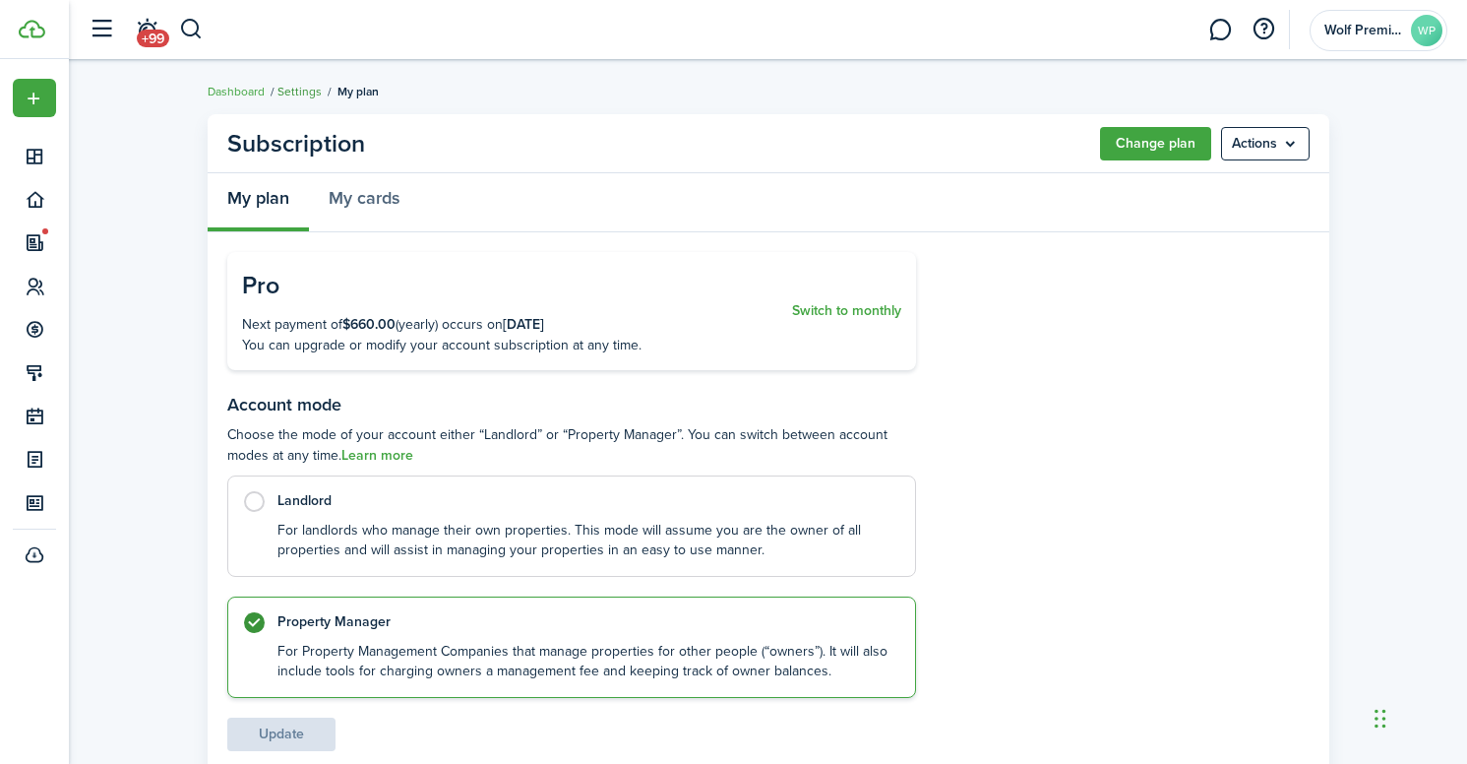
click at [278, 84] on link "Settings" at bounding box center [299, 92] width 44 height 18
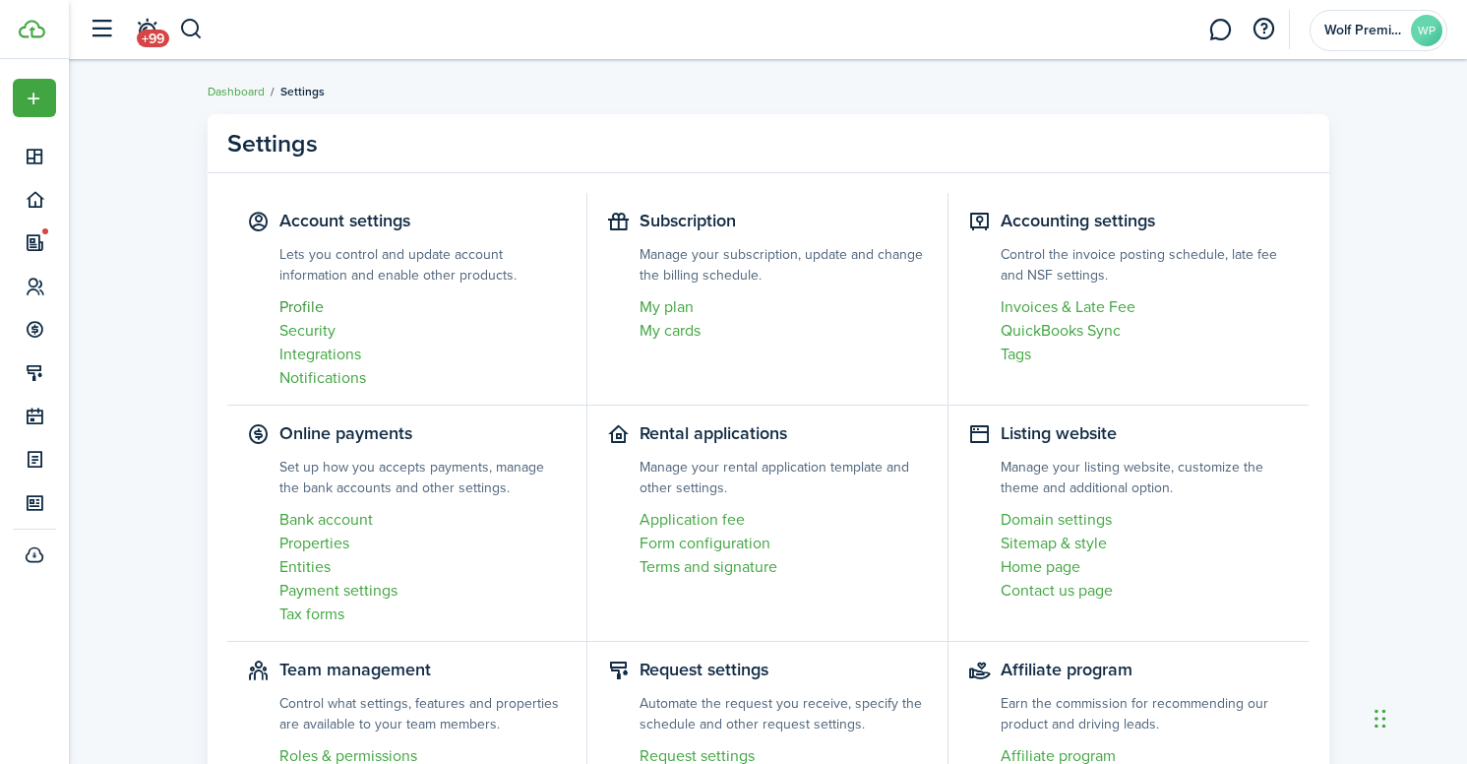
click at [299, 304] on link "Profile" at bounding box center [423, 307] width 288 height 24
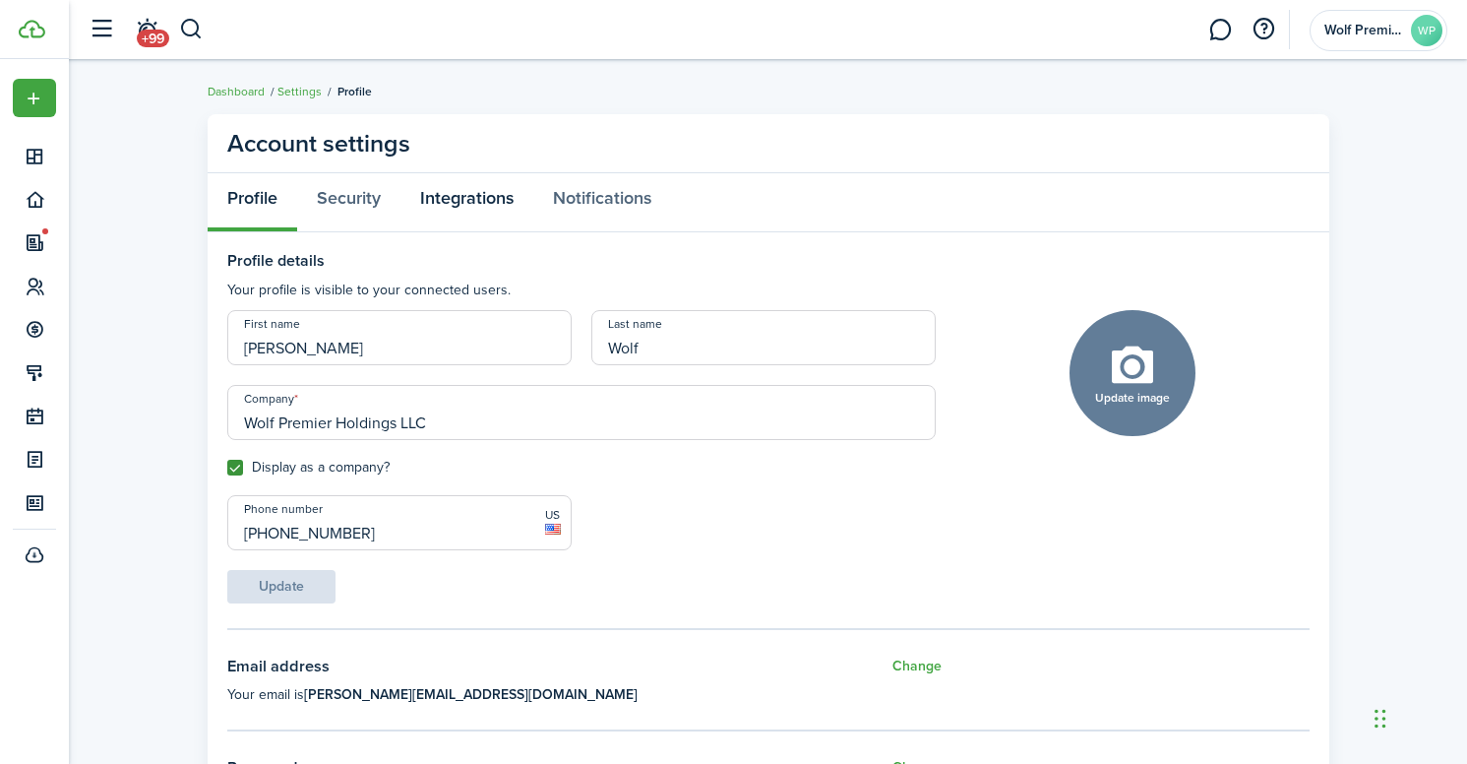
click at [500, 190] on link "Integrations" at bounding box center [466, 202] width 133 height 59
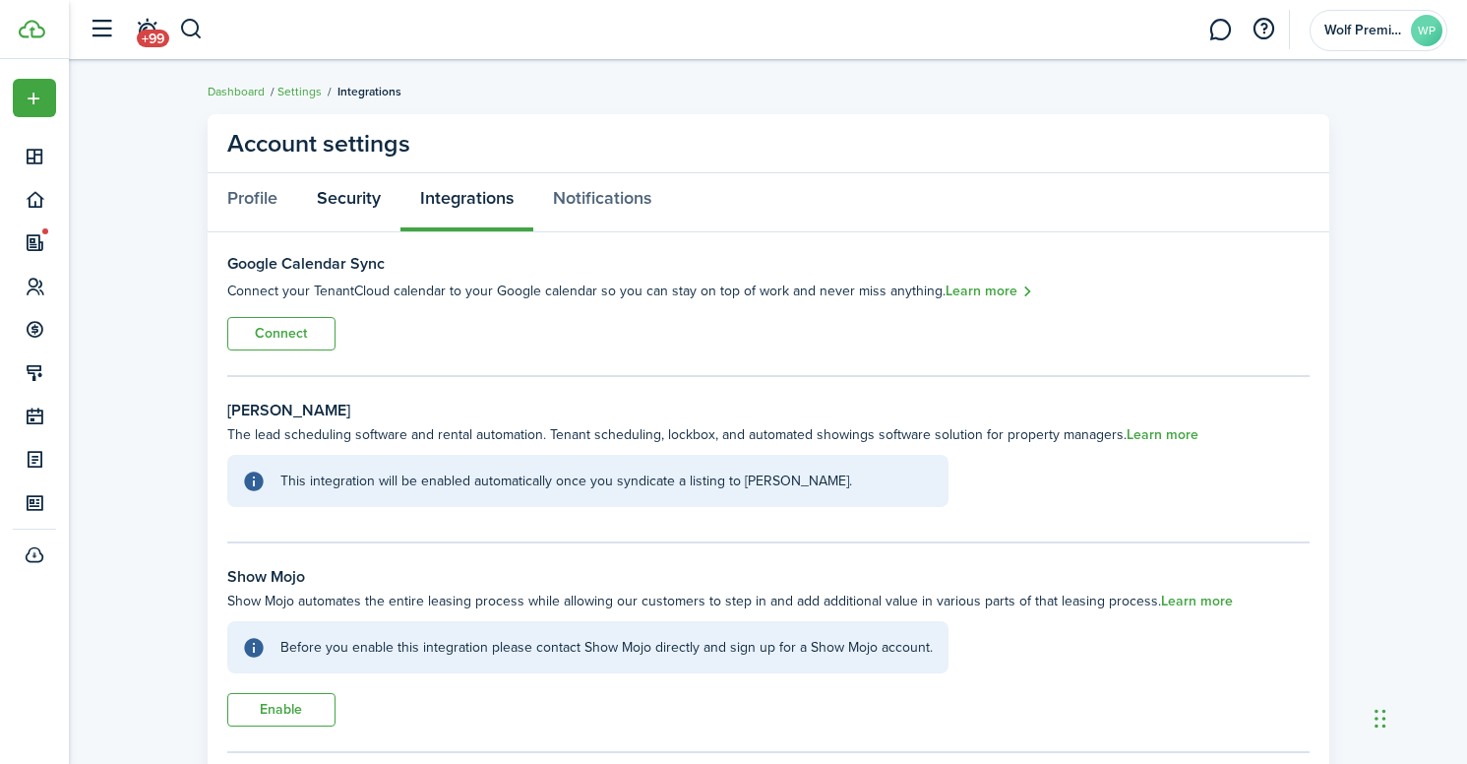
click at [364, 191] on link "Security" at bounding box center [348, 202] width 103 height 59
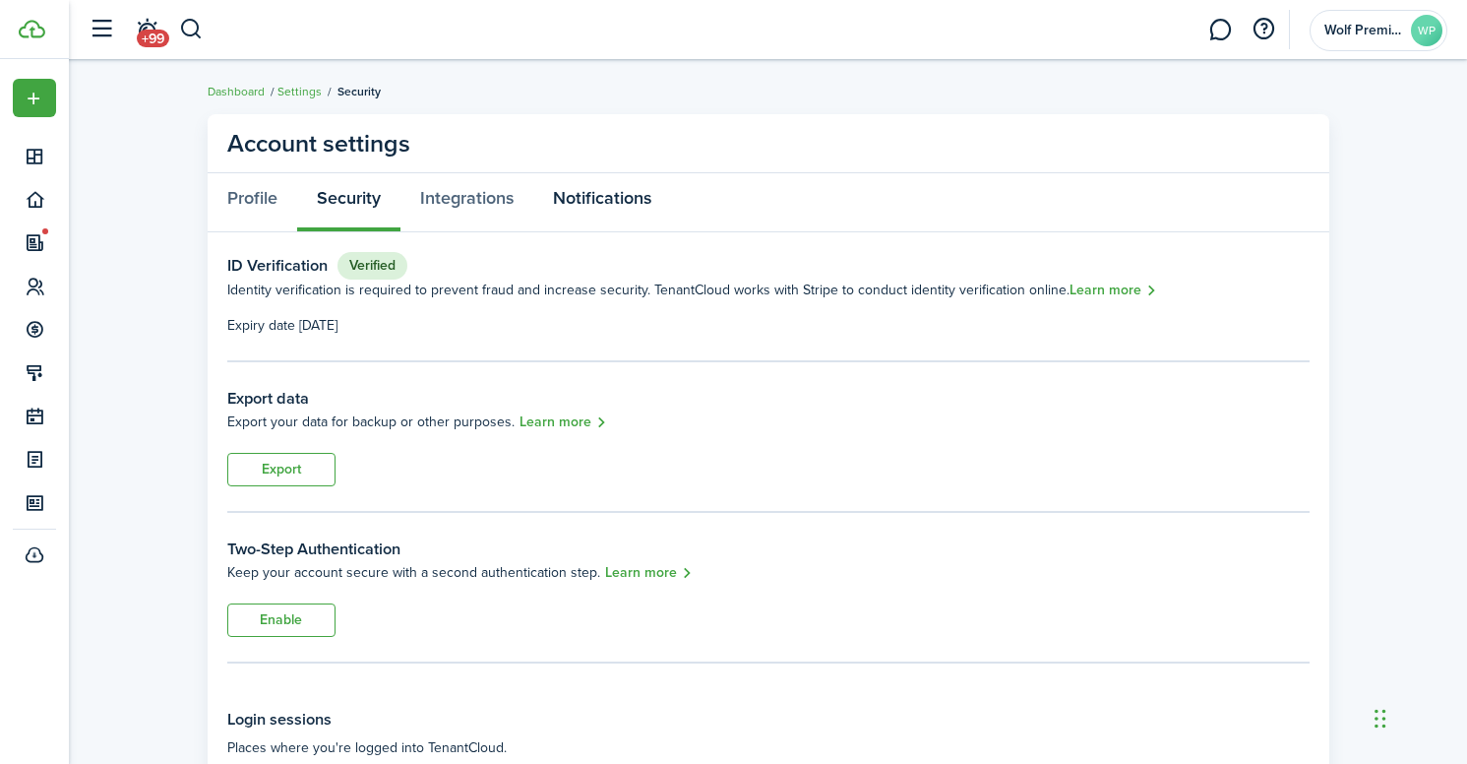
click at [621, 210] on link "Notifications" at bounding box center [602, 202] width 138 height 59
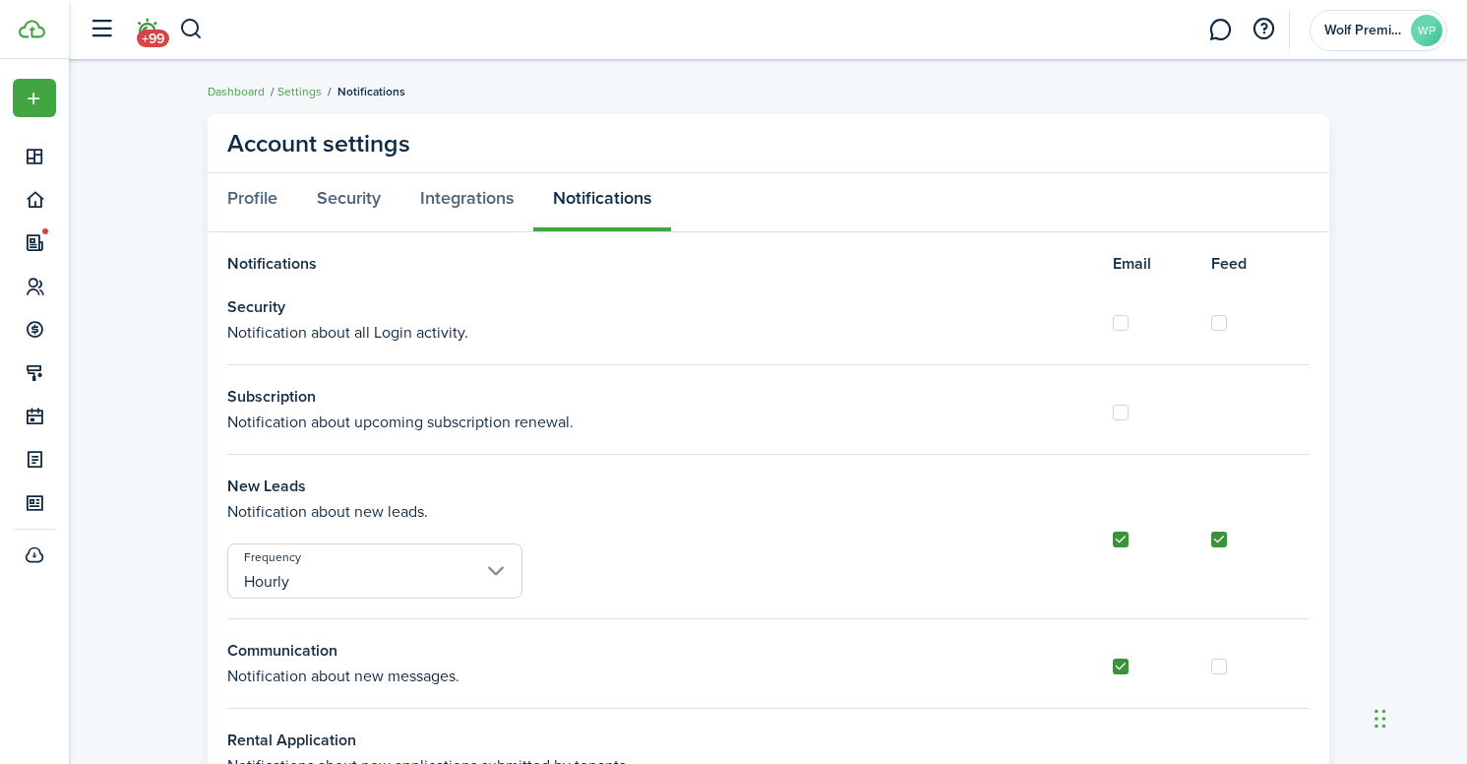
click at [141, 45] on span "+99" at bounding box center [153, 39] width 32 height 18
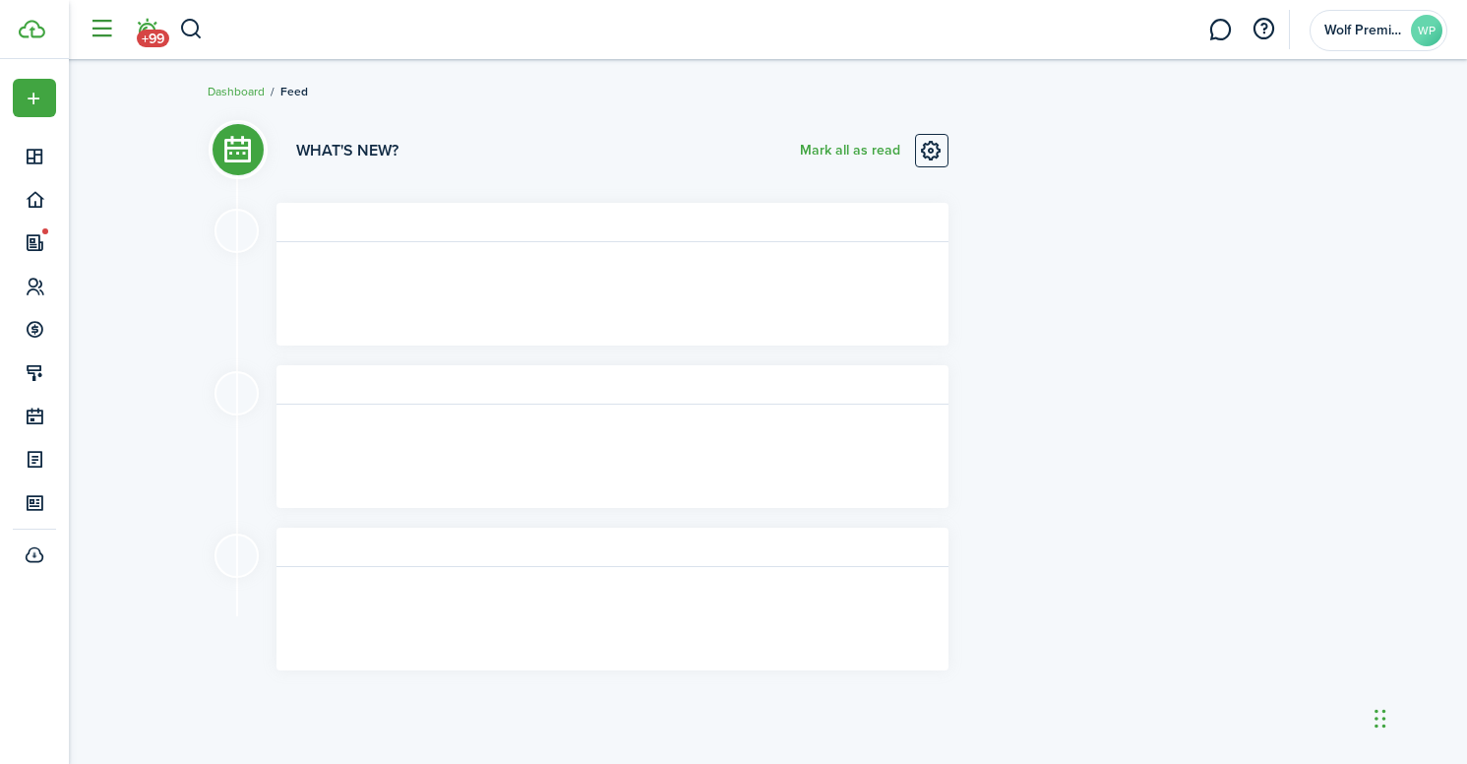
click at [89, 24] on button "button" at bounding box center [101, 29] width 37 height 37
